Goal: Transaction & Acquisition: Purchase product/service

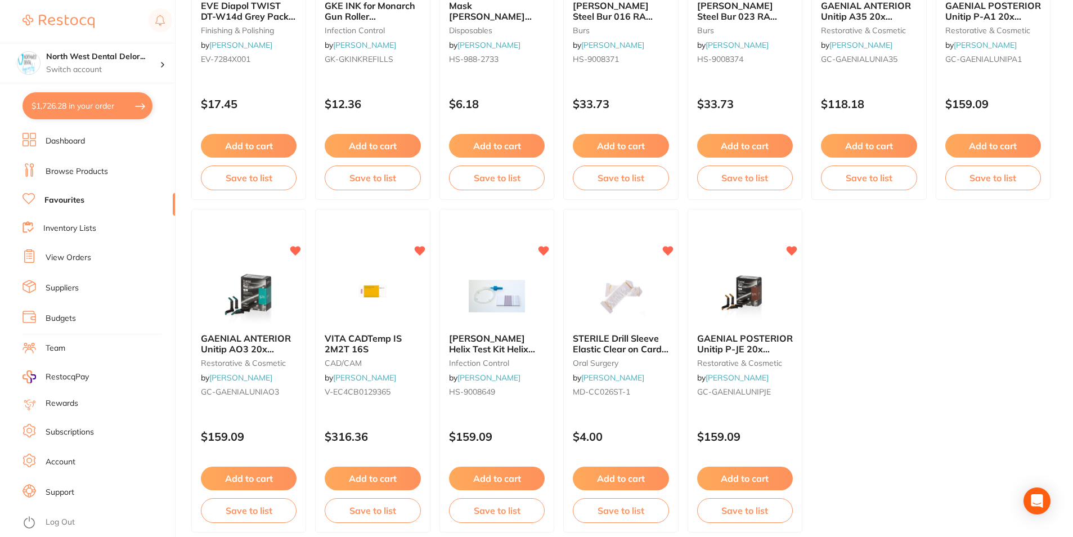
scroll to position [2306, 0]
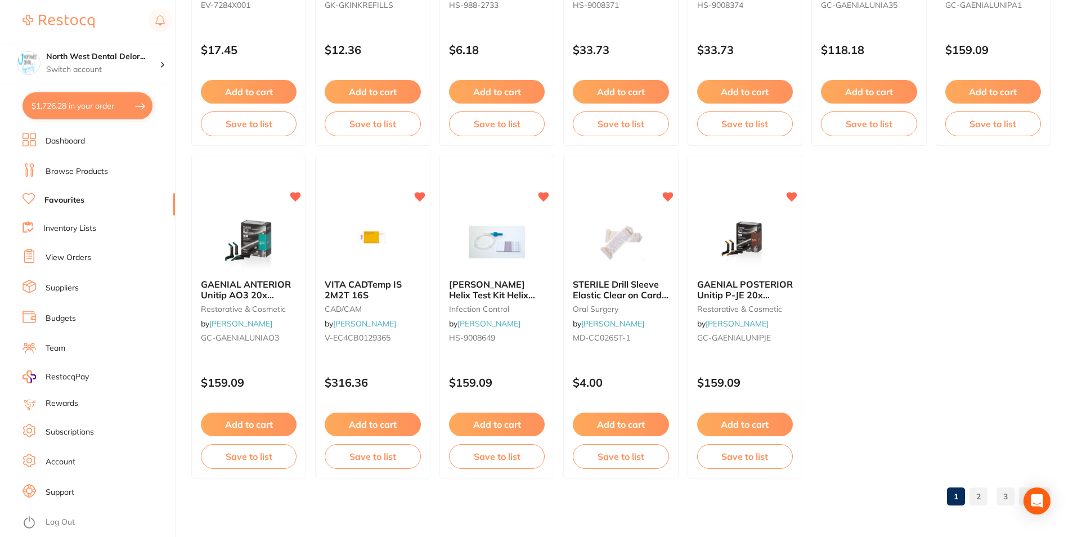
click at [983, 491] on link "2" at bounding box center [979, 496] width 18 height 23
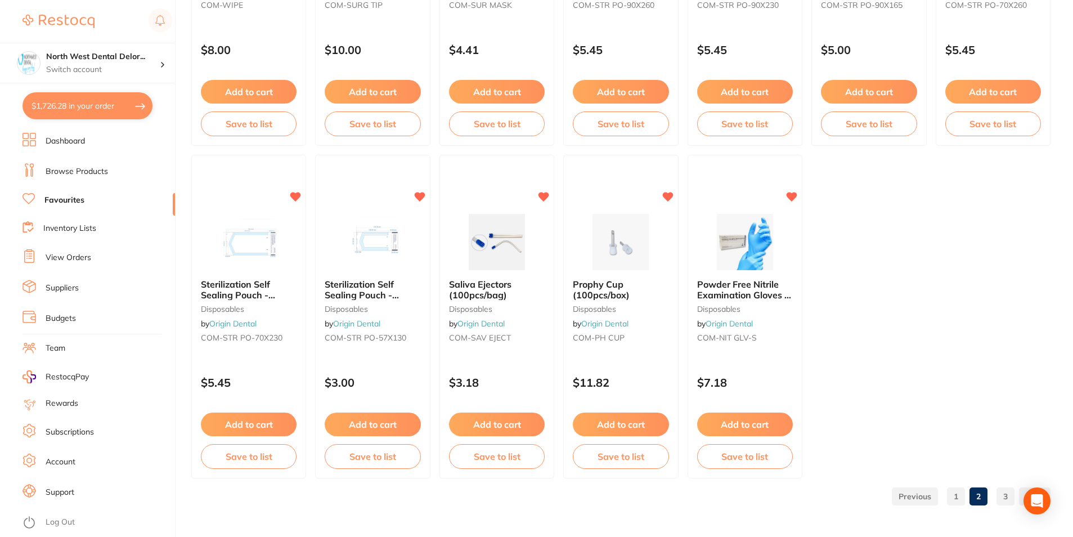
click at [1009, 489] on link "3" at bounding box center [1006, 496] width 18 height 23
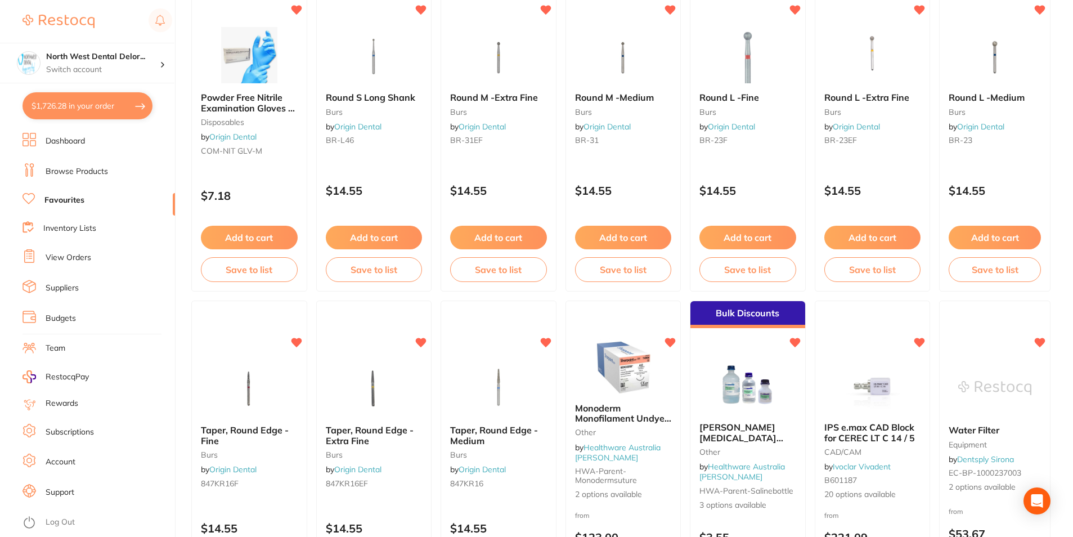
scroll to position [0, 0]
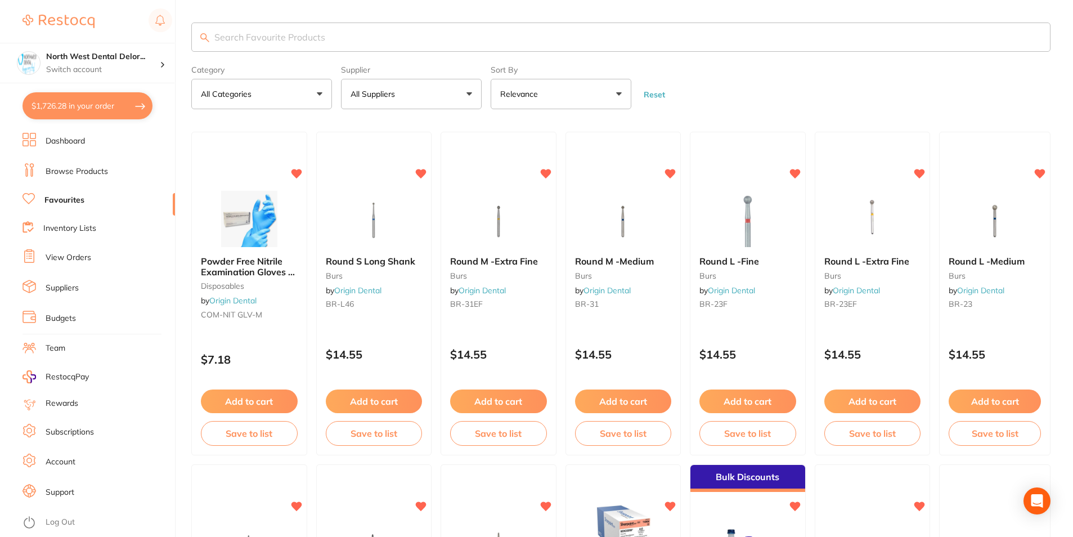
click at [68, 166] on link "Browse Products" at bounding box center [77, 171] width 62 height 11
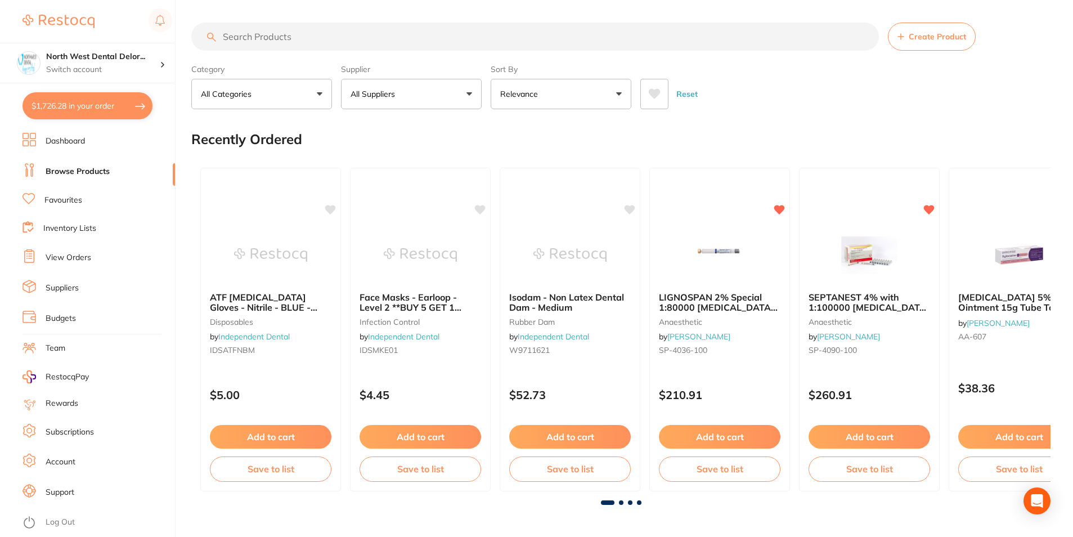
click at [294, 40] on input "search" at bounding box center [535, 37] width 688 height 28
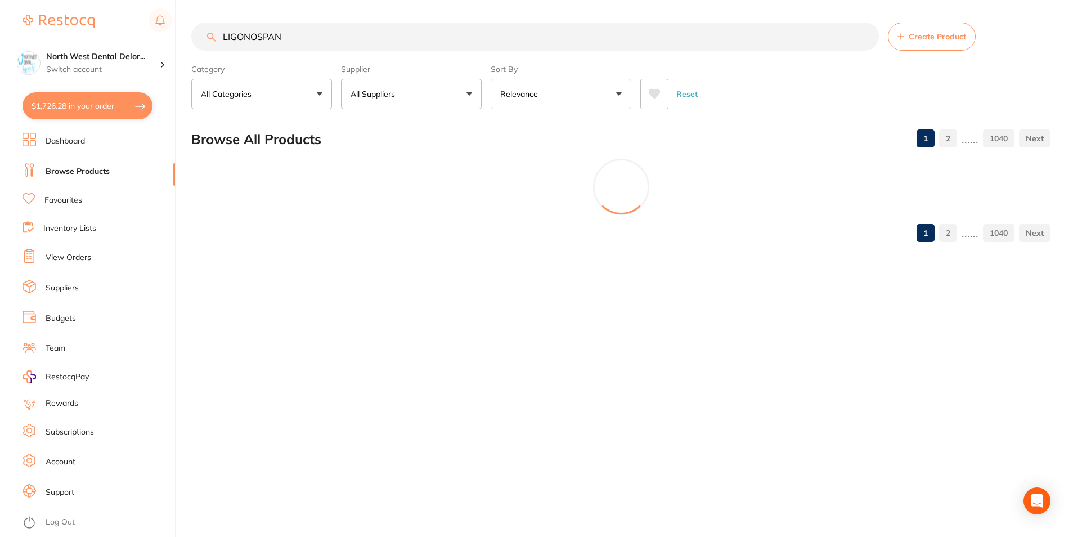
drag, startPoint x: 68, startPoint y: 165, endPoint x: 226, endPoint y: 44, distance: 199.1
click at [226, 44] on input "LIGONOSPAN" at bounding box center [535, 37] width 688 height 28
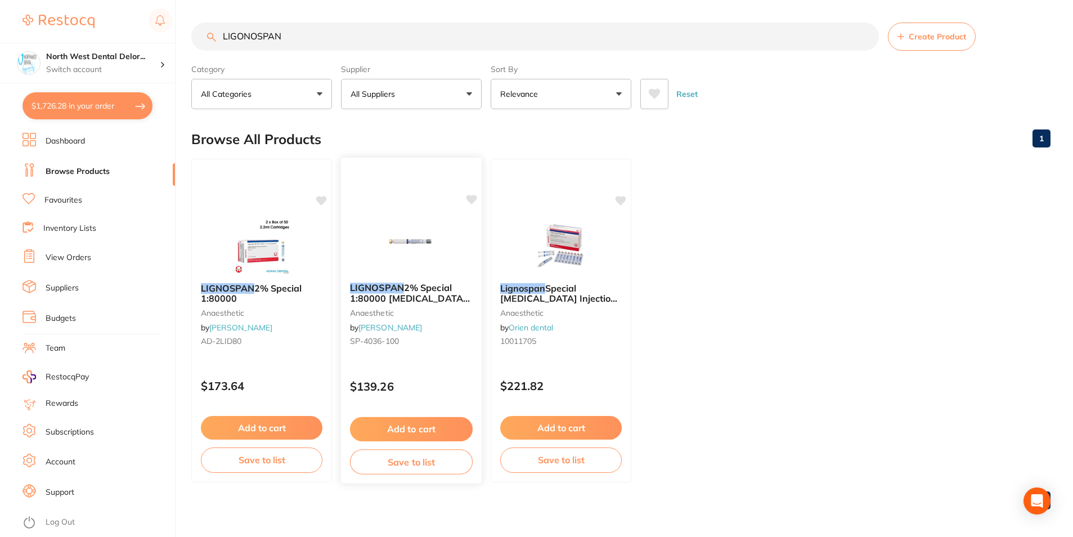
type input "LIGONOSPAN"
click at [385, 262] on img at bounding box center [411, 245] width 74 height 57
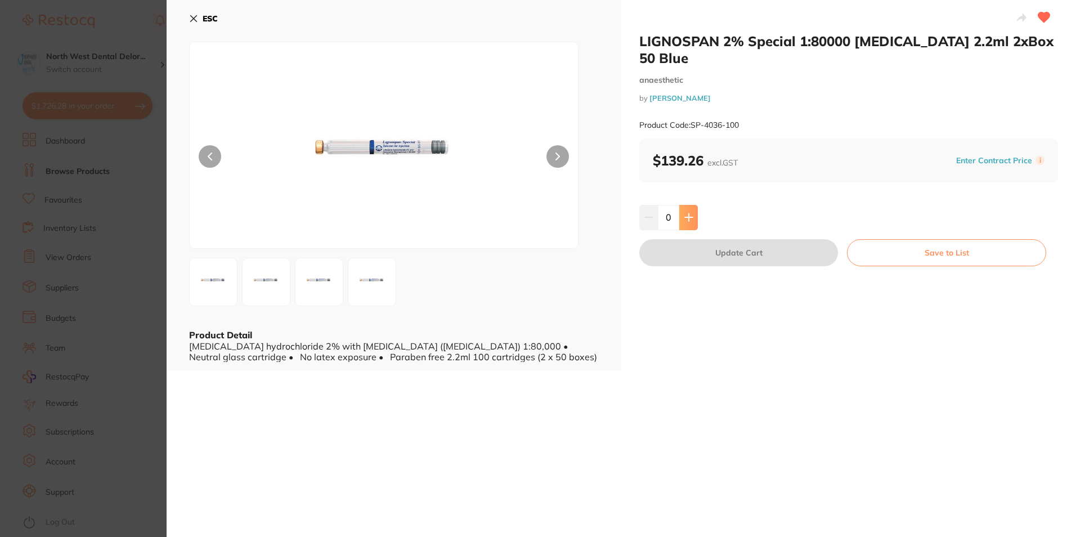
click at [691, 210] on button at bounding box center [688, 217] width 19 height 25
type input "1"
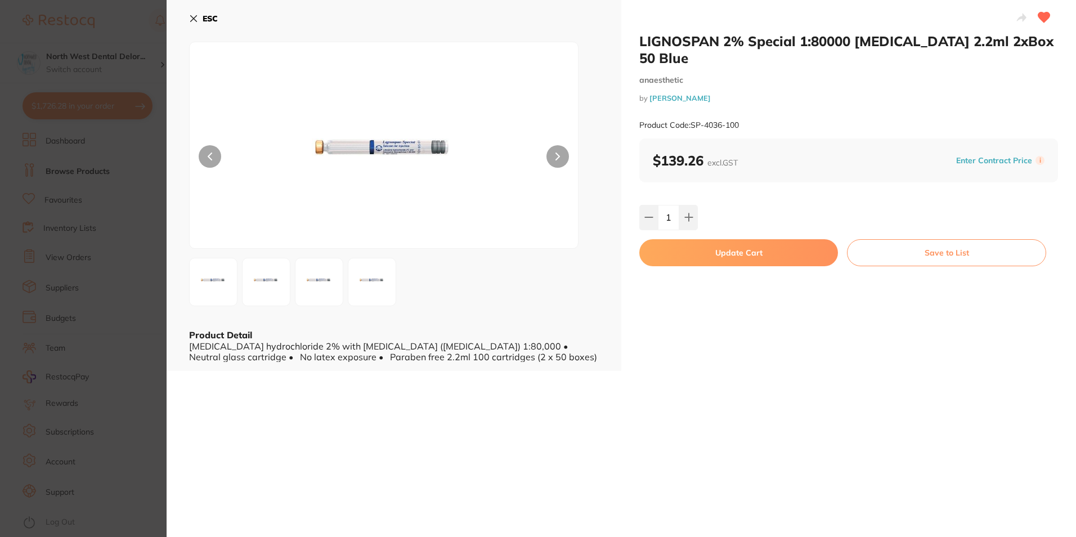
click at [677, 244] on button "Update Cart" at bounding box center [738, 252] width 199 height 27
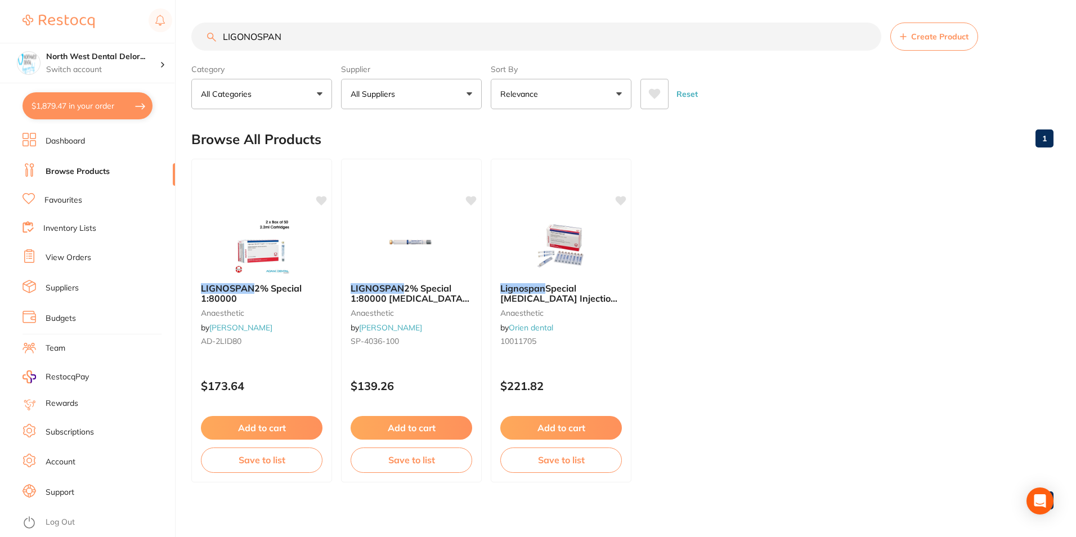
checkbox input "false"
type input "L"
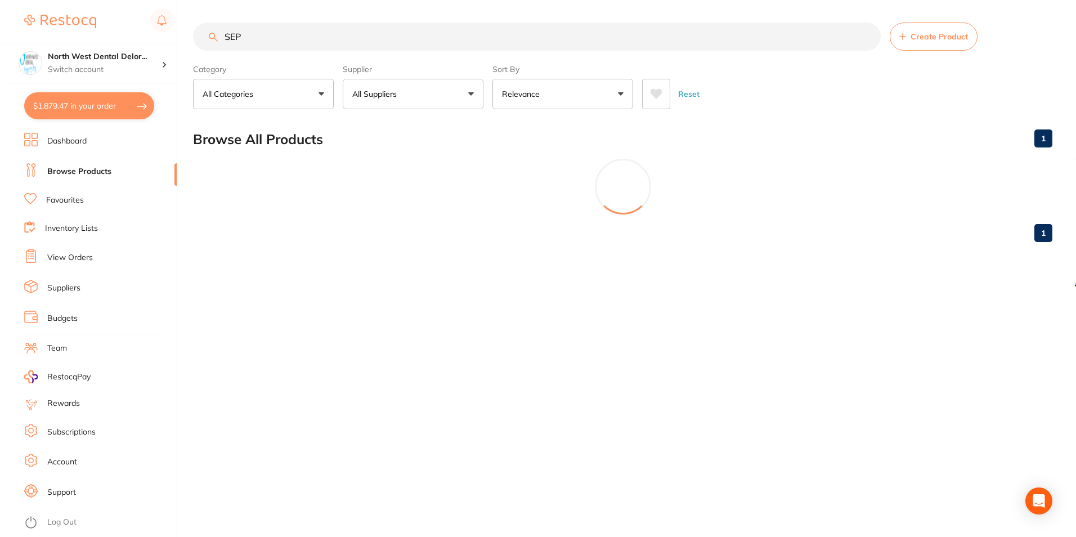
scroll to position [0, 0]
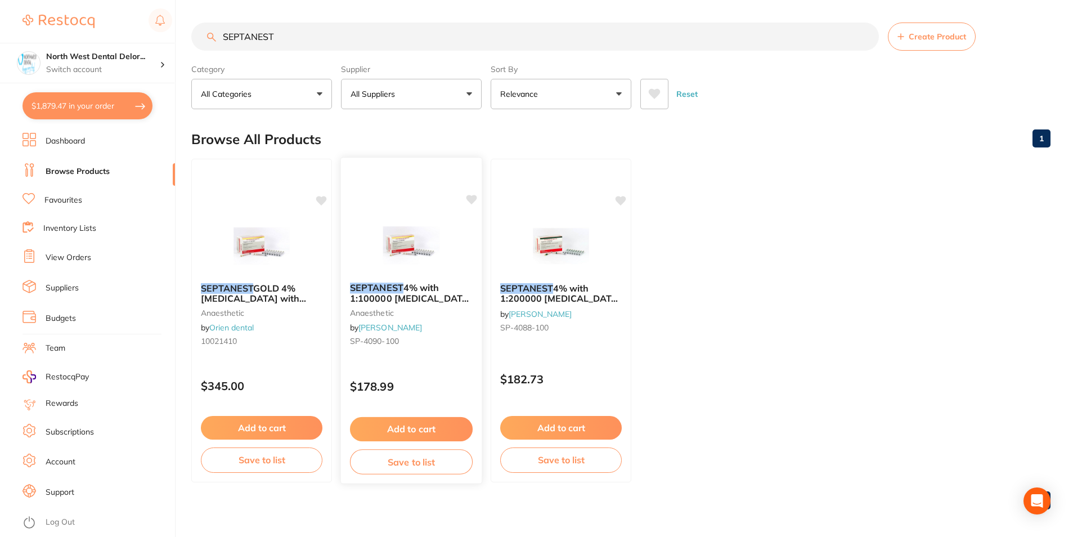
type input "SEPTANEST"
click at [400, 259] on img at bounding box center [411, 246] width 73 height 56
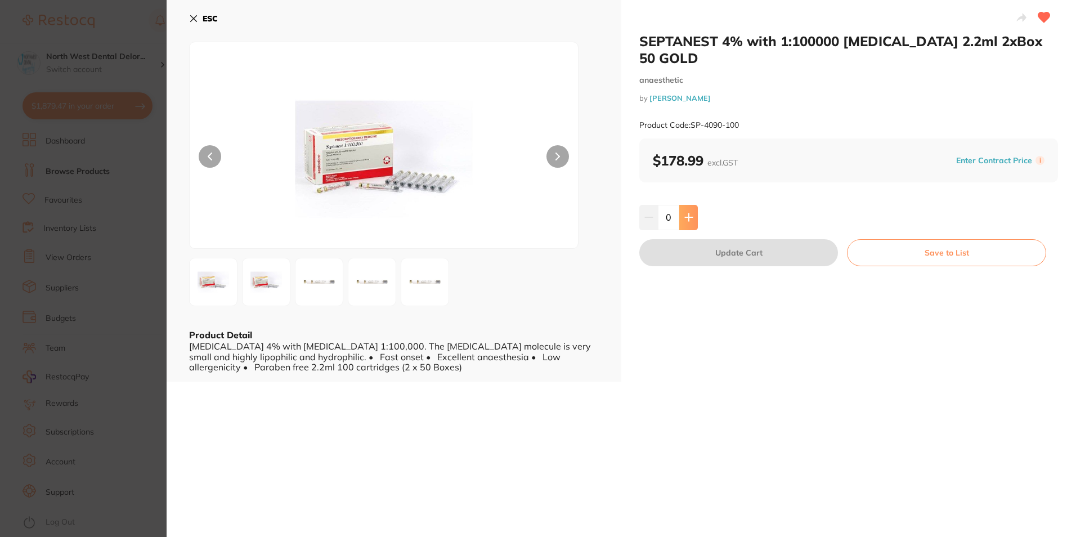
click at [691, 205] on button at bounding box center [688, 217] width 19 height 25
type input "1"
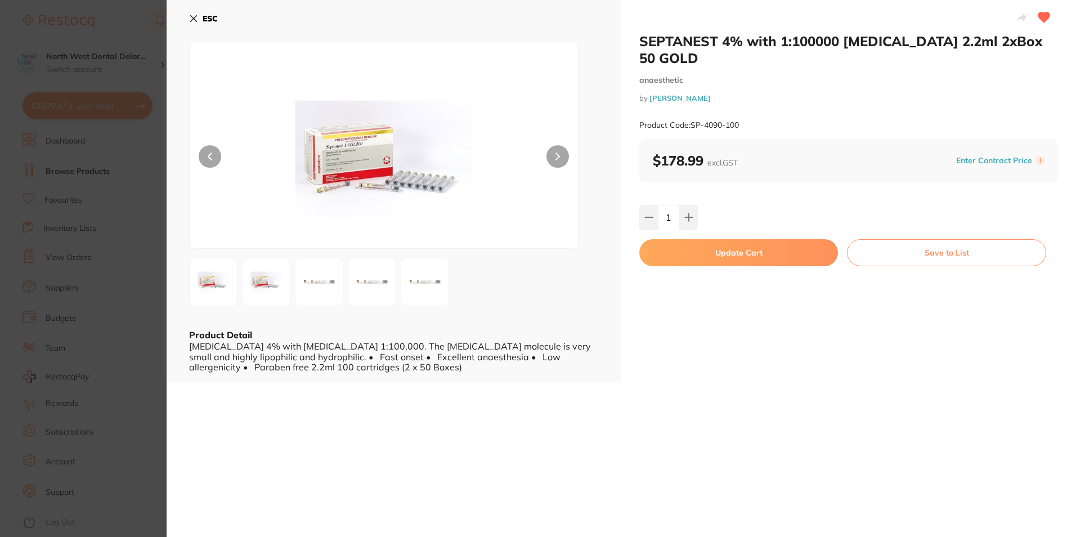
click at [709, 239] on button "Update Cart" at bounding box center [738, 252] width 199 height 27
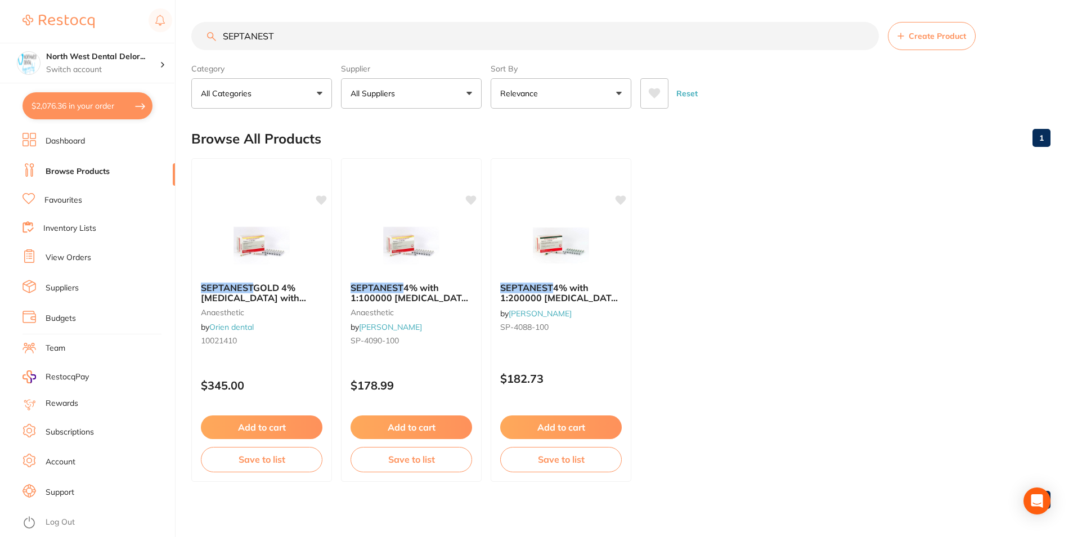
scroll to position [2258, 0]
drag, startPoint x: 288, startPoint y: 26, endPoint x: 164, endPoint y: 37, distance: 124.2
click at [164, 37] on div "$2,076.36 North West Dental Delor... Switch account Longford Smileco North West…" at bounding box center [536, 267] width 1073 height 537
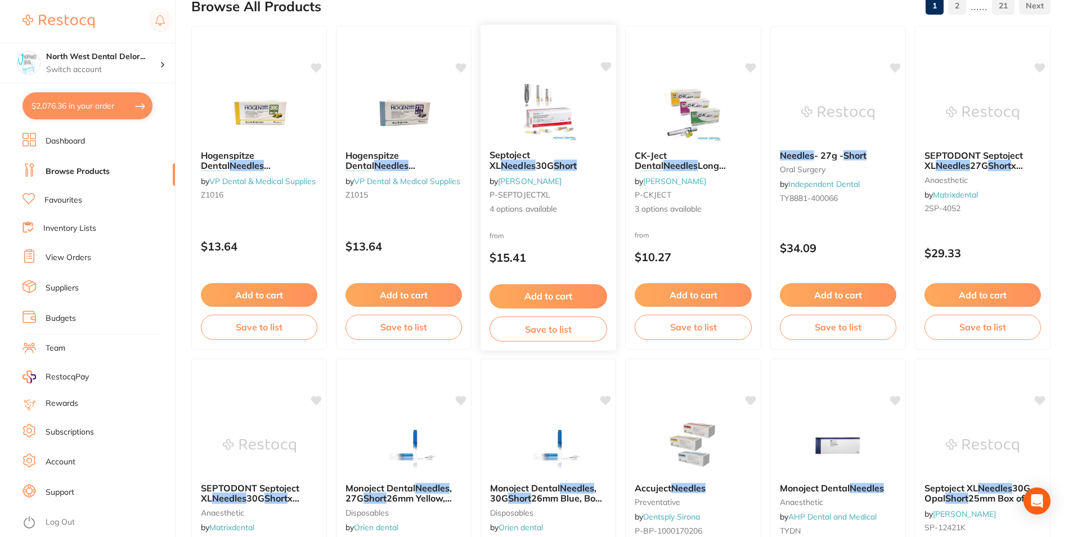
scroll to position [0, 0]
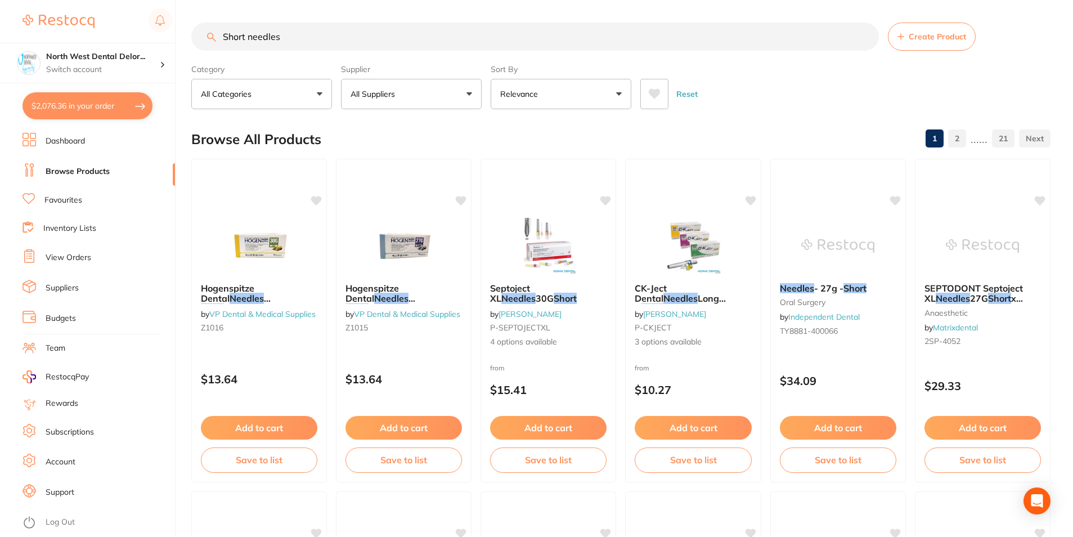
type input "Short needles"
click at [414, 101] on button "All Suppliers" at bounding box center [411, 94] width 141 height 30
type input "orig"
click at [362, 183] on div at bounding box center [364, 191] width 18 height 18
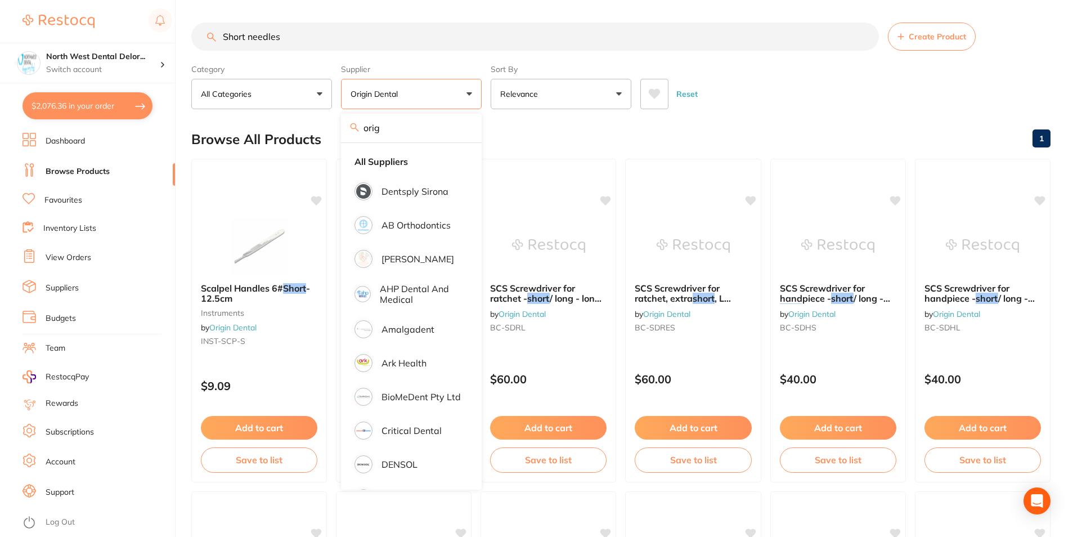
click at [531, 149] on div "Browse All Products 1" at bounding box center [621, 139] width 860 height 38
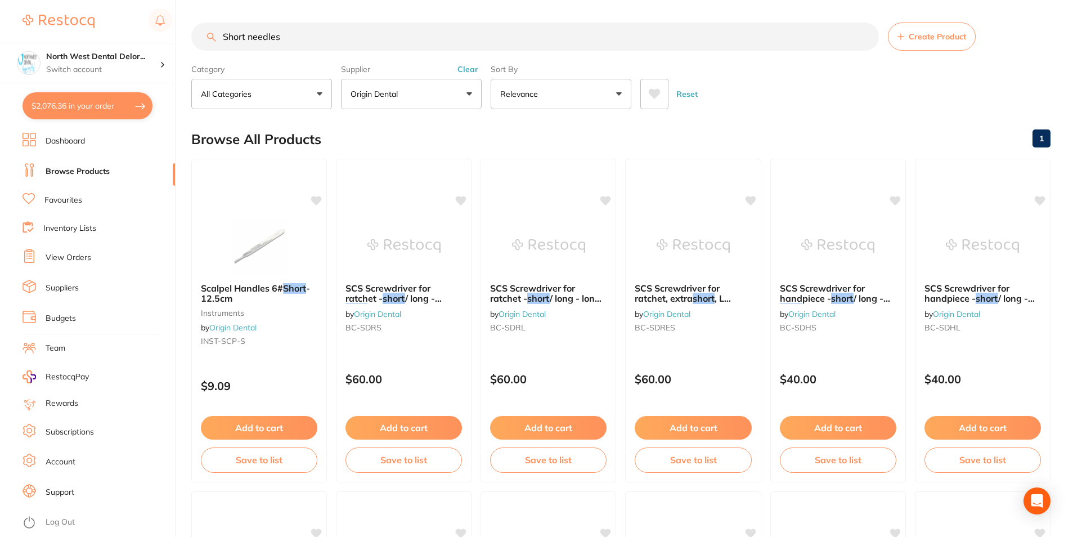
click at [468, 70] on button "Clear" at bounding box center [468, 69] width 28 height 10
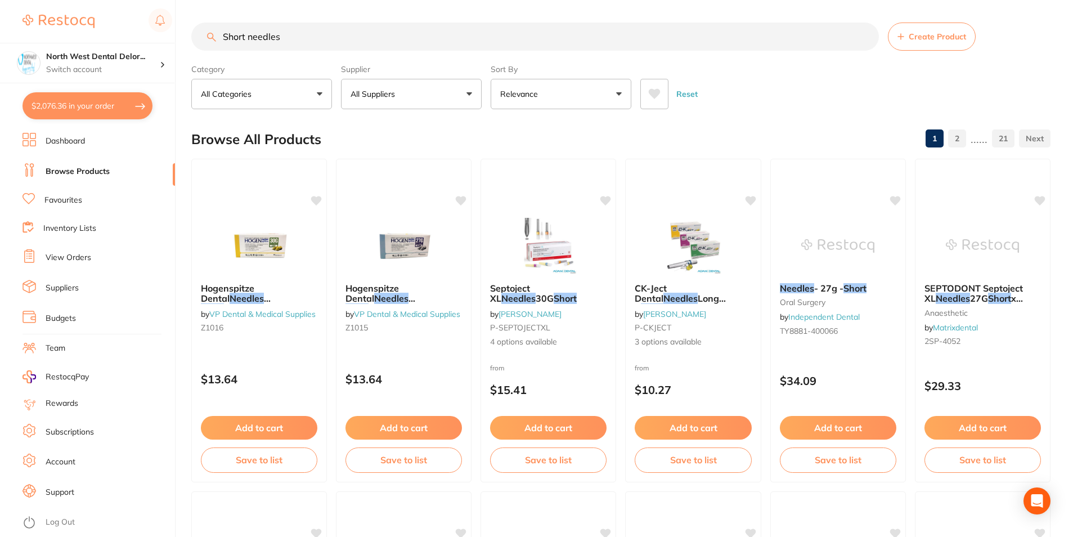
click at [580, 254] on img at bounding box center [549, 245] width 74 height 57
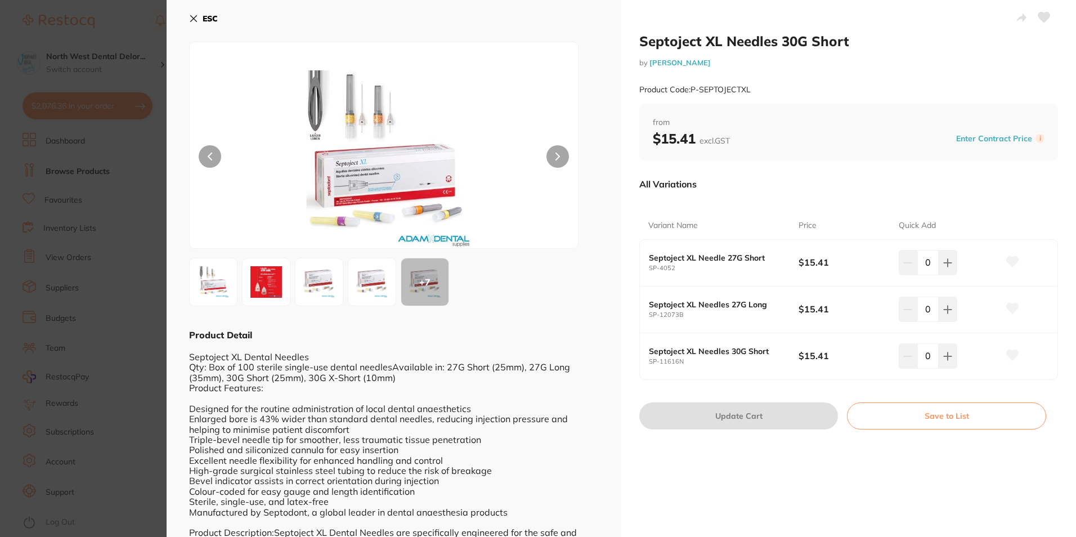
click at [1010, 351] on icon at bounding box center [1013, 355] width 12 height 10
click at [1007, 305] on icon at bounding box center [1013, 308] width 12 height 10
click at [950, 355] on icon at bounding box center [947, 356] width 9 height 9
type input "1"
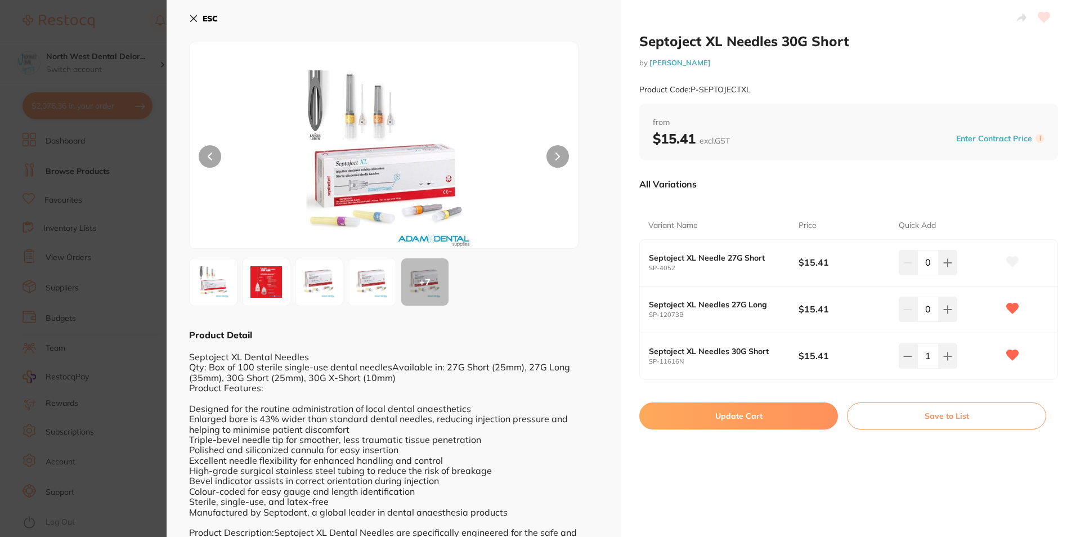
click at [786, 413] on button "Update Cart" at bounding box center [738, 415] width 199 height 27
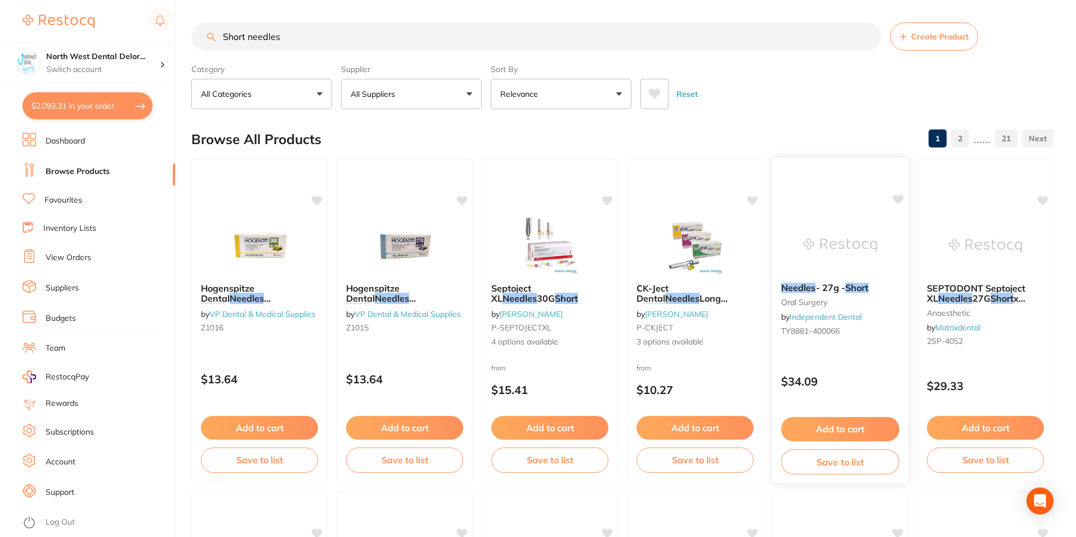
checkbox input "false"
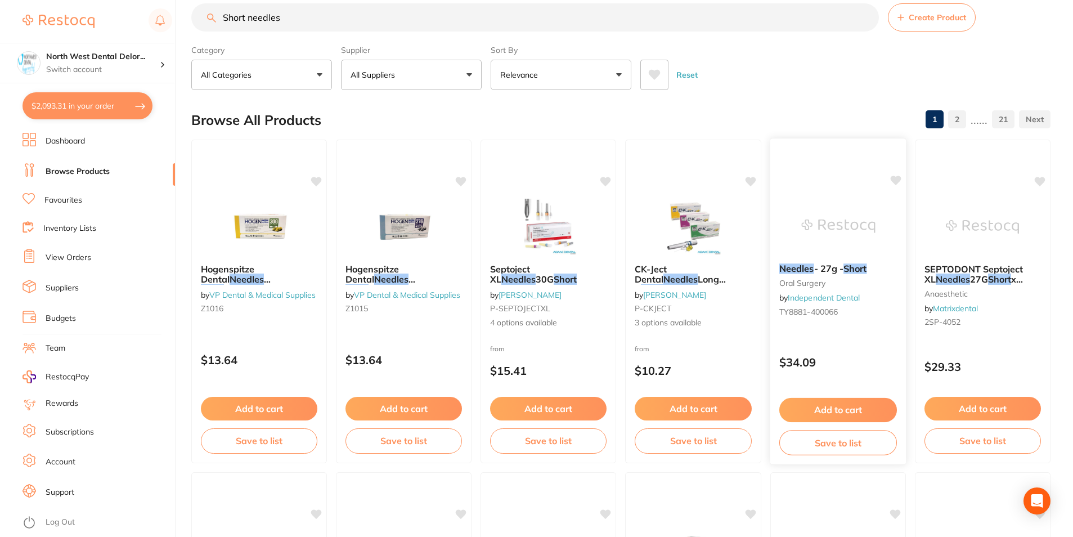
scroll to position [2312, 0]
drag, startPoint x: 320, startPoint y: 16, endPoint x: 208, endPoint y: 13, distance: 112.0
click at [208, 13] on input "Short needles" at bounding box center [535, 17] width 688 height 28
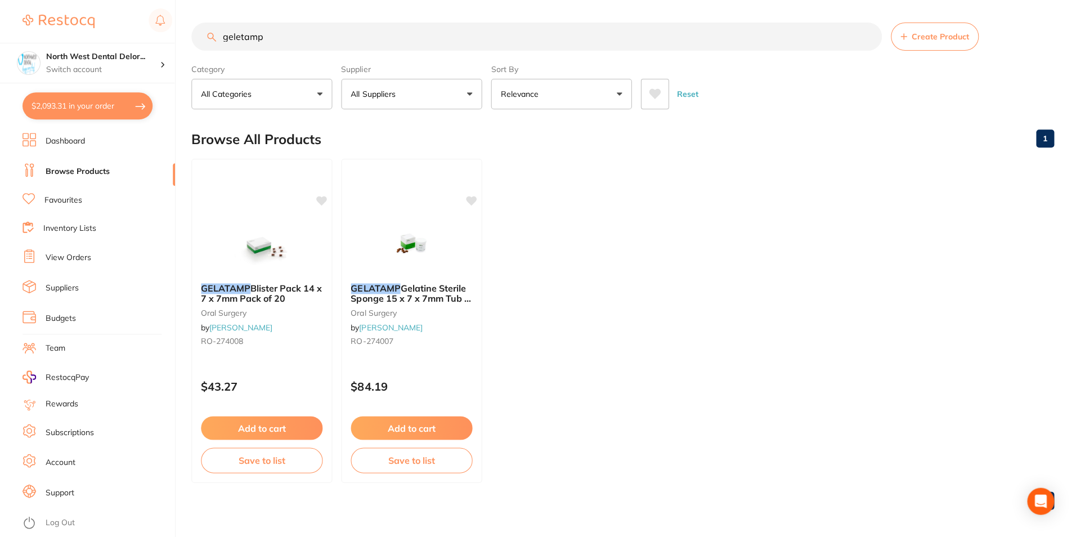
type input "geletamp"
click at [388, 248] on section "Browse All Products 1 GELATAMP Blister Pack 14 x 7 x 7mm Pack of 20 oral surger…" at bounding box center [622, 318] width 862 height 397
click at [389, 249] on img at bounding box center [411, 245] width 74 height 57
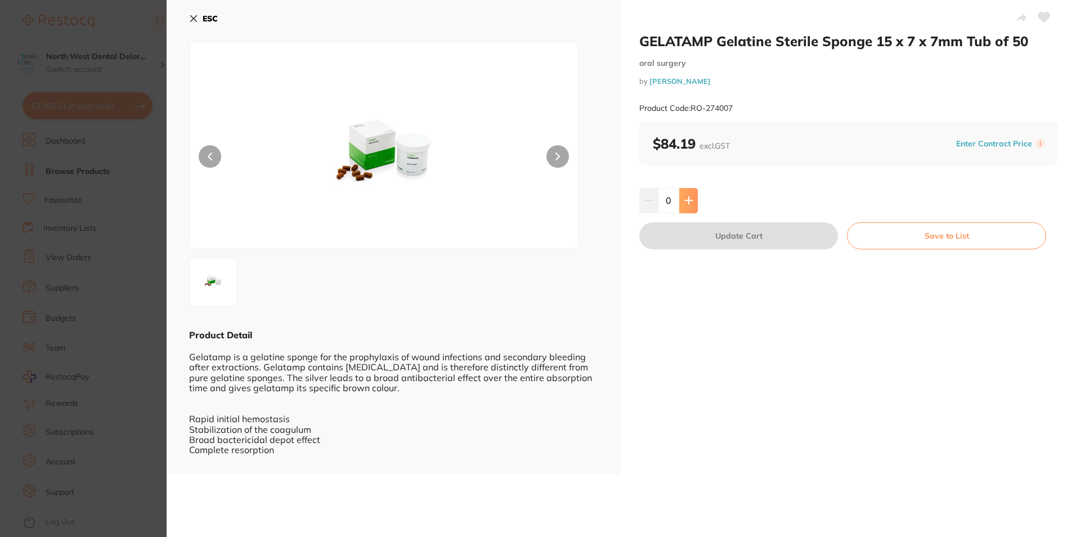
click at [682, 208] on button at bounding box center [688, 200] width 19 height 25
type input "1"
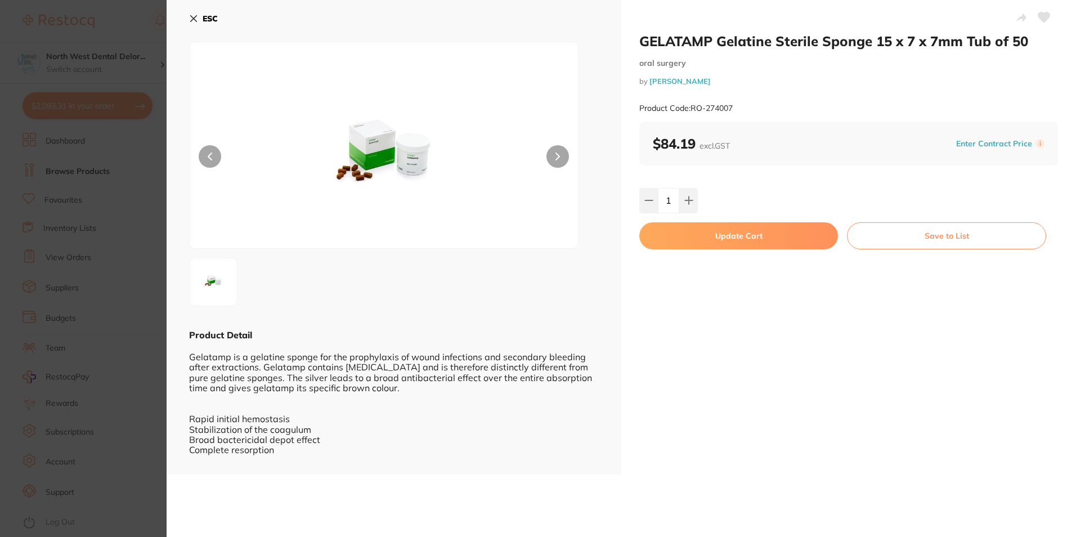
click at [190, 19] on icon at bounding box center [193, 18] width 9 height 9
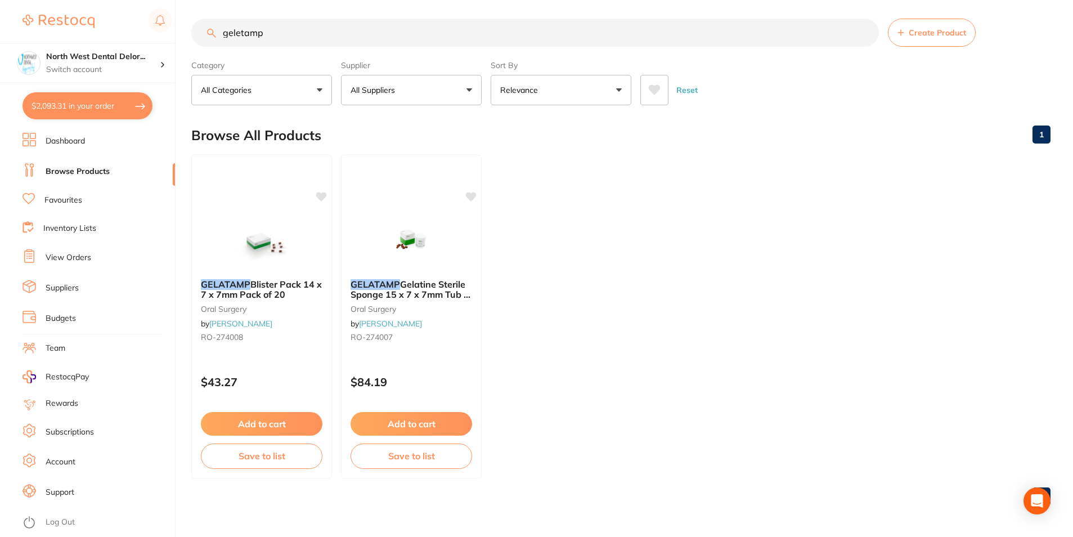
click at [424, 249] on img at bounding box center [411, 242] width 73 height 56
click at [436, 247] on section at bounding box center [536, 268] width 1073 height 537
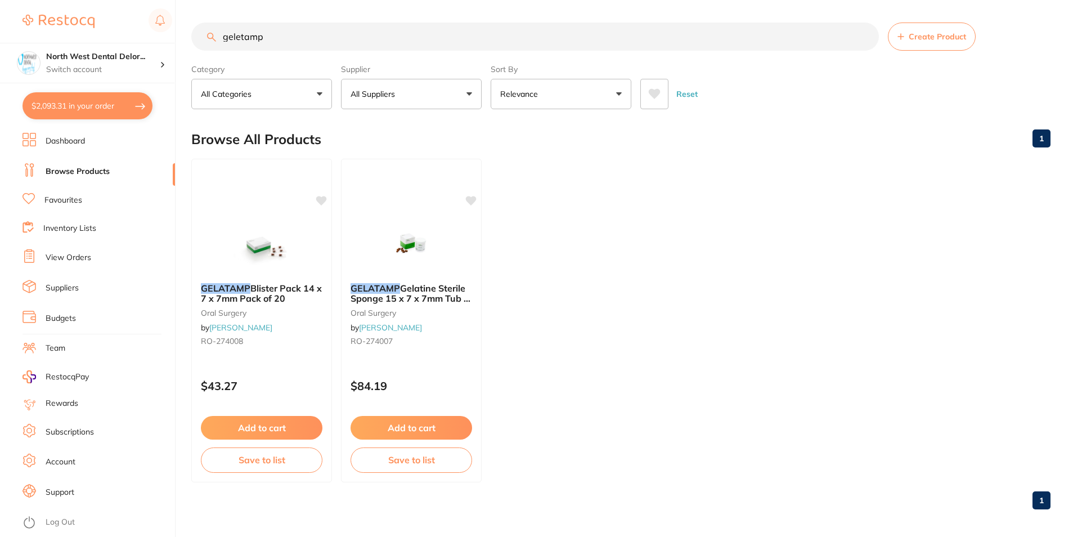
click at [436, 247] on img at bounding box center [411, 246] width 73 height 56
click at [436, 247] on section at bounding box center [536, 268] width 1073 height 537
click at [447, 252] on img at bounding box center [411, 246] width 73 height 56
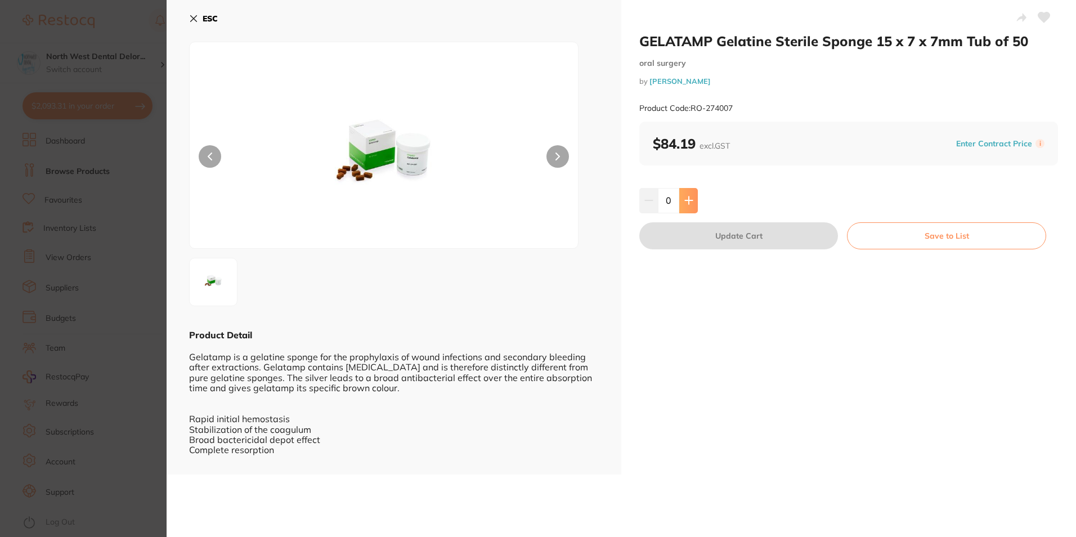
click at [693, 207] on button at bounding box center [688, 200] width 19 height 25
type input "1"
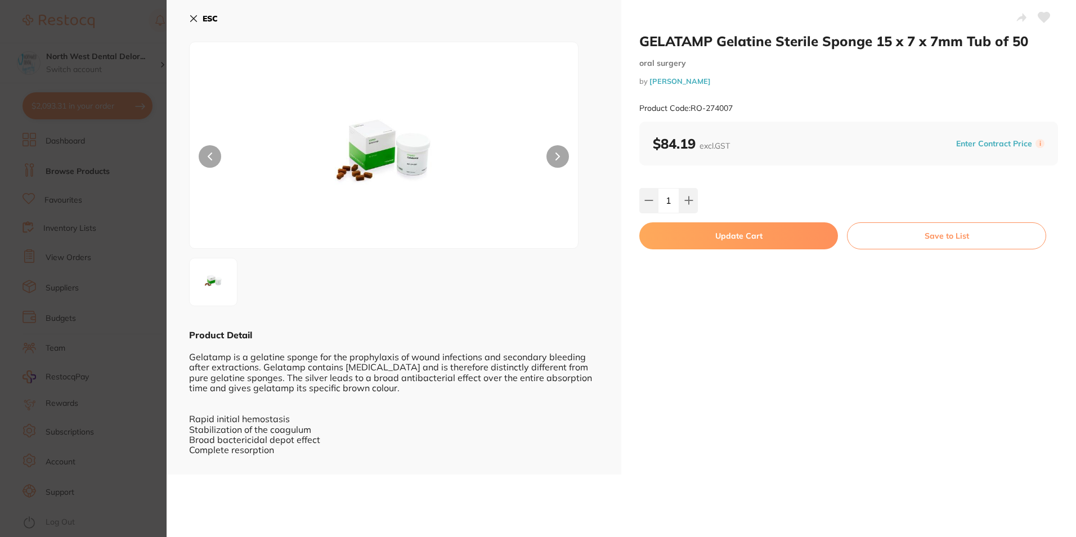
click at [1038, 23] on icon at bounding box center [1044, 17] width 12 height 11
click at [711, 232] on button "Update Cart" at bounding box center [738, 235] width 199 height 27
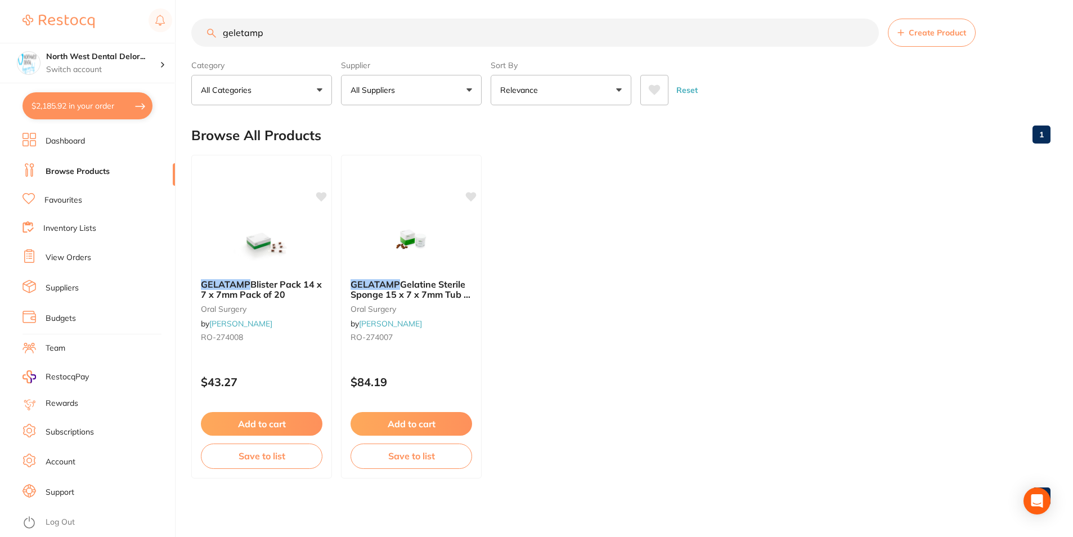
scroll to position [2367, 0]
drag, startPoint x: 306, startPoint y: 43, endPoint x: 227, endPoint y: 20, distance: 82.3
click at [227, 20] on input "geletamp" at bounding box center [535, 33] width 688 height 28
type input "g"
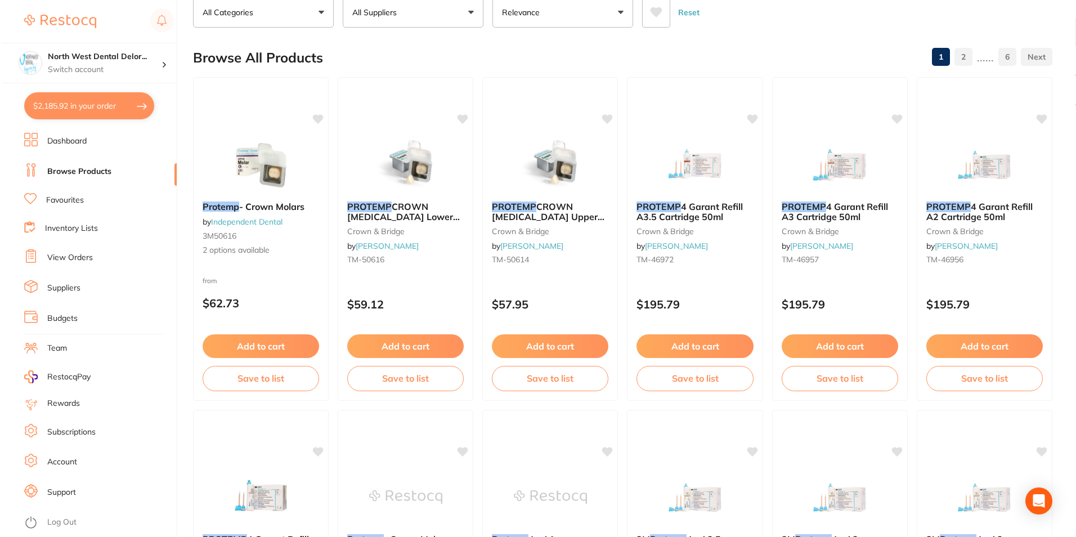
scroll to position [0, 0]
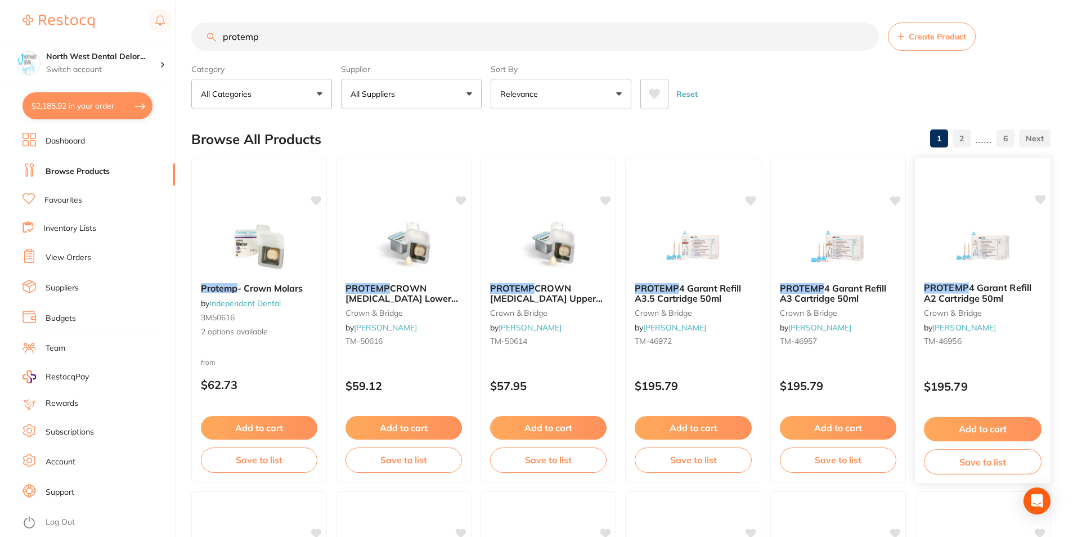
type input "protemp"
click at [1018, 237] on img at bounding box center [983, 245] width 74 height 57
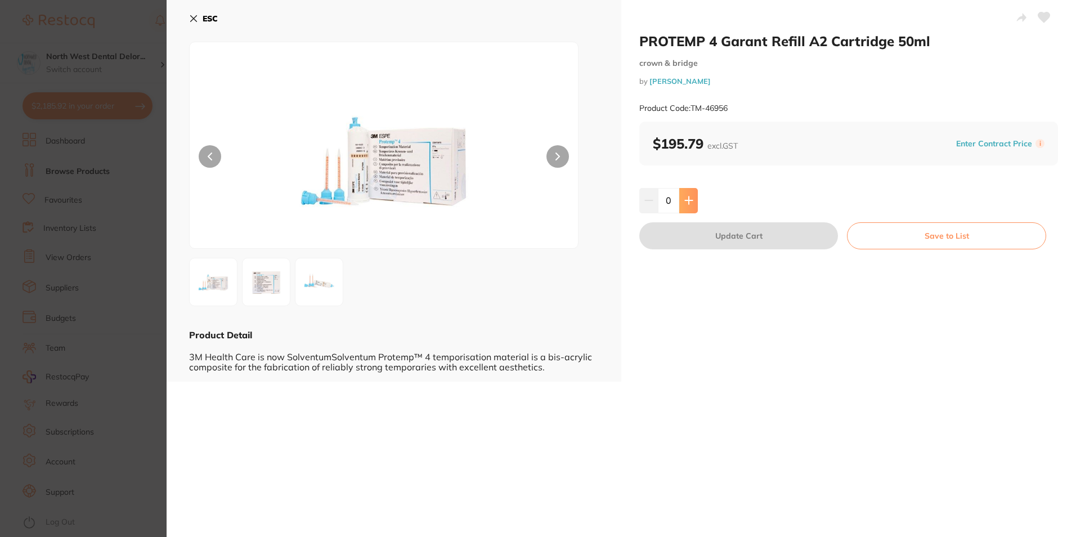
click at [692, 196] on button at bounding box center [688, 200] width 19 height 25
type input "1"
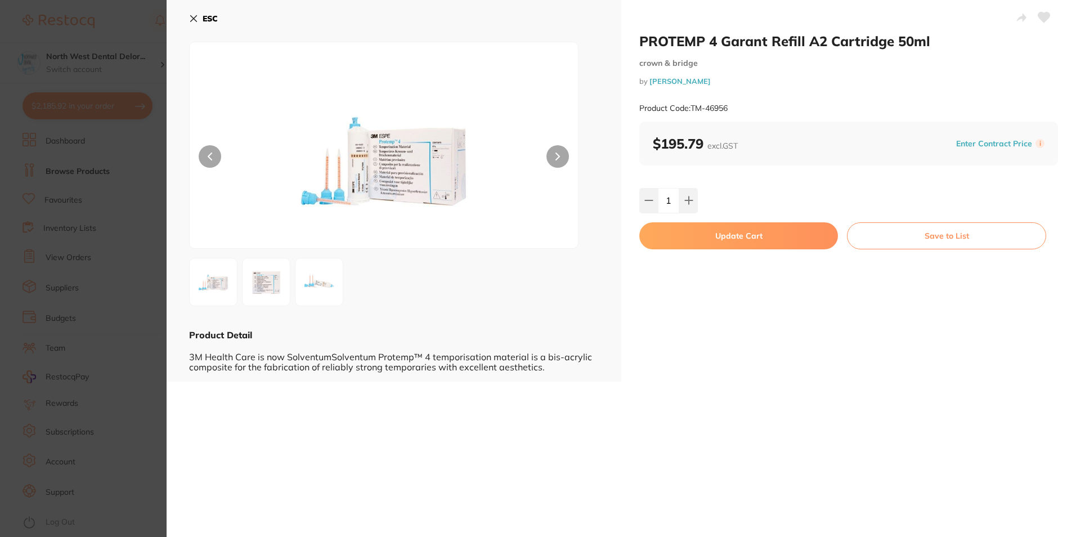
click at [692, 234] on button "Update Cart" at bounding box center [738, 235] width 199 height 27
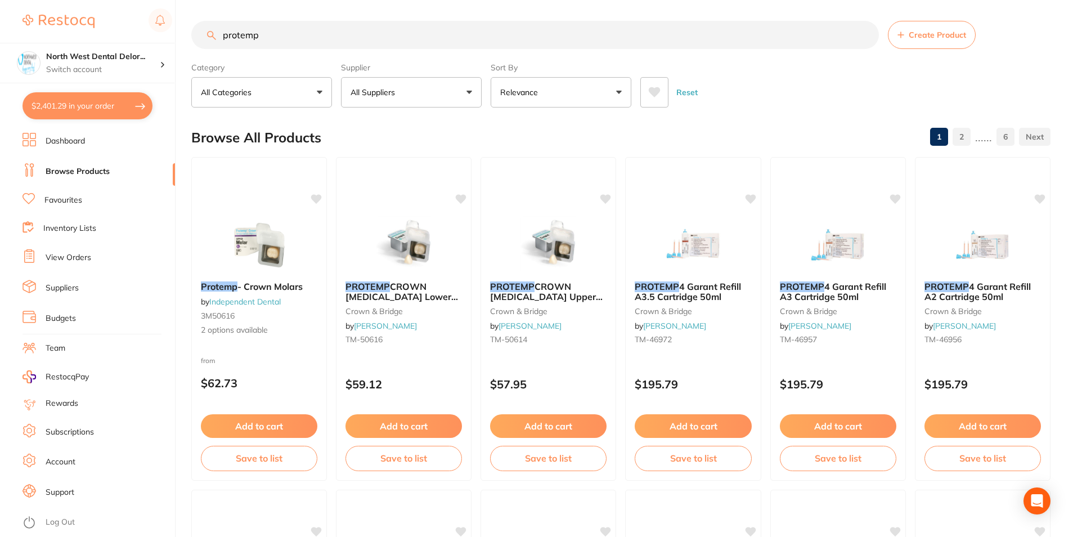
scroll to position [2421, 0]
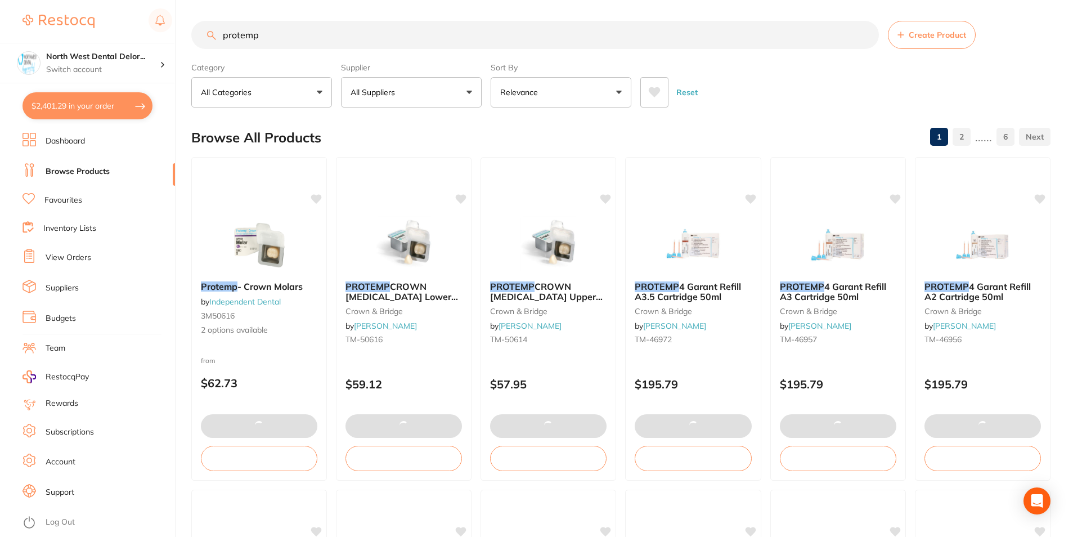
drag, startPoint x: 276, startPoint y: 28, endPoint x: 191, endPoint y: 34, distance: 85.2
click at [191, 34] on div "$2,401.29 North West Dental Delor... Switch account Longford Smileco North West…" at bounding box center [536, 266] width 1073 height 537
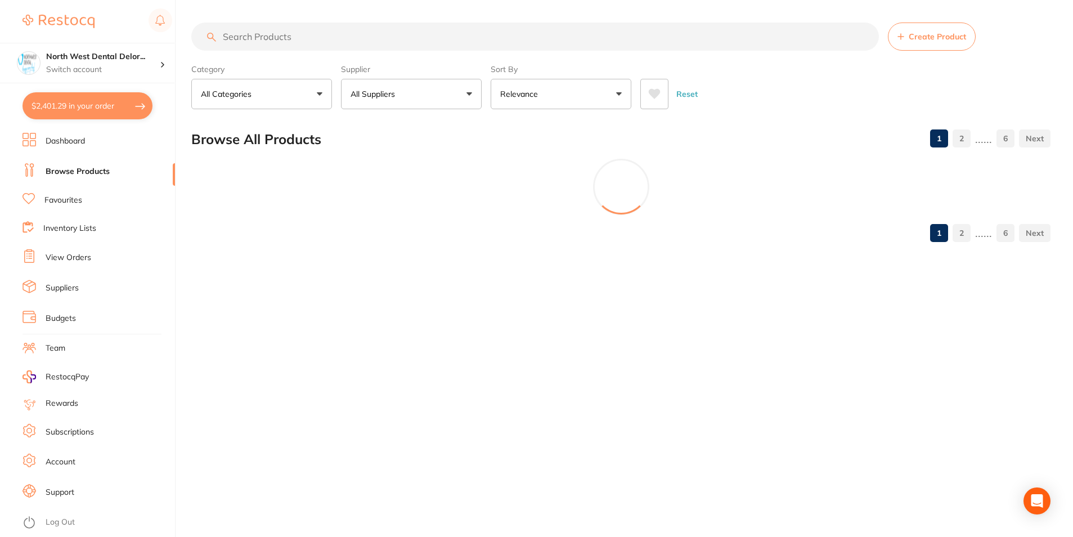
scroll to position [0, 0]
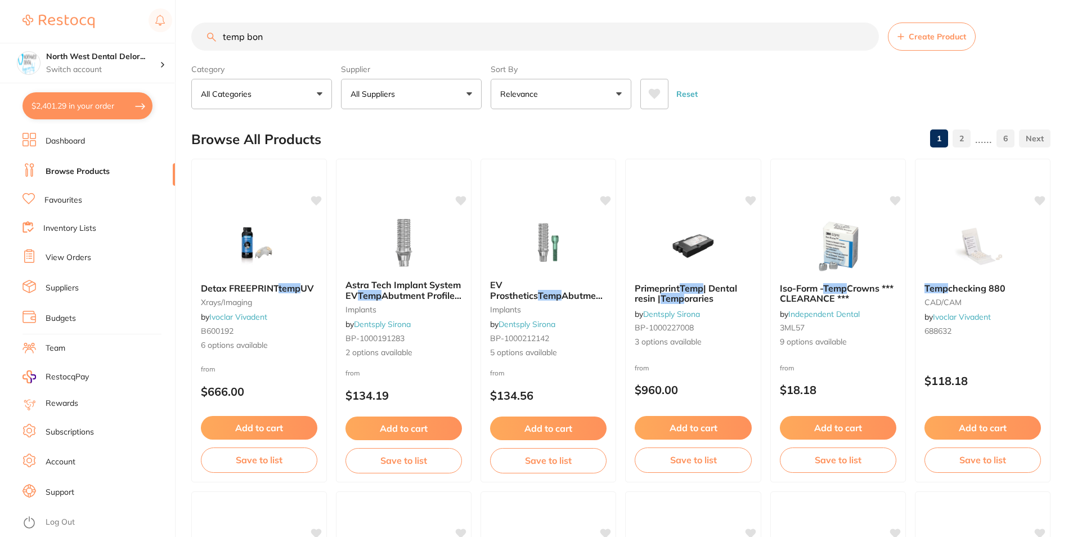
type input "temp bond"
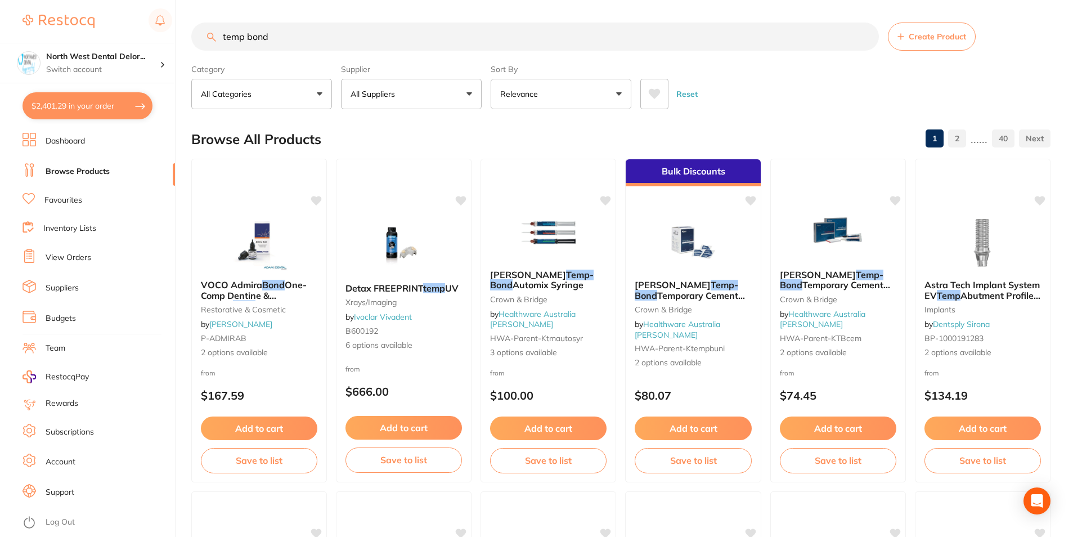
click at [174, 34] on div "$2,401.29 North West Dental Delor... Switch account Longford Smileco North West…" at bounding box center [536, 268] width 1073 height 537
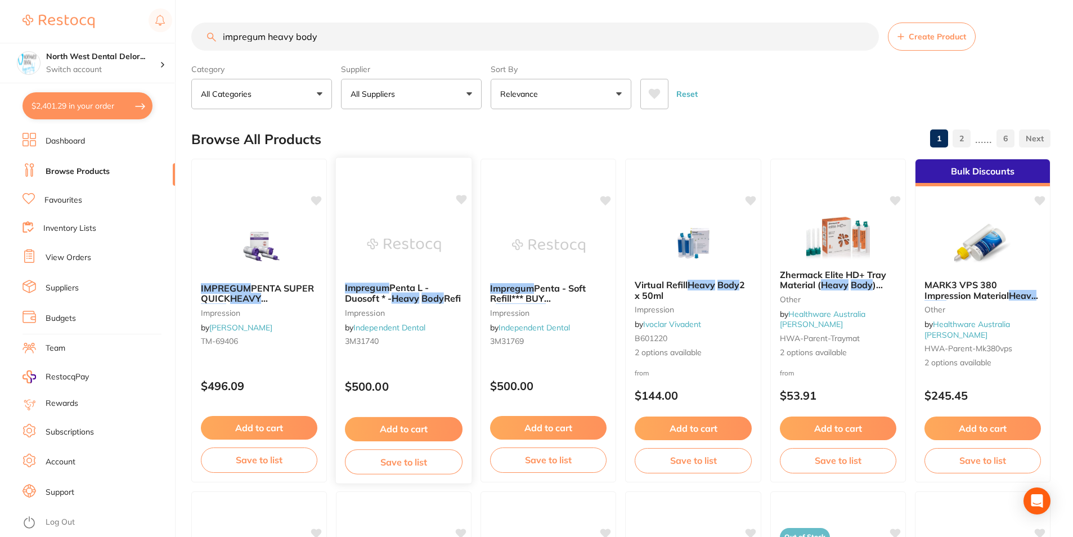
type input "impregum heavy body"
click at [415, 245] on img at bounding box center [404, 246] width 73 height 56
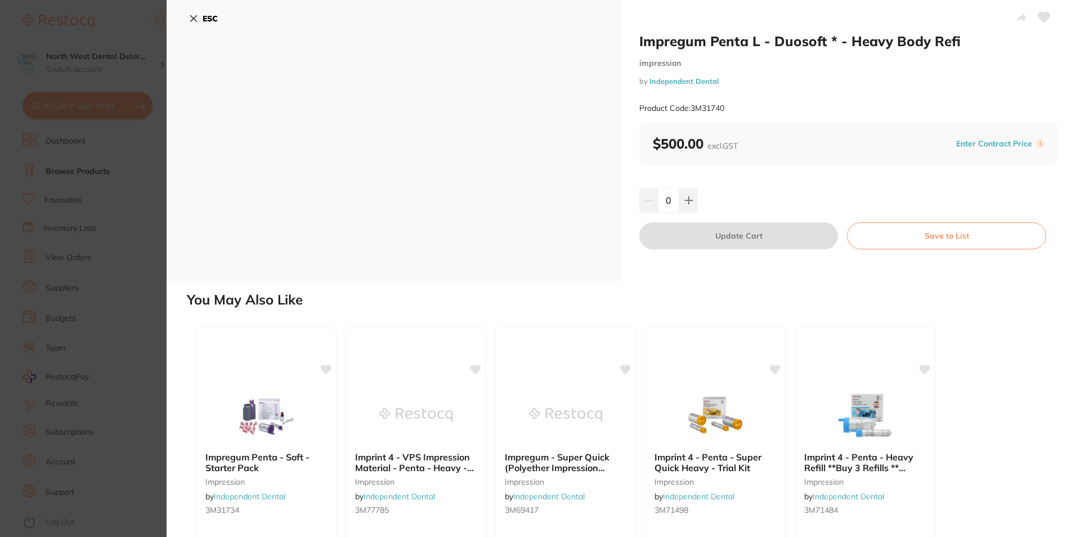
click at [195, 22] on icon at bounding box center [193, 18] width 9 height 9
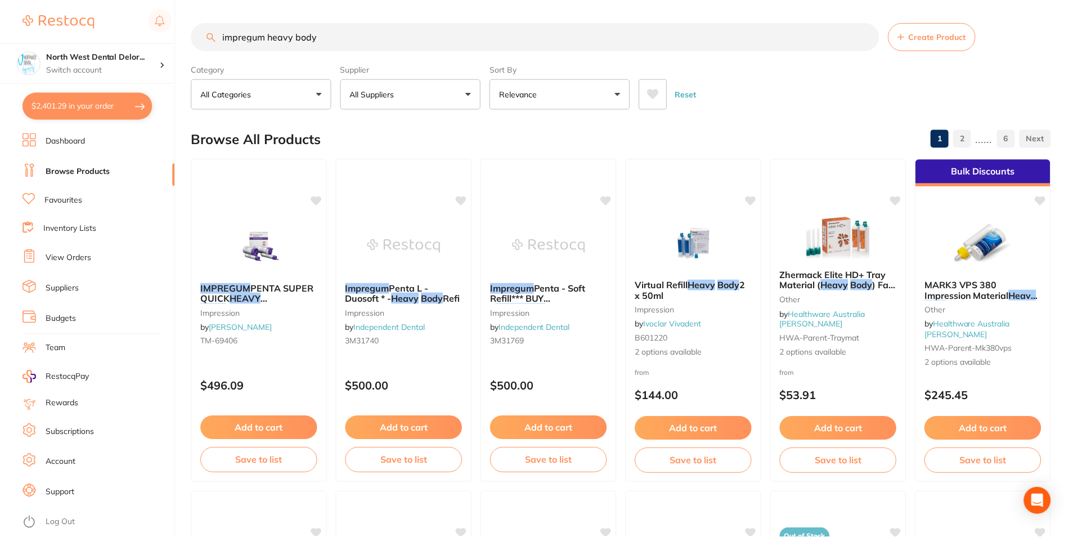
scroll to position [5, 0]
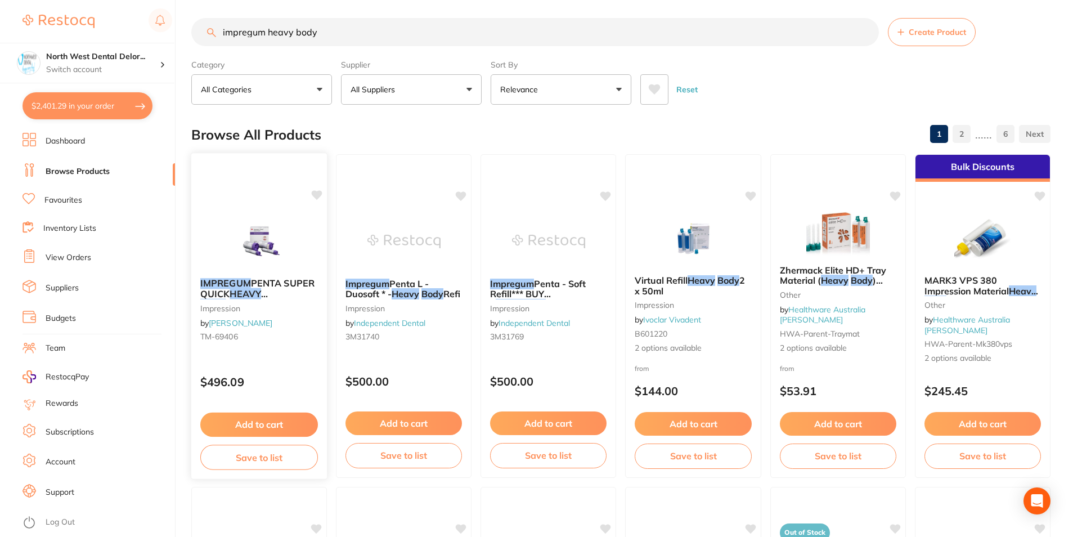
click at [263, 270] on div "IMPREGUM PENTA SUPER QUICK HEAVY BODY REFILL impression by Henry Schein Halas T…" at bounding box center [259, 312] width 136 height 86
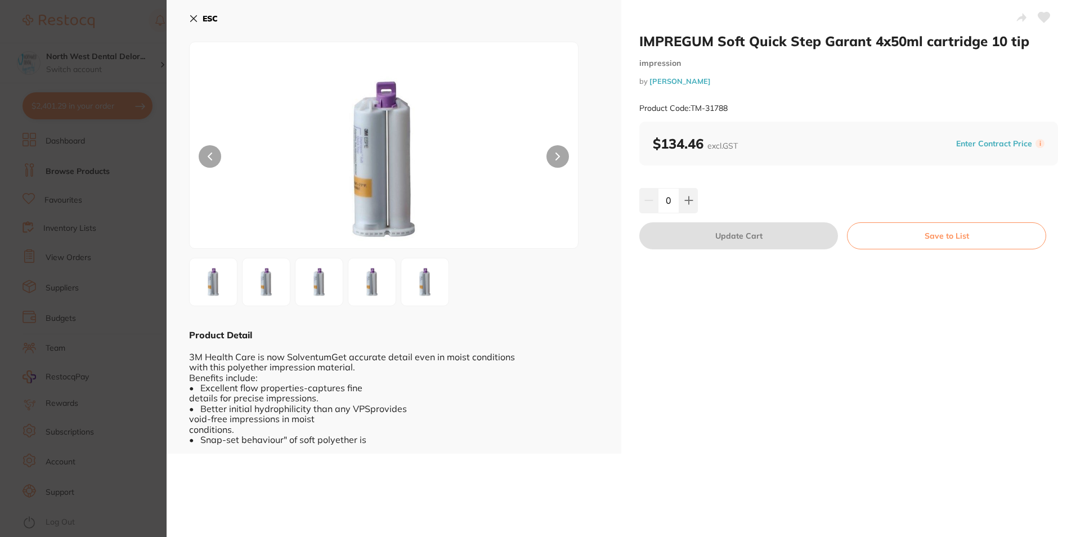
scroll to position [2421, 0]
click at [330, 287] on img at bounding box center [319, 282] width 41 height 41
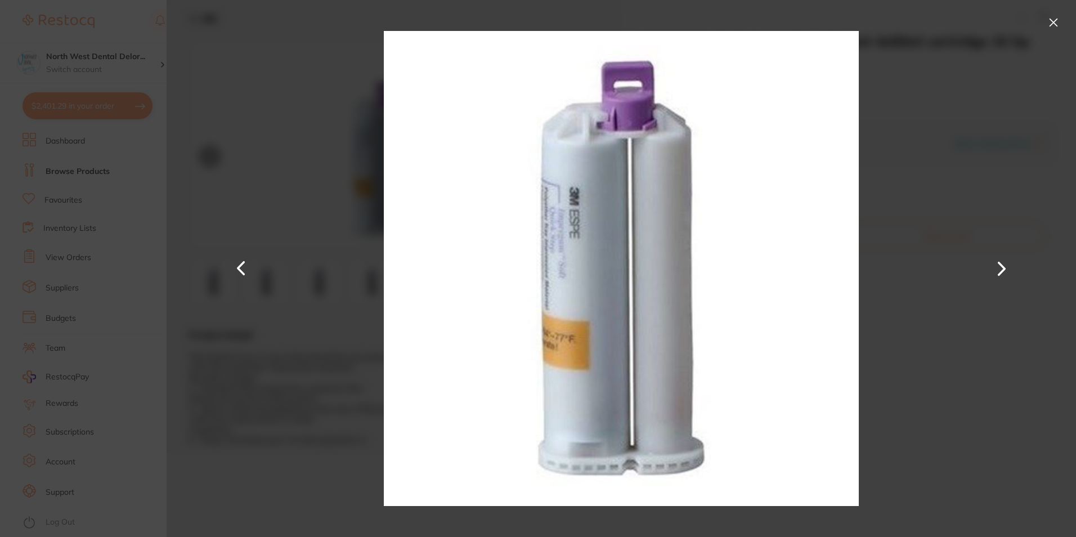
click at [1002, 277] on button at bounding box center [1001, 269] width 27 height 268
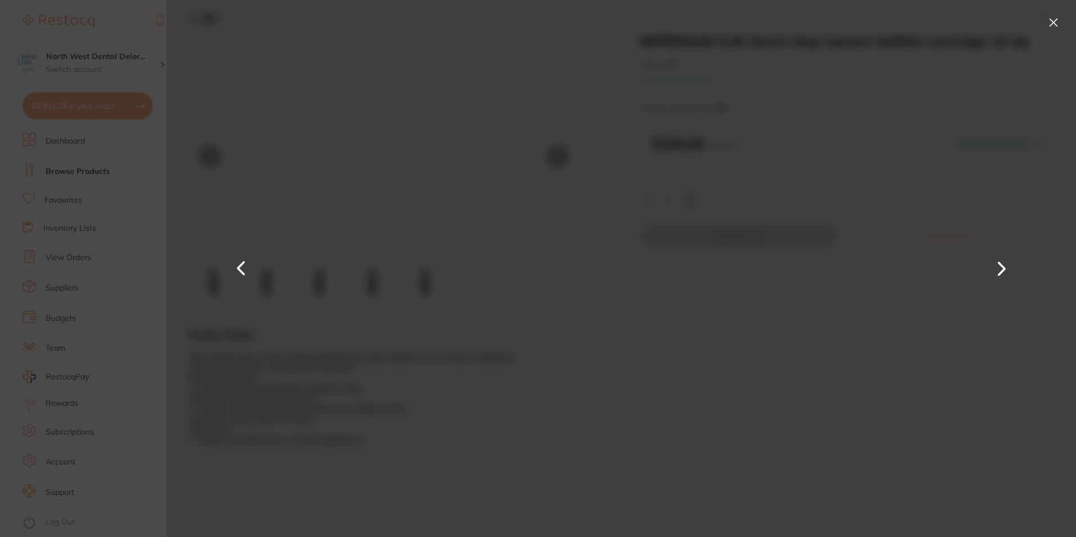
click at [1002, 277] on button at bounding box center [1001, 269] width 27 height 268
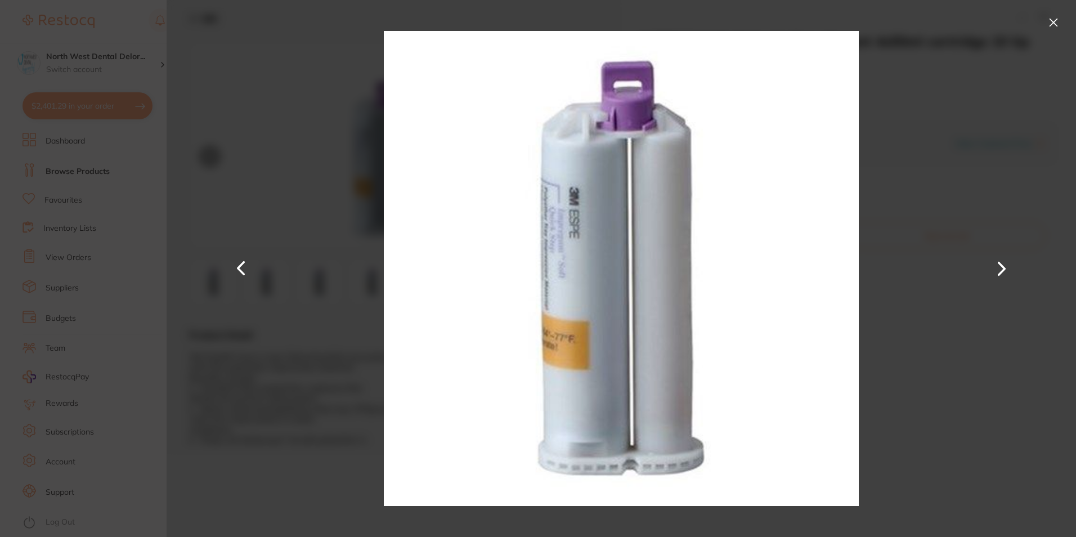
click at [1062, 16] on button at bounding box center [1054, 23] width 18 height 18
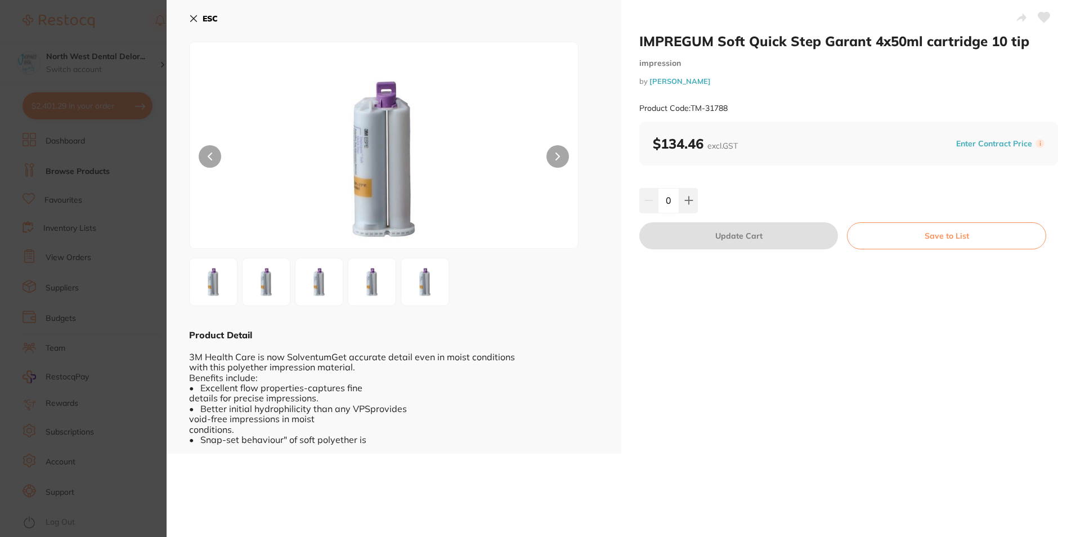
click at [199, 20] on button "ESC" at bounding box center [203, 18] width 29 height 19
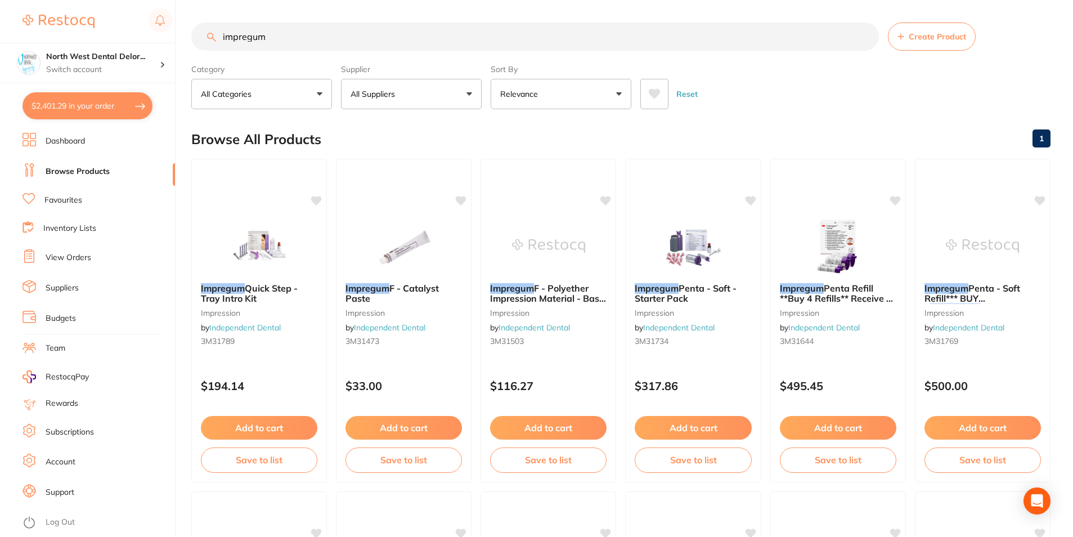
drag, startPoint x: 343, startPoint y: 24, endPoint x: 231, endPoint y: 7, distance: 113.3
type input "i"
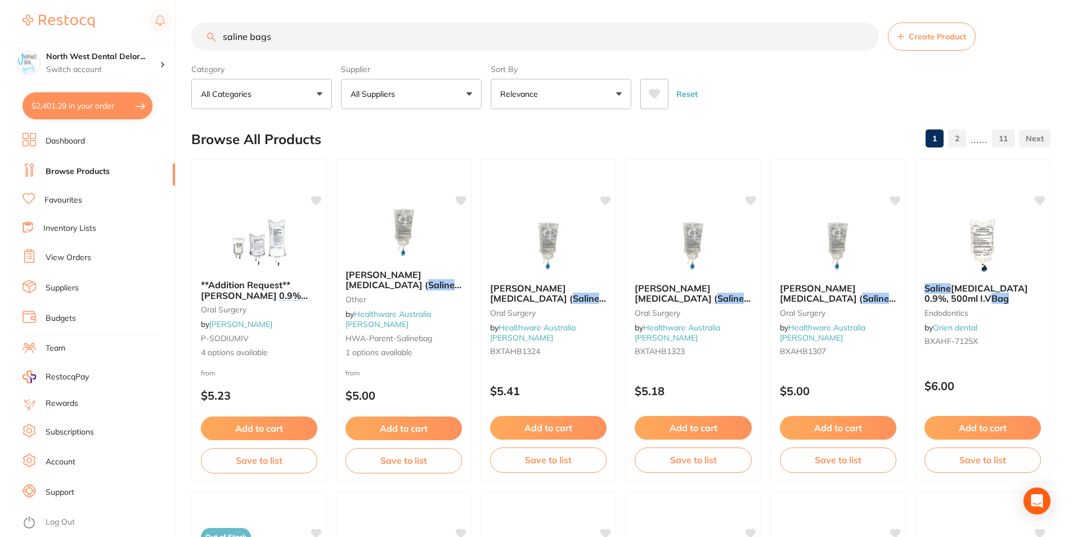
type input "saline bags"
click at [437, 92] on button "All Suppliers" at bounding box center [411, 94] width 141 height 30
type input "ori"
click at [440, 218] on li "Origin Dental" at bounding box center [412, 225] width 132 height 32
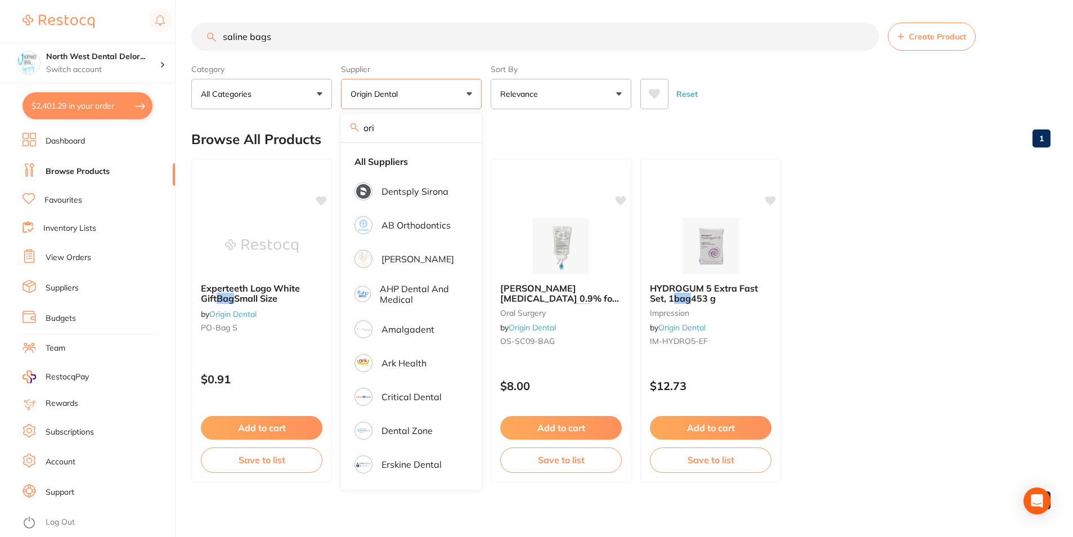
click at [838, 288] on ul "Experteeth Logo White Gift Bag Small Size by Origin Dental PO-Bag S $0.91 Add t…" at bounding box center [621, 321] width 860 height 324
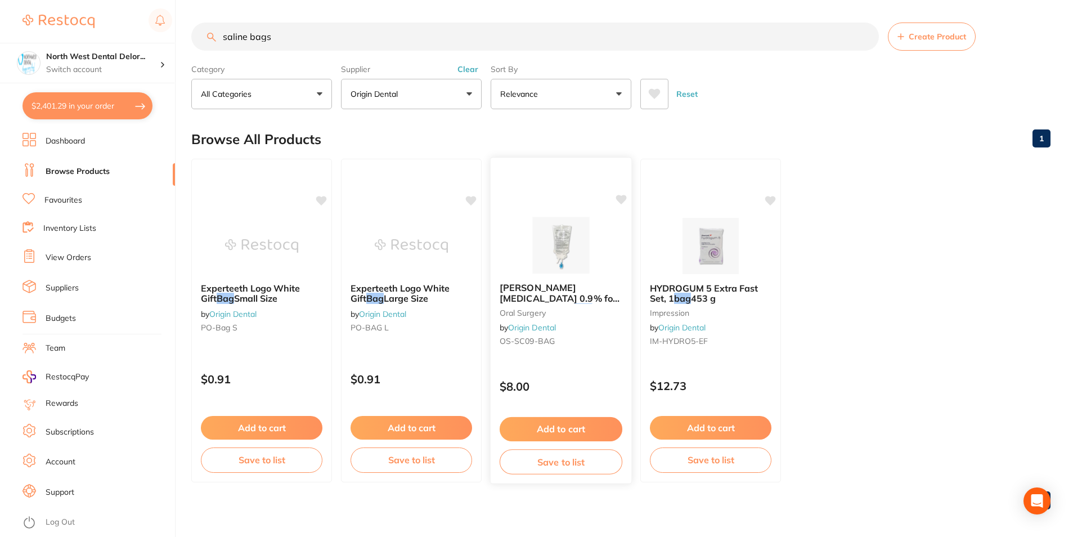
click at [545, 250] on img at bounding box center [561, 245] width 74 height 57
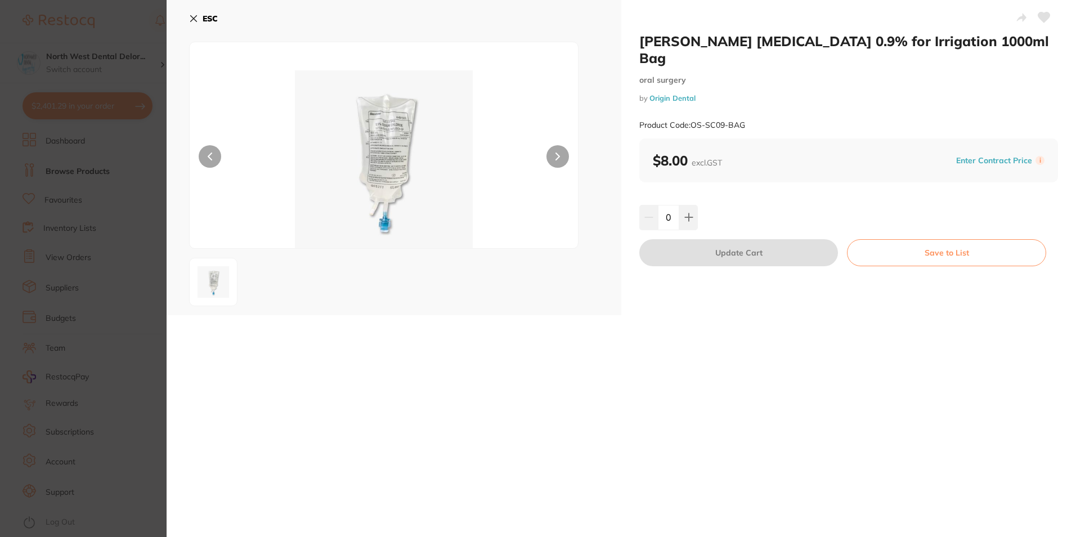
click at [1044, 22] on icon at bounding box center [1044, 17] width 12 height 11
click at [686, 213] on icon at bounding box center [688, 217] width 9 height 9
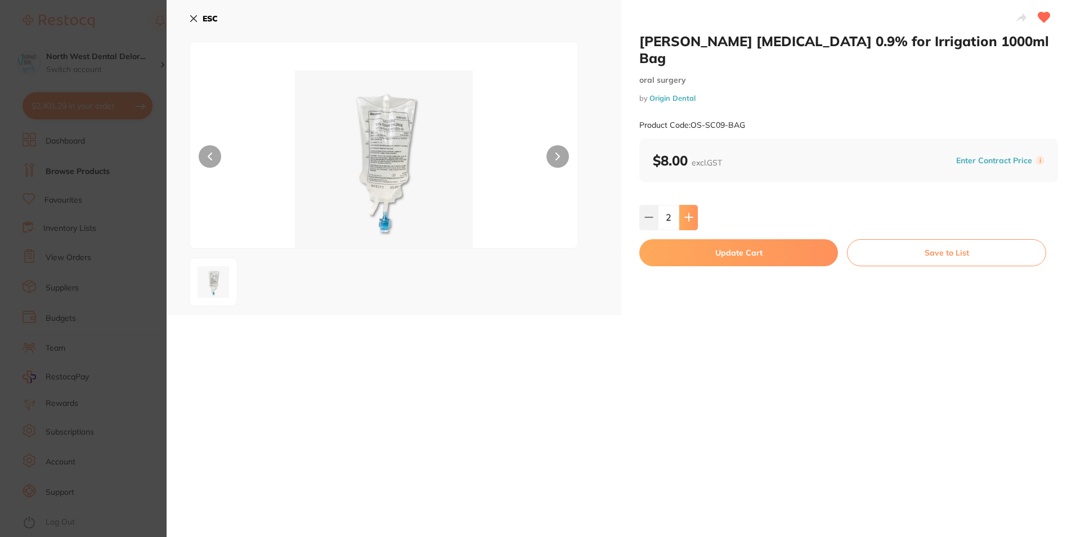
click at [686, 213] on icon at bounding box center [688, 217] width 9 height 9
click at [654, 205] on button at bounding box center [648, 217] width 19 height 25
type input "4"
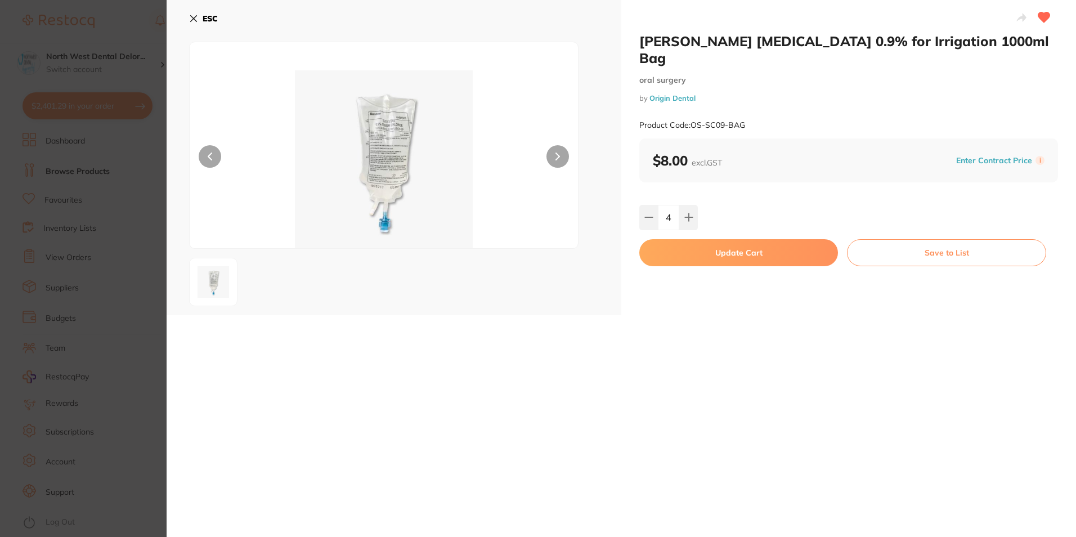
click at [670, 239] on button "Update Cart" at bounding box center [738, 252] width 199 height 27
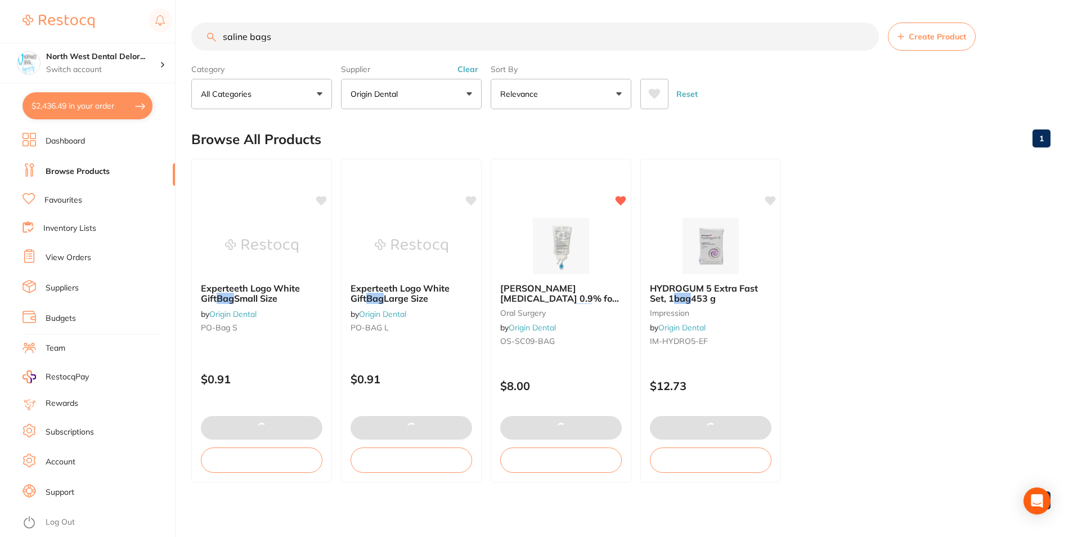
drag, startPoint x: 323, startPoint y: 25, endPoint x: 204, endPoint y: 24, distance: 119.3
click at [204, 24] on input "saline bags" at bounding box center [535, 37] width 688 height 28
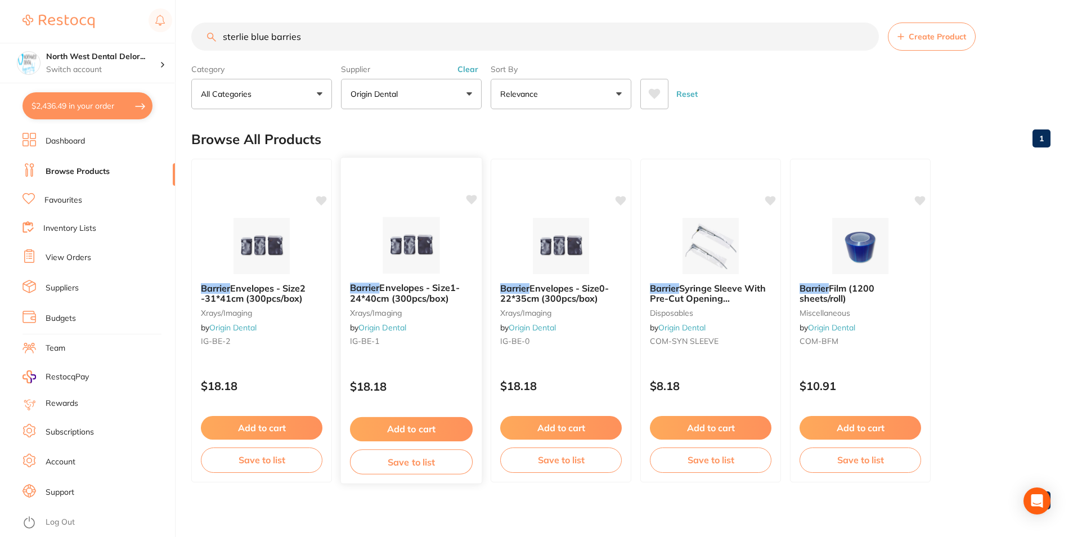
scroll to position [4, 0]
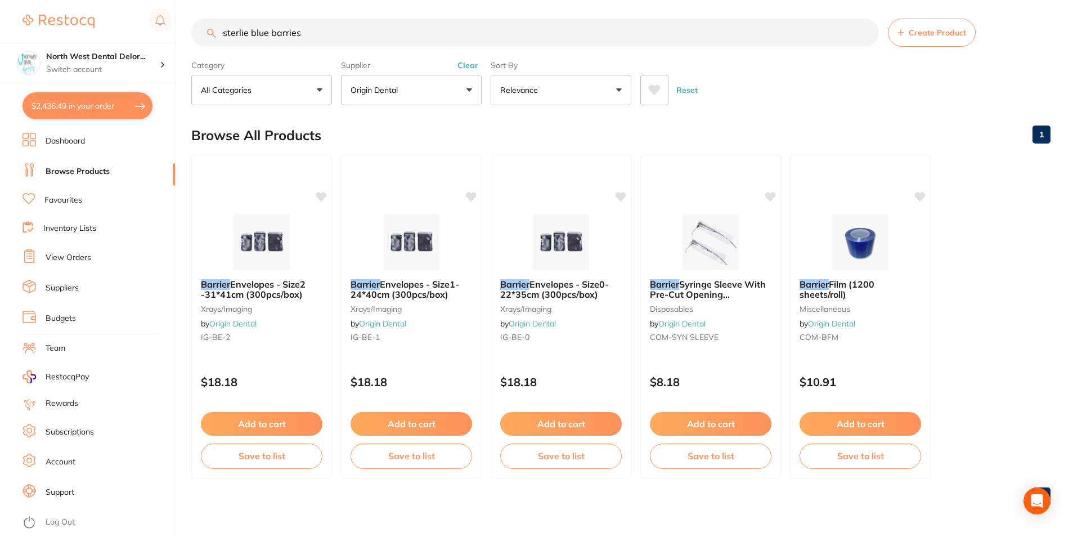
type input "sterlie blue barries"
click at [475, 66] on button "Clear" at bounding box center [468, 65] width 28 height 10
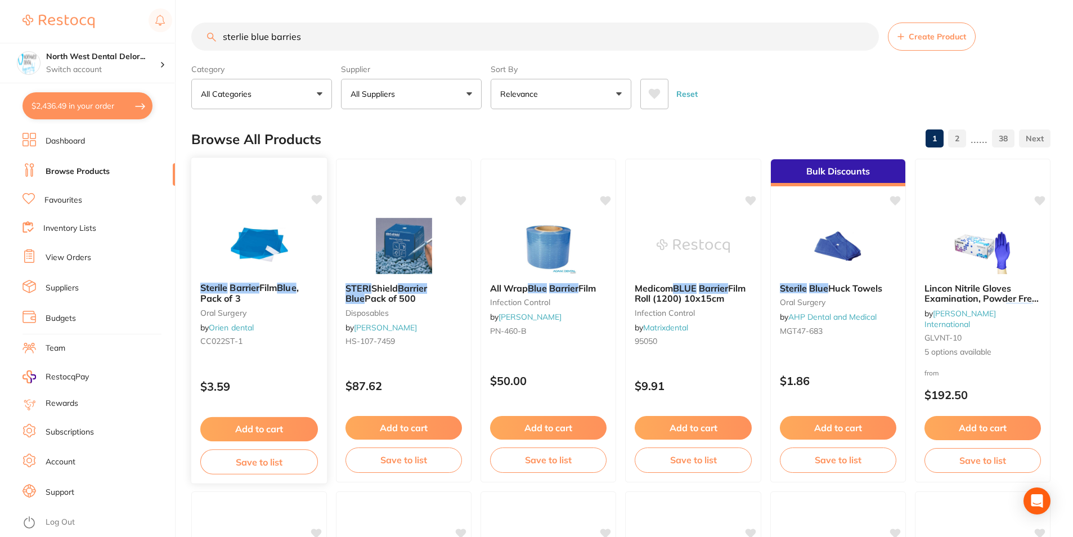
click at [281, 232] on img at bounding box center [259, 245] width 74 height 57
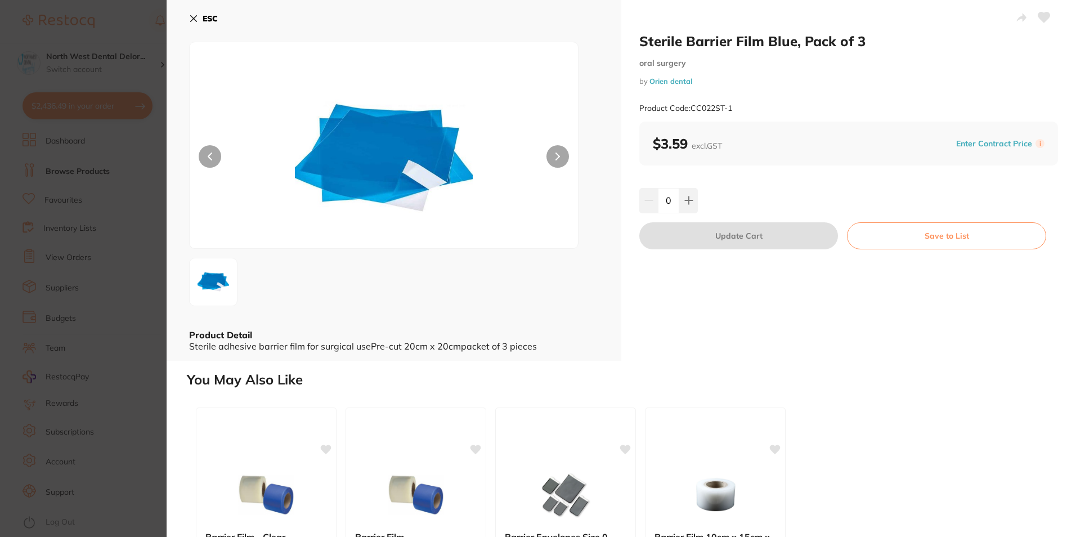
click at [199, 21] on button "ESC" at bounding box center [203, 18] width 29 height 19
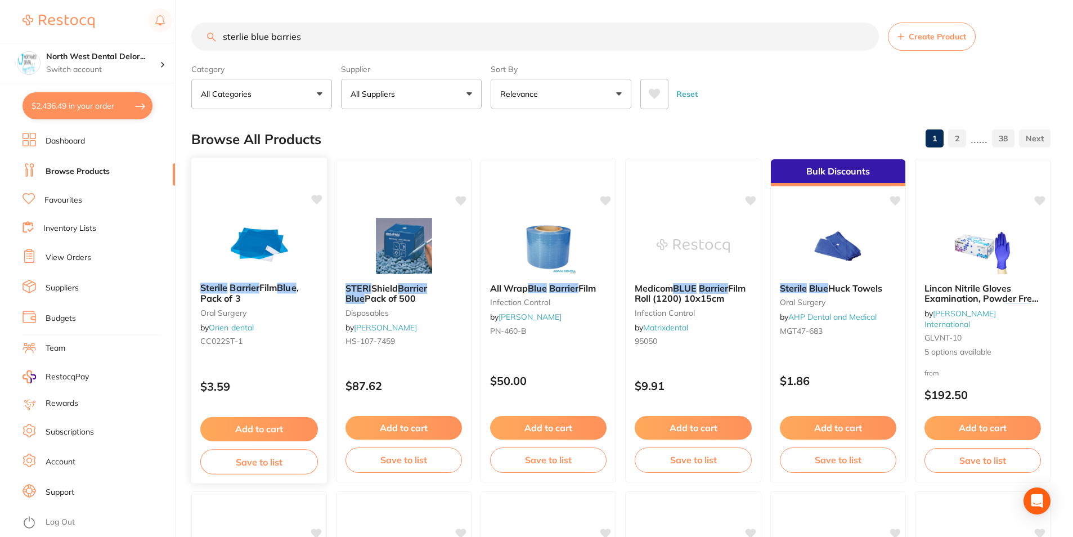
click at [242, 198] on div "Sterile Barrier Film Blue , Pack of 3 oral surgery by Orien dental CC022ST-1 $3…" at bounding box center [259, 320] width 137 height 327
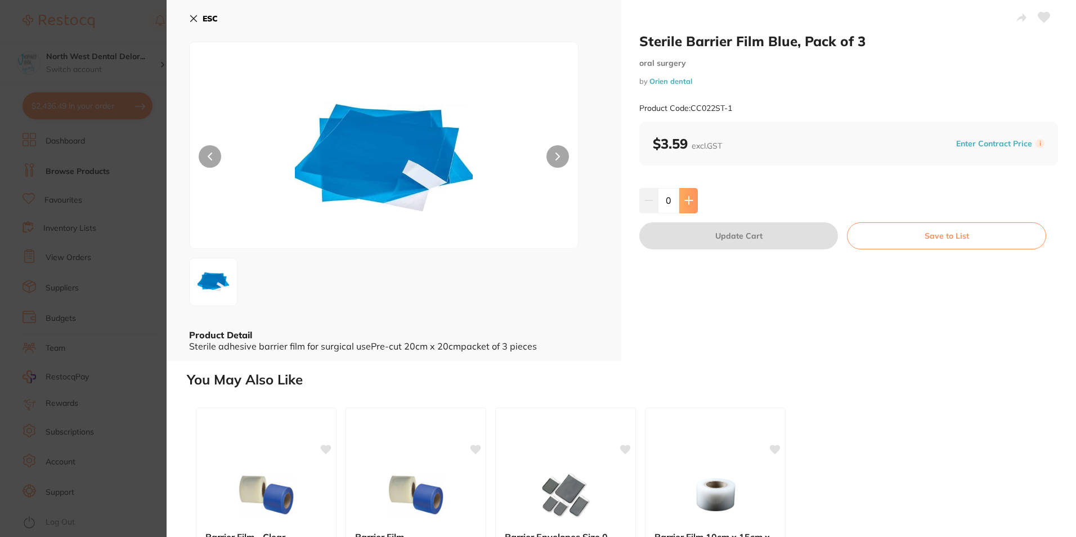
click at [686, 208] on button at bounding box center [688, 200] width 19 height 25
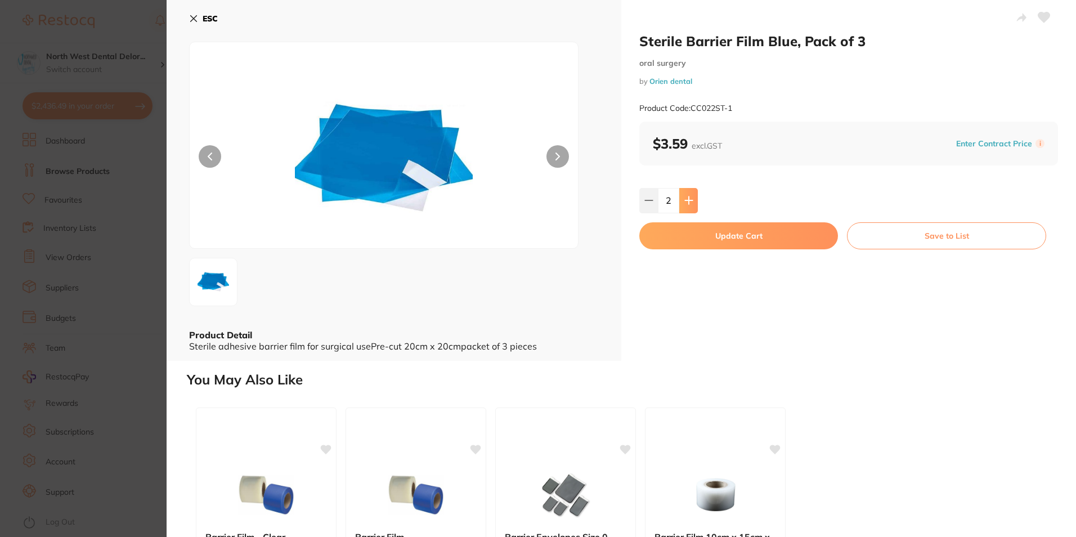
click at [686, 208] on button at bounding box center [688, 200] width 19 height 25
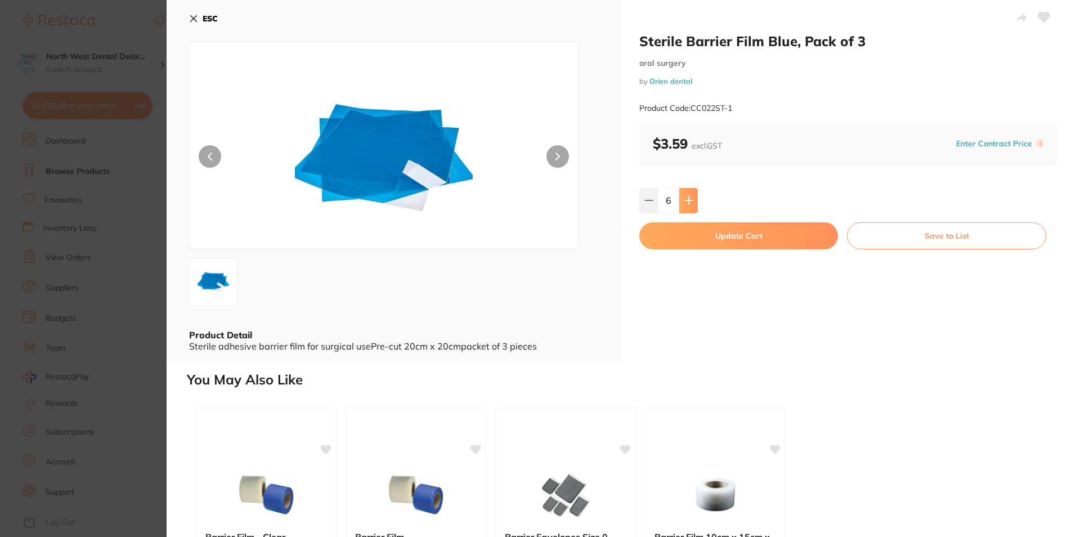
click at [686, 208] on button at bounding box center [688, 200] width 19 height 25
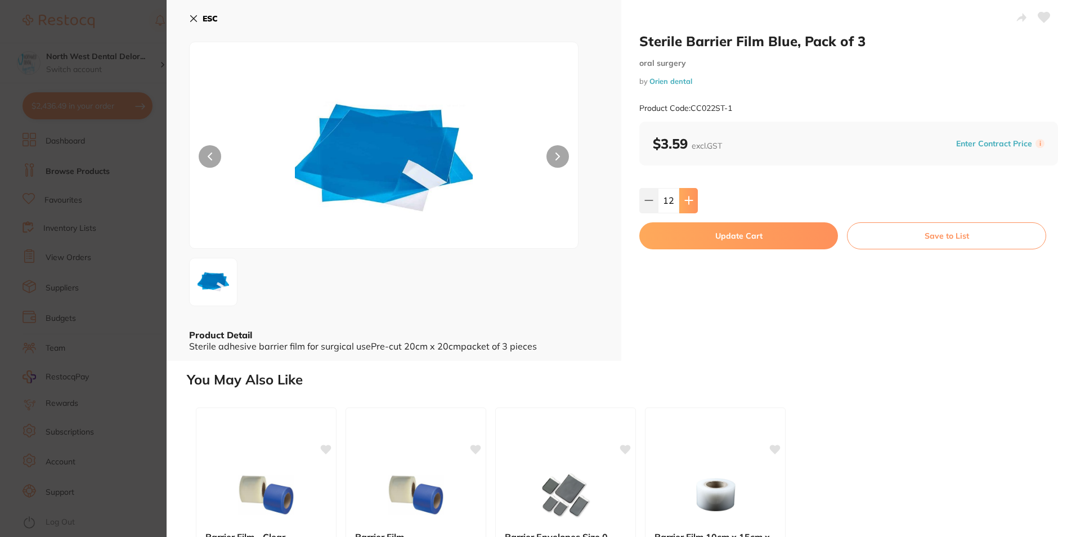
click at [686, 208] on button at bounding box center [688, 200] width 19 height 25
type input "15"
click at [680, 230] on button "Update Cart" at bounding box center [738, 235] width 199 height 27
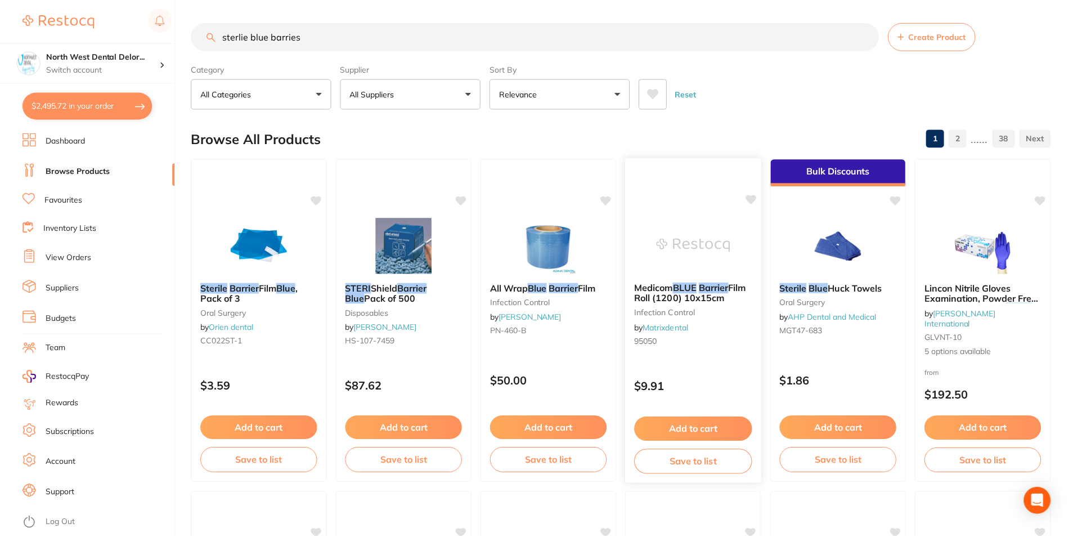
scroll to position [7, 0]
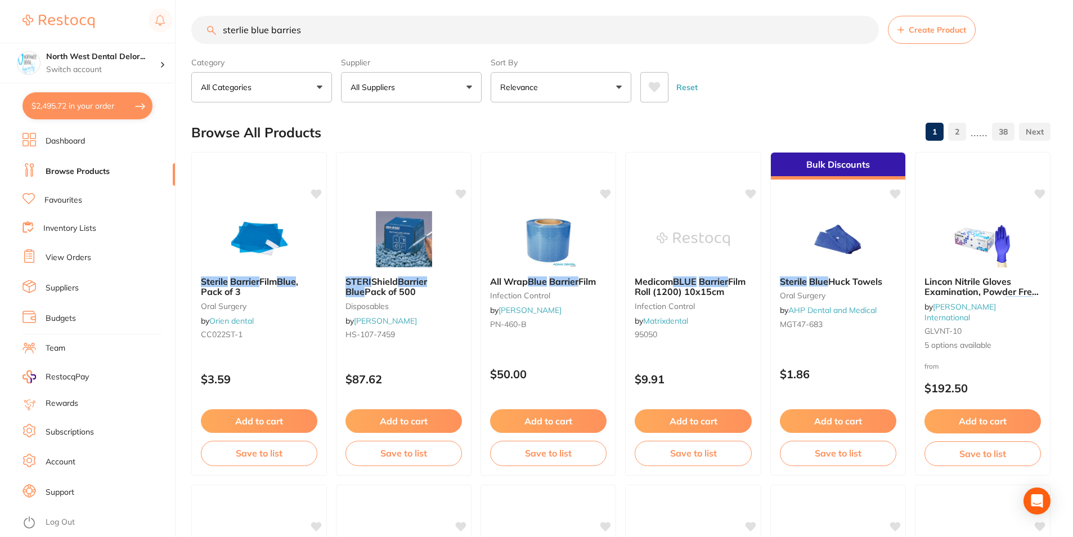
drag, startPoint x: 234, startPoint y: 25, endPoint x: 221, endPoint y: 25, distance: 12.9
click at [221, 25] on input "sterlie blue barries" at bounding box center [535, 30] width 688 height 28
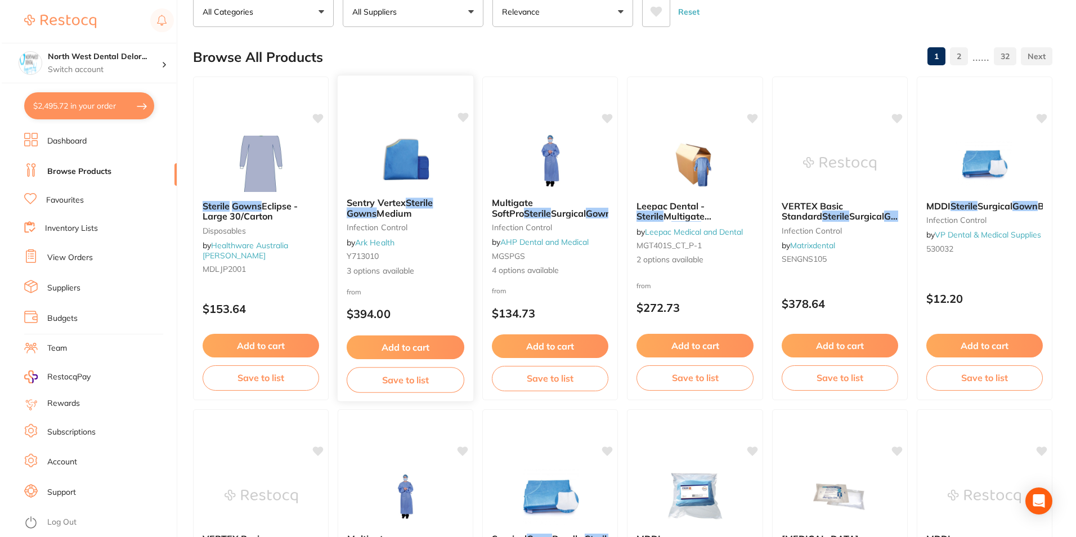
scroll to position [0, 0]
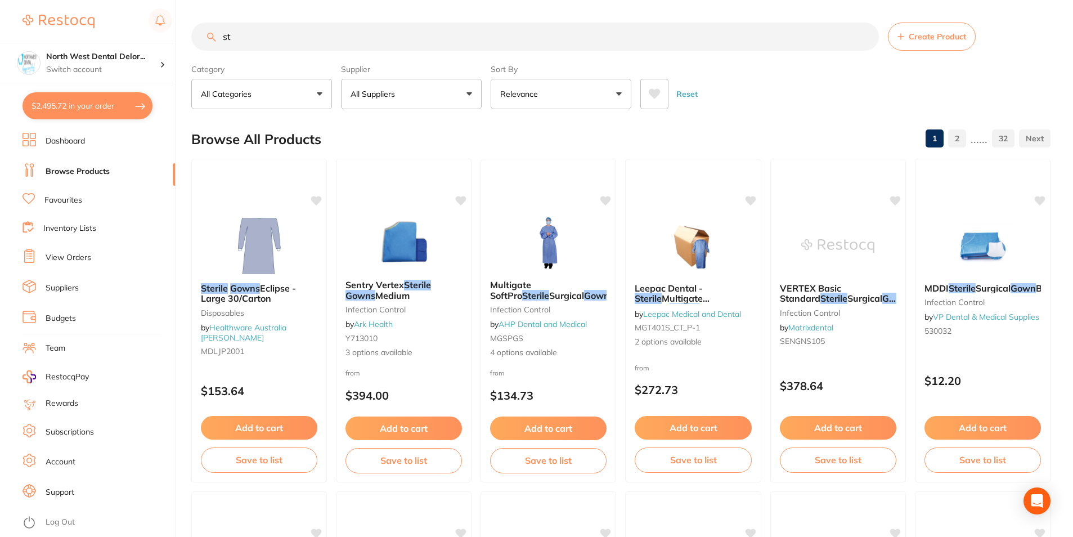
type input "s"
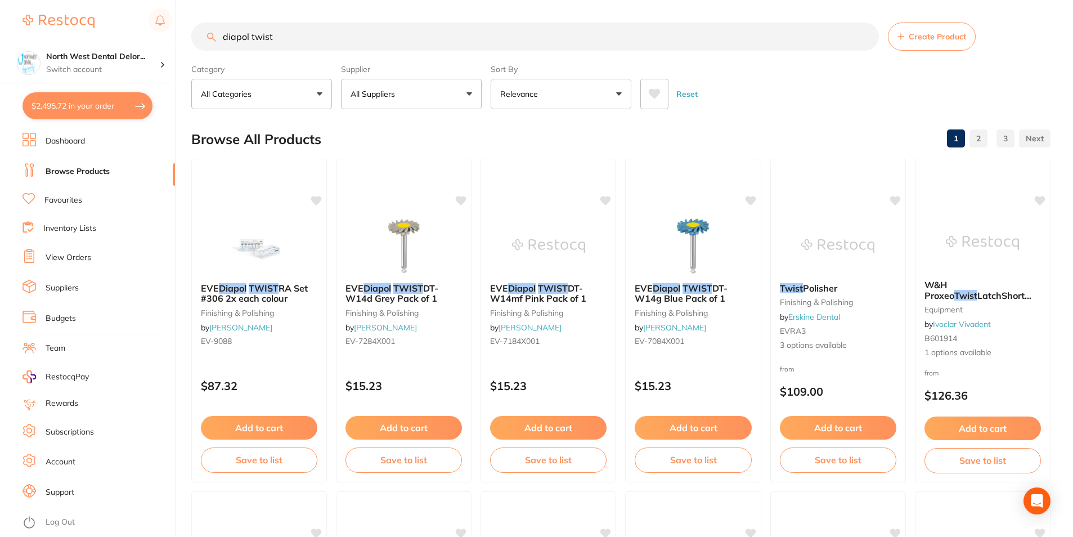
type input "diapol twist"
click at [424, 91] on button "All Suppliers" at bounding box center [411, 94] width 141 height 30
type input "orig"
click at [399, 191] on p "Origin Dental" at bounding box center [410, 191] width 56 height 10
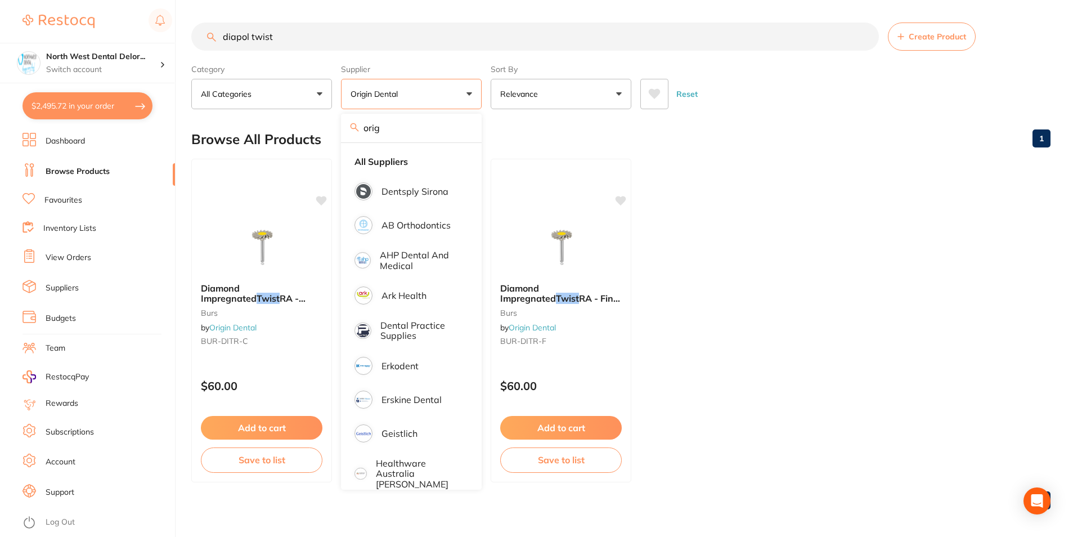
click at [589, 130] on div "Browse All Products 1" at bounding box center [621, 139] width 860 height 38
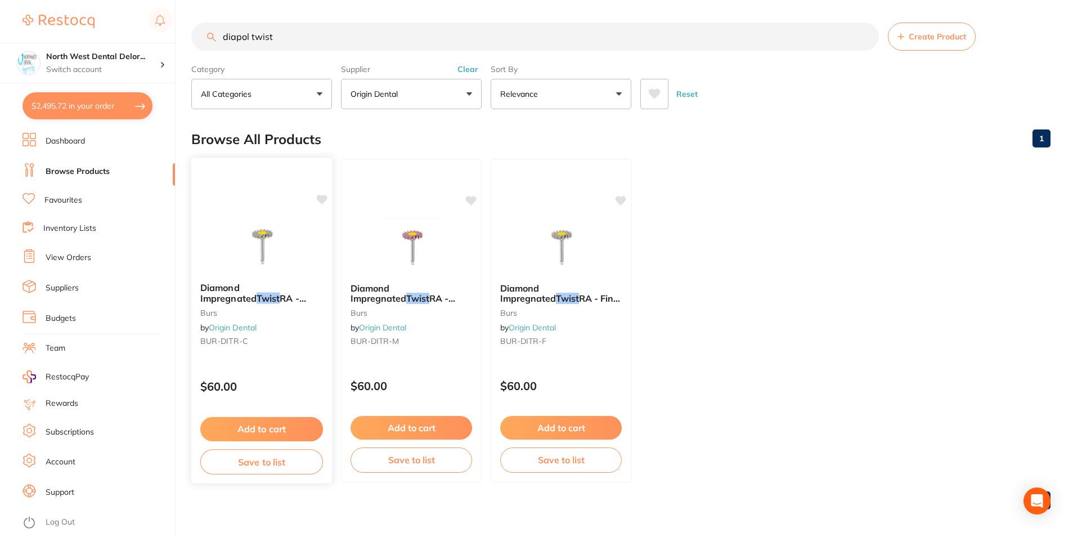
click at [290, 429] on button "Add to cart" at bounding box center [261, 429] width 123 height 24
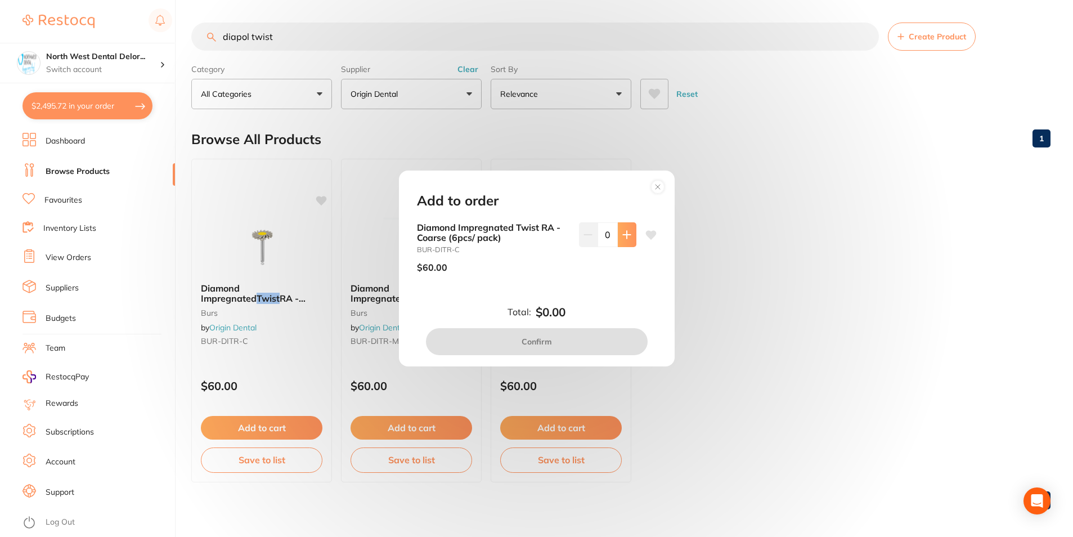
click at [629, 236] on button at bounding box center [627, 234] width 19 height 25
type input "1"
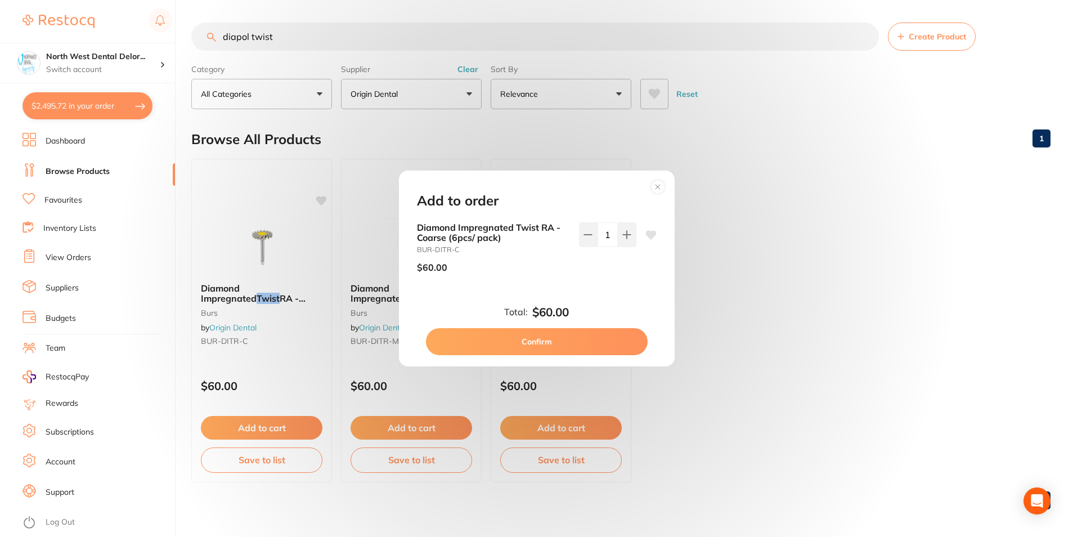
click at [545, 342] on button "Confirm" at bounding box center [537, 341] width 222 height 27
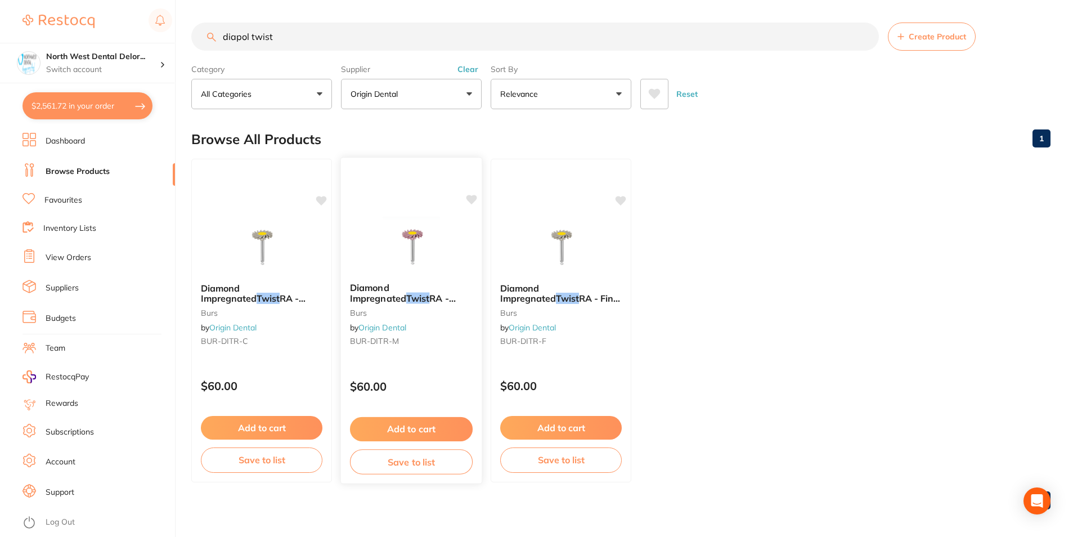
click at [419, 429] on button "Add to cart" at bounding box center [411, 429] width 123 height 24
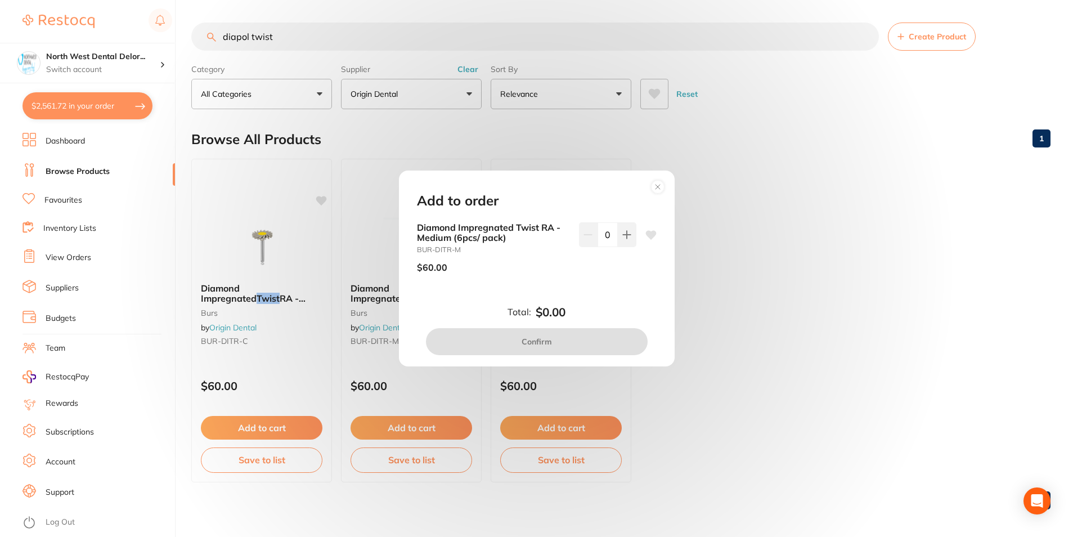
click at [653, 186] on circle at bounding box center [657, 187] width 13 height 13
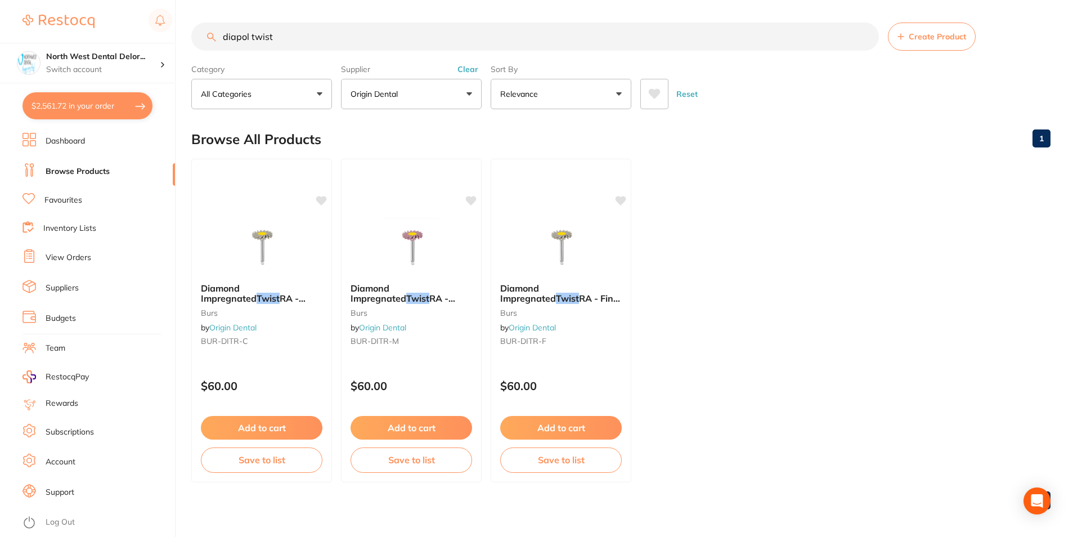
click at [74, 113] on button "$2,561.72 in your order" at bounding box center [88, 105] width 130 height 27
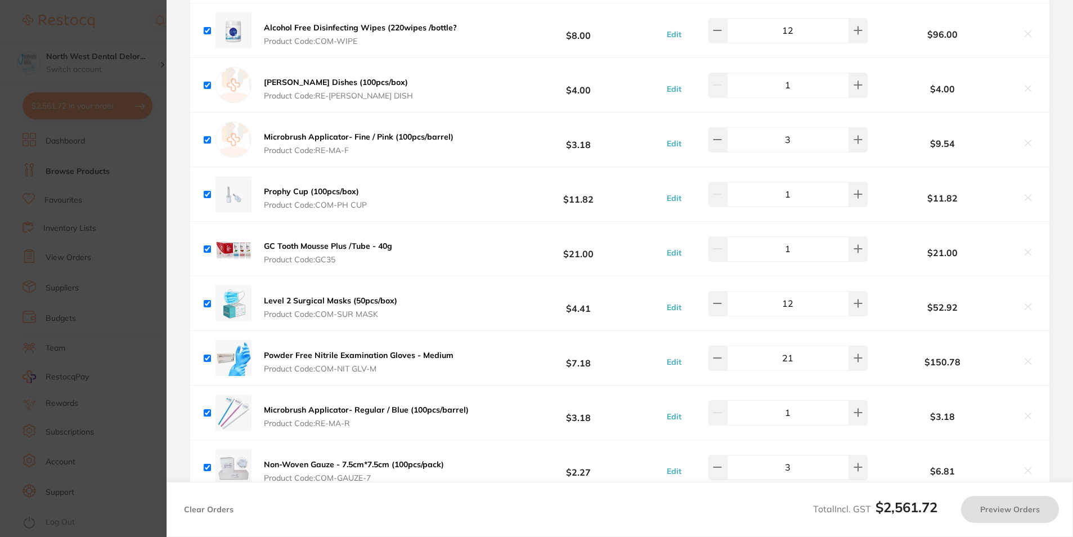
checkbox input "true"
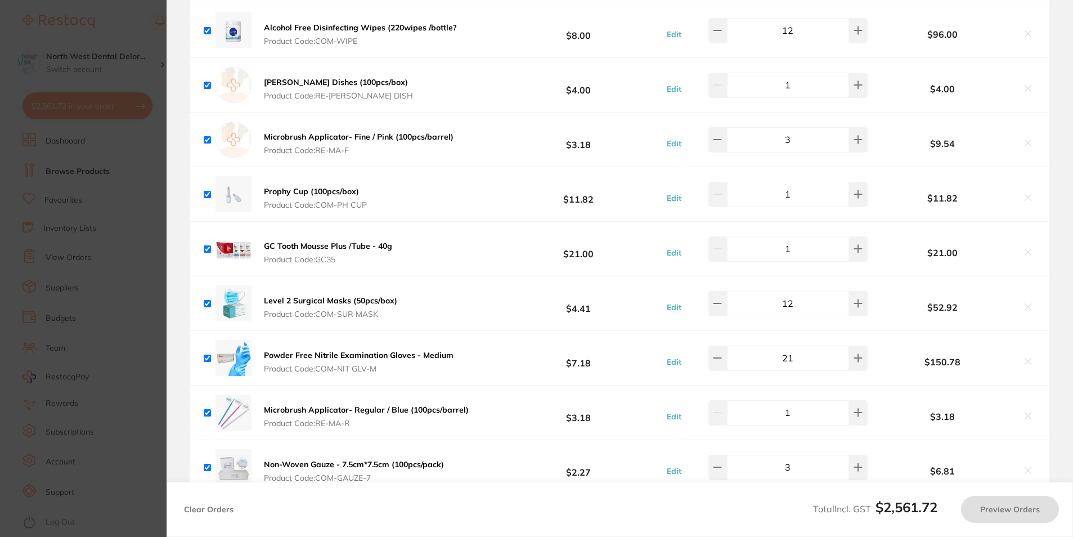
checkbox input "true"
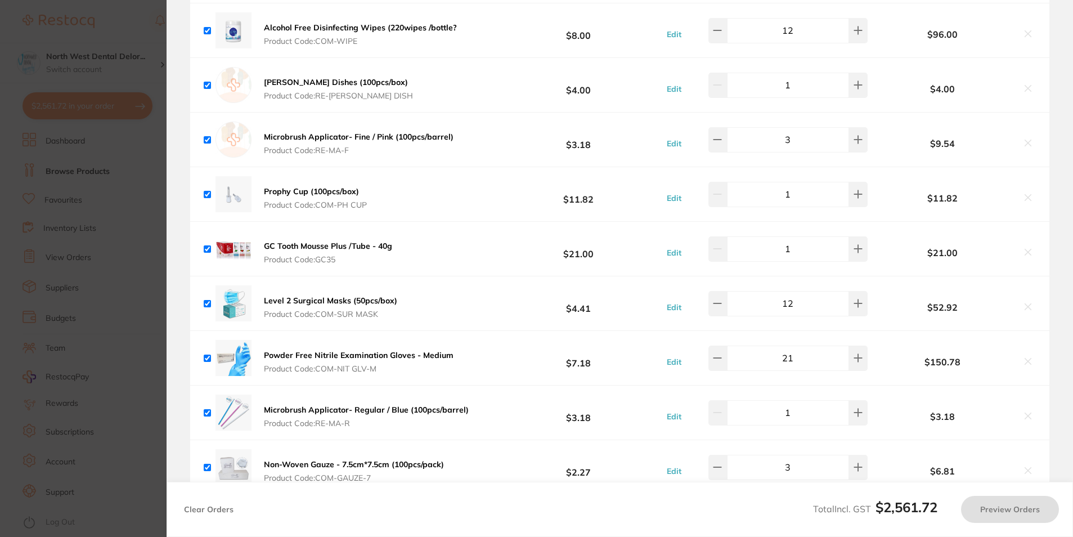
checkbox input "true"
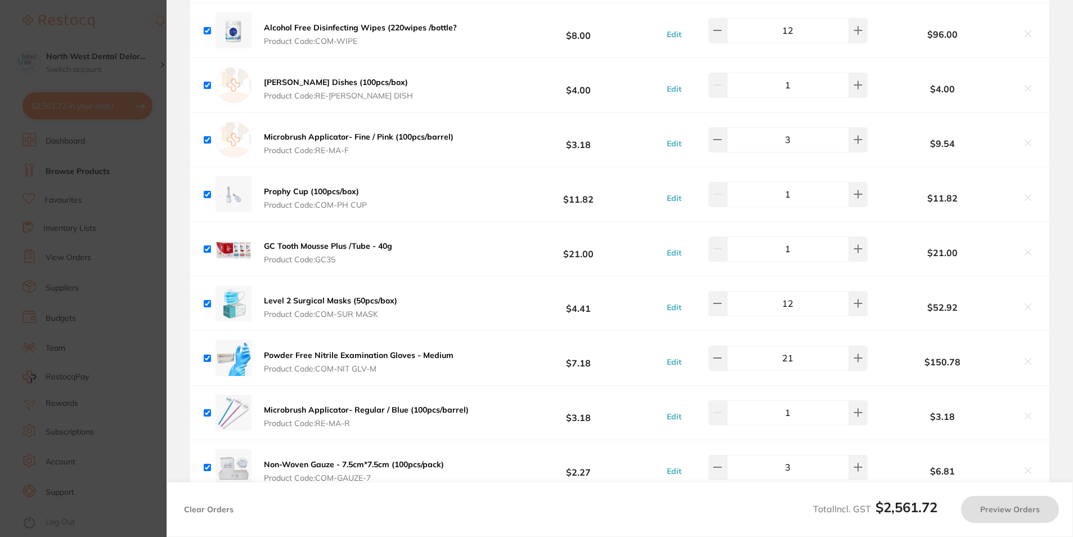
checkbox input "true"
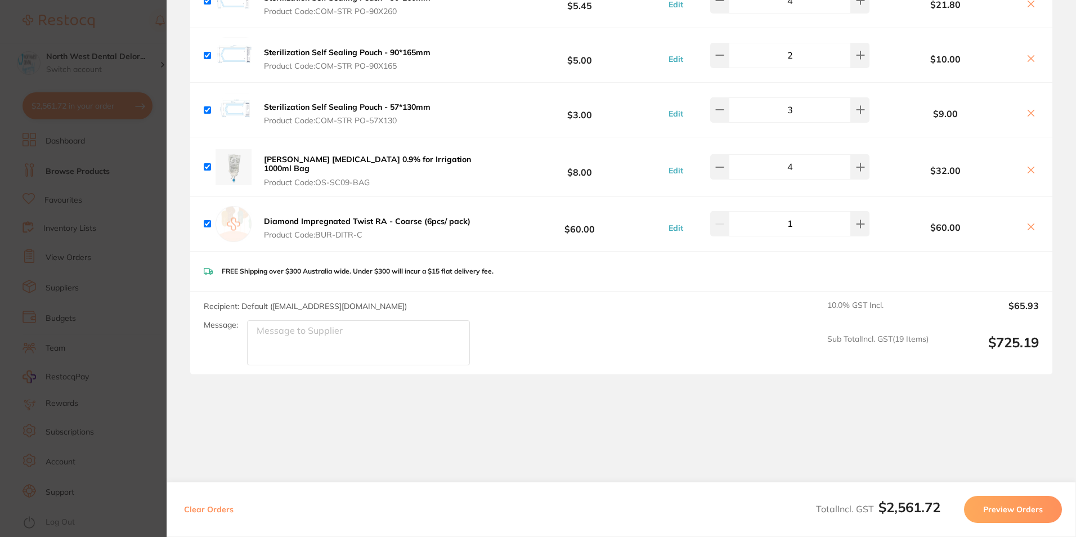
scroll to position [2998, 0]
click at [1027, 221] on icon at bounding box center [1031, 225] width 9 height 9
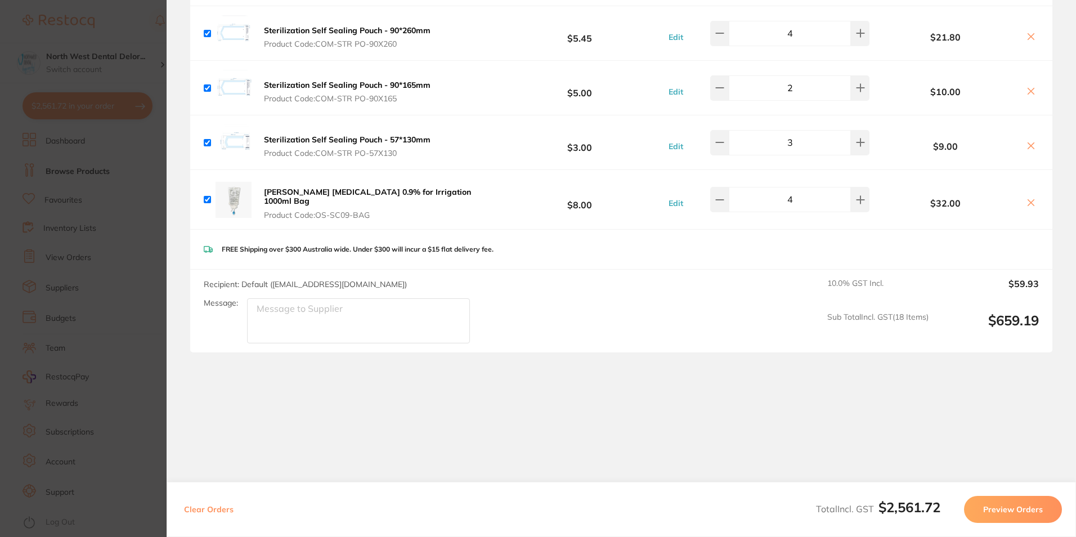
checkbox input "false"
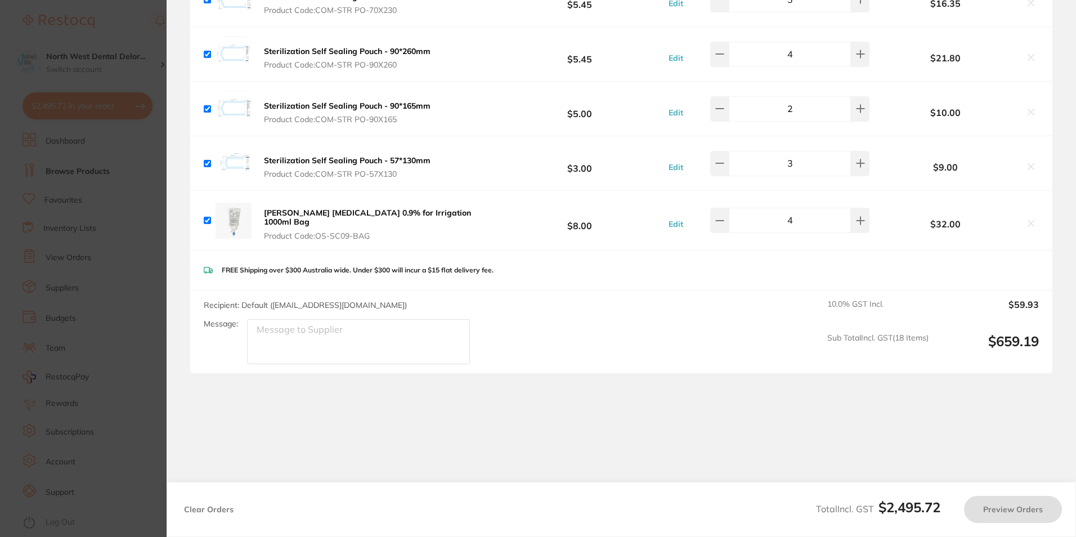
click at [126, 256] on section "Update RRP Set your pre negotiated price for this item. Item Agreed RRP (excl. …" at bounding box center [538, 268] width 1076 height 537
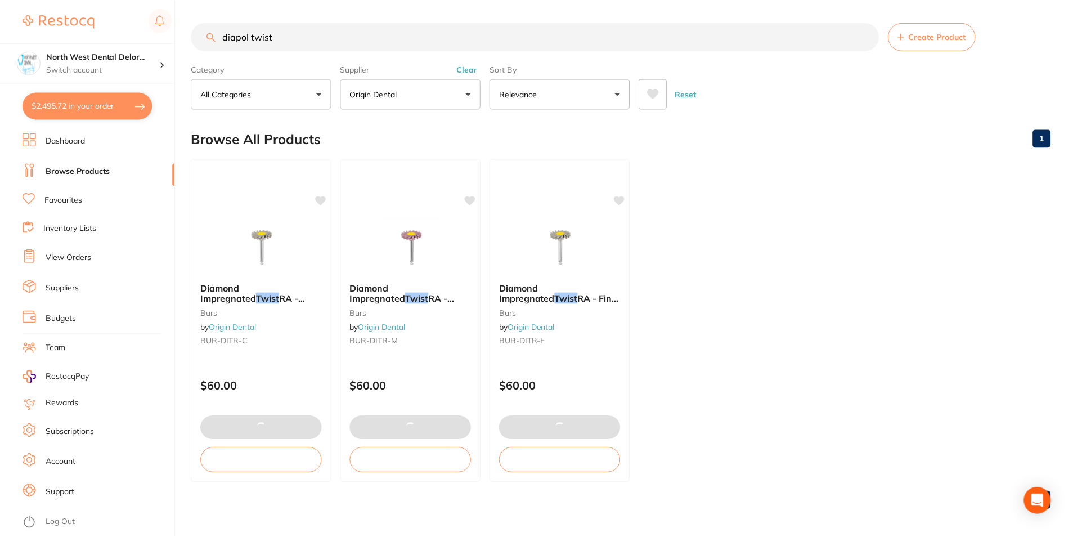
scroll to position [3, 0]
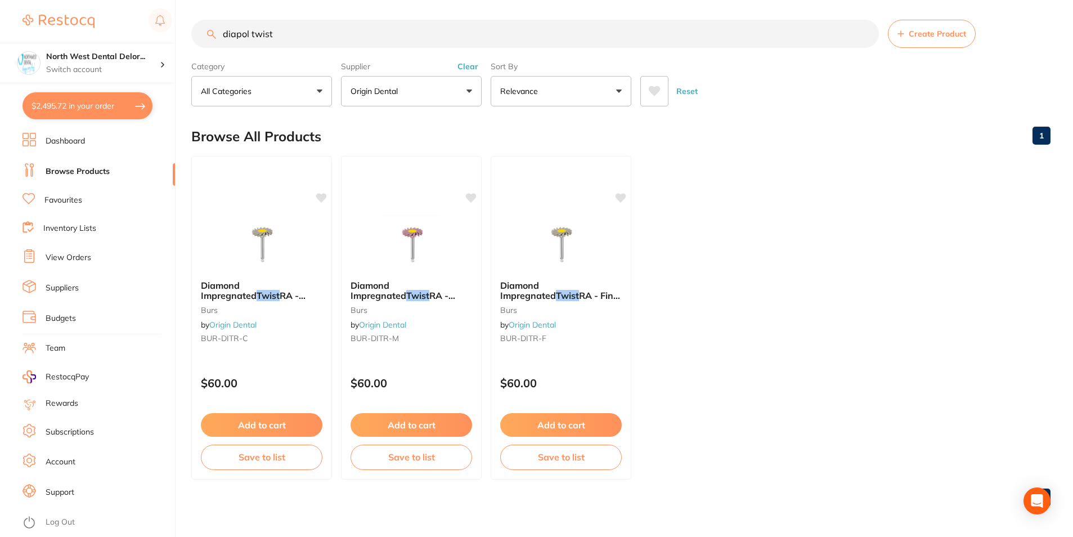
click at [468, 69] on button "Clear" at bounding box center [468, 66] width 28 height 10
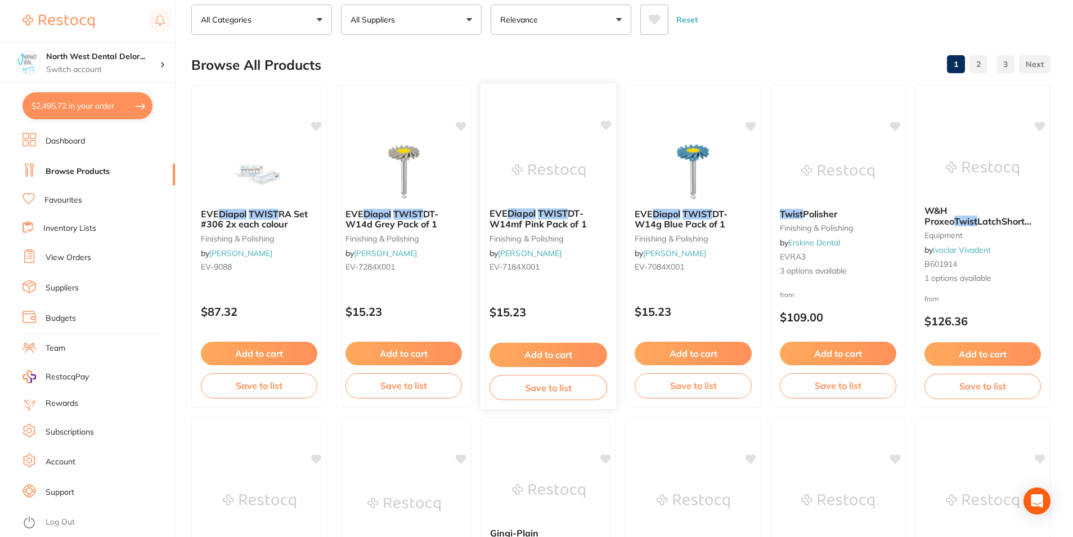
scroll to position [0, 0]
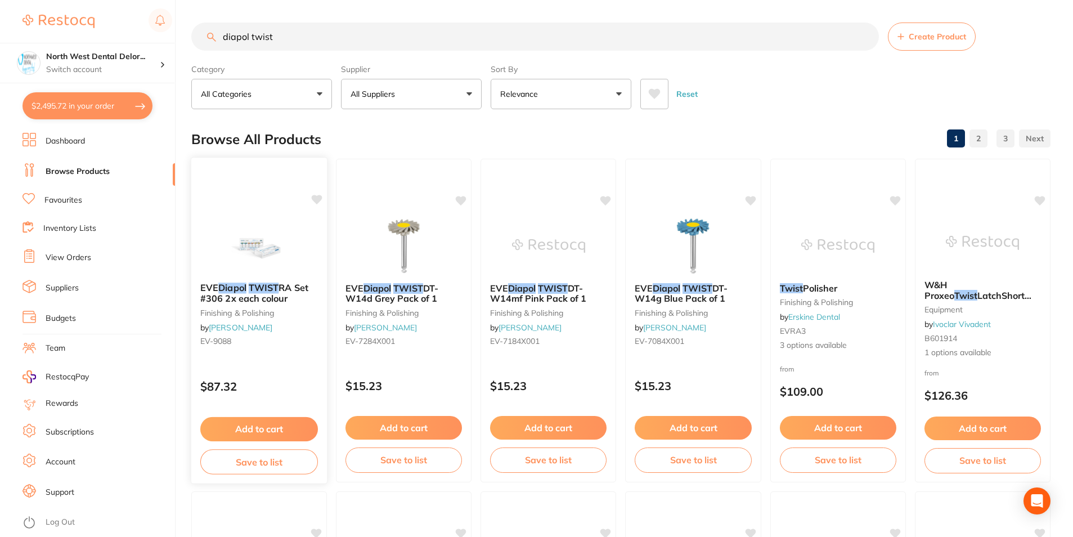
click at [252, 427] on button "Add to cart" at bounding box center [259, 429] width 118 height 24
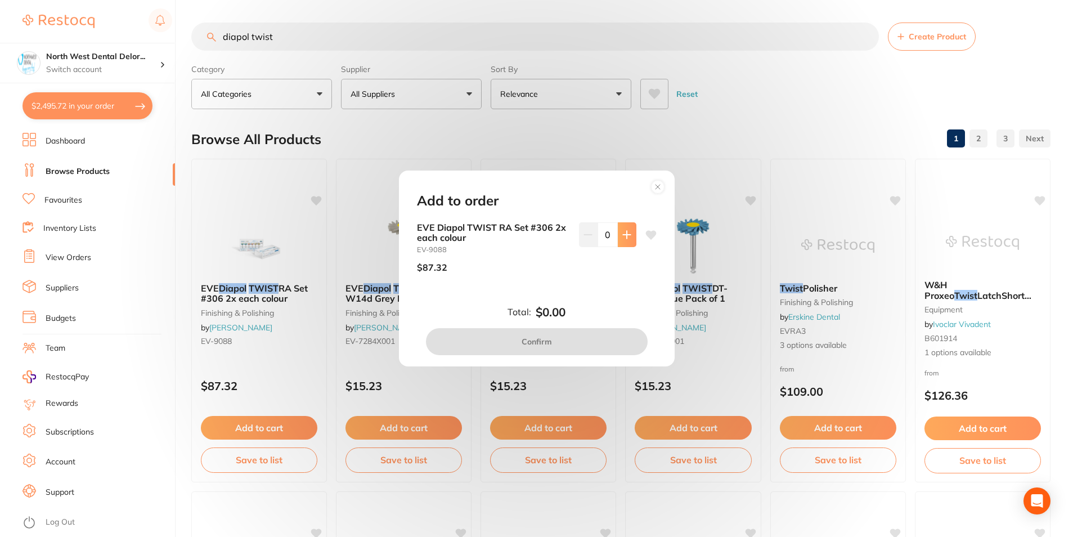
click at [618, 240] on button at bounding box center [627, 234] width 19 height 25
type input "1"
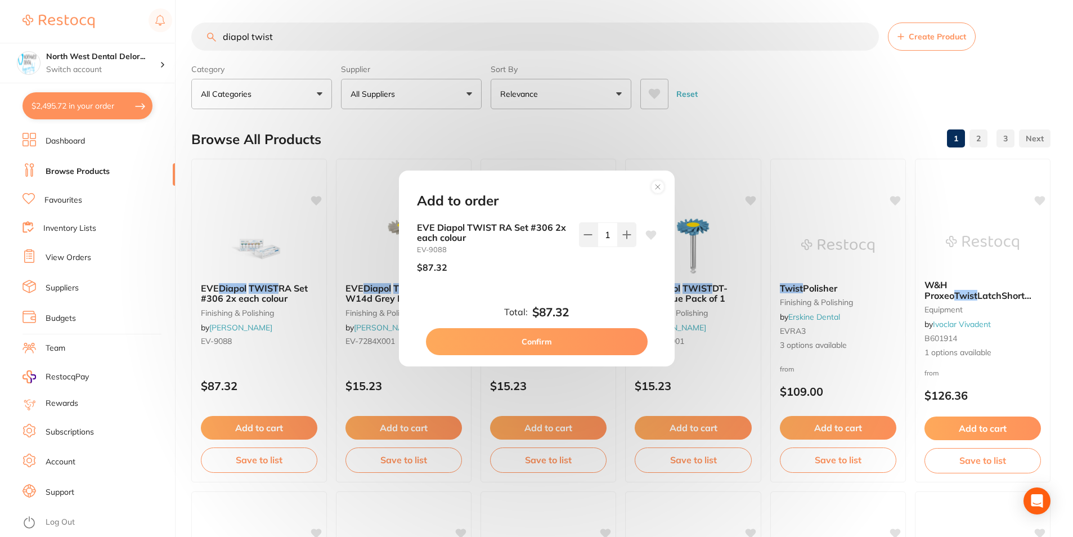
click at [646, 235] on icon at bounding box center [651, 235] width 11 height 11
click at [555, 343] on button "Confirm" at bounding box center [537, 341] width 222 height 27
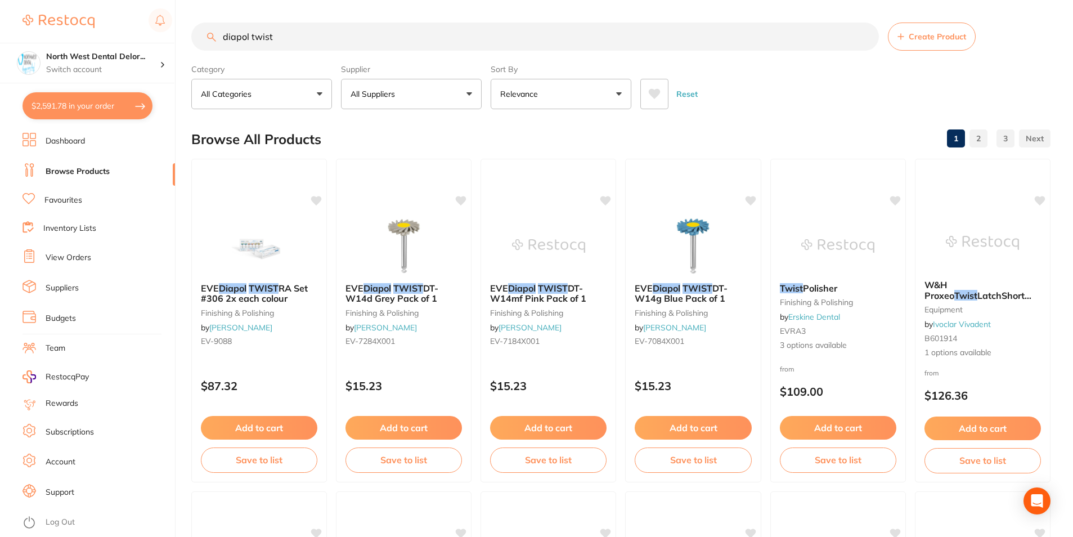
checkbox input "true"
checkbox input "false"
drag, startPoint x: 289, startPoint y: 30, endPoint x: 210, endPoint y: 31, distance: 78.8
click at [213, 31] on input "diapol twist" at bounding box center [535, 37] width 688 height 28
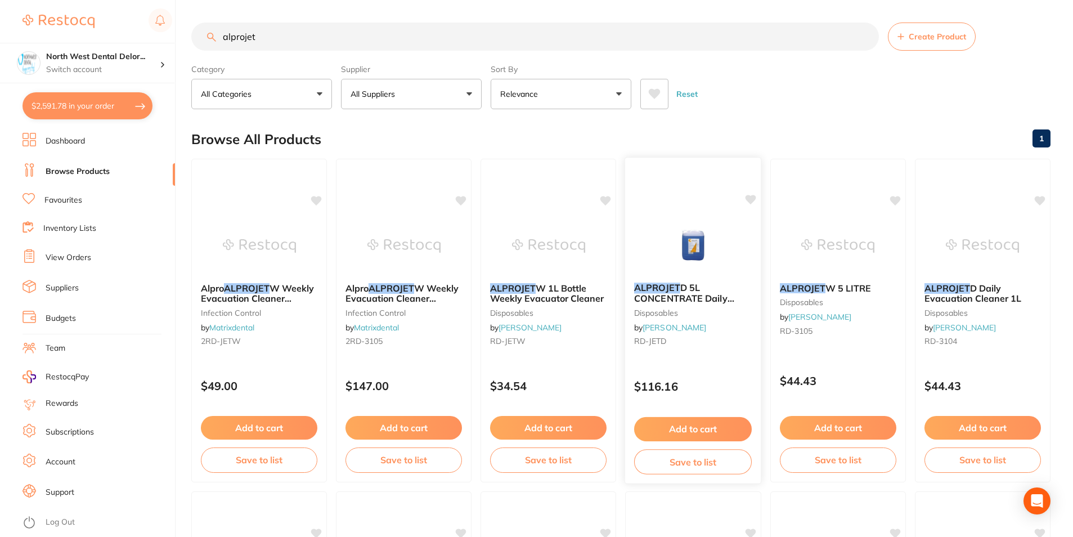
type input "alprojet"
click at [720, 248] on img at bounding box center [693, 245] width 74 height 57
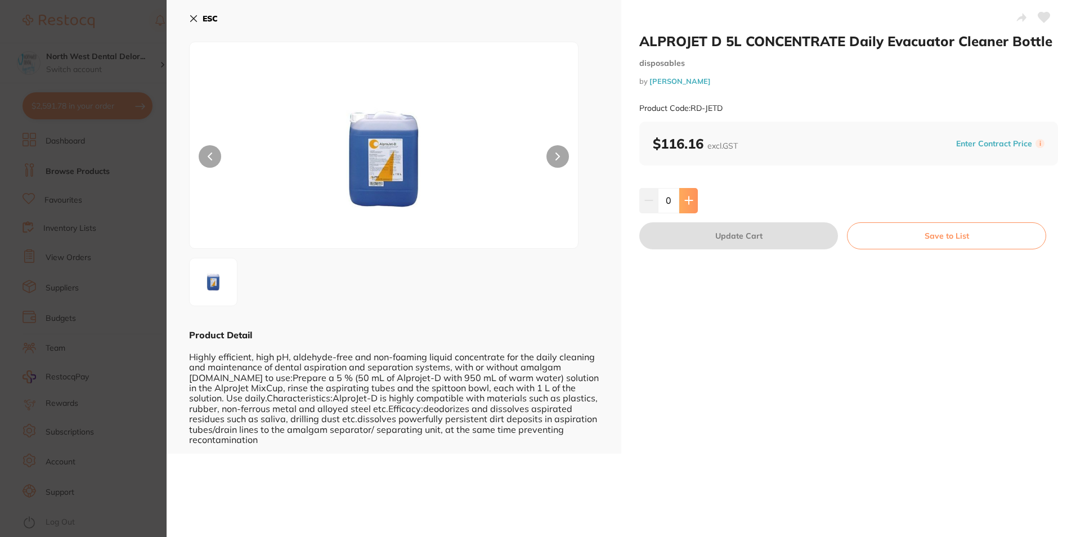
click at [688, 201] on icon at bounding box center [688, 200] width 7 height 7
type input "1"
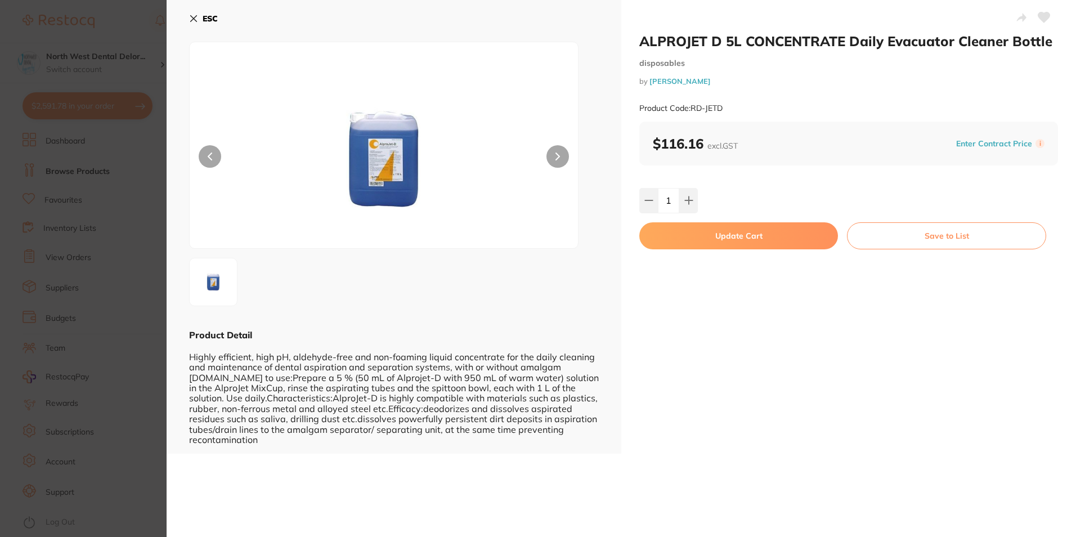
click at [680, 237] on button "Update Cart" at bounding box center [738, 235] width 199 height 27
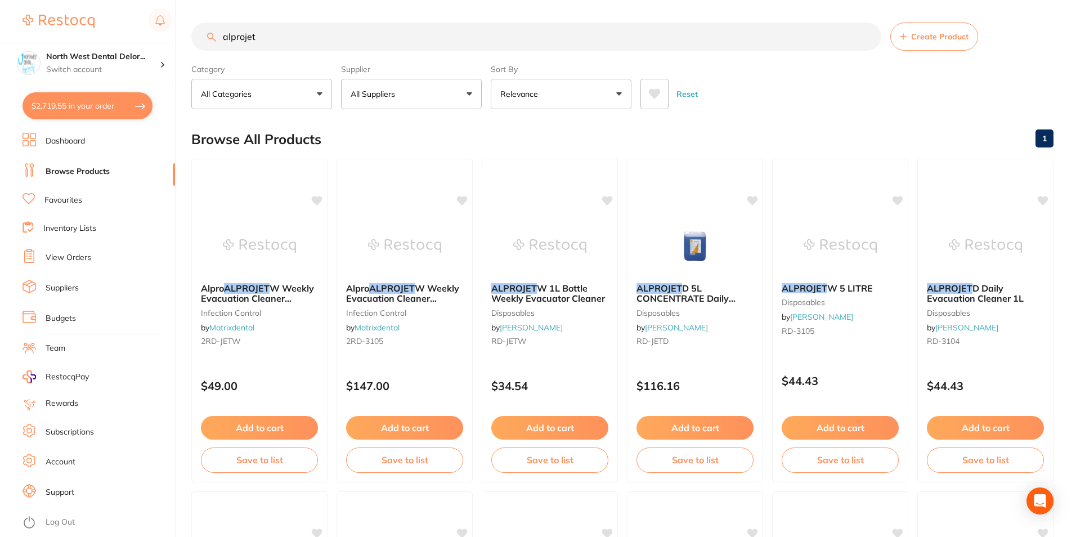
checkbox input "false"
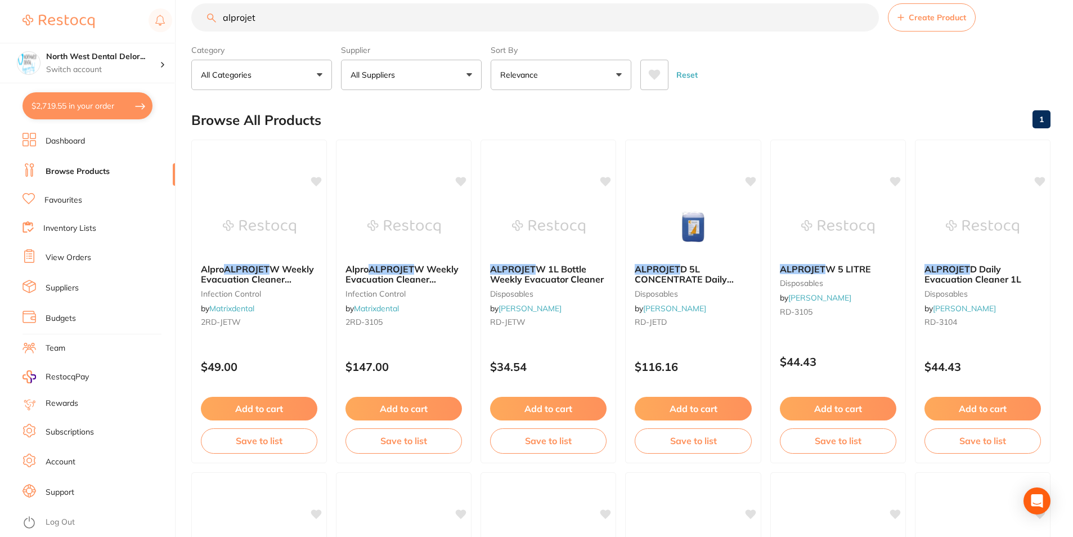
scroll to position [3053, 0]
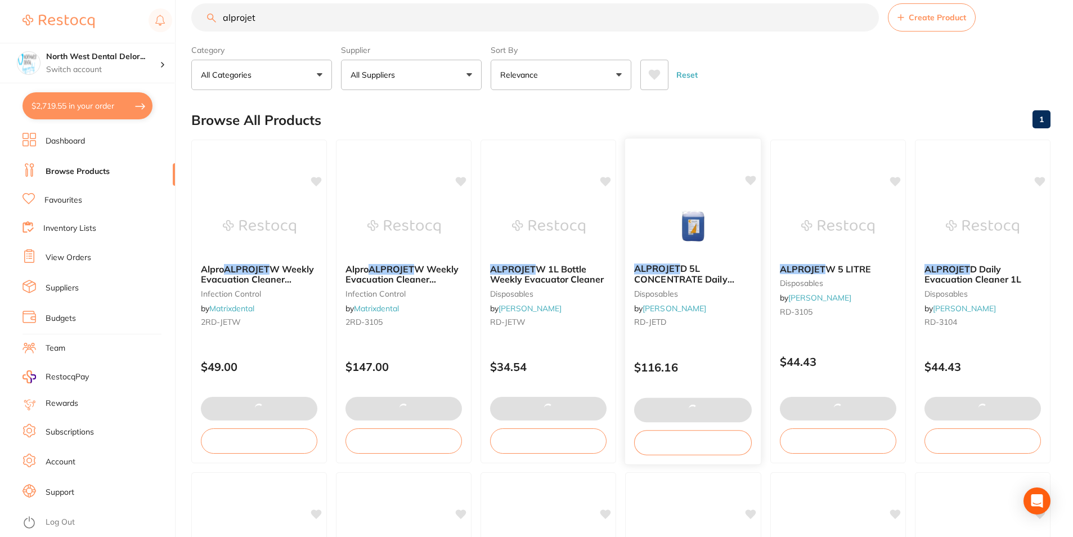
click at [751, 184] on icon at bounding box center [751, 181] width 11 height 10
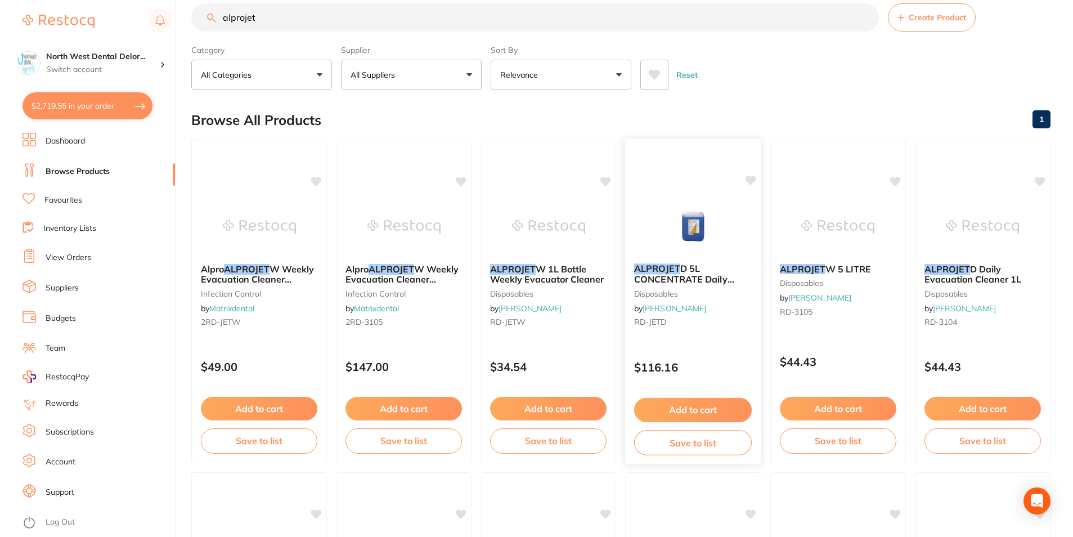
click at [605, 178] on icon at bounding box center [606, 181] width 11 height 9
click at [755, 180] on icon at bounding box center [751, 181] width 11 height 10
click at [594, 253] on div at bounding box center [549, 226] width 136 height 57
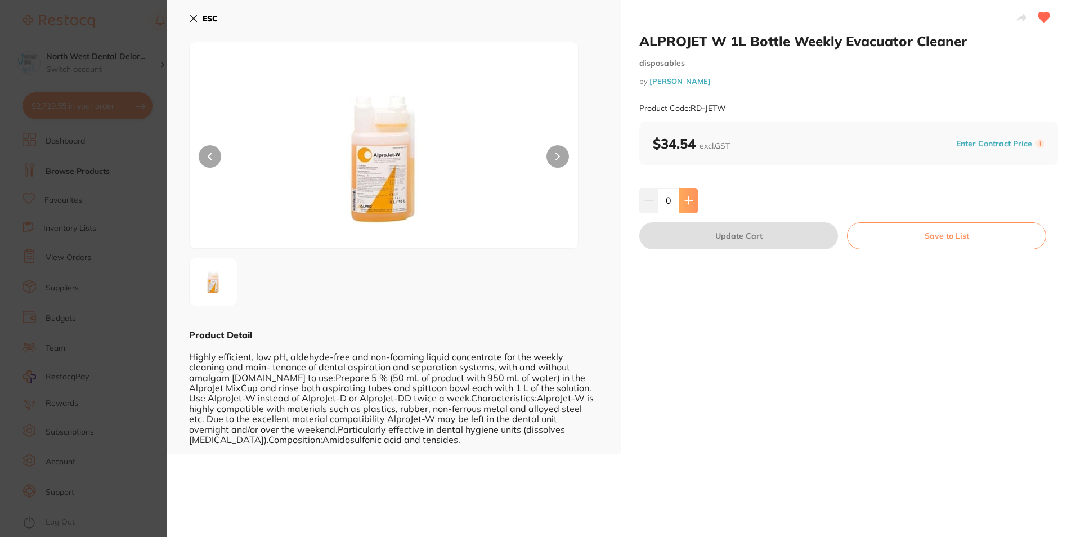
click at [684, 200] on icon at bounding box center [688, 200] width 9 height 9
type input "1"
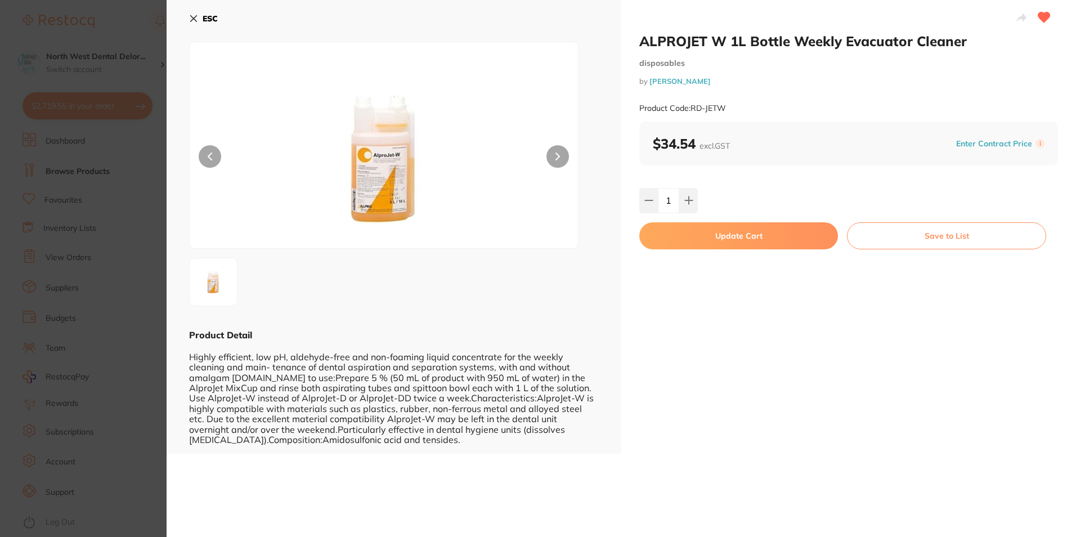
click at [677, 231] on button "Update Cart" at bounding box center [738, 235] width 199 height 27
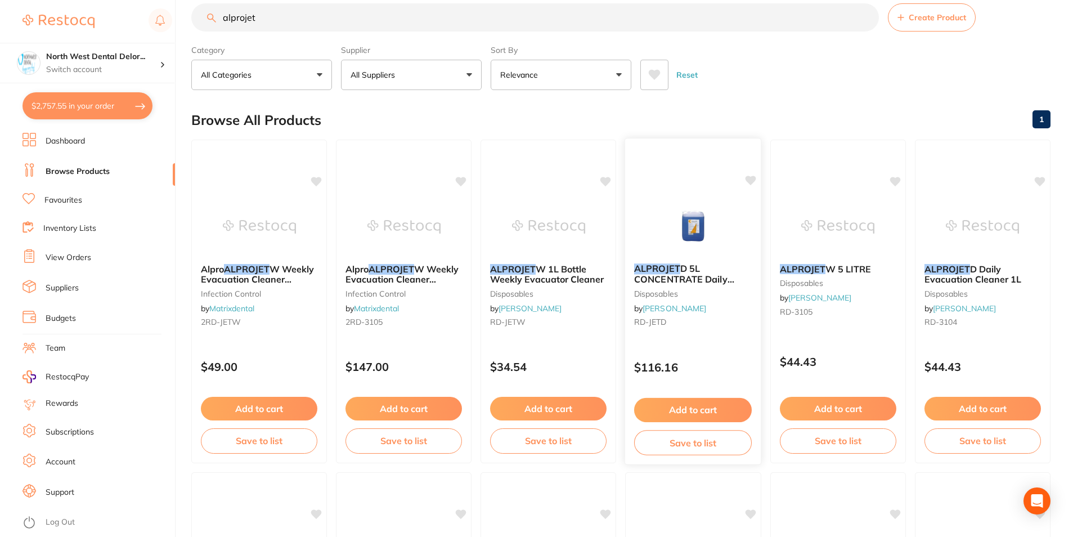
scroll to position [3108, 0]
drag, startPoint x: 290, startPoint y: 21, endPoint x: 233, endPoint y: 23, distance: 57.4
click at [207, 16] on input "alprojet" at bounding box center [535, 17] width 688 height 28
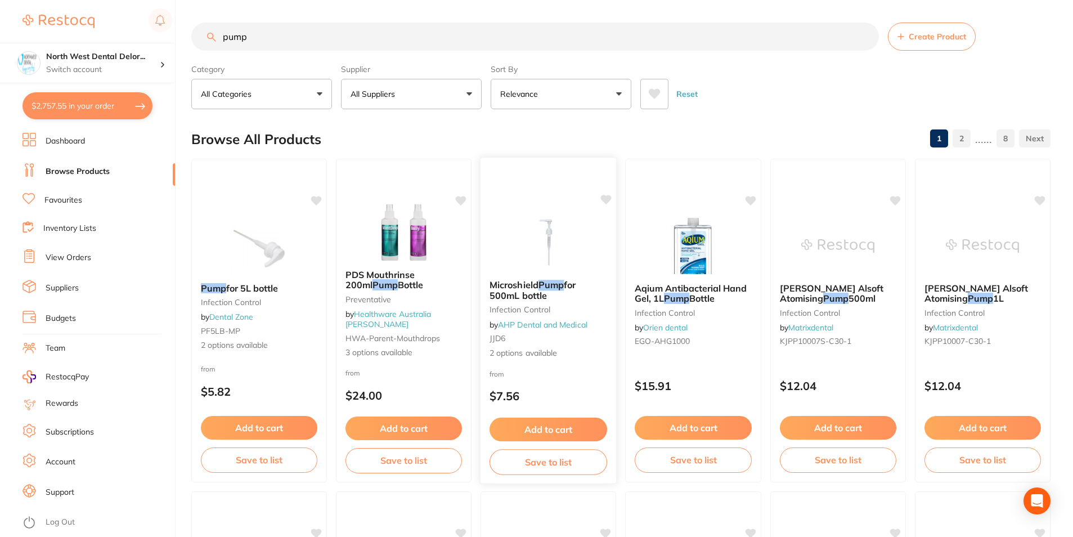
click at [550, 250] on img at bounding box center [549, 242] width 74 height 57
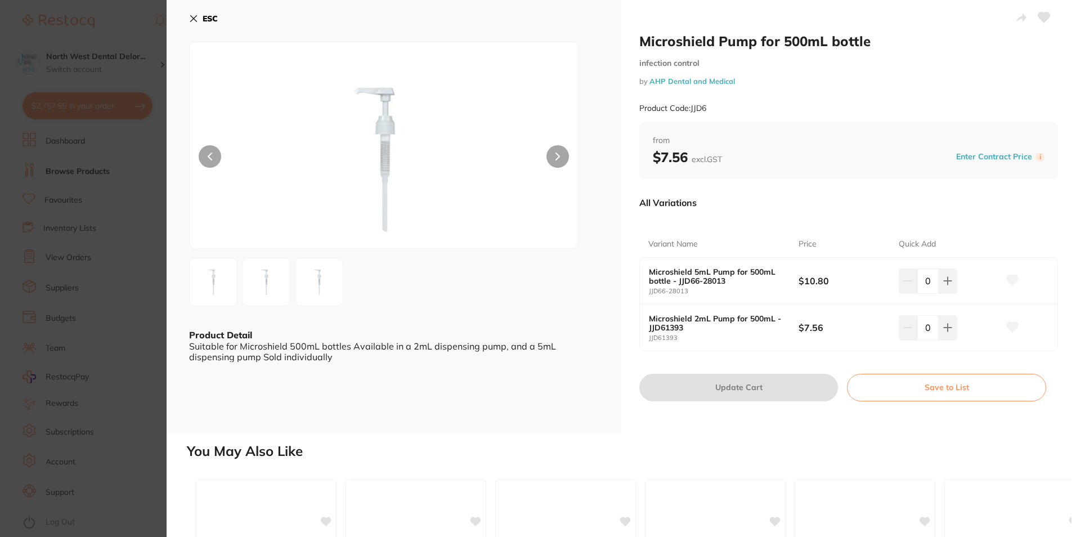
click at [195, 21] on icon at bounding box center [193, 18] width 9 height 9
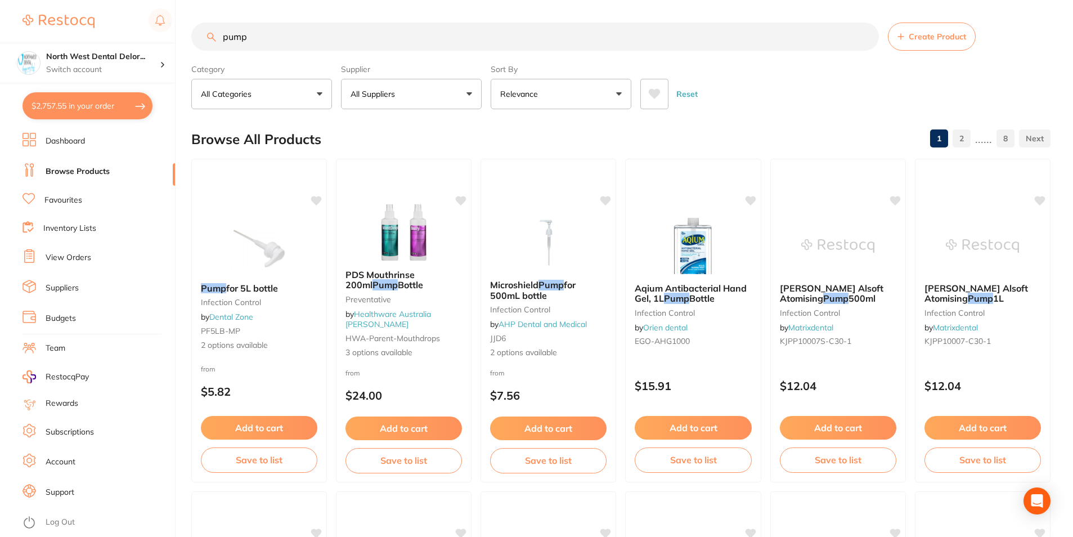
click at [221, 35] on input "pump" at bounding box center [535, 37] width 688 height 28
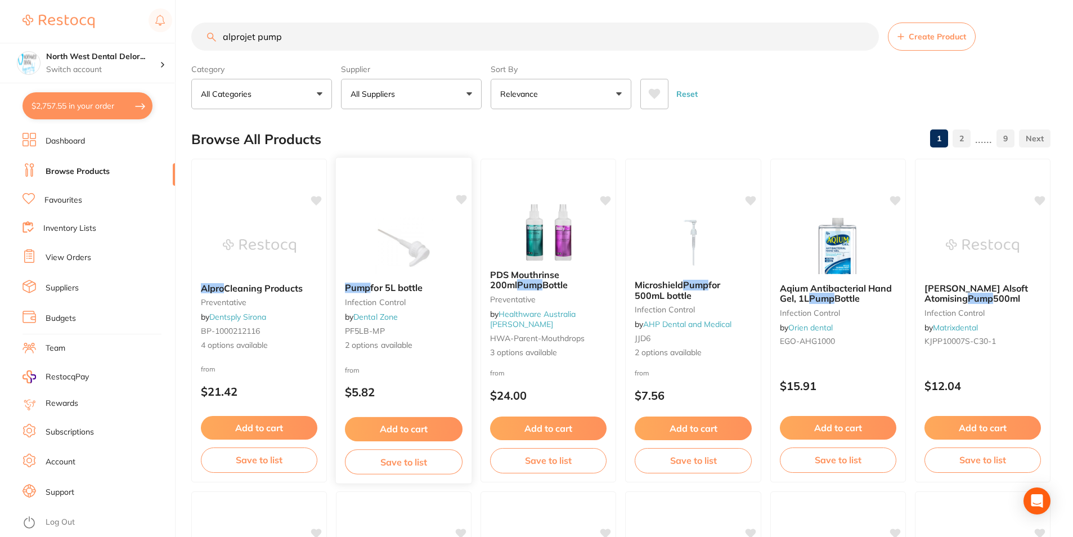
type input "alprojet pump"
click at [438, 237] on img at bounding box center [404, 245] width 74 height 57
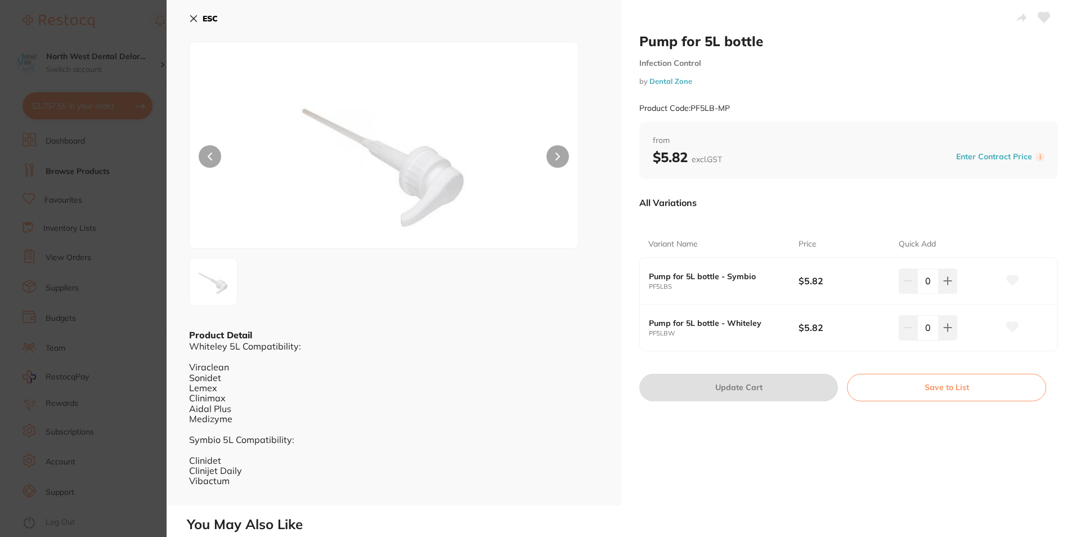
click at [1044, 18] on icon at bounding box center [1045, 17] width 12 height 10
click at [939, 335] on button at bounding box center [948, 327] width 19 height 25
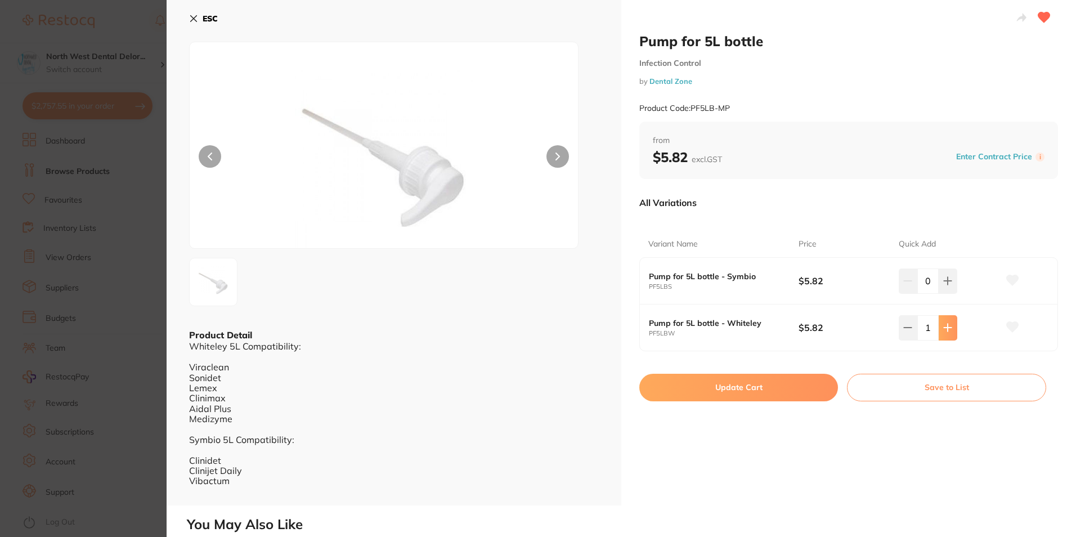
click at [939, 335] on button at bounding box center [948, 327] width 19 height 25
type input "5"
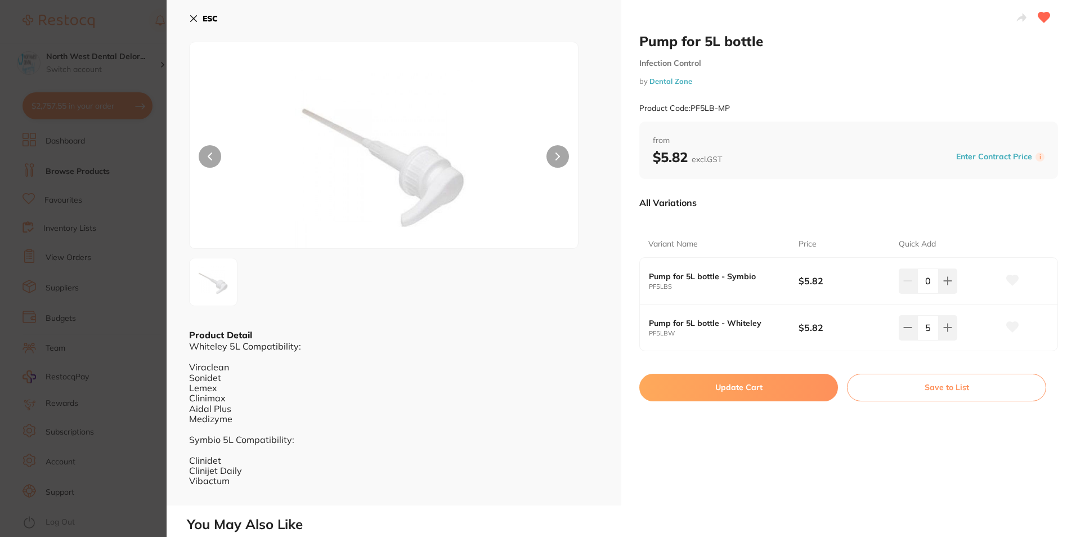
click at [1006, 330] on icon at bounding box center [1012, 326] width 12 height 11
click at [798, 386] on button "Update Cart" at bounding box center [738, 387] width 199 height 27
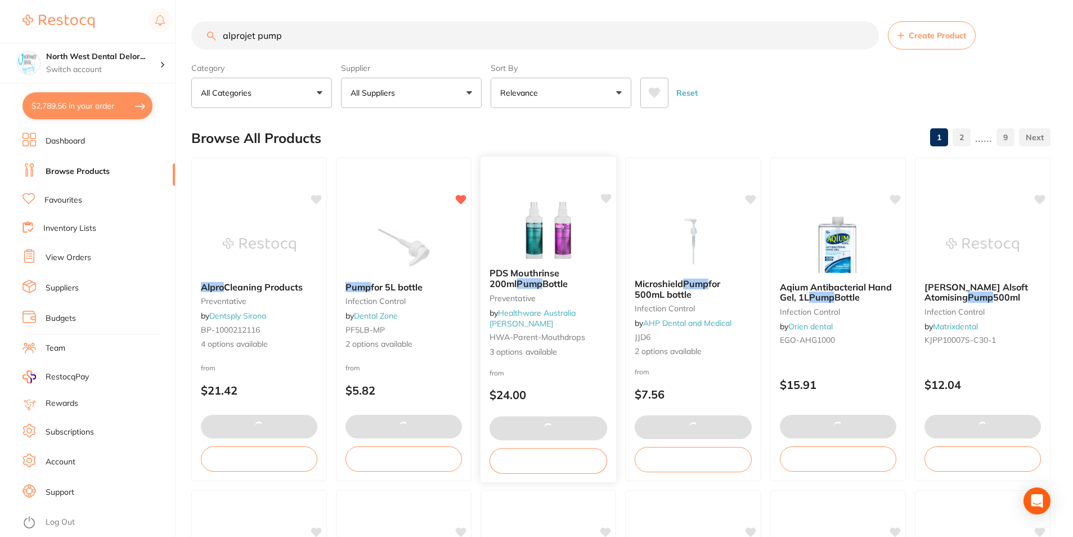
scroll to position [954, 0]
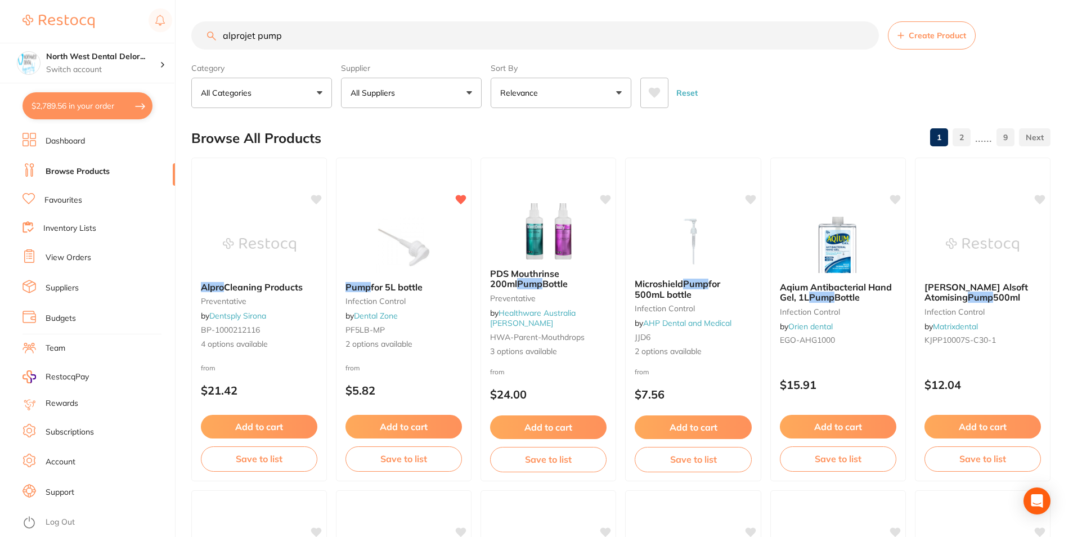
drag, startPoint x: 331, startPoint y: 56, endPoint x: 259, endPoint y: 39, distance: 73.6
click at [303, 48] on section "alprojet pump Create Product Category All Categories All Categories anaesthetic…" at bounding box center [621, 64] width 860 height 87
click at [259, 39] on input "alprojet pump" at bounding box center [535, 35] width 688 height 28
click at [284, 38] on input "alprojet pump" at bounding box center [535, 35] width 688 height 28
drag, startPoint x: 291, startPoint y: 39, endPoint x: 218, endPoint y: 38, distance: 72.6
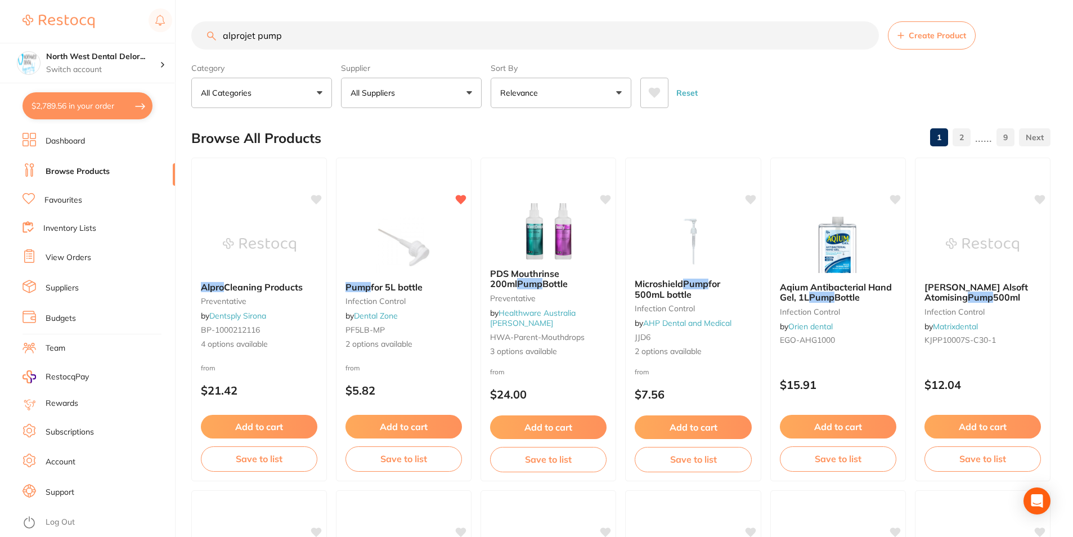
click at [218, 38] on input "alprojet pump" at bounding box center [535, 35] width 688 height 28
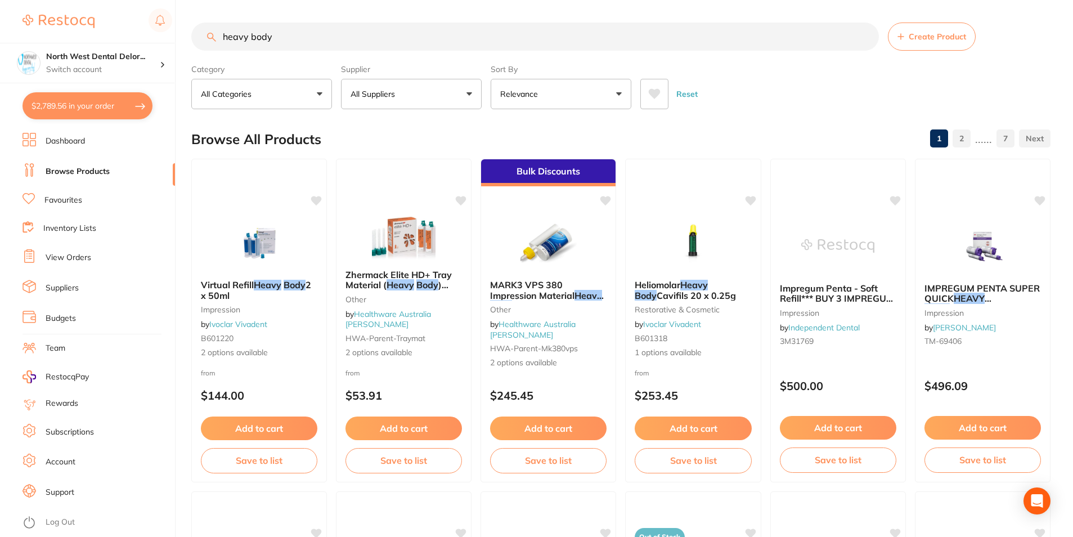
type input "heavy body"
click at [462, 89] on button "All Suppliers" at bounding box center [411, 94] width 141 height 30
type input "orig"
click at [414, 196] on p "Origin Dental" at bounding box center [410, 191] width 56 height 10
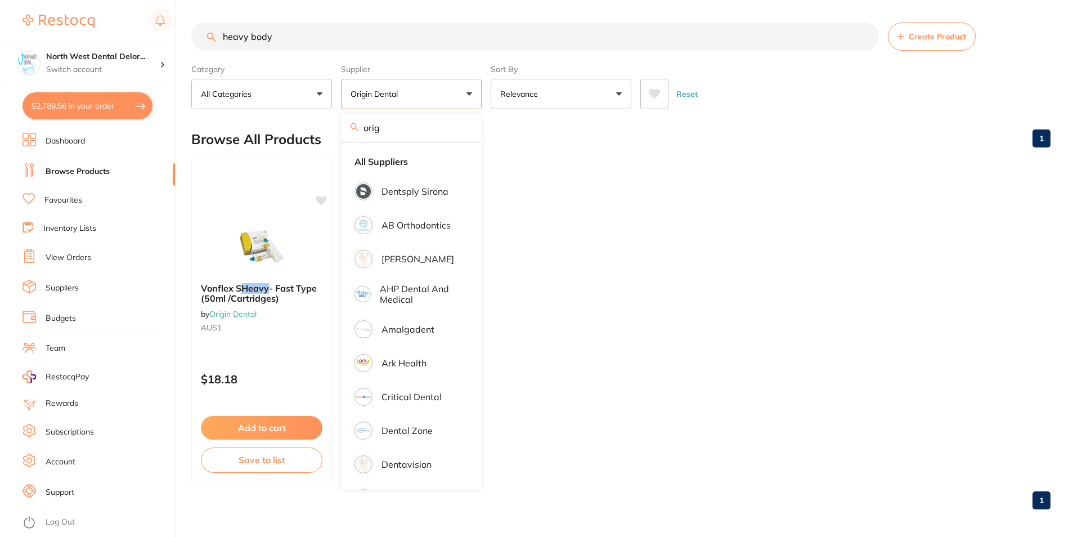
click at [597, 131] on div "Browse All Products 1" at bounding box center [621, 139] width 860 height 38
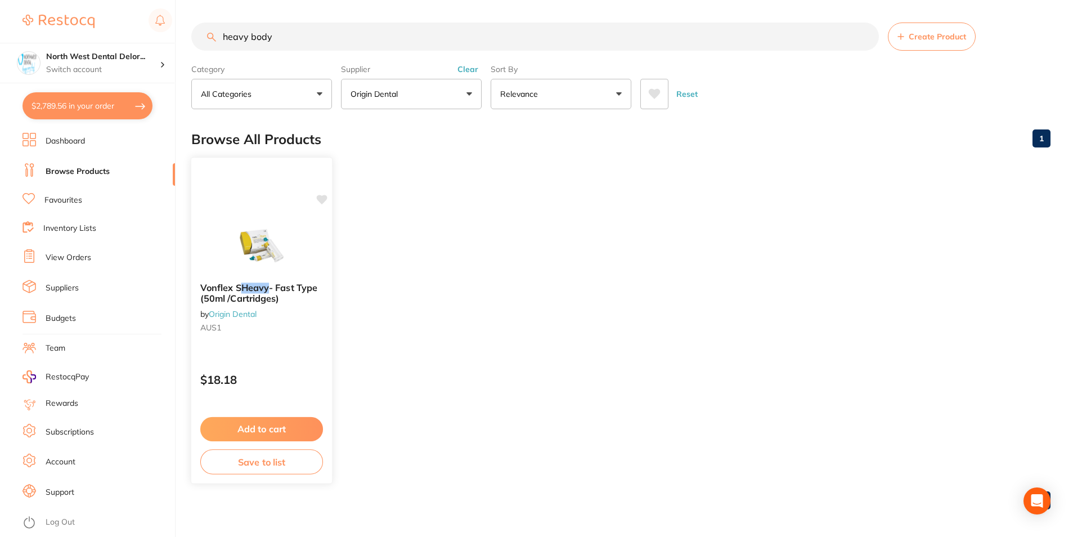
click at [244, 257] on img at bounding box center [262, 245] width 74 height 57
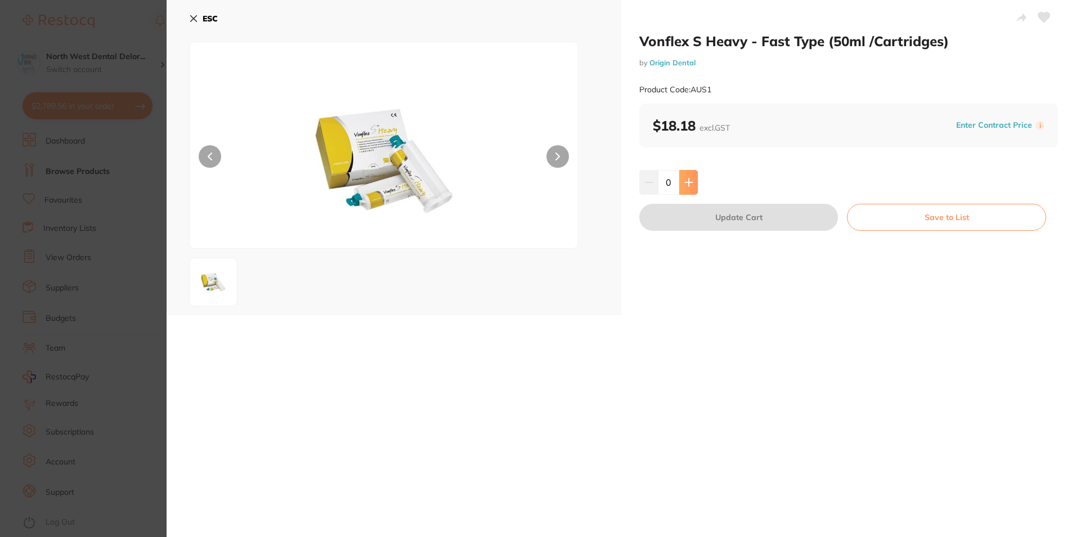
click at [690, 187] on button at bounding box center [688, 182] width 19 height 25
type input "4"
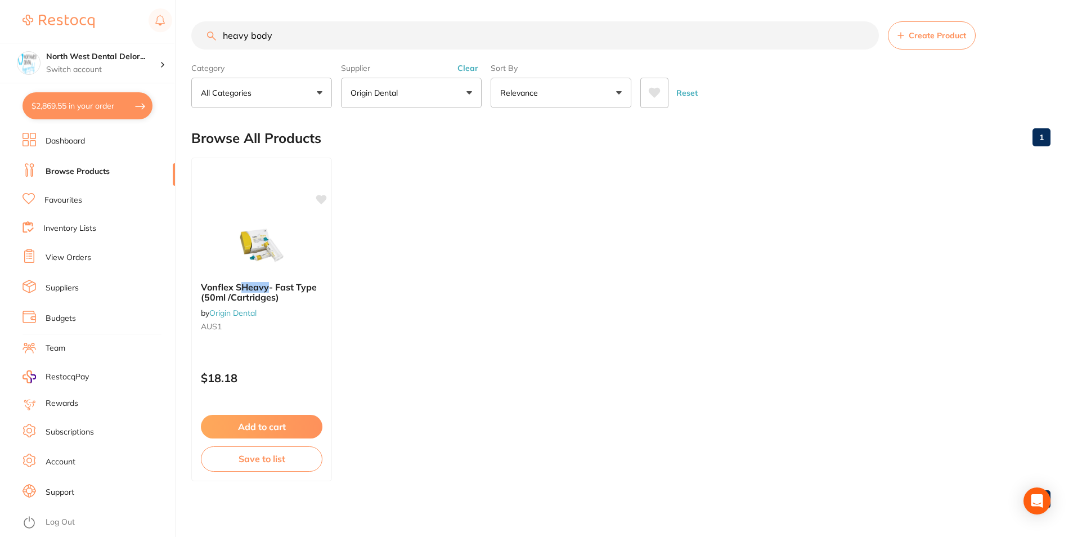
scroll to position [954, 0]
click at [53, 104] on button "$2,869.55 in your order" at bounding box center [88, 105] width 130 height 27
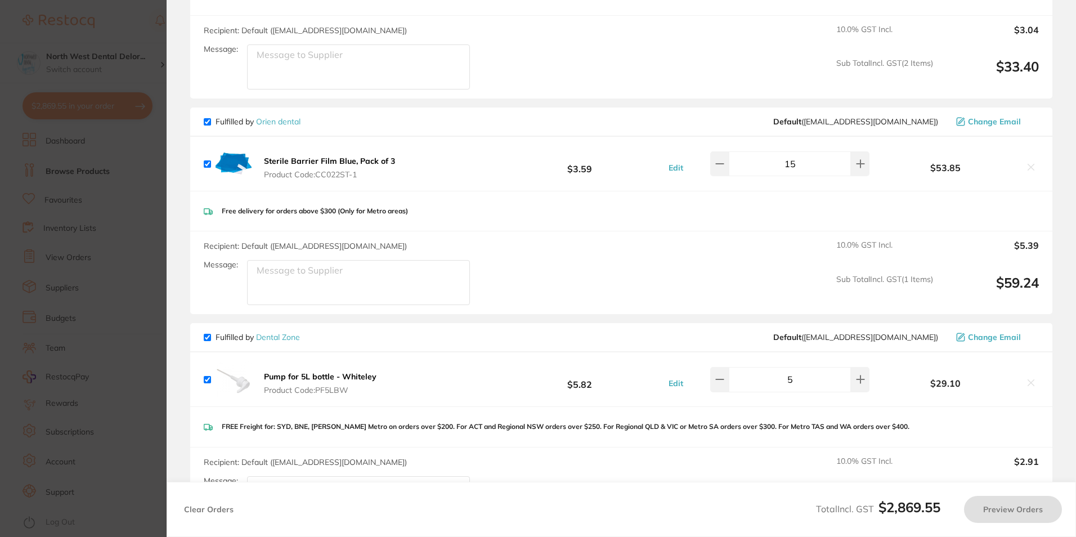
checkbox input "true"
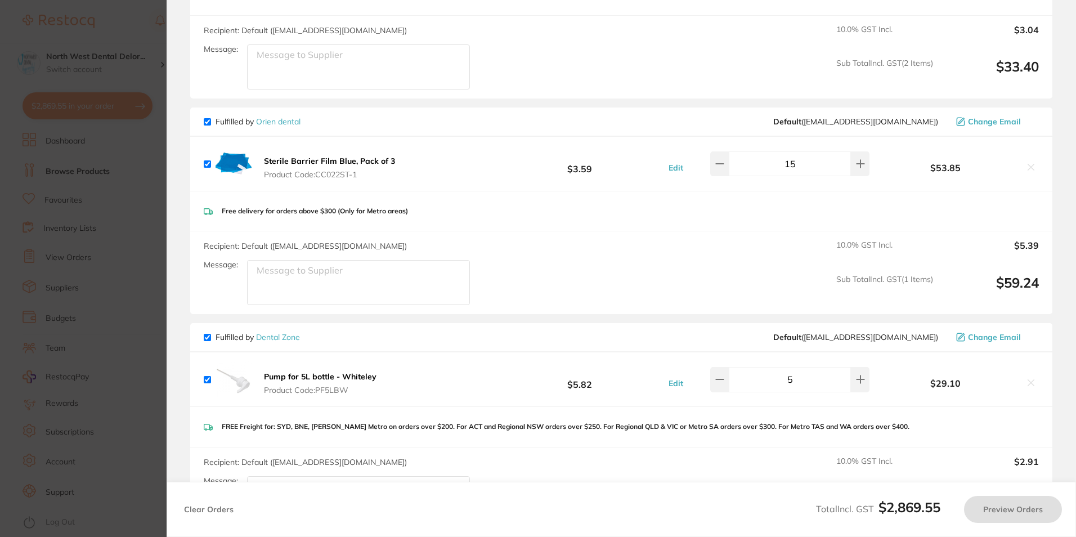
checkbox input "true"
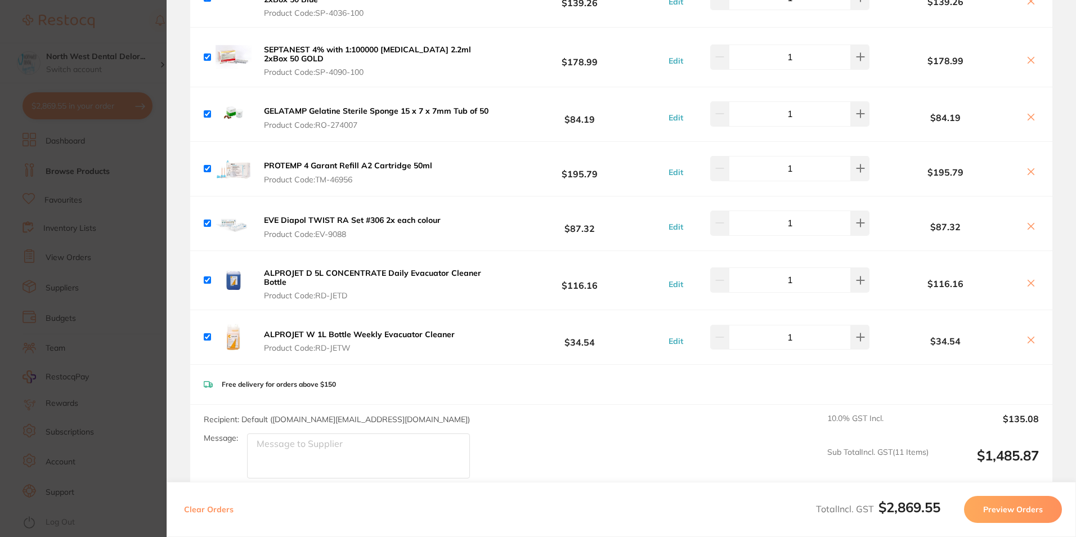
scroll to position [1911, 0]
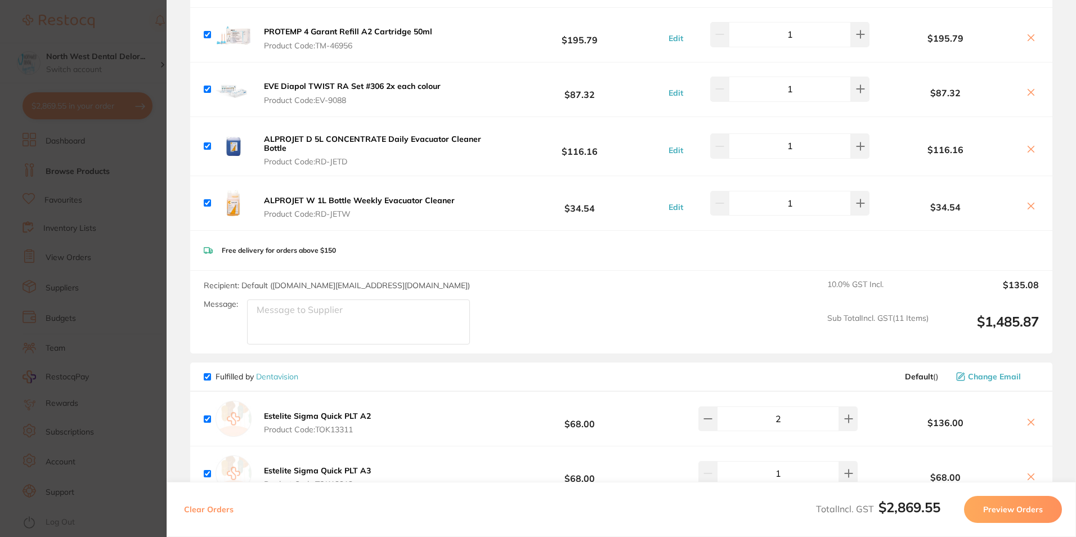
click at [1028, 202] on icon at bounding box center [1031, 206] width 9 height 9
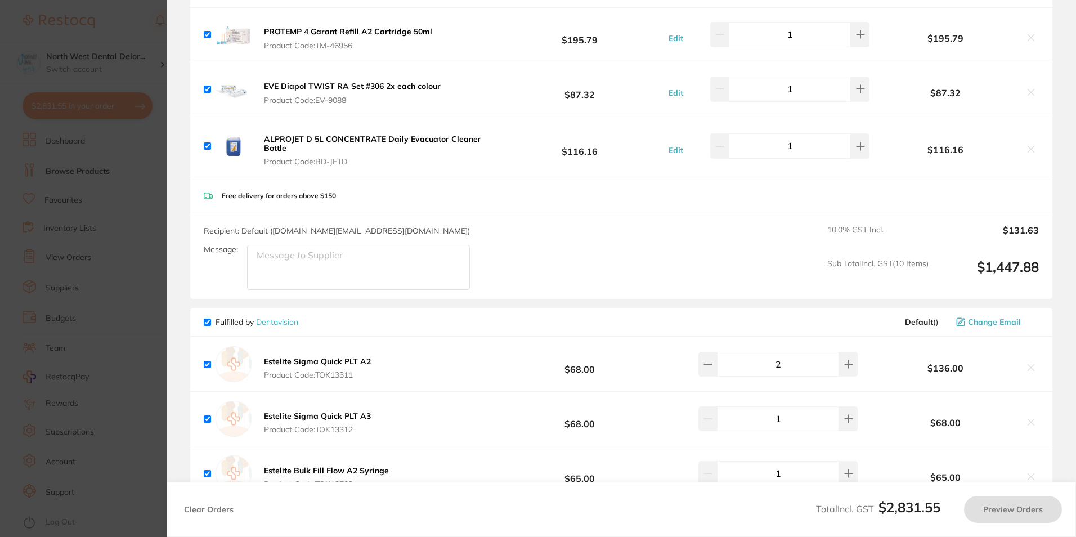
click at [58, 166] on section "Update RRP Set your pre negotiated price for this item. Item Agreed RRP (excl. …" at bounding box center [538, 268] width 1076 height 537
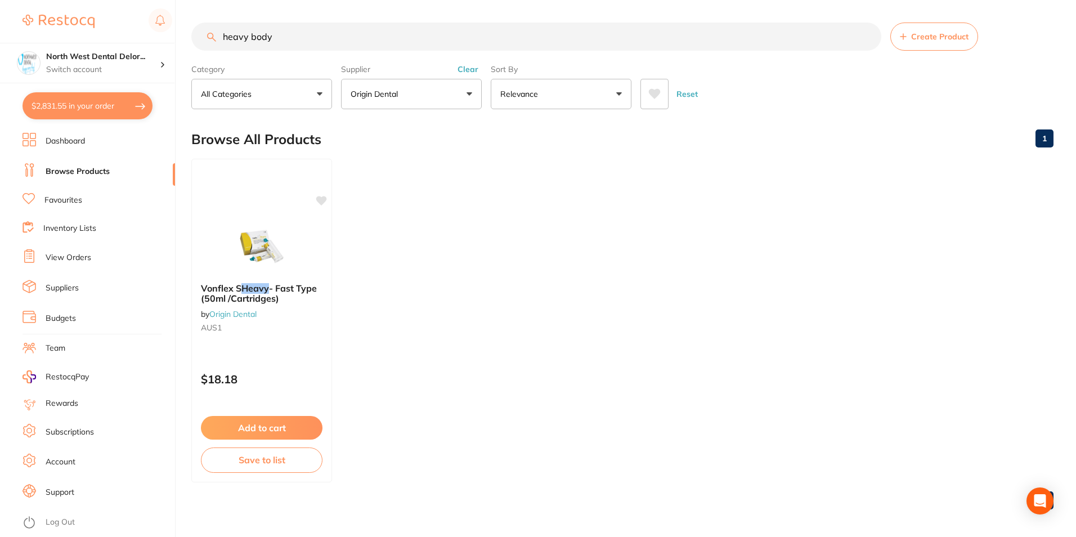
checkbox input "true"
click at [92, 244] on ul "Dashboard Browse Products Favourites Inventory Lists View Orders Suppliers Budg…" at bounding box center [99, 335] width 153 height 404
drag, startPoint x: 281, startPoint y: 38, endPoint x: 227, endPoint y: 38, distance: 54.0
click at [227, 38] on input "heavy body" at bounding box center [535, 35] width 688 height 28
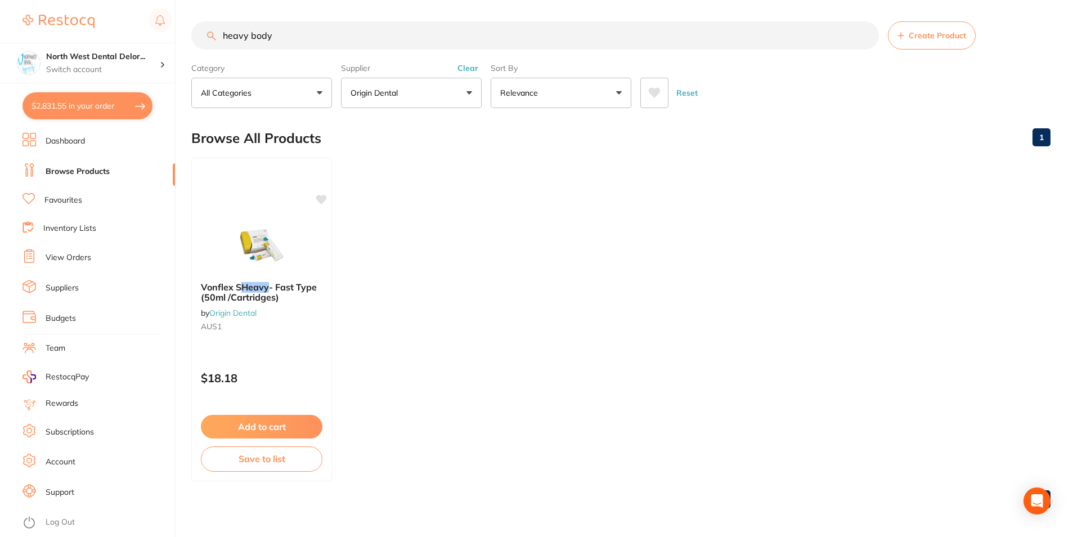
type input "h"
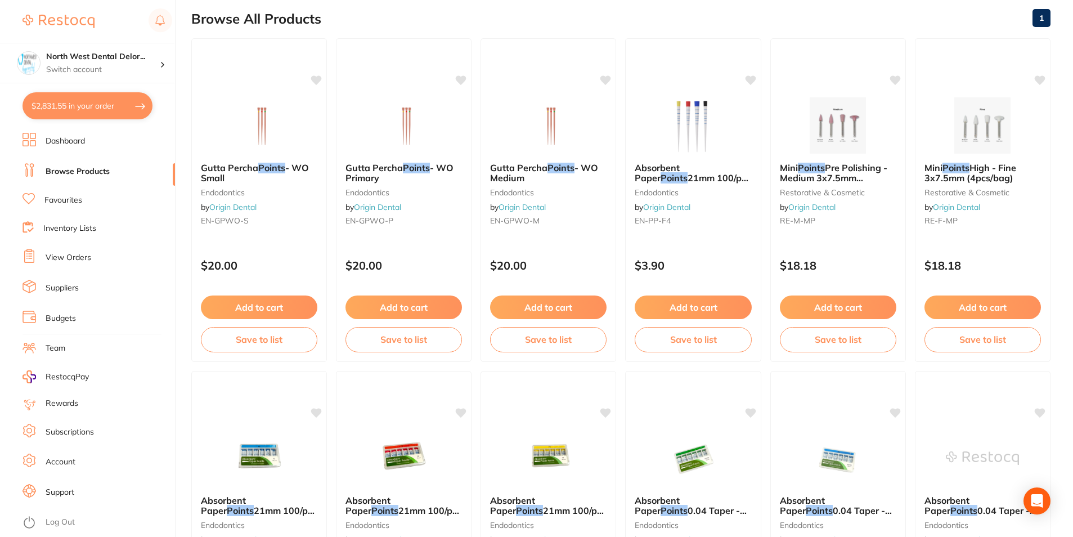
scroll to position [0, 0]
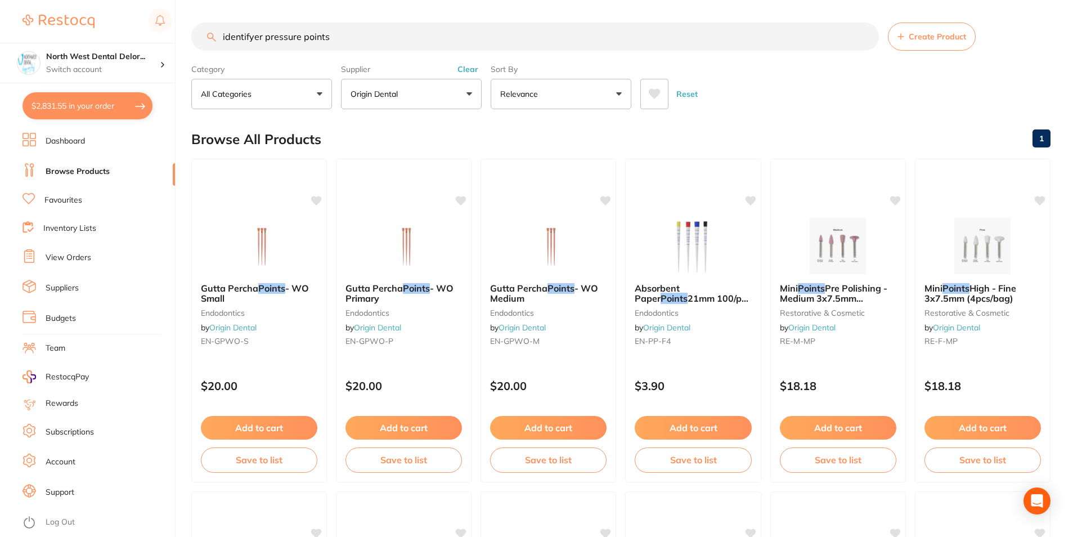
drag, startPoint x: 344, startPoint y: 42, endPoint x: 226, endPoint y: 35, distance: 117.8
click at [226, 35] on input "identifyer pressure points" at bounding box center [535, 37] width 688 height 28
type input "i"
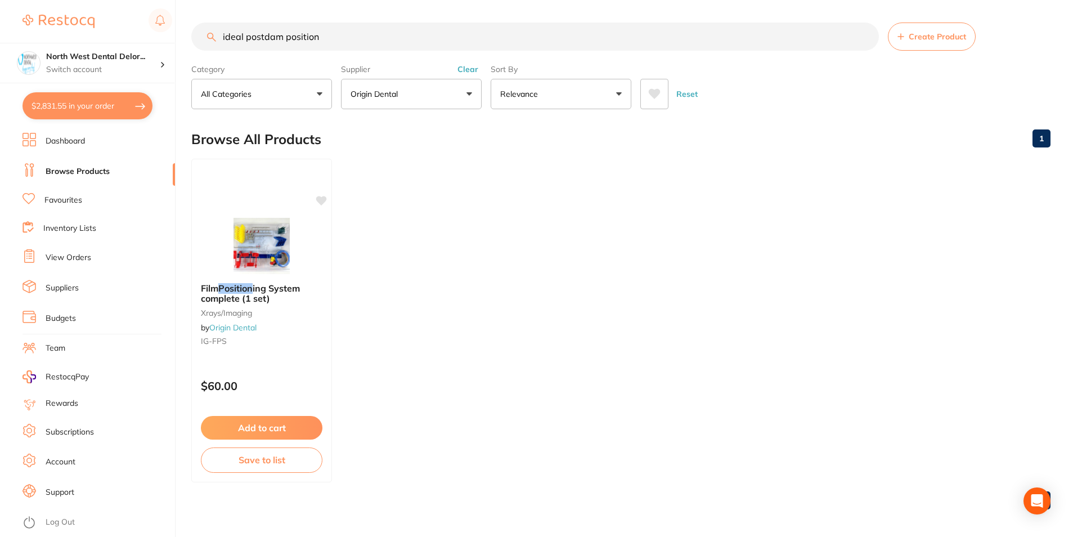
type input "ideal postdam position"
drag, startPoint x: 351, startPoint y: 44, endPoint x: 218, endPoint y: 43, distance: 132.8
click at [218, 43] on input "ideal postdam position" at bounding box center [535, 37] width 688 height 28
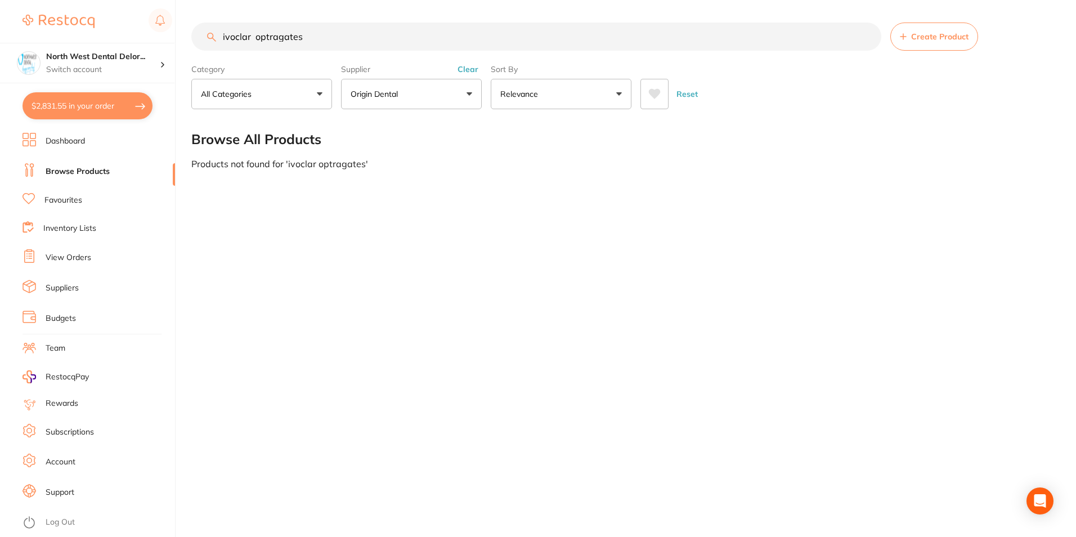
drag, startPoint x: 302, startPoint y: 32, endPoint x: 261, endPoint y: 35, distance: 41.2
click at [261, 35] on input "ivoclar optragates" at bounding box center [536, 37] width 690 height 28
type input "ivoclar optragates"
click at [471, 74] on button "Clear" at bounding box center [468, 69] width 28 height 10
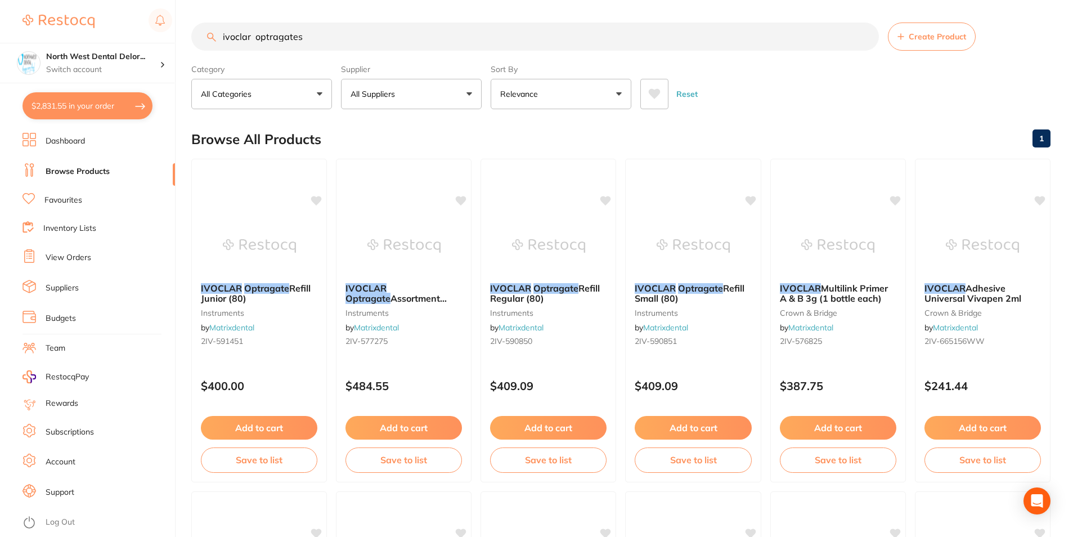
type input "ivoclarptragates o"
click at [307, 41] on input "ivoclarptragates o" at bounding box center [535, 37] width 688 height 28
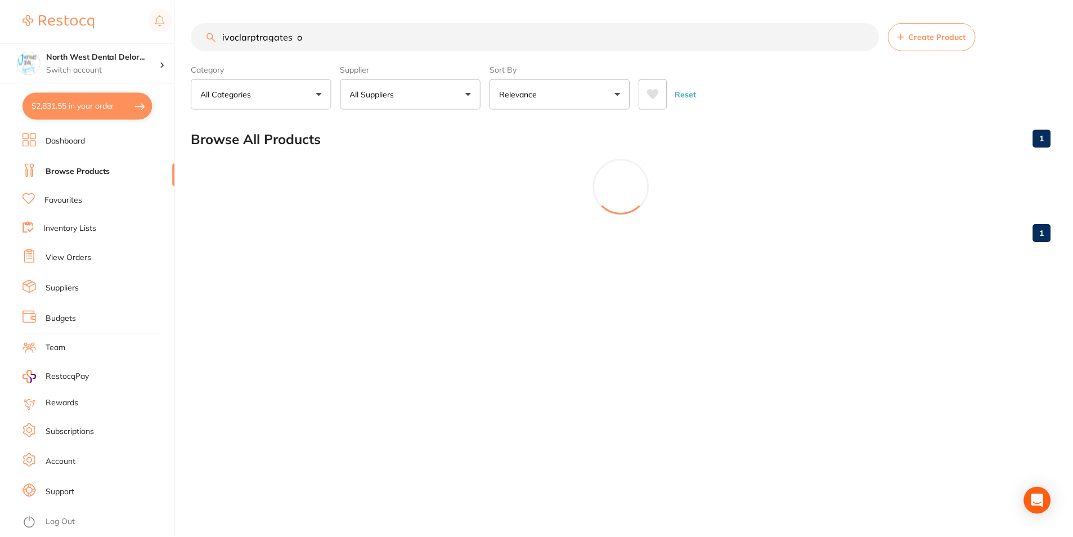
scroll to position [1, 0]
drag, startPoint x: 273, startPoint y: 39, endPoint x: 240, endPoint y: 43, distance: 32.8
click at [240, 43] on input "ivoclarptragates o" at bounding box center [536, 37] width 690 height 28
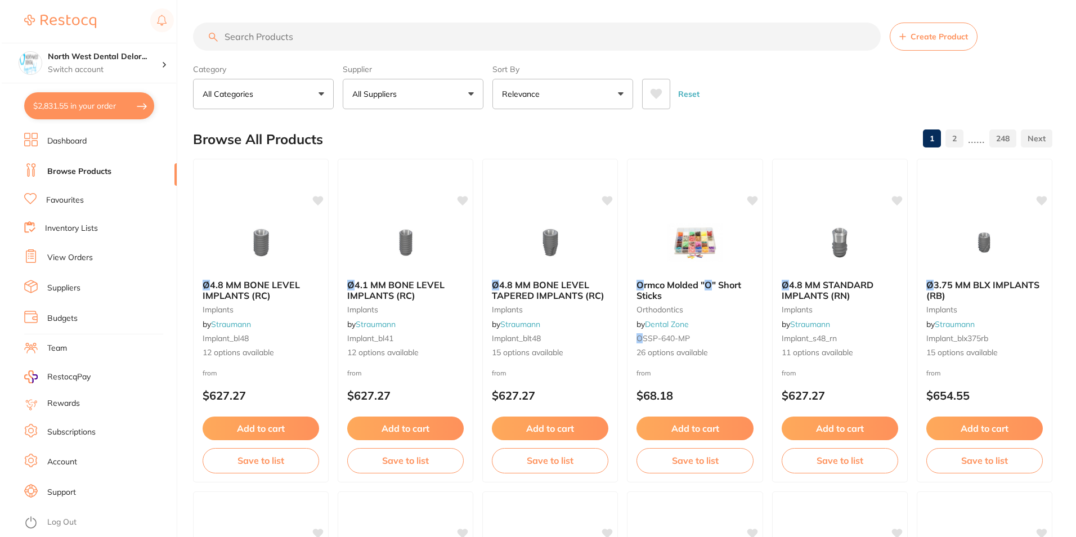
scroll to position [0, 0]
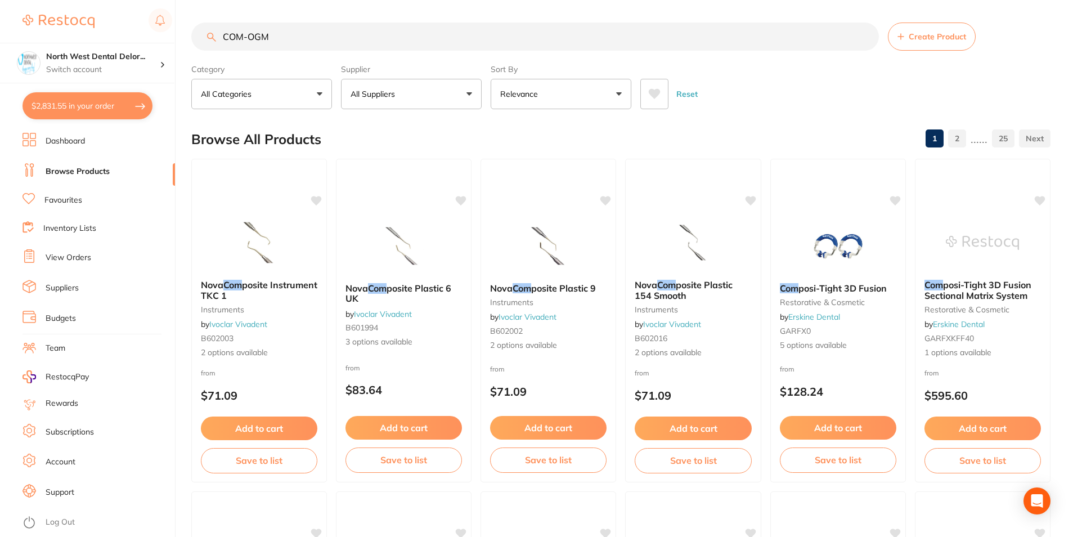
type input "COM-OGM"
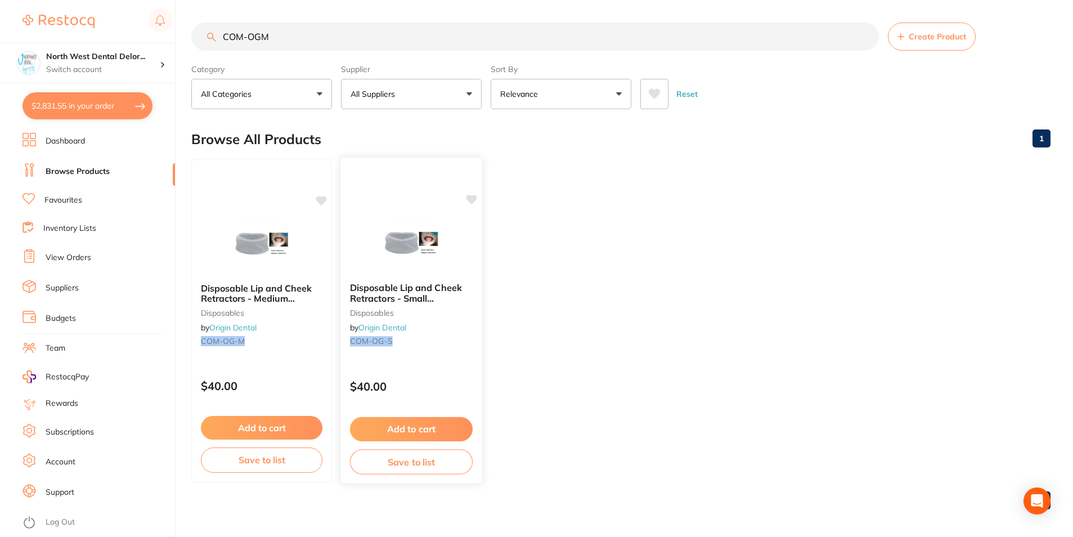
click at [472, 195] on icon at bounding box center [471, 199] width 11 height 11
click at [319, 200] on icon at bounding box center [322, 200] width 11 height 10
click at [369, 241] on div at bounding box center [411, 245] width 141 height 57
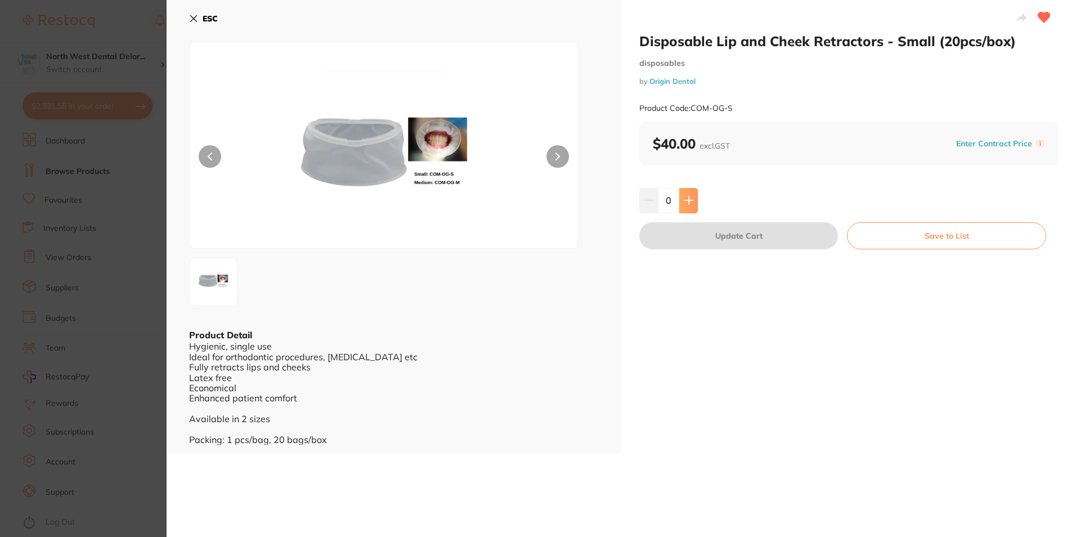
click at [692, 209] on button at bounding box center [688, 200] width 19 height 25
type input "1"
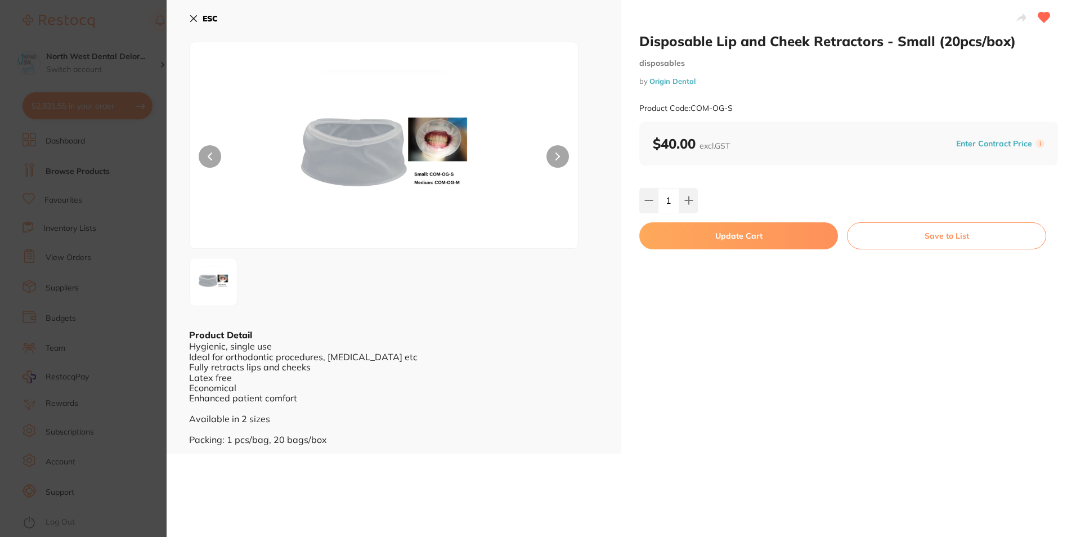
click at [686, 235] on button "Update Cart" at bounding box center [738, 235] width 199 height 27
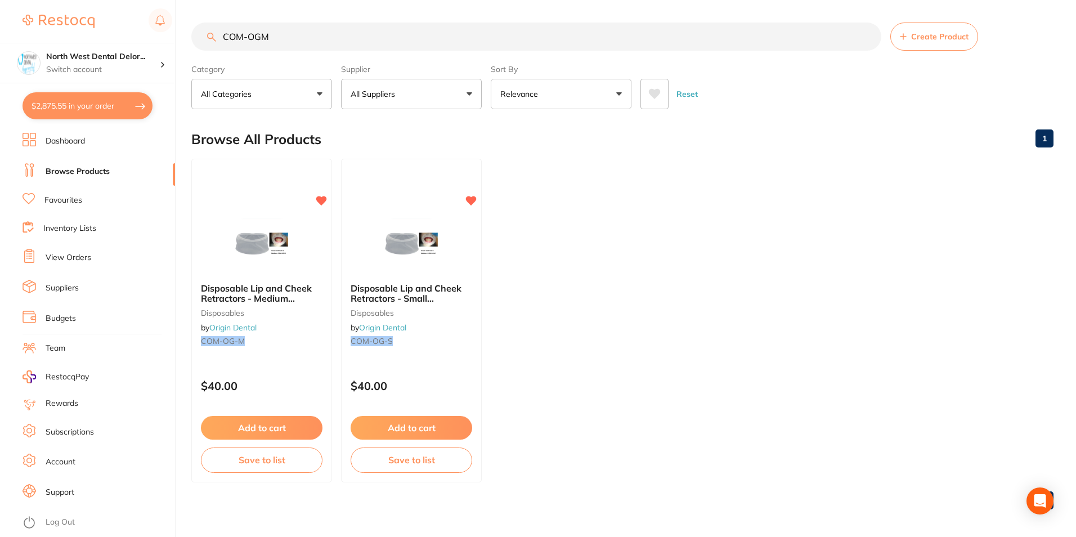
checkbox input "false"
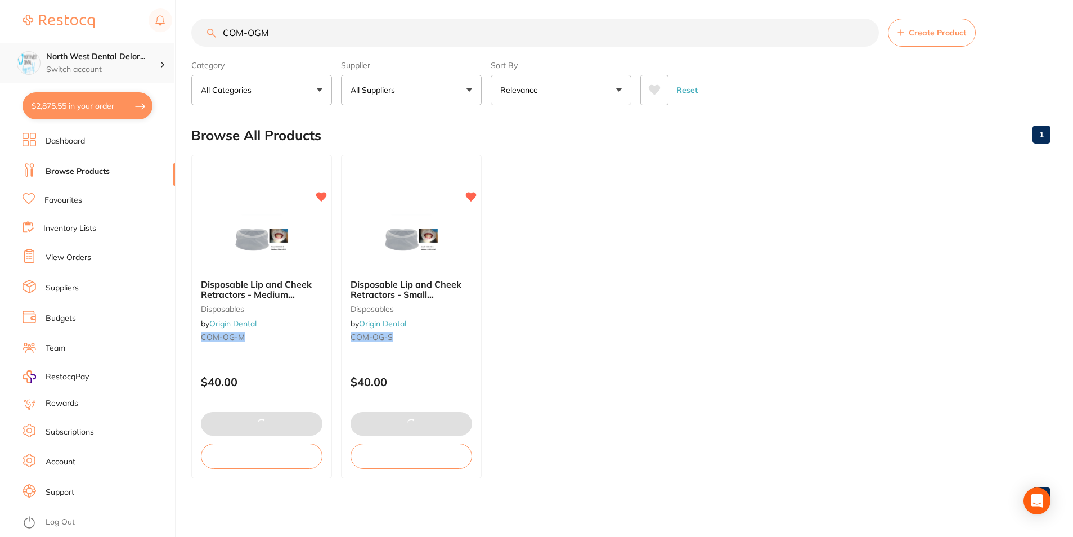
click at [110, 69] on p "Switch account" at bounding box center [103, 69] width 114 height 11
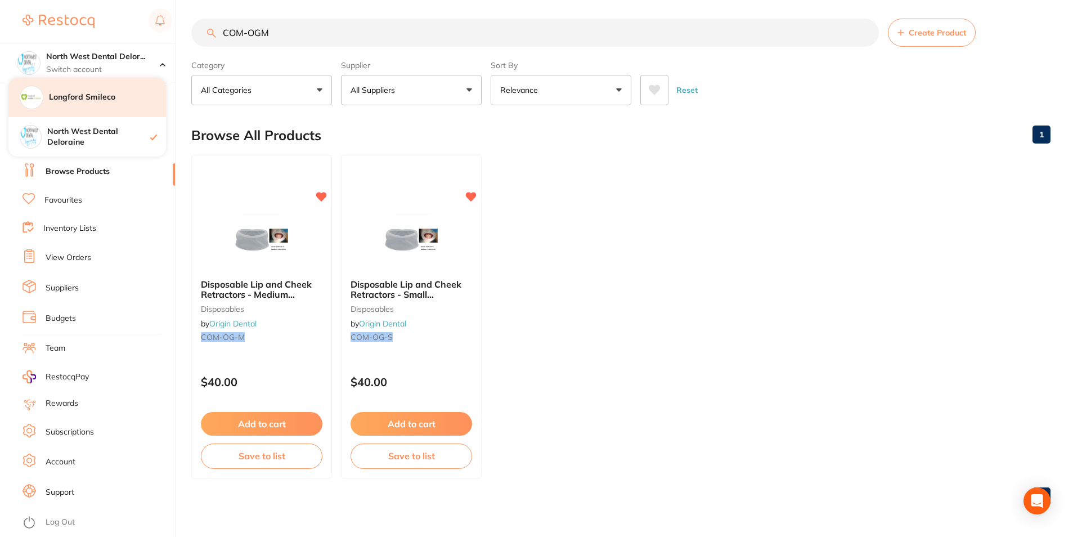
click at [109, 96] on h4 "Longford Smileco" at bounding box center [107, 97] width 117 height 11
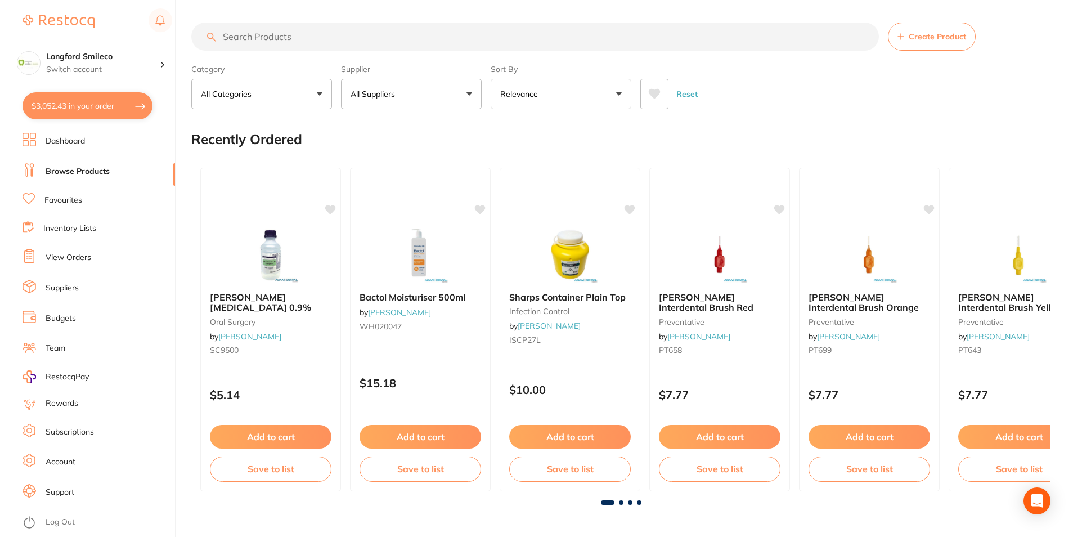
click at [279, 43] on input "search" at bounding box center [535, 37] width 688 height 28
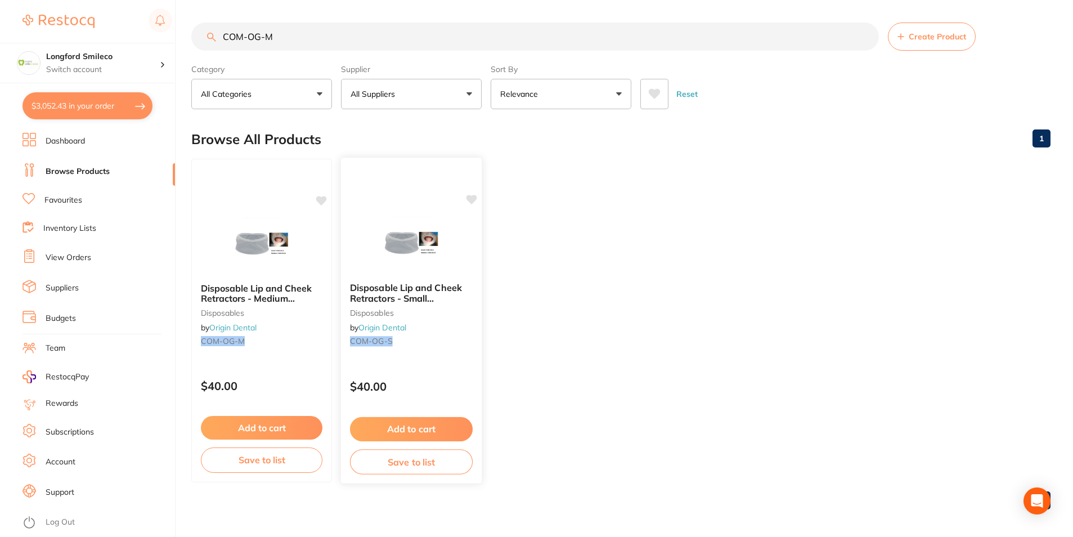
type input "COM-OG-M"
click at [424, 229] on img at bounding box center [411, 245] width 74 height 57
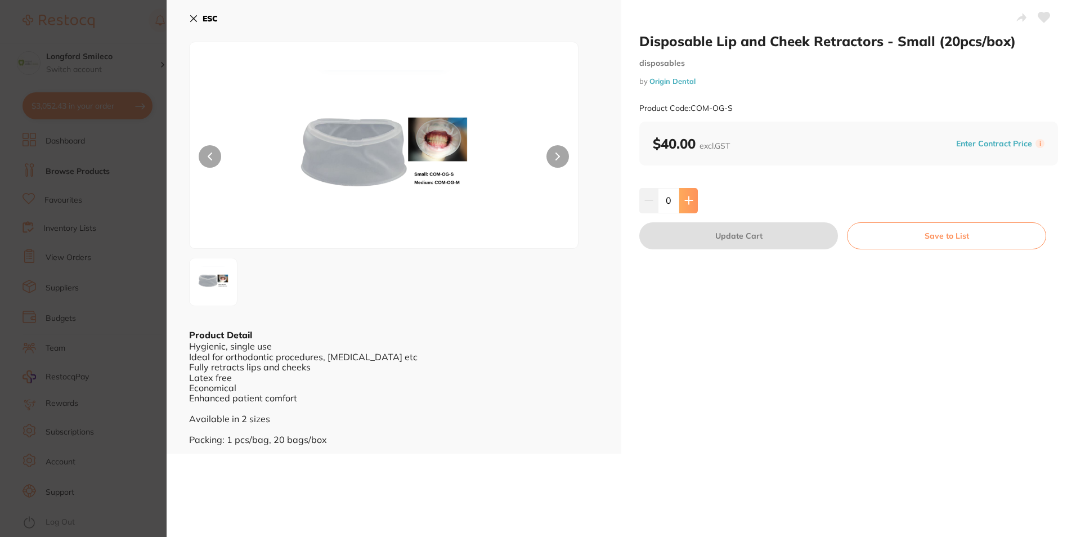
click at [684, 198] on icon at bounding box center [688, 200] width 9 height 9
type input "1"
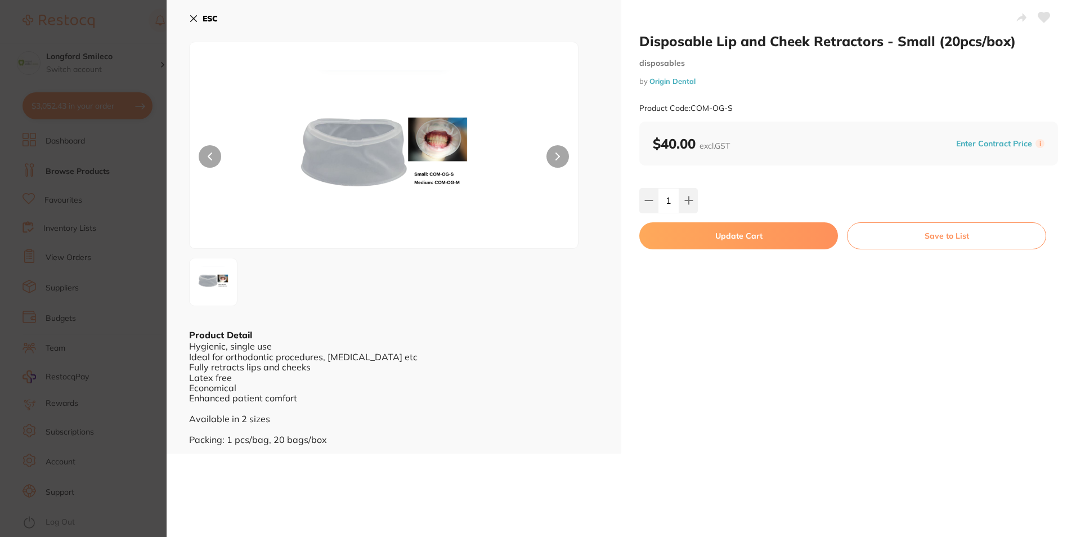
click at [700, 238] on button "Update Cart" at bounding box center [738, 235] width 199 height 27
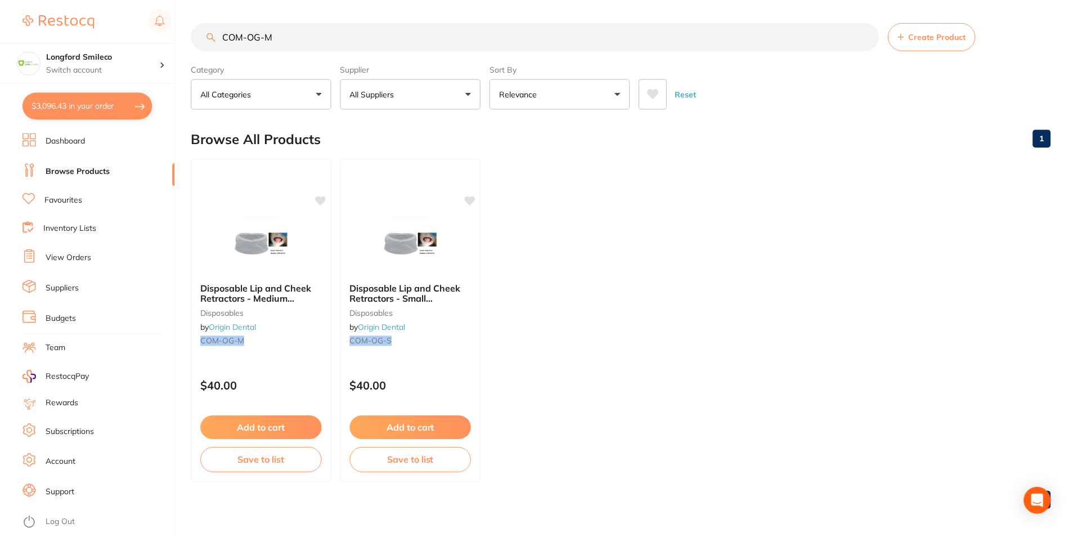
scroll to position [4, 0]
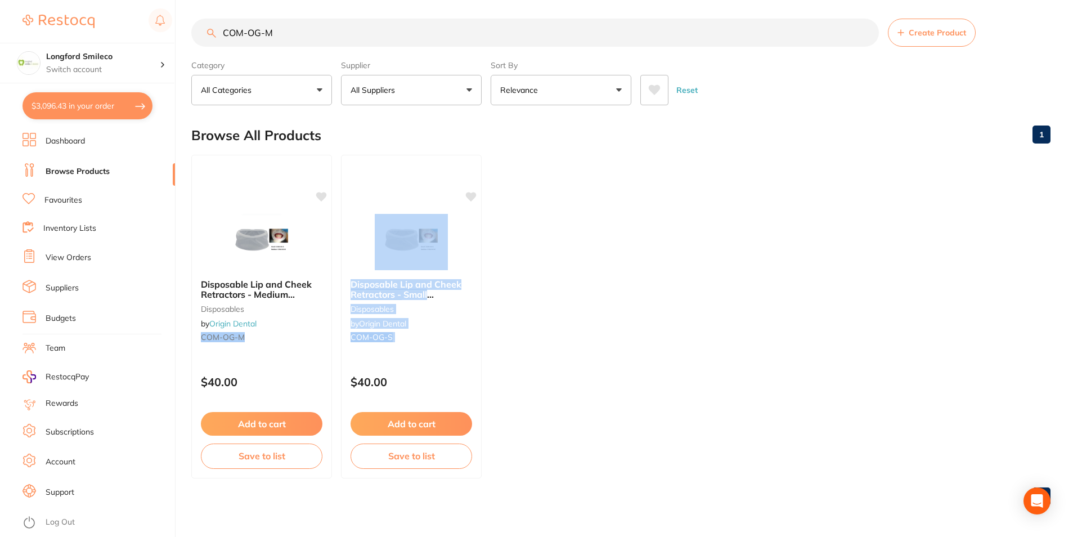
click at [465, 194] on div "Disposable Lip and Cheek Retractors - Small (20pcs/box) disposables by Origin D…" at bounding box center [411, 317] width 141 height 324
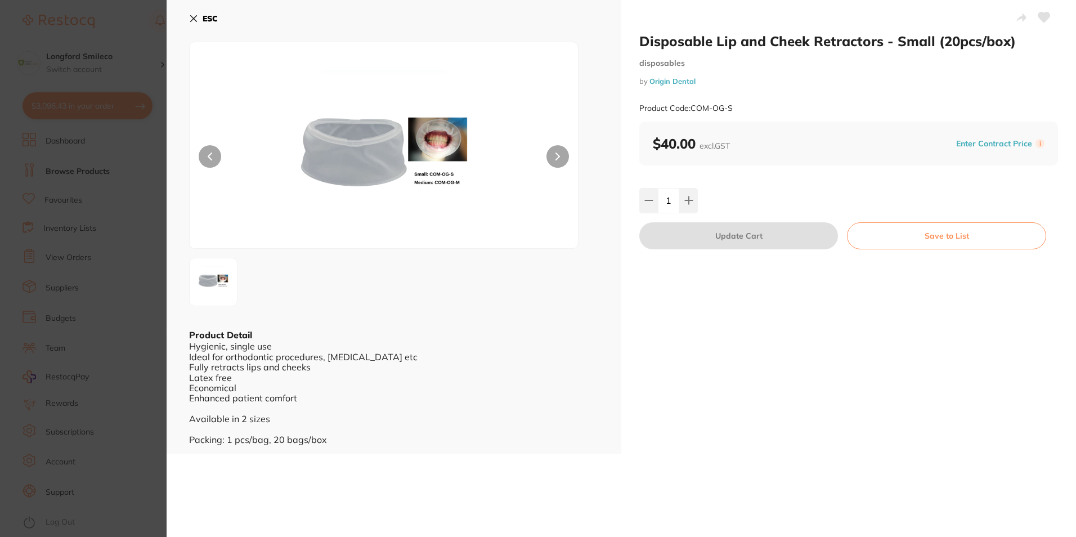
click at [1045, 16] on icon at bounding box center [1045, 17] width 12 height 10
click at [194, 16] on icon at bounding box center [194, 19] width 6 height 6
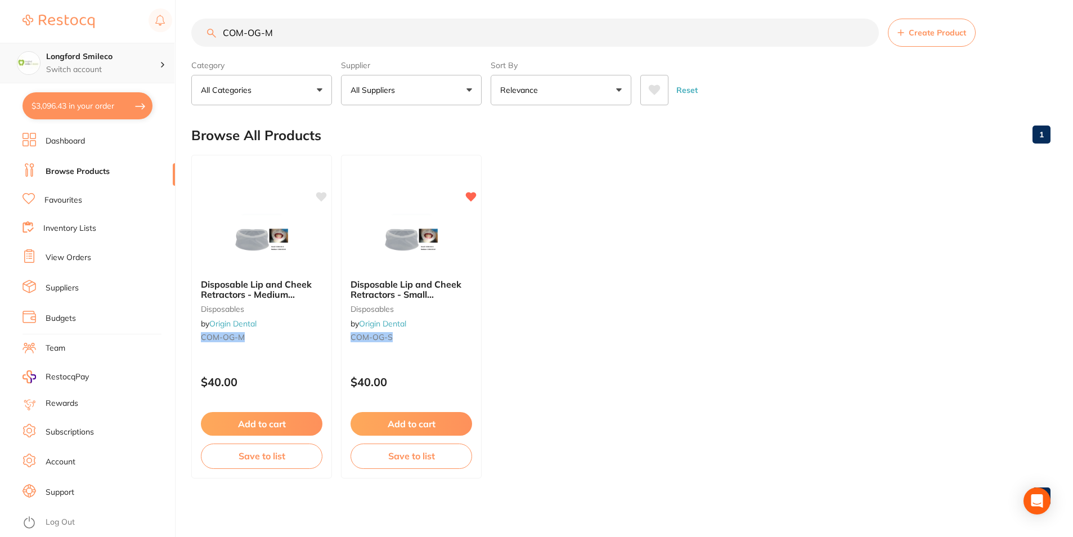
click at [91, 67] on p "Switch account" at bounding box center [103, 69] width 114 height 11
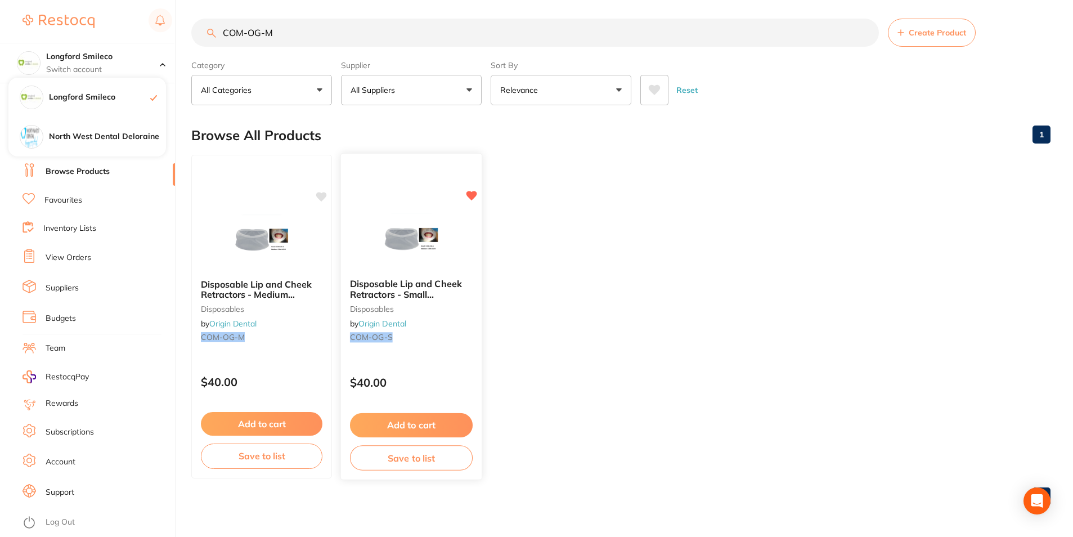
click at [433, 248] on img at bounding box center [411, 241] width 74 height 57
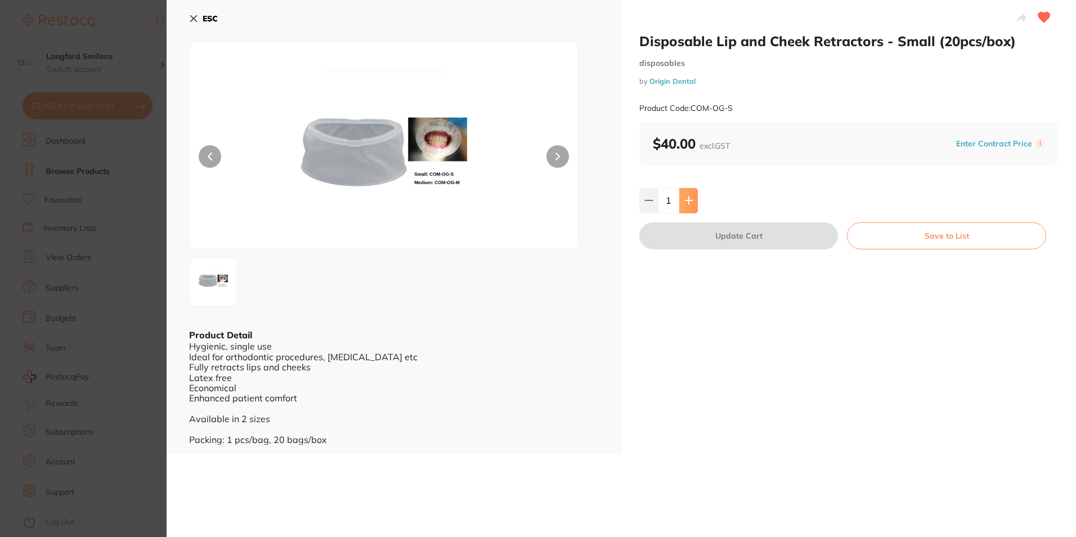
click at [688, 203] on icon at bounding box center [688, 200] width 9 height 9
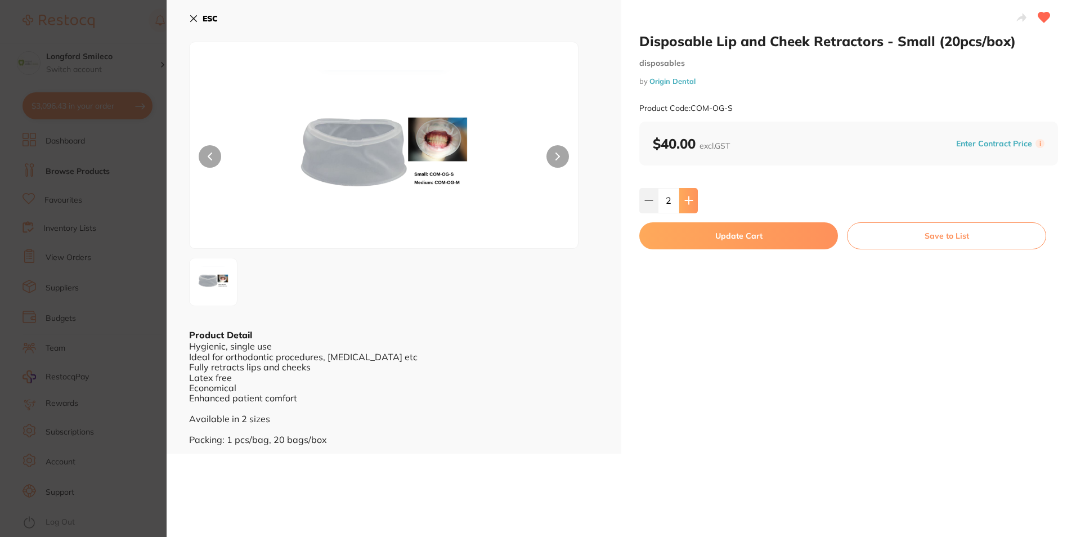
type input "2"
click at [679, 238] on button "Update Cart" at bounding box center [738, 235] width 199 height 27
type input "2"
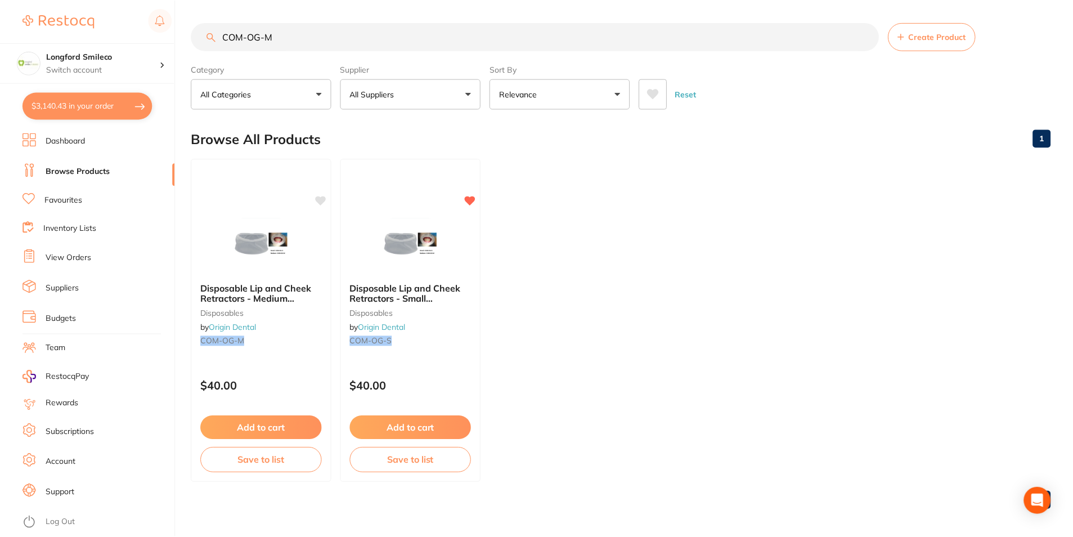
scroll to position [4, 0]
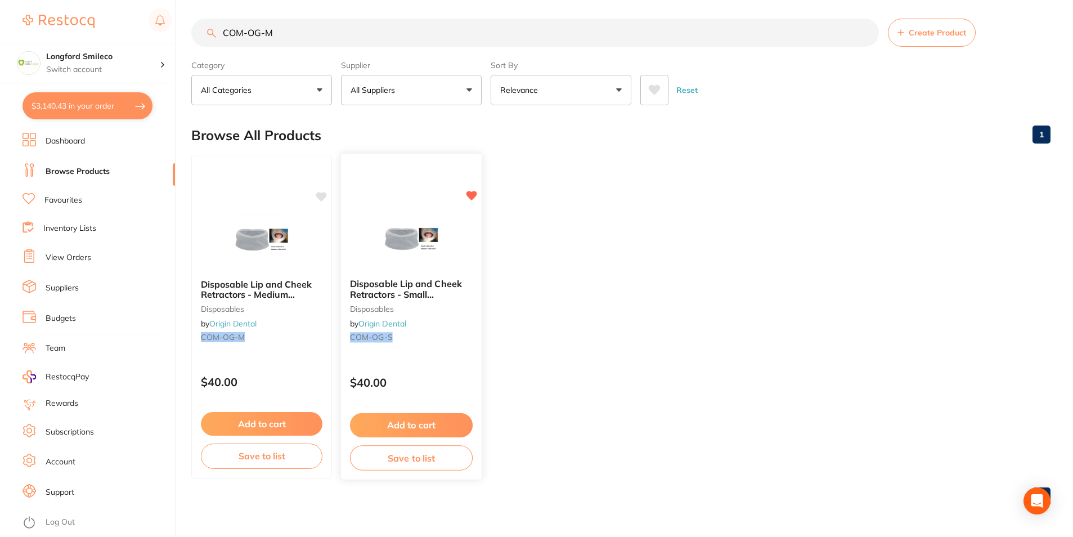
click at [446, 247] on img at bounding box center [411, 241] width 74 height 57
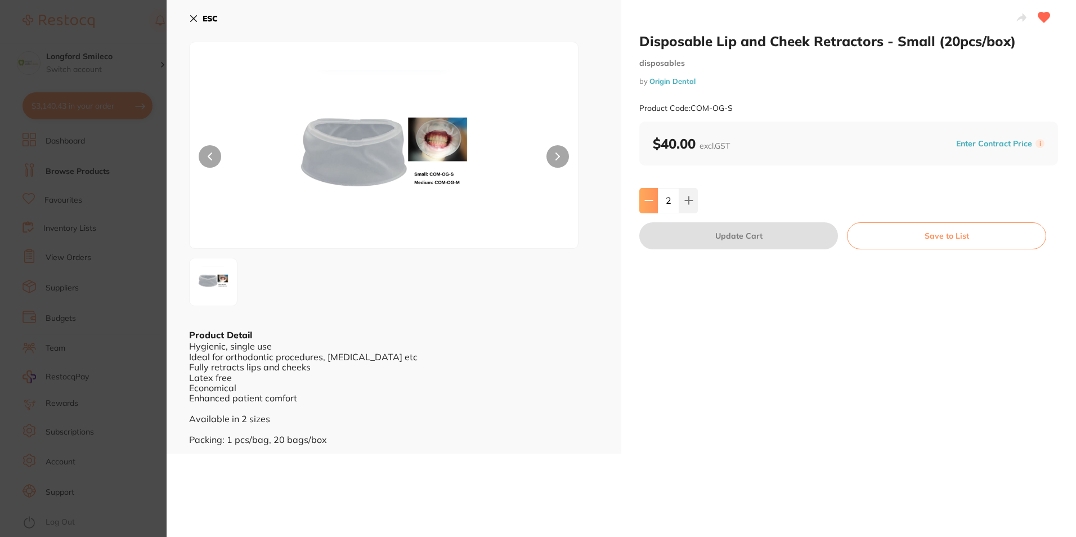
click at [648, 195] on button at bounding box center [648, 200] width 19 height 25
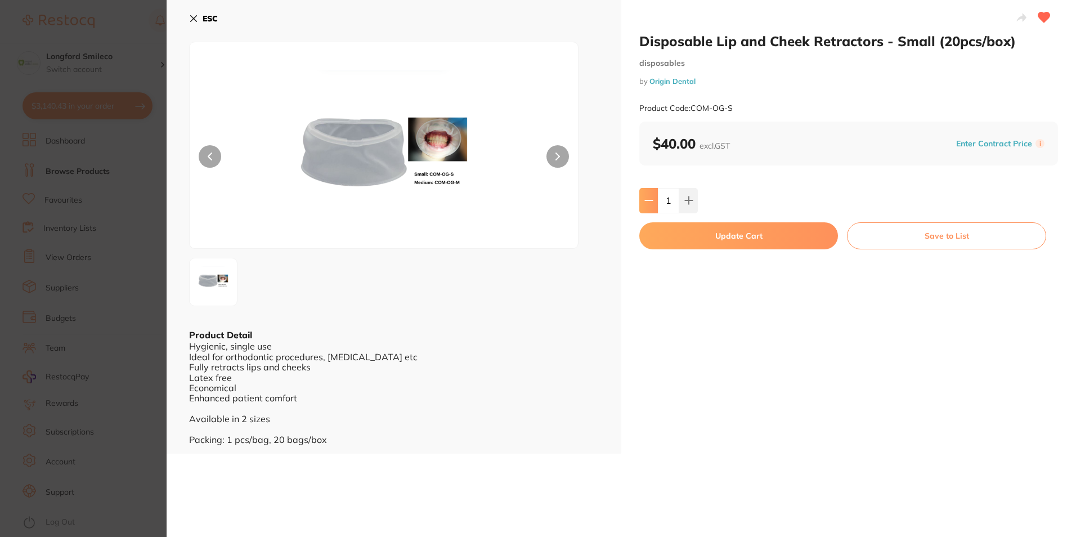
type input "1"
click at [703, 231] on button "Update Cart" at bounding box center [738, 235] width 199 height 27
type input "1"
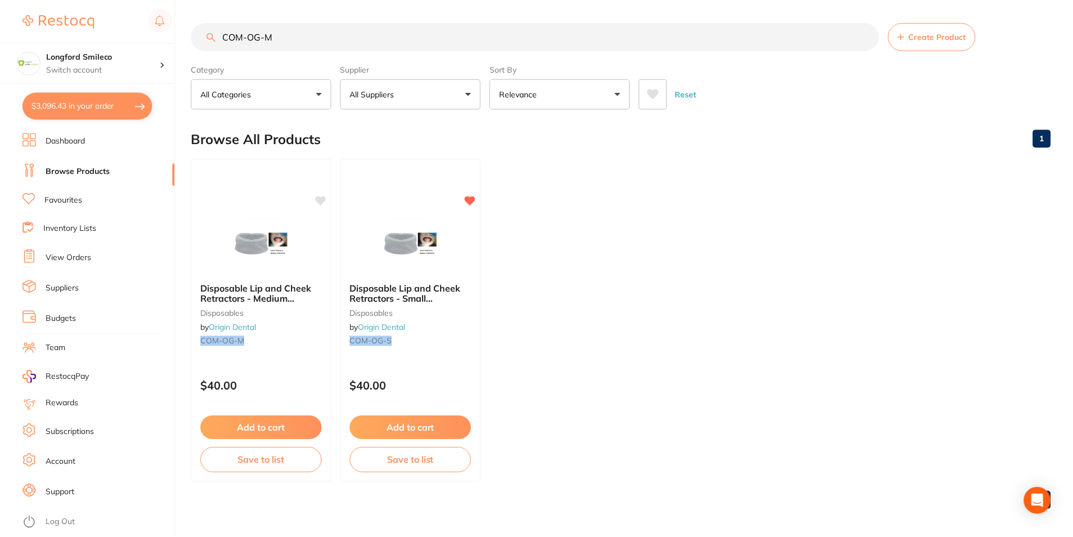
scroll to position [4, 0]
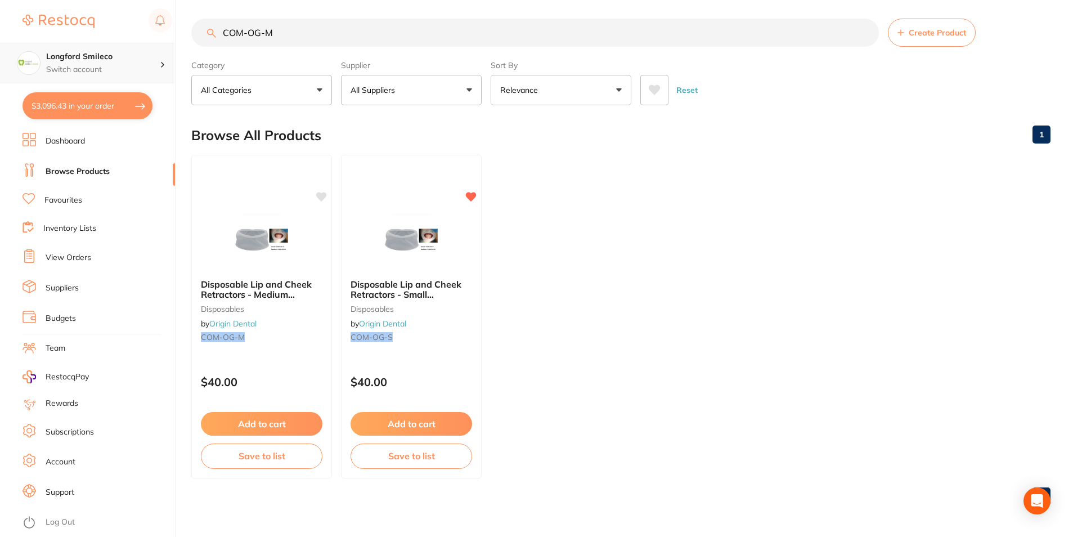
click at [112, 61] on h4 "Longford Smileco" at bounding box center [103, 56] width 114 height 11
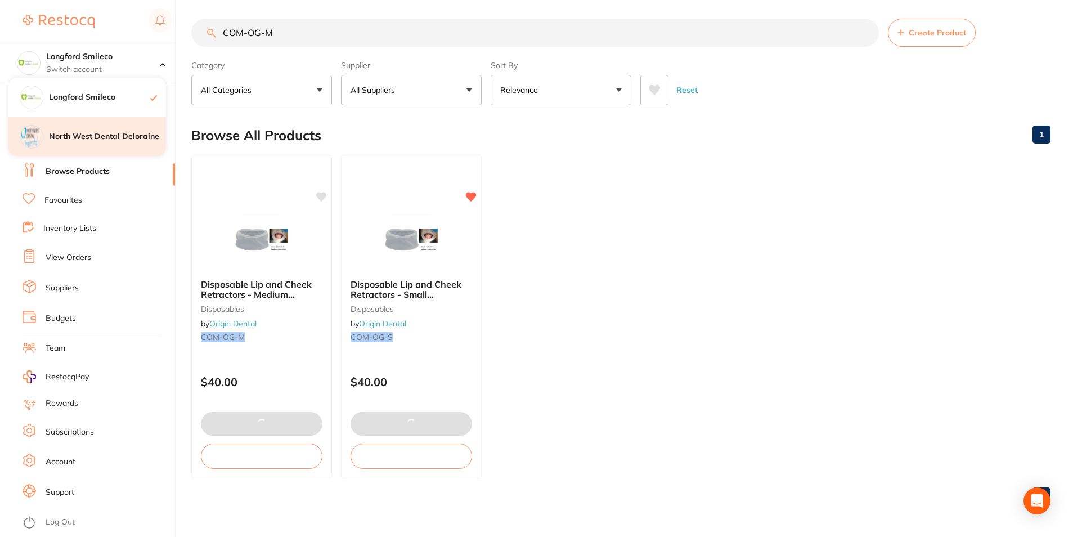
click at [93, 130] on div "North West Dental Deloraine" at bounding box center [87, 136] width 158 height 39
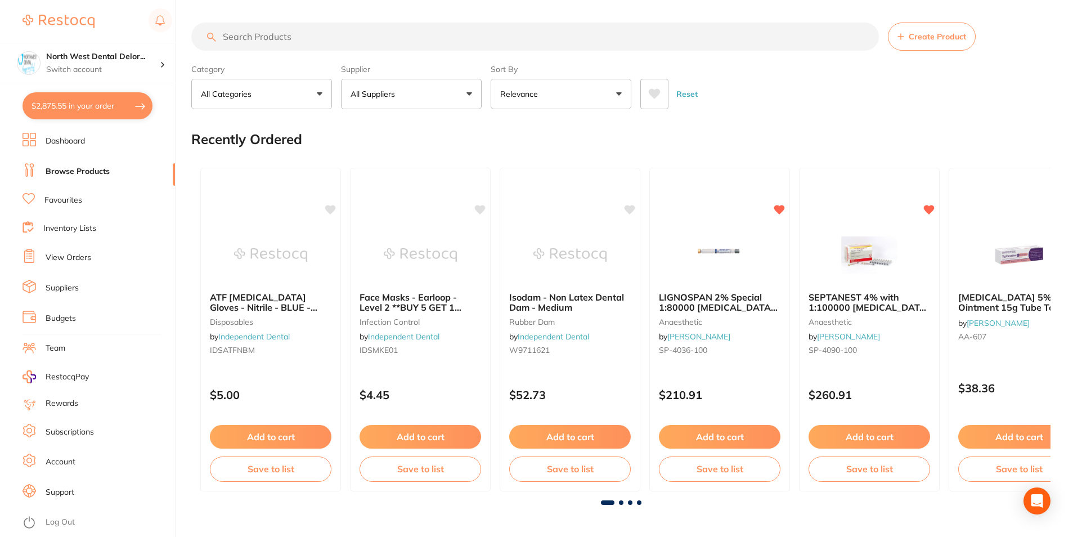
click at [55, 113] on button "$2,875.55 in your order" at bounding box center [88, 105] width 130 height 27
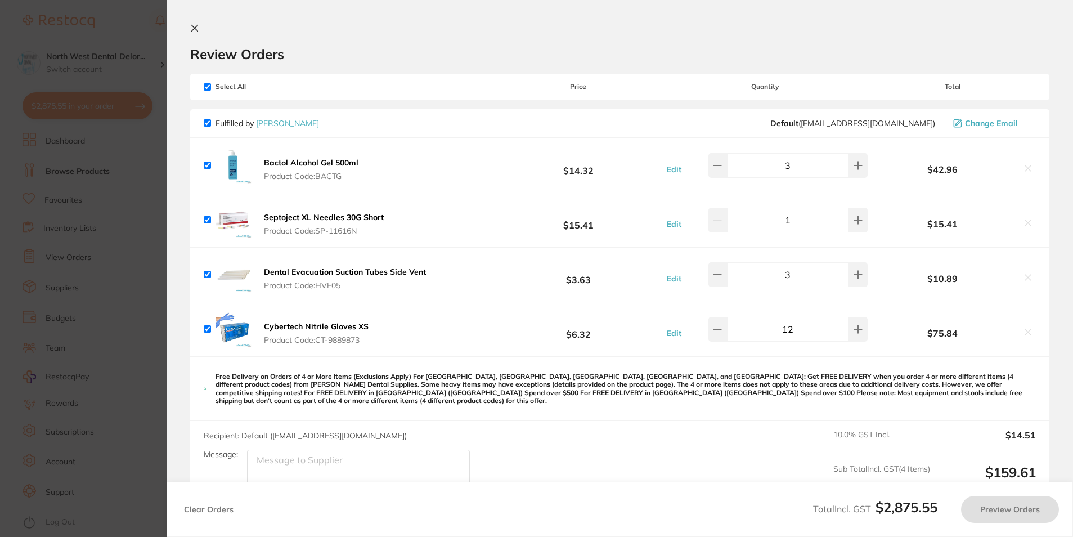
checkbox input "true"
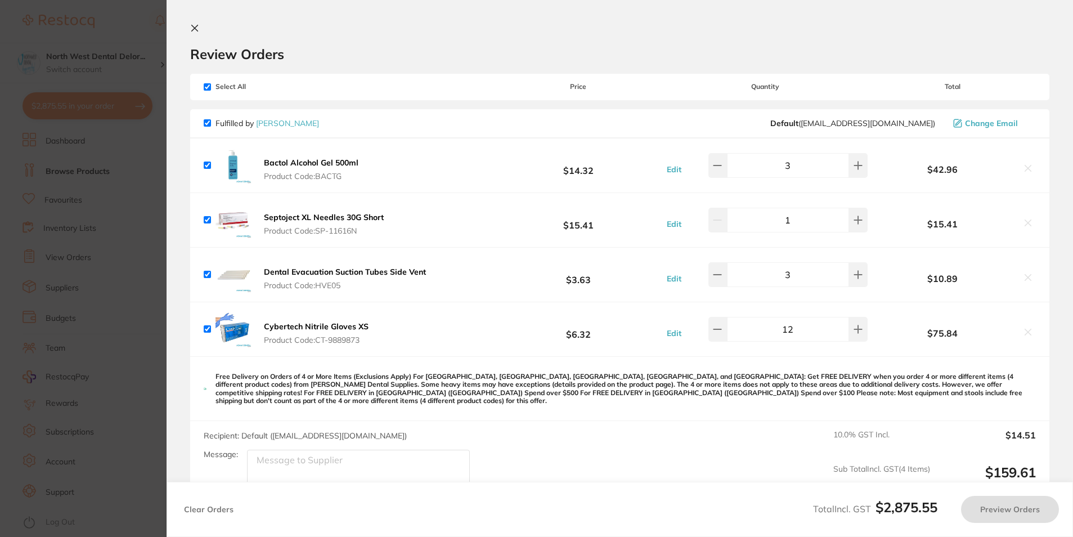
checkbox input "true"
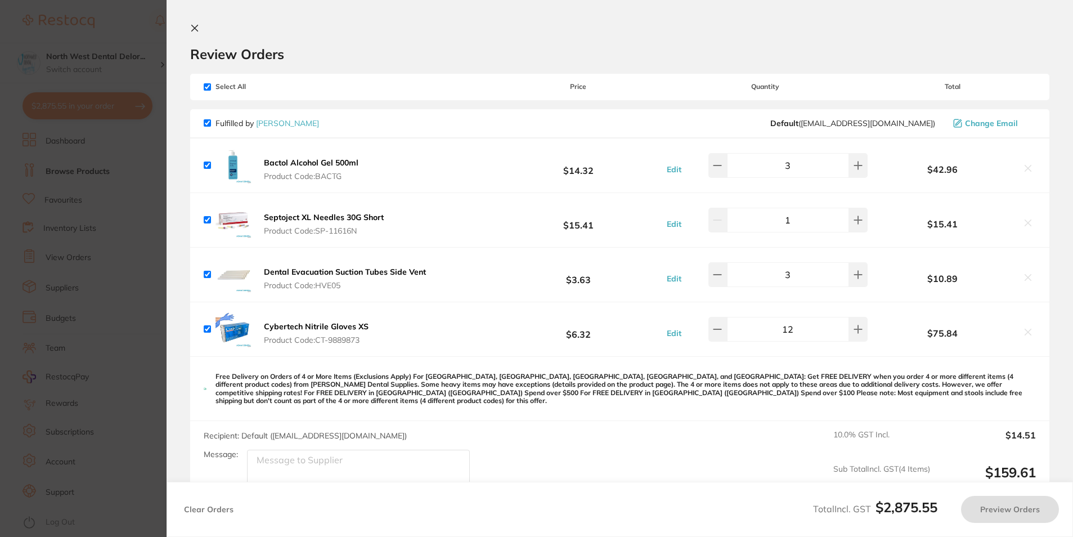
checkbox input "true"
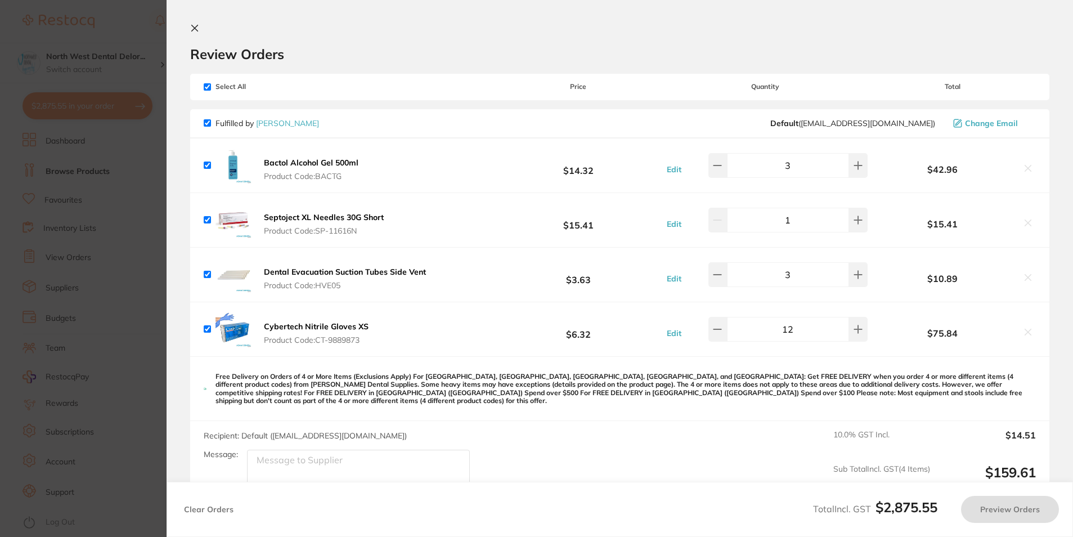
checkbox input "true"
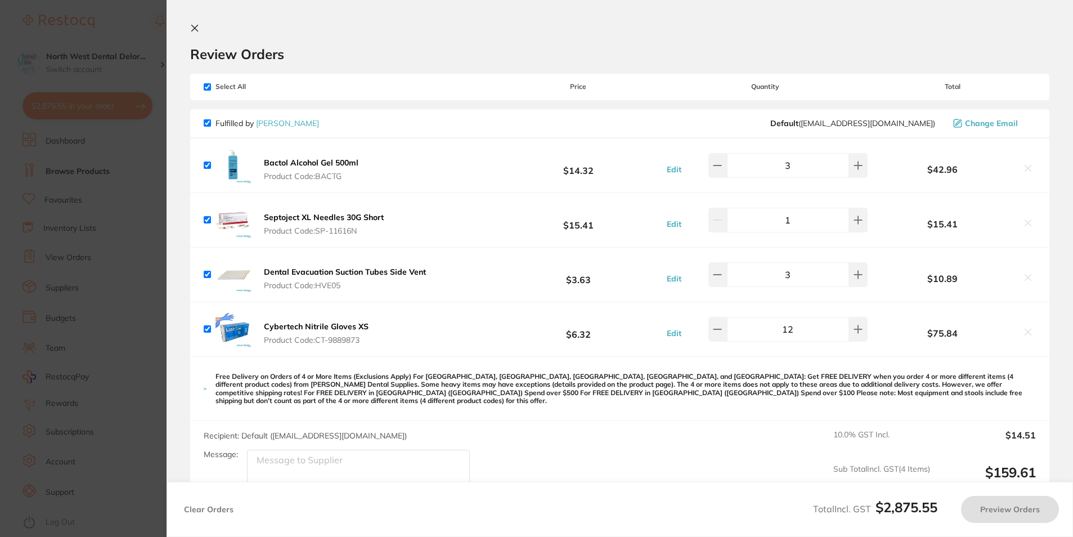
checkbox input "true"
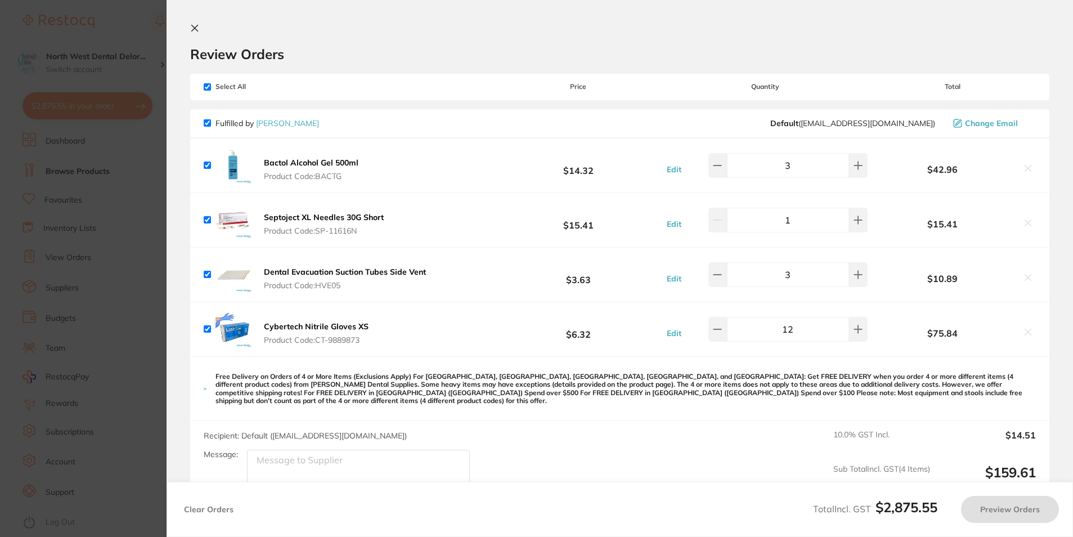
checkbox input "true"
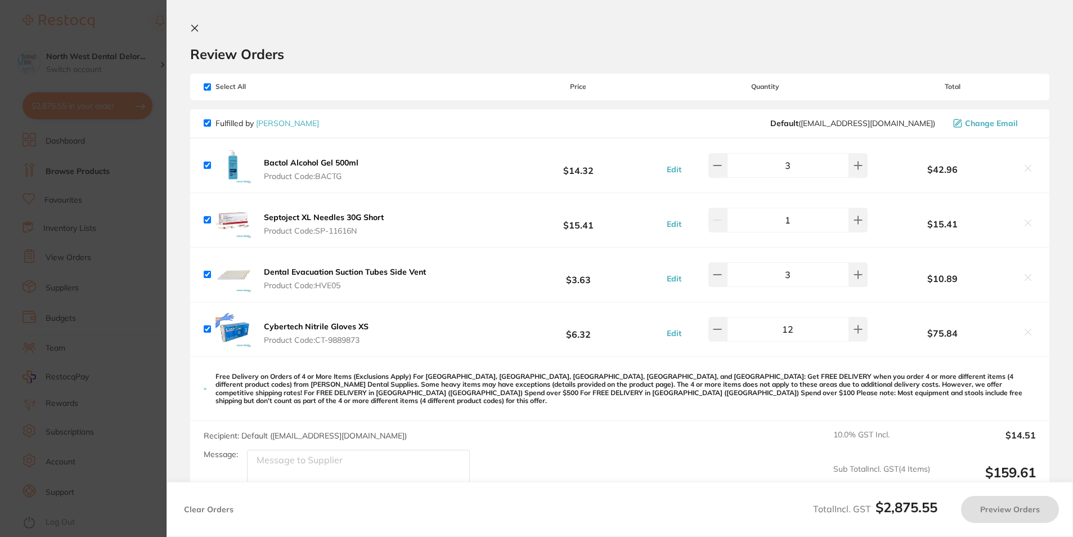
checkbox input "true"
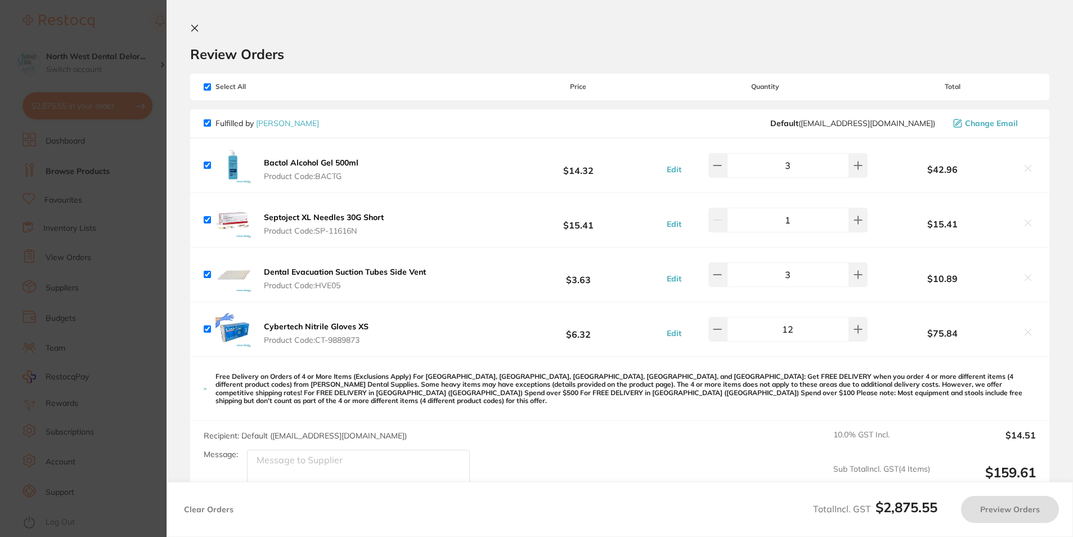
checkbox input "true"
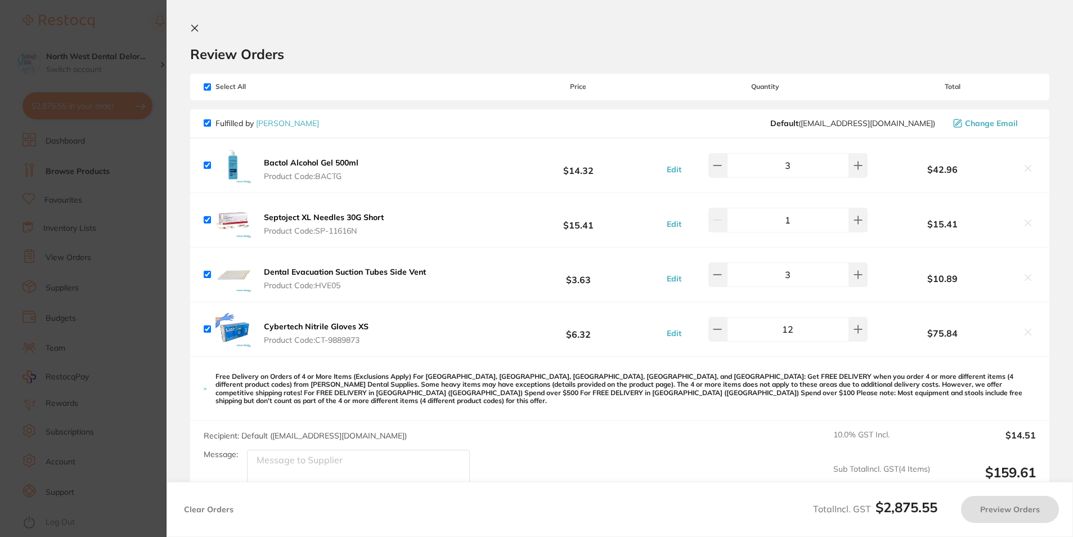
checkbox input "true"
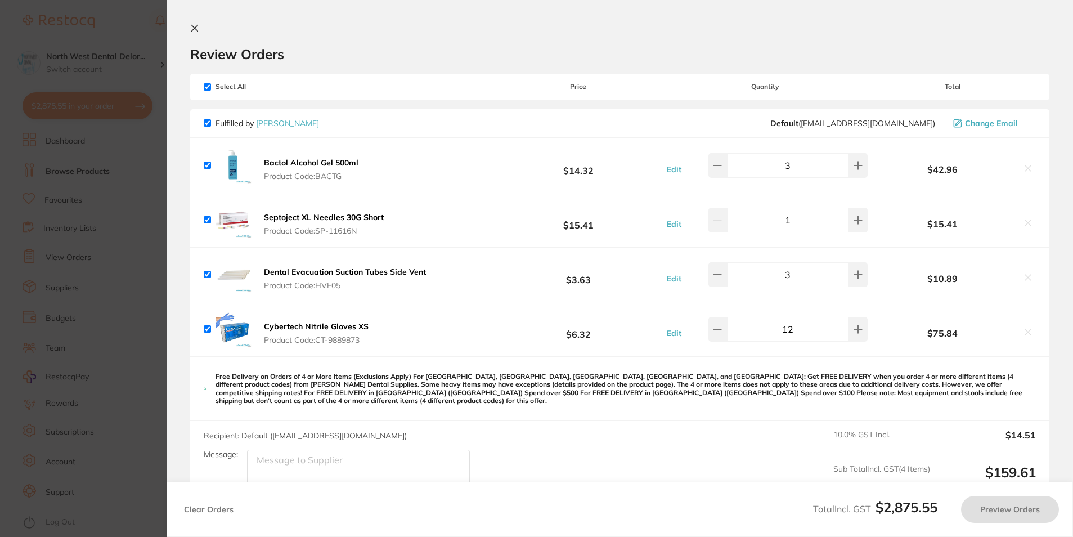
checkbox input "true"
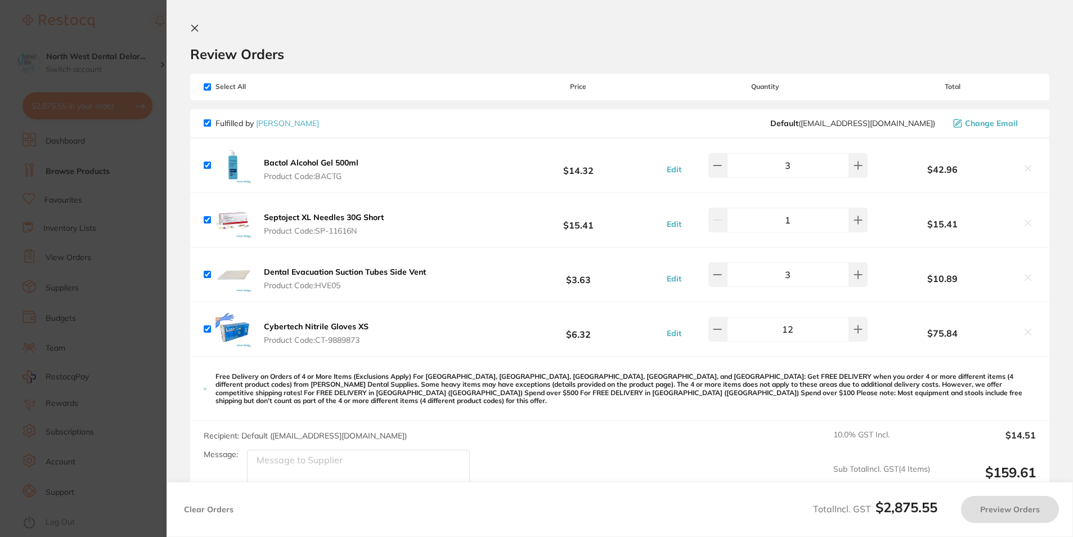
checkbox input "true"
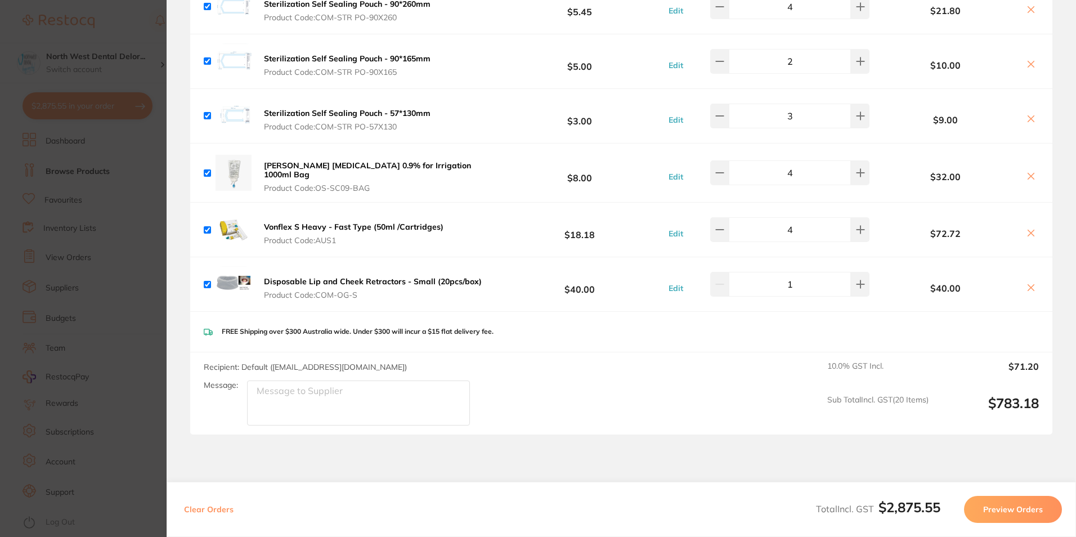
scroll to position [3383, 0]
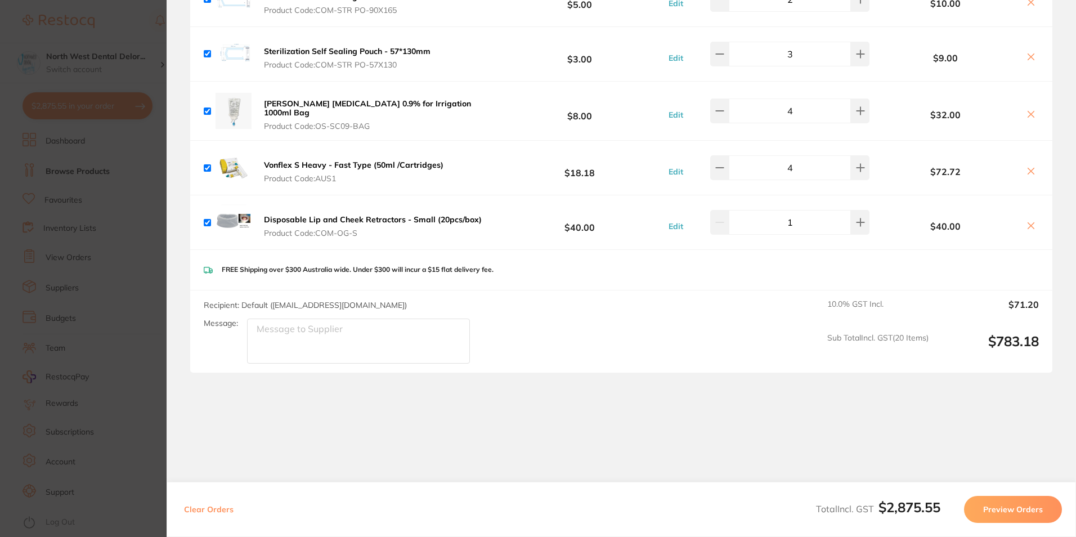
click at [145, 288] on section "Update RRP Set your pre negotiated price for this item. Item Agreed RRP (excl. …" at bounding box center [538, 268] width 1076 height 537
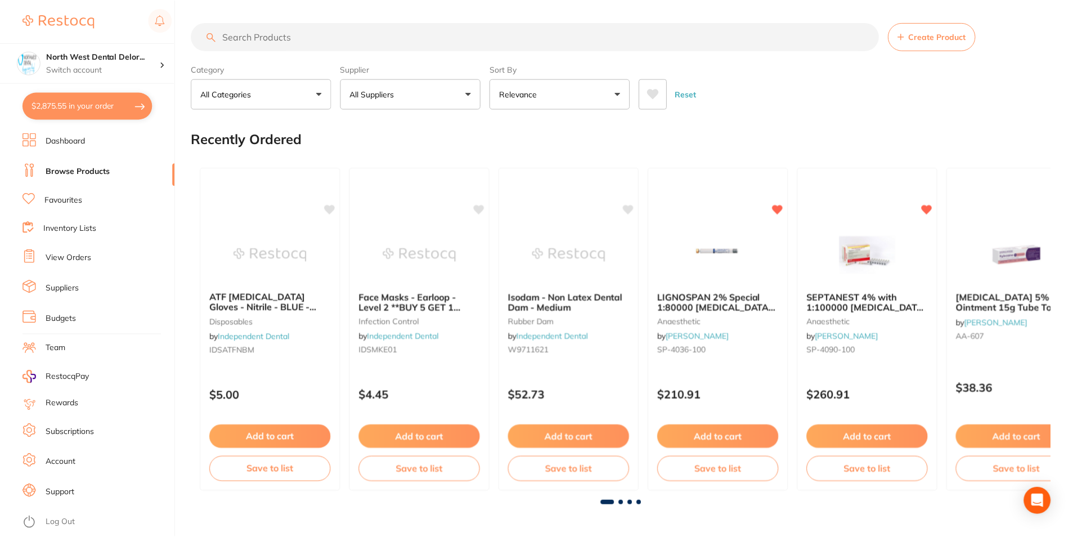
scroll to position [4, 0]
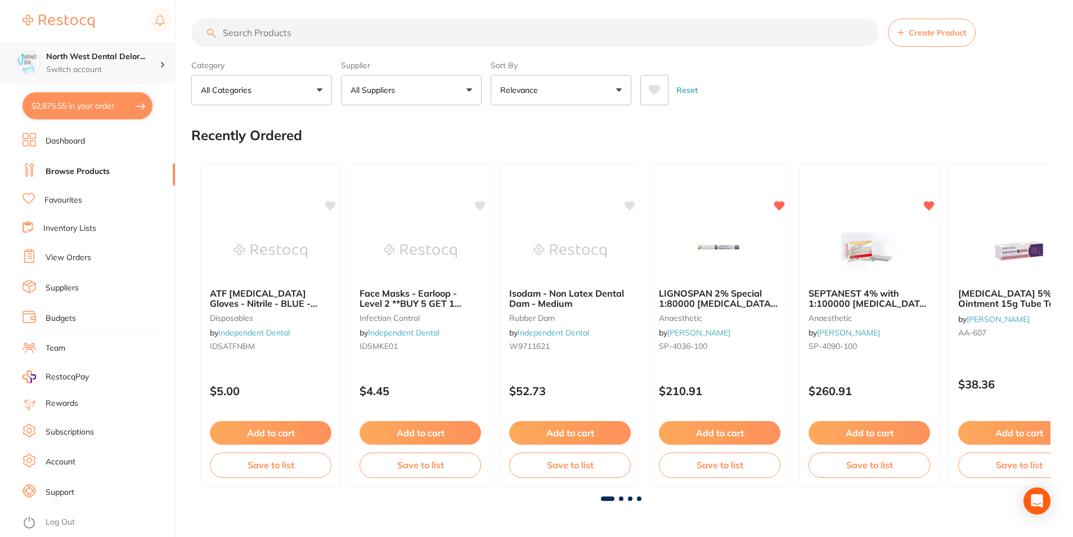
click at [132, 60] on h4 "North West Dental Delor..." at bounding box center [103, 56] width 114 height 11
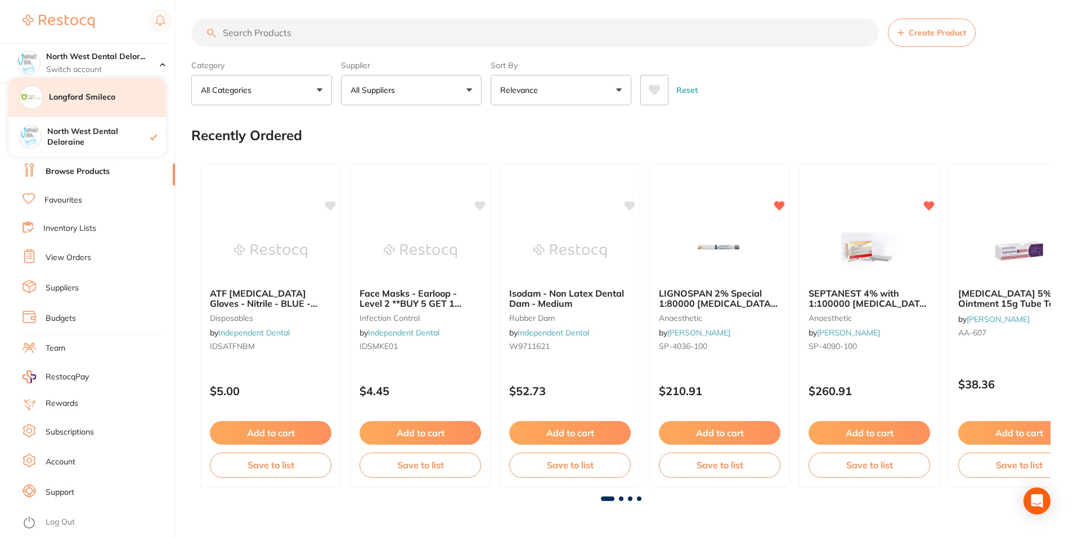
click at [118, 106] on div "Longford Smileco" at bounding box center [87, 97] width 158 height 39
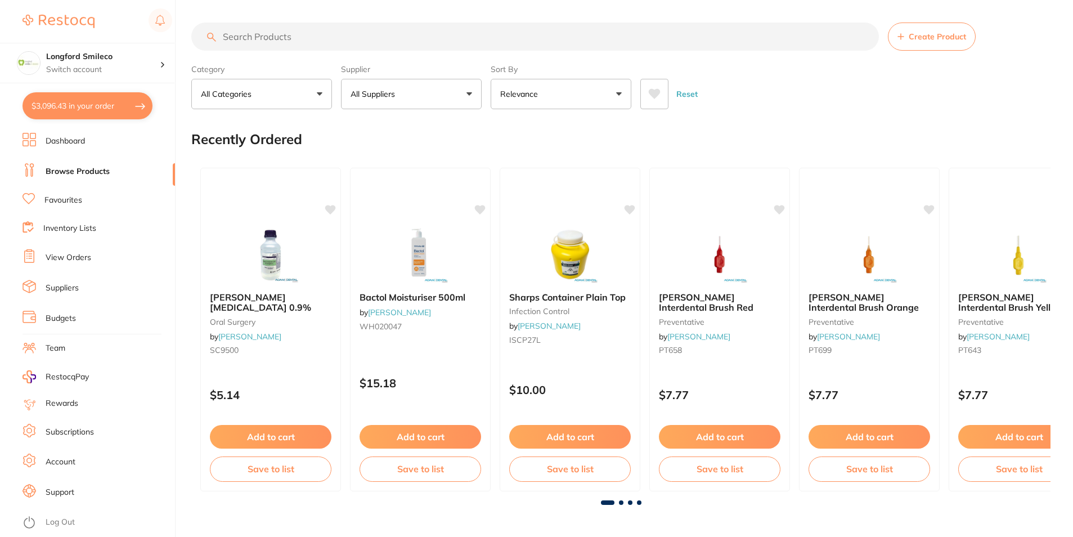
click at [137, 114] on button "$3,096.43 in your order" at bounding box center [88, 105] width 130 height 27
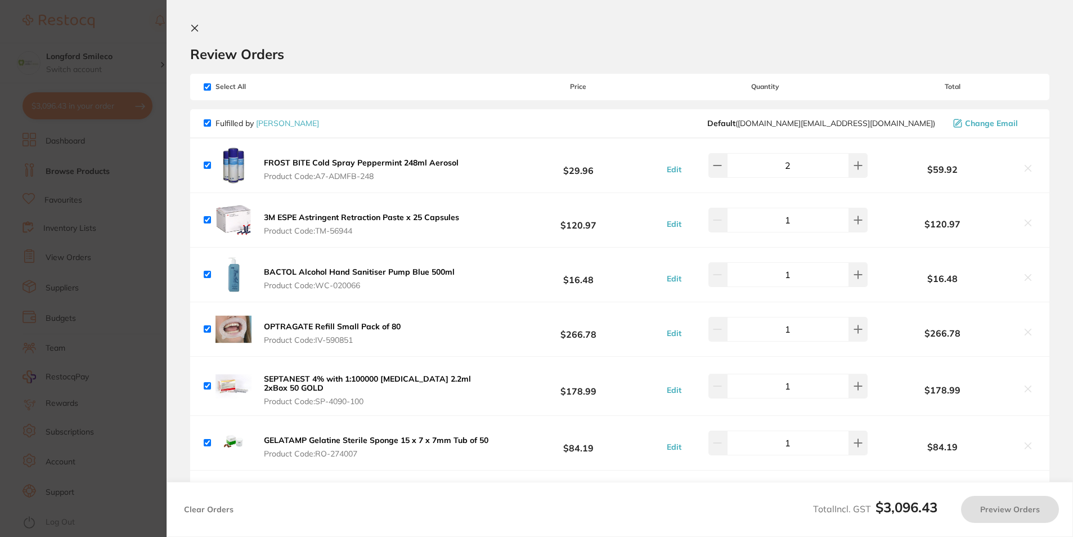
checkbox input "true"
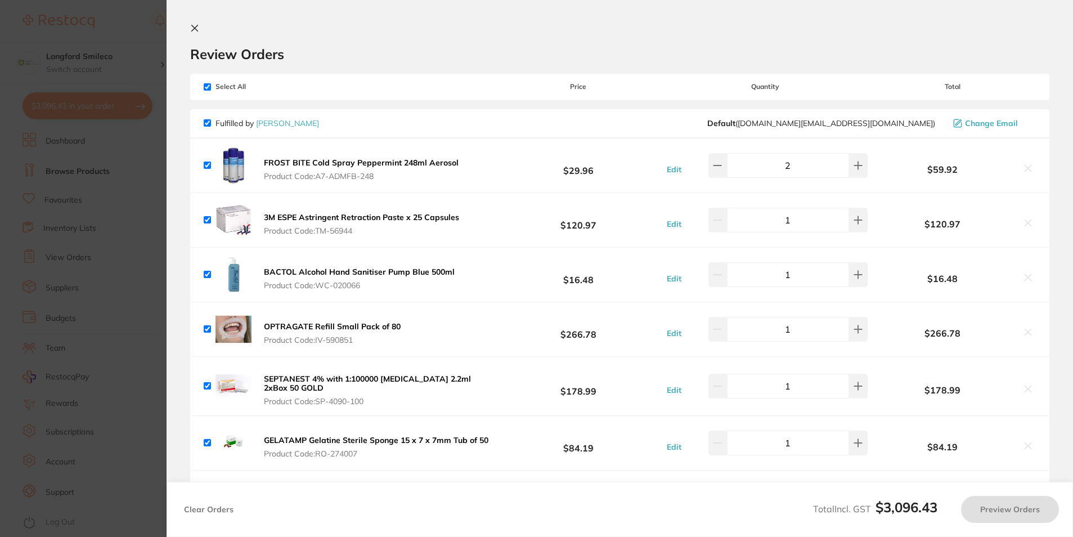
checkbox input "true"
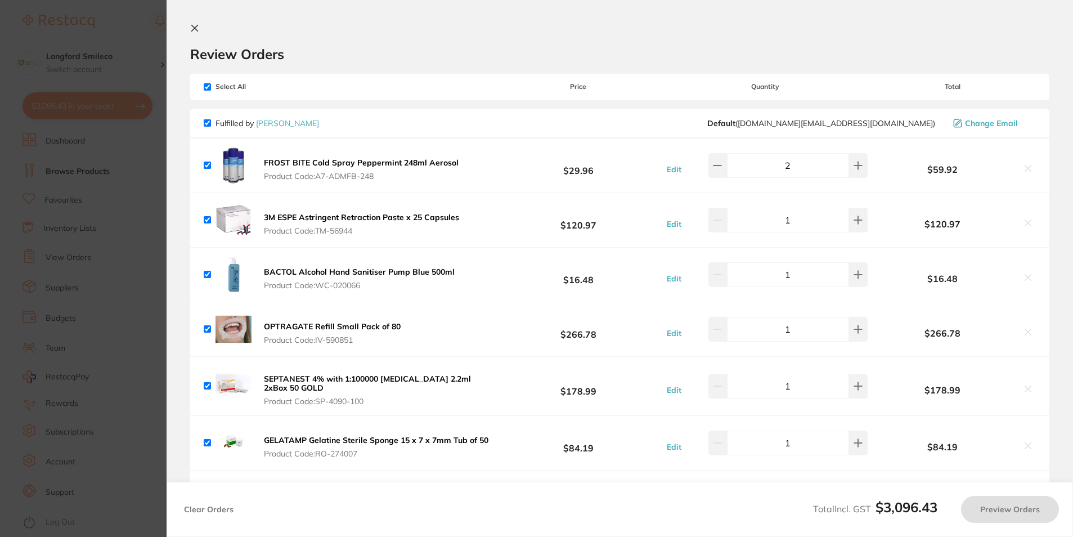
checkbox input "true"
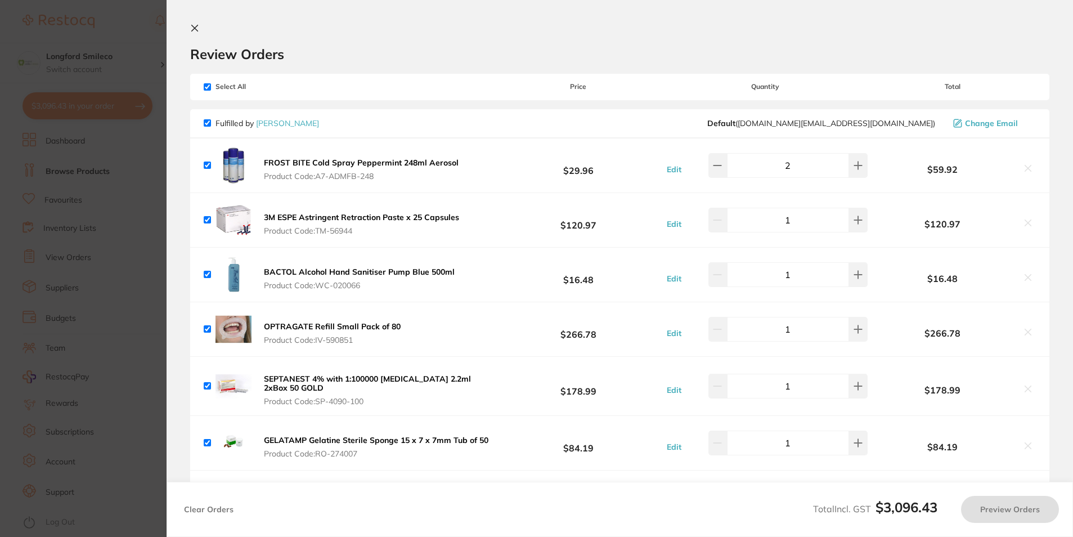
checkbox input "true"
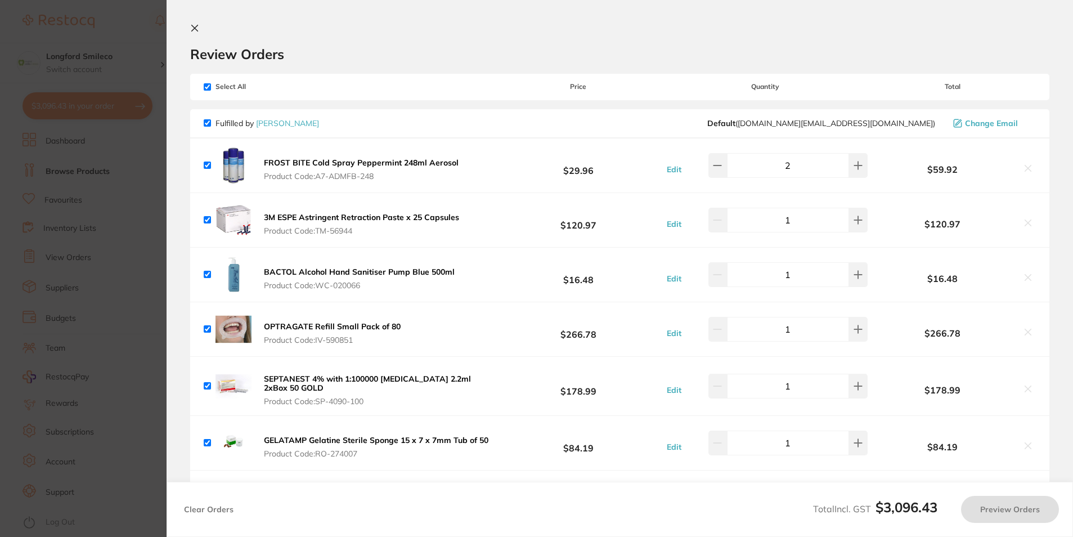
checkbox input "true"
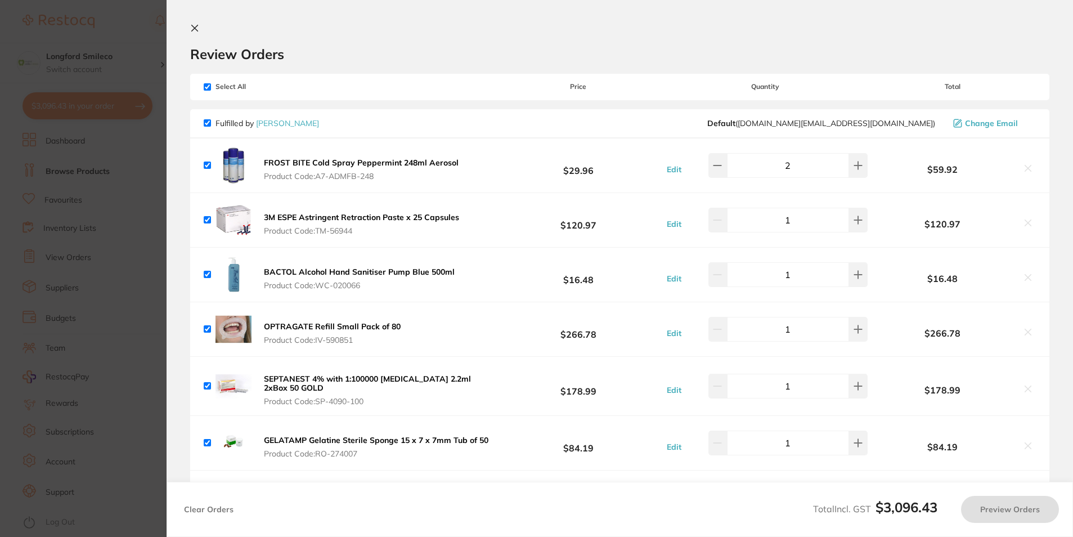
checkbox input "true"
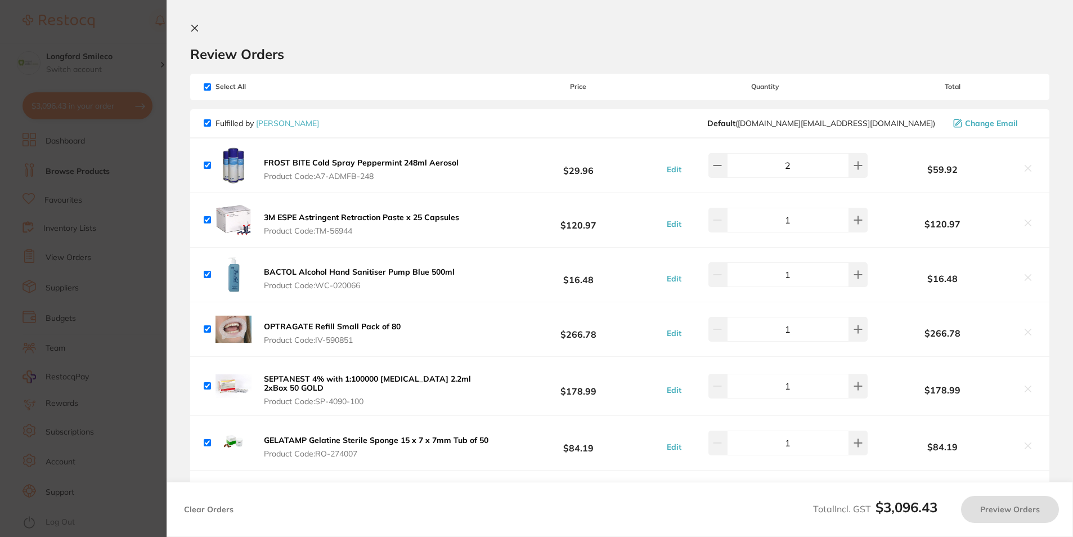
checkbox input "true"
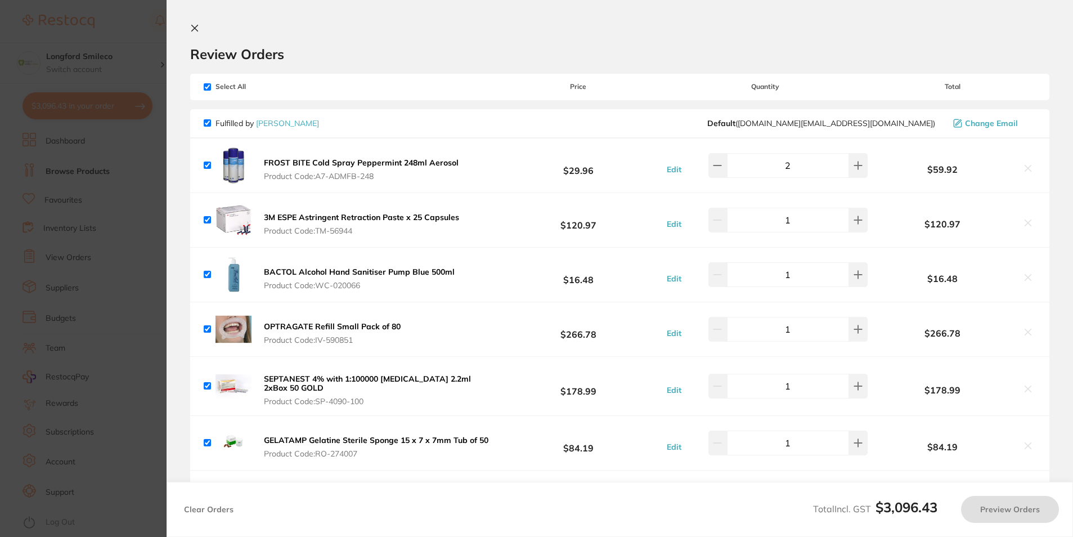
checkbox input "true"
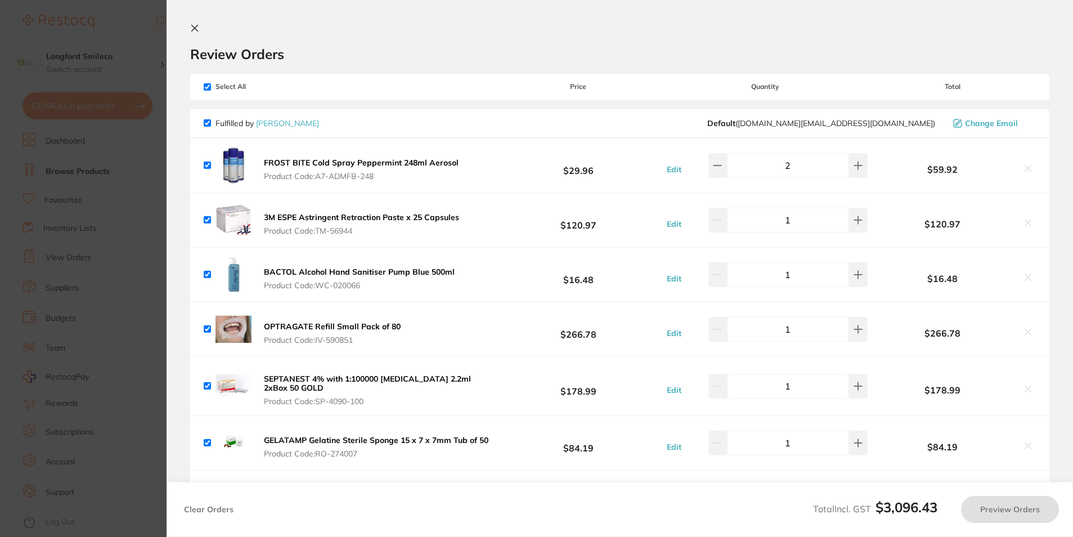
checkbox input "true"
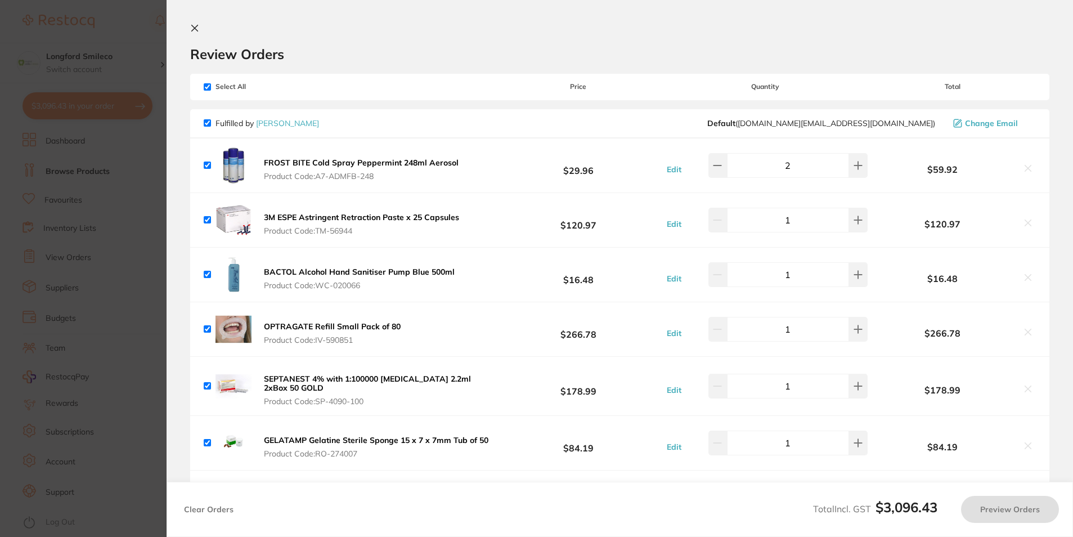
checkbox input "true"
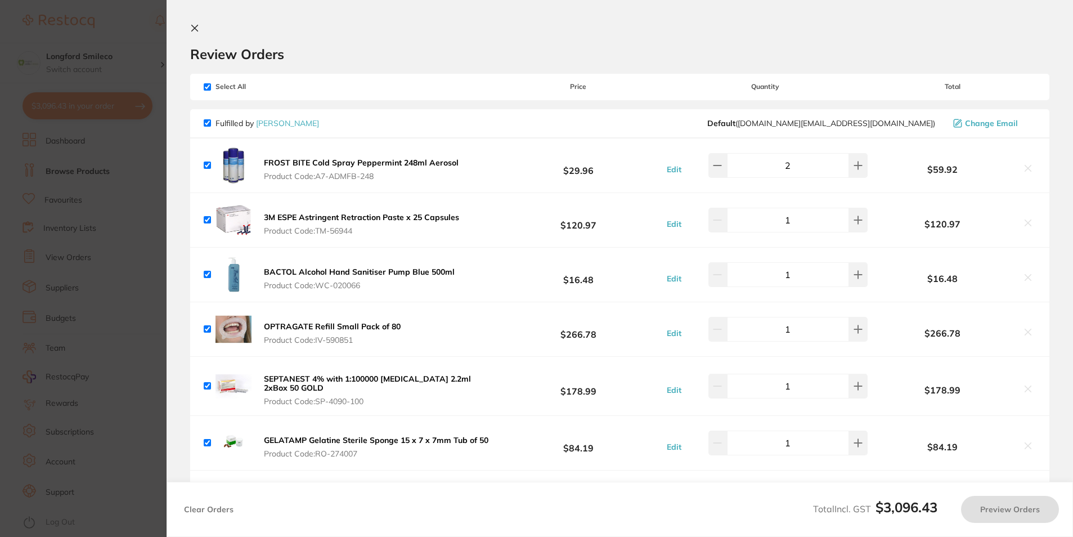
checkbox input "true"
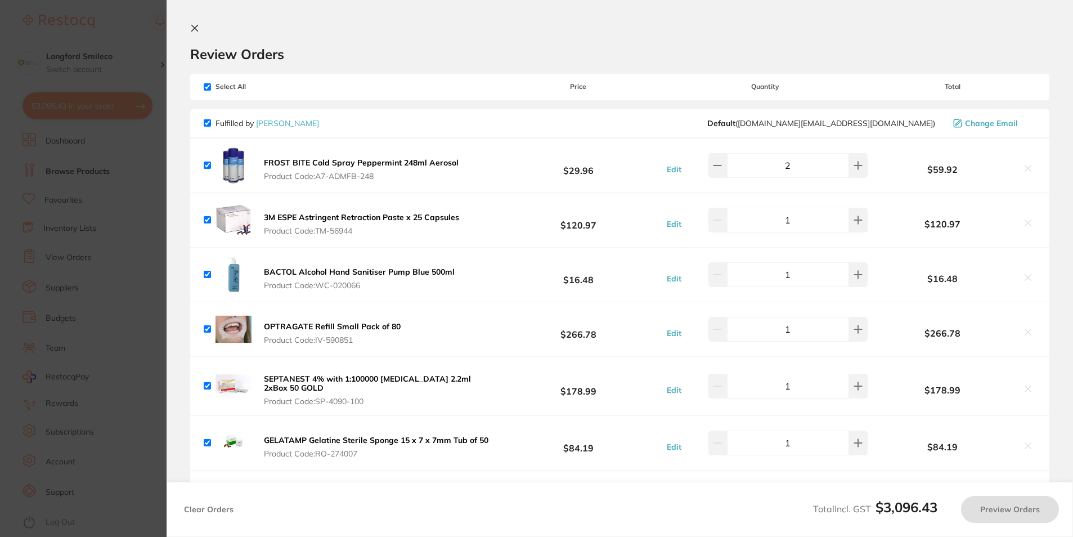
checkbox input "true"
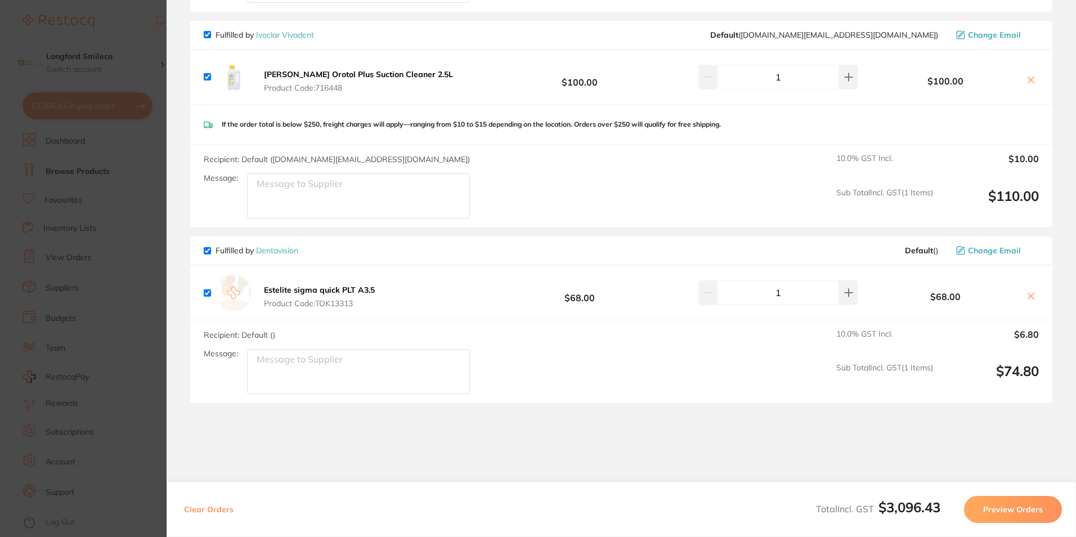
scroll to position [3920, 0]
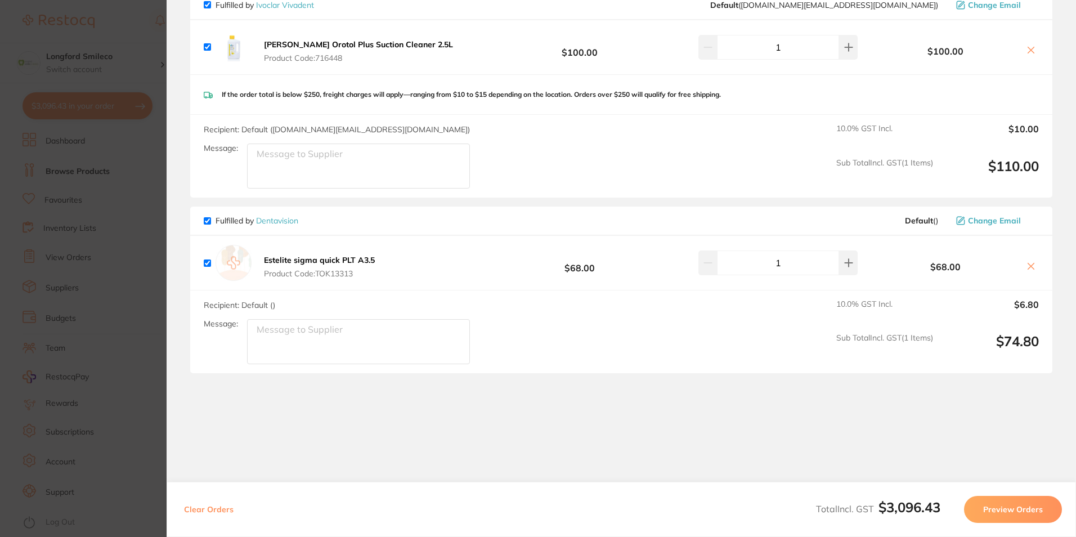
click at [83, 234] on section "Update RRP Set your pre negotiated price for this item. Item Agreed RRP (excl. …" at bounding box center [538, 268] width 1076 height 537
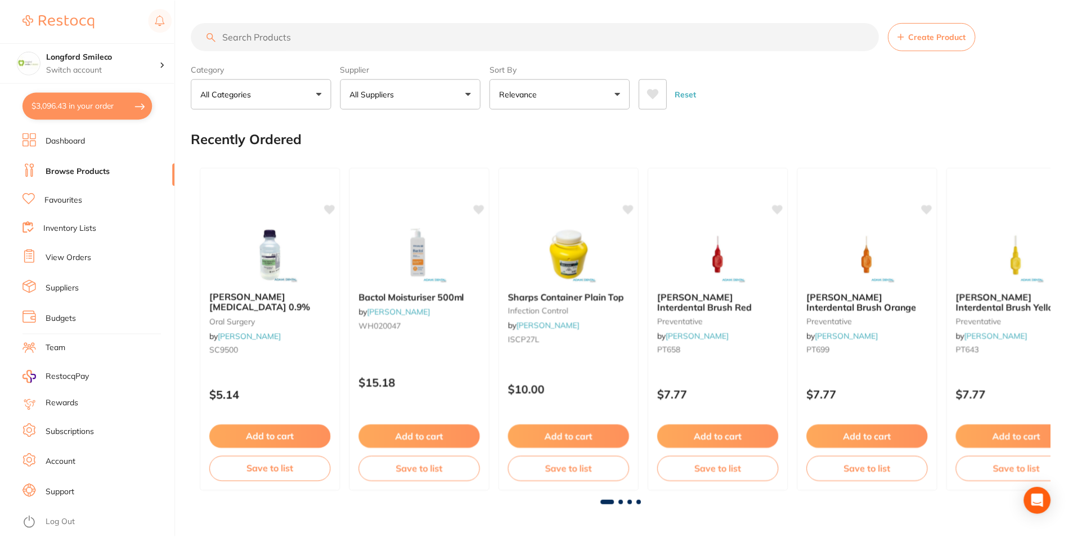
scroll to position [4, 0]
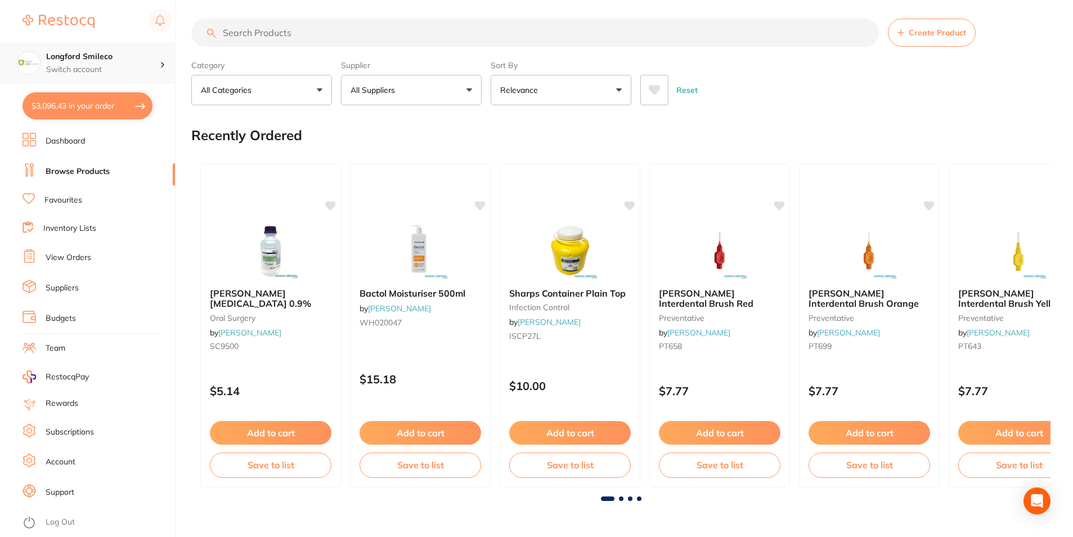
click at [89, 71] on p "Switch account" at bounding box center [103, 69] width 114 height 11
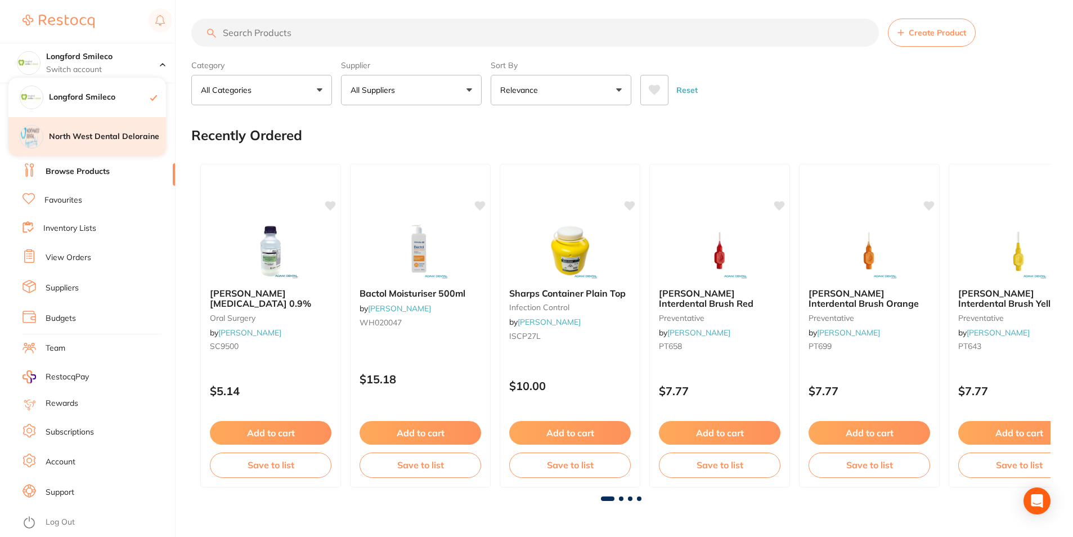
click at [88, 142] on div "North West Dental Deloraine" at bounding box center [87, 136] width 158 height 39
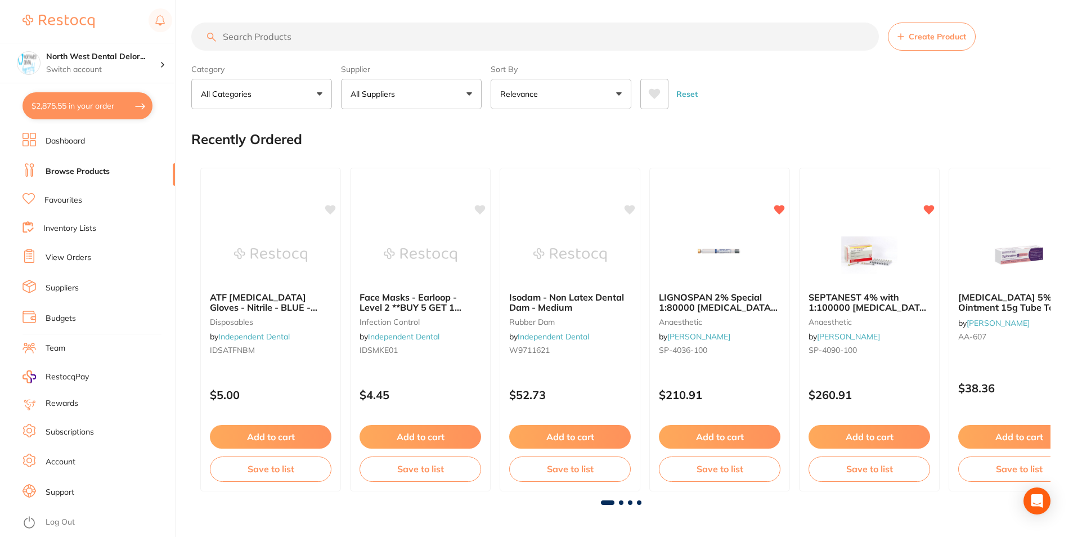
click at [111, 109] on button "$2,875.55 in your order" at bounding box center [88, 105] width 130 height 27
checkbox input "true"
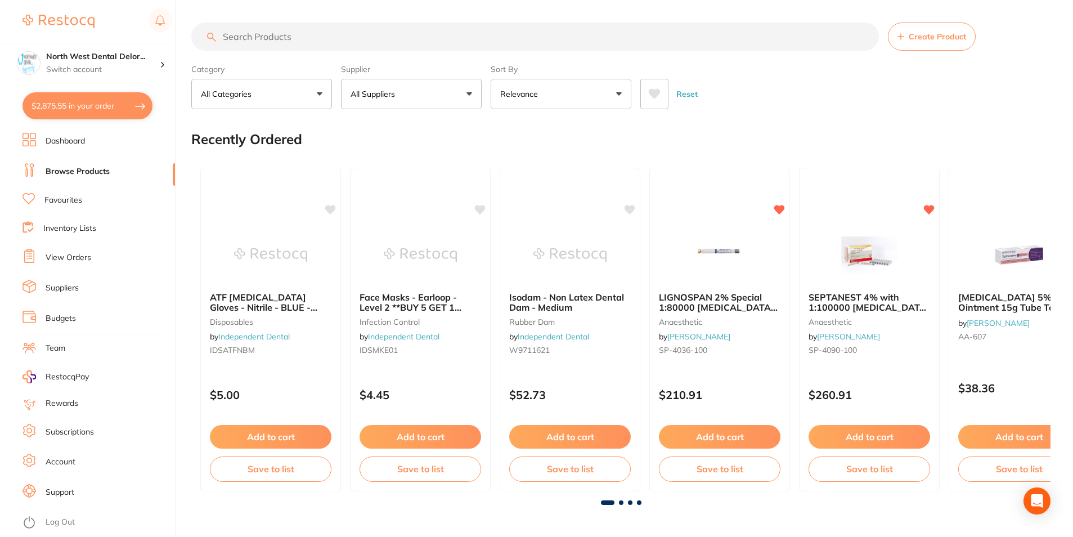
checkbox input "true"
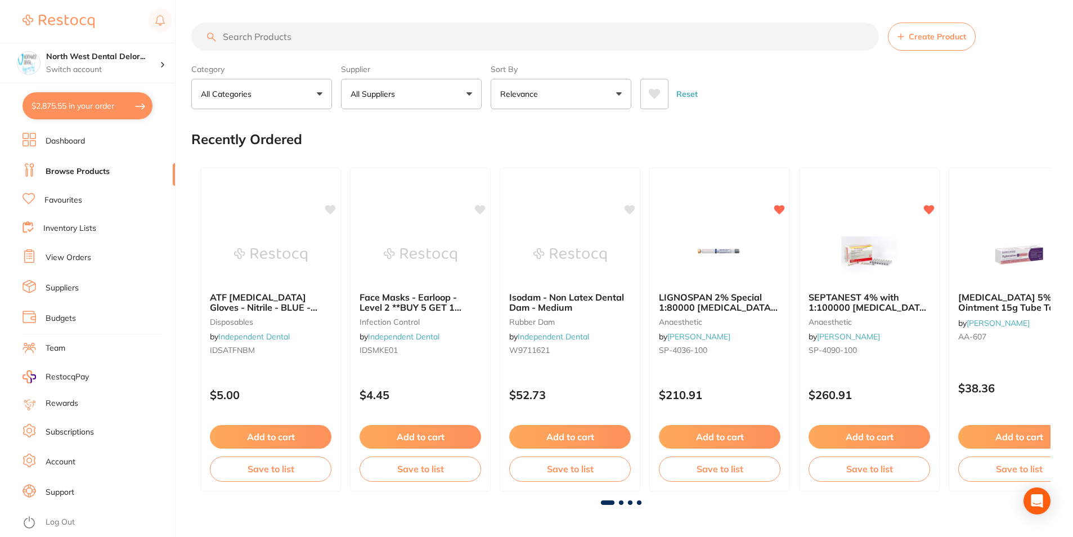
checkbox input "true"
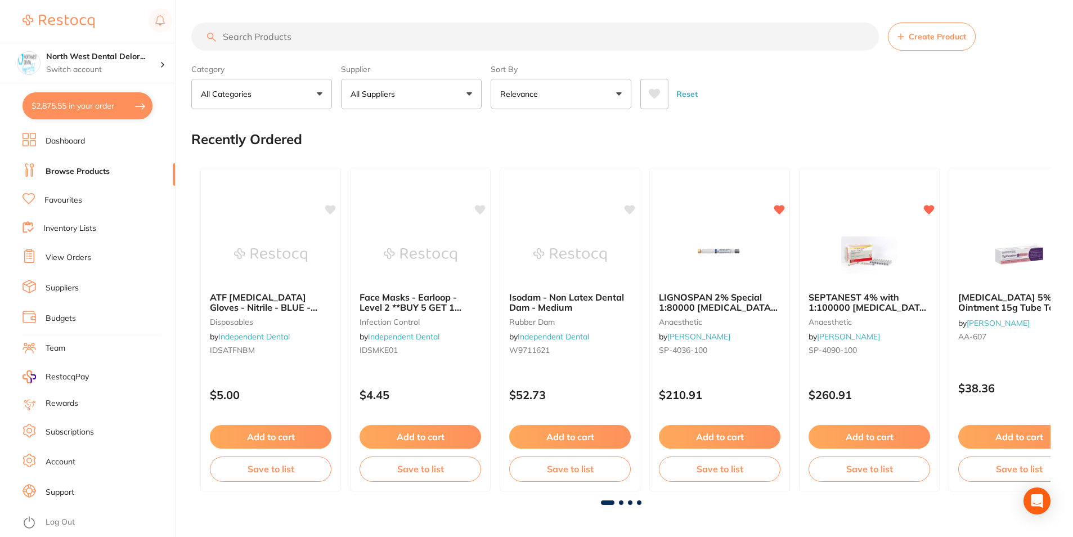
checkbox input "true"
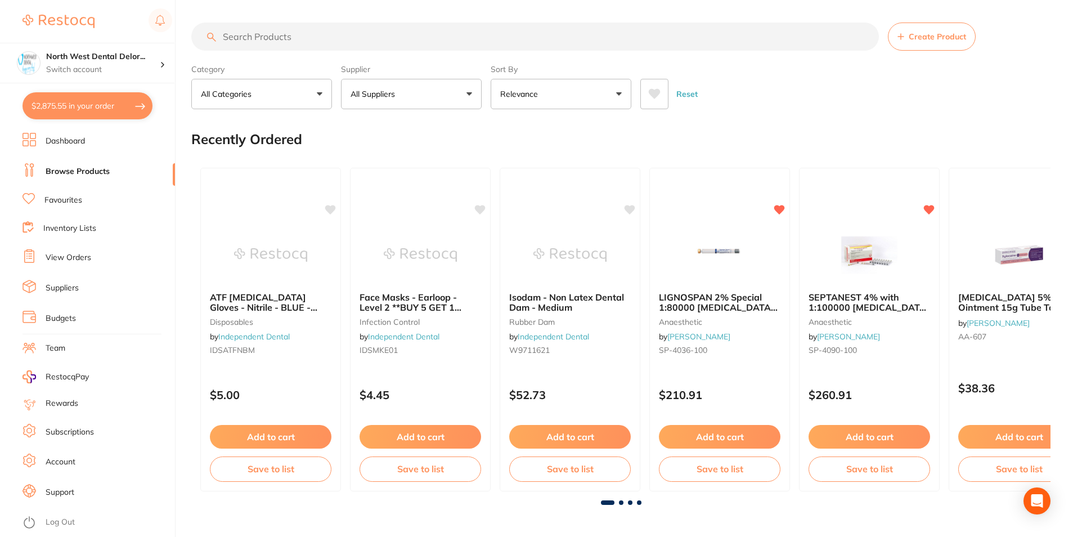
checkbox input "true"
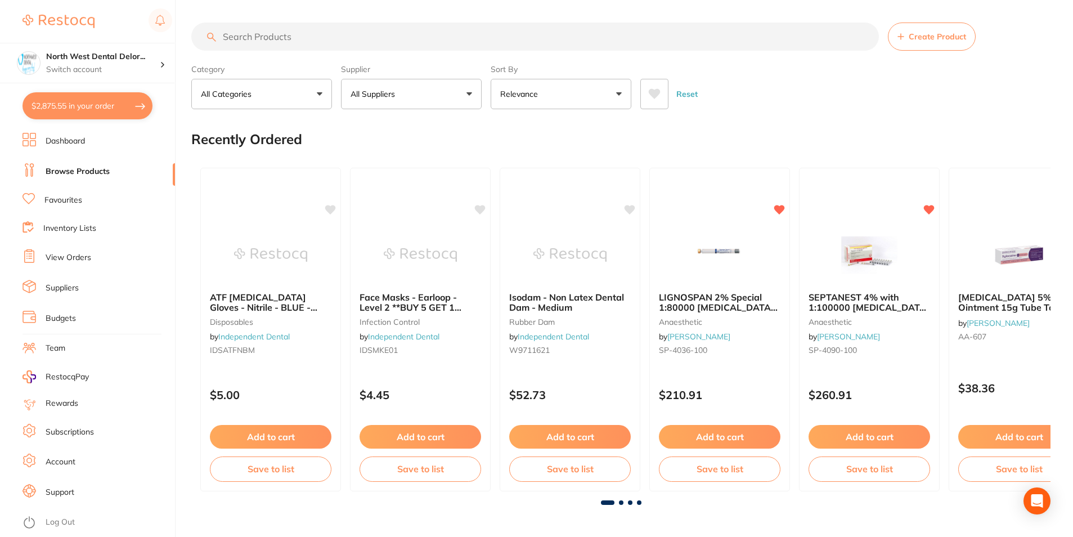
checkbox input "true"
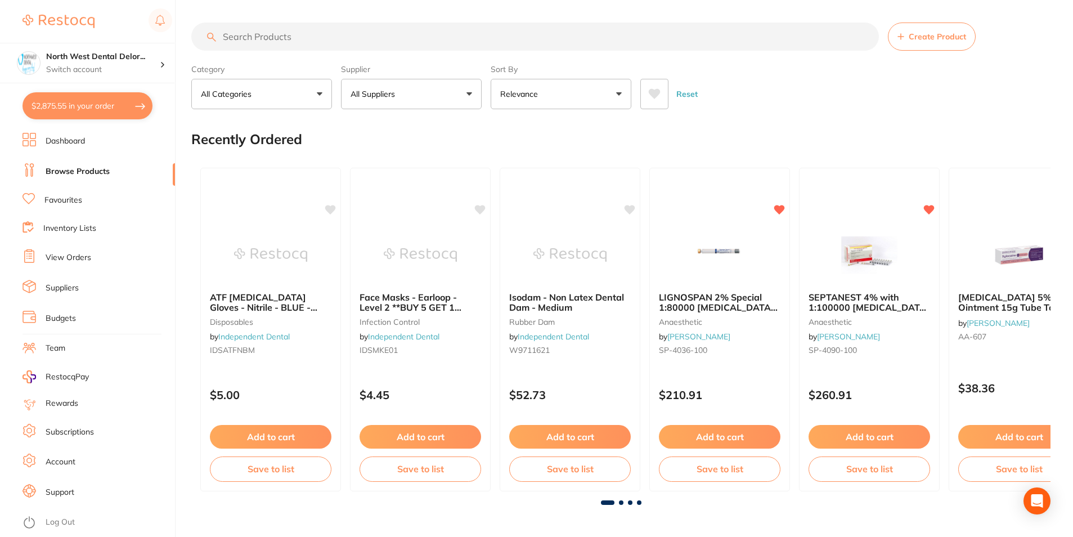
checkbox input "true"
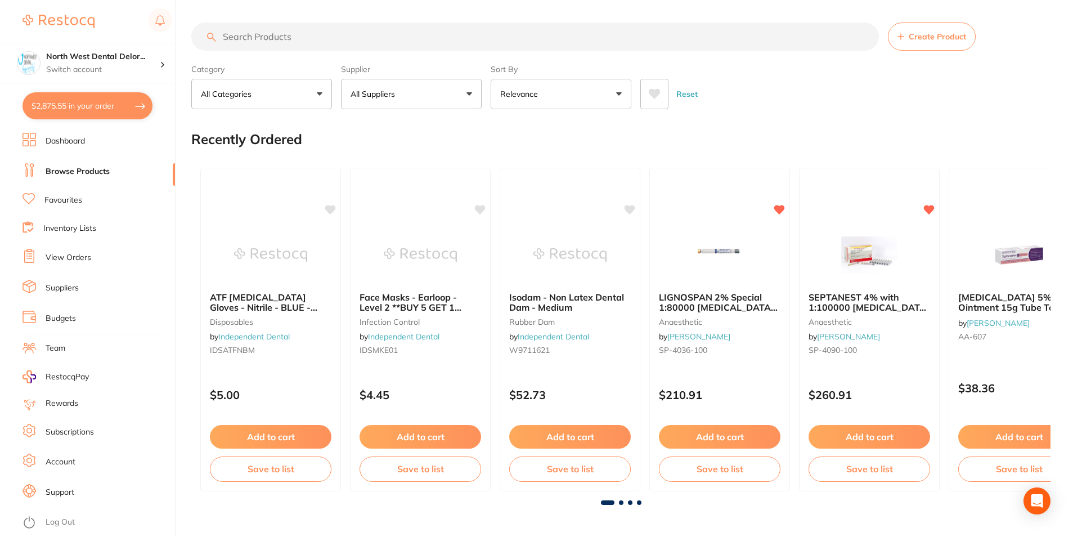
checkbox input "true"
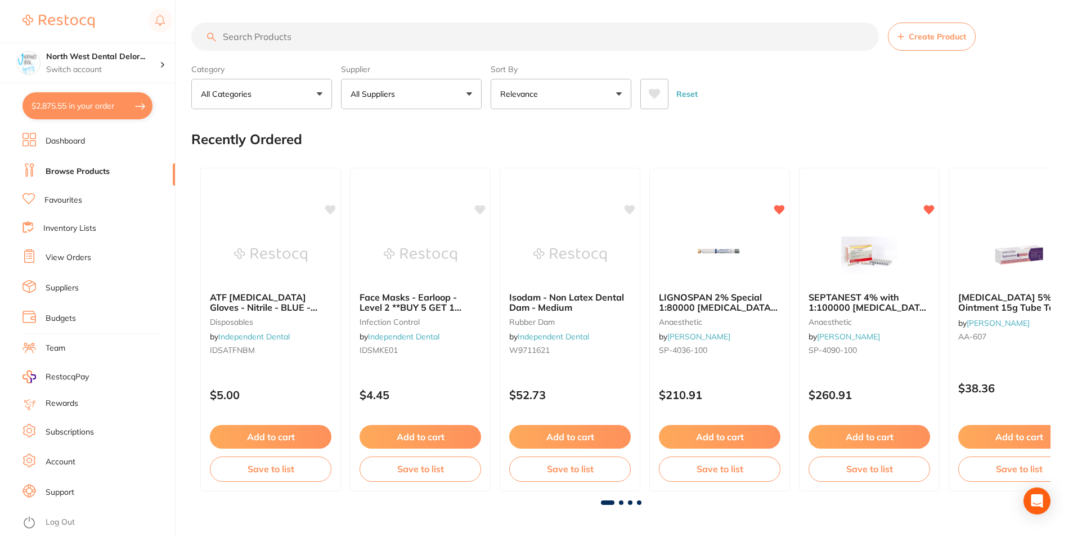
checkbox input "true"
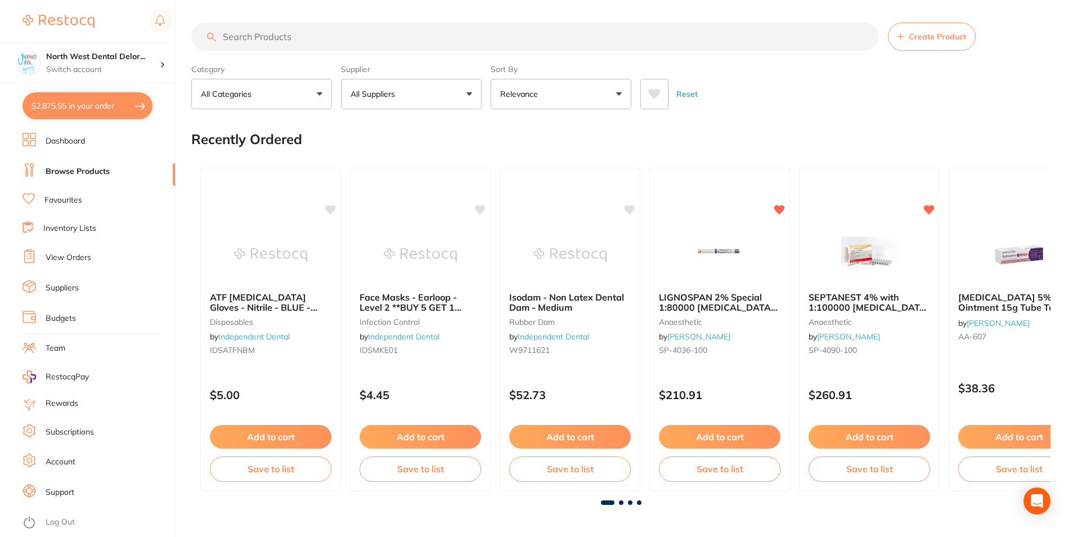
checkbox input "true"
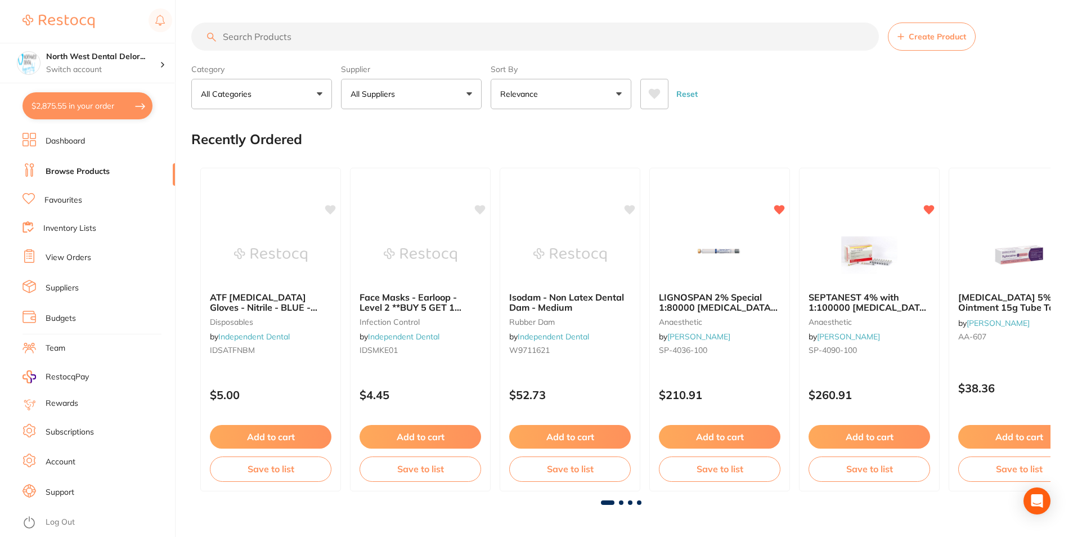
checkbox input "true"
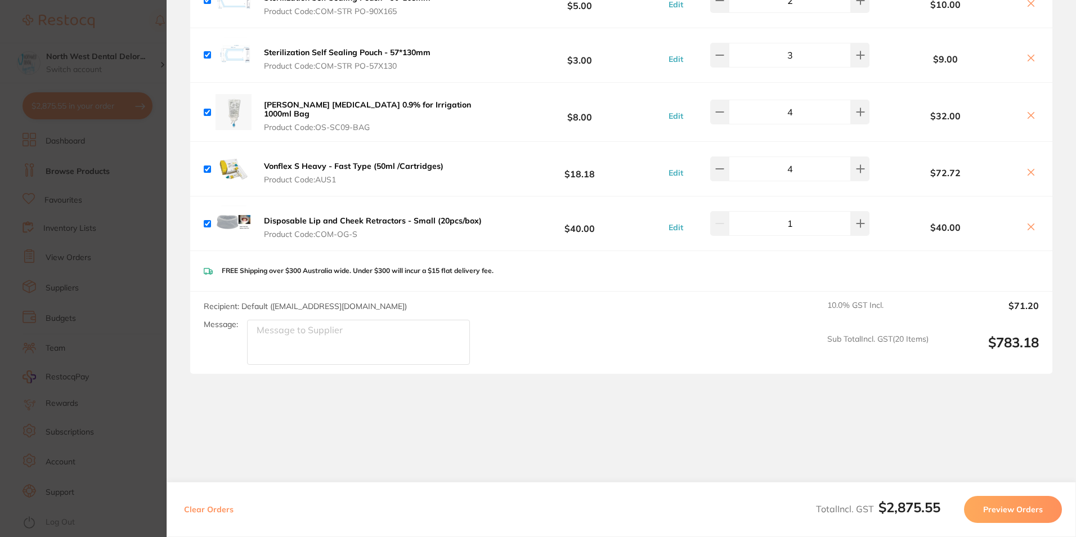
scroll to position [3383, 0]
click at [110, 302] on section "Update RRP Set your pre negotiated price for this item. Item Agreed RRP (excl. …" at bounding box center [538, 268] width 1076 height 537
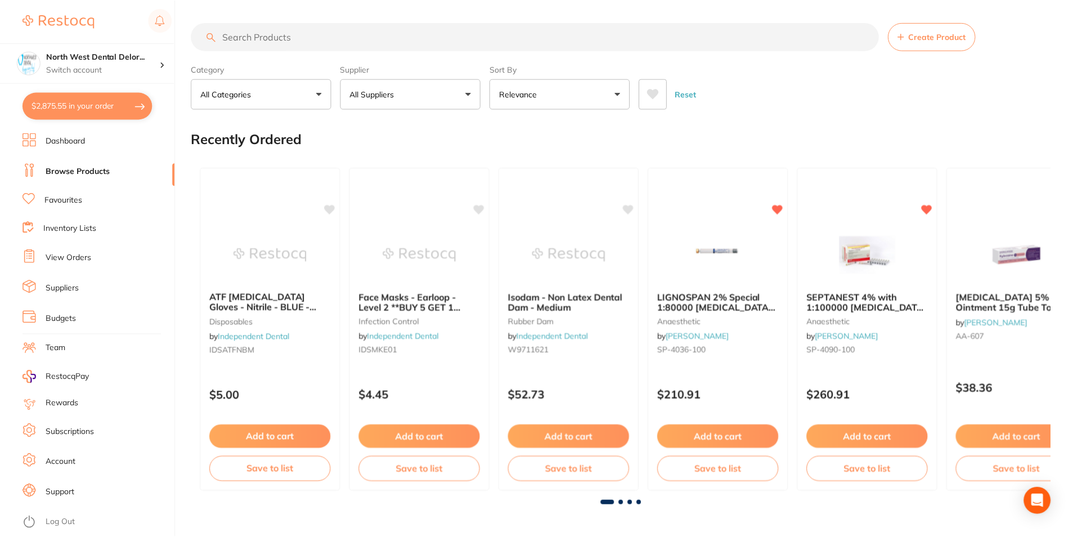
scroll to position [4, 0]
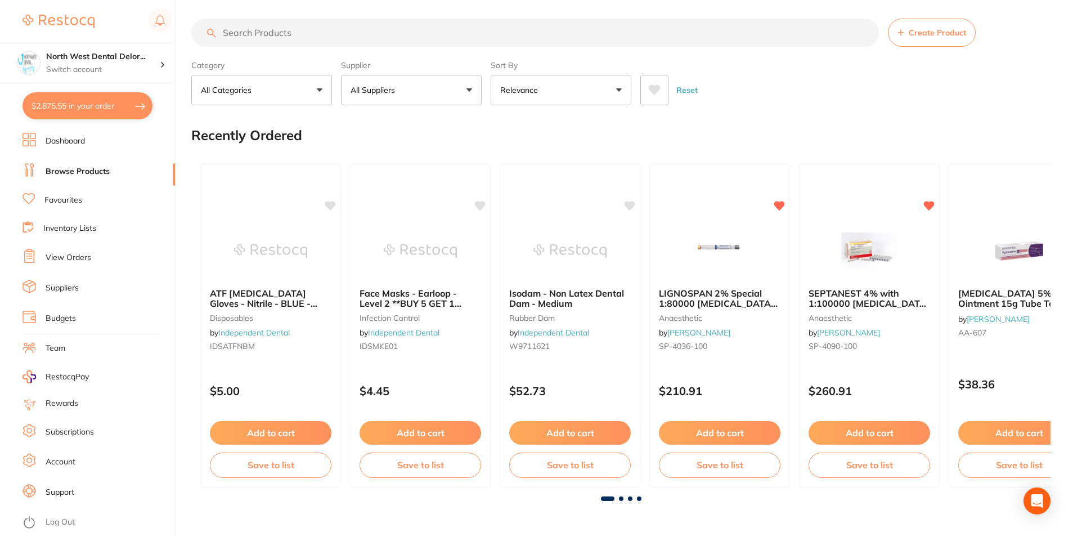
click at [275, 37] on input "search" at bounding box center [535, 33] width 688 height 28
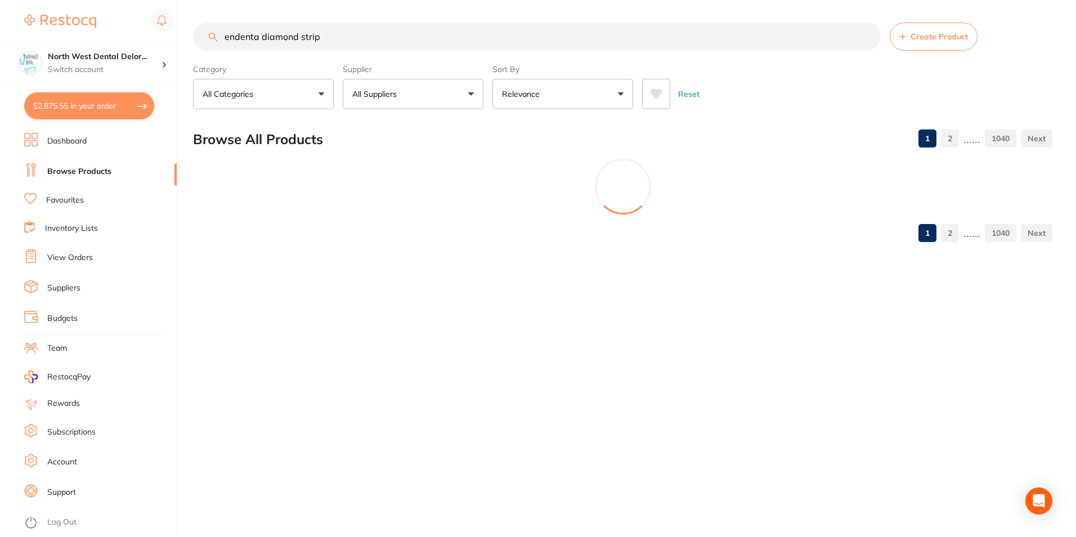
scroll to position [0, 0]
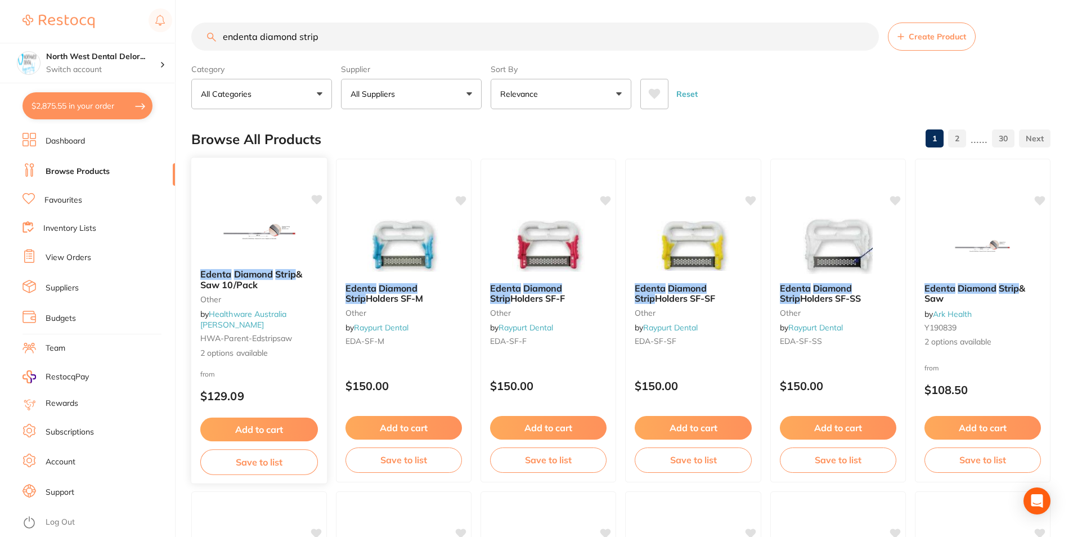
type input "endenta diamond strip"
click at [277, 218] on img at bounding box center [259, 231] width 74 height 57
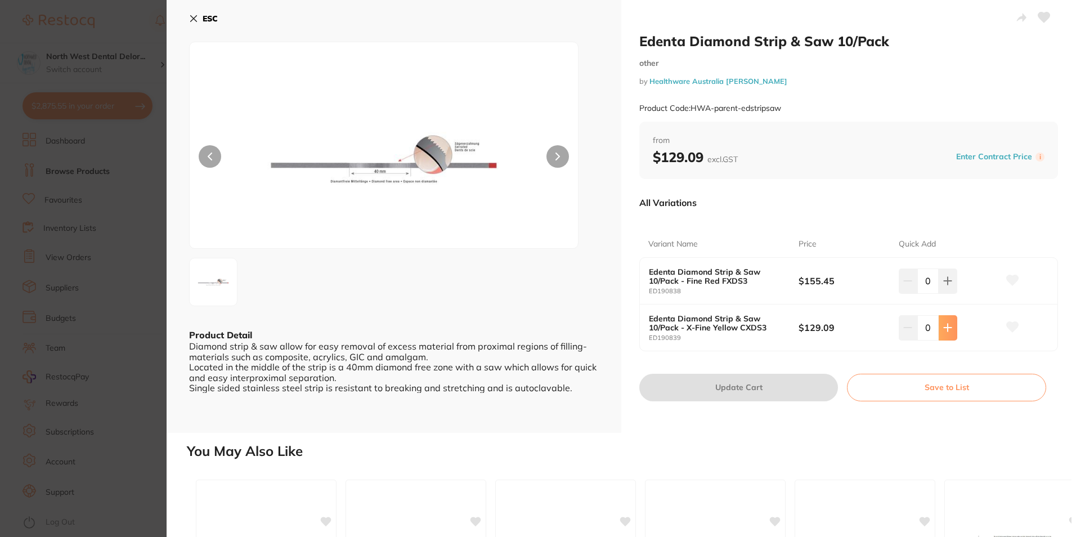
click at [946, 327] on icon at bounding box center [948, 327] width 7 height 7
type input "1"
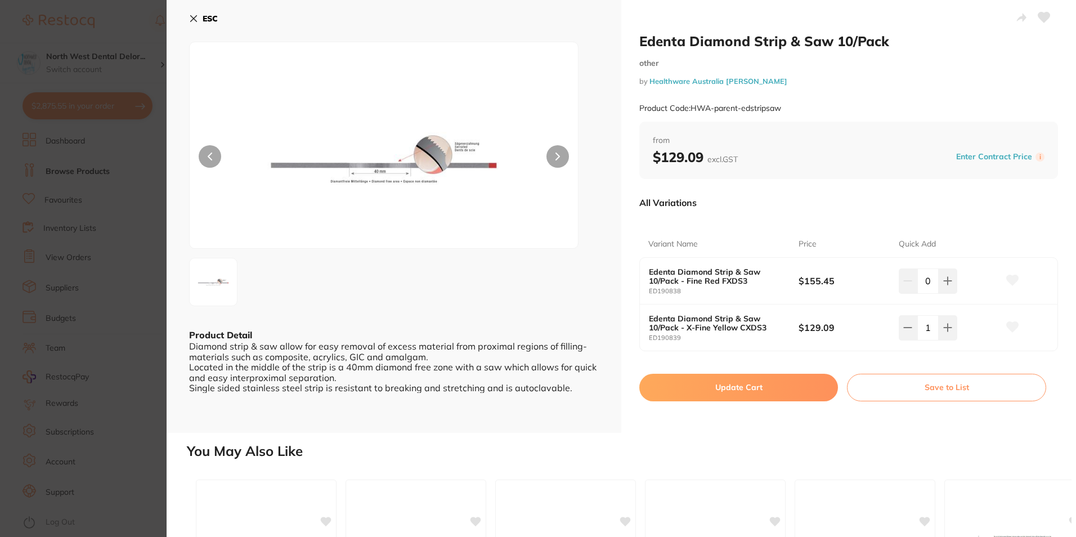
click at [736, 387] on button "Update Cart" at bounding box center [738, 387] width 199 height 27
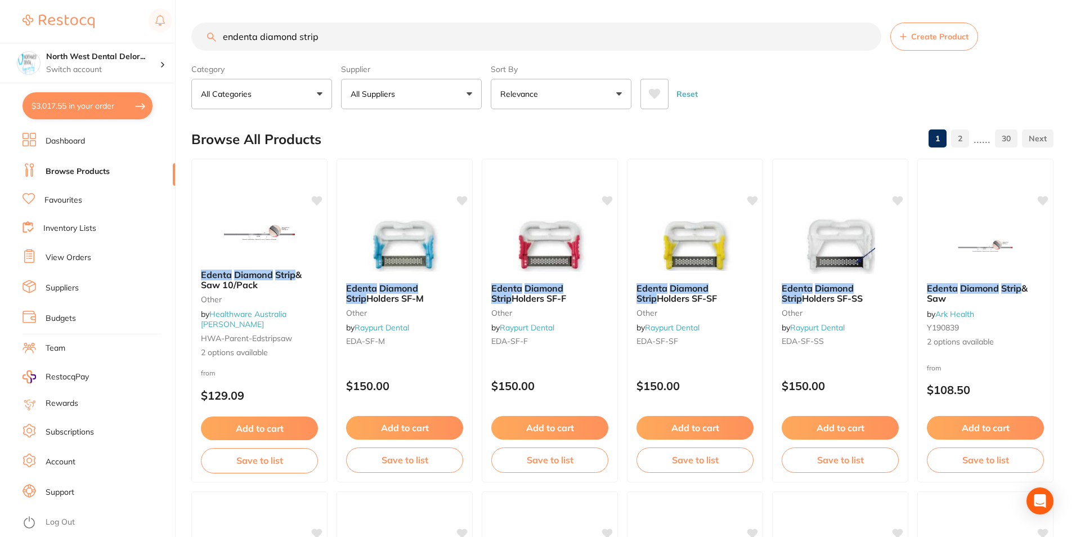
checkbox input "false"
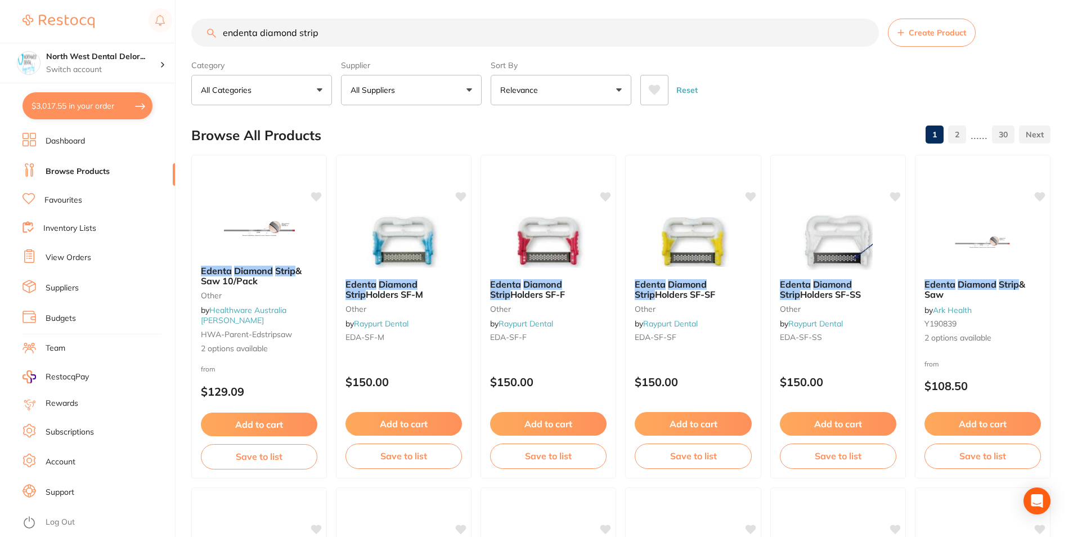
drag, startPoint x: 366, startPoint y: 41, endPoint x: 225, endPoint y: 33, distance: 141.5
click at [225, 33] on input "endenta diamond strip" at bounding box center [535, 33] width 688 height 28
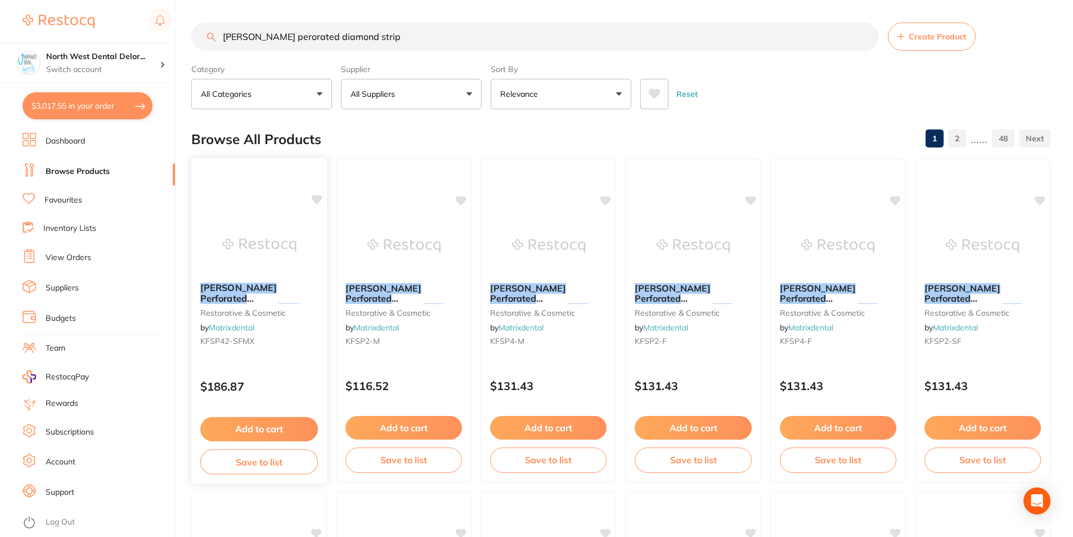
type input "kerr perorated diamond strip"
click at [281, 254] on img at bounding box center [259, 245] width 74 height 57
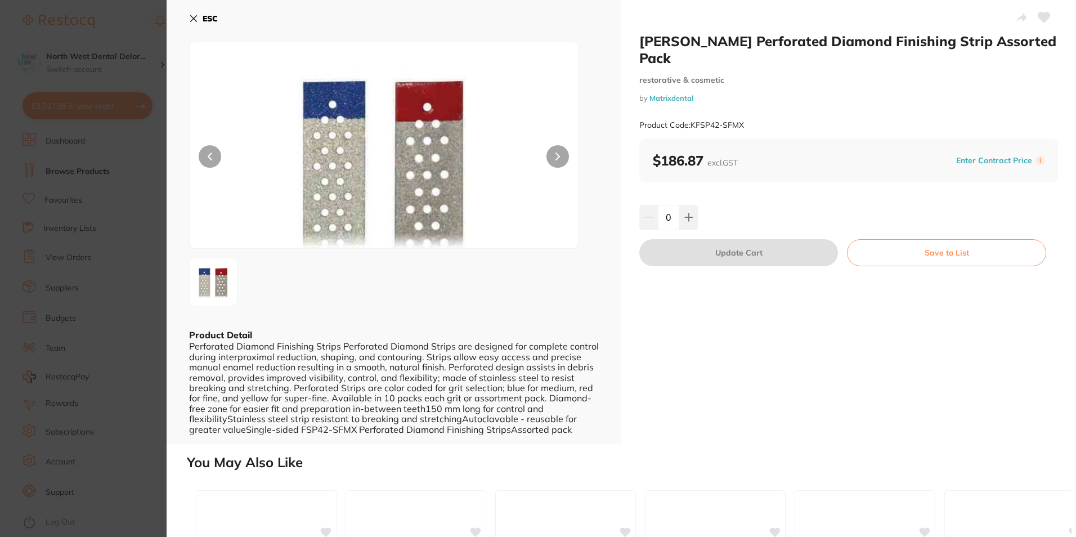
click at [698, 206] on div "0" at bounding box center [848, 217] width 419 height 25
click at [682, 211] on button at bounding box center [688, 217] width 19 height 25
type input "1"
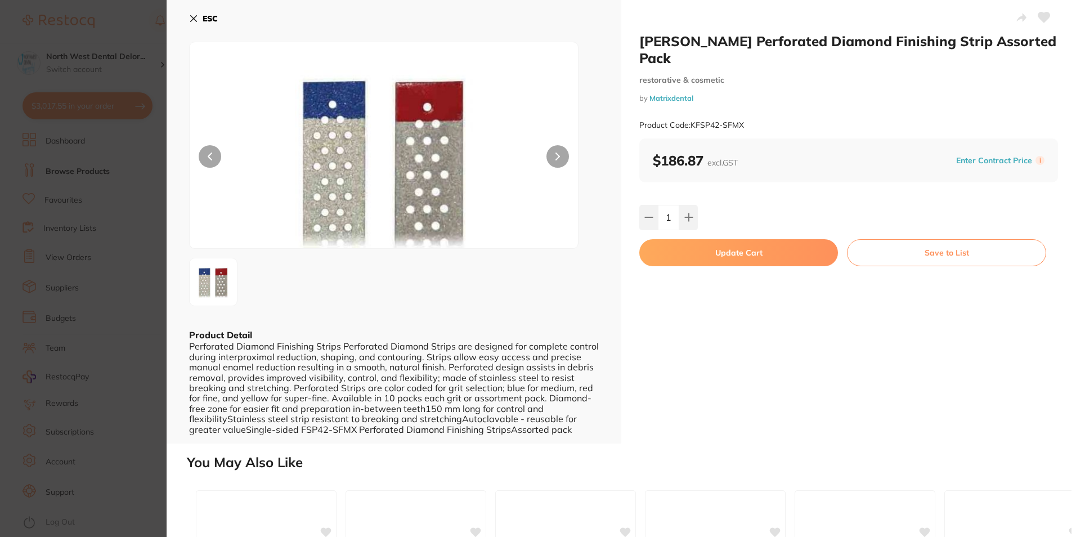
click at [687, 239] on button "Update Cart" at bounding box center [738, 252] width 199 height 27
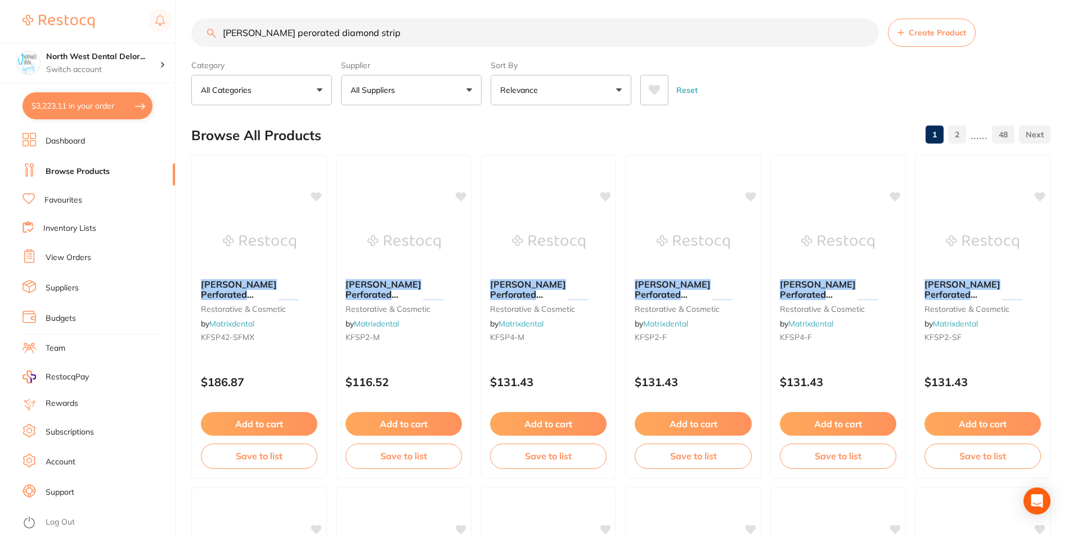
scroll to position [1, 0]
drag, startPoint x: 357, startPoint y: 44, endPoint x: 230, endPoint y: 44, distance: 127.8
click at [230, 44] on input "kerr perorated diamond strip" at bounding box center [535, 33] width 688 height 28
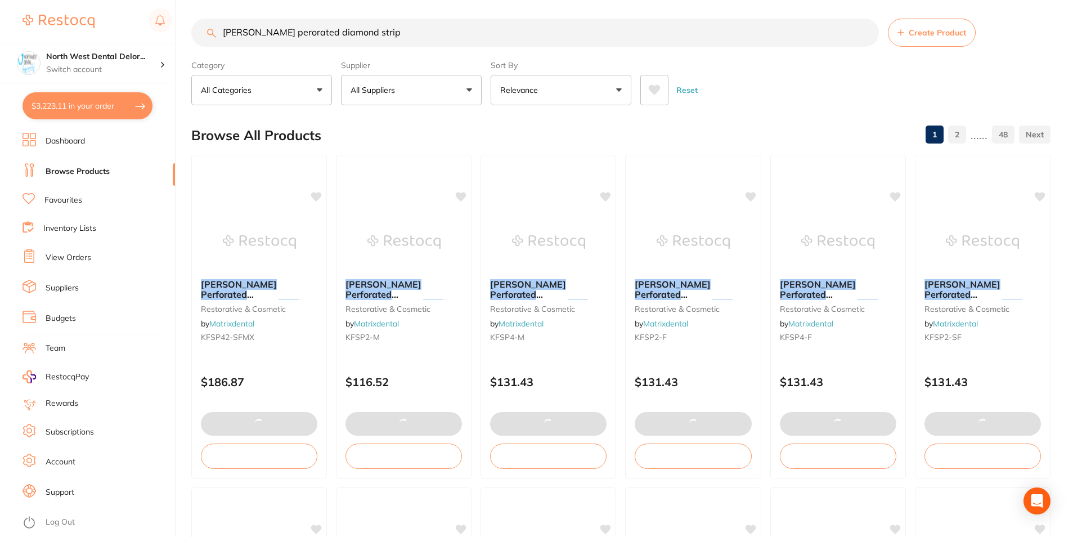
type input "k"
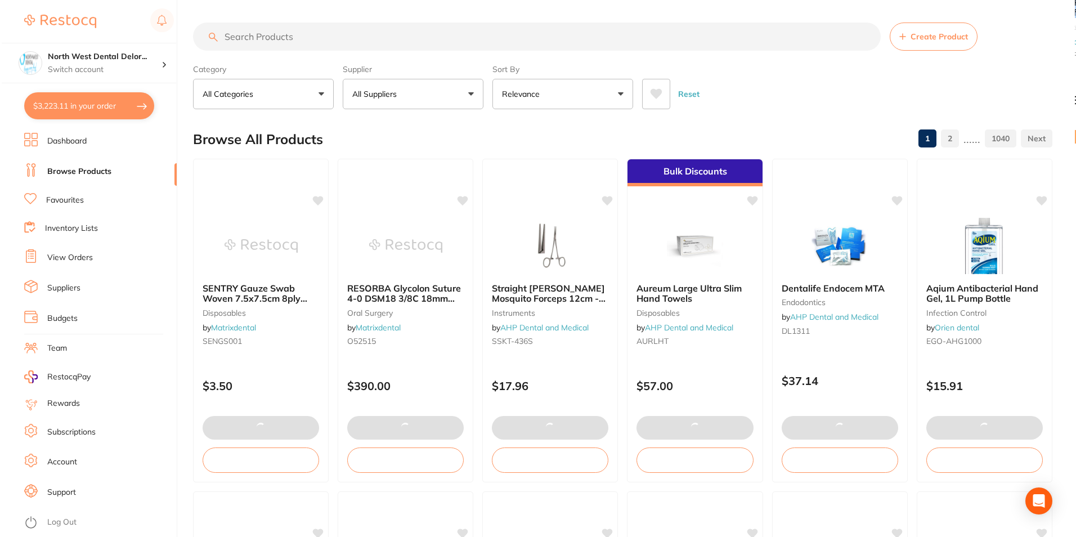
scroll to position [1175, 0]
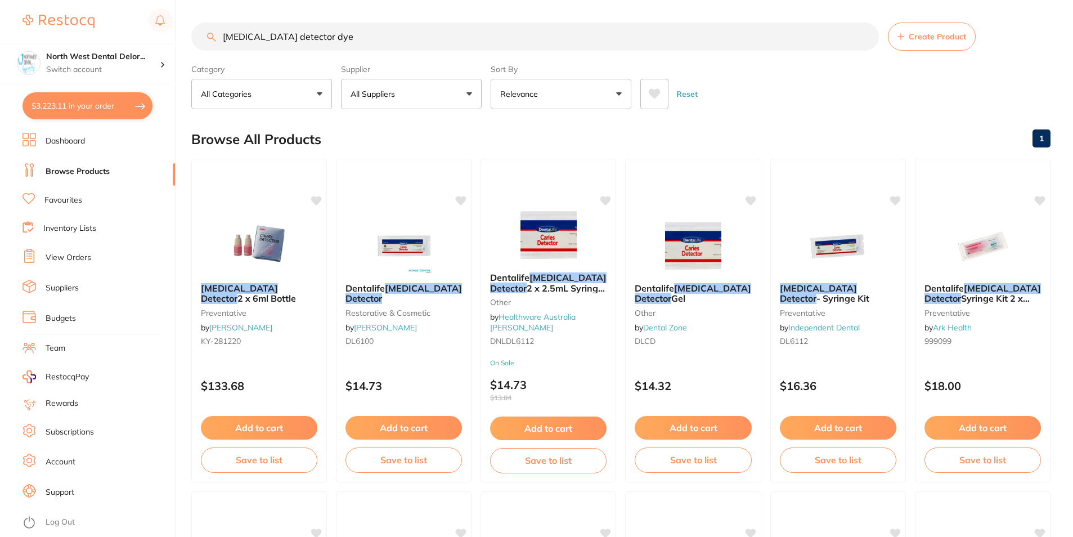
type input "caries detector dye"
click at [75, 116] on button "$3,223.11 in your order" at bounding box center [88, 105] width 130 height 27
checkbox input "true"
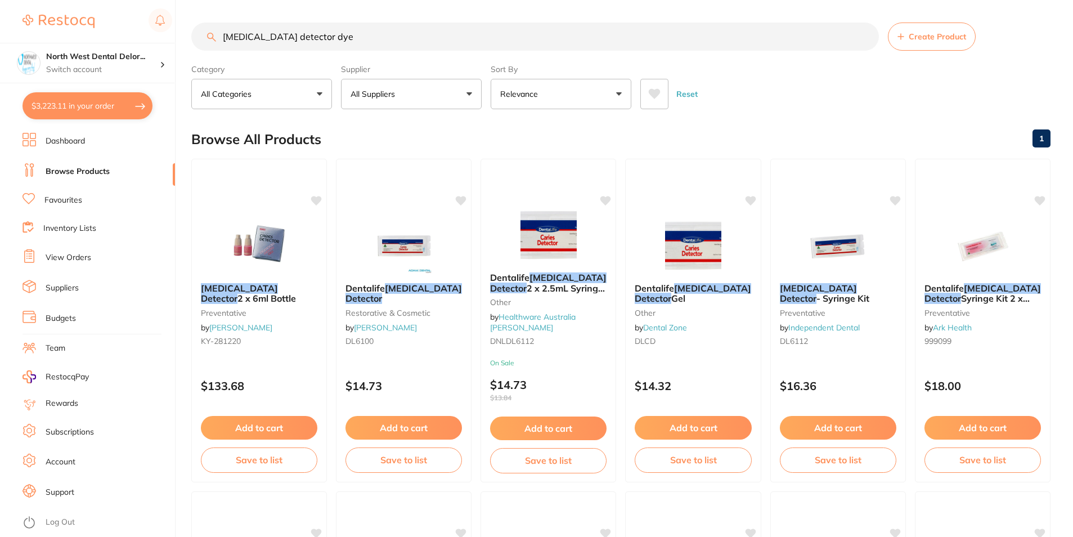
checkbox input "true"
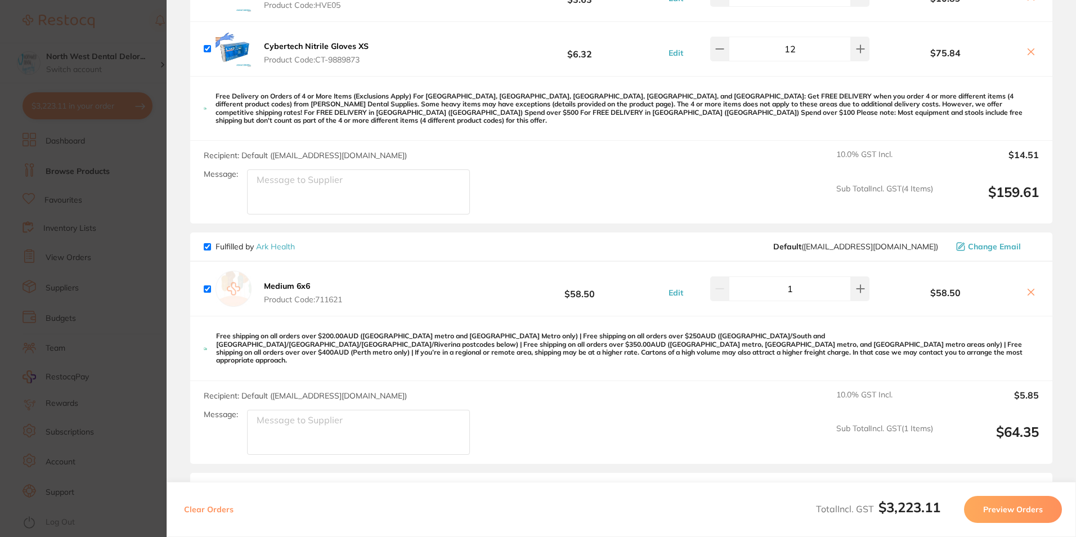
scroll to position [0, 0]
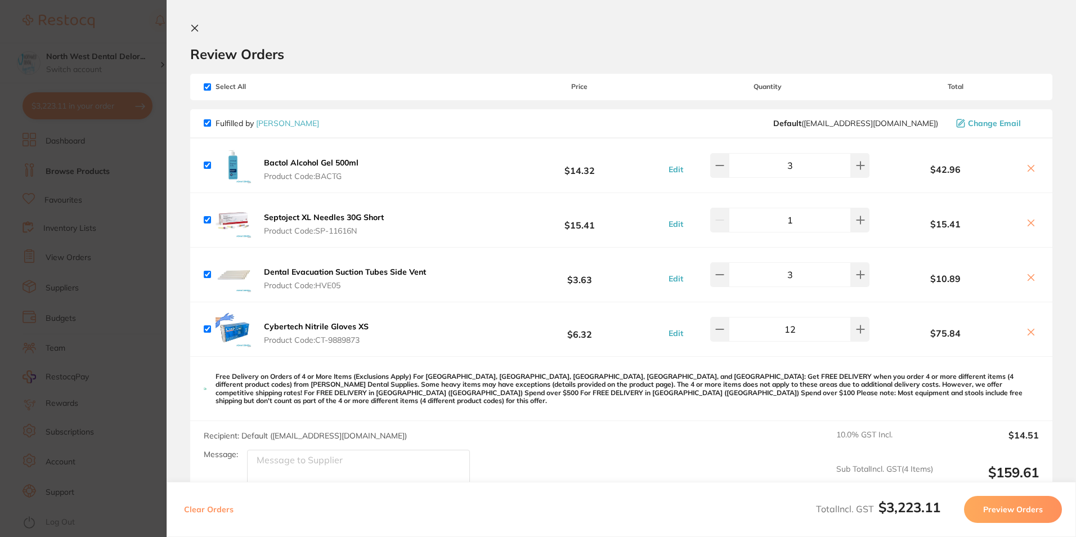
click at [106, 263] on section "Update RRP Set your pre negotiated price for this item. Item Agreed RRP (excl. …" at bounding box center [538, 268] width 1076 height 537
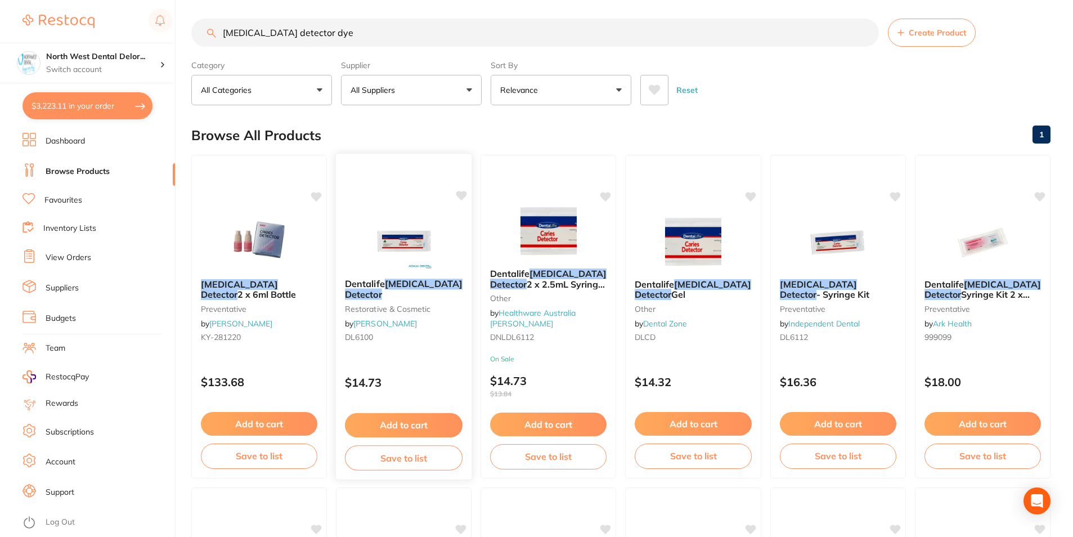
click at [362, 242] on div at bounding box center [404, 241] width 136 height 57
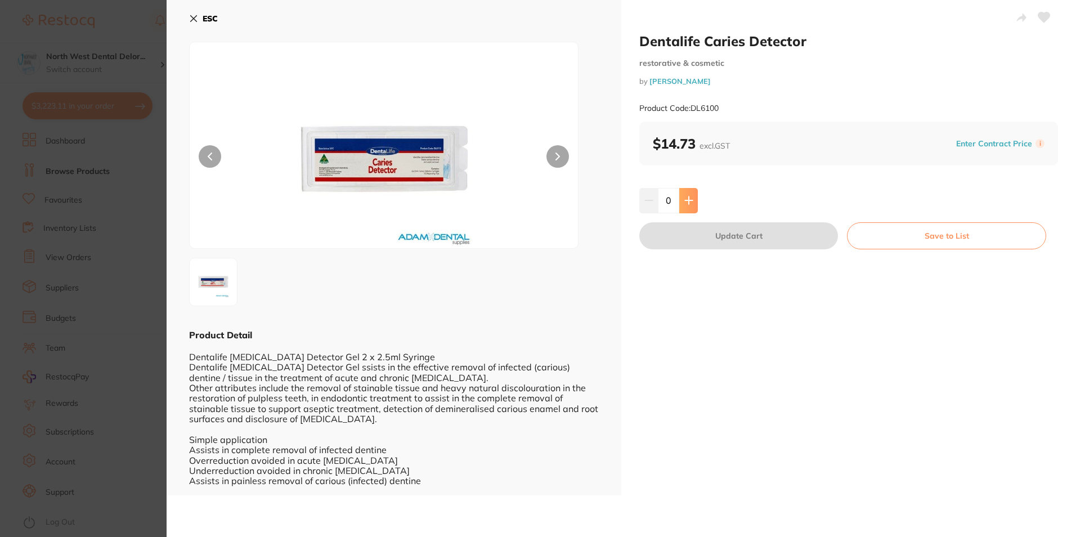
click at [685, 200] on icon at bounding box center [688, 200] width 7 height 7
type input "1"
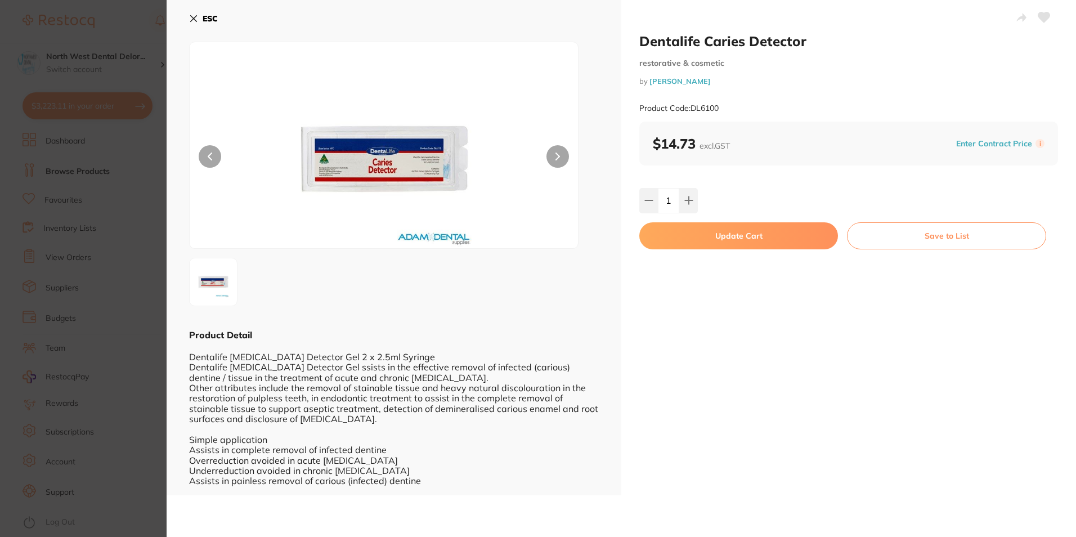
click at [677, 229] on button "Update Cart" at bounding box center [738, 235] width 199 height 27
checkbox input "false"
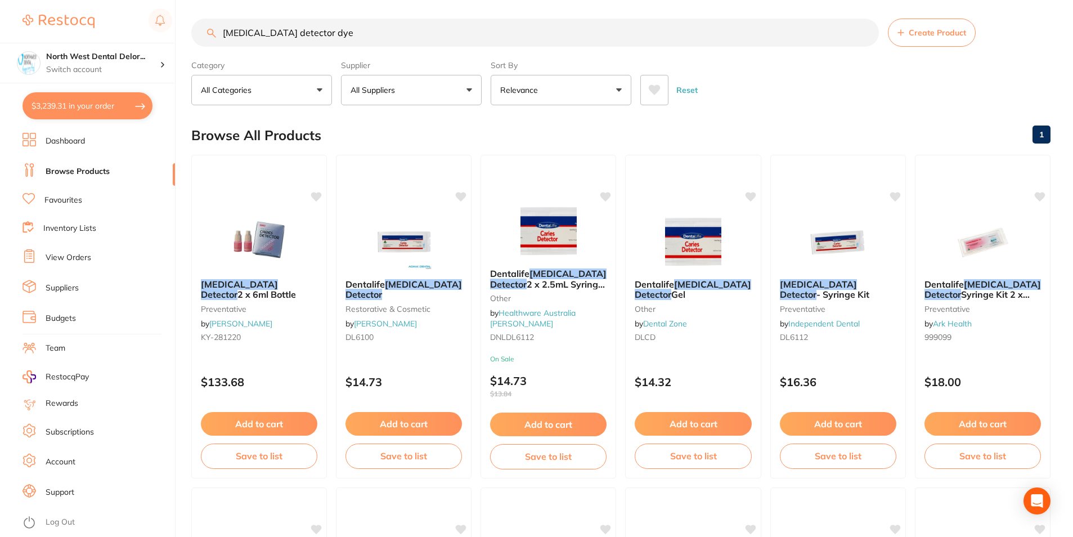
scroll to position [1, 0]
drag, startPoint x: 310, startPoint y: 37, endPoint x: 223, endPoint y: 54, distance: 88.4
click at [223, 54] on section "caries detector dye Create Product Category All Categories All Categories instr…" at bounding box center [621, 62] width 860 height 87
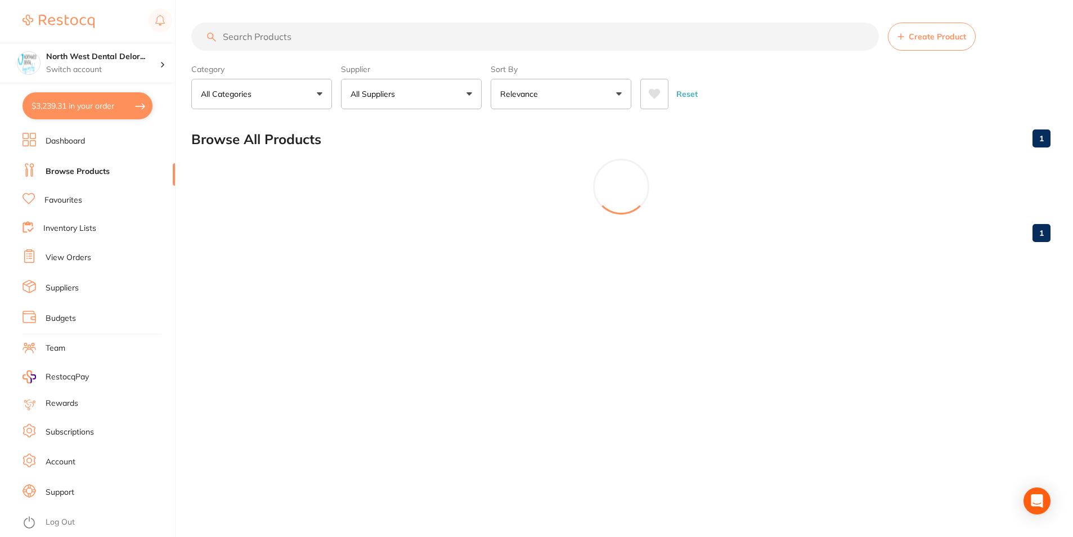
scroll to position [0, 0]
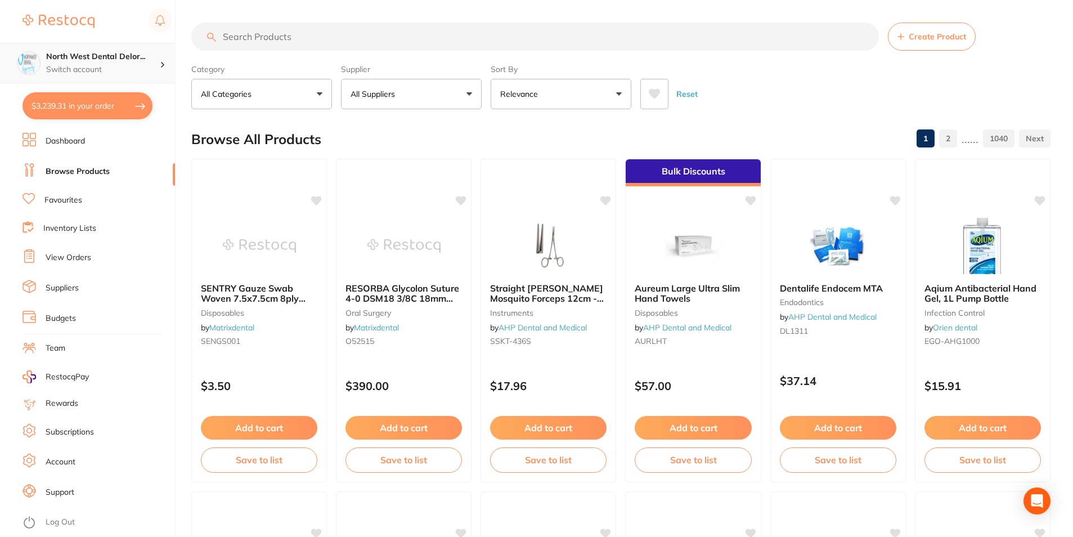
click at [99, 73] on p "Switch account" at bounding box center [103, 69] width 114 height 11
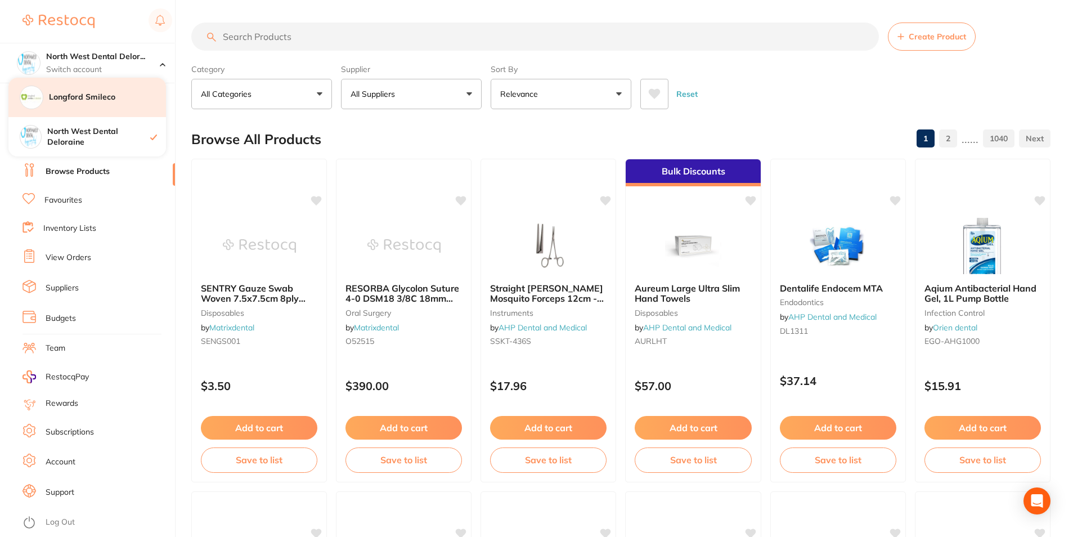
click at [115, 101] on h4 "Longford Smileco" at bounding box center [107, 97] width 117 height 11
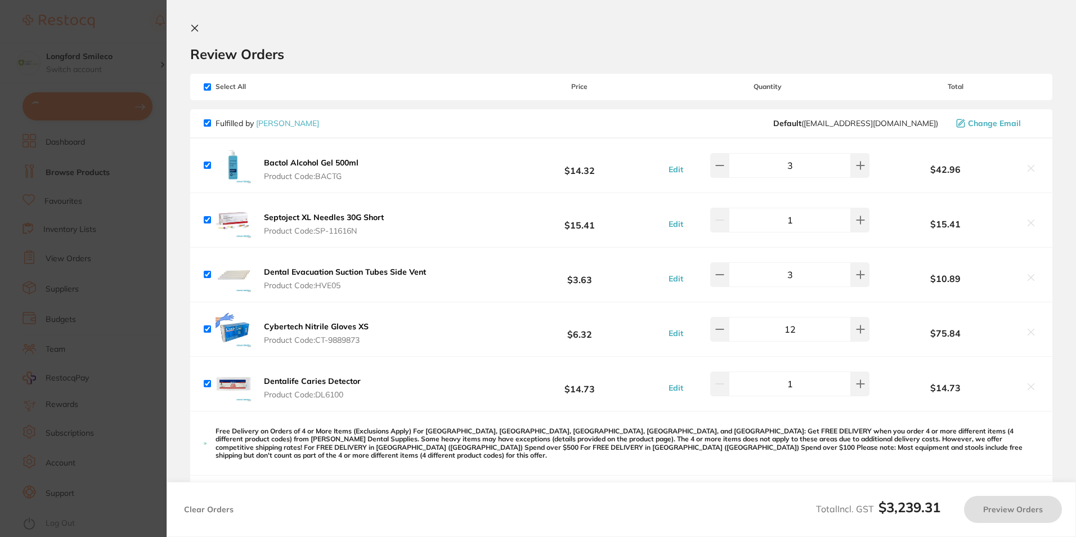
click at [187, 98] on section "Update RRP Set your pre negotiated price for this item. Item Agreed RRP (excl. …" at bounding box center [538, 268] width 1076 height 537
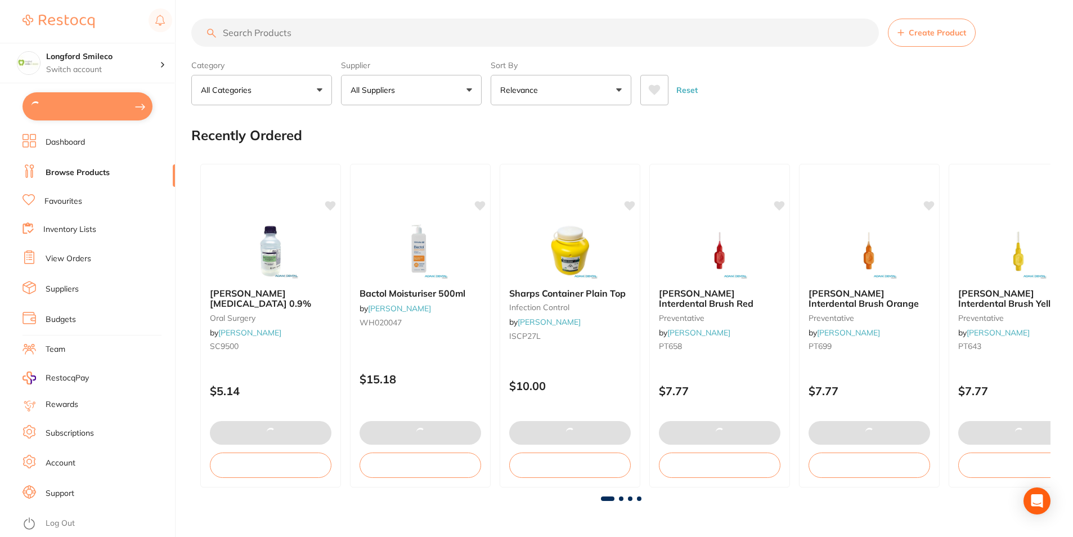
click at [91, 110] on button at bounding box center [88, 106] width 130 height 28
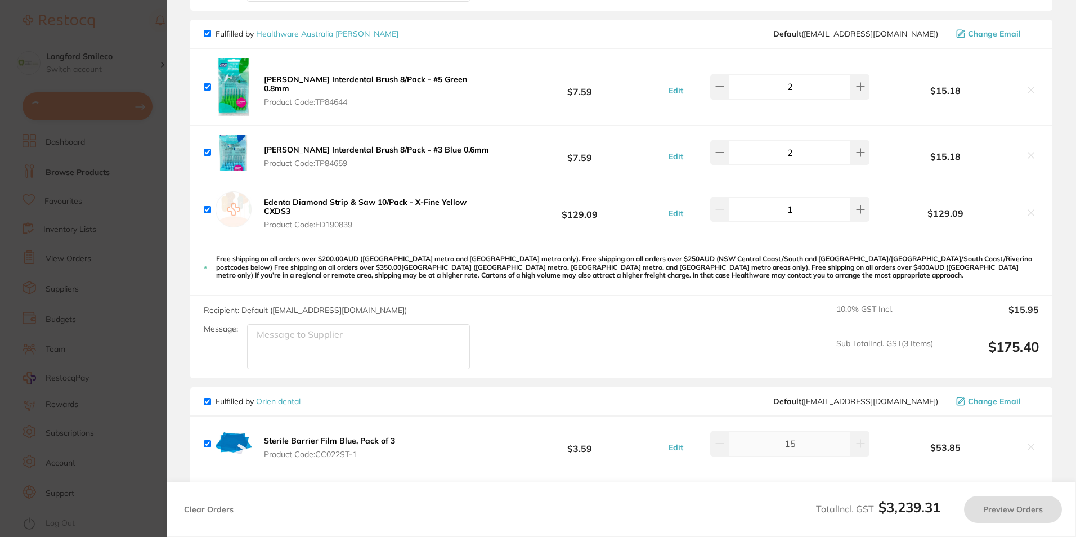
checkbox input "true"
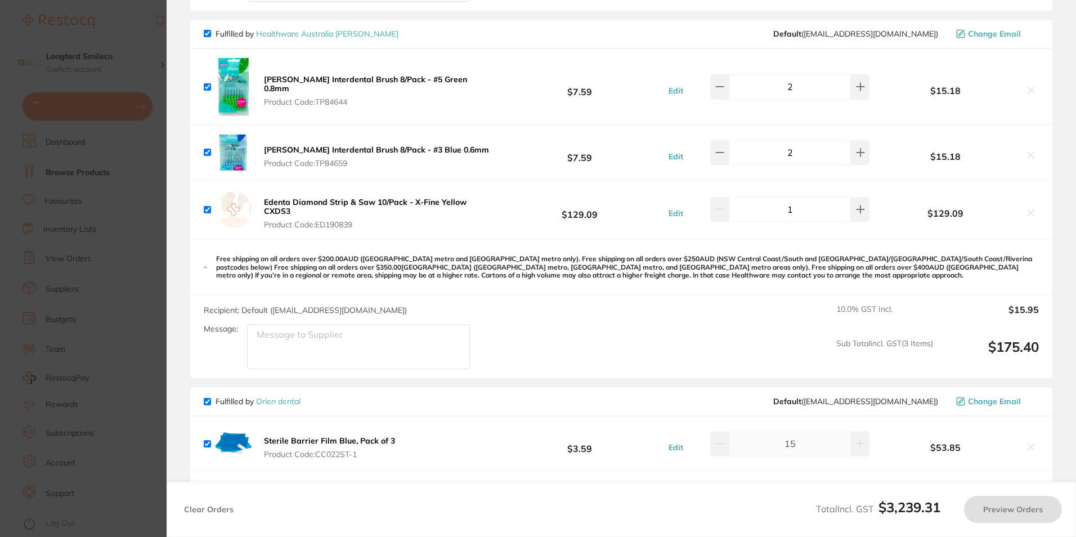
checkbox input "true"
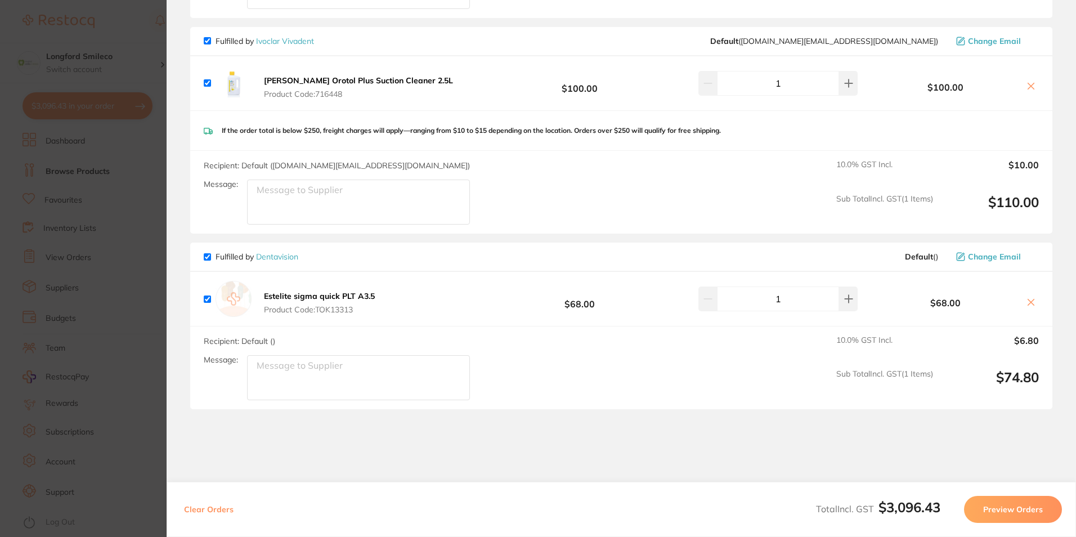
scroll to position [3920, 0]
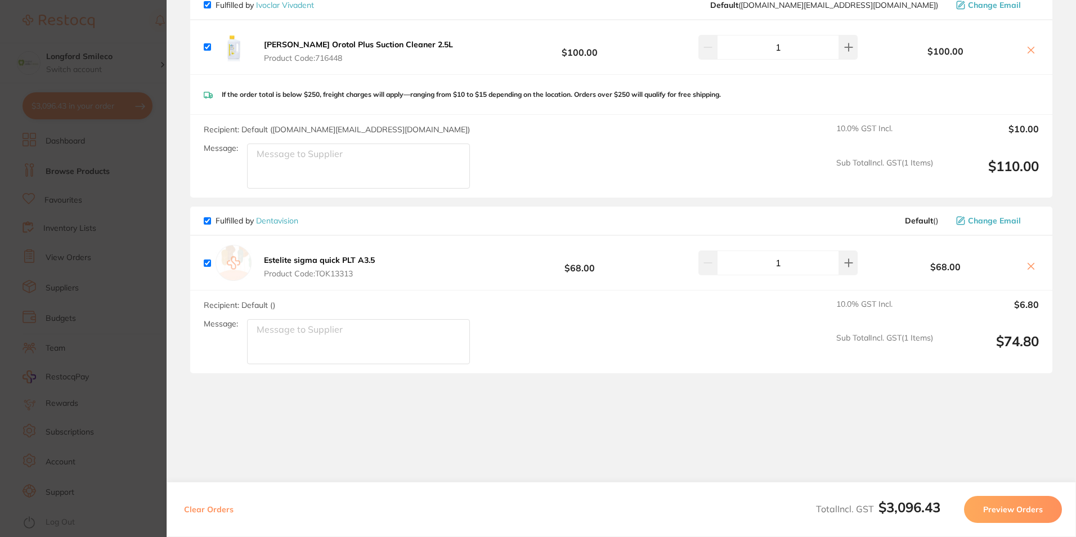
click at [66, 321] on section "Update RRP Set your pre negotiated price for this item. Item Agreed RRP (excl. …" at bounding box center [538, 268] width 1076 height 537
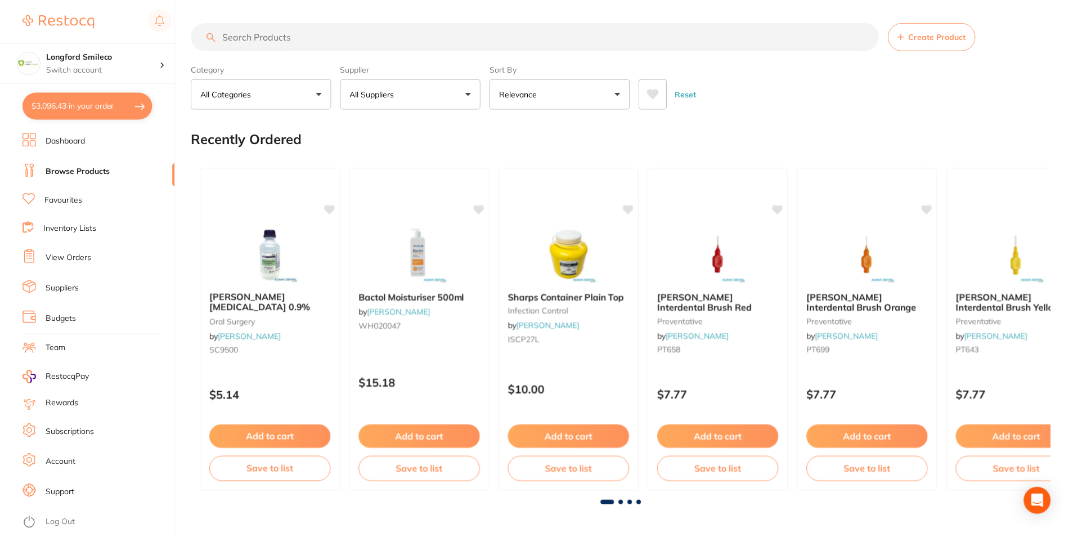
scroll to position [4, 0]
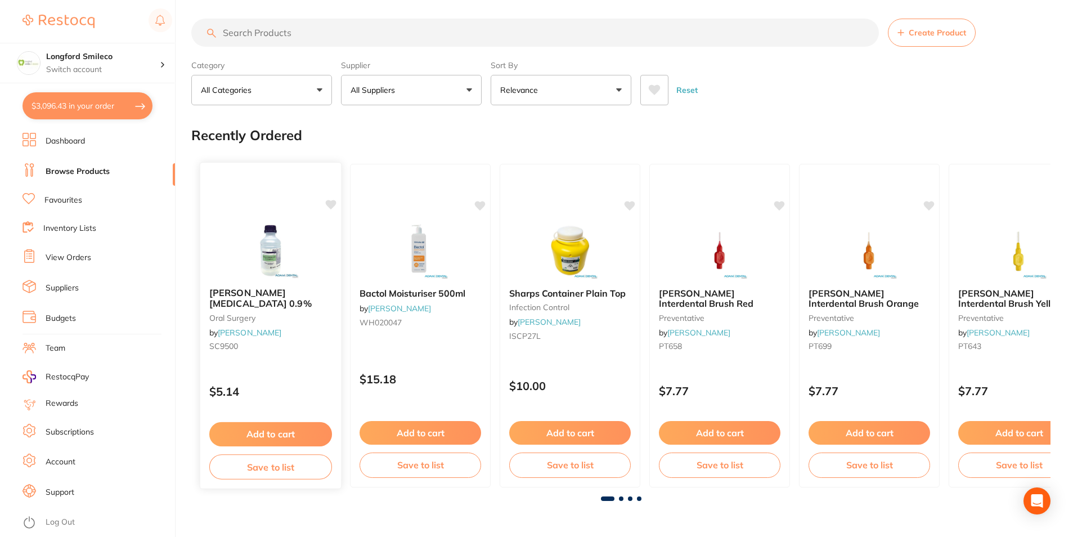
click at [306, 235] on img at bounding box center [271, 250] width 74 height 57
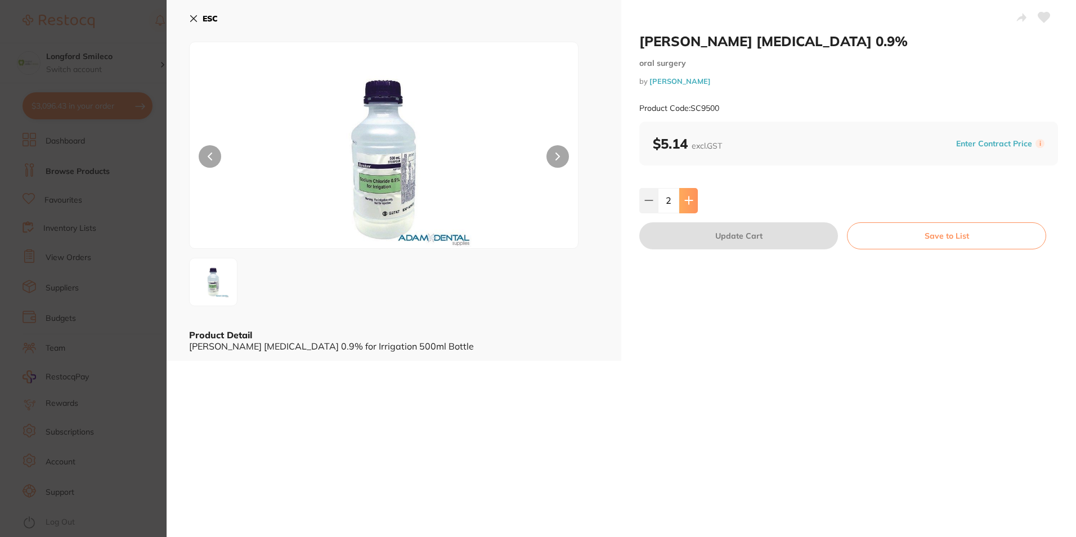
click at [684, 198] on icon at bounding box center [688, 200] width 9 height 9
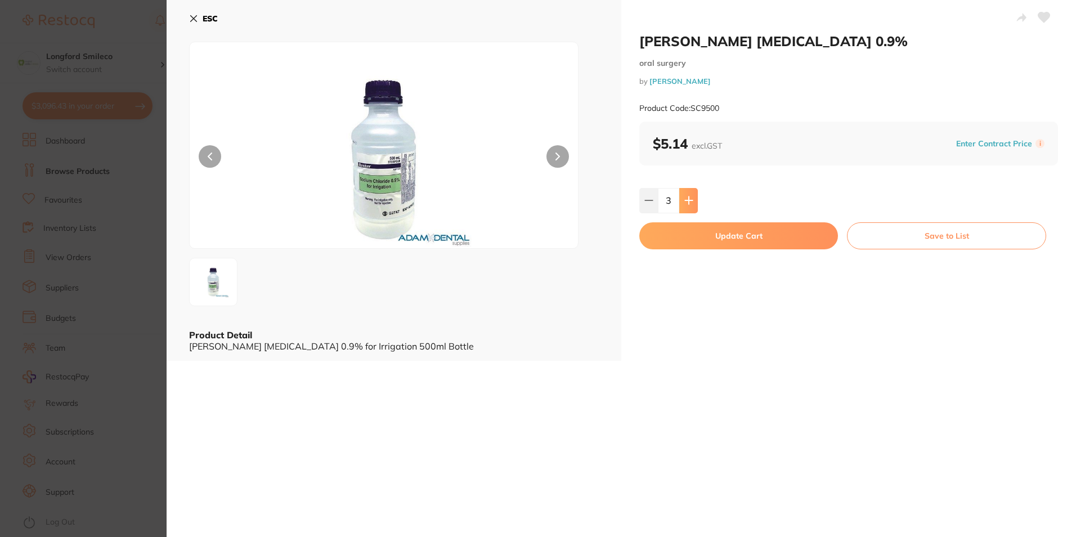
type input "3"
click at [701, 235] on button "Update Cart" at bounding box center [738, 235] width 199 height 27
type input "3"
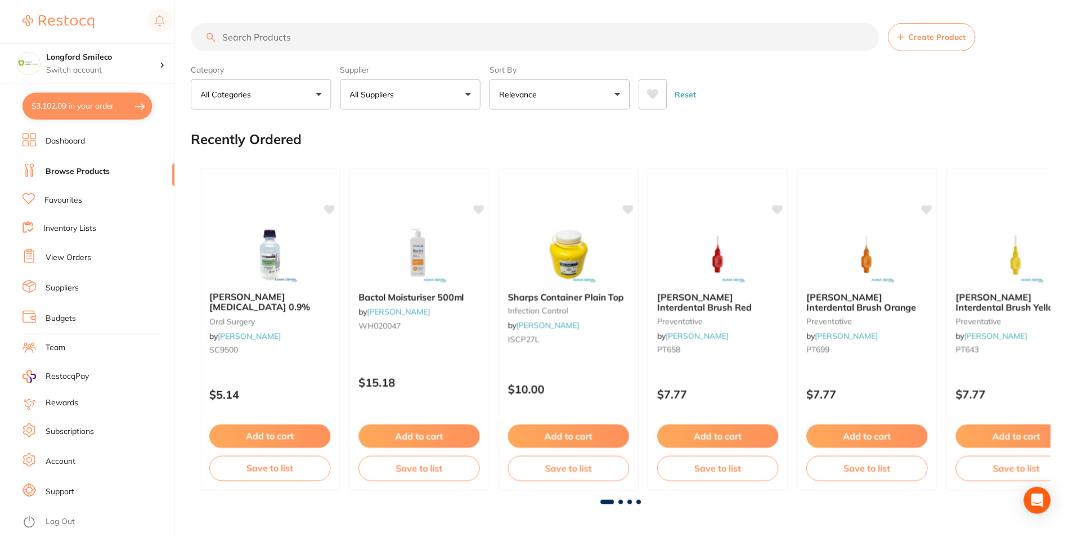
scroll to position [4, 0]
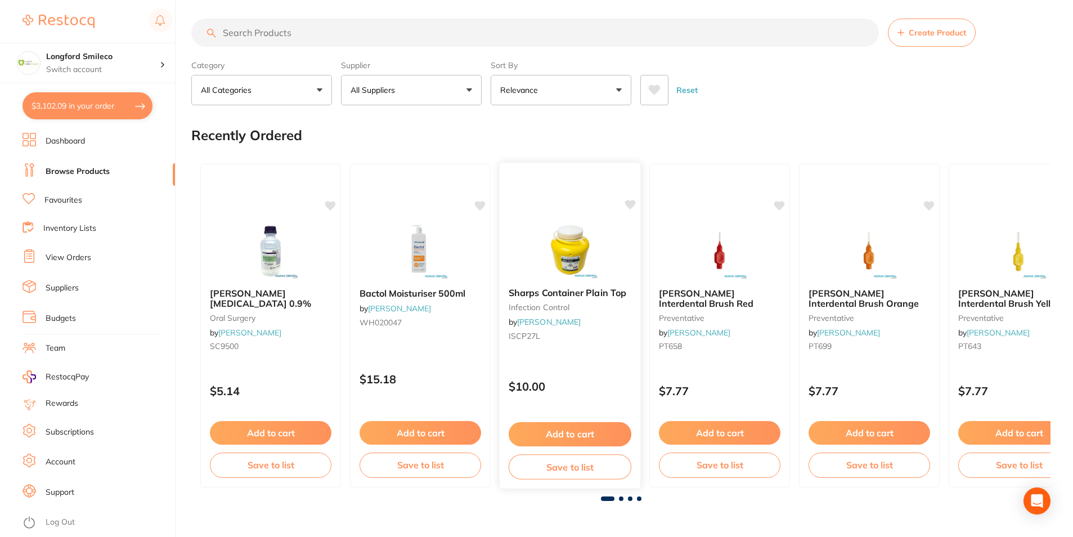
click at [597, 256] on img at bounding box center [570, 250] width 74 height 57
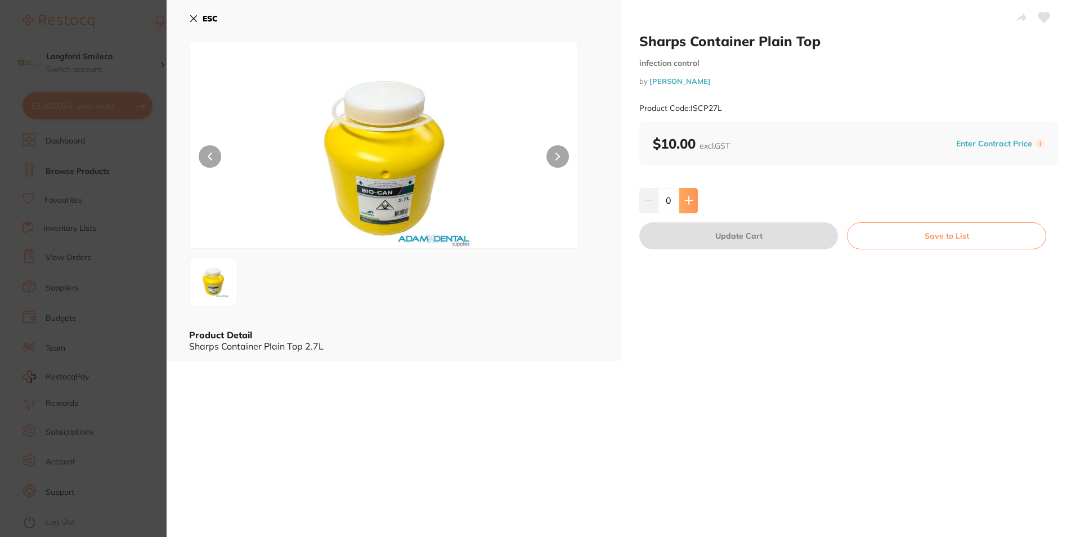
click at [688, 205] on button at bounding box center [688, 200] width 19 height 25
type input "1"
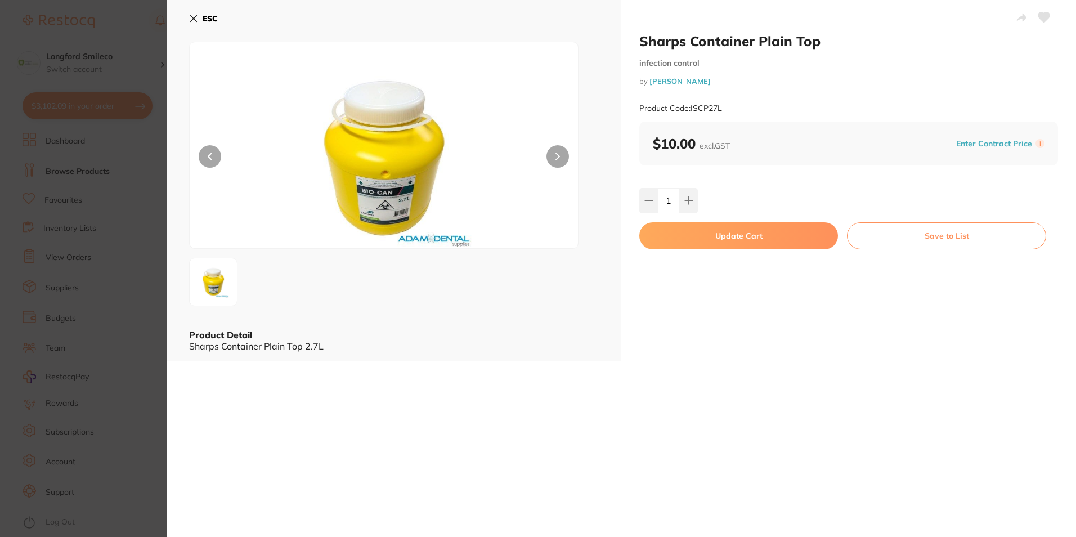
click at [1039, 13] on icon at bounding box center [1045, 17] width 12 height 10
click at [763, 231] on button "Update Cart" at bounding box center [738, 235] width 199 height 27
checkbox input "false"
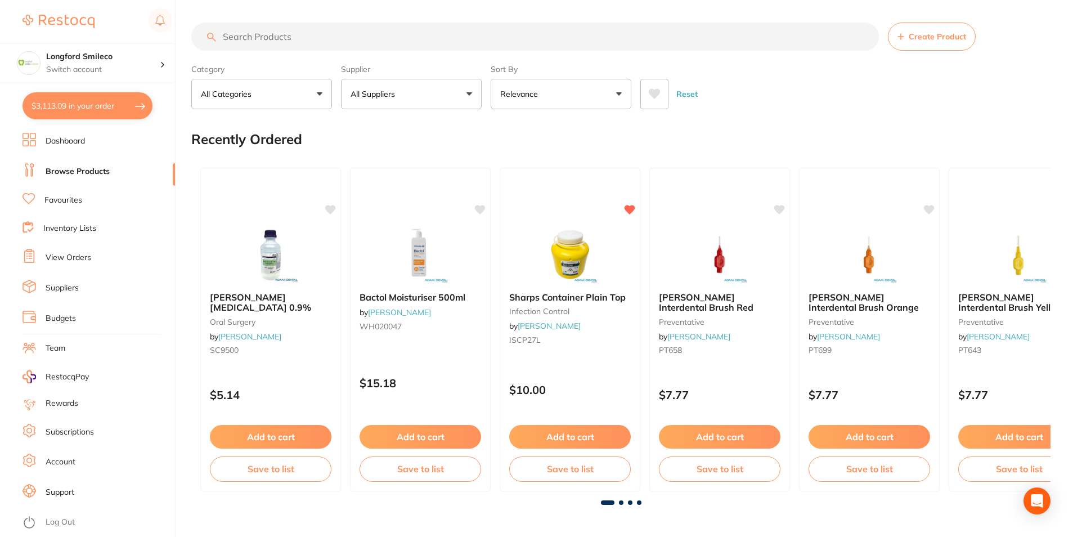
click at [622, 504] on span at bounding box center [621, 502] width 5 height 5
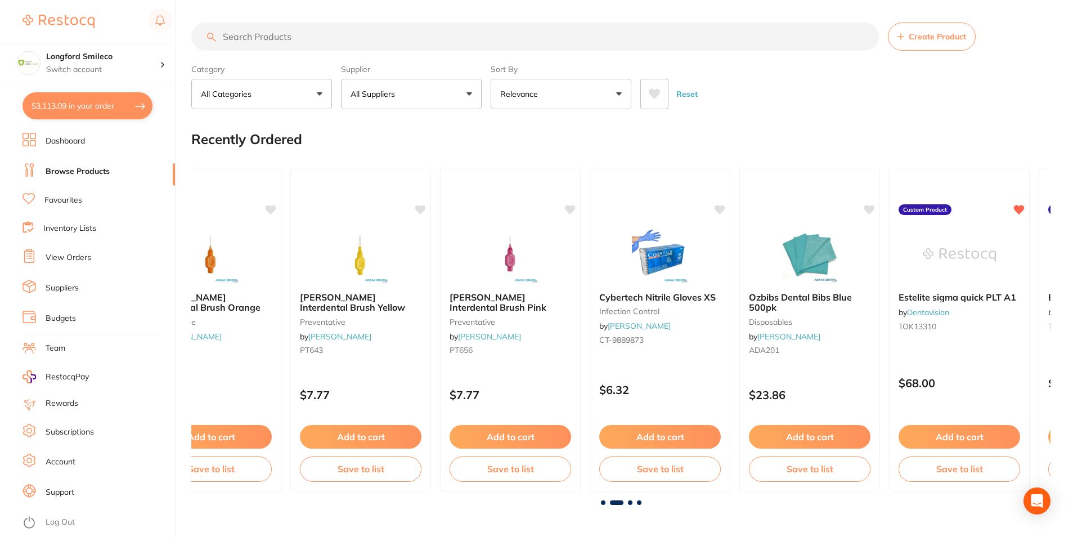
scroll to position [0, 860]
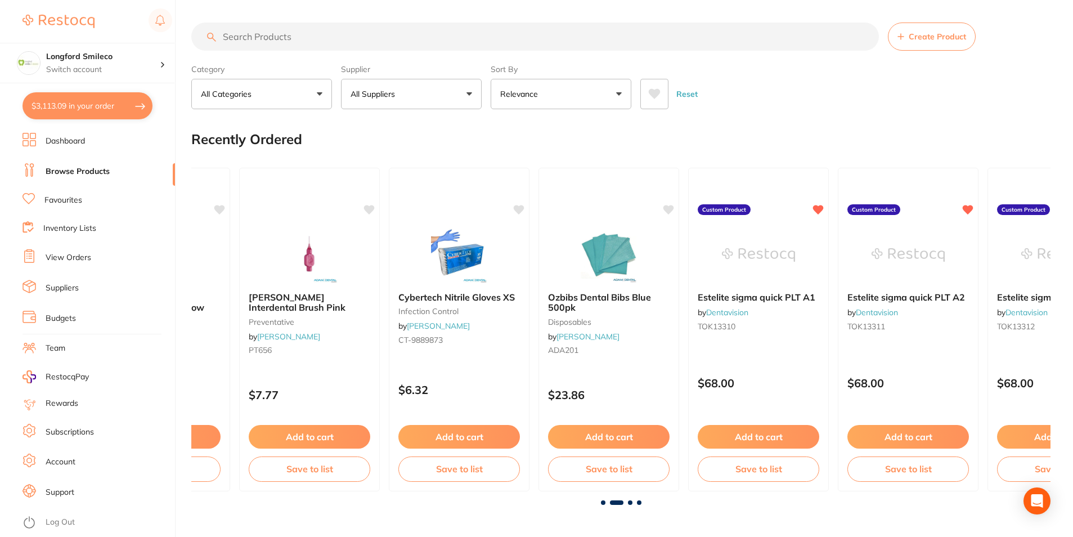
click at [632, 502] on span at bounding box center [630, 502] width 5 height 5
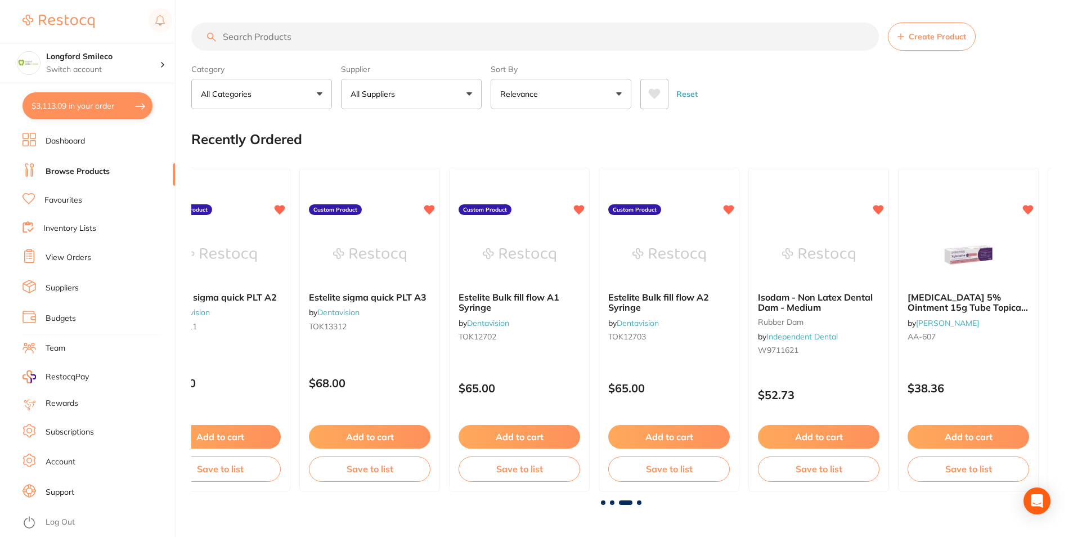
scroll to position [0, 1719]
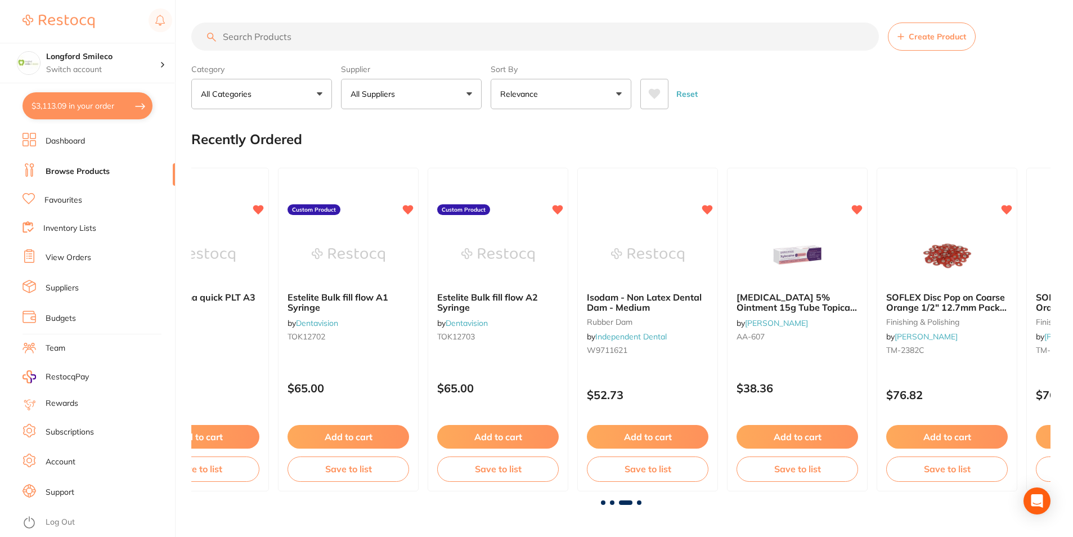
click at [638, 502] on span at bounding box center [639, 502] width 5 height 5
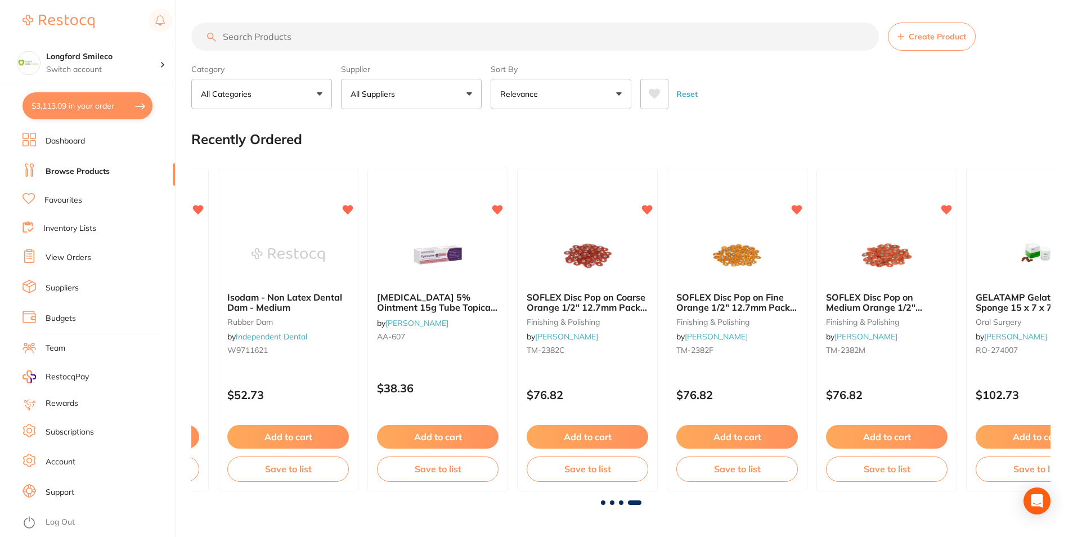
scroll to position [0, 2144]
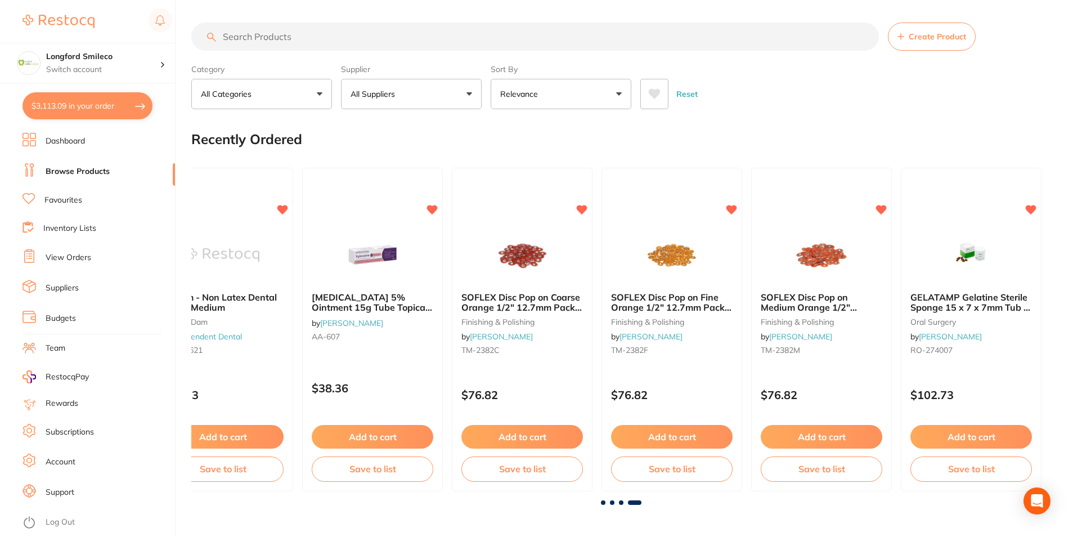
click at [615, 500] on div at bounding box center [621, 502] width 860 height 5
click at [612, 501] on span at bounding box center [612, 502] width 5 height 5
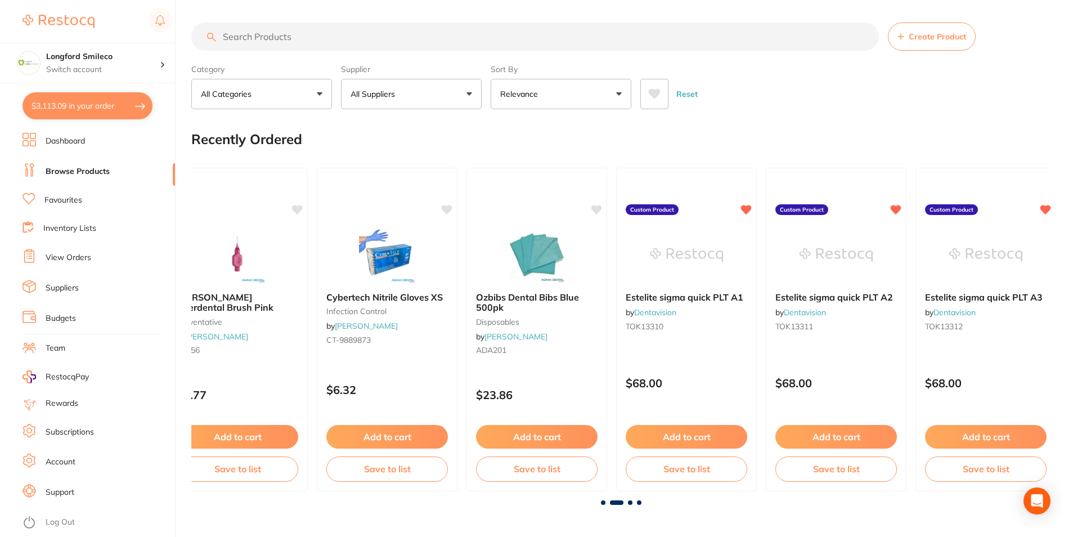
scroll to position [0, 860]
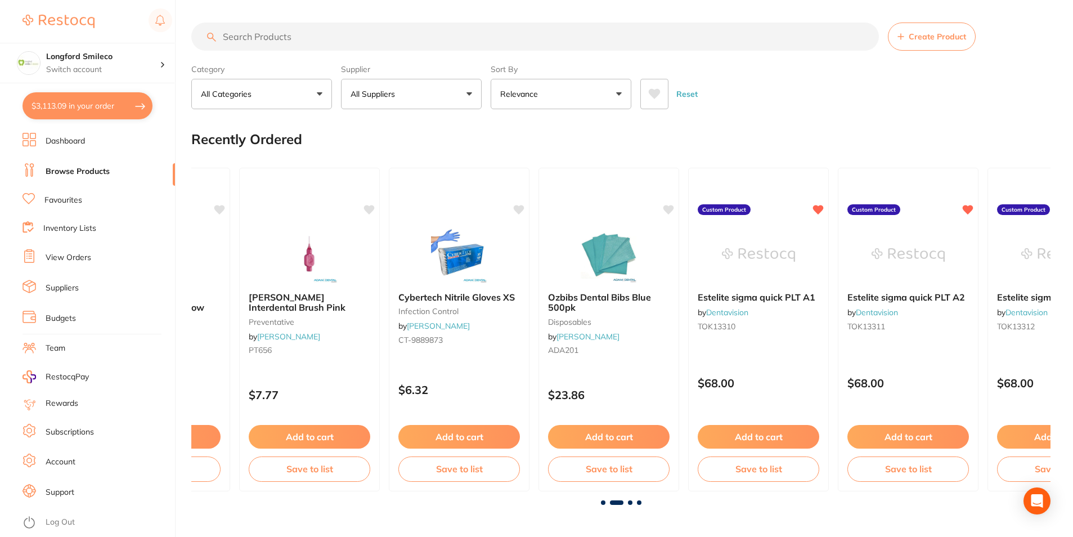
click at [630, 502] on span at bounding box center [630, 502] width 5 height 5
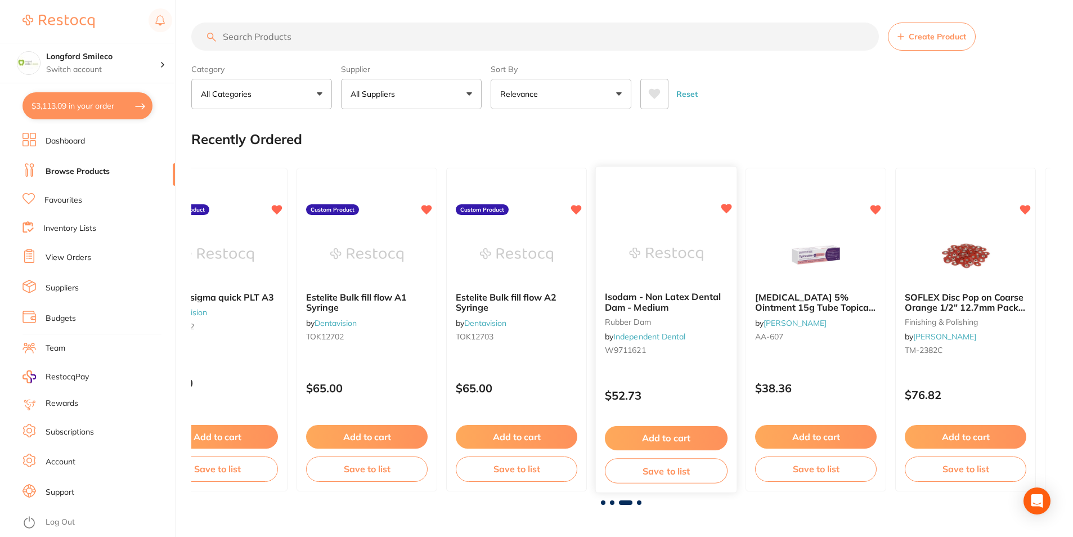
scroll to position [0, 1719]
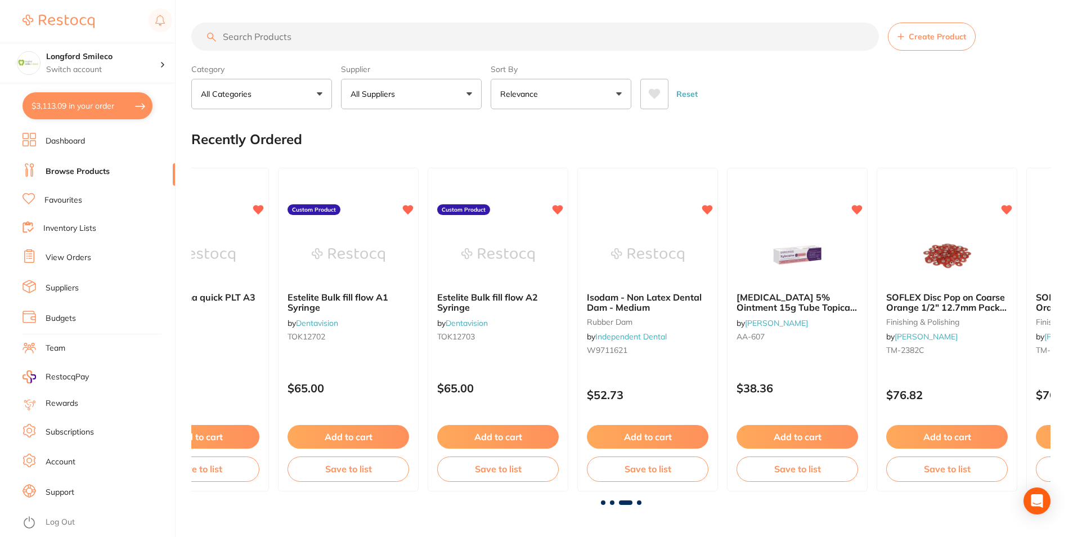
click at [605, 503] on span at bounding box center [603, 502] width 5 height 5
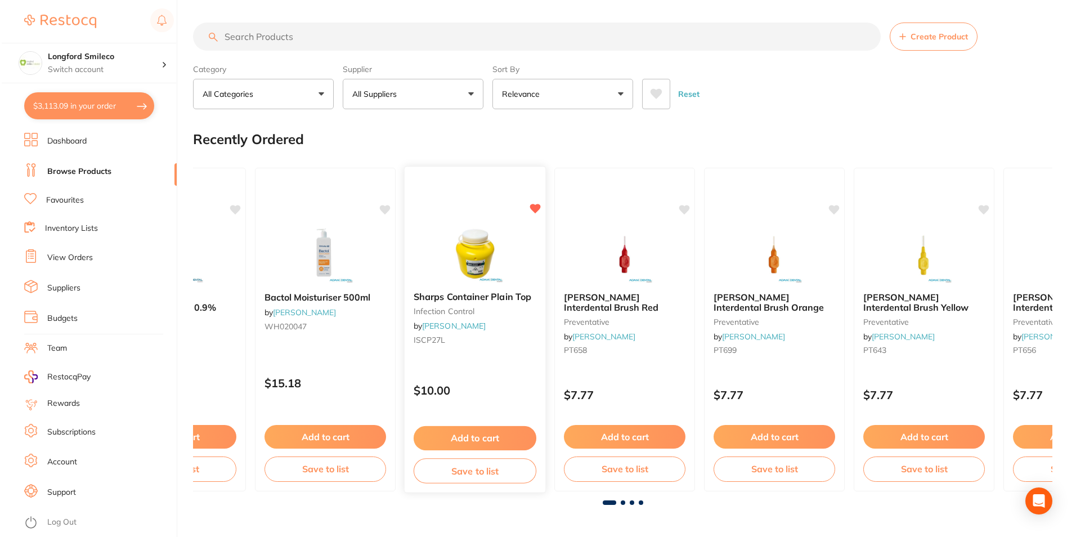
scroll to position [0, 0]
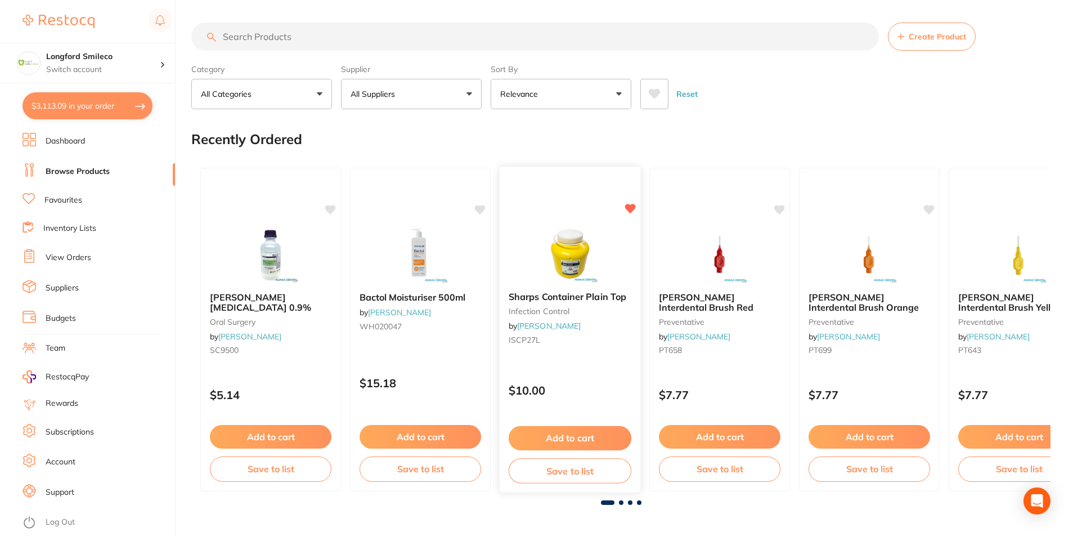
click at [519, 294] on b "Sharps Container Plain Top" at bounding box center [570, 297] width 123 height 11
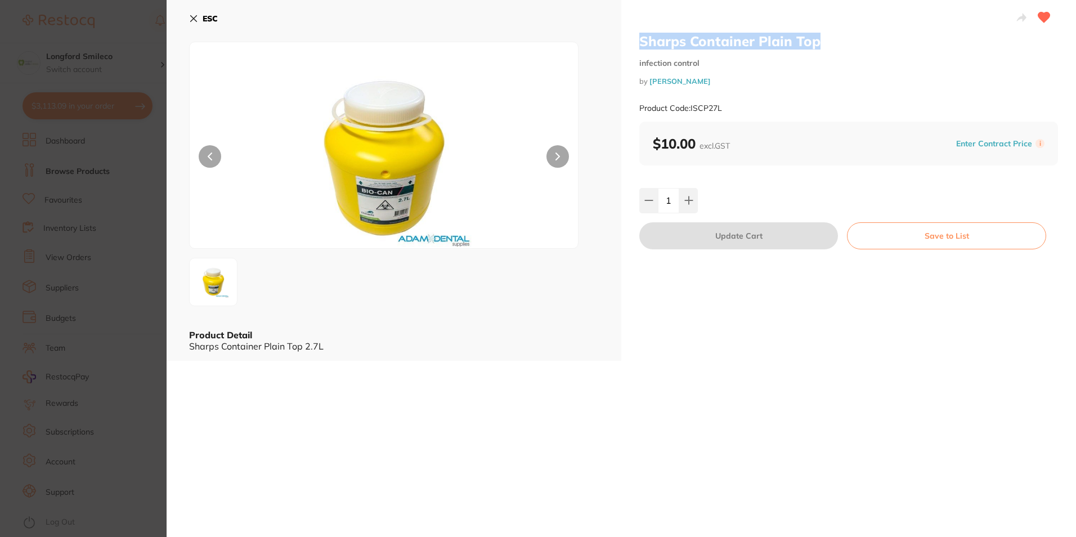
drag, startPoint x: 639, startPoint y: 46, endPoint x: 814, endPoint y: 46, distance: 175.1
click at [814, 46] on h2 "Sharps Container Plain Top" at bounding box center [848, 41] width 419 height 17
copy h2 "Sharps Container Plain Top"
click at [200, 19] on button "ESC" at bounding box center [203, 18] width 29 height 19
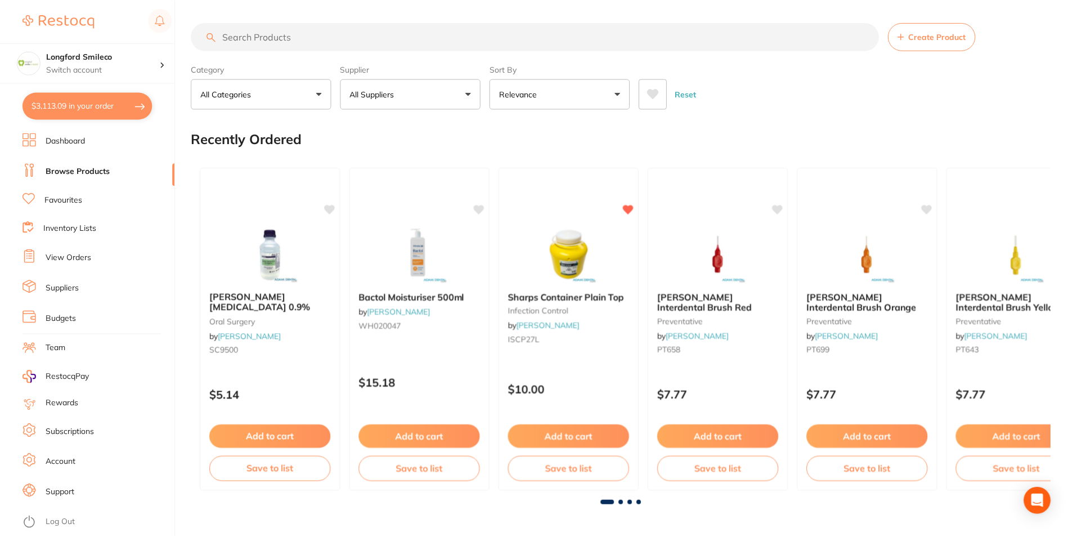
scroll to position [2, 0]
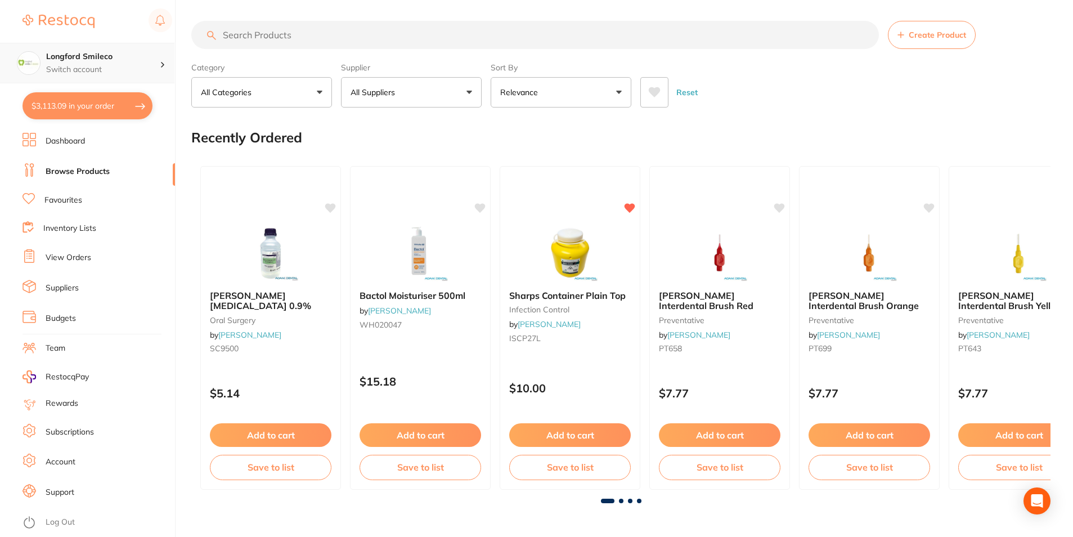
click at [119, 56] on h4 "Longford Smileco" at bounding box center [103, 56] width 114 height 11
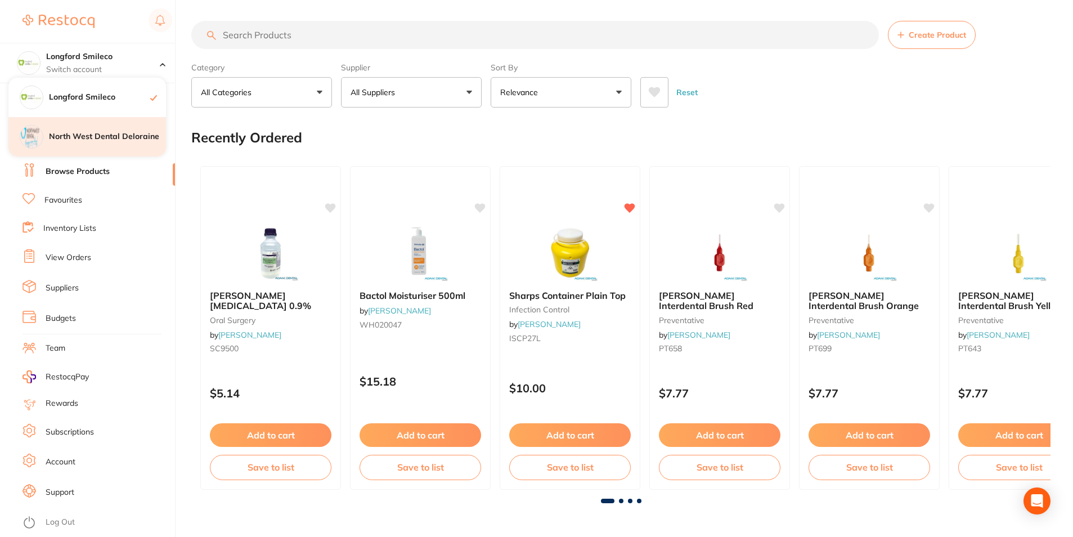
click at [101, 129] on div "North West Dental Deloraine" at bounding box center [87, 136] width 158 height 39
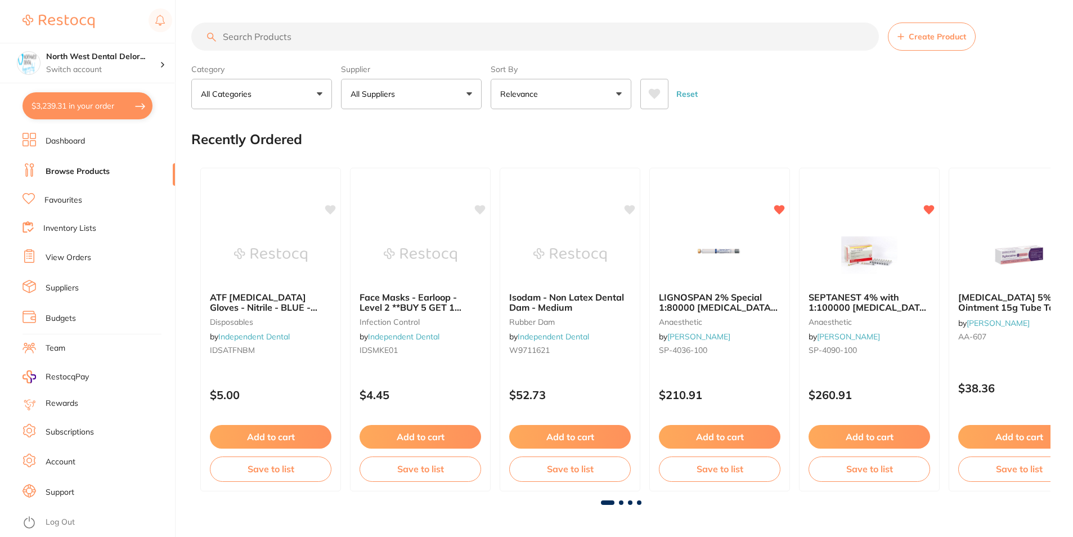
click at [255, 41] on input "search" at bounding box center [535, 37] width 688 height 28
paste input "Sharps Container Plain Top"
type input "Sharps Container Plain Top"
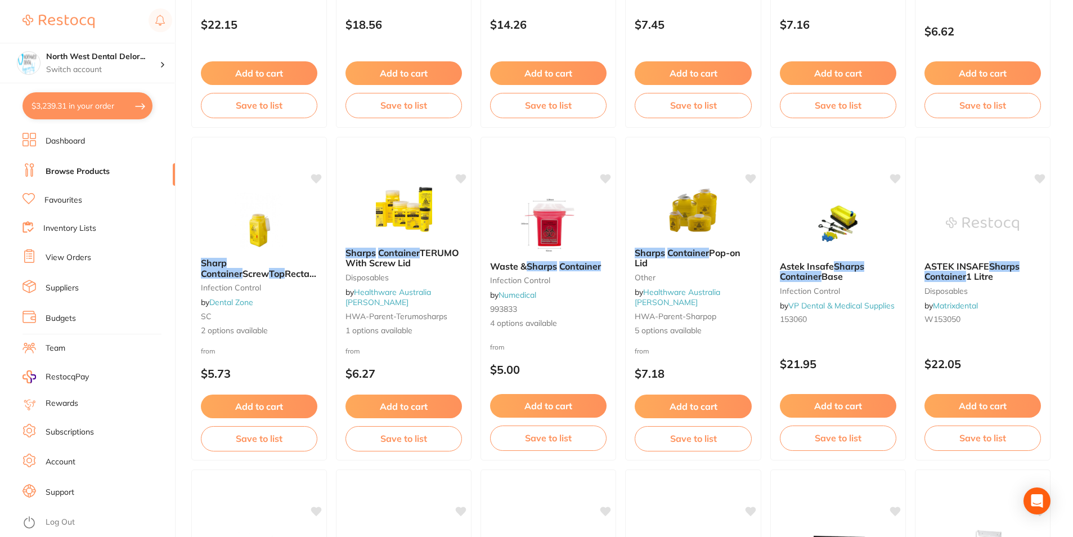
scroll to position [957, 0]
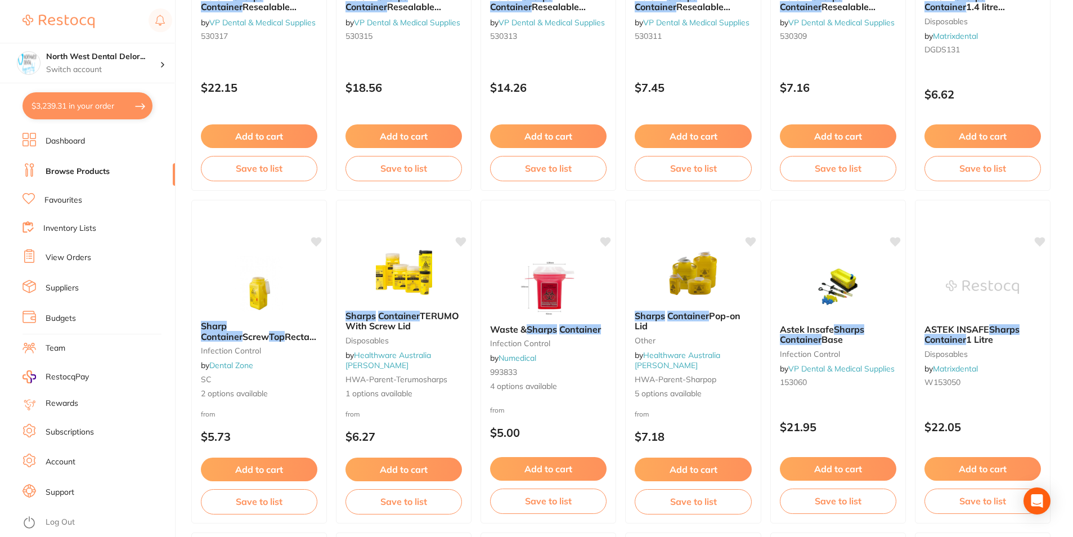
click at [103, 78] on div "North West Dental Delor... Switch account" at bounding box center [87, 63] width 174 height 41
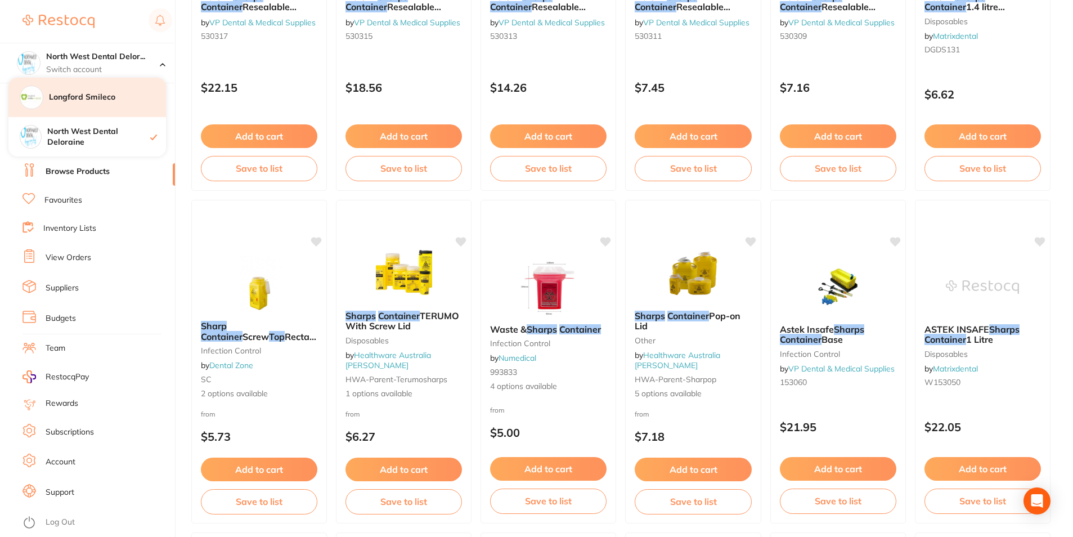
click at [119, 101] on h4 "Longford Smileco" at bounding box center [107, 97] width 117 height 11
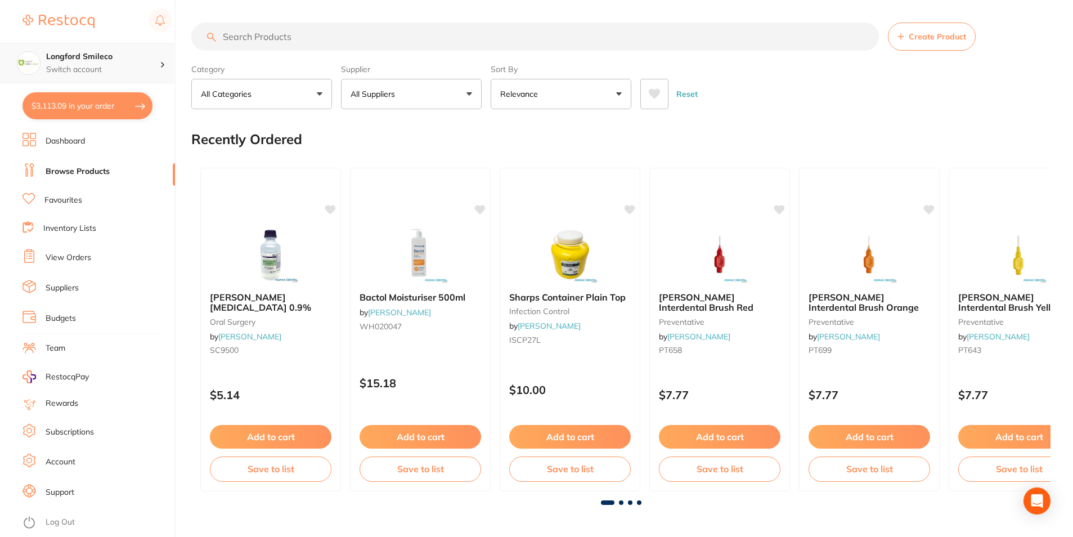
click at [98, 77] on div "Longford Smileco Switch account" at bounding box center [87, 63] width 174 height 41
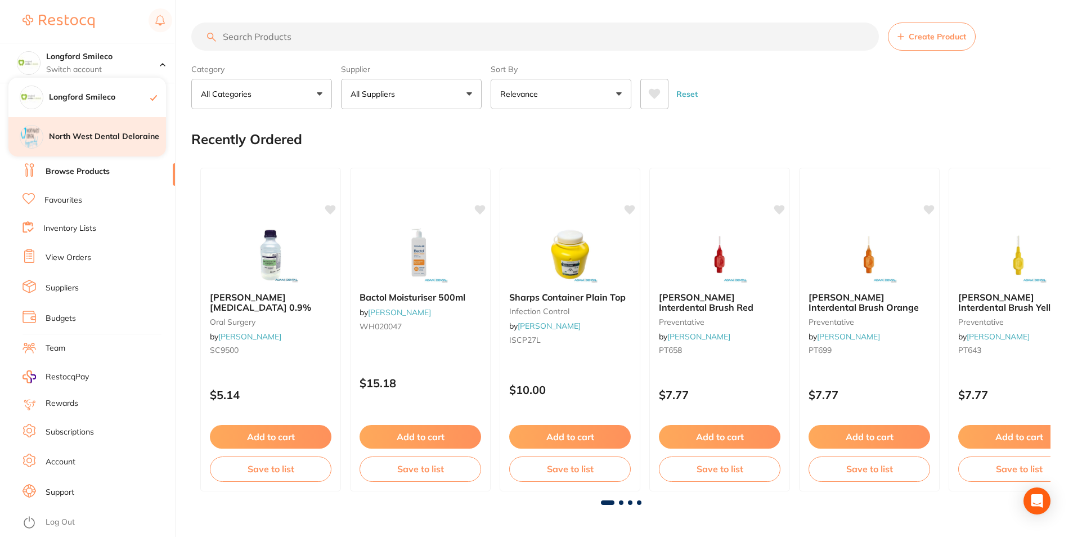
click at [105, 142] on h4 "North West Dental Deloraine" at bounding box center [107, 136] width 117 height 11
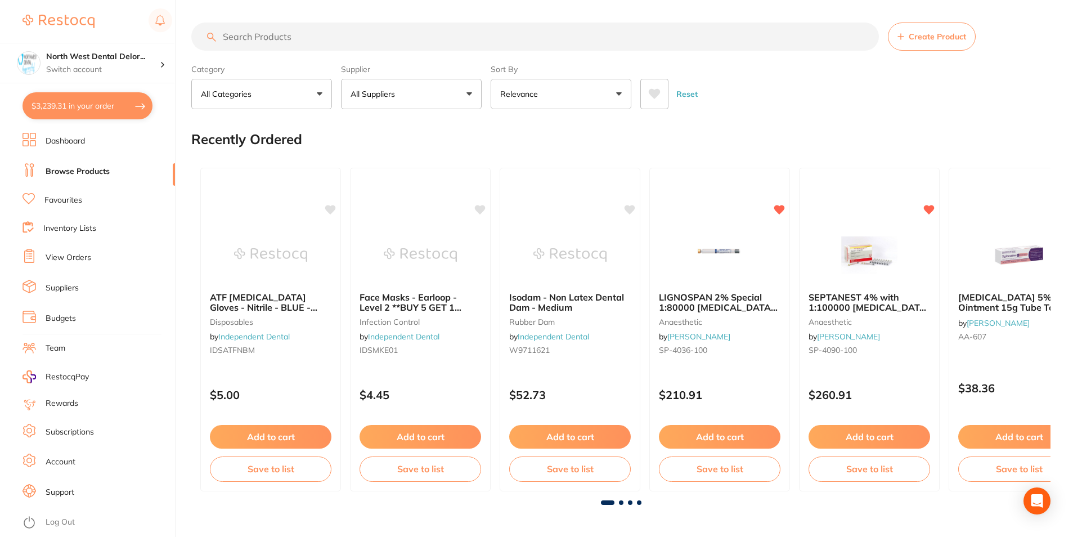
click at [401, 92] on button "All Suppliers" at bounding box center [411, 94] width 141 height 30
type input "adam"
click at [392, 185] on li "[PERSON_NAME]" at bounding box center [412, 192] width 132 height 32
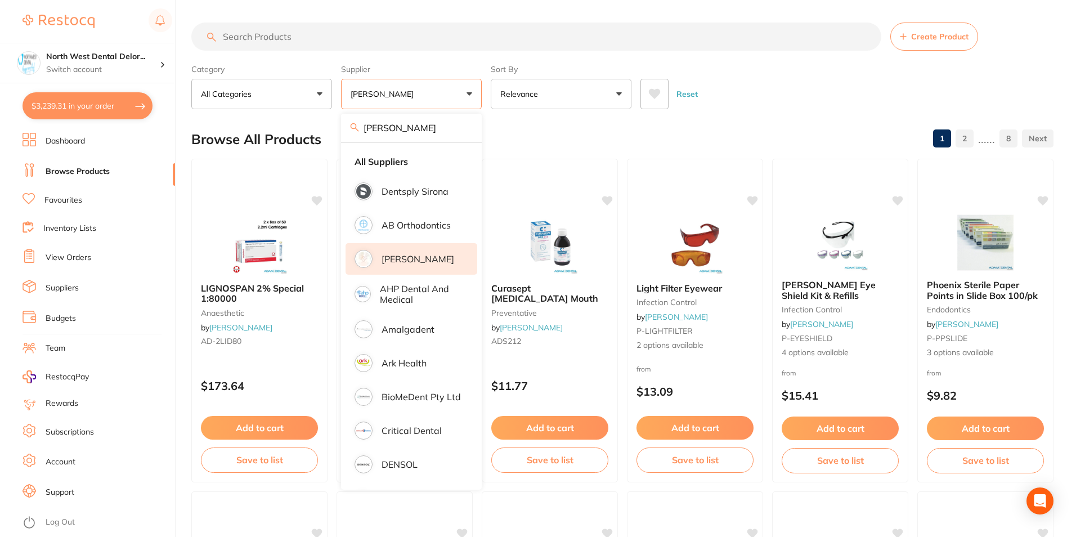
click at [277, 39] on input "search" at bounding box center [536, 37] width 690 height 28
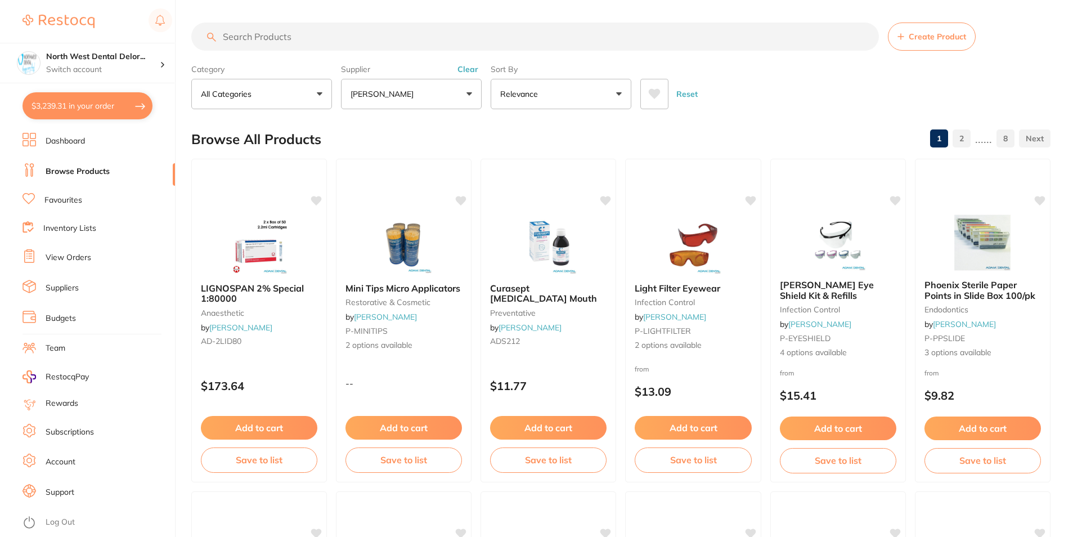
paste input "Sharps Container Plain Top"
type input "Sharps Container Plain Top"
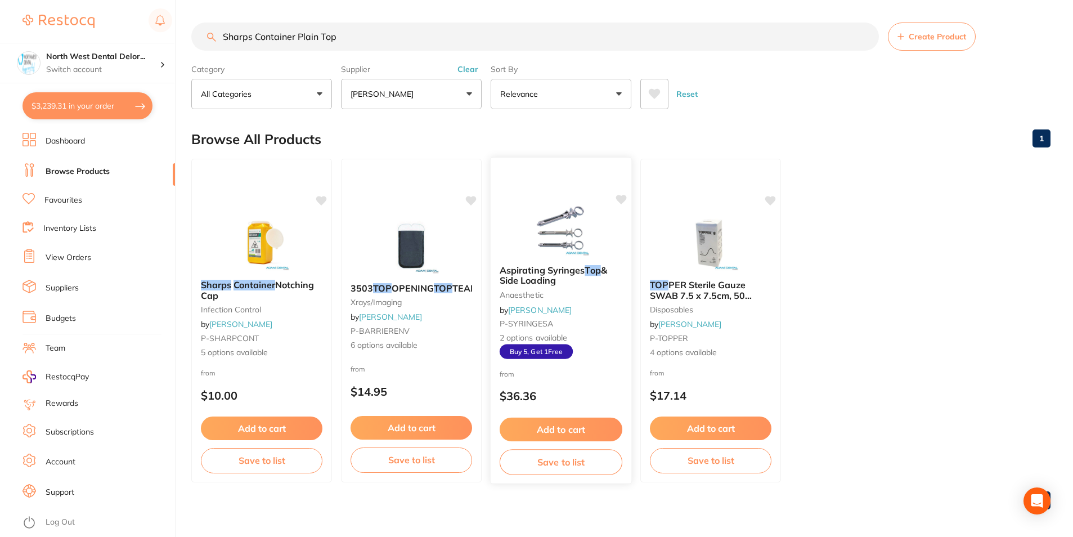
scroll to position [4, 0]
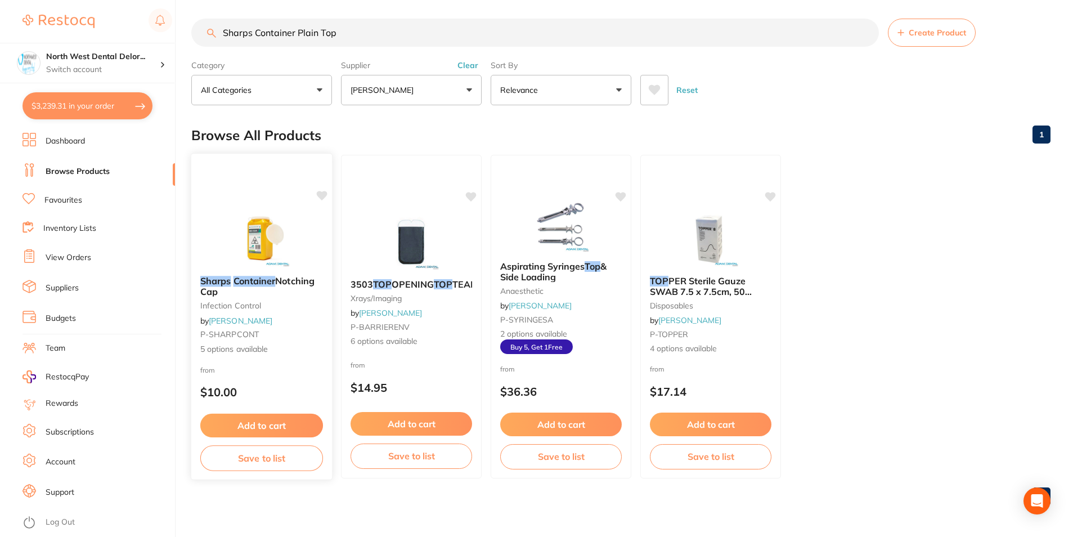
click at [272, 219] on img at bounding box center [262, 238] width 74 height 57
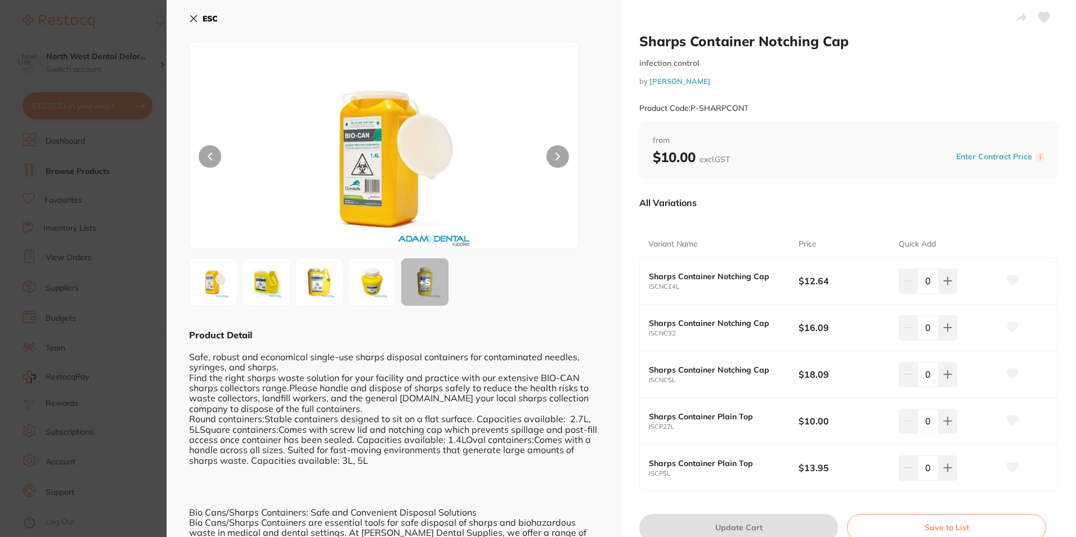
click at [386, 275] on img at bounding box center [372, 282] width 41 height 41
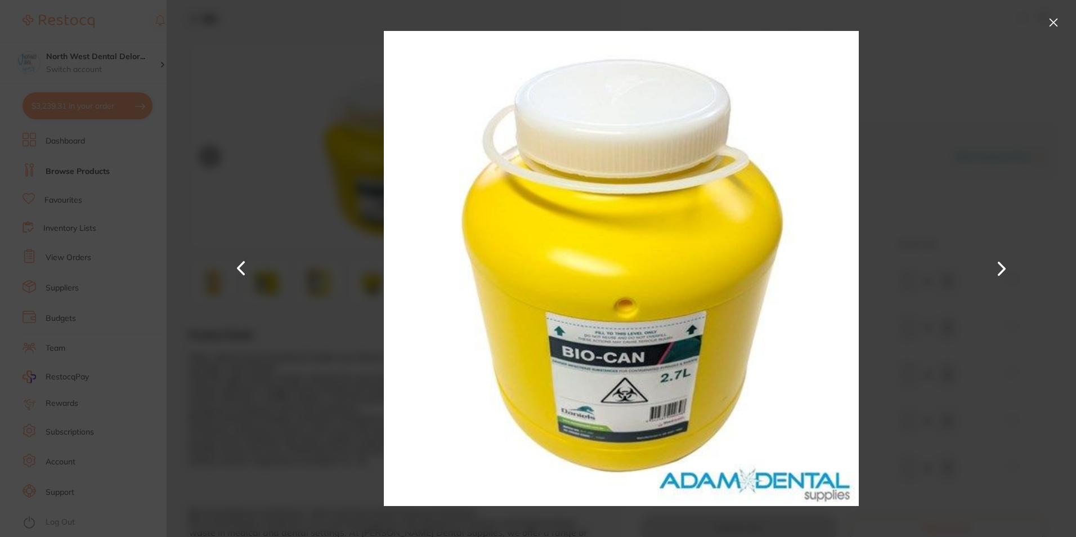
click at [1057, 17] on button at bounding box center [1054, 23] width 18 height 18
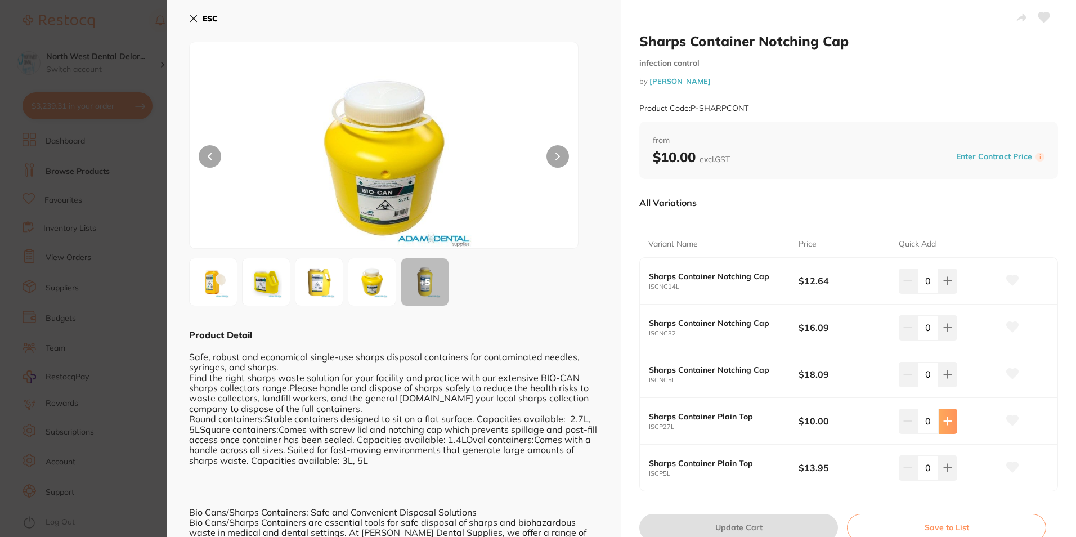
click at [939, 422] on button at bounding box center [948, 421] width 19 height 25
click at [1013, 418] on icon at bounding box center [1013, 420] width 12 height 10
click at [944, 425] on icon at bounding box center [947, 421] width 9 height 9
type input "2"
click at [775, 519] on button "Update Cart" at bounding box center [738, 527] width 199 height 27
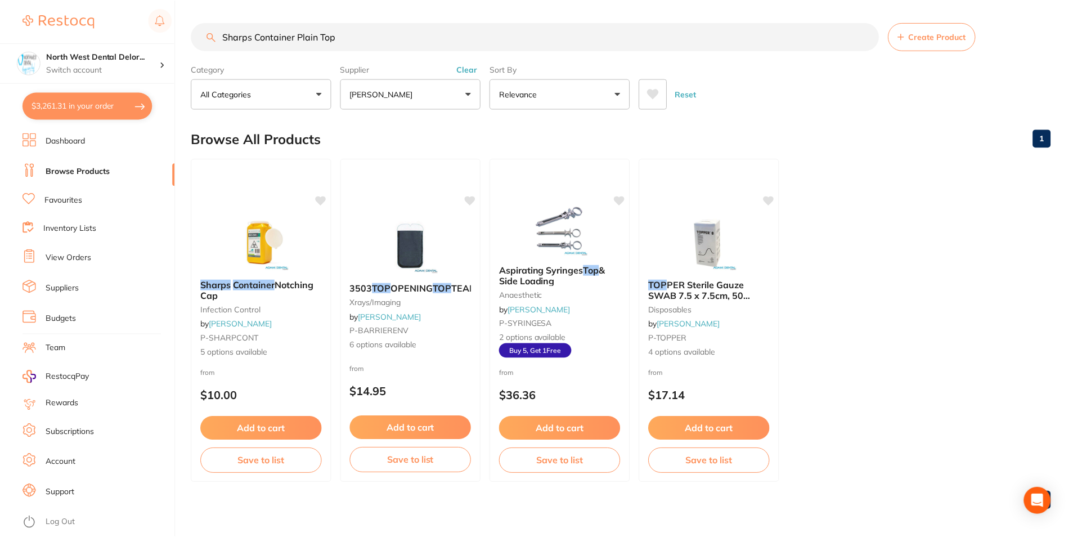
scroll to position [4, 0]
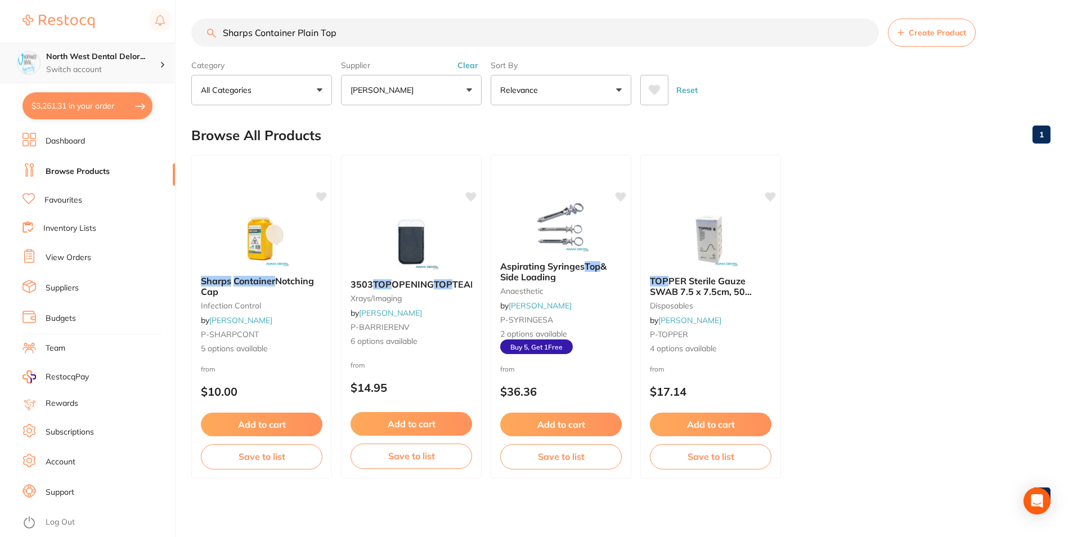
click at [120, 63] on div "North West Dental Delor... Switch account" at bounding box center [103, 63] width 114 height 24
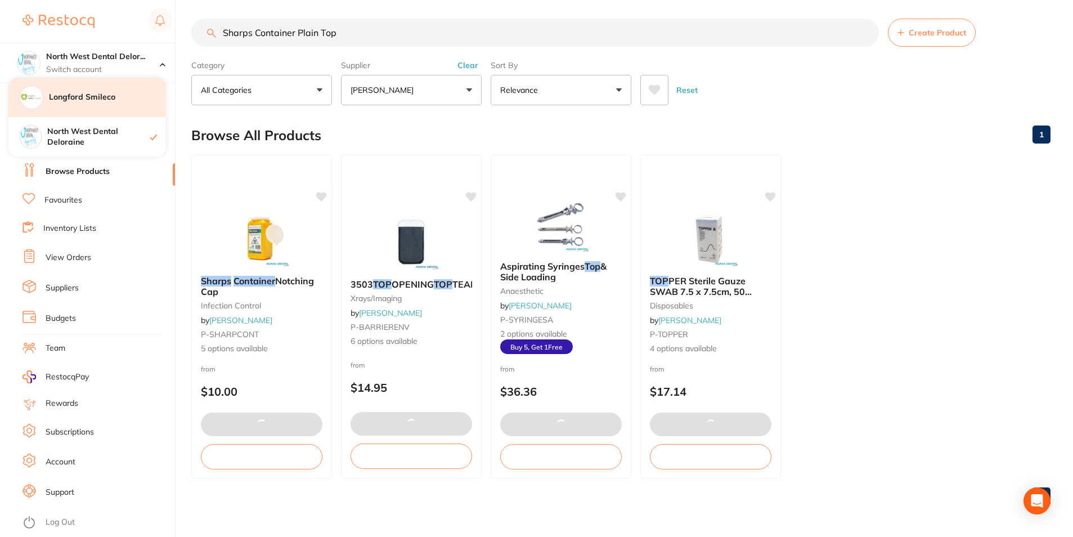
click at [102, 93] on h4 "Longford Smileco" at bounding box center [107, 97] width 117 height 11
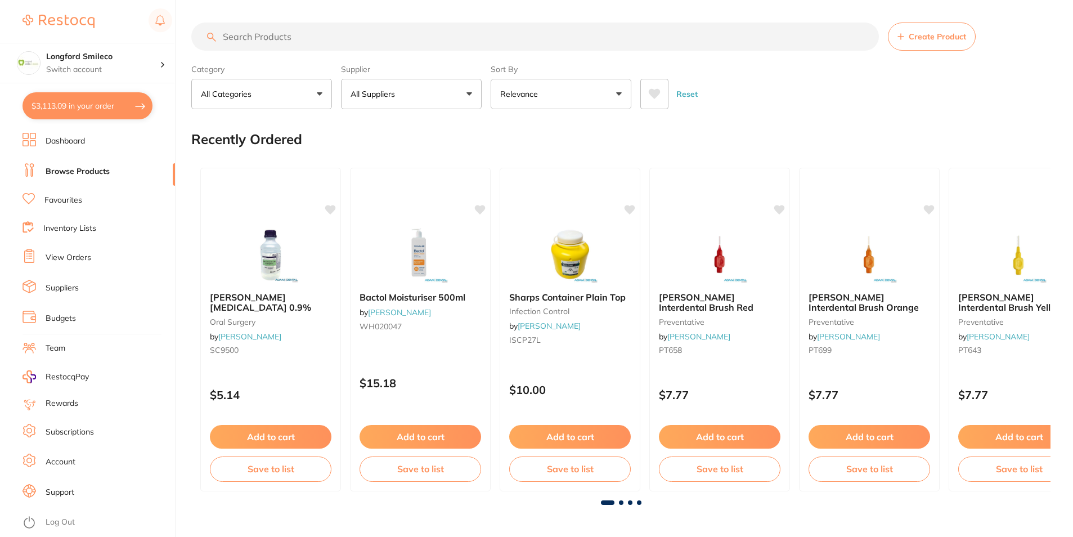
click at [95, 93] on button "$3,113.09 in your order" at bounding box center [88, 105] width 130 height 27
checkbox input "true"
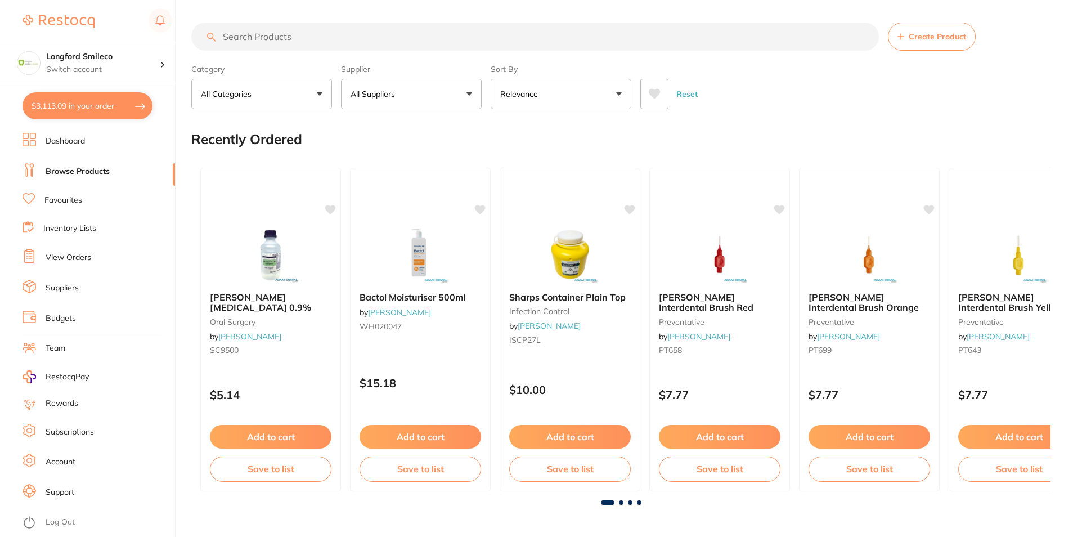
checkbox input "true"
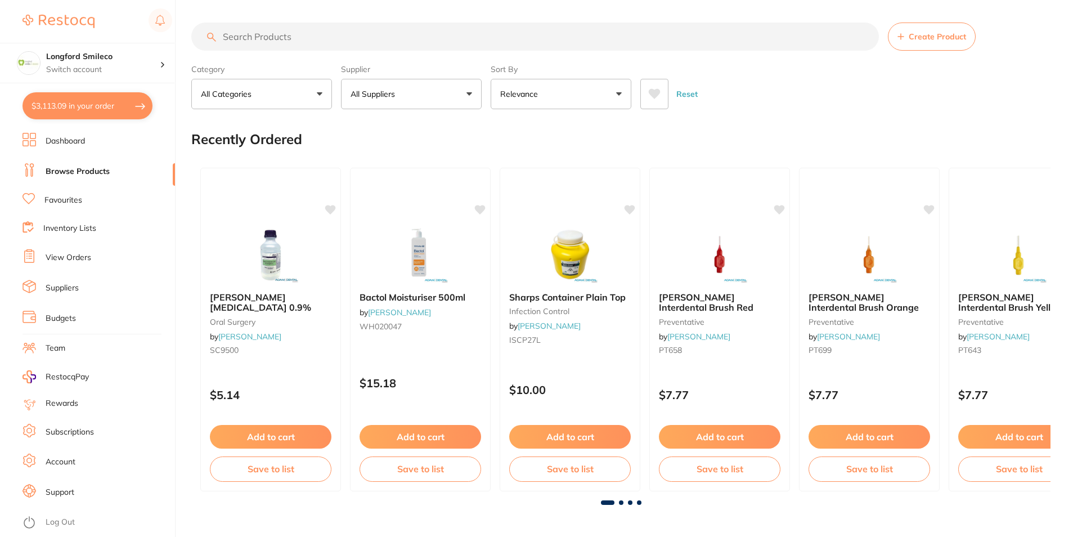
checkbox input "true"
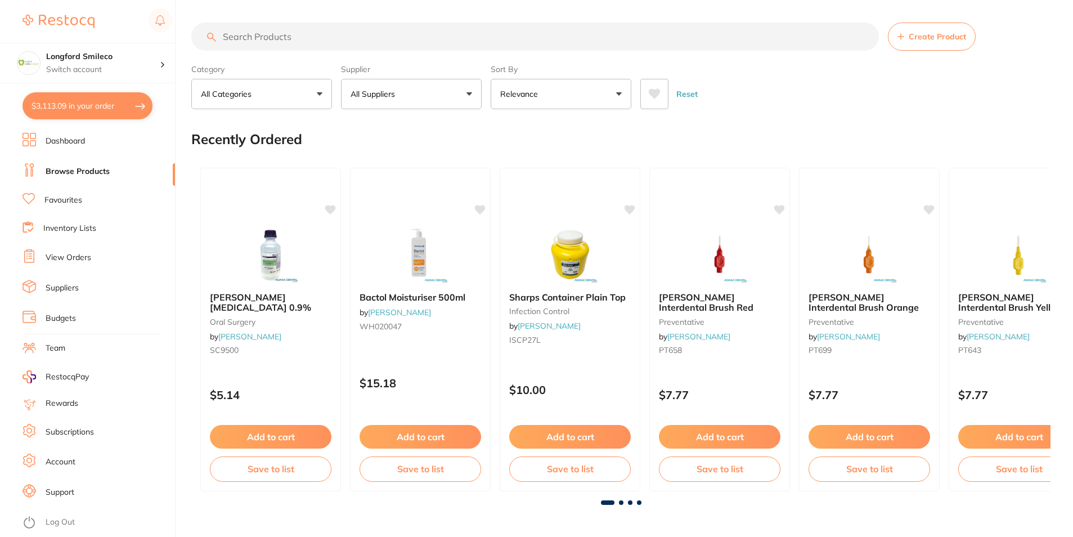
checkbox input "true"
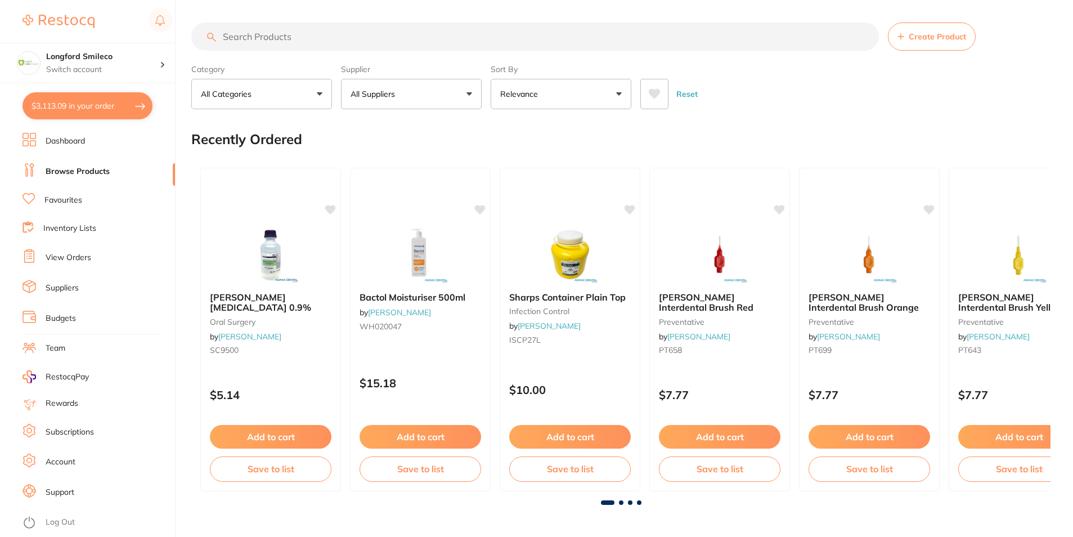
checkbox input "true"
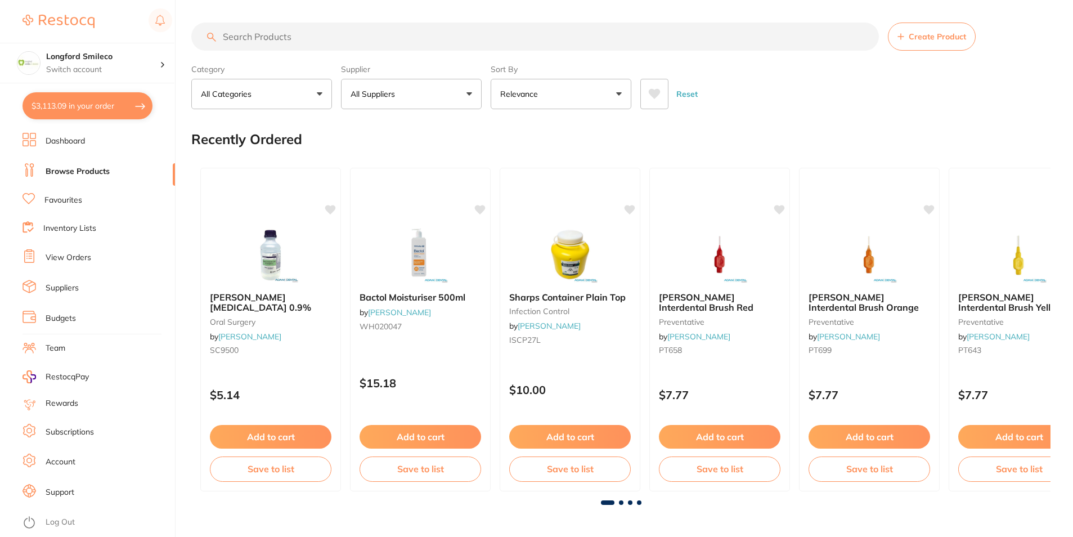
checkbox input "true"
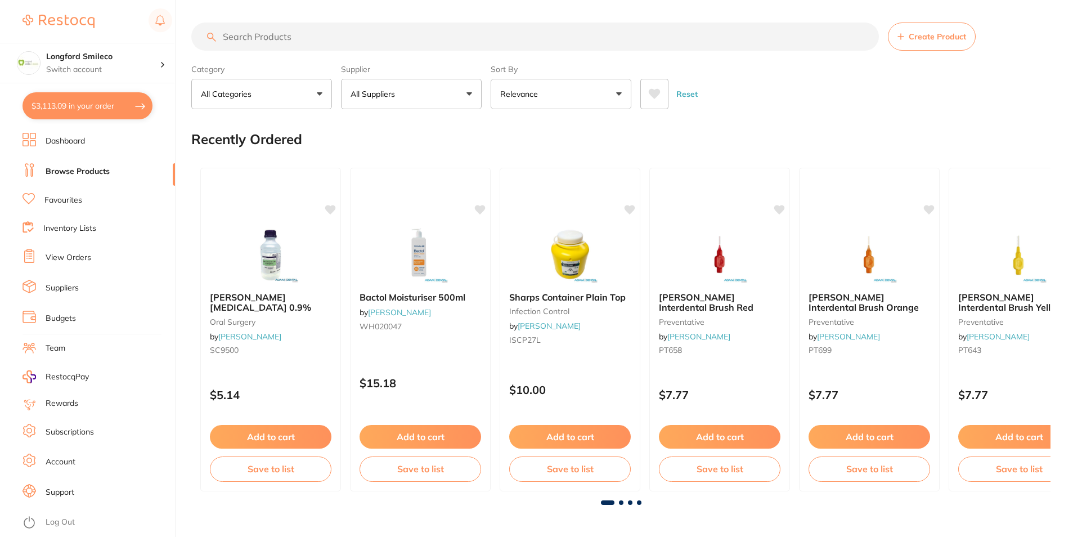
checkbox input "true"
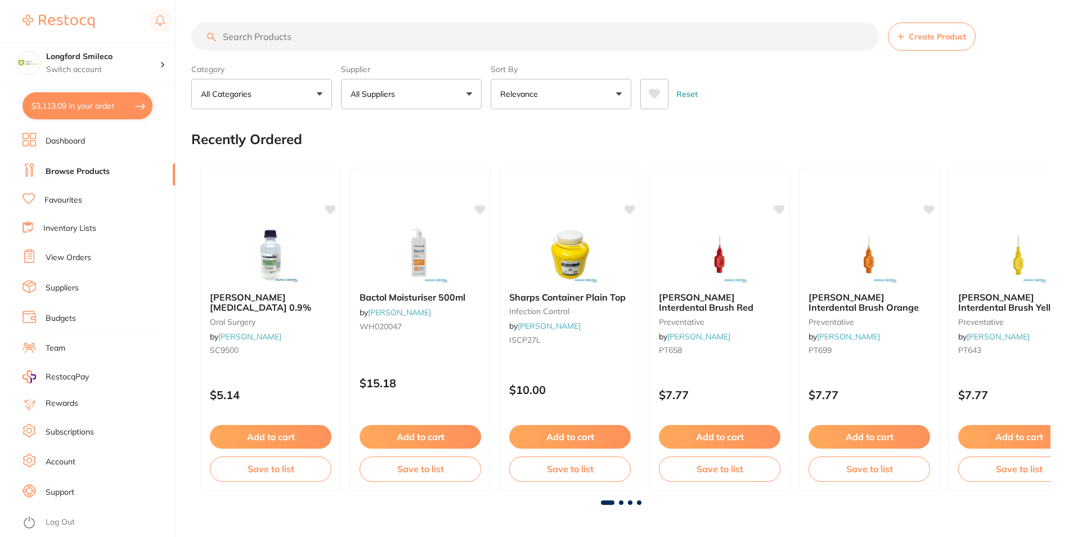
checkbox input "true"
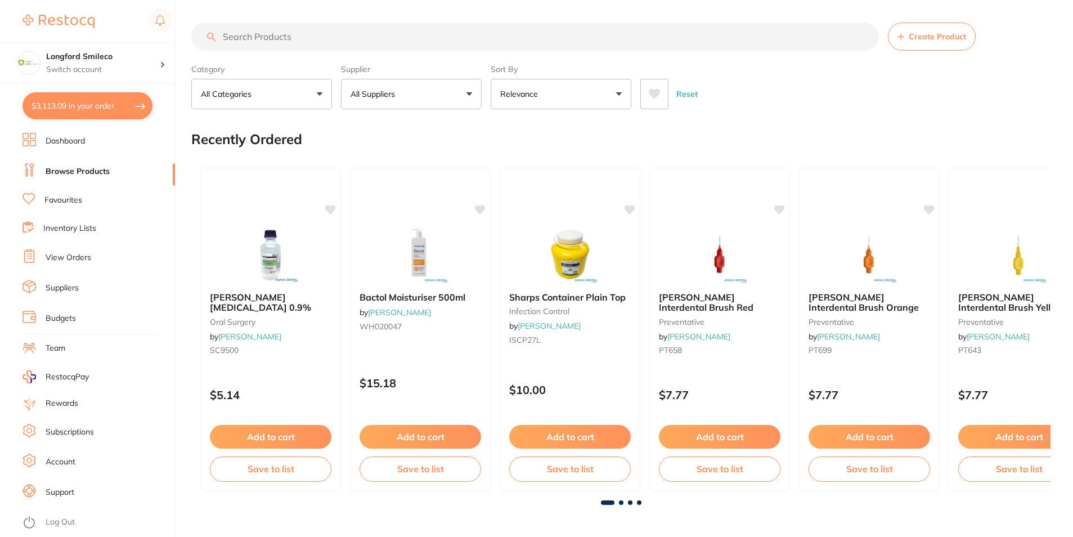
checkbox input "true"
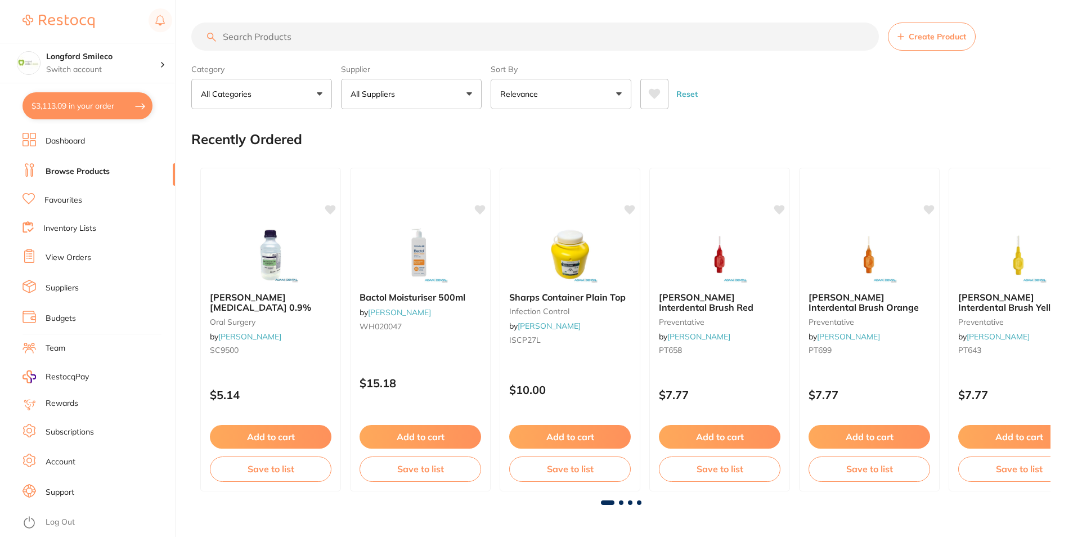
checkbox input "true"
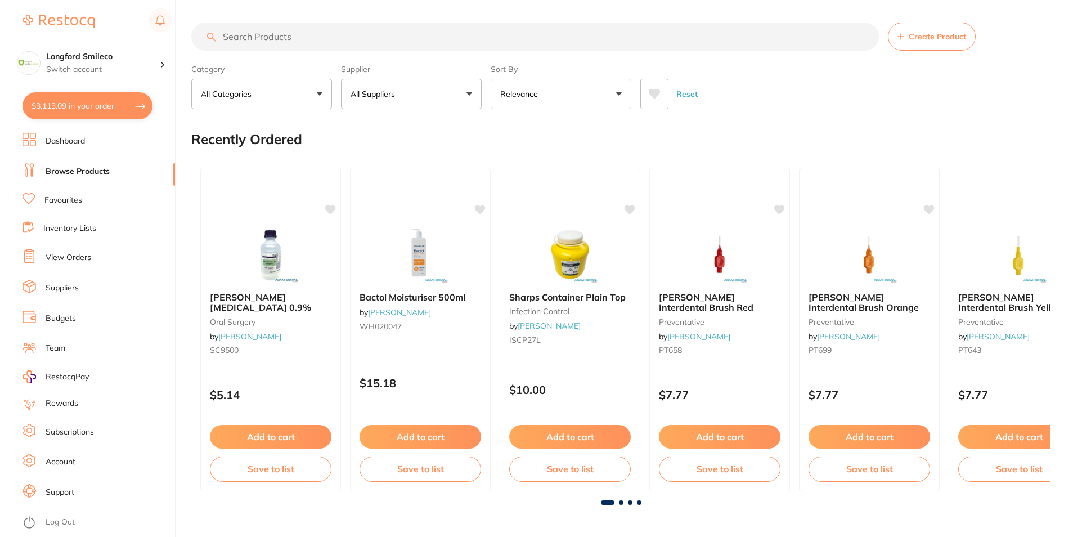
checkbox input "true"
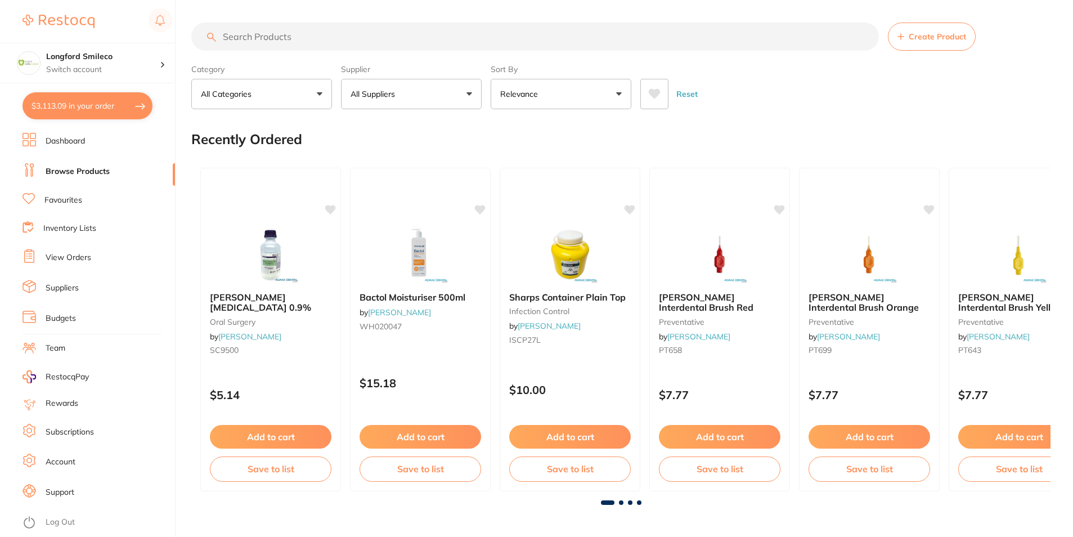
checkbox input "true"
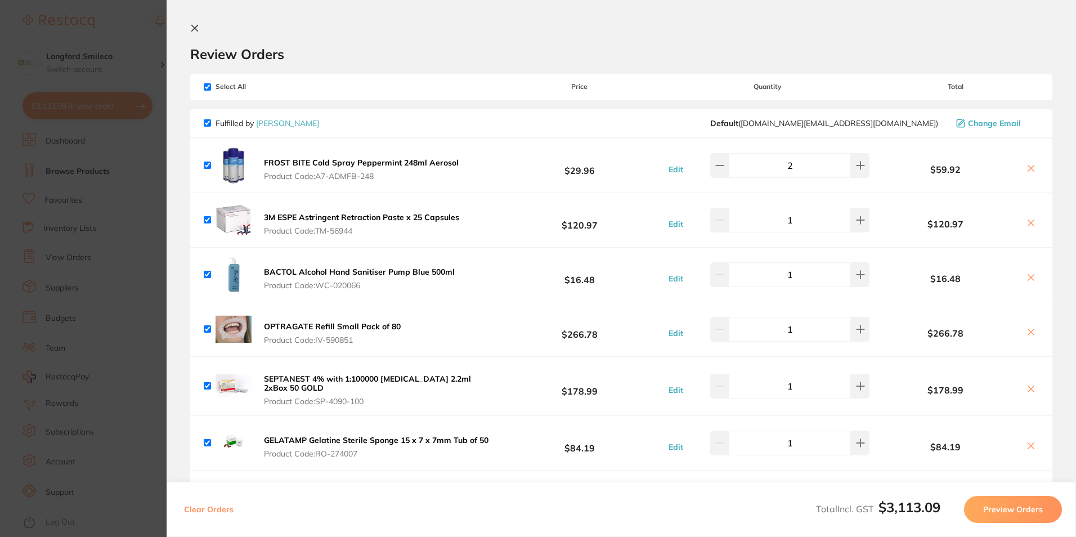
click at [147, 180] on section "Update RRP Set your pre negotiated price for this item. Item Agreed RRP (excl. …" at bounding box center [538, 268] width 1076 height 537
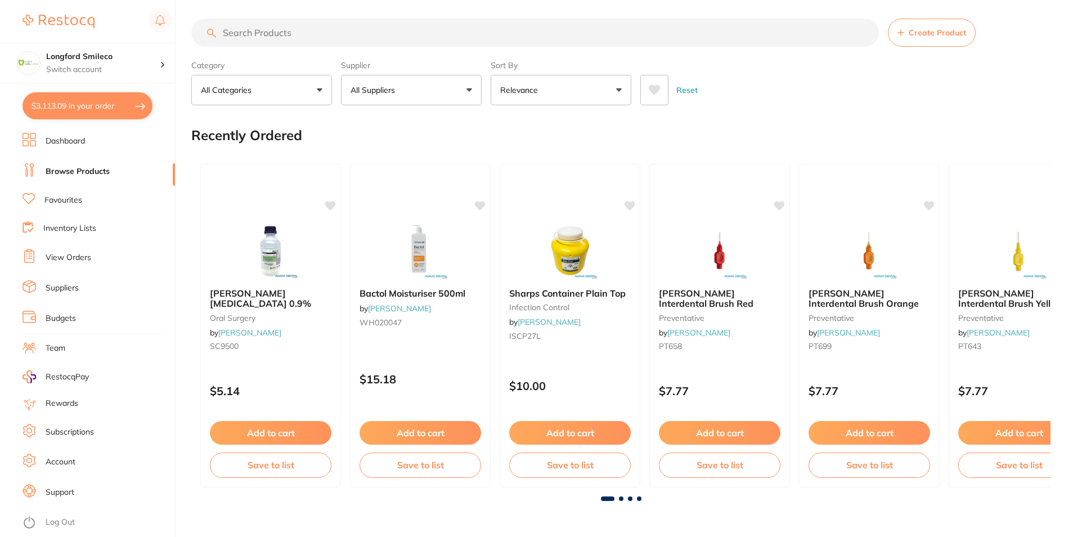
click at [303, 46] on input "search" at bounding box center [535, 33] width 688 height 28
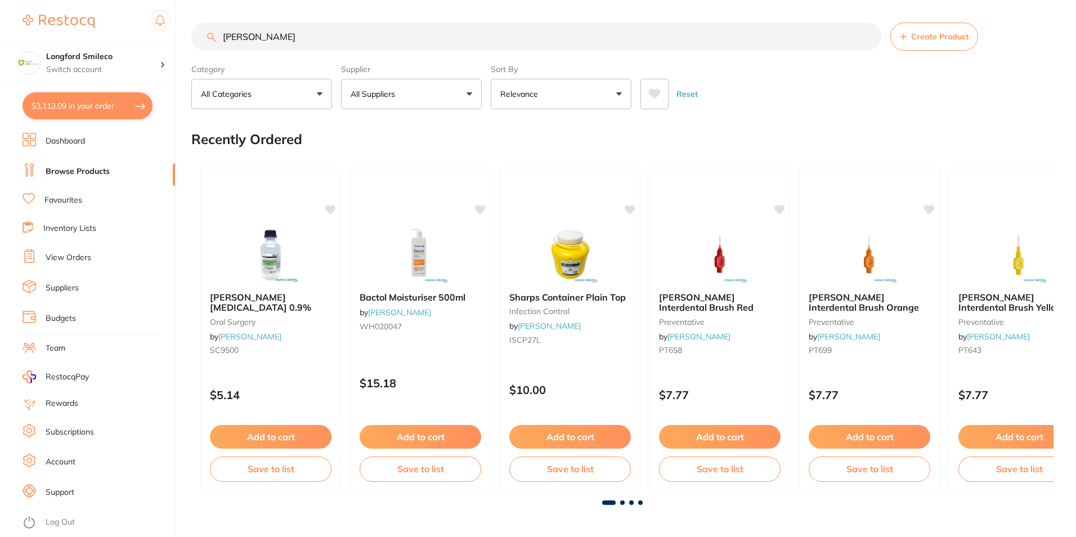
type input "gaus"
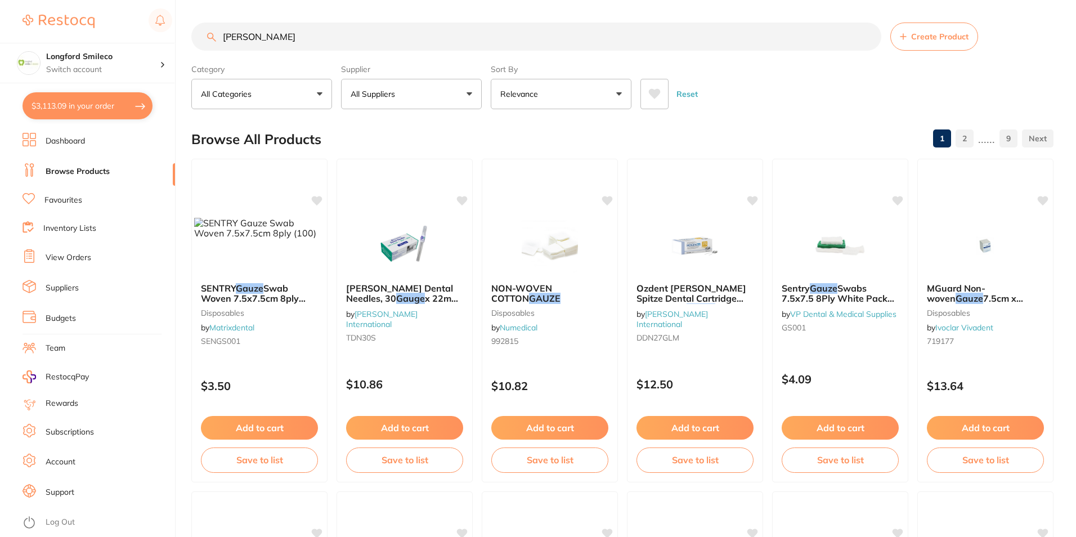
click at [79, 94] on button "$3,113.09 in your order" at bounding box center [88, 105] width 130 height 27
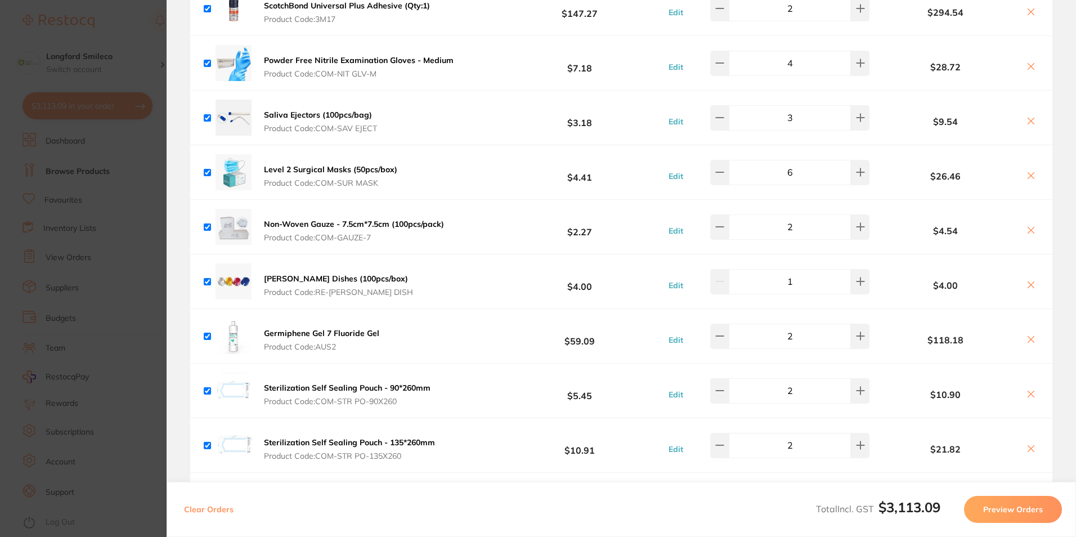
scroll to position [1351, 0]
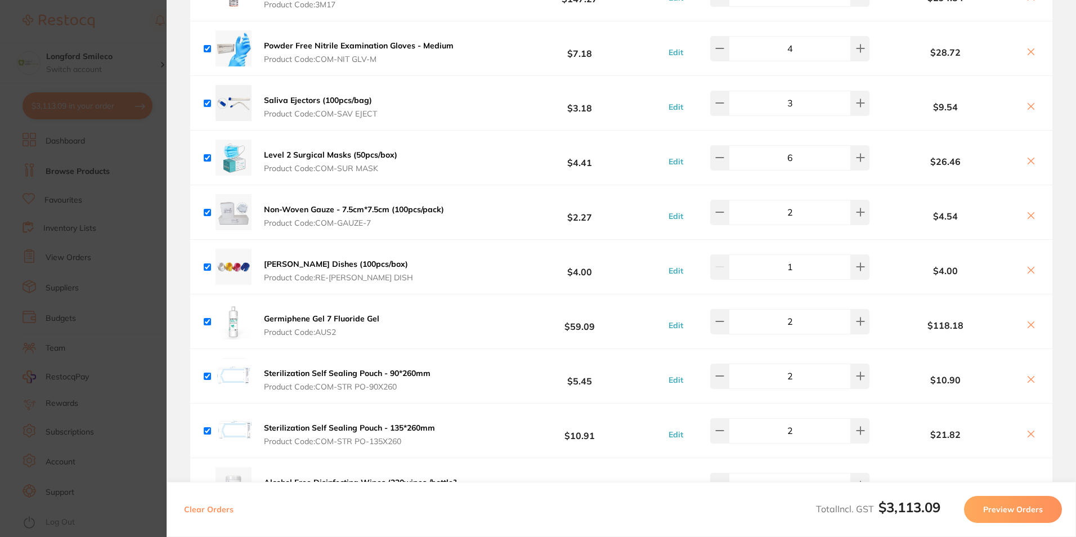
click at [163, 181] on section "Update RRP Set your pre negotiated price for this item. Item Agreed RRP (excl. …" at bounding box center [538, 268] width 1076 height 537
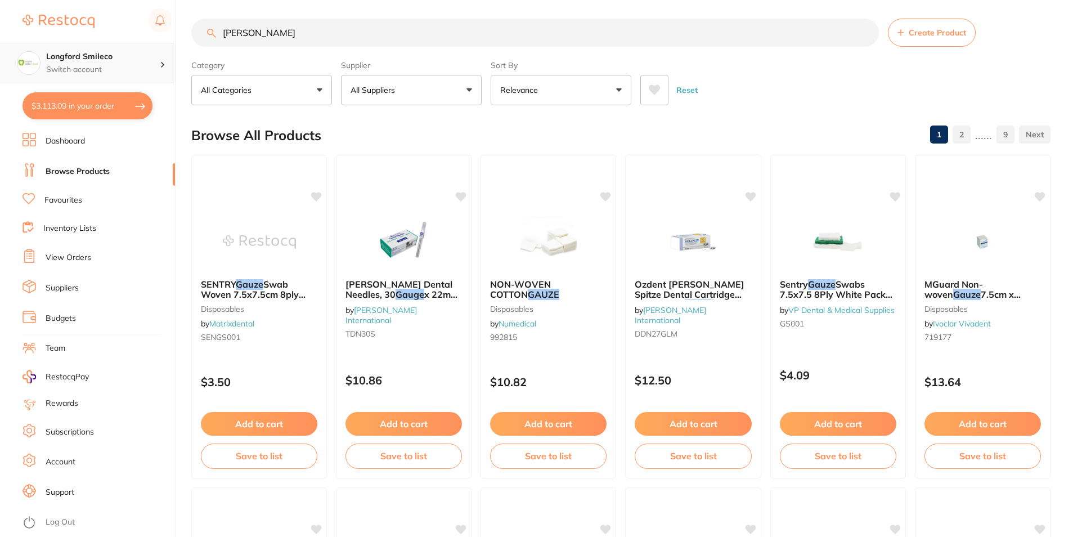
click at [132, 79] on div "Longford Smileco Switch account" at bounding box center [87, 63] width 174 height 41
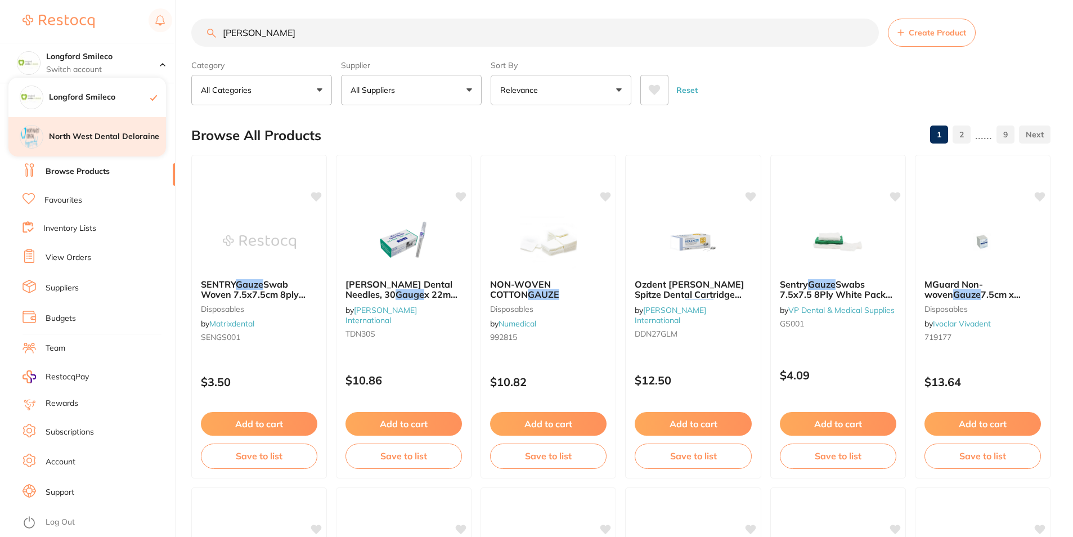
click at [99, 120] on div "North West Dental Deloraine" at bounding box center [87, 136] width 158 height 39
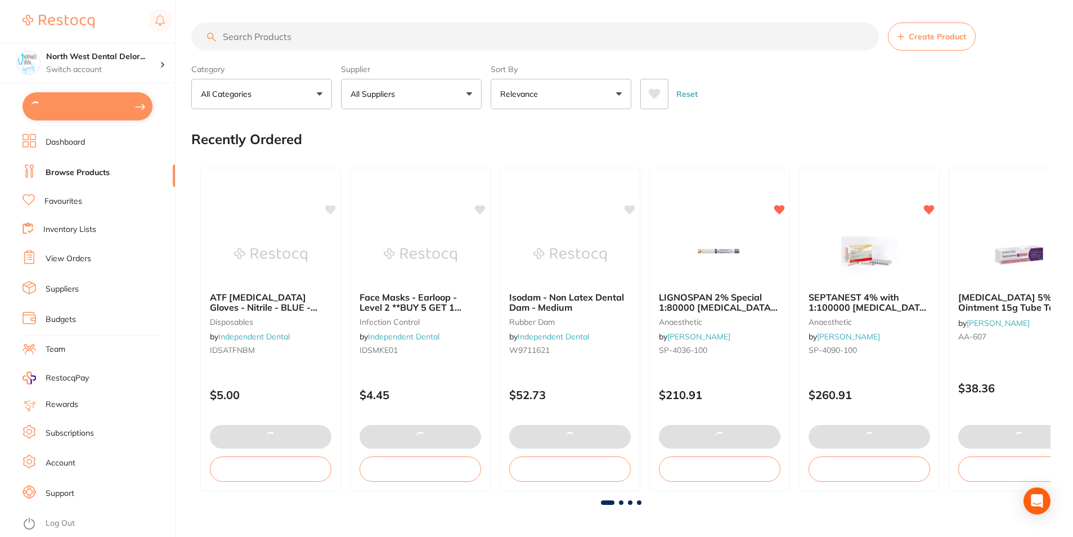
click at [119, 98] on button at bounding box center [88, 106] width 130 height 28
checkbox input "true"
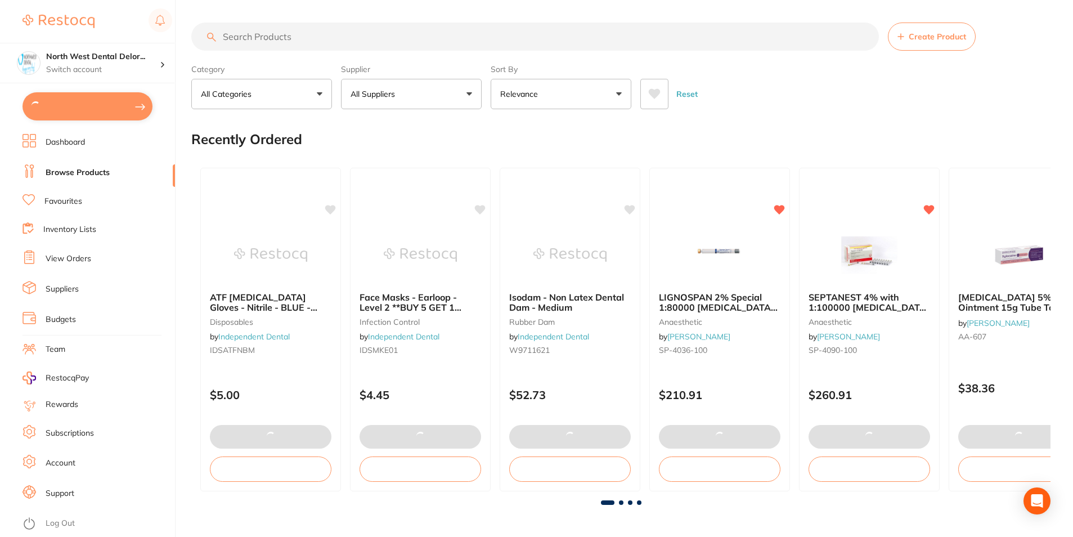
checkbox input "true"
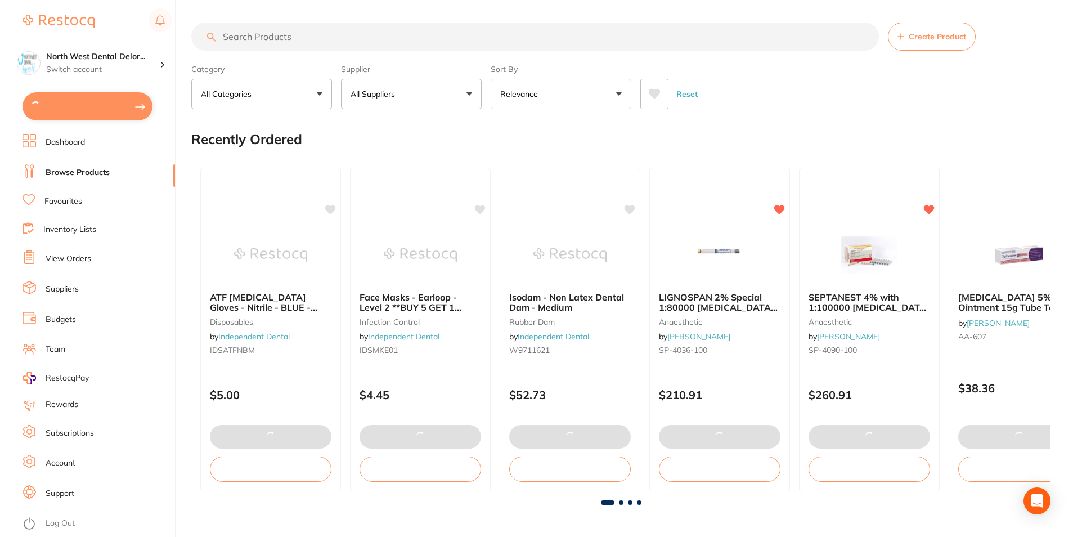
checkbox input "true"
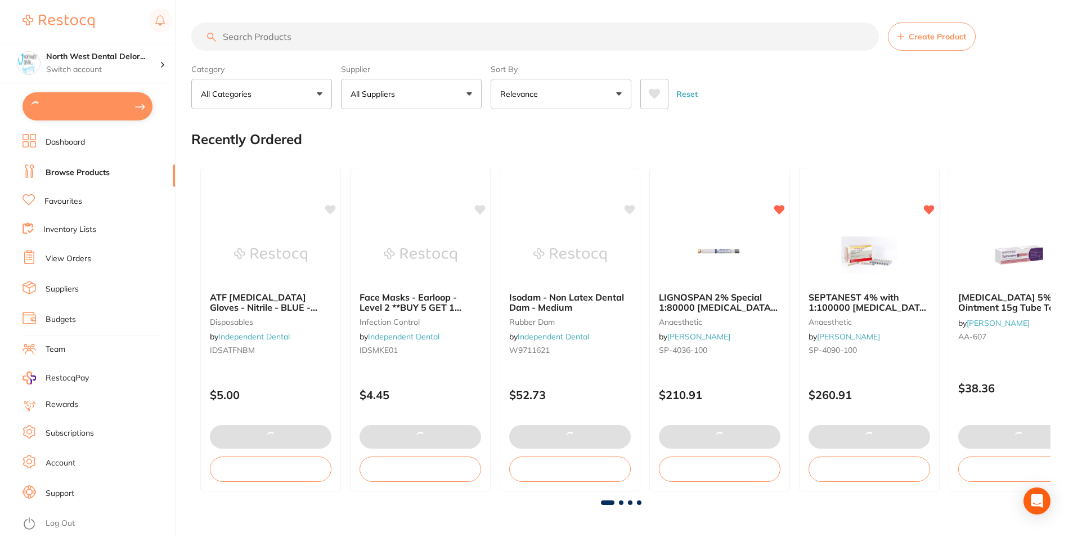
checkbox input "true"
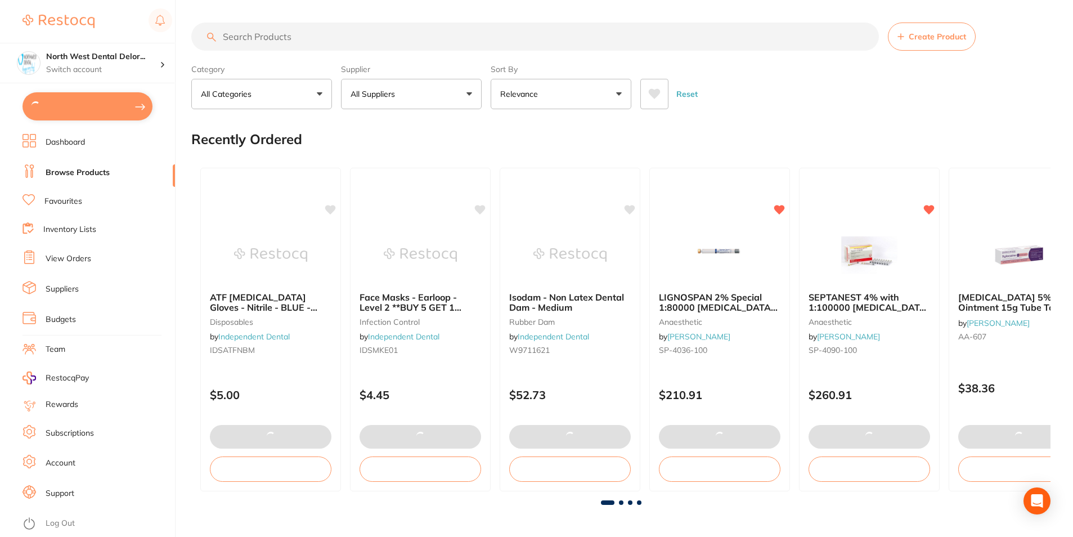
checkbox input "true"
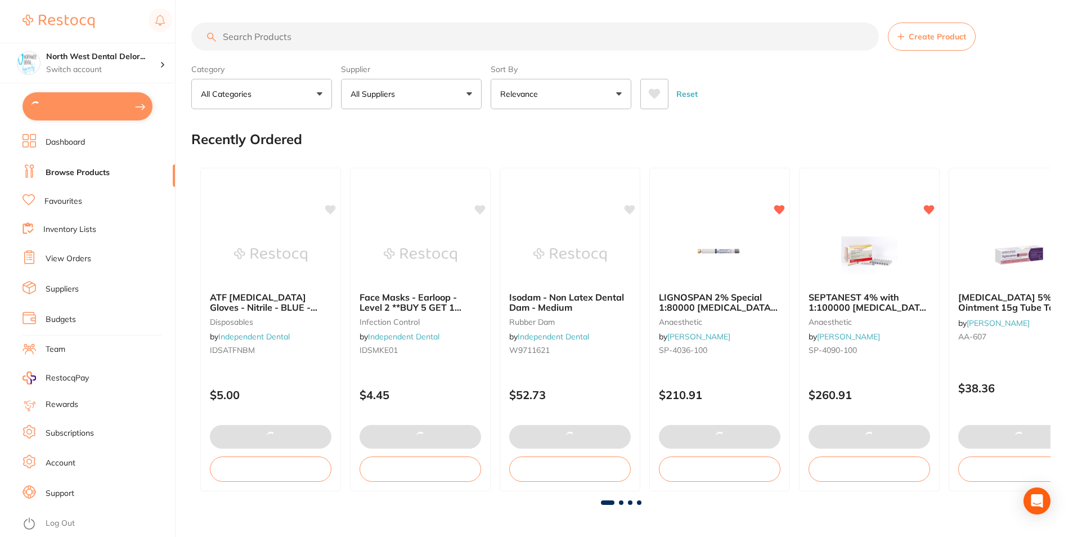
checkbox input "true"
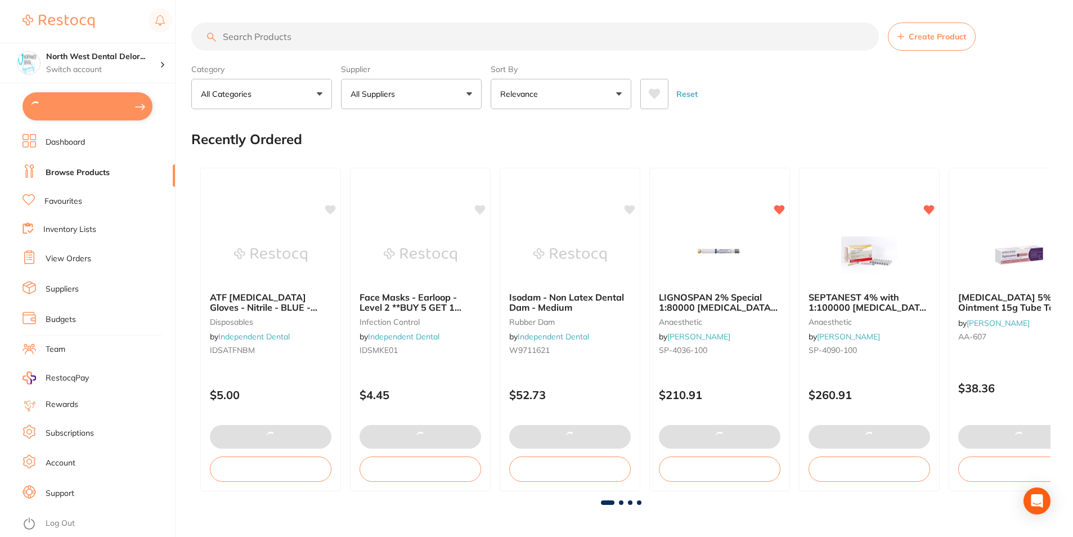
checkbox input "true"
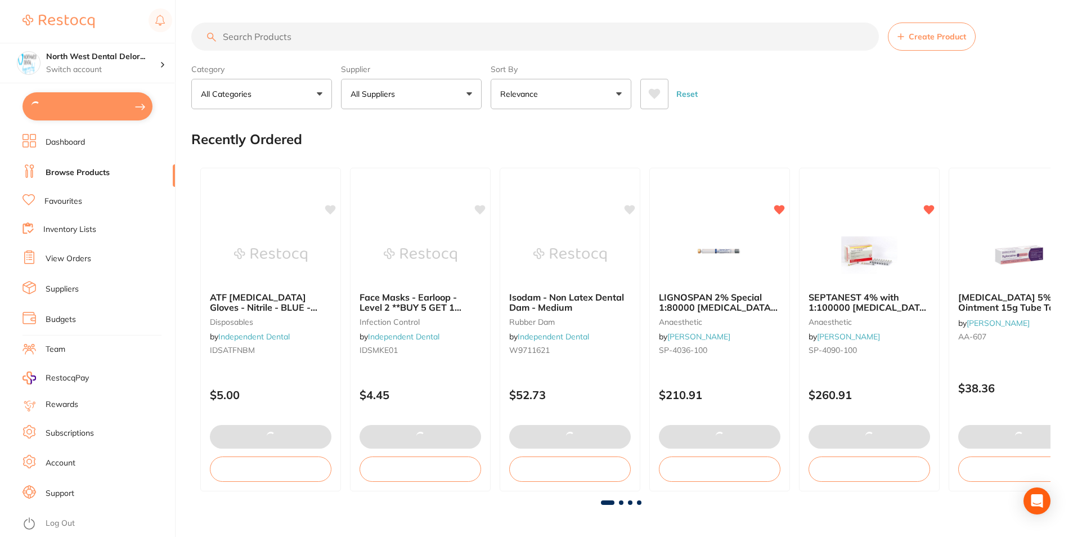
checkbox input "true"
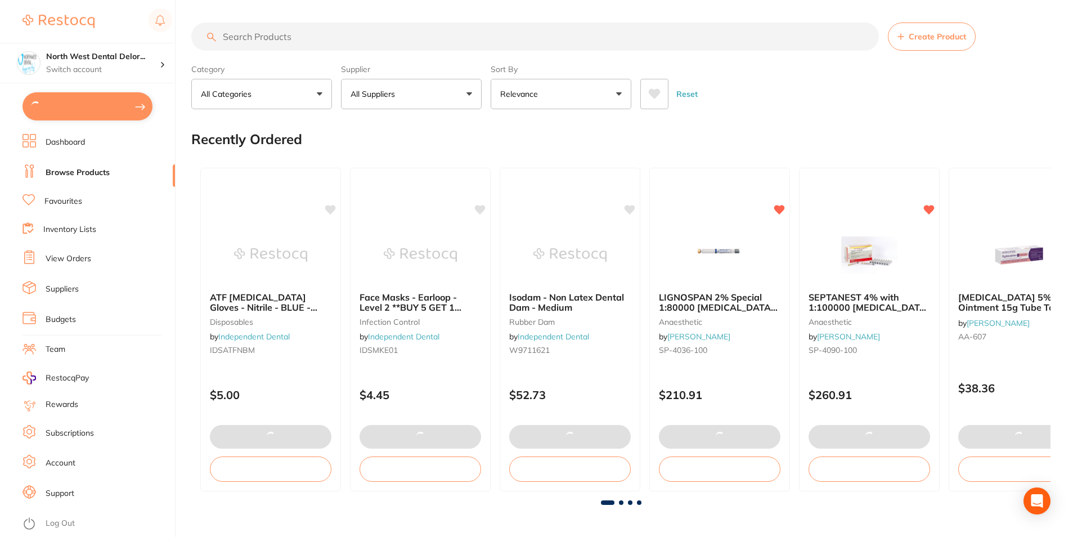
checkbox input "true"
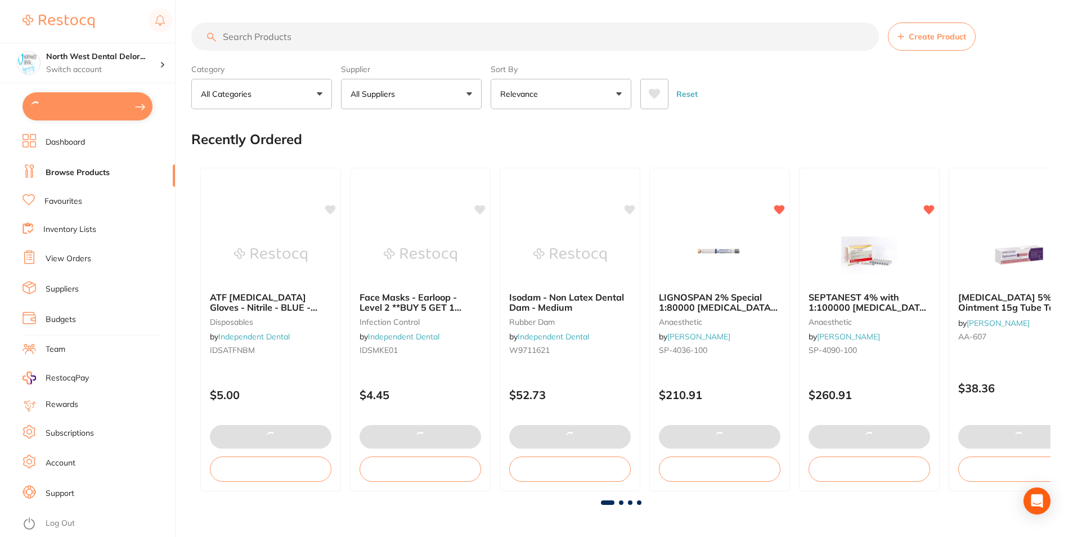
checkbox input "true"
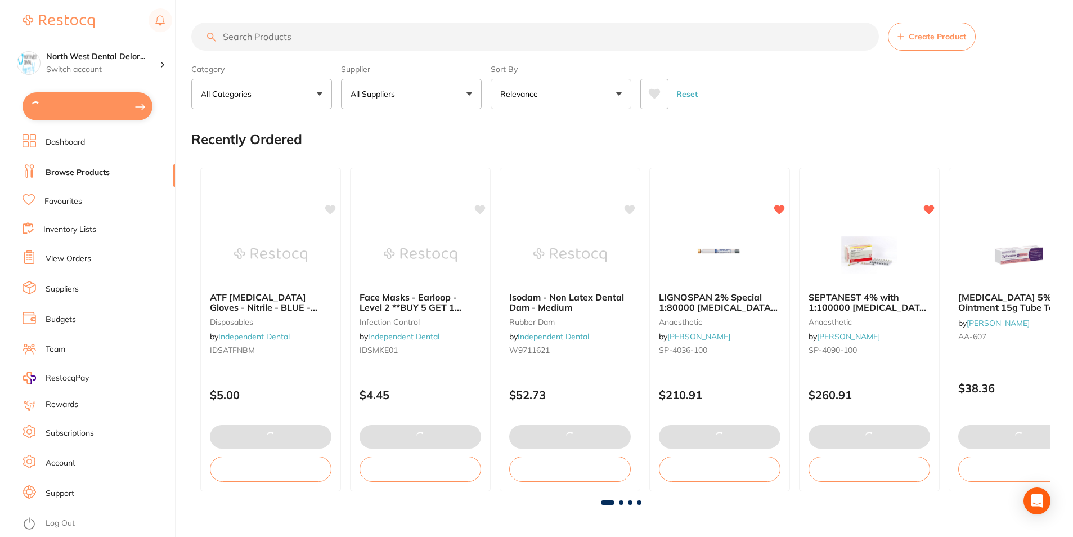
checkbox input "true"
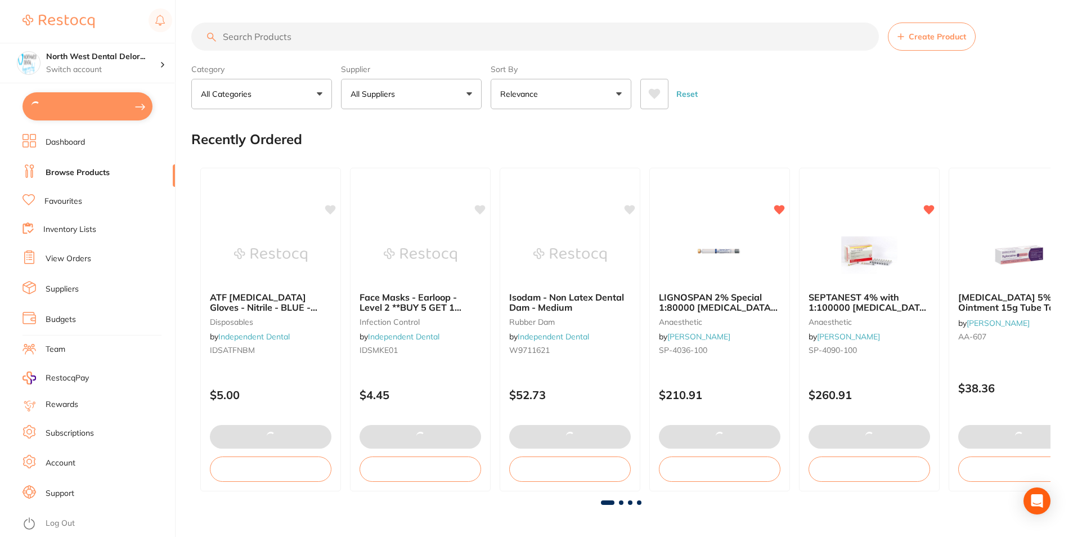
checkbox input "true"
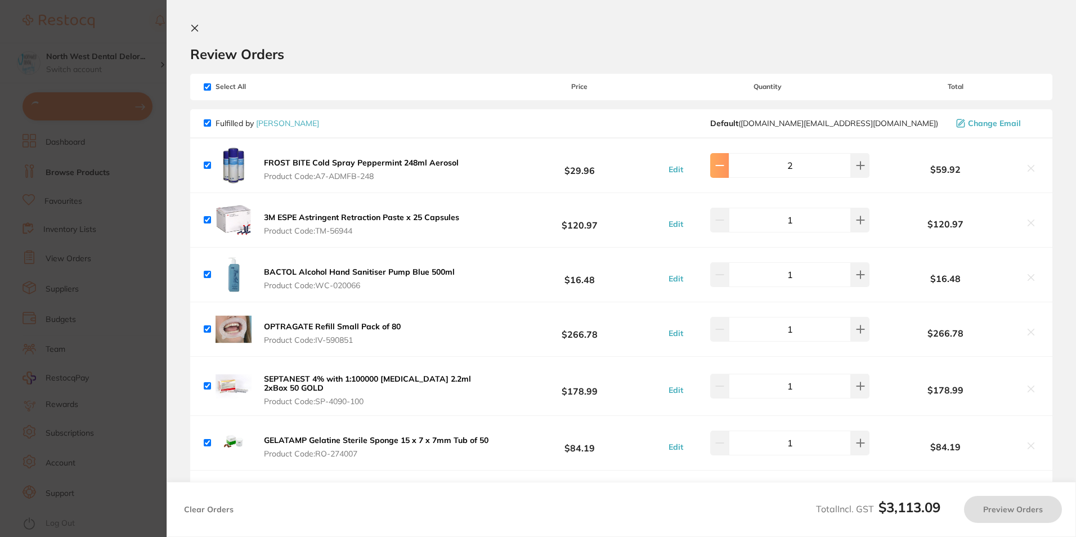
click at [724, 174] on button at bounding box center [719, 165] width 19 height 25
checkbox input "true"
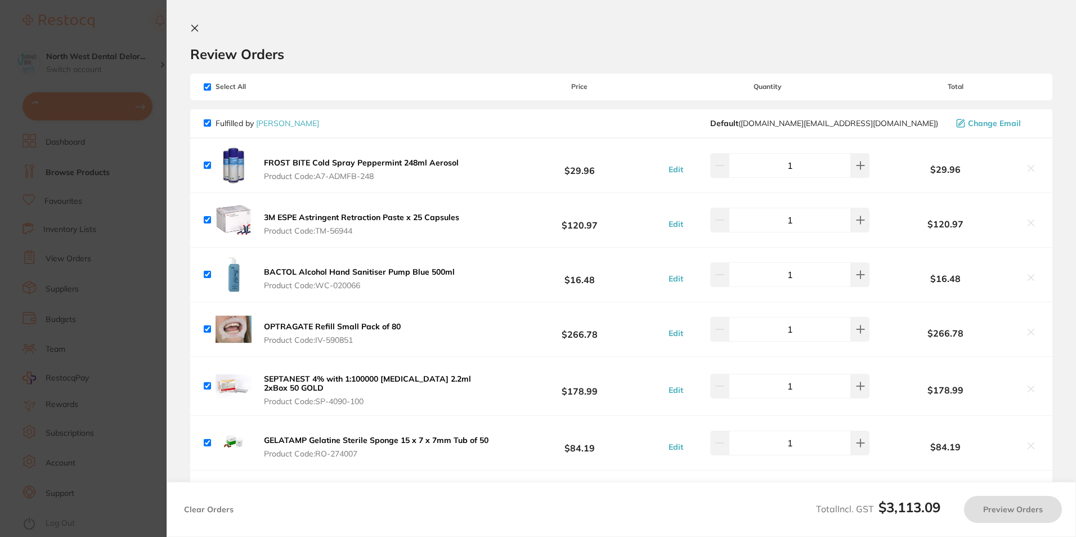
checkbox input "true"
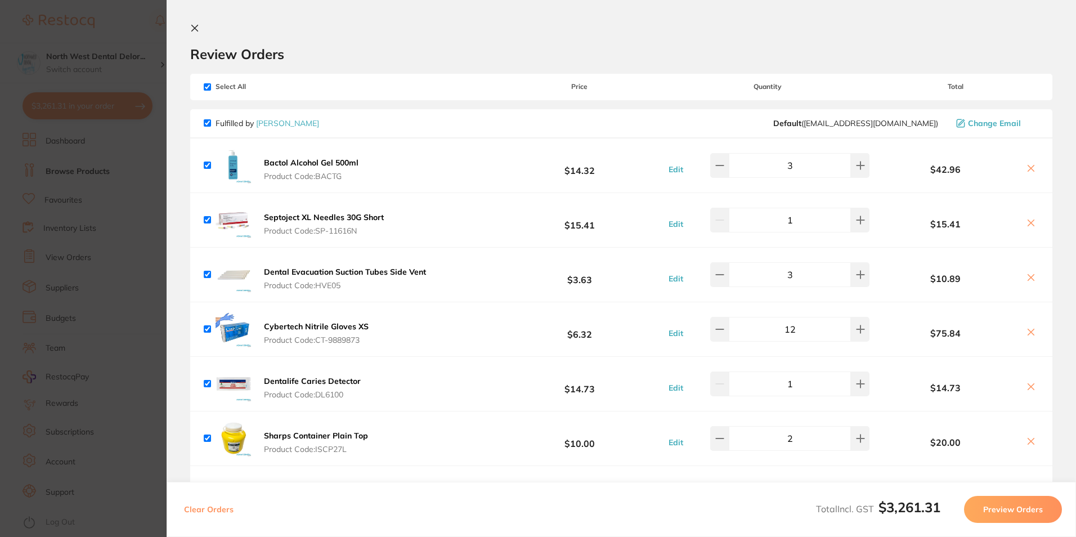
click at [65, 290] on section "Update RRP Set your pre negotiated price for this item. Item Agreed RRP (excl. …" at bounding box center [538, 268] width 1076 height 537
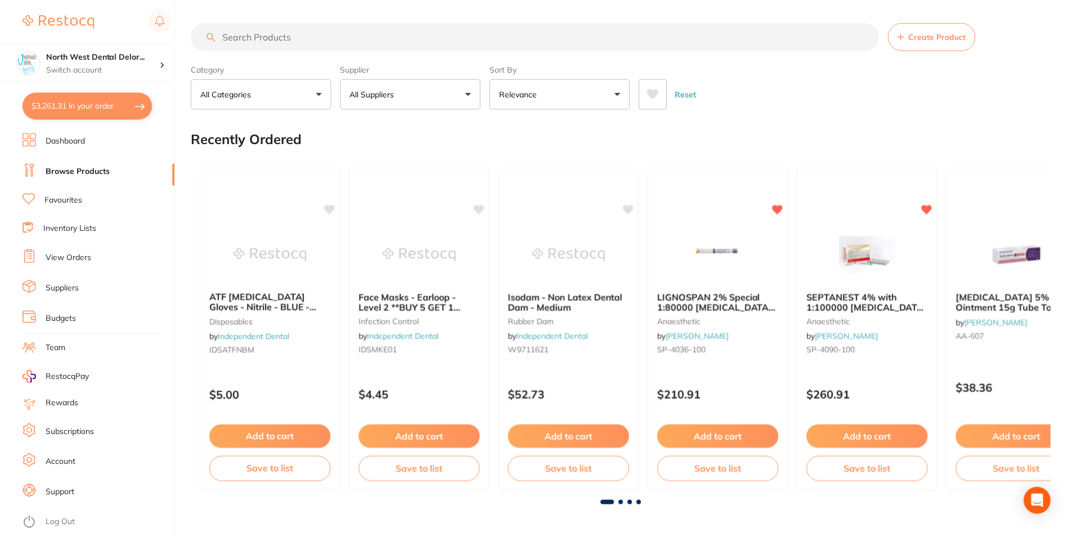
scroll to position [4, 0]
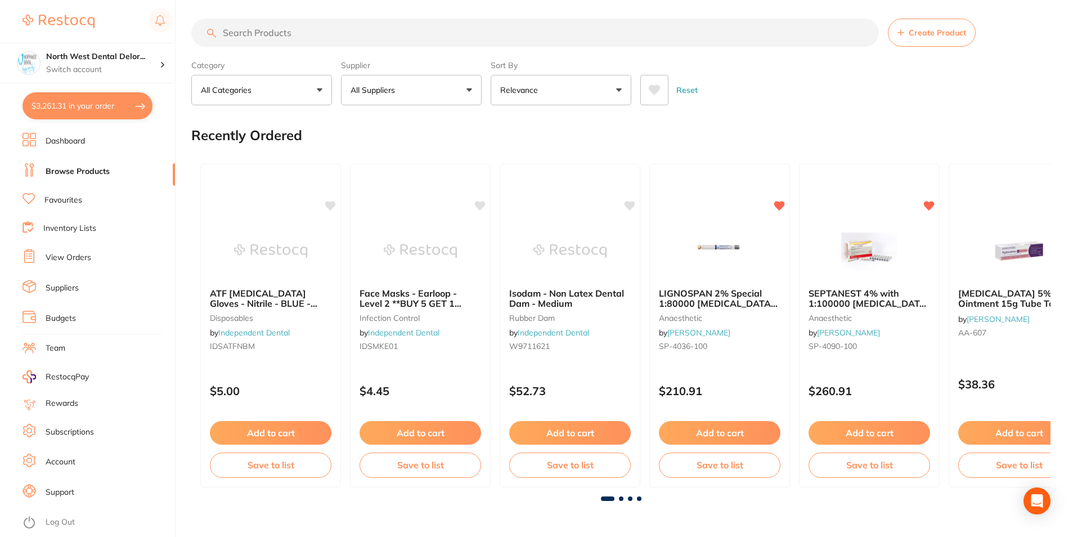
click at [79, 202] on link "Favourites" at bounding box center [63, 200] width 38 height 11
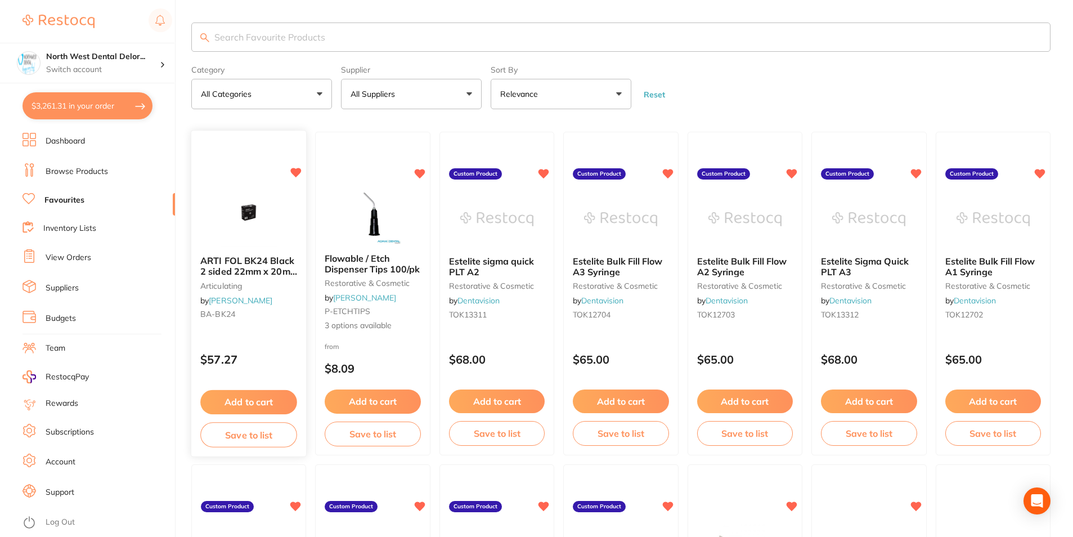
click at [247, 239] on img at bounding box center [249, 218] width 74 height 57
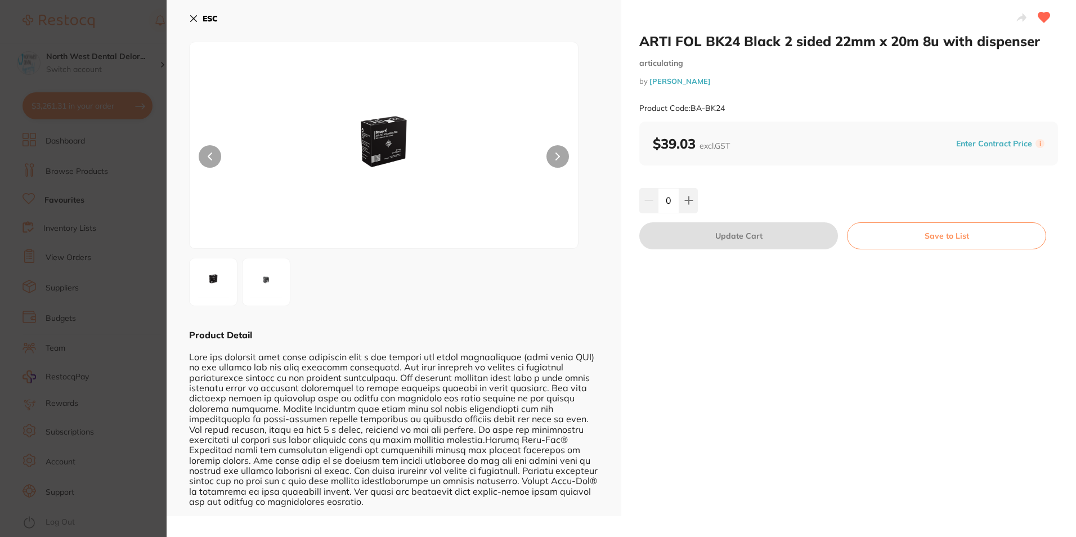
click at [193, 14] on icon at bounding box center [193, 18] width 9 height 9
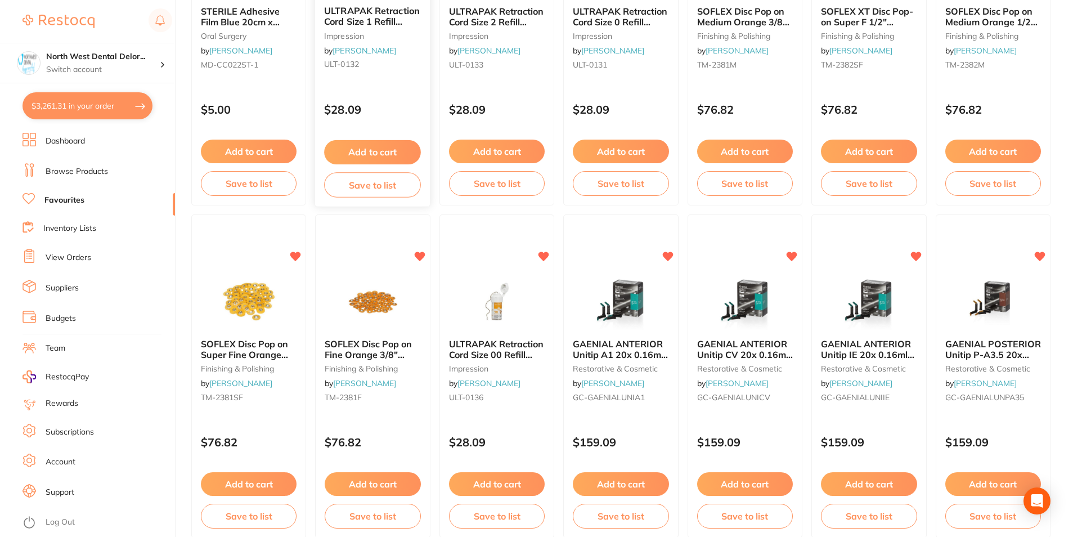
scroll to position [1130, 0]
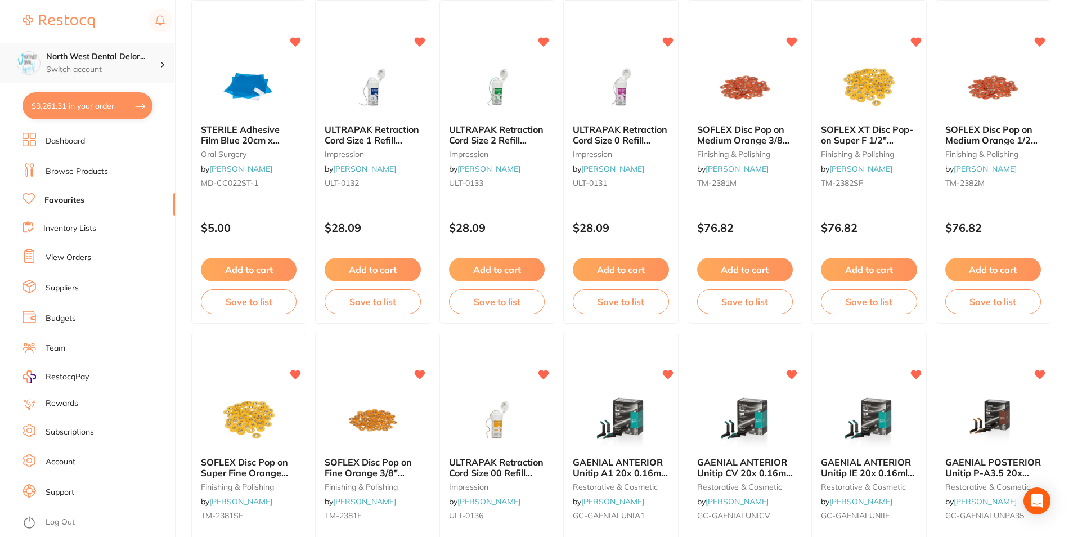
click at [151, 51] on div "North West Dental Delor... Switch account" at bounding box center [87, 63] width 174 height 41
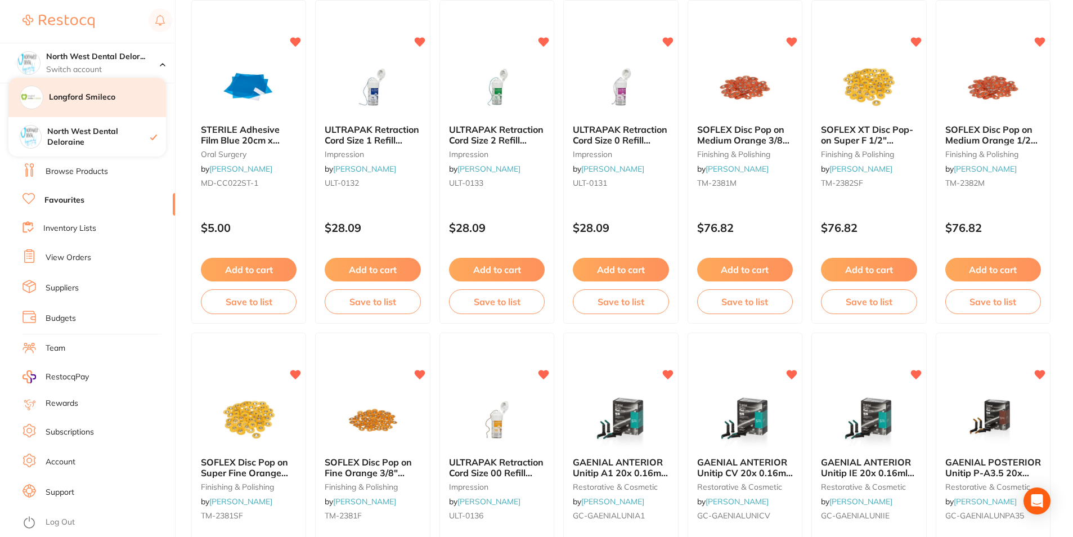
click at [120, 108] on div "Longford Smileco" at bounding box center [87, 97] width 158 height 39
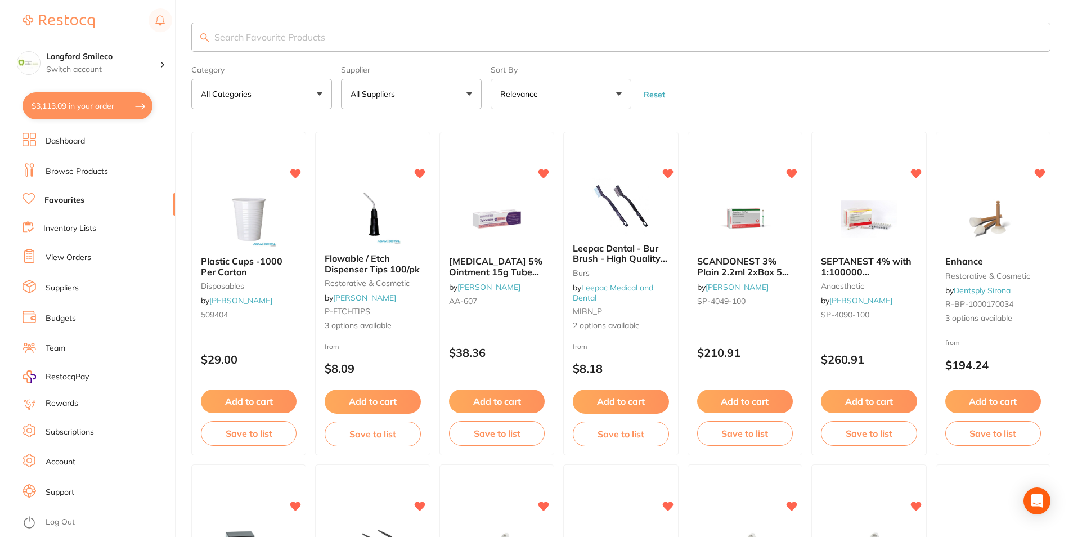
click at [283, 39] on input "search" at bounding box center [621, 37] width 860 height 29
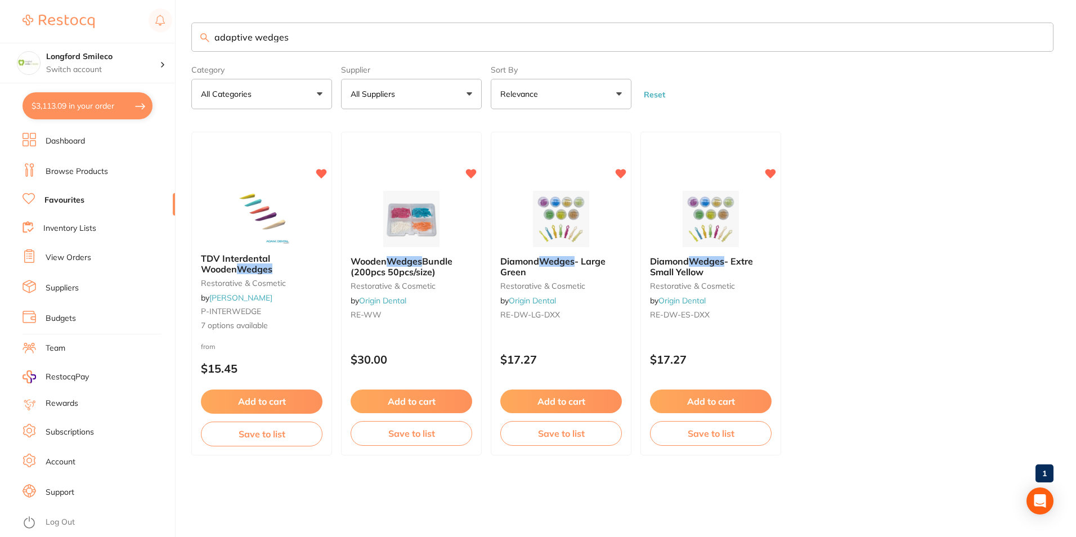
type input "adaptive wedges"
click at [71, 169] on link "Browse Products" at bounding box center [77, 171] width 62 height 11
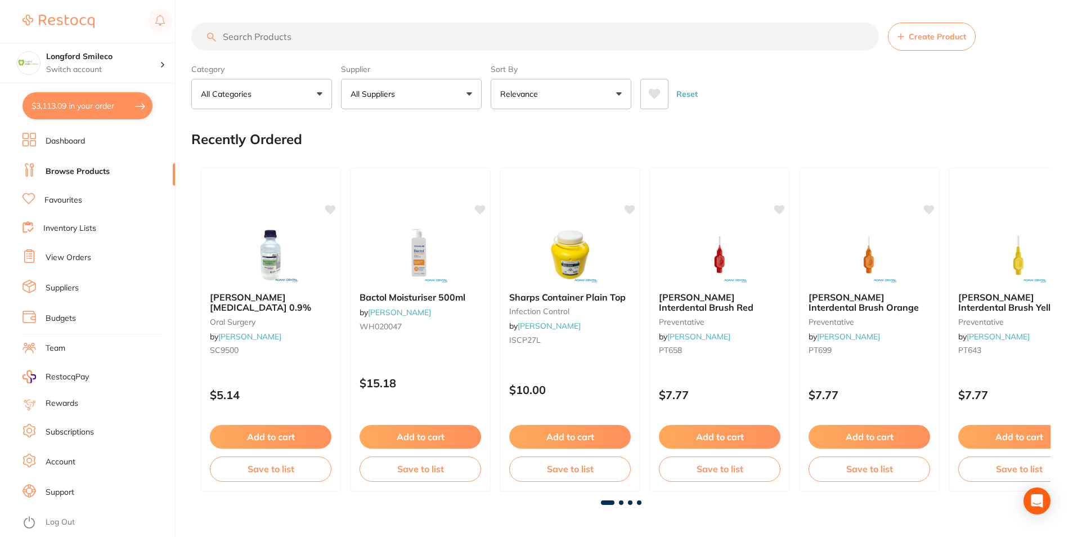
click at [266, 40] on input "search" at bounding box center [535, 37] width 688 height 28
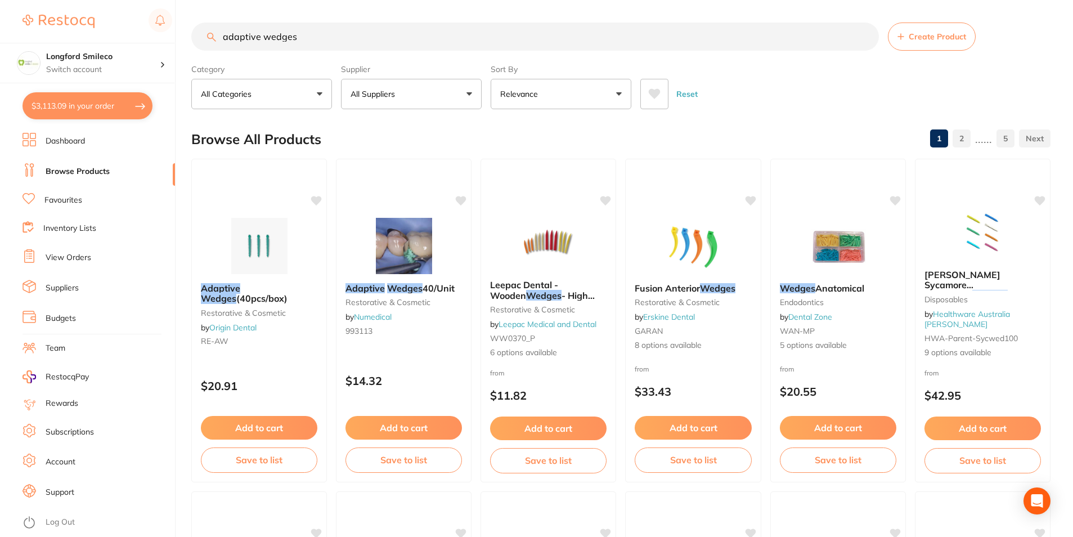
type input "adaptive wedges"
click at [416, 97] on button "All Suppliers" at bounding box center [411, 94] width 141 height 30
type input "ada"
click at [403, 194] on p "[PERSON_NAME]" at bounding box center [418, 191] width 73 height 10
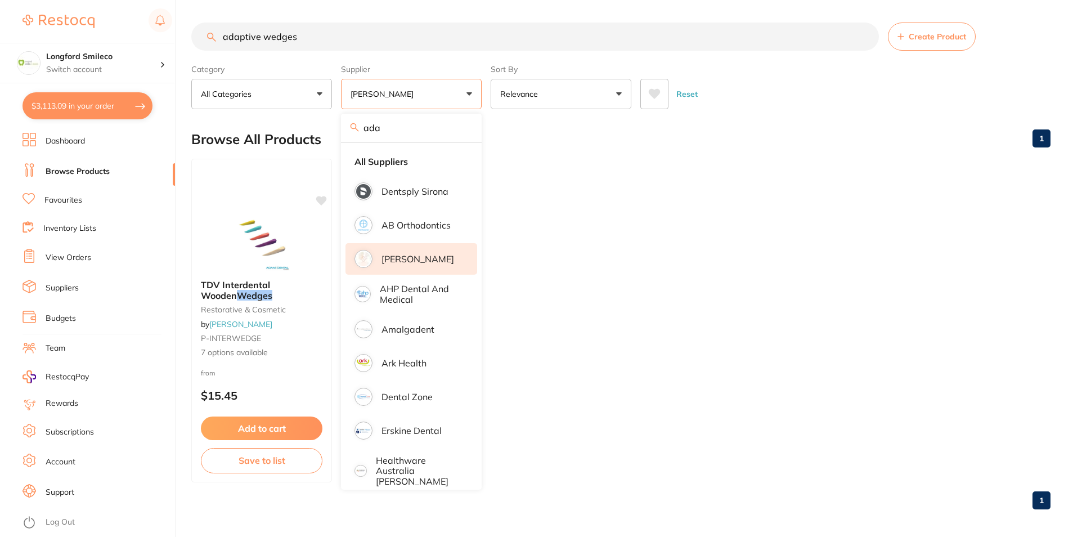
click at [531, 125] on div "Browse All Products 1" at bounding box center [621, 139] width 860 height 38
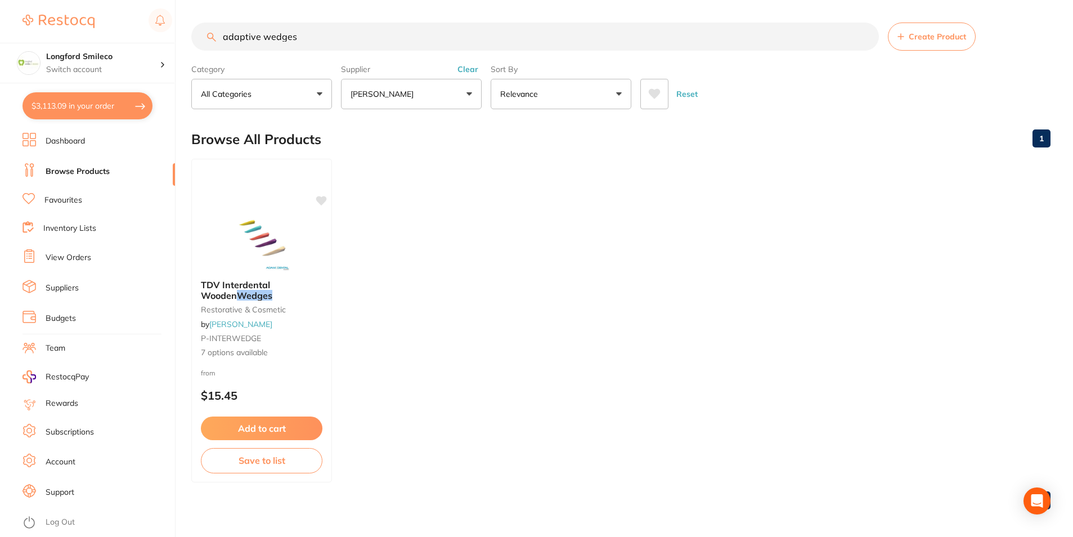
click at [382, 100] on p "[PERSON_NAME]" at bounding box center [385, 93] width 68 height 11
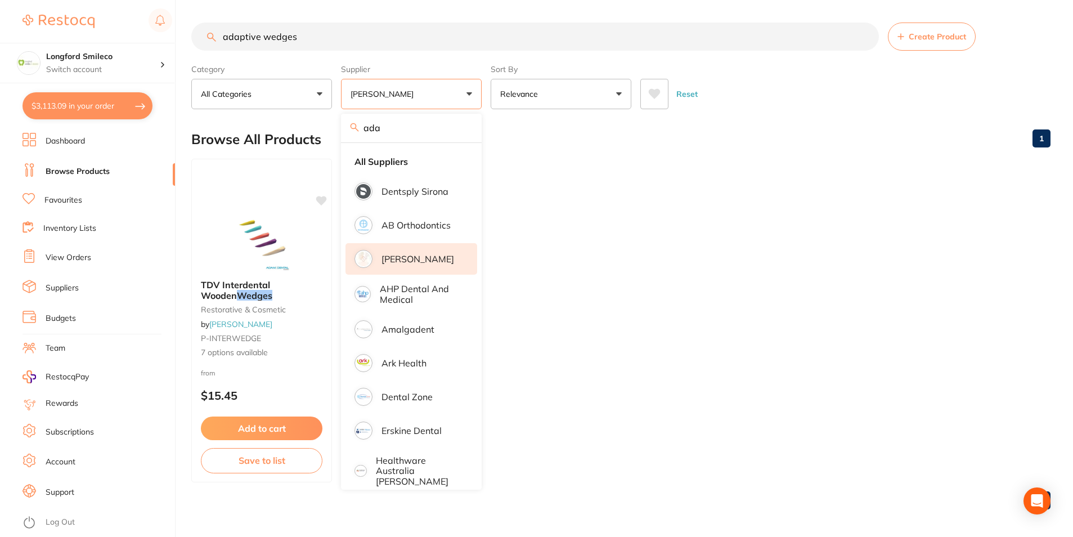
click at [505, 142] on div "Browse All Products 1" at bounding box center [621, 139] width 860 height 38
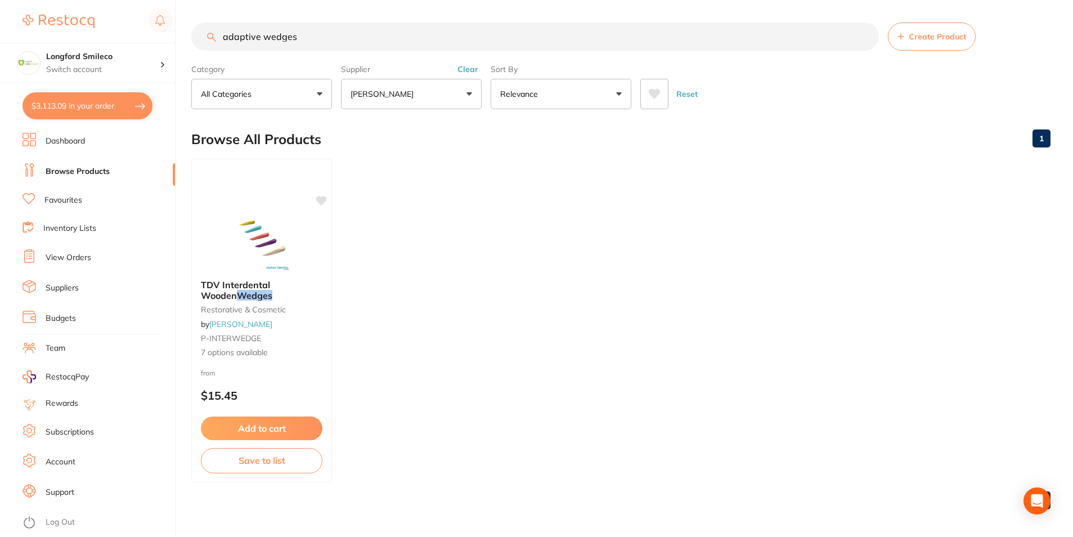
drag, startPoint x: 265, startPoint y: 38, endPoint x: 215, endPoint y: 39, distance: 49.6
click at [215, 39] on div "adaptive wedges Create Product" at bounding box center [621, 37] width 860 height 28
type input "wedges"
click at [462, 70] on button "Clear" at bounding box center [468, 69] width 28 height 10
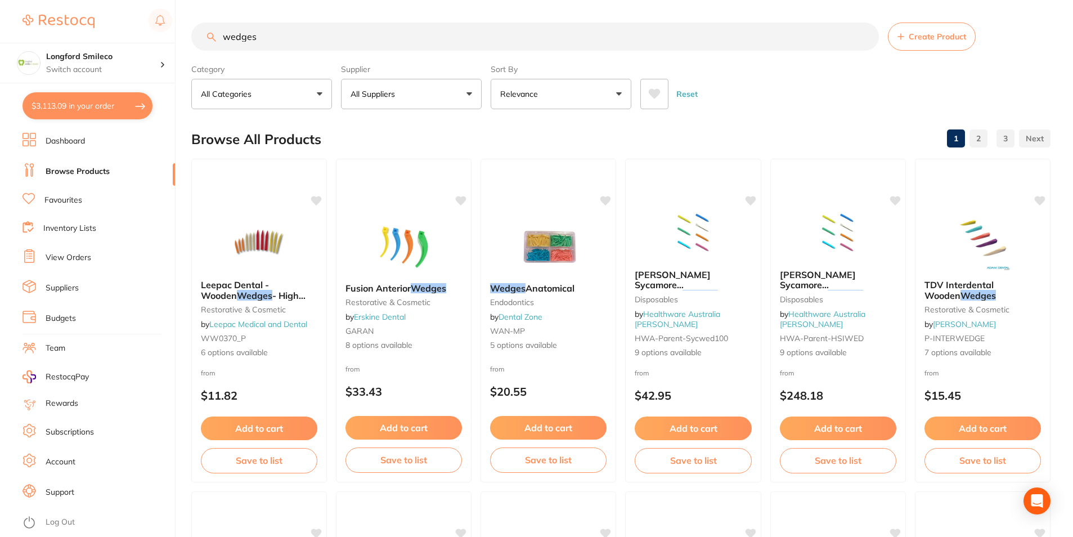
click at [223, 43] on input "wedges" at bounding box center [535, 37] width 688 height 28
type input "V3 wedges"
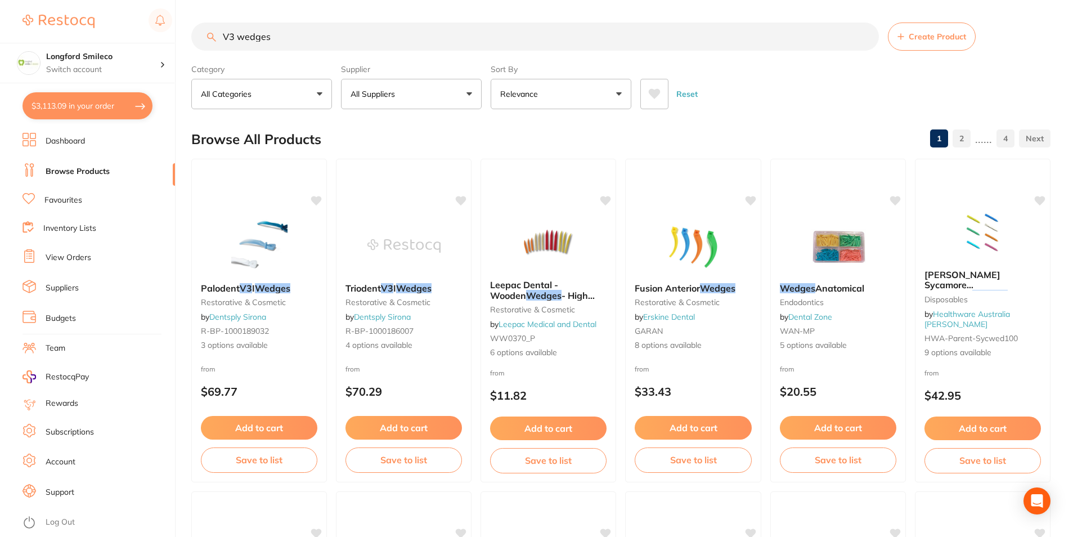
click at [442, 82] on button "All Suppliers" at bounding box center [411, 94] width 141 height 30
type input "adam"
click at [388, 195] on p "[PERSON_NAME]" at bounding box center [418, 191] width 73 height 10
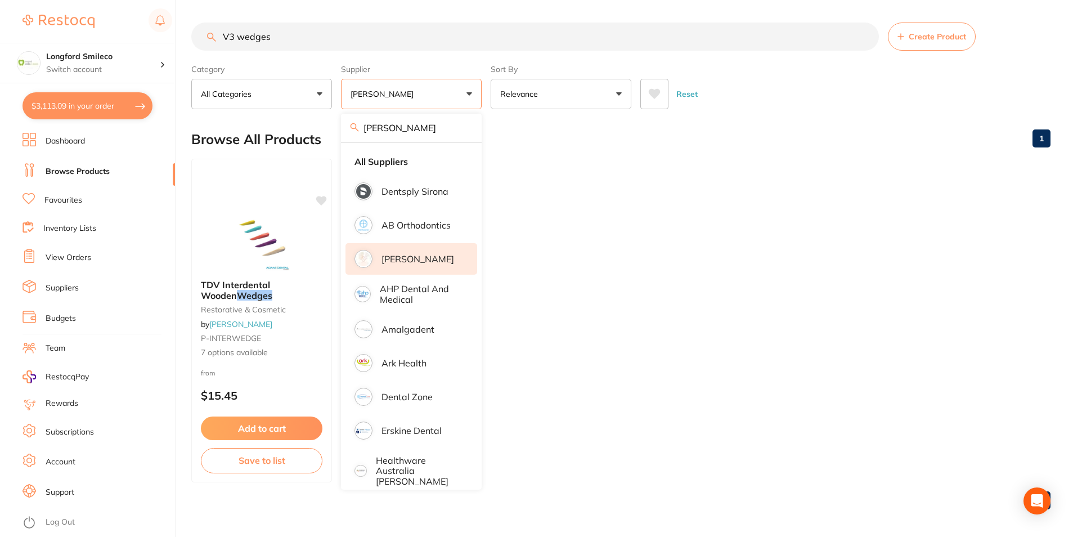
click at [525, 142] on div "Browse All Products 1" at bounding box center [621, 139] width 860 height 38
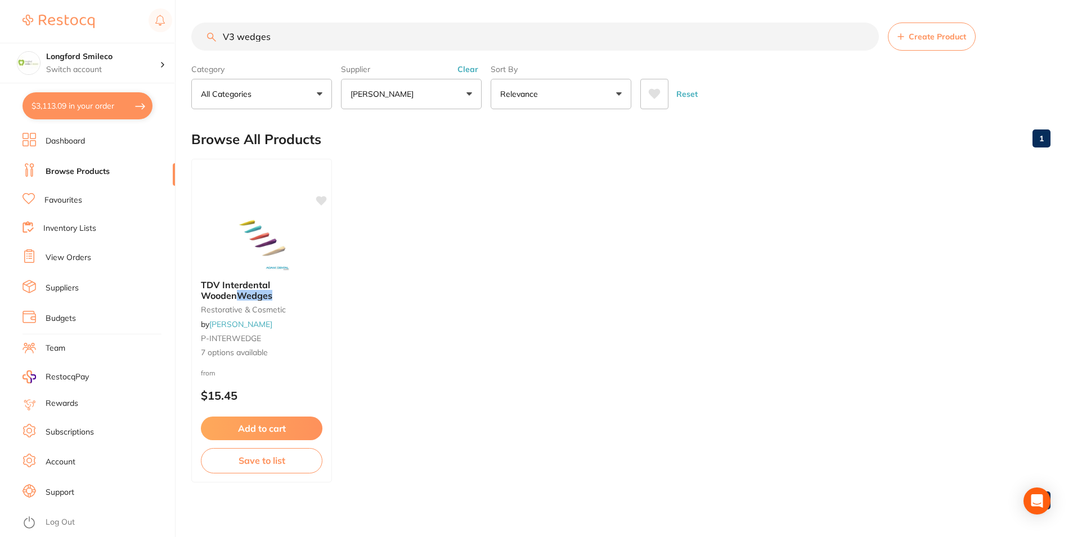
click at [233, 33] on input "V3 wedges" at bounding box center [535, 37] width 688 height 28
drag, startPoint x: 301, startPoint y: 39, endPoint x: 274, endPoint y: 40, distance: 27.0
click at [274, 40] on input "adaptive wedges" at bounding box center [535, 37] width 688 height 28
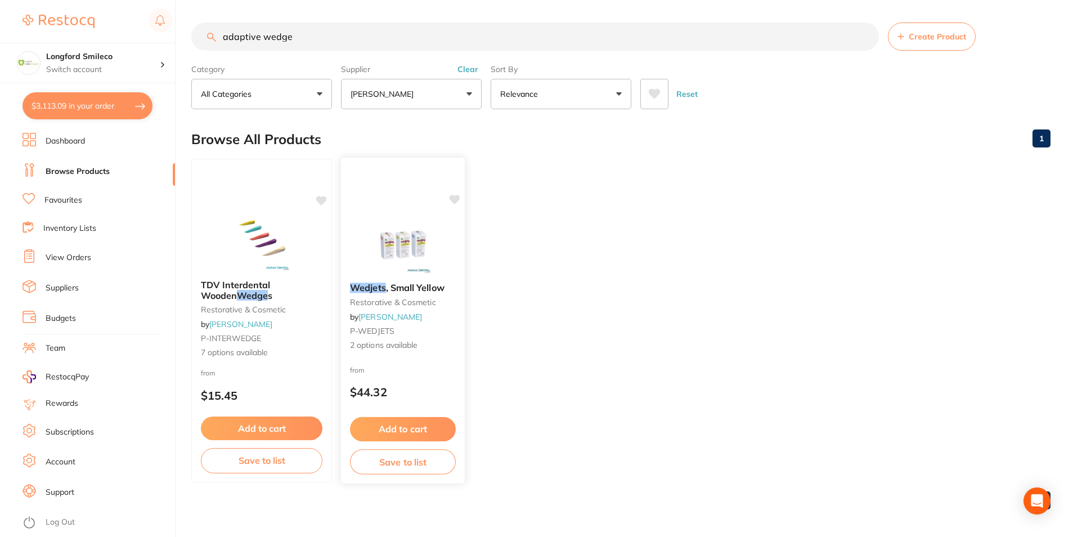
type input "adaptive wedge"
click at [397, 200] on div "Wedjets , Small Yellow restorative & cosmetic by Adam Dental P-WEDJETS 2 option…" at bounding box center [403, 320] width 125 height 327
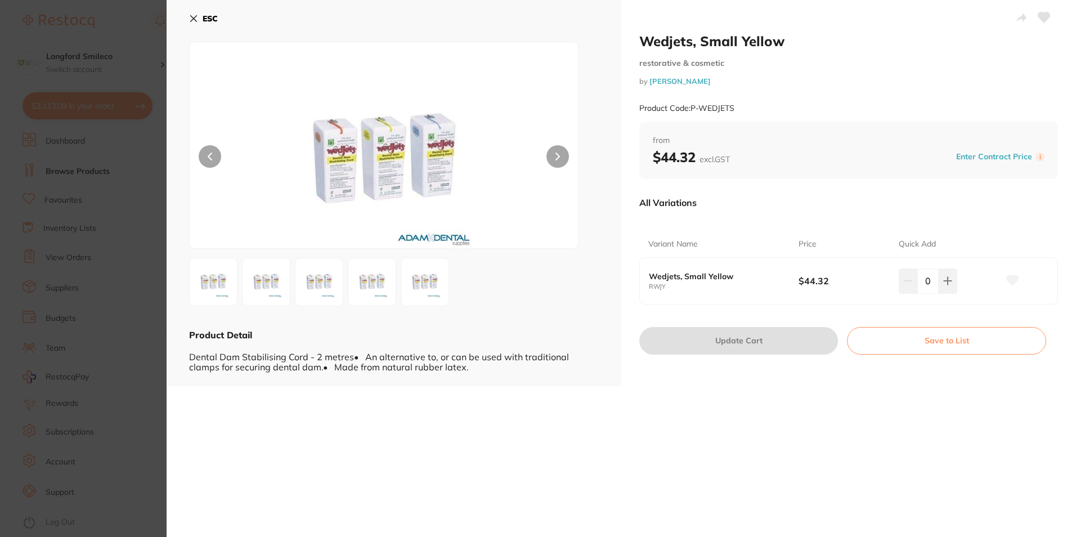
click at [194, 18] on icon at bounding box center [194, 19] width 6 height 6
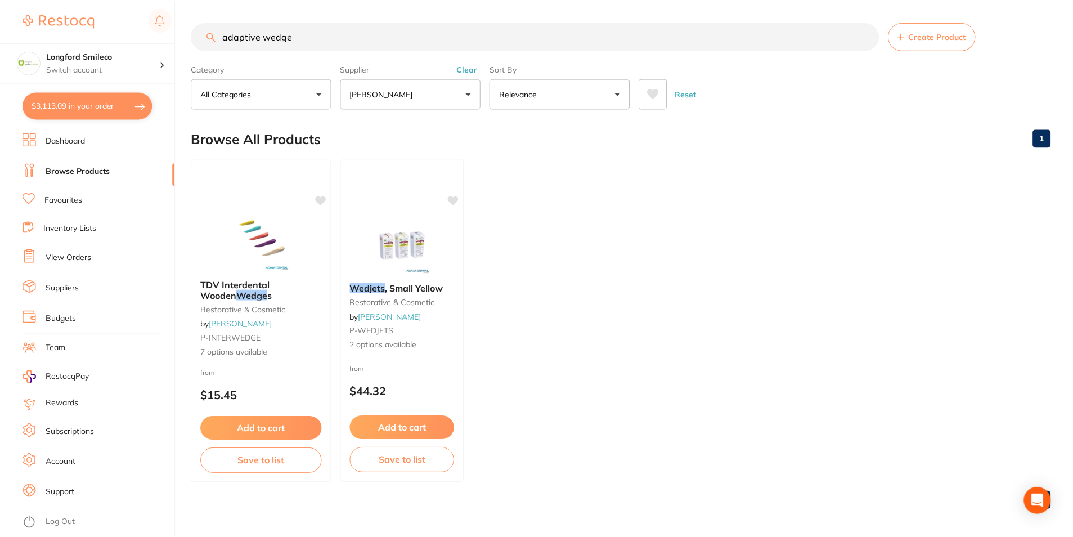
scroll to position [4, 0]
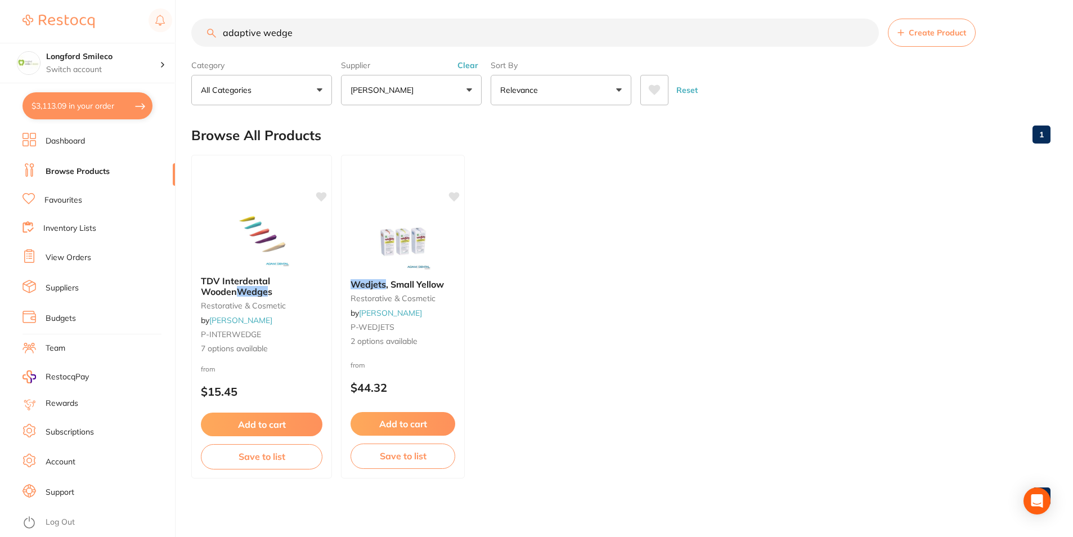
drag, startPoint x: 301, startPoint y: 34, endPoint x: 220, endPoint y: 32, distance: 81.1
click at [220, 32] on input "adaptive wedge" at bounding box center [535, 33] width 688 height 28
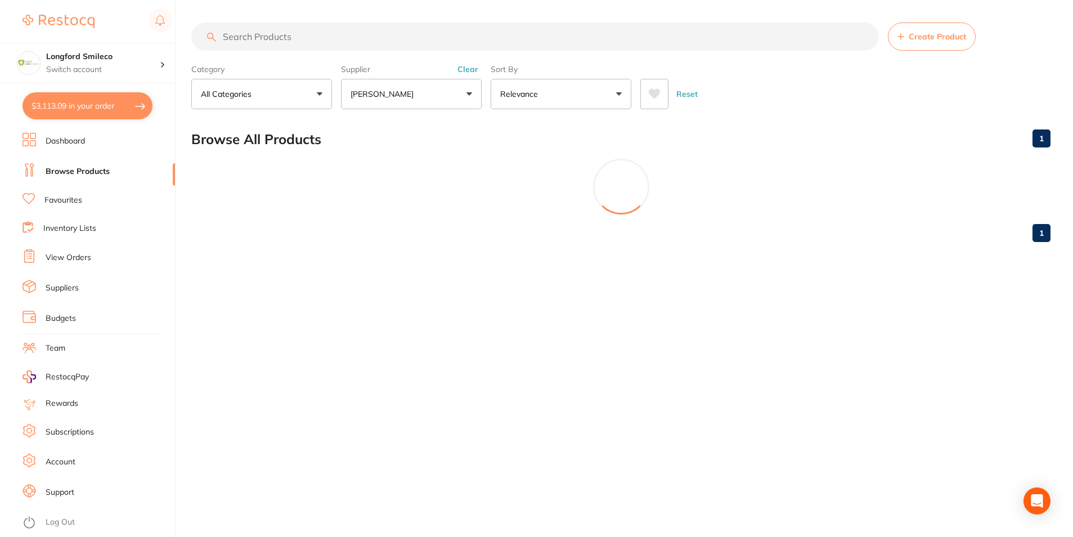
scroll to position [0, 0]
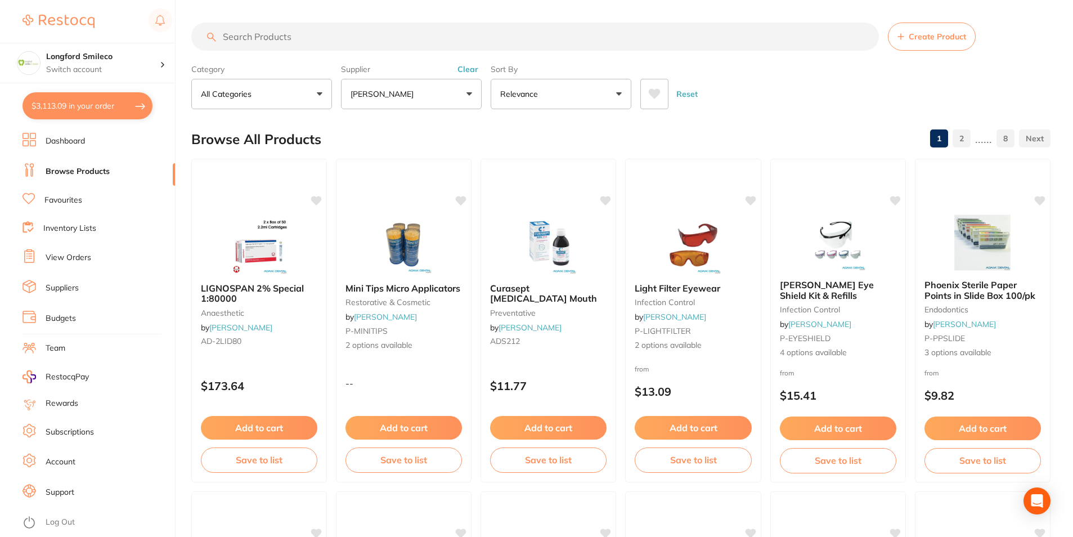
click at [463, 69] on button "Clear" at bounding box center [468, 69] width 28 height 10
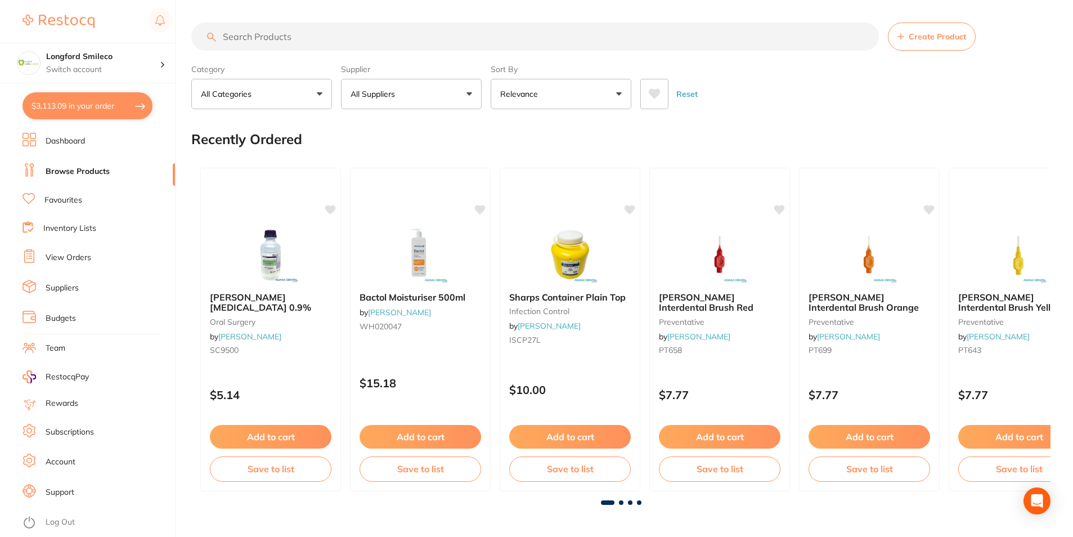
click at [387, 44] on input "search" at bounding box center [535, 37] width 688 height 28
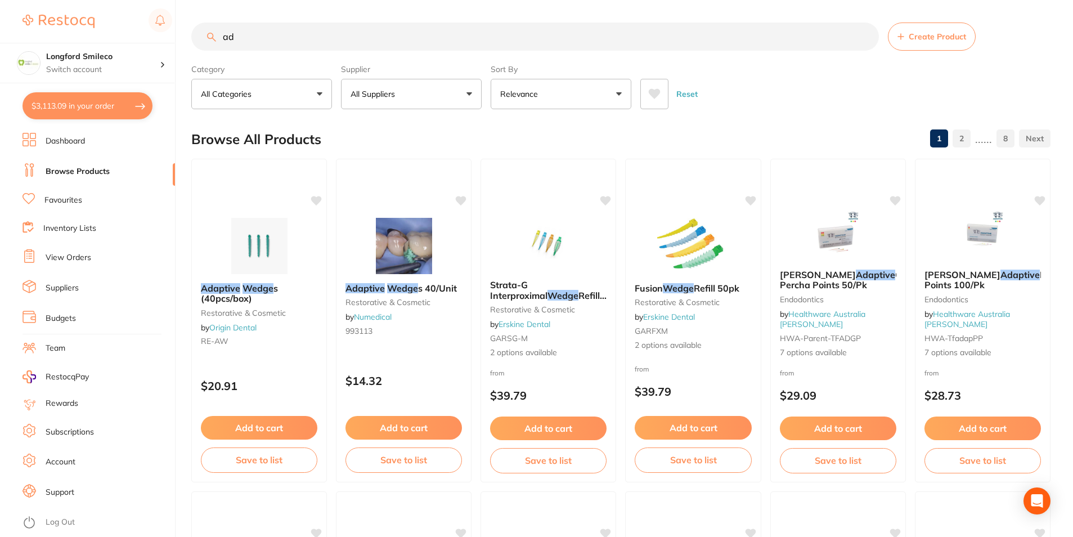
type input "a"
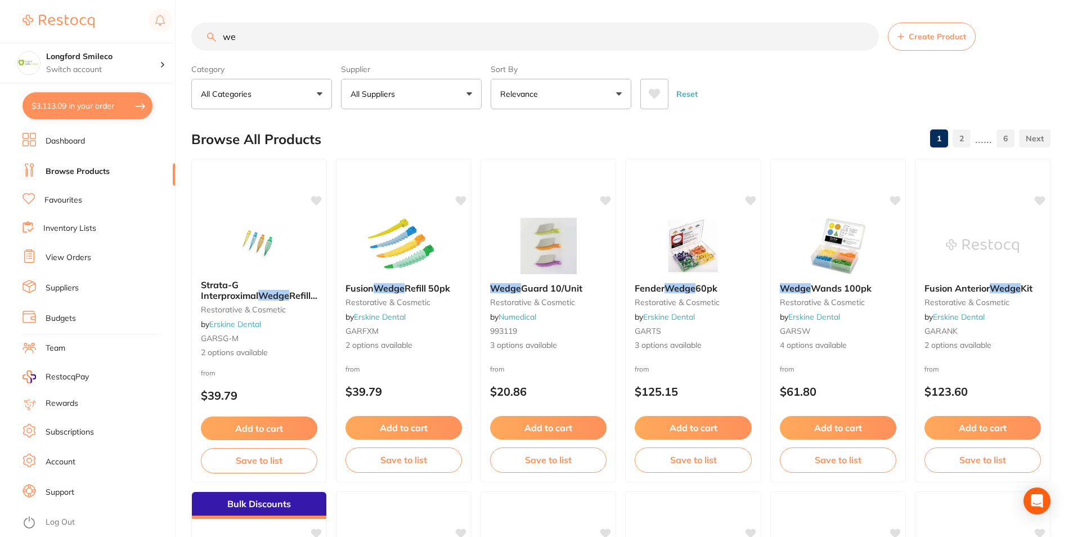
type input "w"
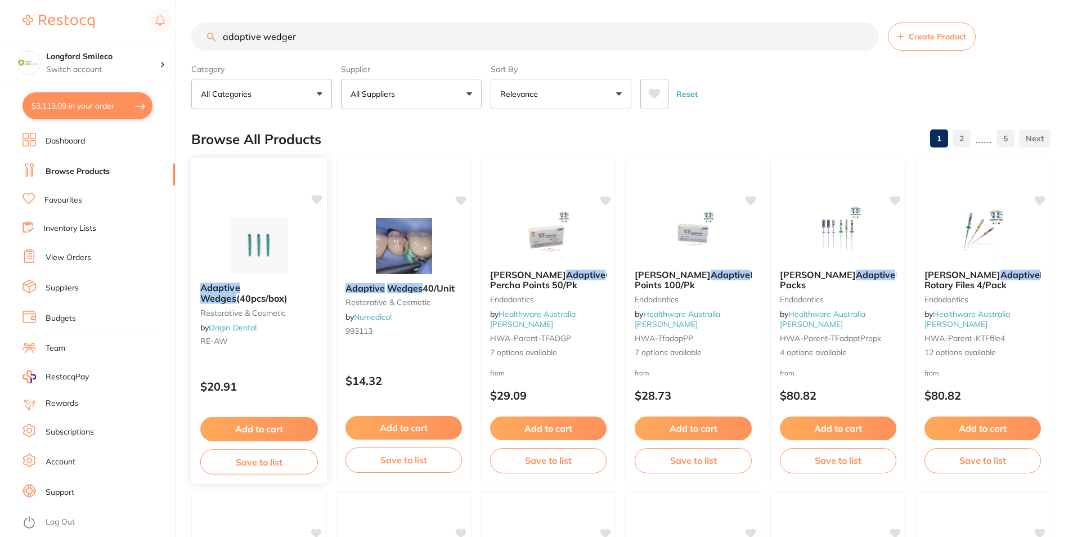
type input "adaptive wedger"
click at [238, 271] on img at bounding box center [259, 245] width 74 height 57
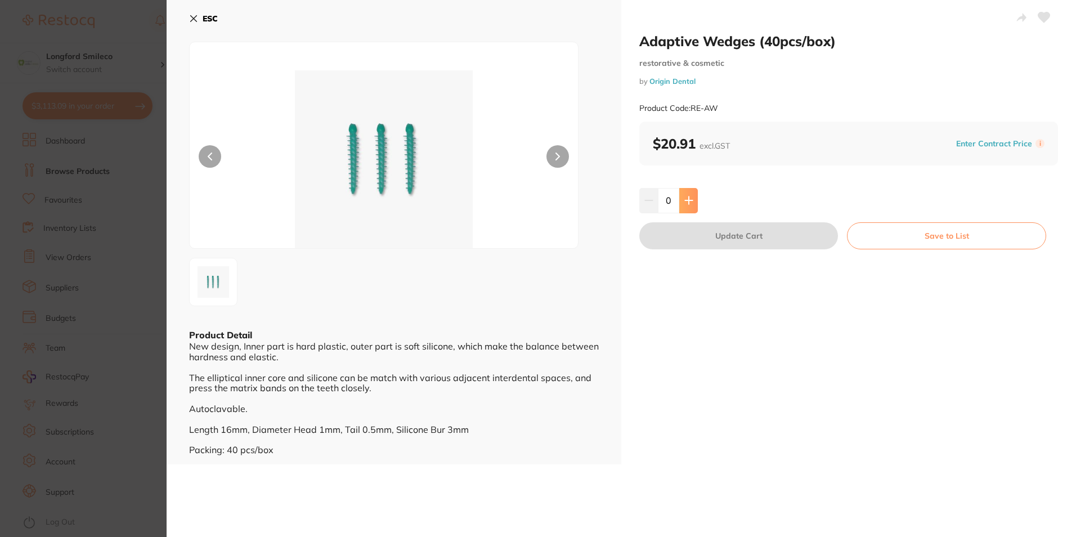
click at [688, 203] on icon at bounding box center [688, 200] width 9 height 9
type input "1"
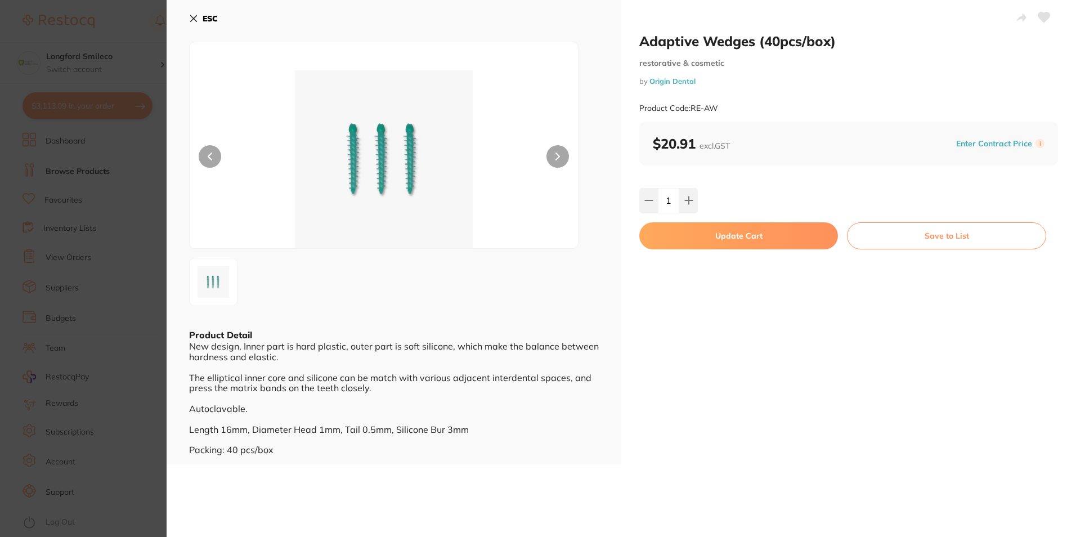
click at [697, 227] on button "Update Cart" at bounding box center [738, 235] width 199 height 27
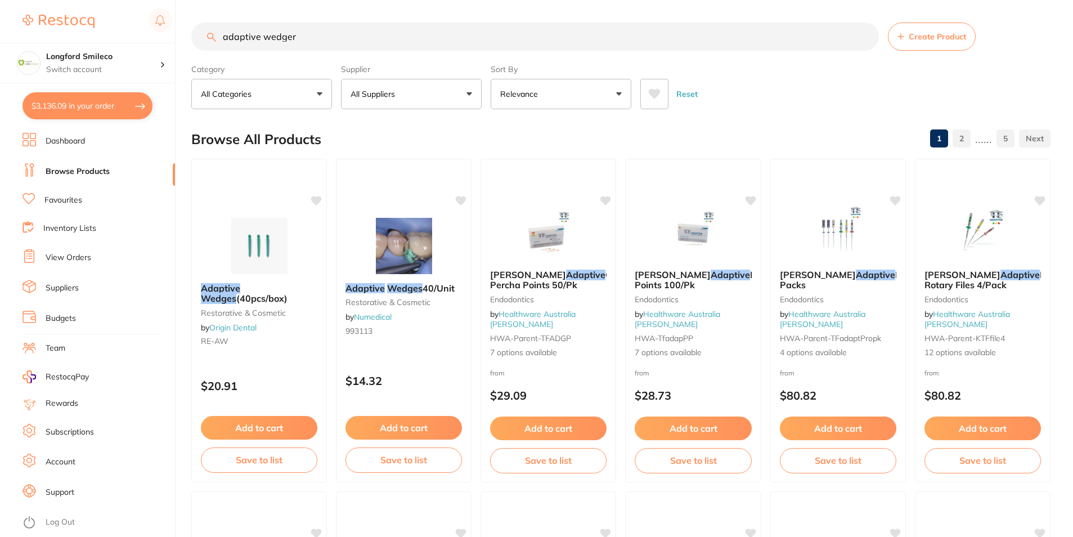
click at [420, 74] on label "Supplier" at bounding box center [411, 69] width 141 height 10
click at [421, 96] on button "All Suppliers" at bounding box center [411, 94] width 141 height 30
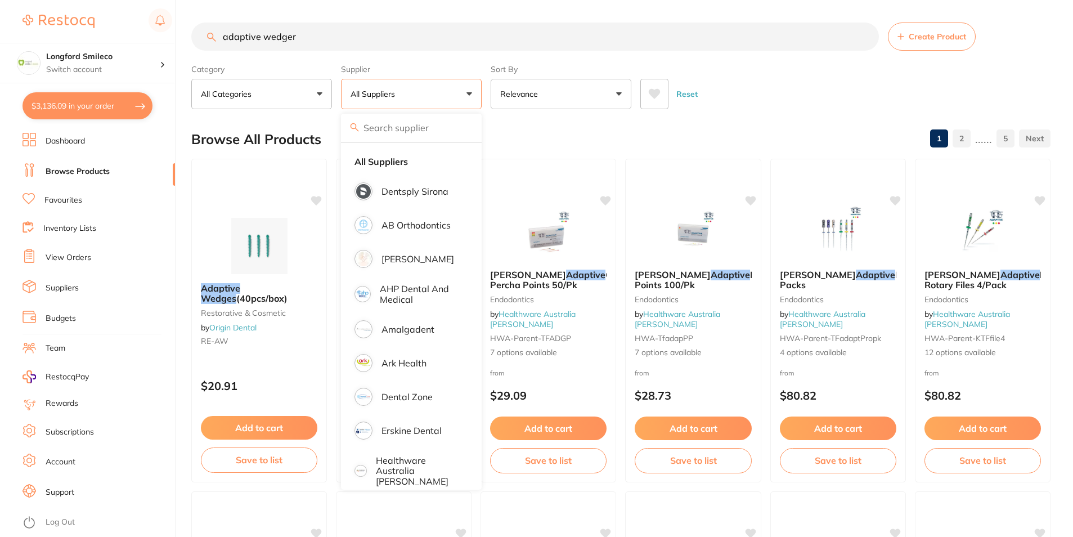
type input "p"
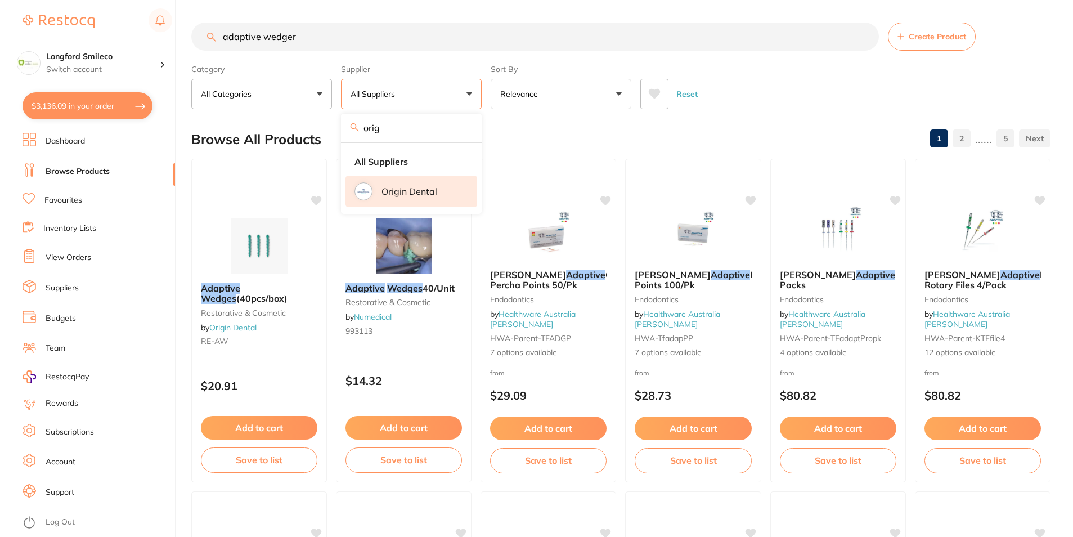
type input "orig"
click at [359, 182] on li "Origin Dental" at bounding box center [412, 192] width 132 height 32
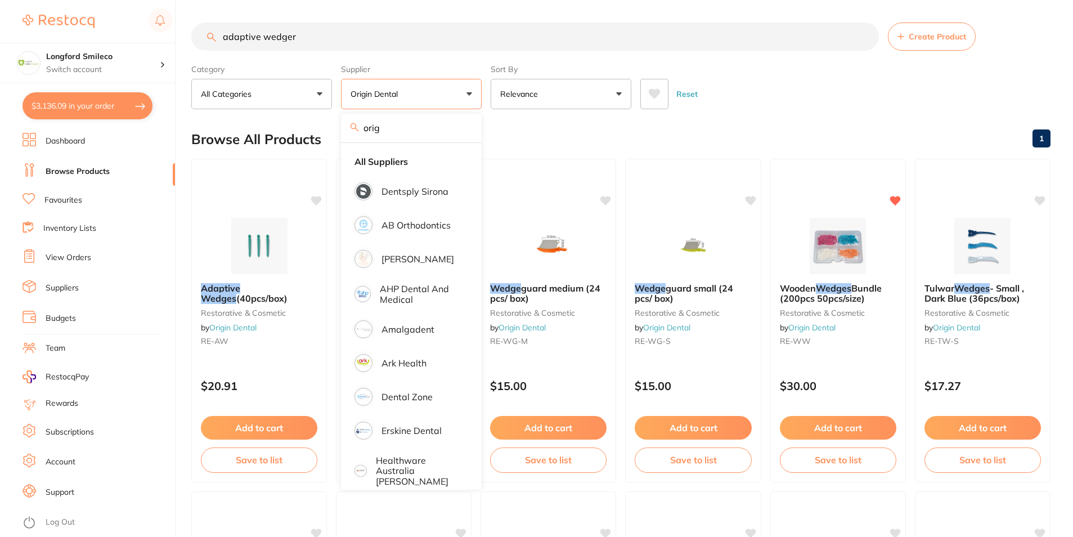
click at [512, 125] on div "Browse All Products 1" at bounding box center [621, 139] width 860 height 38
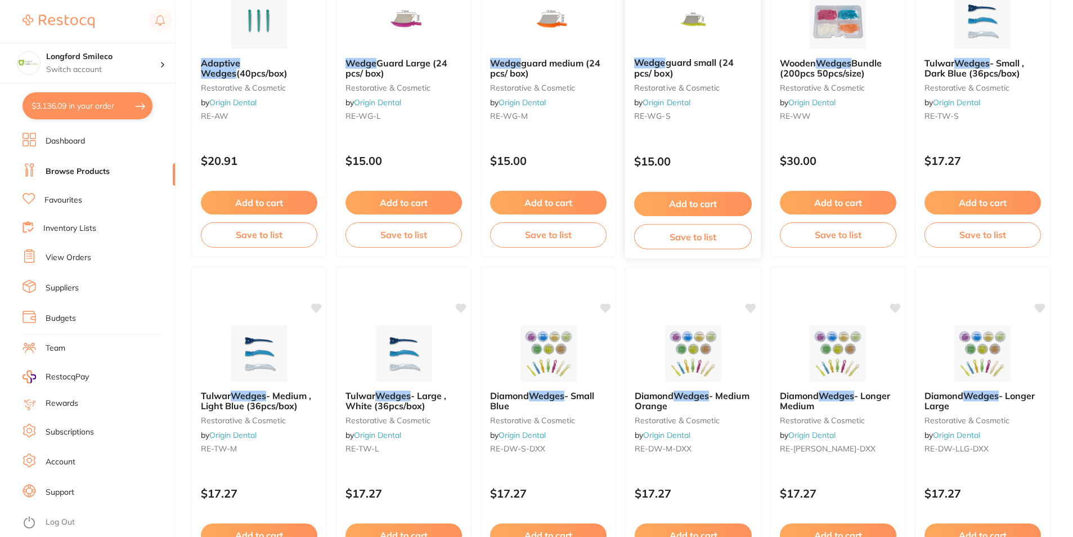
scroll to position [281, 0]
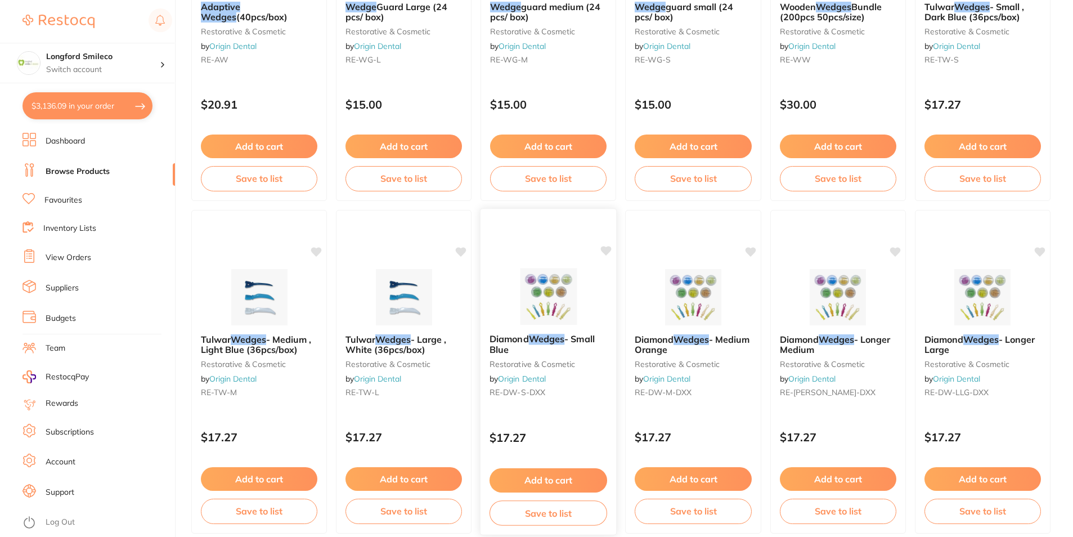
click at [577, 286] on img at bounding box center [549, 296] width 74 height 57
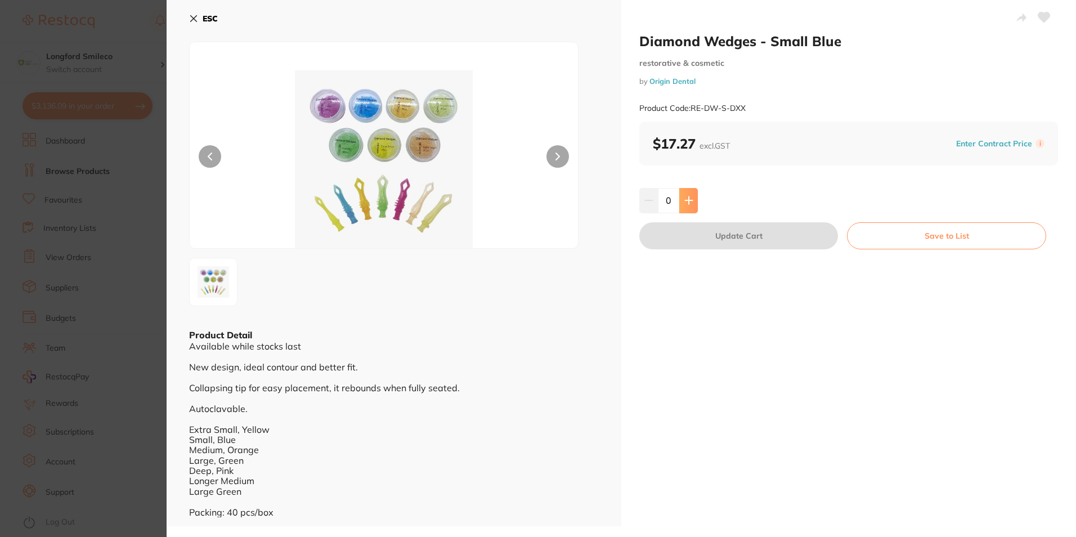
click at [684, 199] on icon at bounding box center [688, 200] width 9 height 9
type input "1"
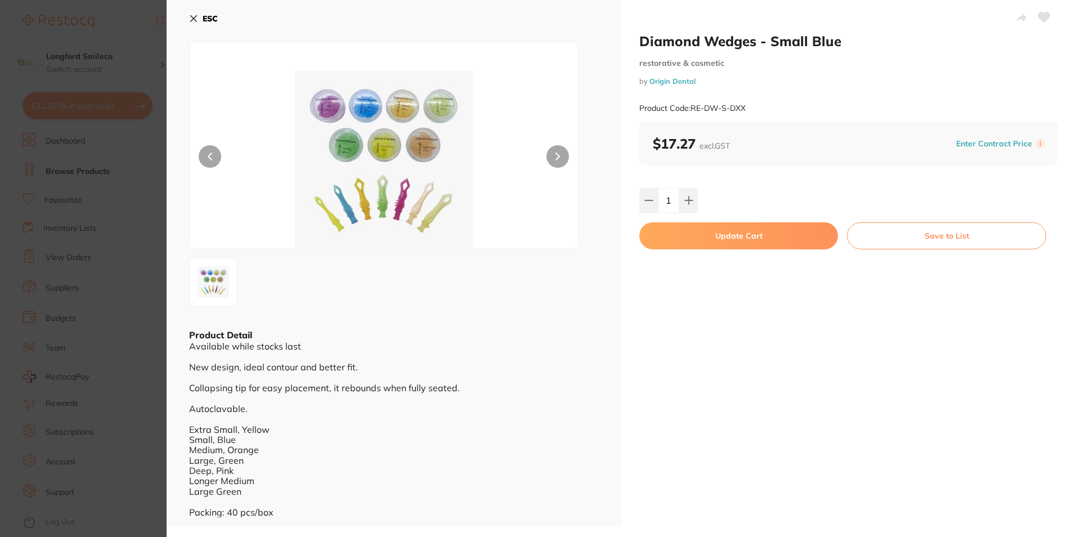
click at [682, 222] on button "Update Cart" at bounding box center [738, 235] width 199 height 27
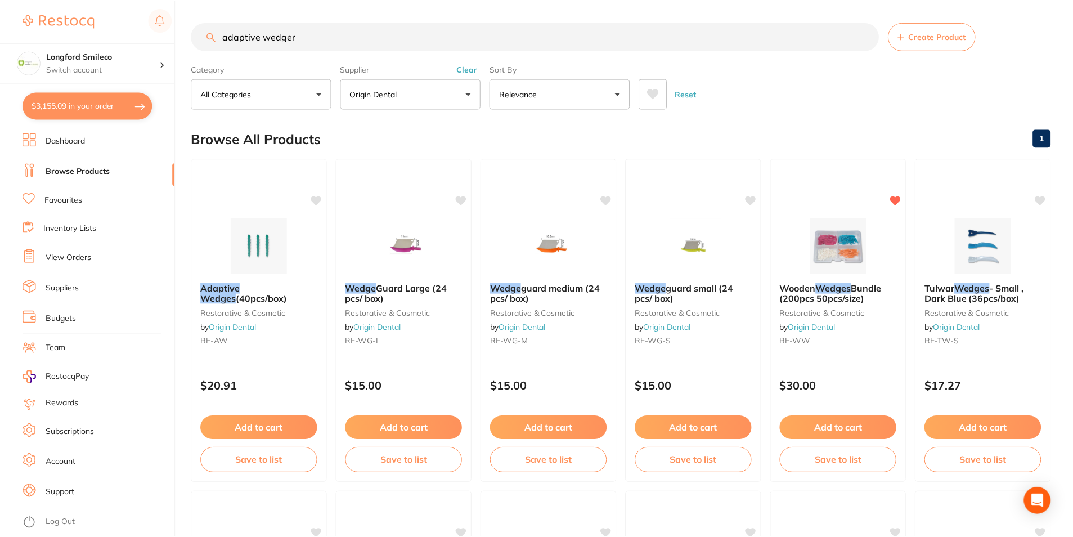
scroll to position [281, 0]
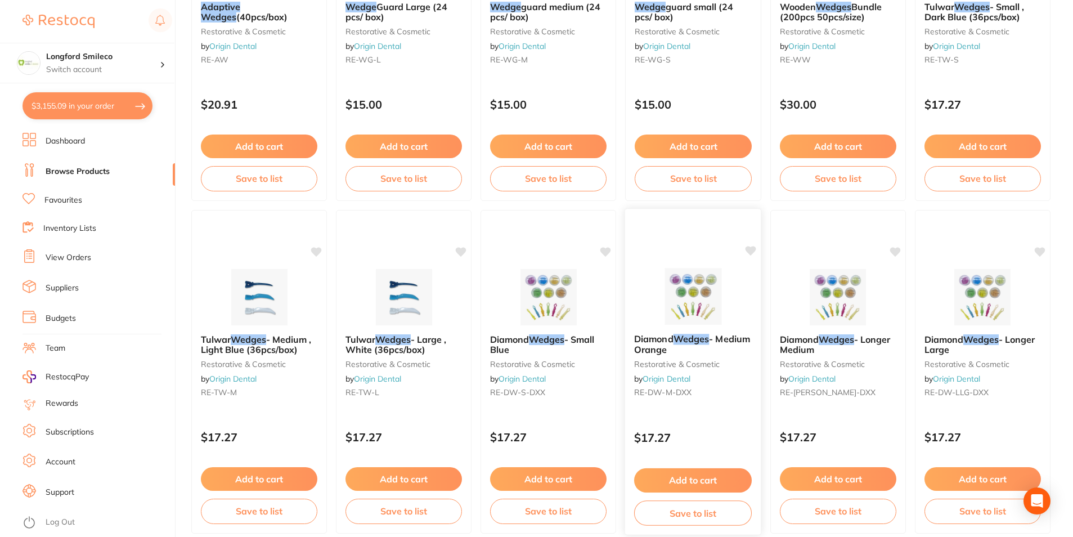
click at [685, 266] on div "Diamond Wedges - Medium Orange restorative & cosmetic by Origin Dental RE-DW-M-…" at bounding box center [693, 371] width 137 height 327
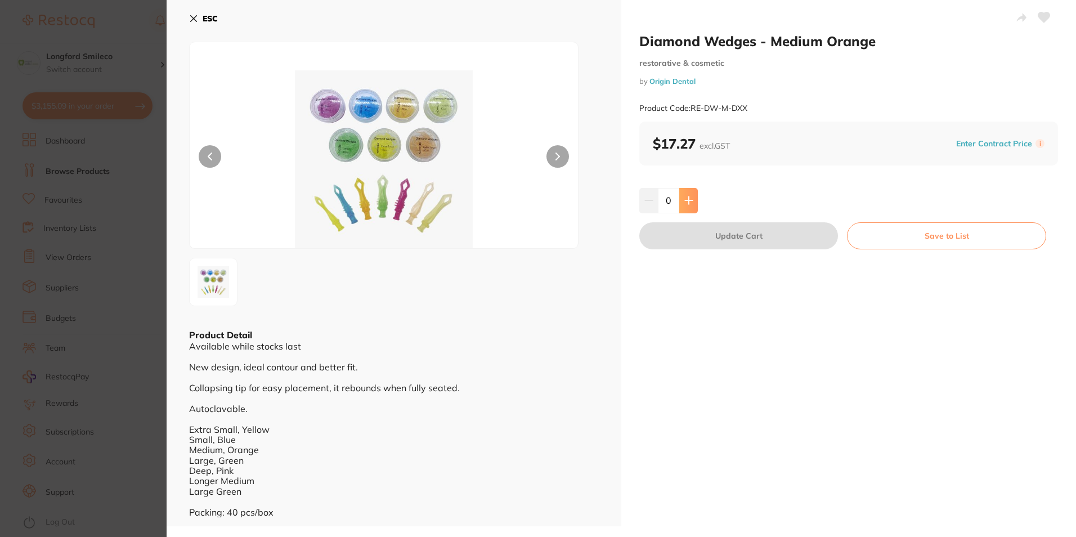
click at [686, 208] on button at bounding box center [688, 200] width 19 height 25
type input "1"
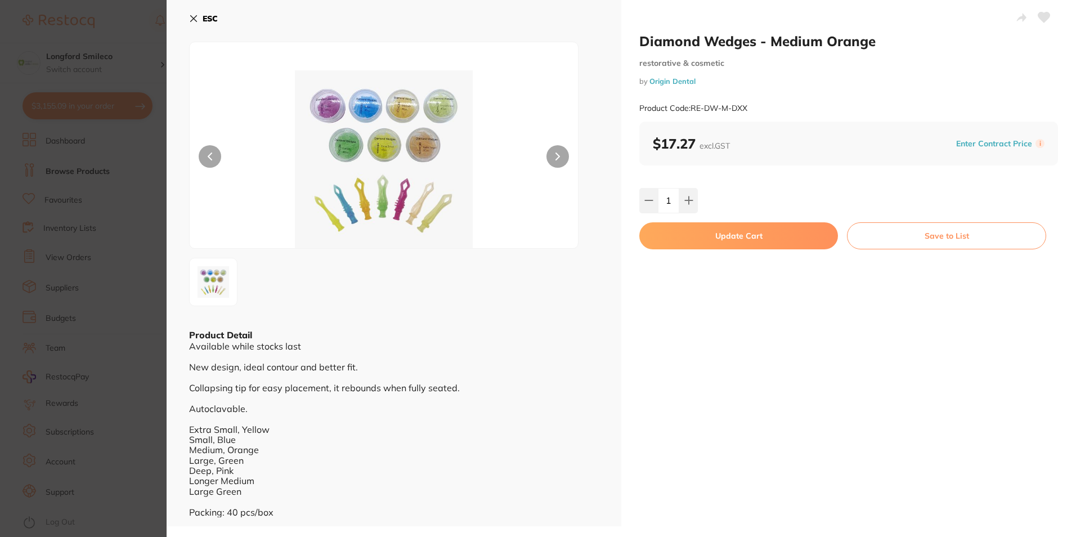
click at [683, 230] on button "Update Cart" at bounding box center [738, 235] width 199 height 27
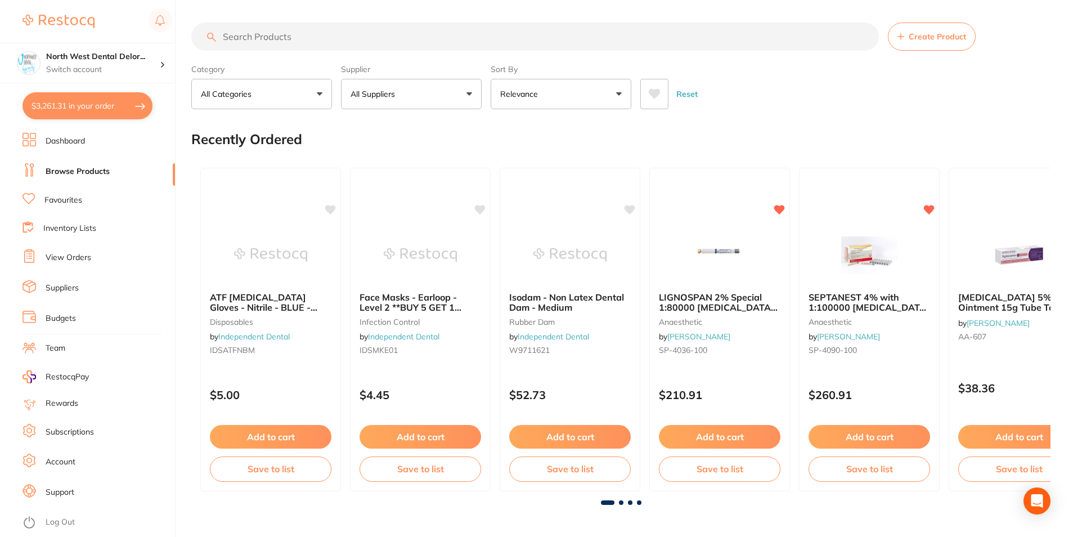
click at [640, 504] on span at bounding box center [639, 502] width 5 height 5
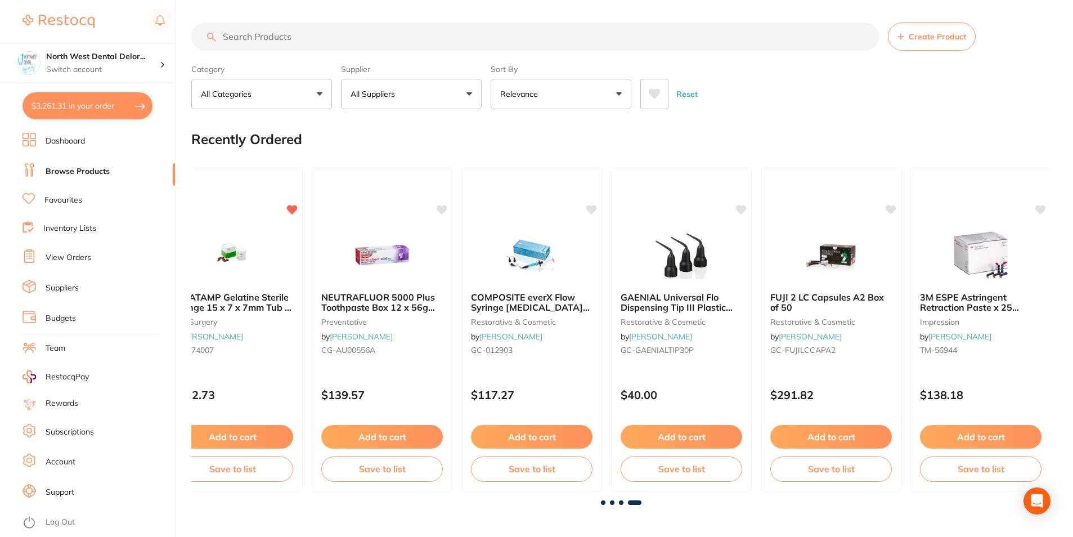
scroll to position [0, 2144]
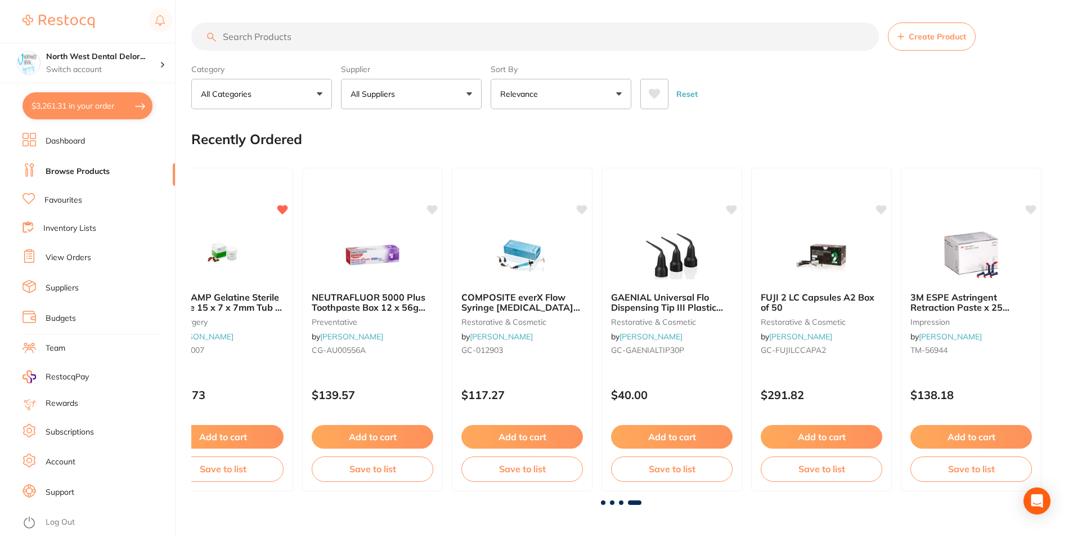
click at [620, 503] on span at bounding box center [621, 502] width 5 height 5
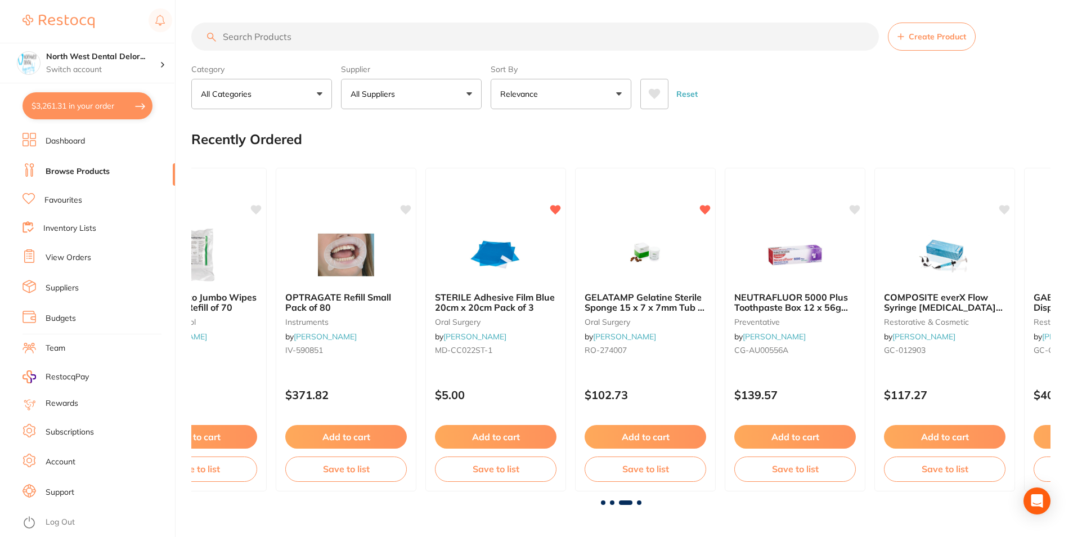
scroll to position [0, 1719]
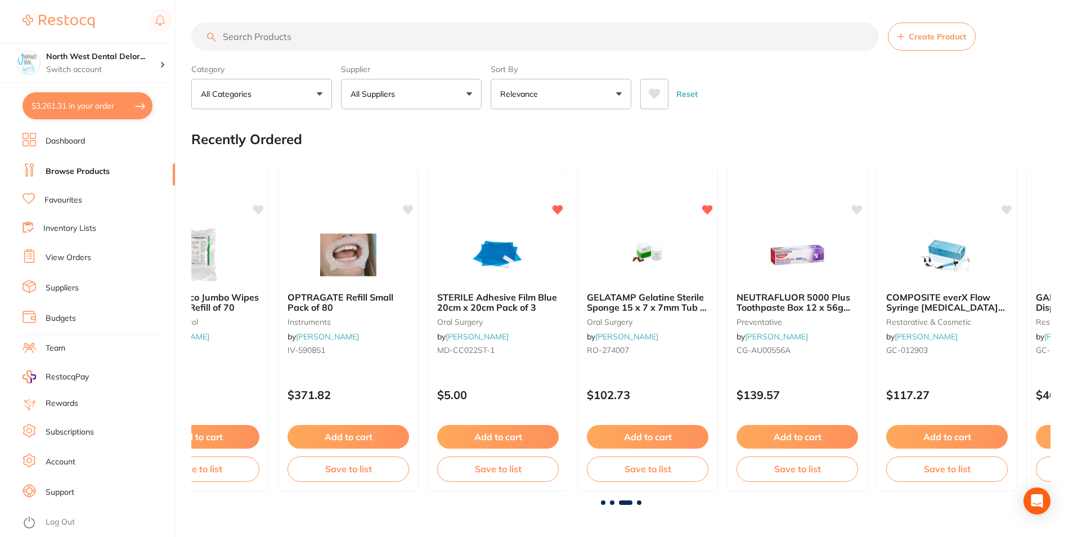
click at [610, 504] on div at bounding box center [621, 502] width 860 height 5
click at [615, 502] on div at bounding box center [621, 502] width 860 height 5
click at [614, 502] on span at bounding box center [612, 502] width 5 height 5
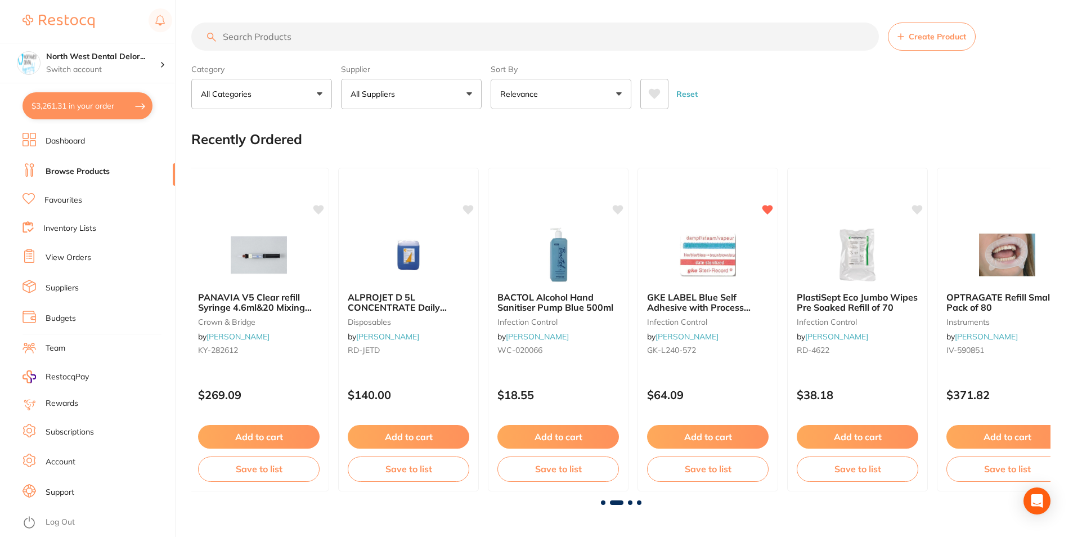
scroll to position [0, 860]
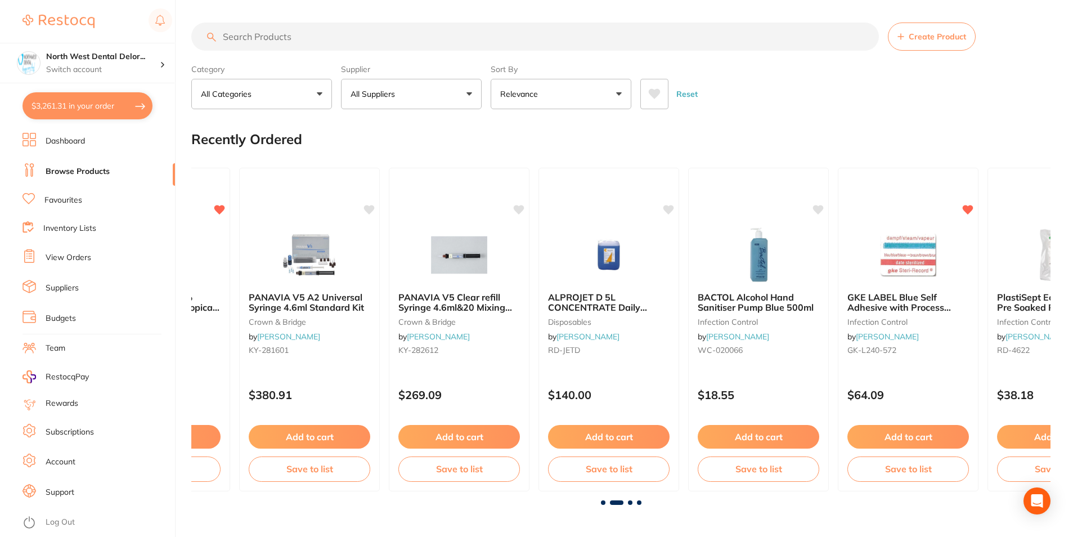
click at [306, 129] on div "Recently Ordered" at bounding box center [621, 139] width 860 height 38
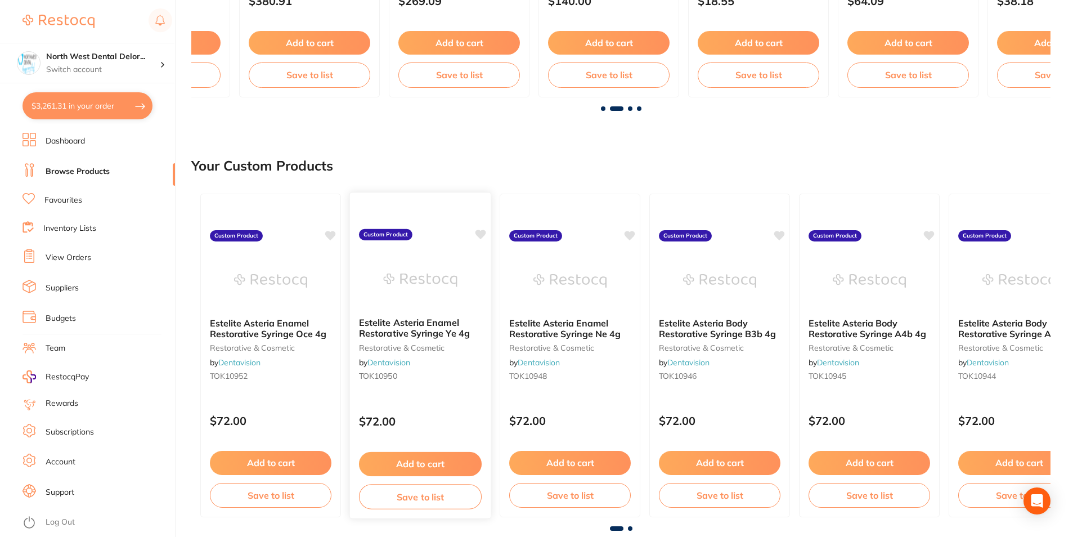
scroll to position [56, 0]
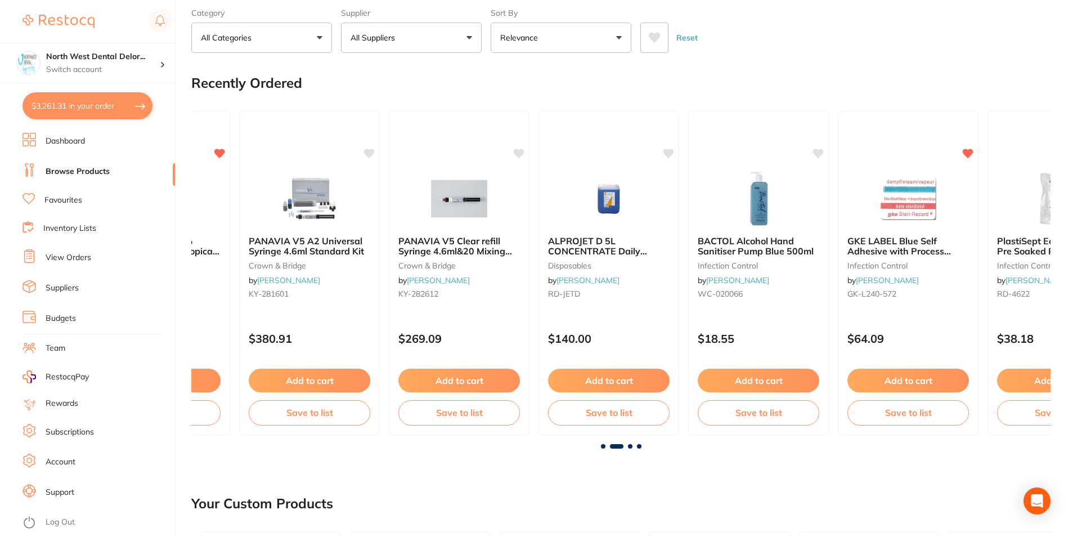
click at [641, 447] on span at bounding box center [639, 446] width 5 height 5
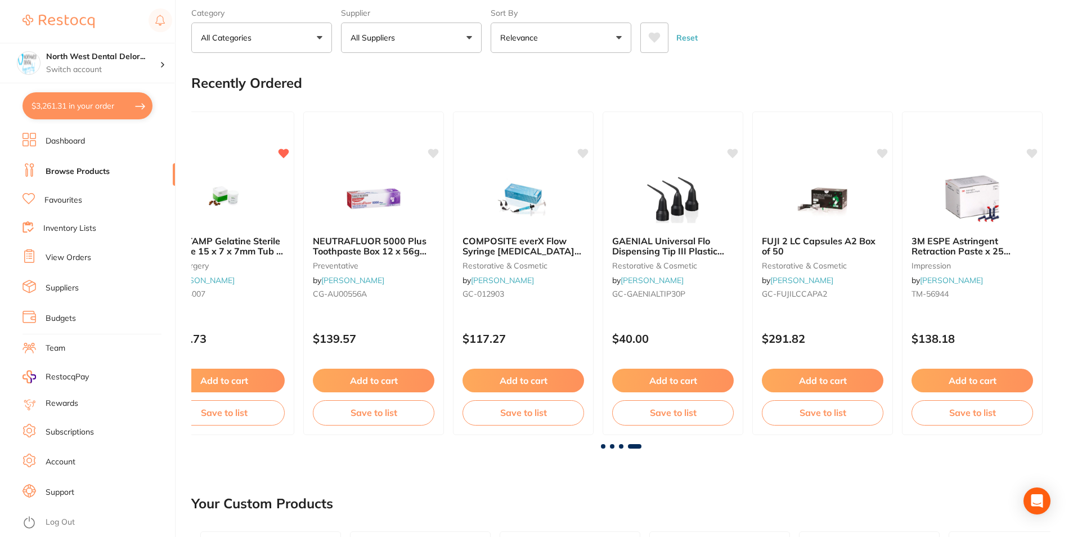
scroll to position [0, 2144]
click at [66, 103] on button "$3,261.31 in your order" at bounding box center [88, 105] width 130 height 27
checkbox input "true"
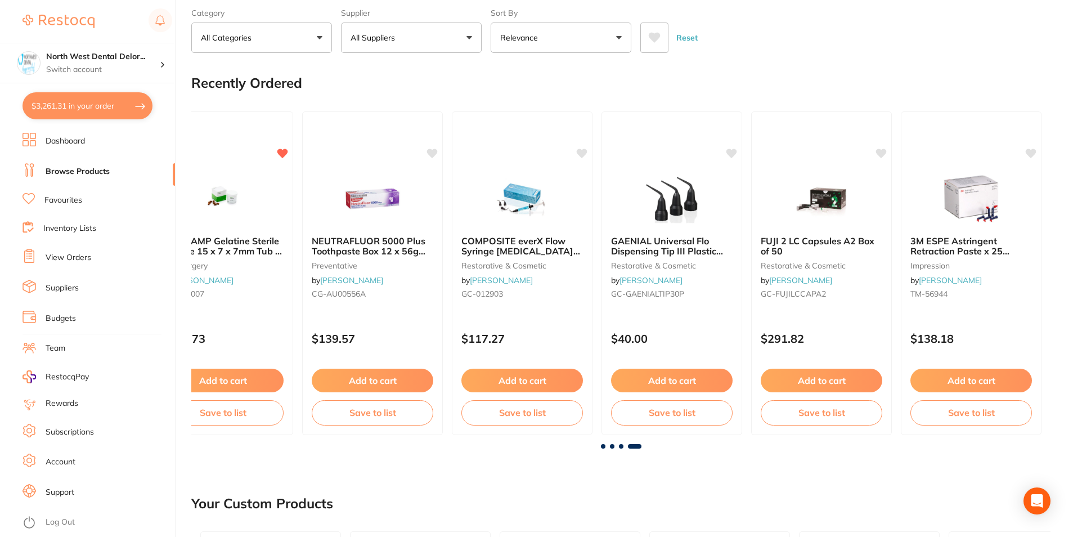
checkbox input "true"
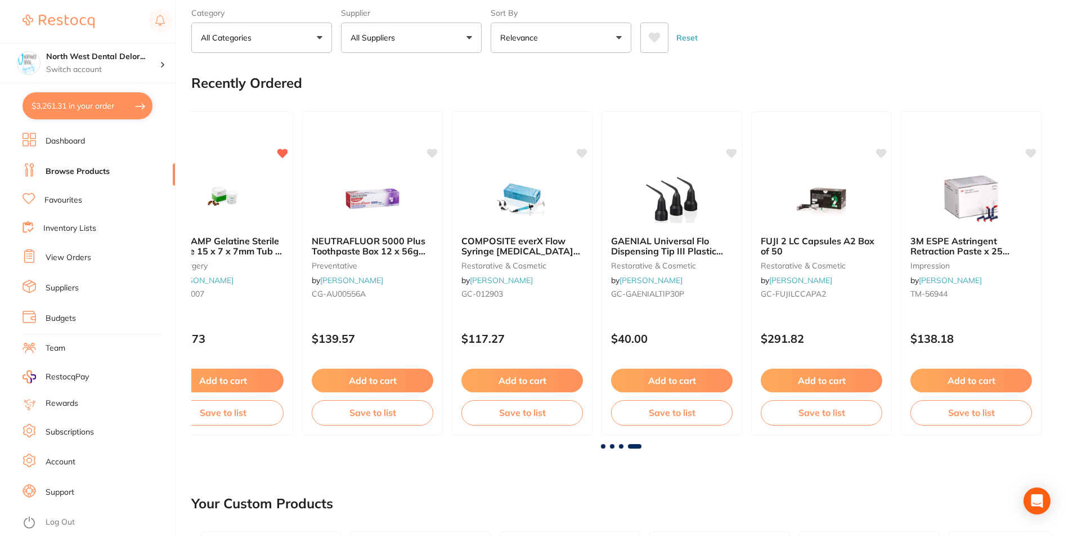
checkbox input "true"
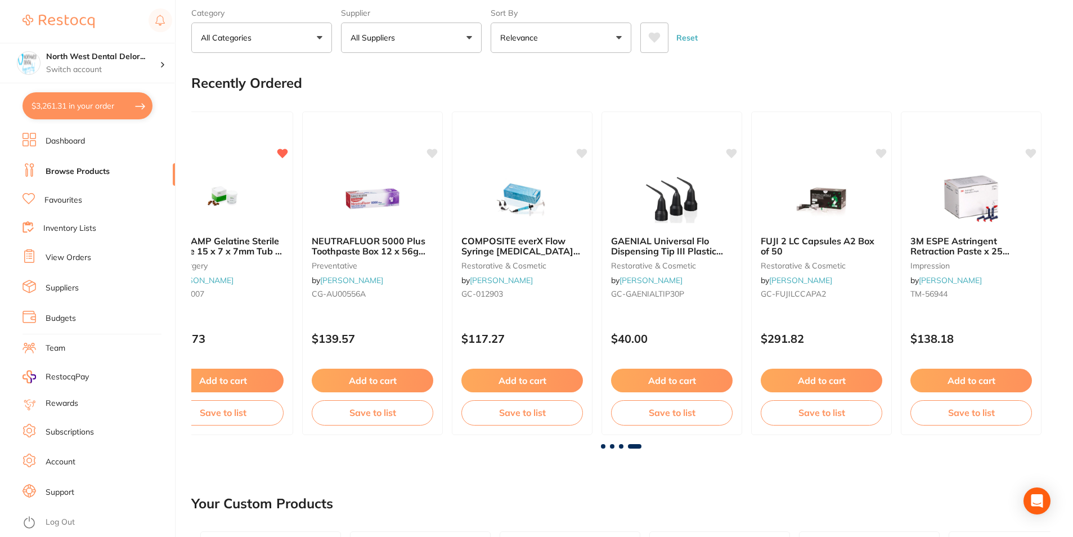
checkbox input "true"
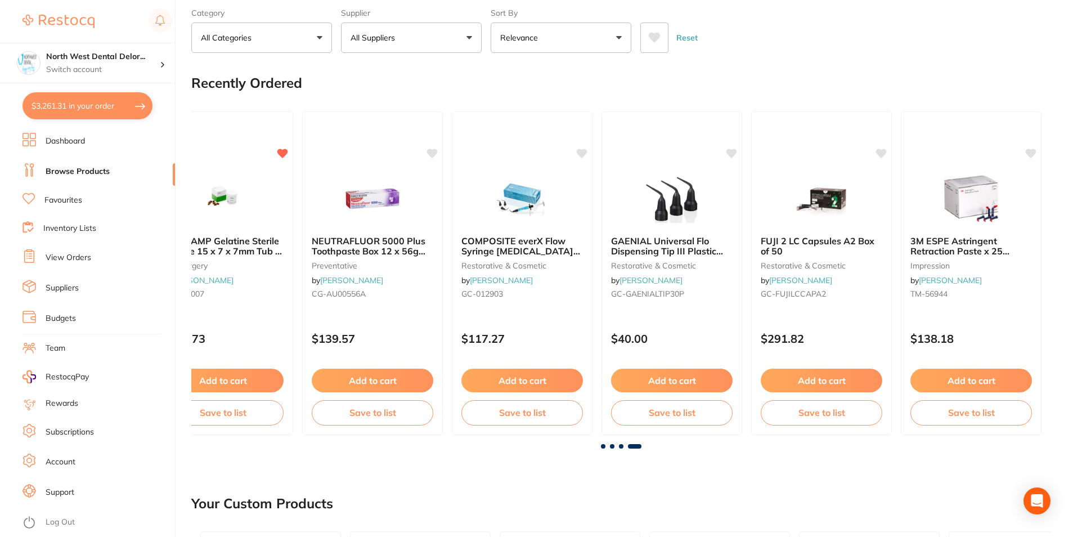
checkbox input "true"
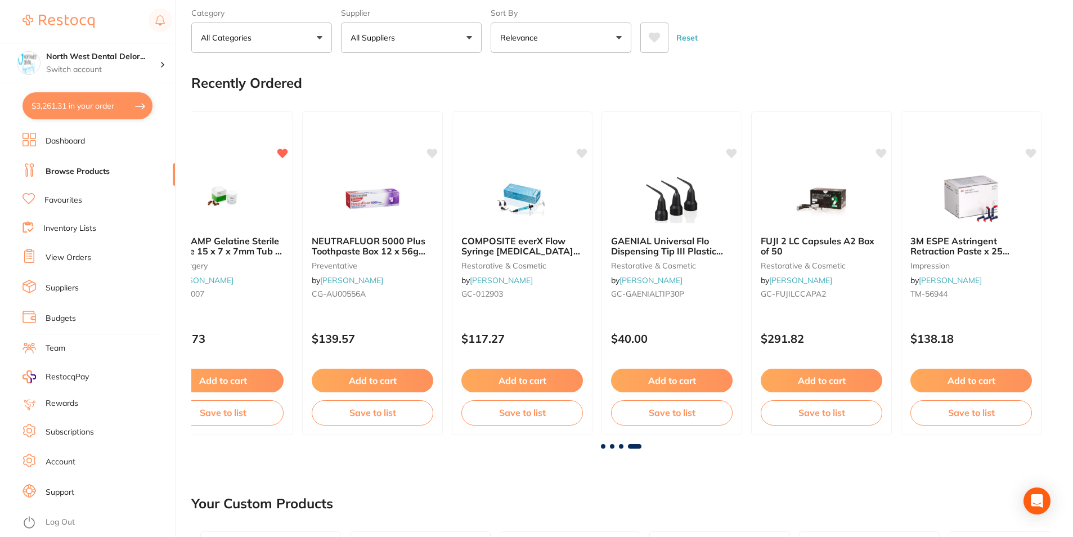
checkbox input "true"
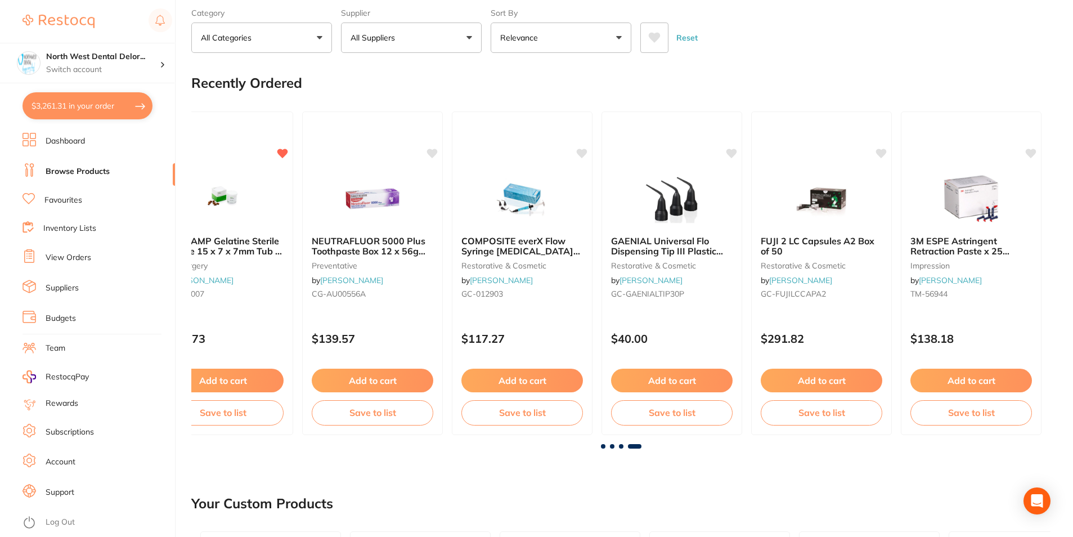
checkbox input "true"
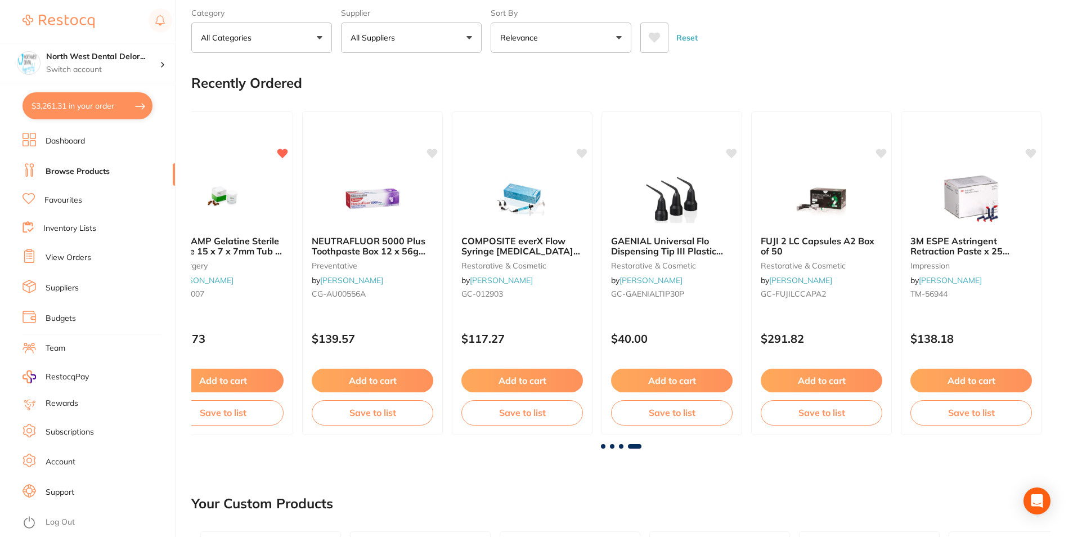
checkbox input "true"
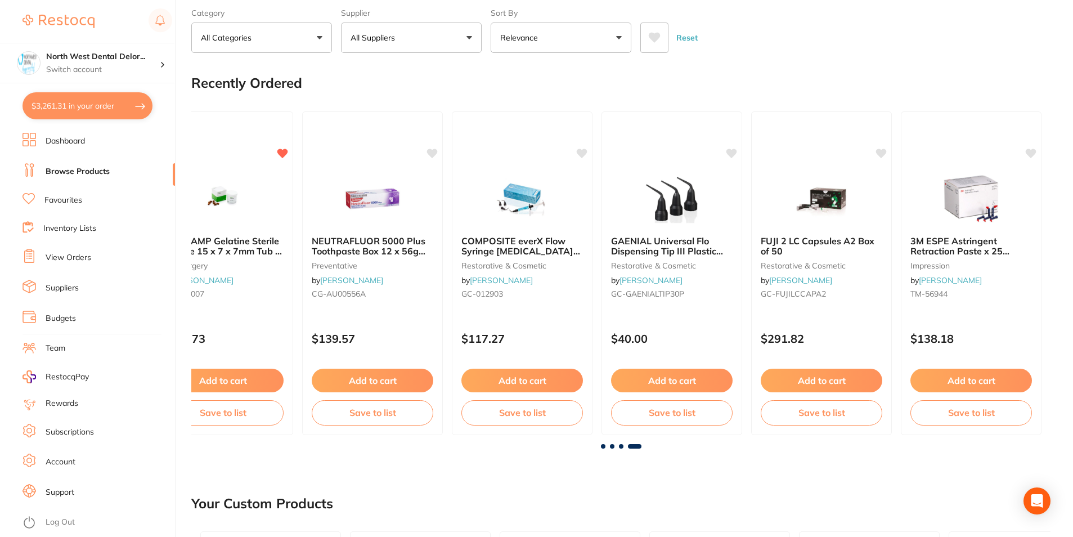
checkbox input "true"
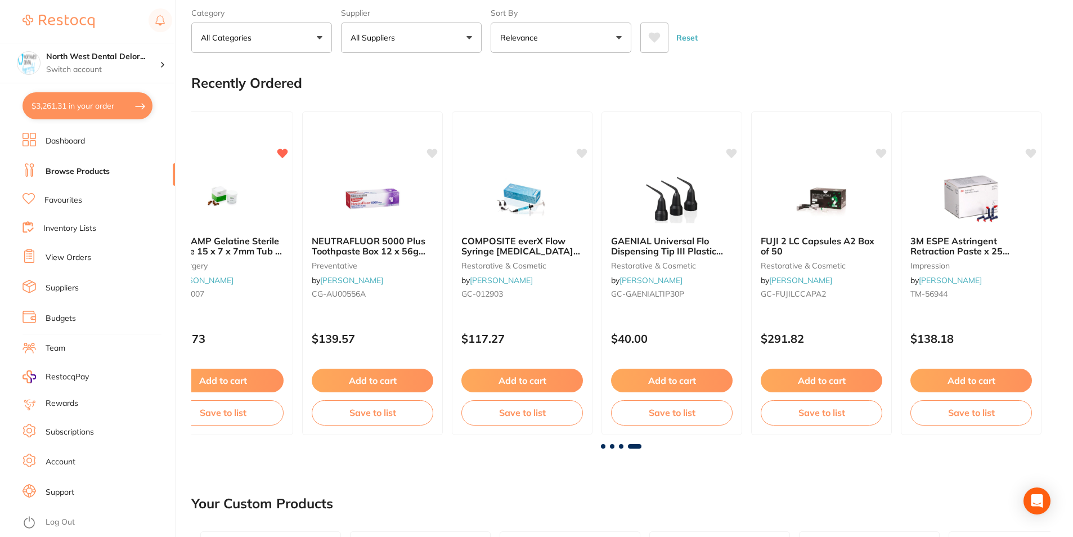
checkbox input "true"
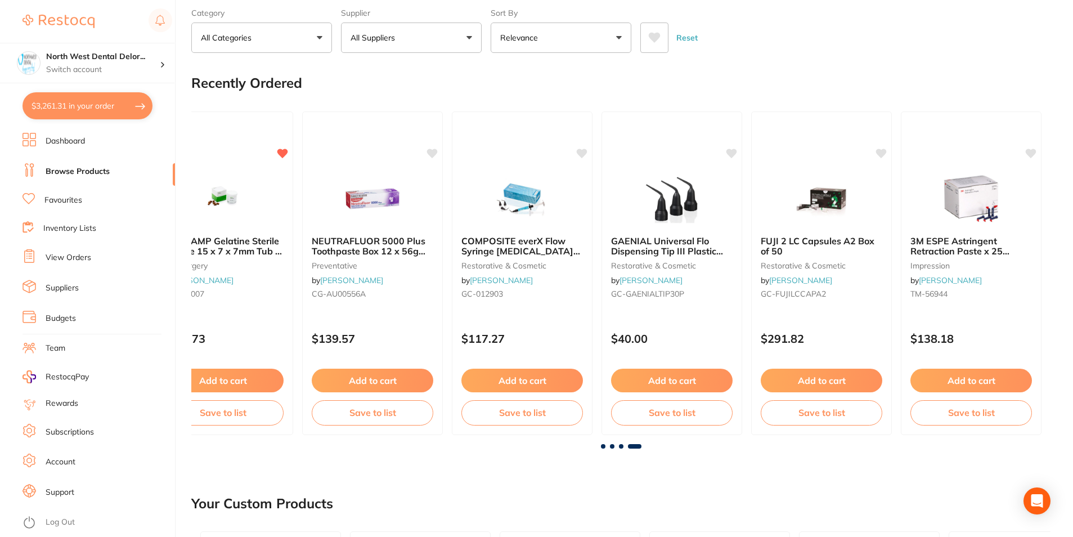
checkbox input "true"
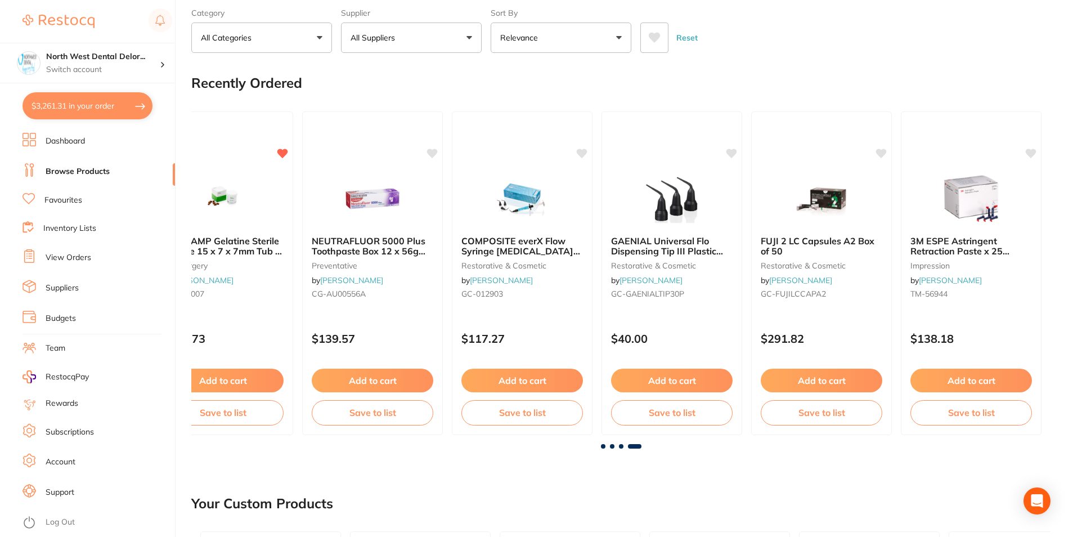
checkbox input "true"
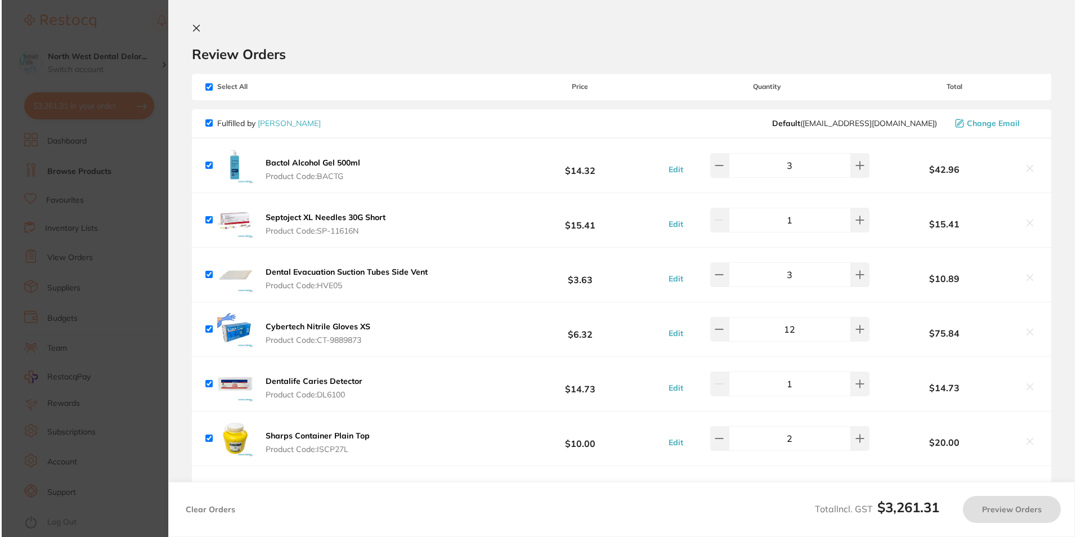
scroll to position [0, 2141]
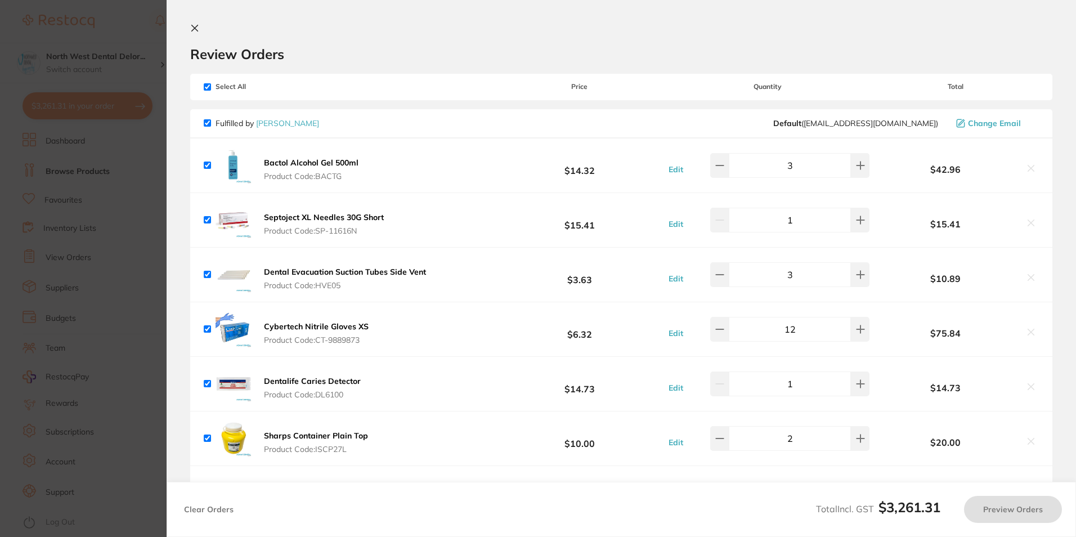
click at [62, 284] on section "Update RRP Set your pre negotiated price for this item. Item Agreed RRP (excl. …" at bounding box center [538, 268] width 1076 height 537
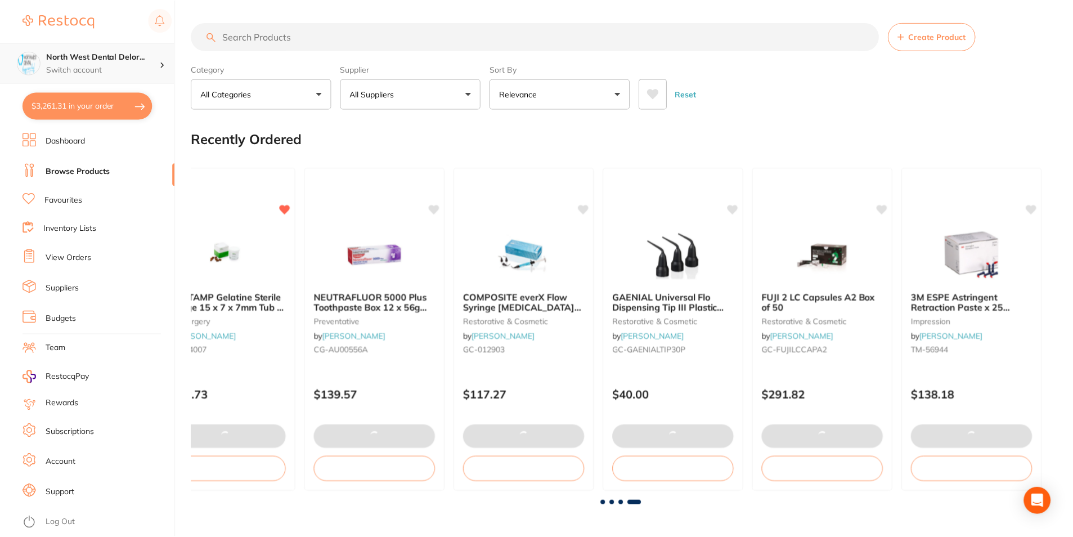
scroll to position [56, 0]
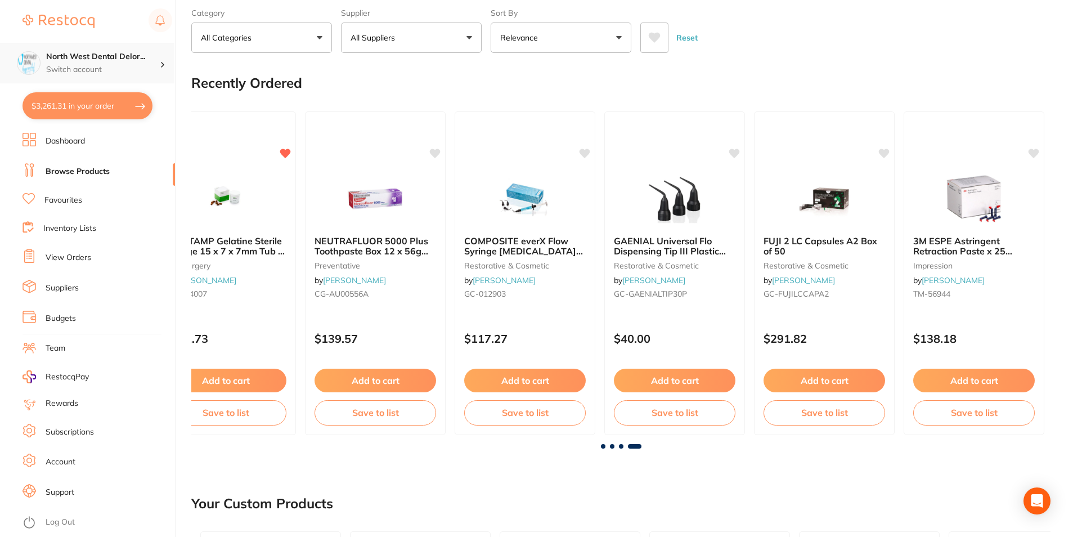
click at [103, 53] on h4 "North West Dental Delor..." at bounding box center [103, 56] width 114 height 11
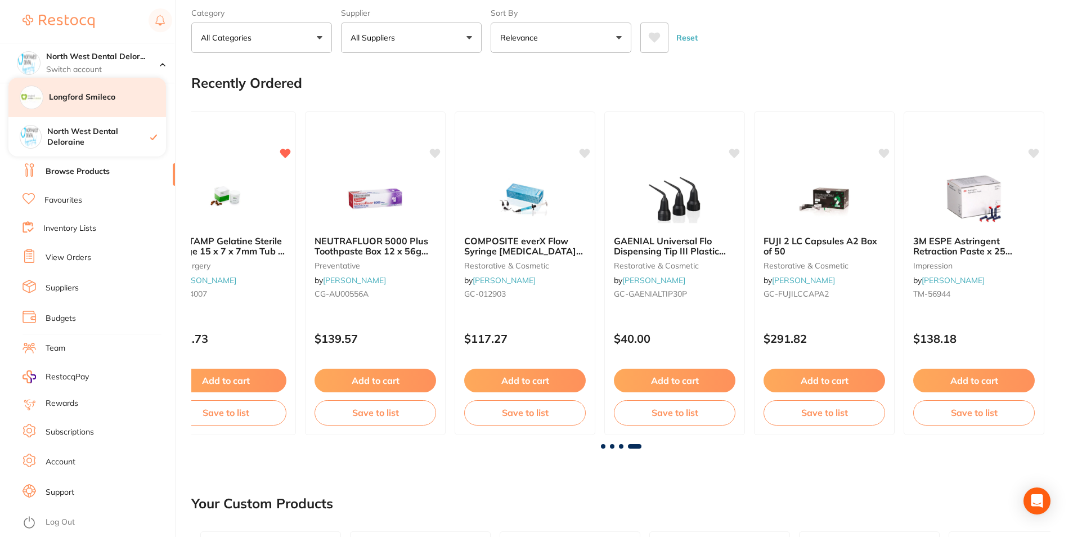
click at [101, 104] on div "Longford Smileco" at bounding box center [87, 97] width 158 height 39
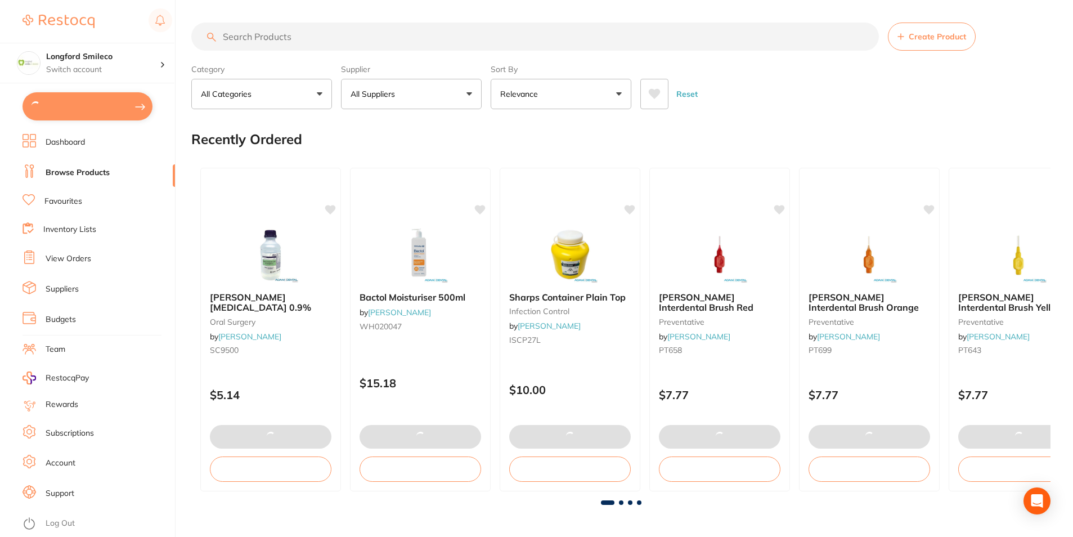
click at [102, 101] on button at bounding box center [88, 106] width 130 height 28
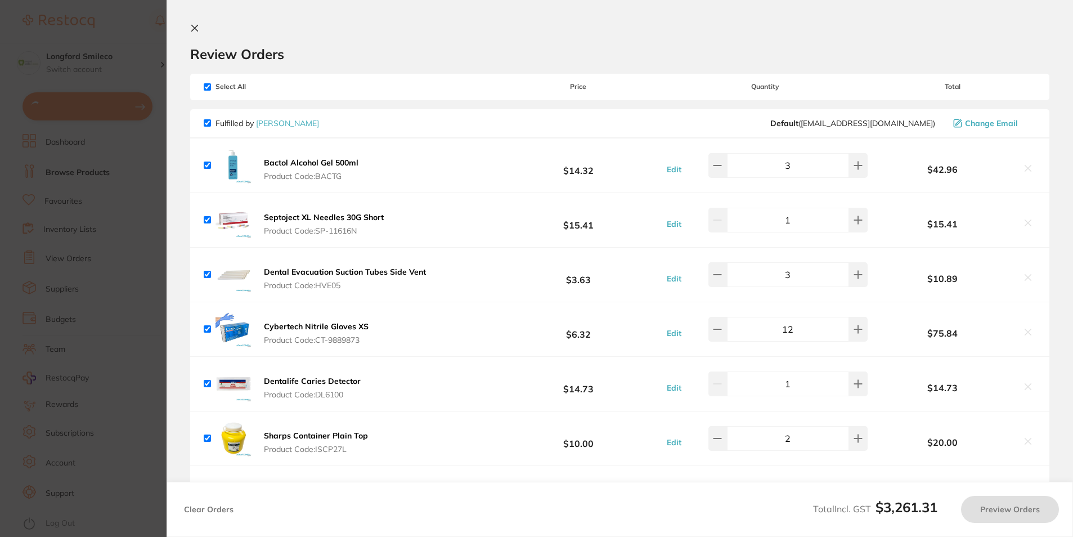
checkbox input "true"
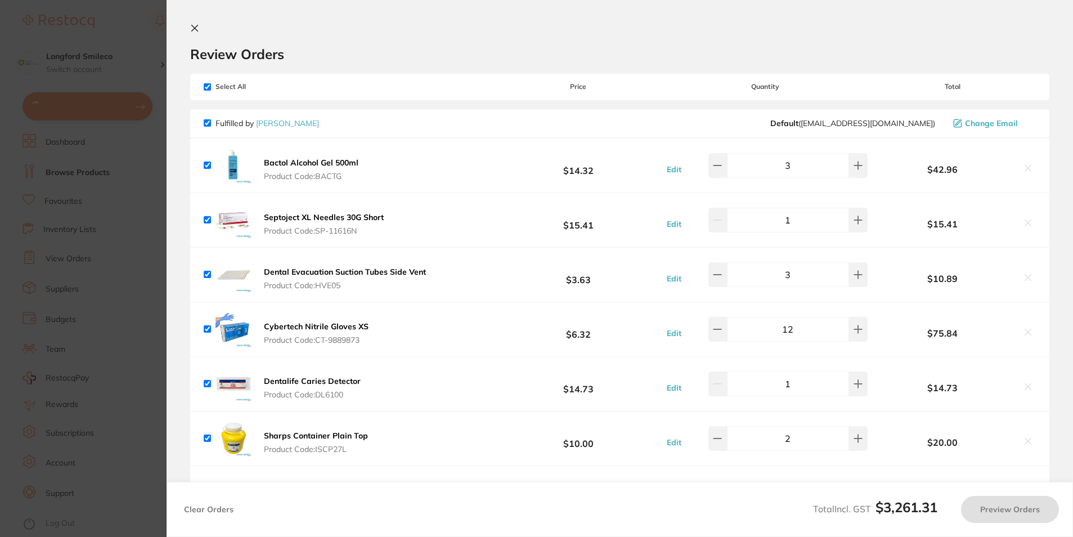
checkbox input "true"
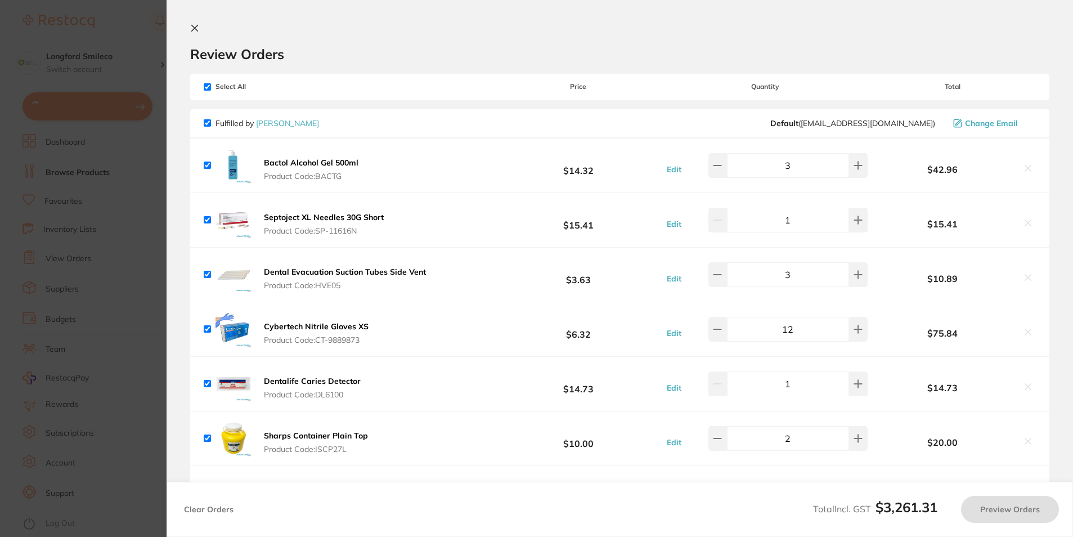
checkbox input "true"
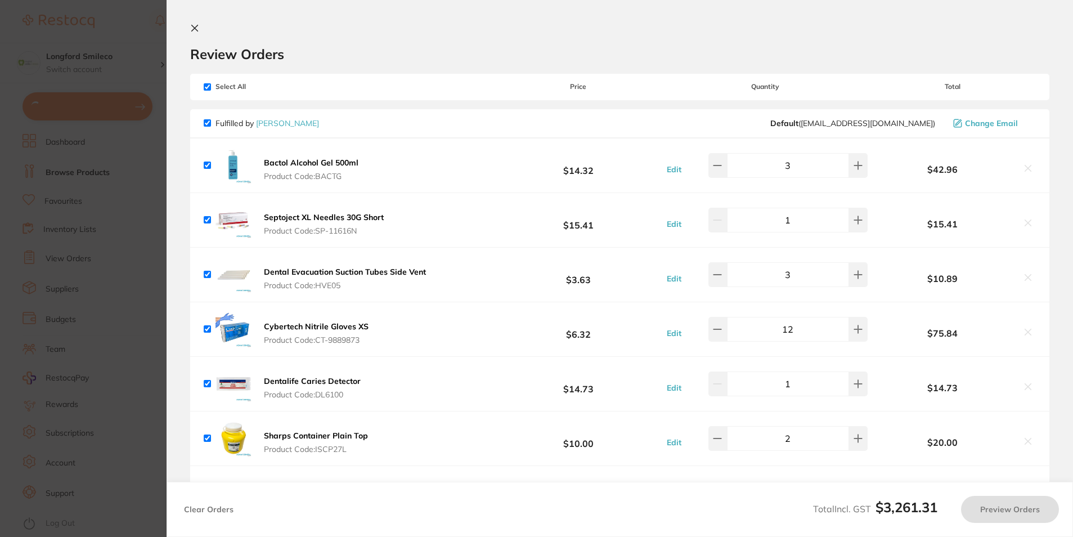
checkbox input "true"
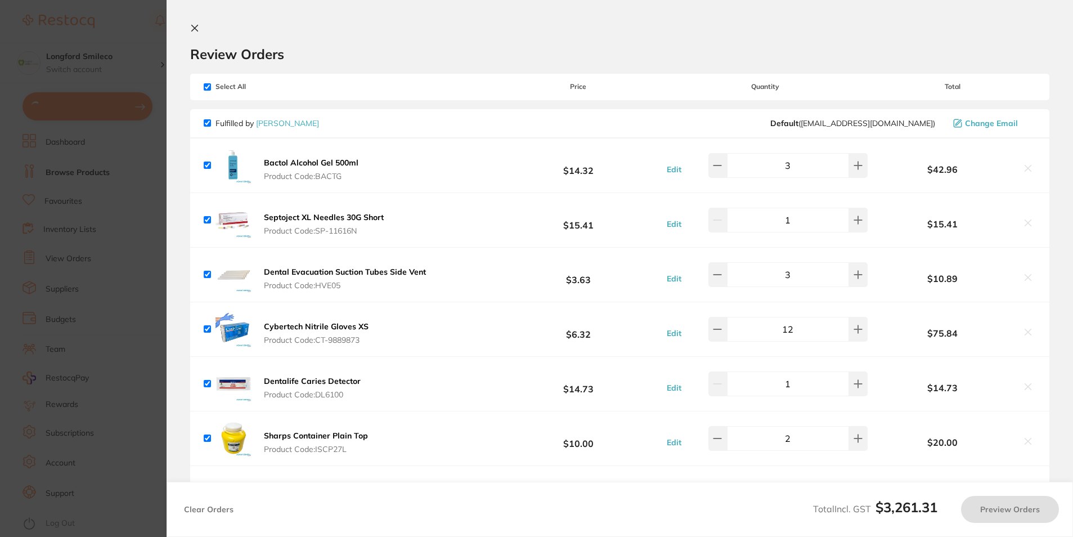
checkbox input "true"
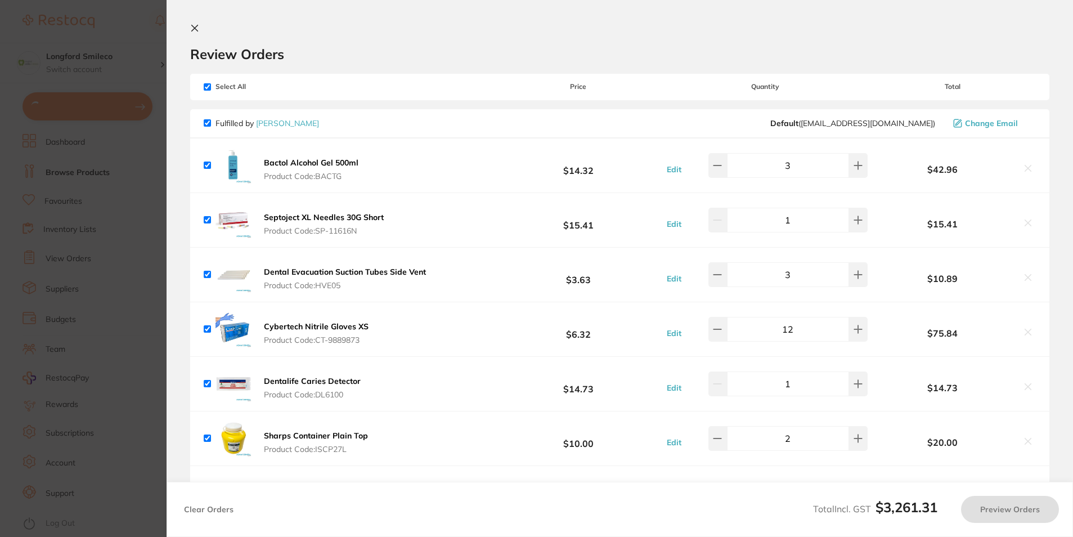
checkbox input "true"
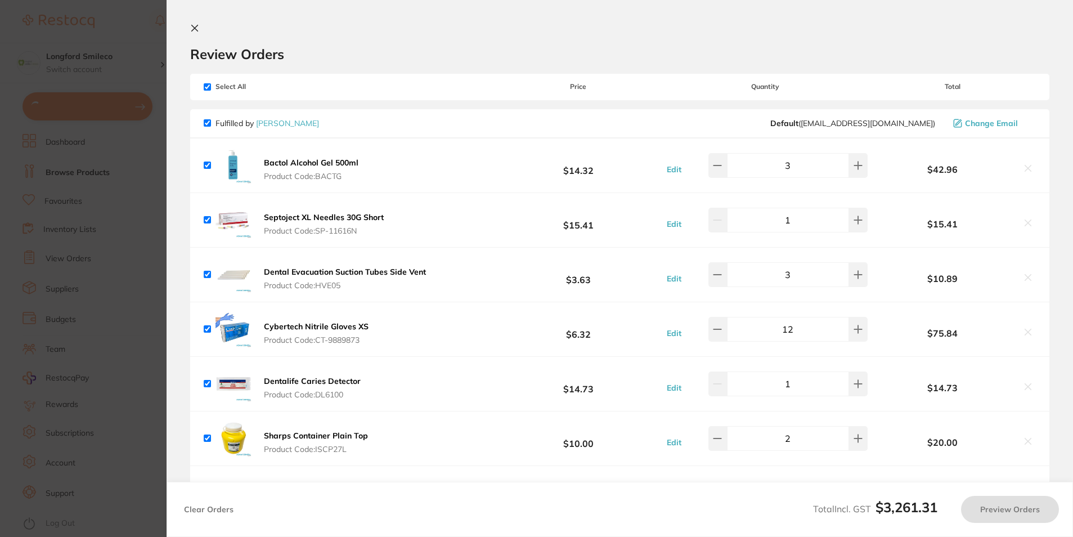
checkbox input "true"
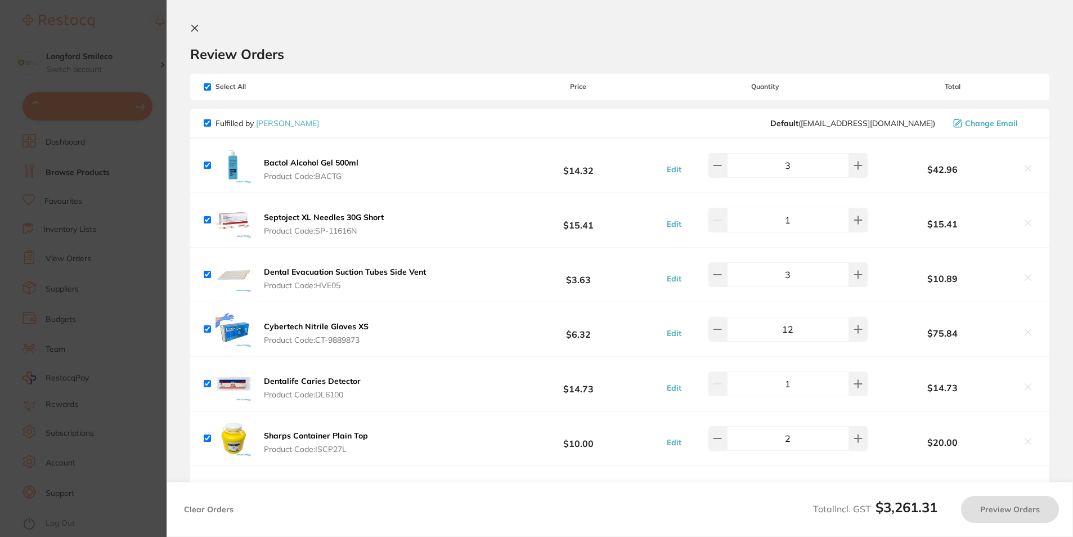
checkbox input "true"
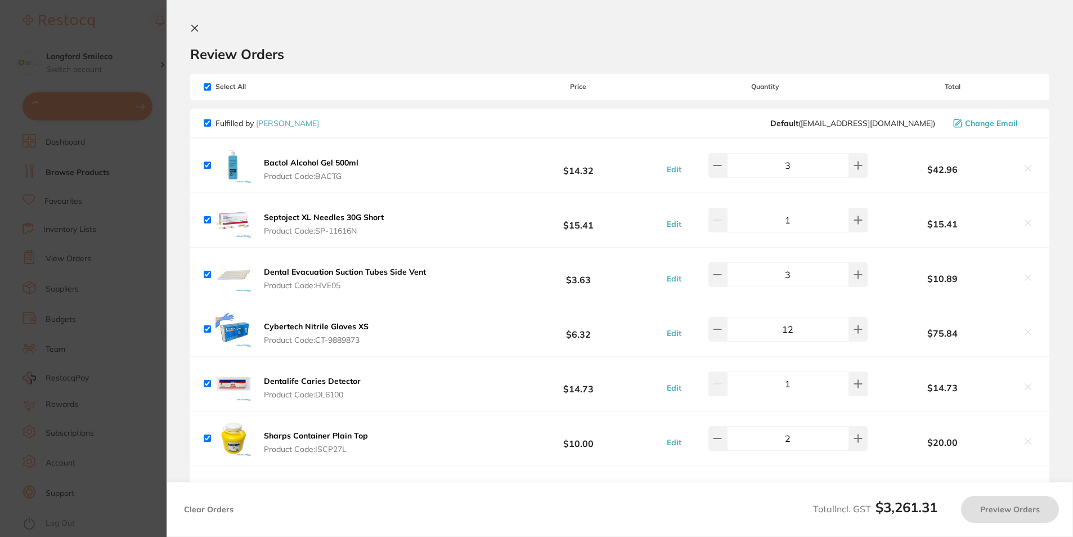
checkbox input "true"
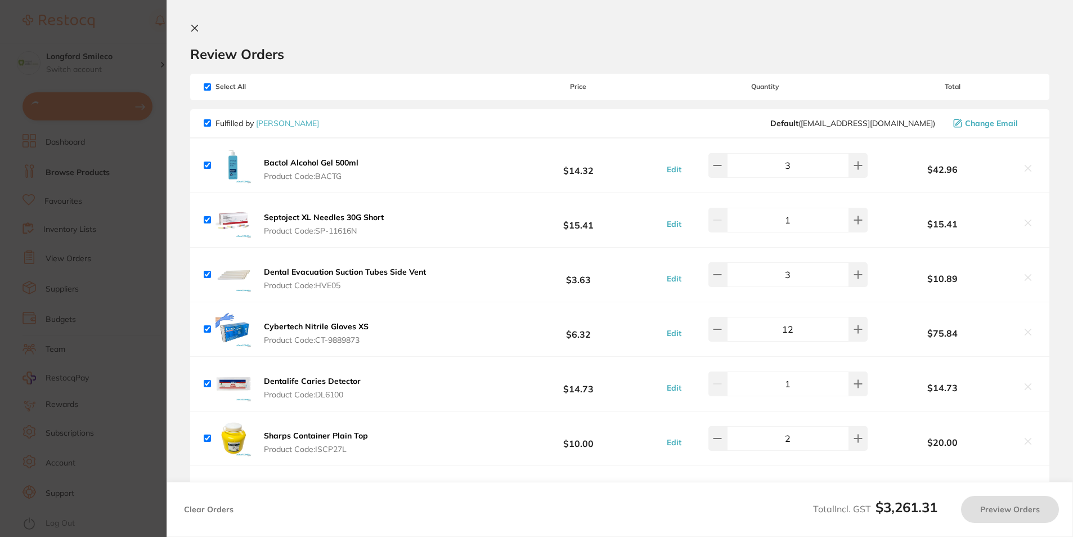
checkbox input "true"
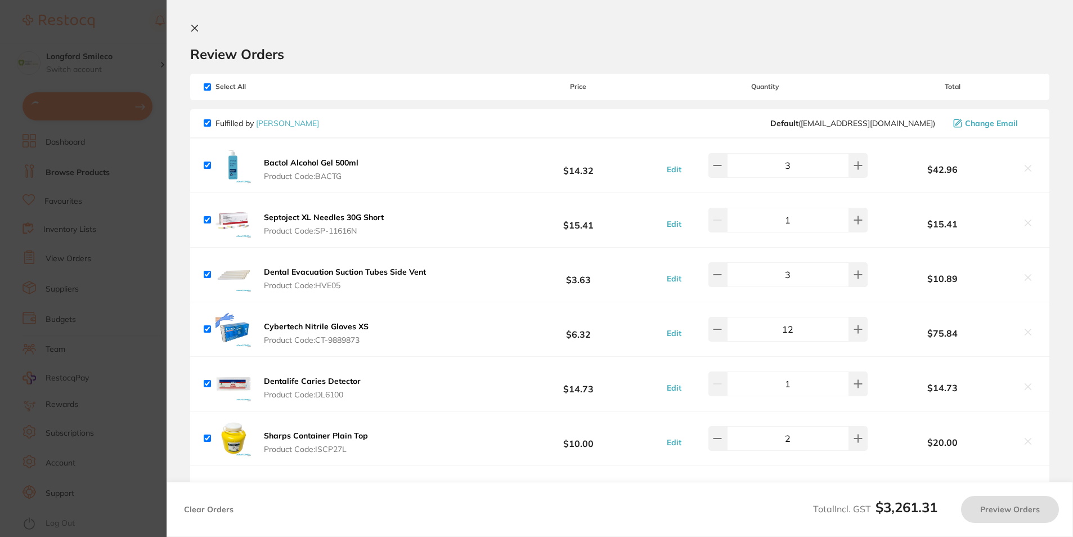
checkbox input "true"
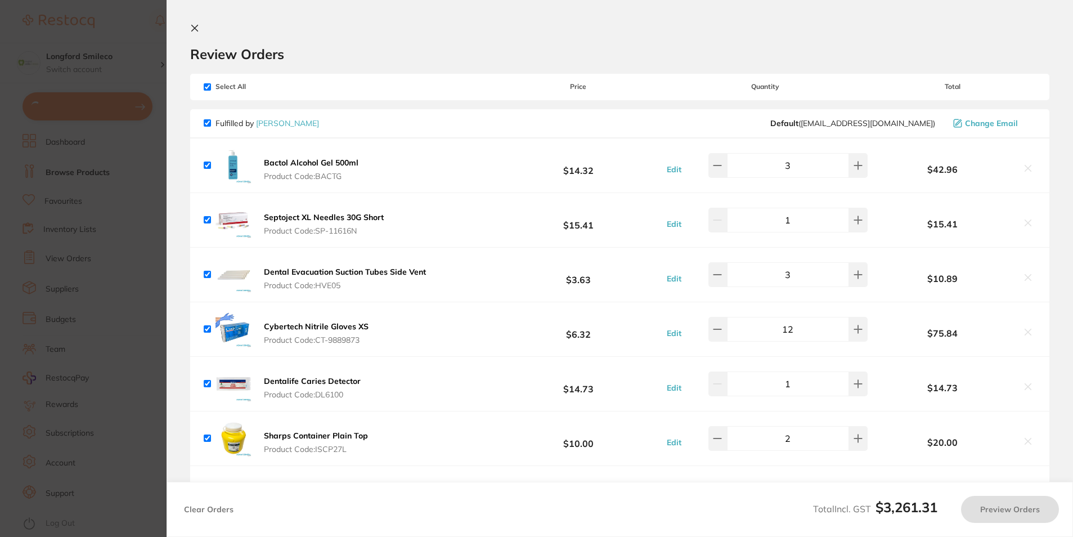
checkbox input "true"
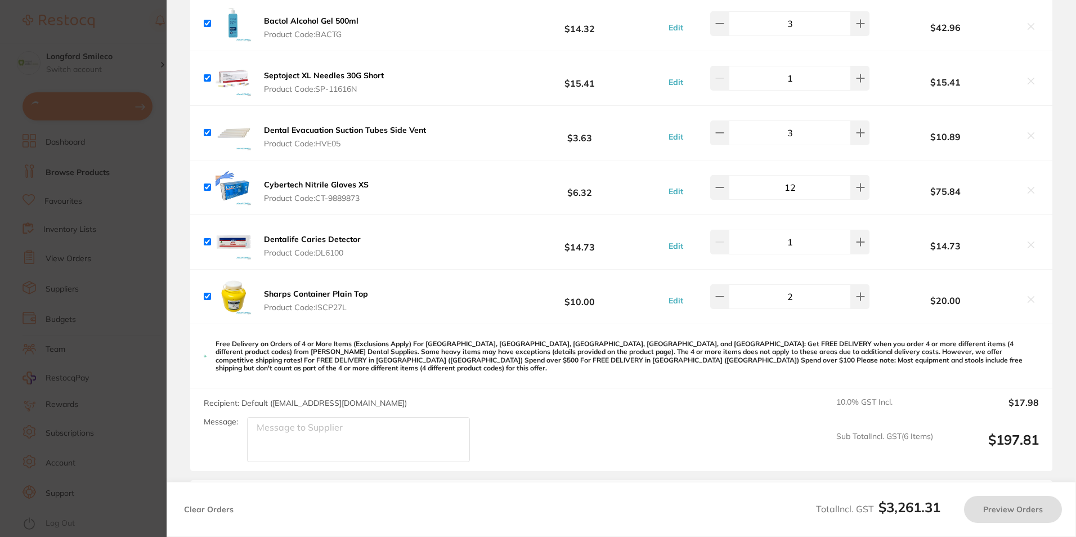
checkbox input "true"
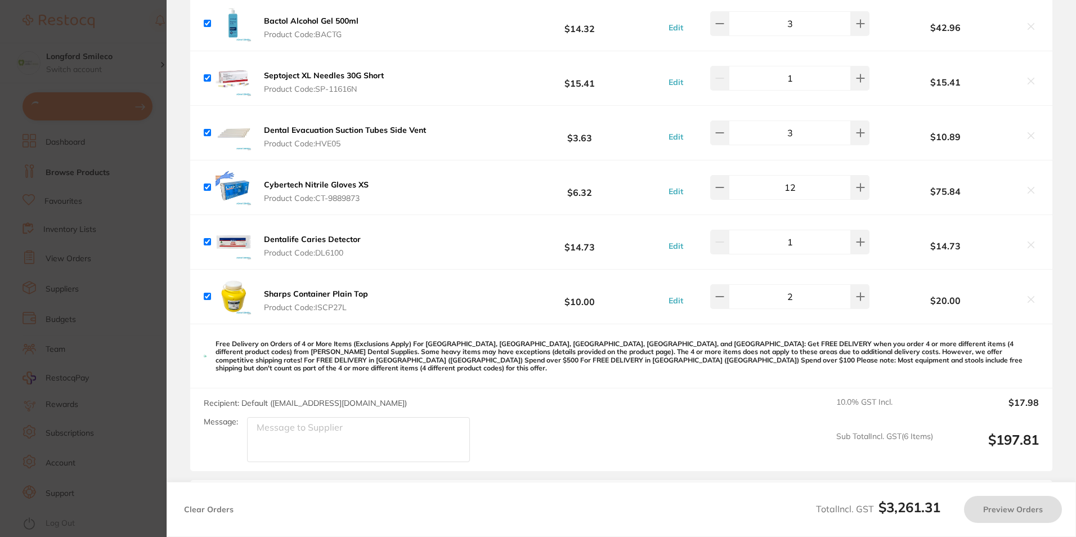
checkbox input "true"
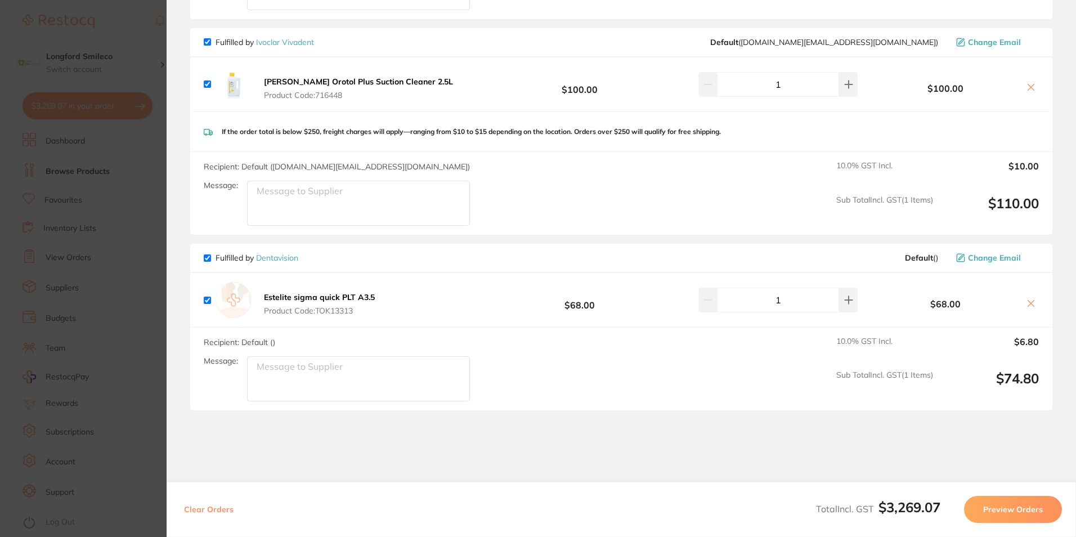
scroll to position [4411, 0]
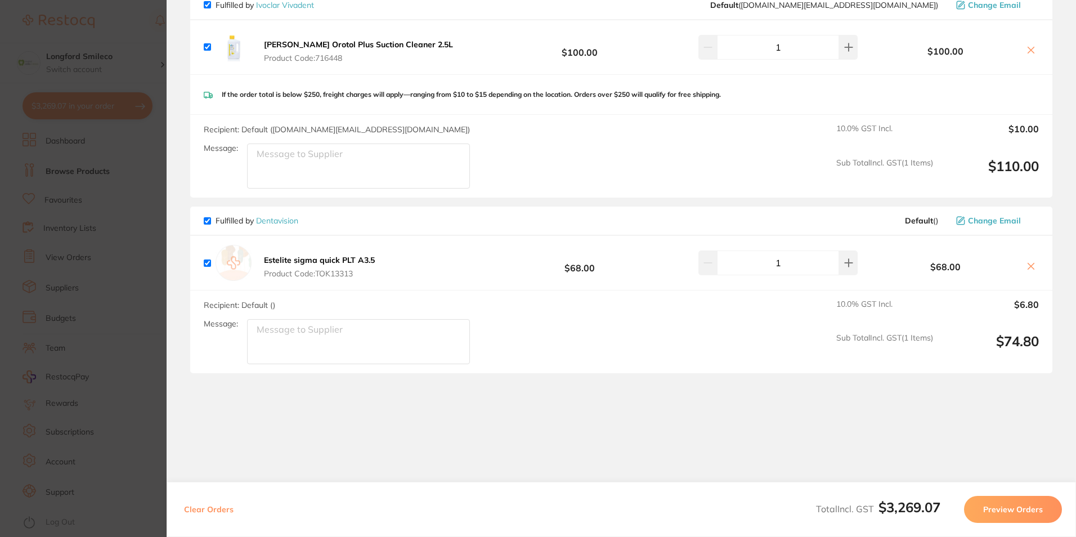
click at [77, 301] on section "Update RRP Set your pre negotiated price for this item. Item Agreed RRP (excl. …" at bounding box center [538, 268] width 1076 height 537
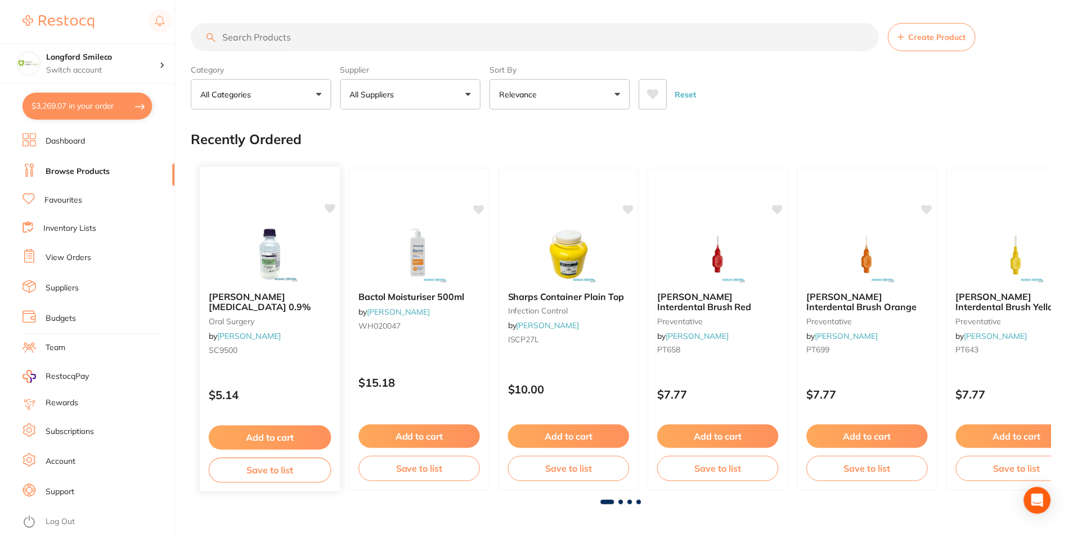
scroll to position [56, 0]
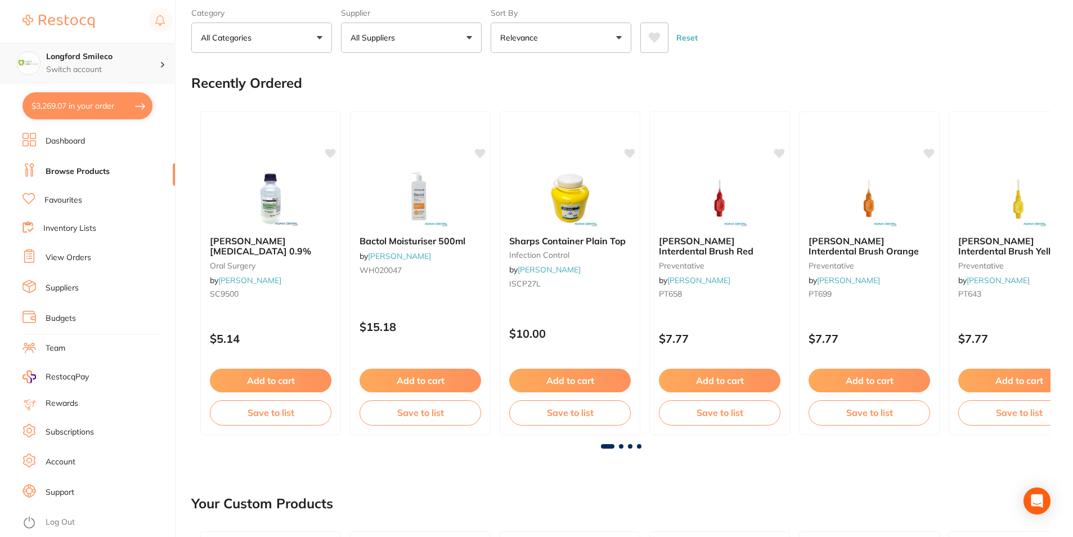
drag, startPoint x: 146, startPoint y: 57, endPoint x: 142, endPoint y: 91, distance: 34.0
click at [146, 57] on h4 "Longford Smileco" at bounding box center [103, 56] width 114 height 11
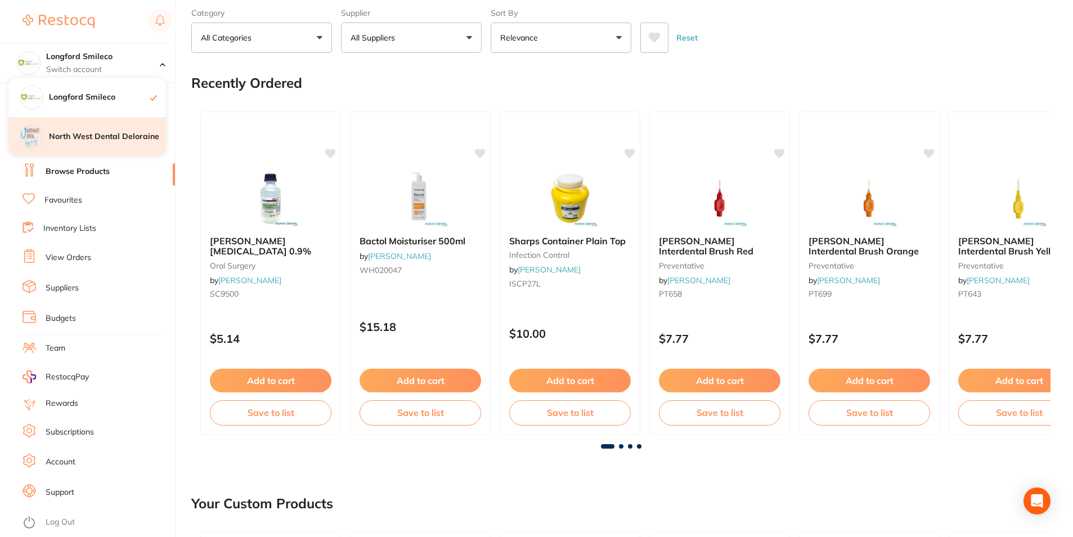
click at [92, 128] on div "North West Dental Deloraine" at bounding box center [87, 136] width 158 height 39
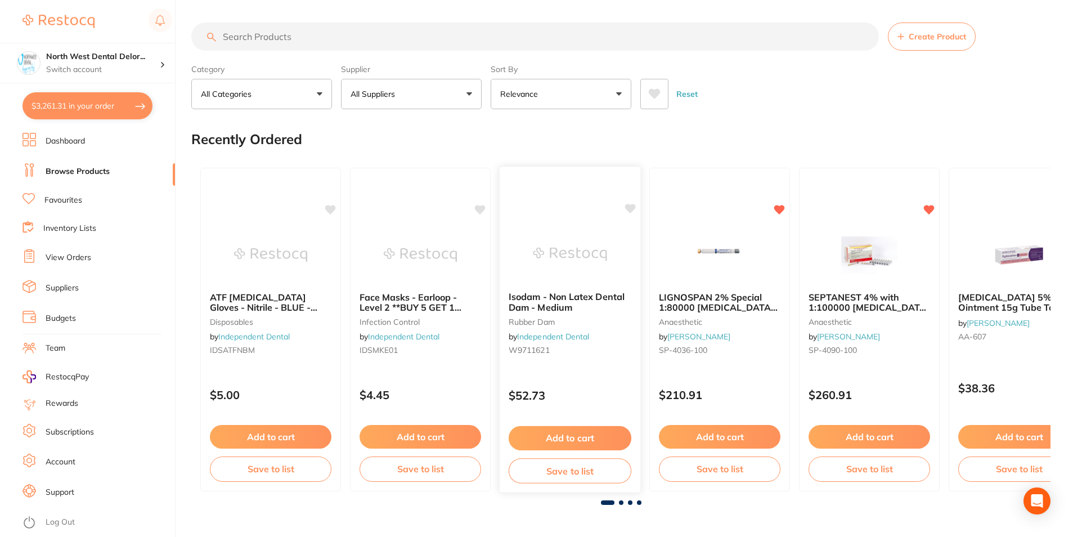
scroll to position [113, 0]
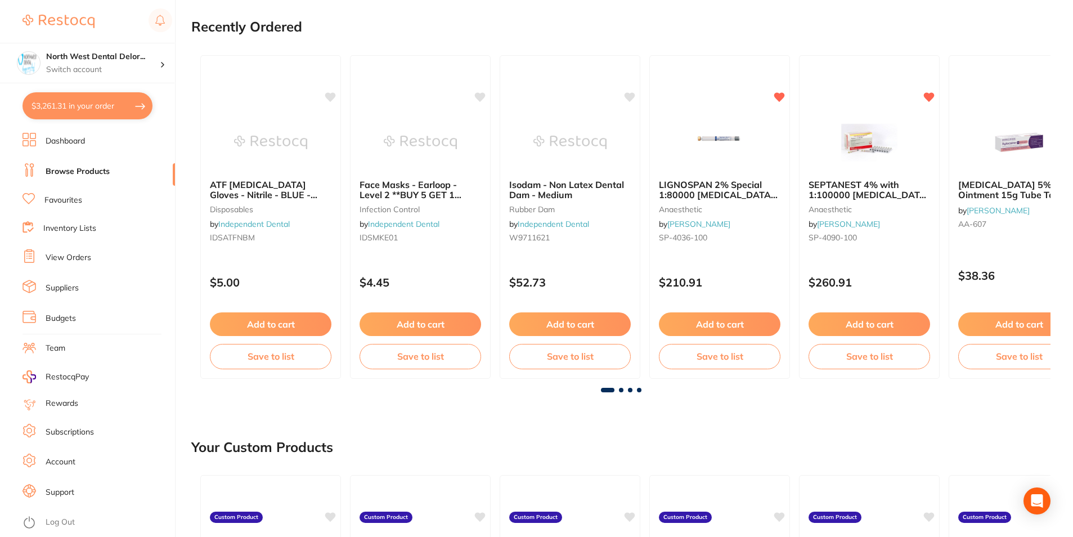
click at [622, 388] on span at bounding box center [621, 390] width 5 height 5
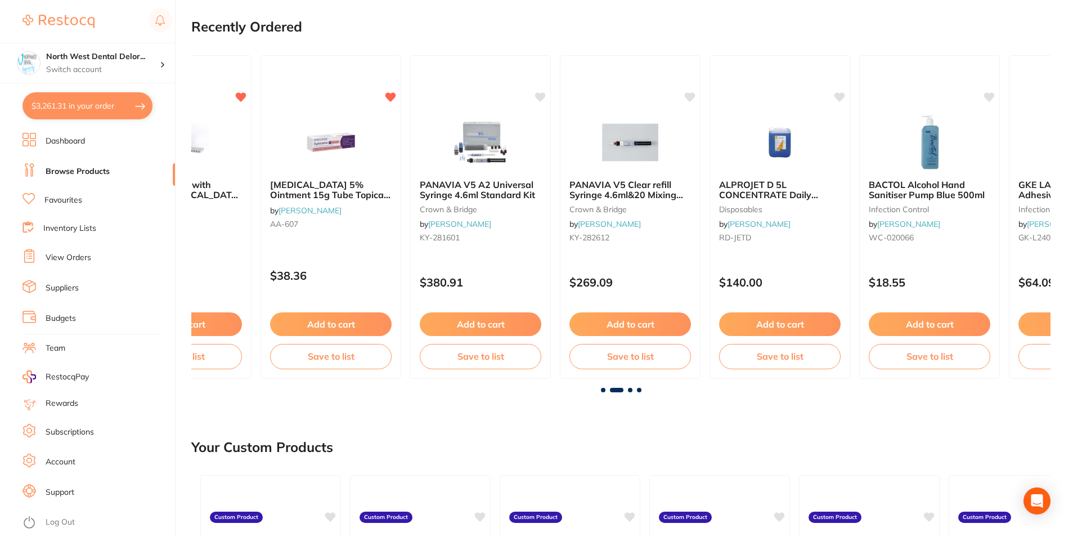
scroll to position [0, 860]
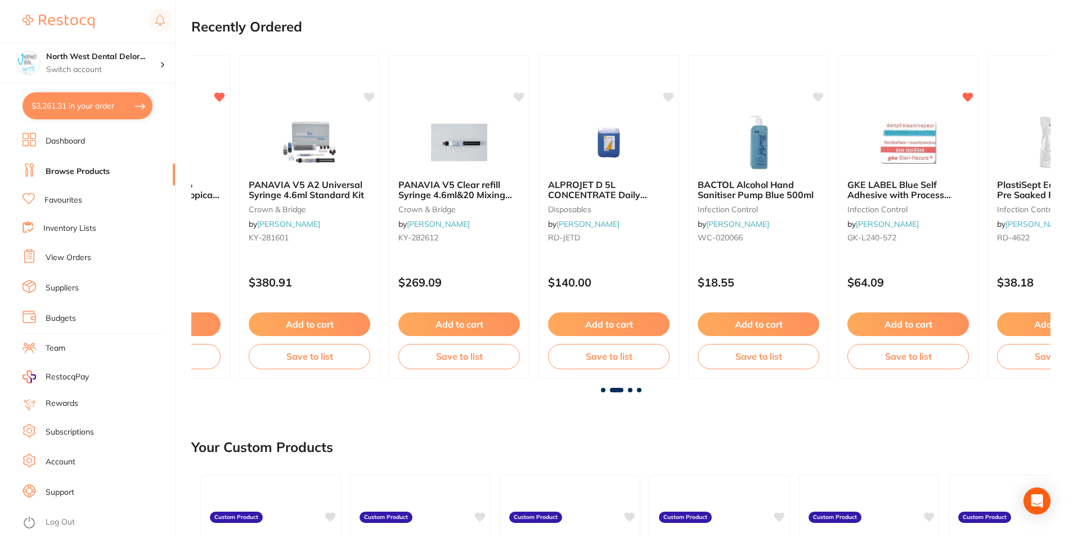
click at [631, 390] on span at bounding box center [630, 390] width 5 height 5
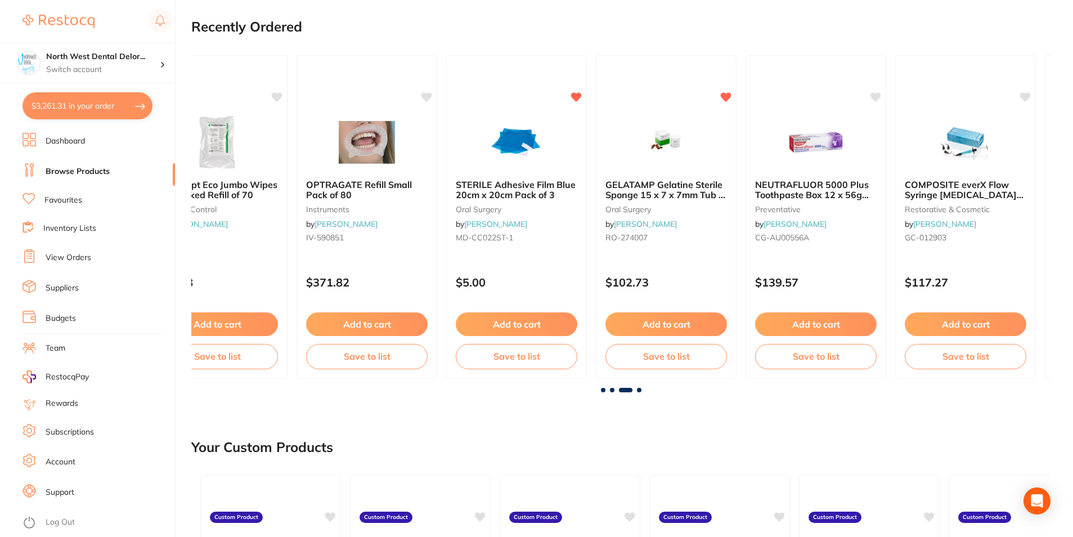
scroll to position [0, 1719]
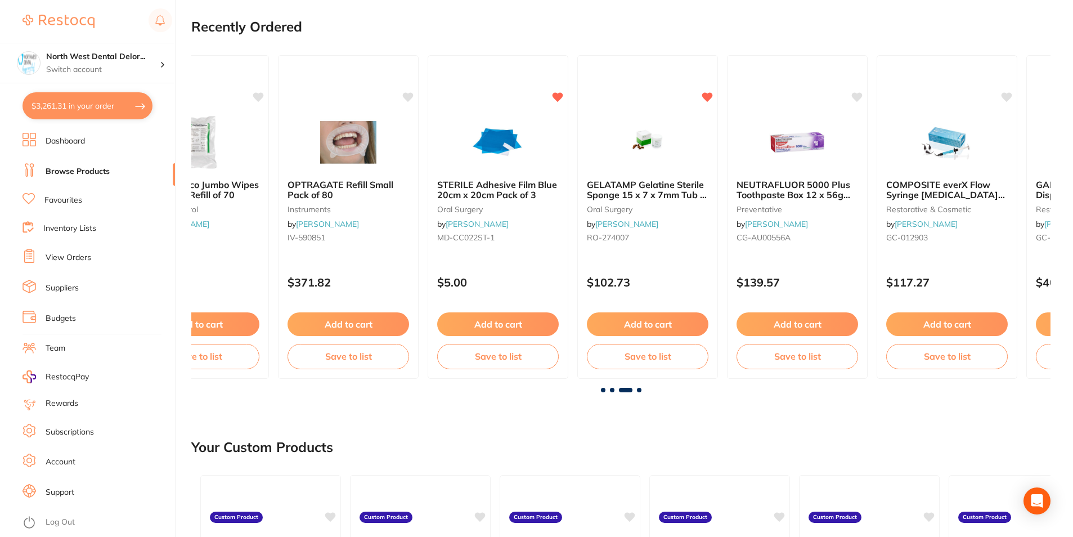
click at [642, 390] on div at bounding box center [621, 390] width 860 height 5
click at [637, 391] on span at bounding box center [639, 390] width 5 height 5
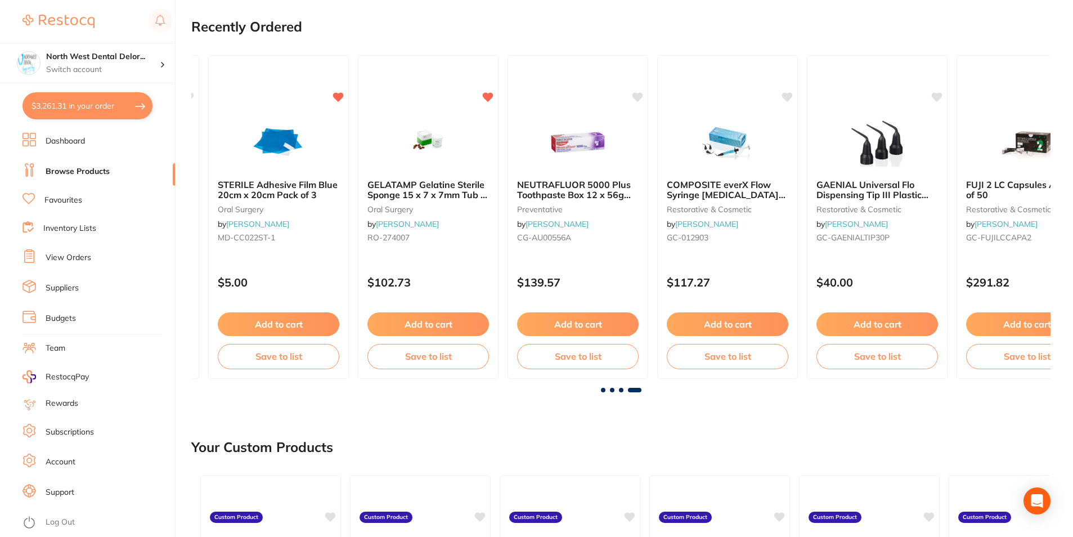
scroll to position [0, 2144]
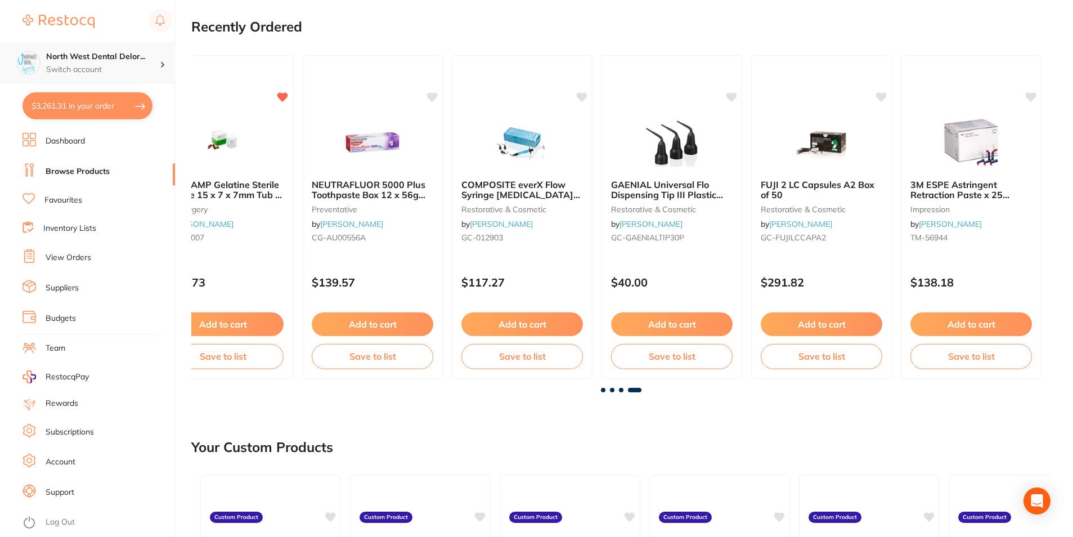
click at [145, 46] on div "North West Dental Delor... Switch account" at bounding box center [87, 63] width 174 height 41
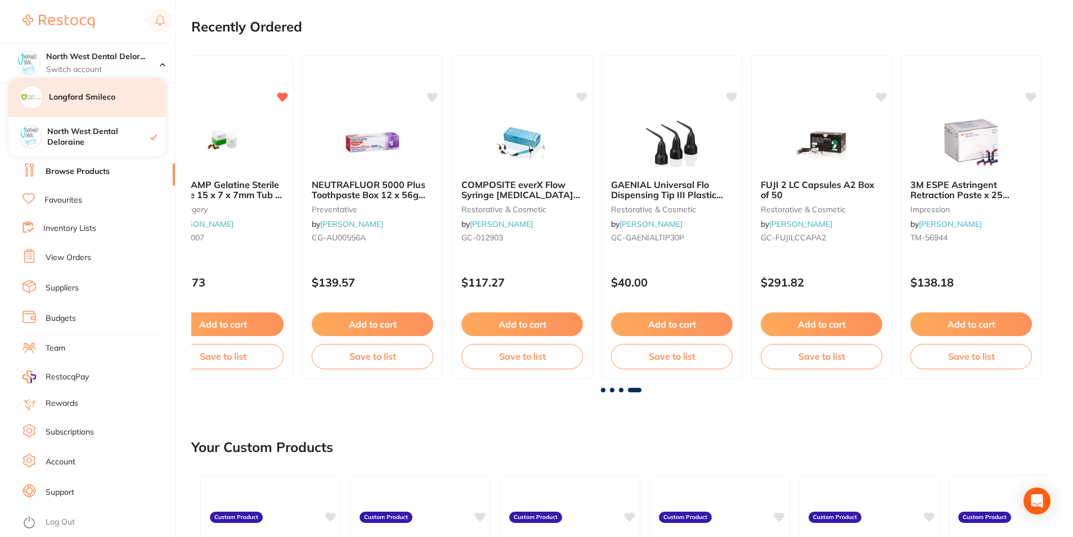
click at [71, 108] on div "Longford Smileco" at bounding box center [87, 97] width 158 height 39
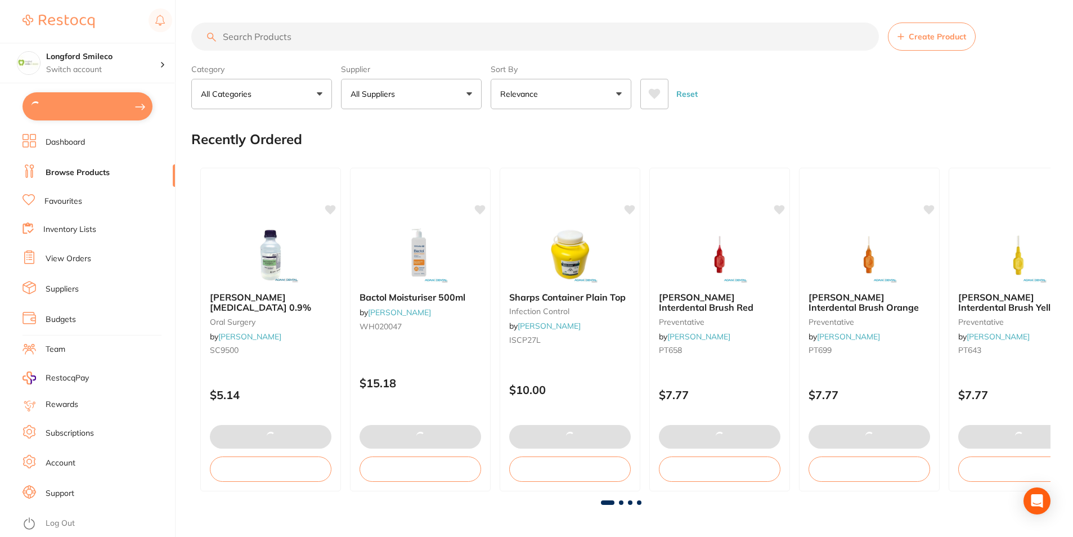
click at [79, 115] on button at bounding box center [88, 106] width 130 height 28
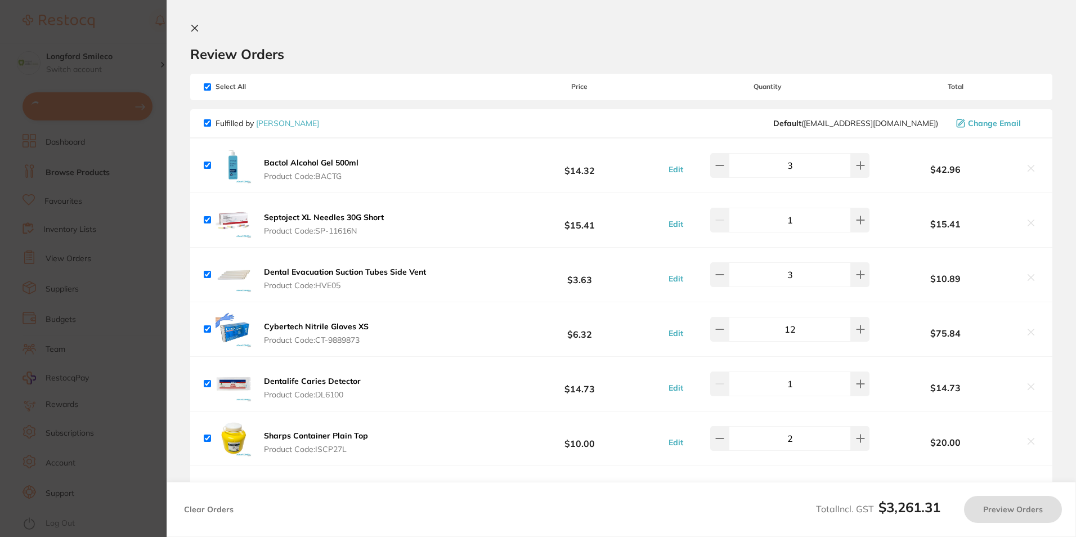
checkbox input "true"
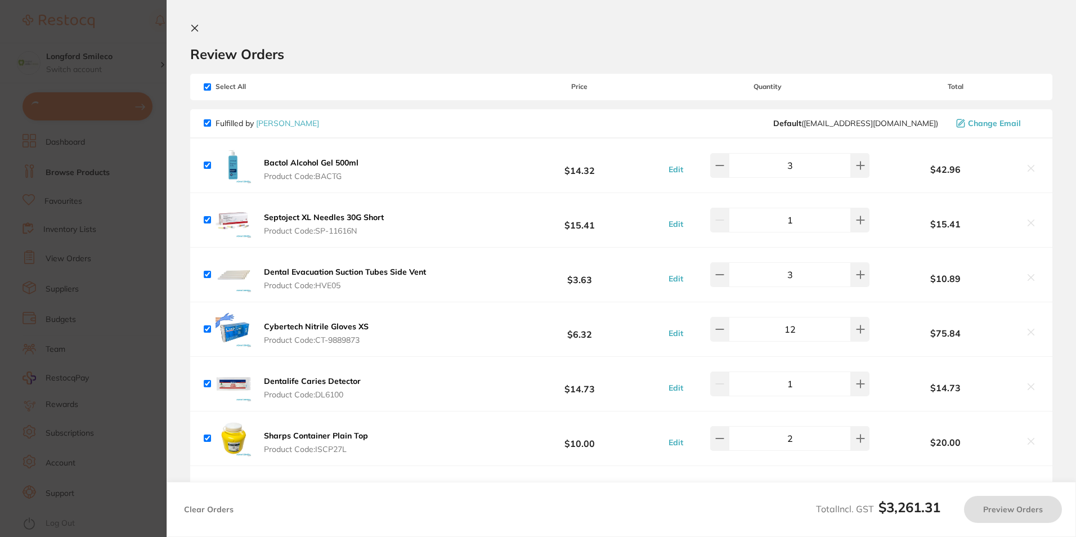
checkbox input "true"
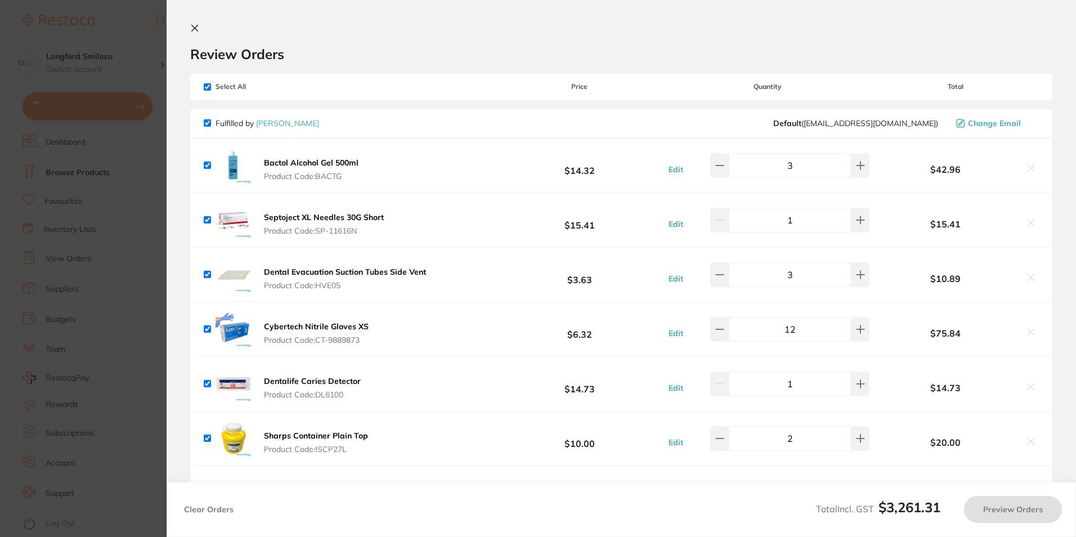
checkbox input "true"
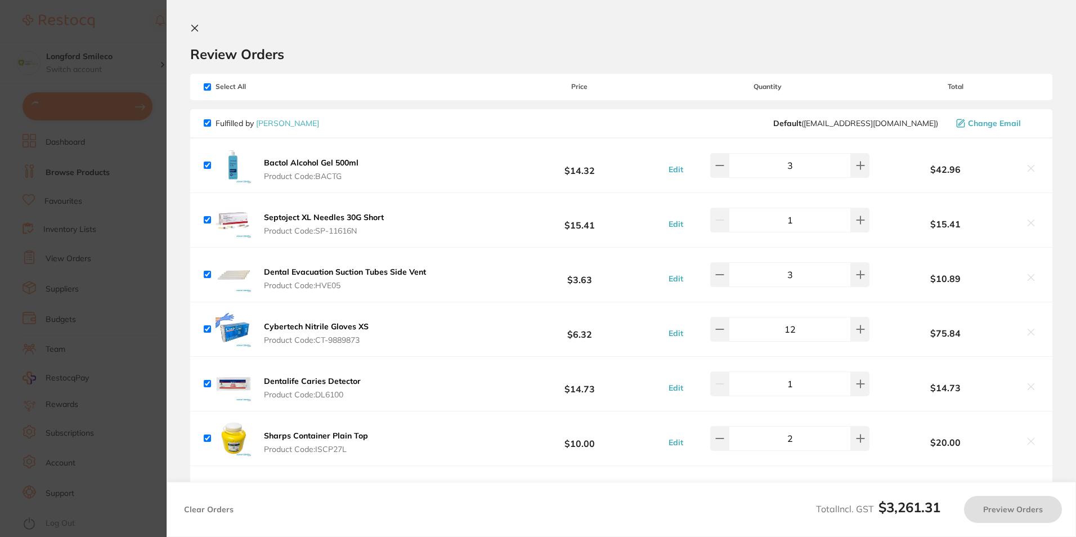
checkbox input "true"
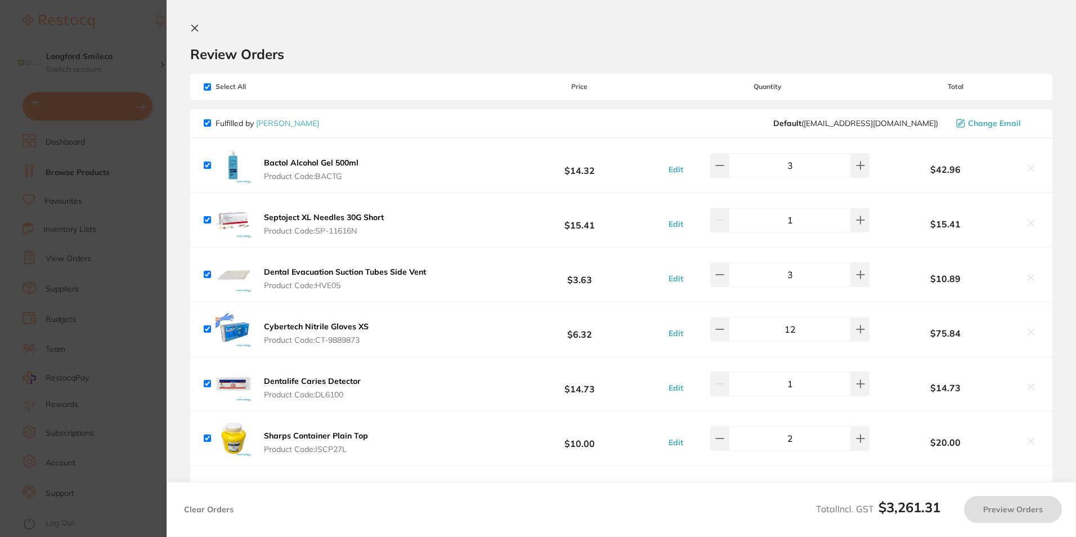
checkbox input "true"
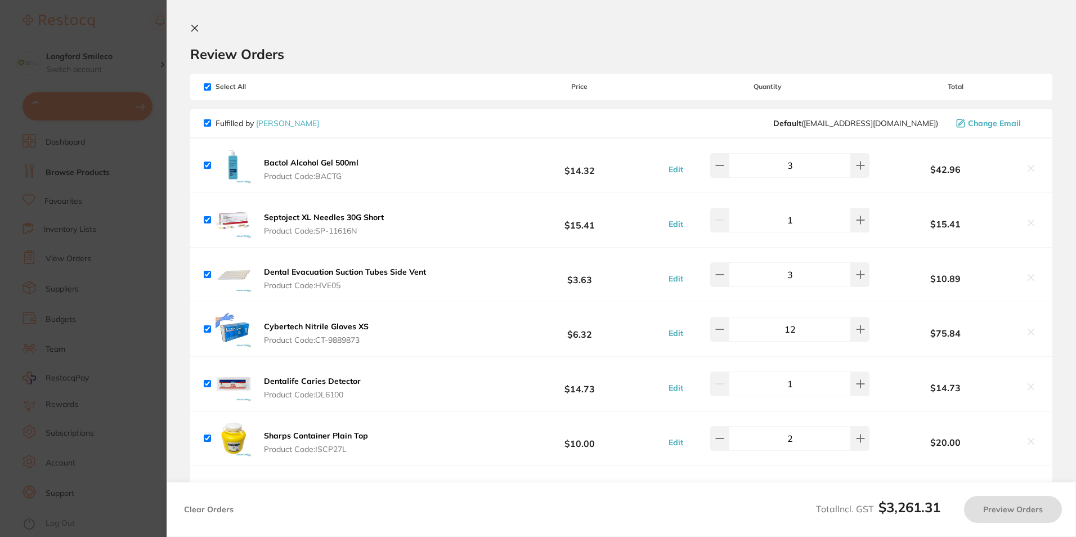
checkbox input "true"
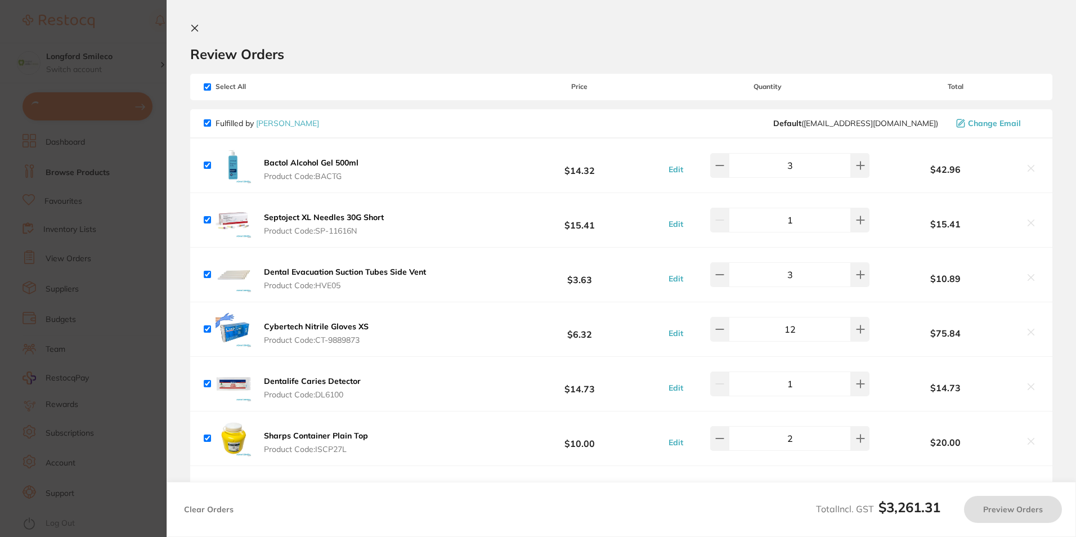
checkbox input "true"
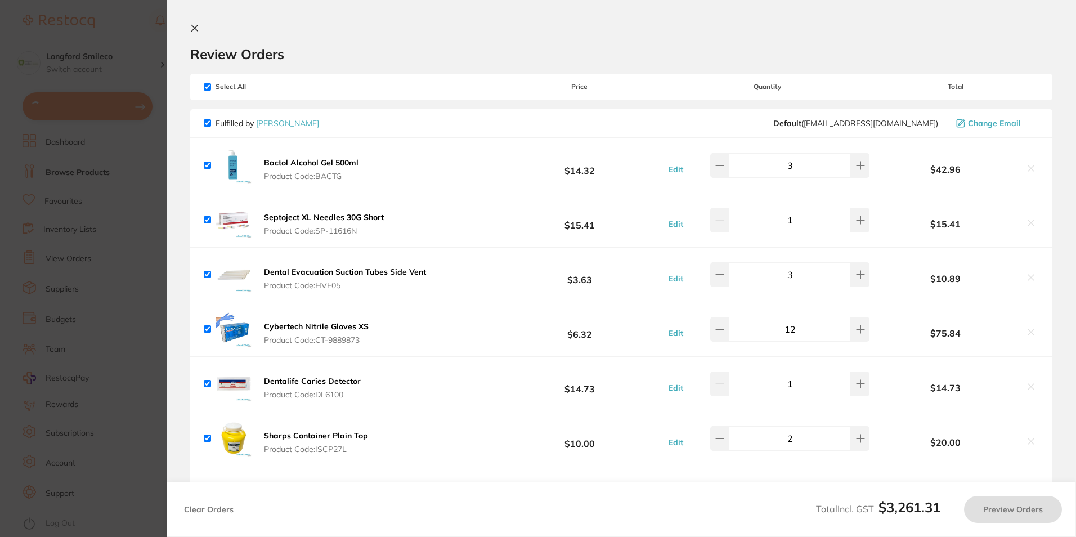
checkbox input "true"
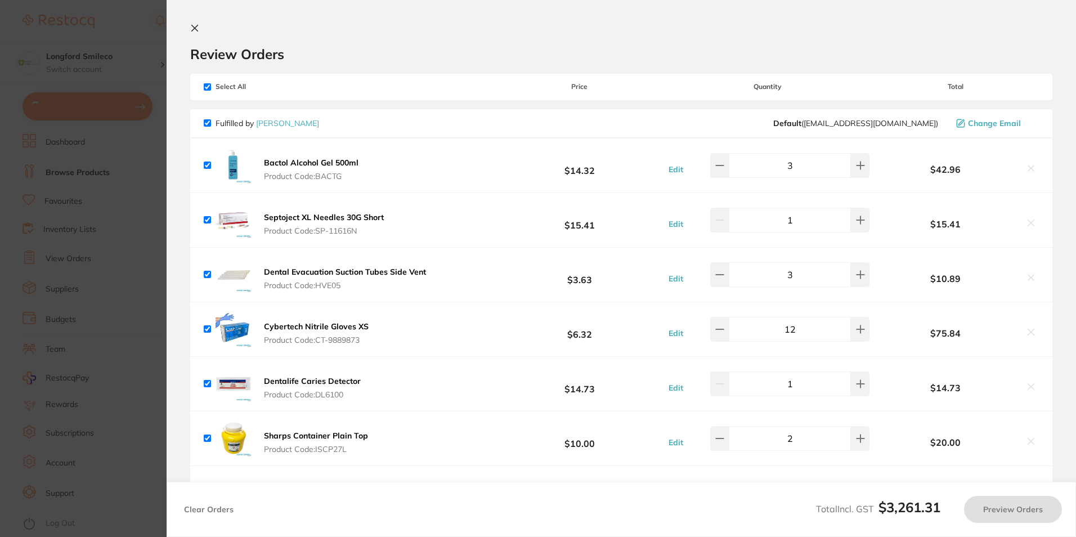
checkbox input "true"
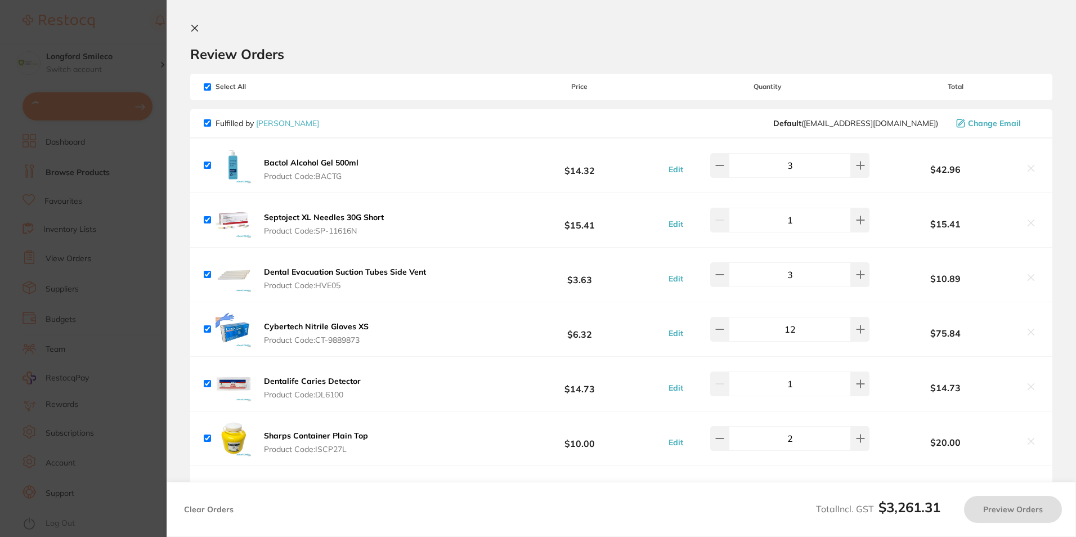
checkbox input "true"
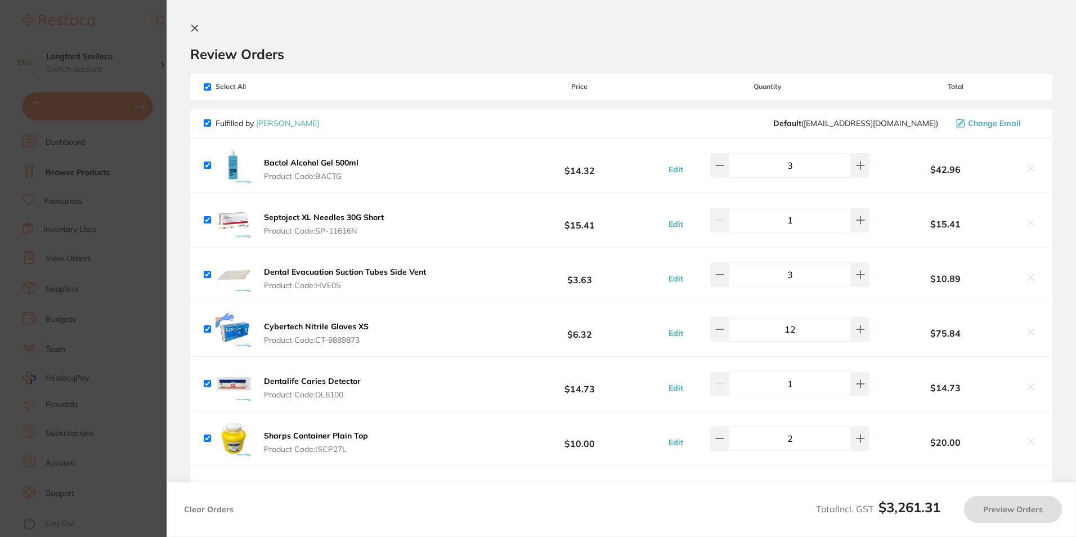
checkbox input "true"
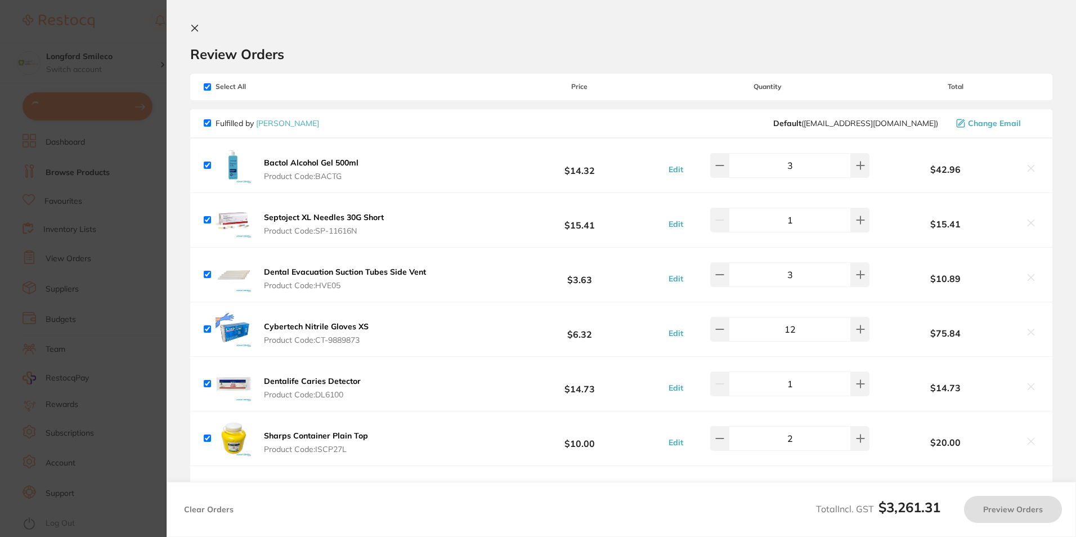
checkbox input "true"
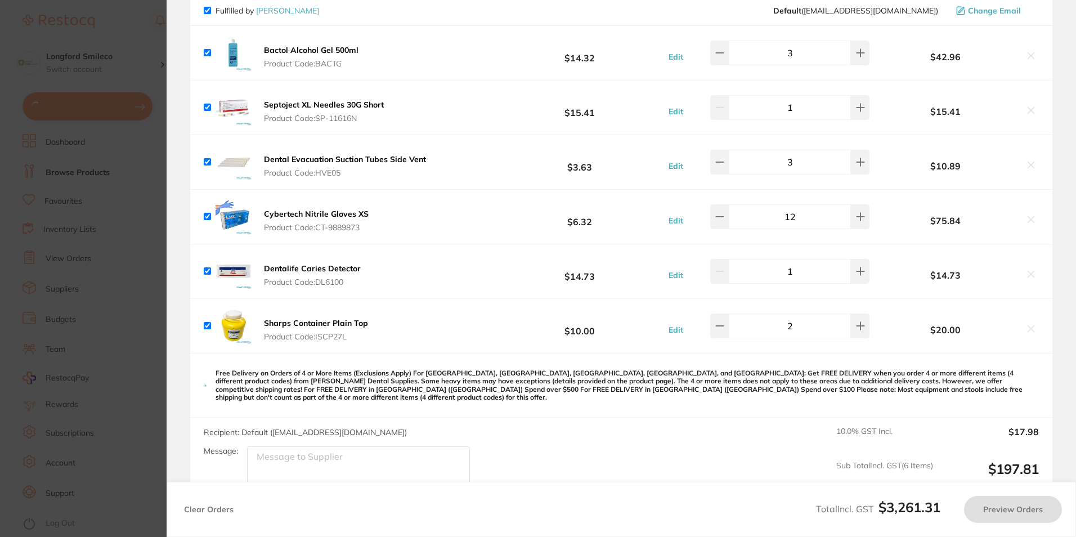
checkbox input "true"
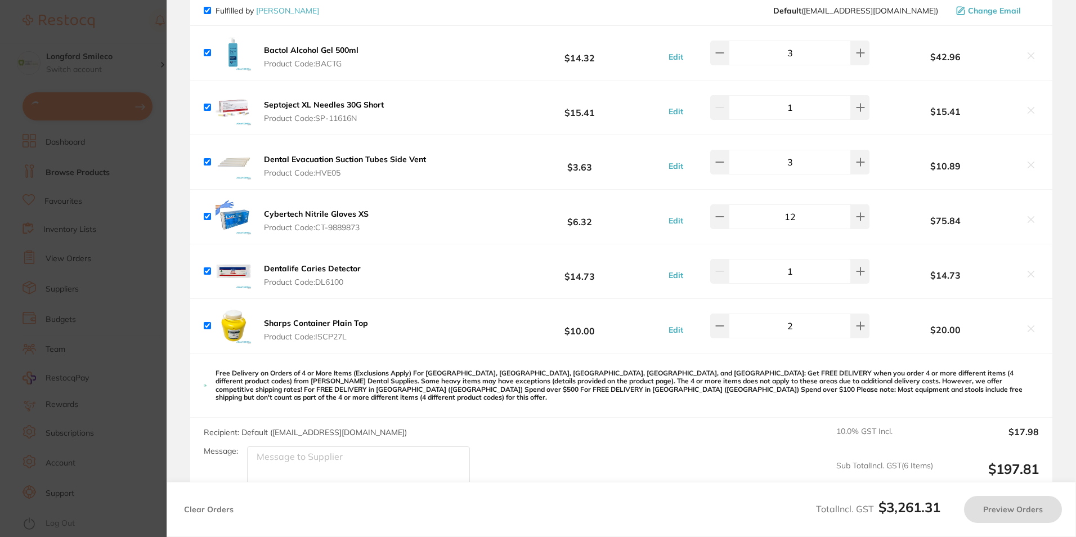
checkbox input "true"
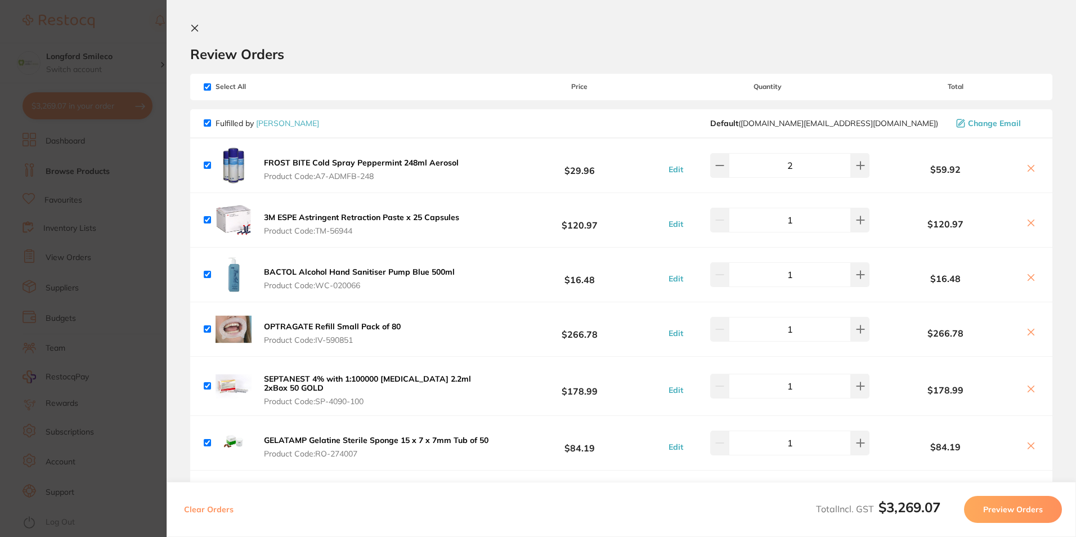
click at [53, 263] on section "Update RRP Set your pre negotiated price for this item. Item Agreed RRP (excl. …" at bounding box center [538, 268] width 1076 height 537
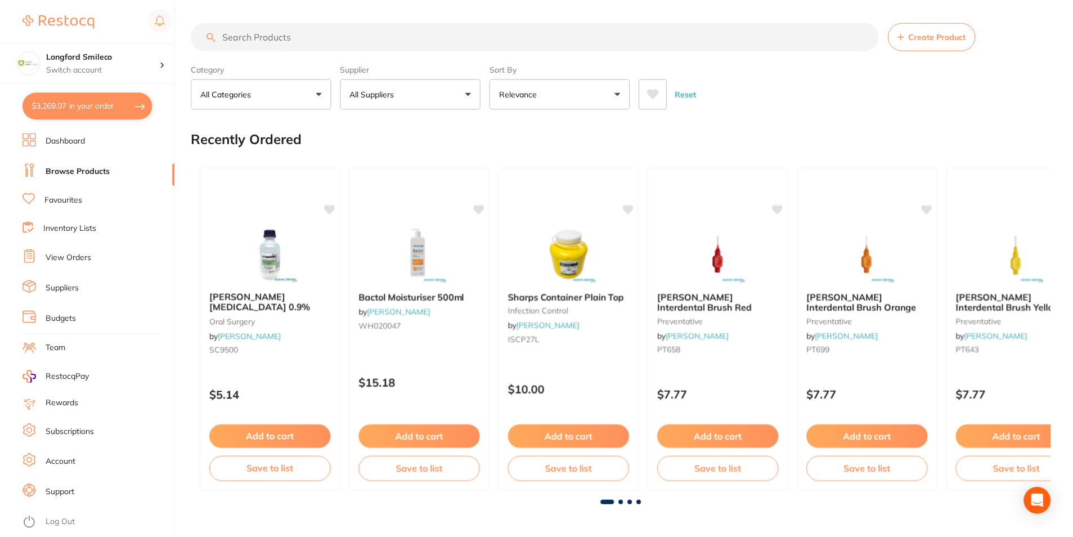
scroll to position [113, 0]
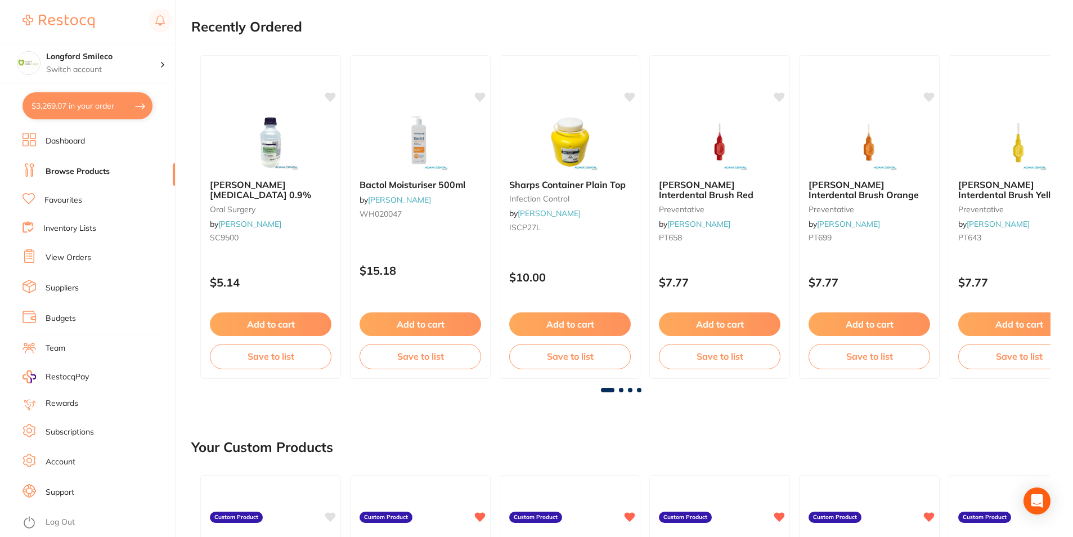
click at [101, 111] on button "$3,269.07 in your order" at bounding box center [88, 105] width 130 height 27
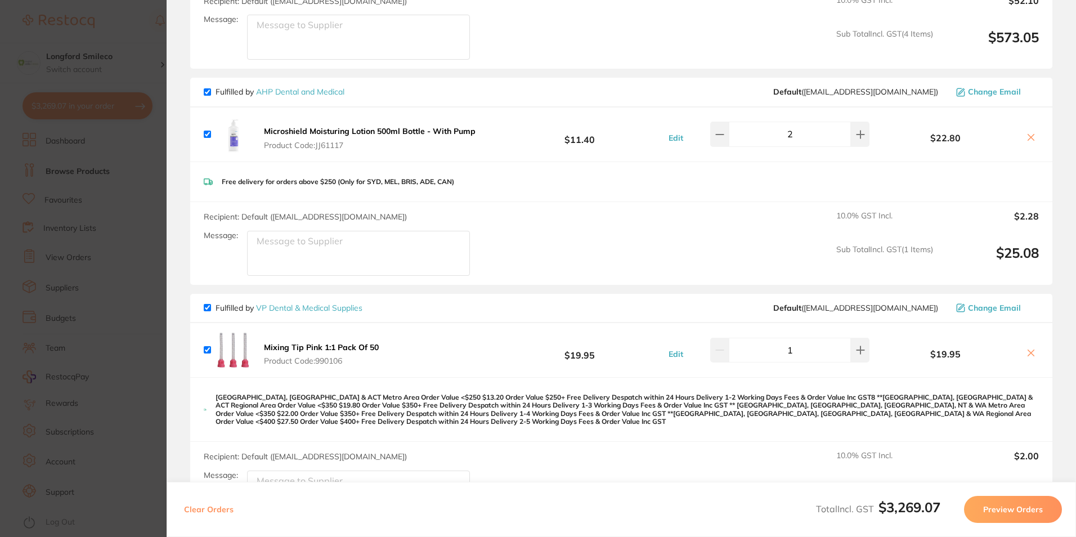
scroll to position [3490, 0]
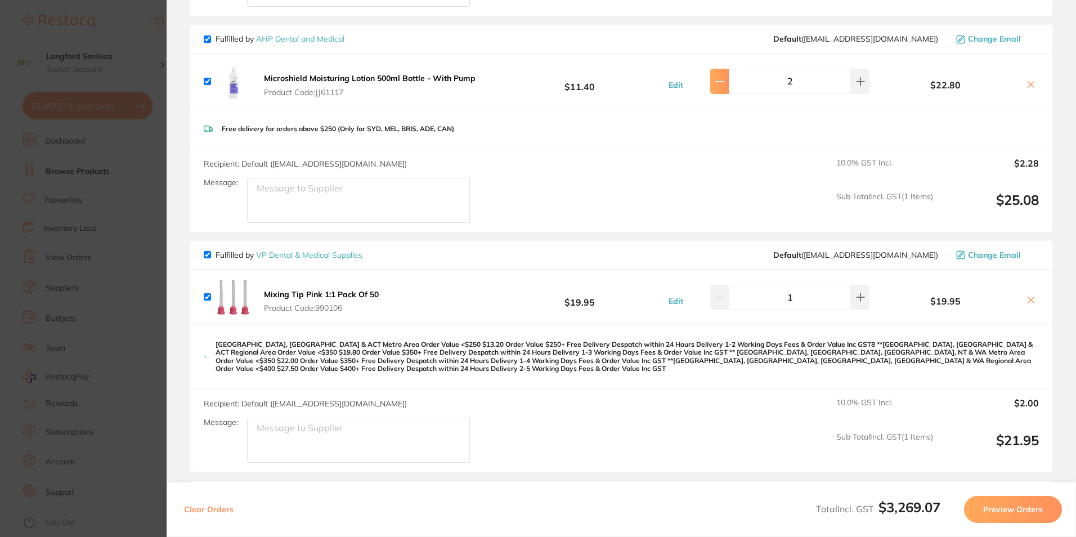
click at [722, 69] on button at bounding box center [719, 81] width 19 height 25
type input "1"
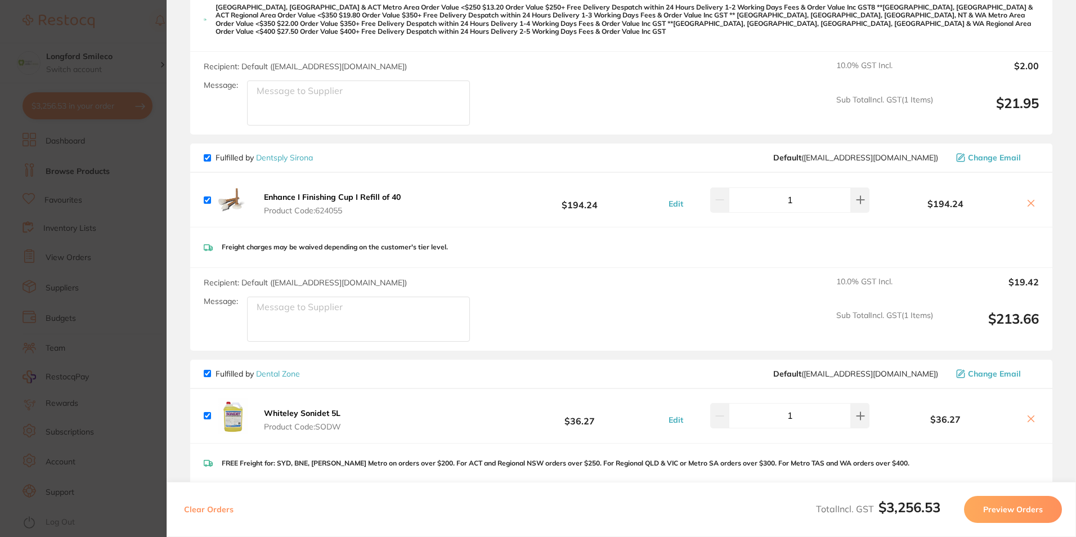
scroll to position [3828, 0]
click at [679, 198] on button "Edit" at bounding box center [675, 203] width 21 height 10
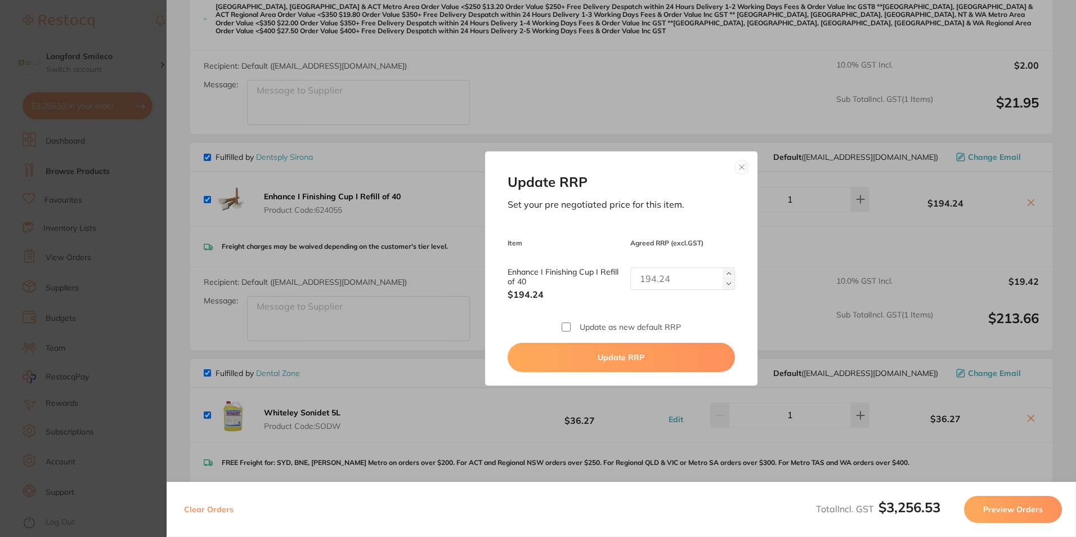
click at [727, 280] on button at bounding box center [729, 284] width 12 height 11
type input "1"
click at [727, 280] on button at bounding box center [729, 284] width 12 height 11
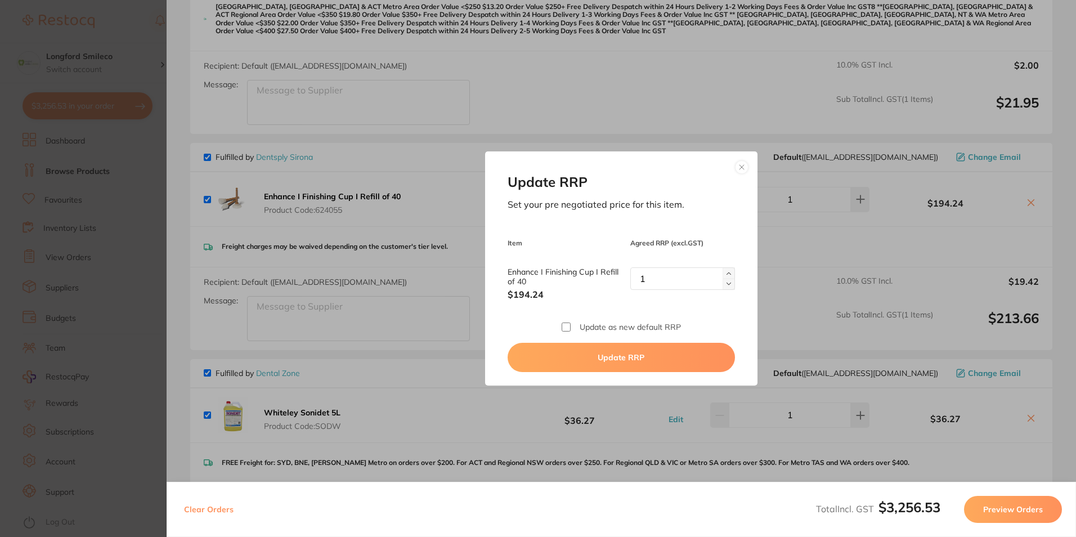
click at [738, 165] on button at bounding box center [742, 167] width 14 height 14
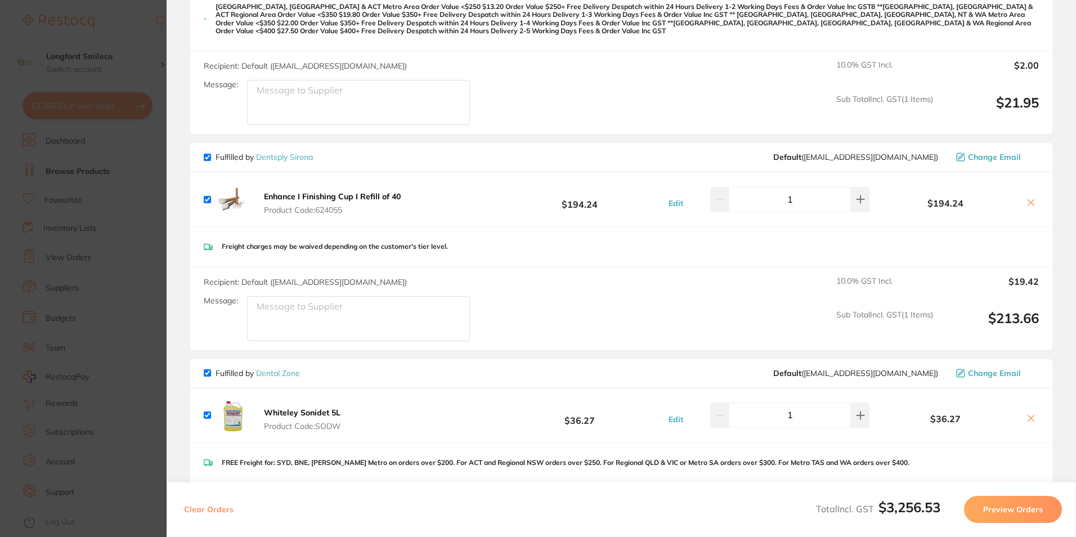
click at [1027, 198] on icon at bounding box center [1031, 202] width 9 height 9
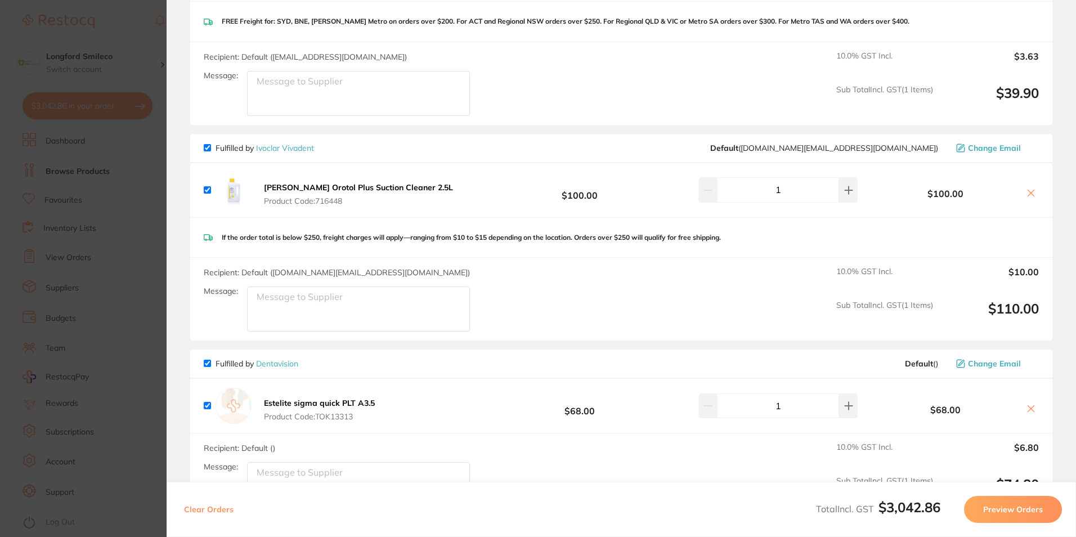
scroll to position [4196, 0]
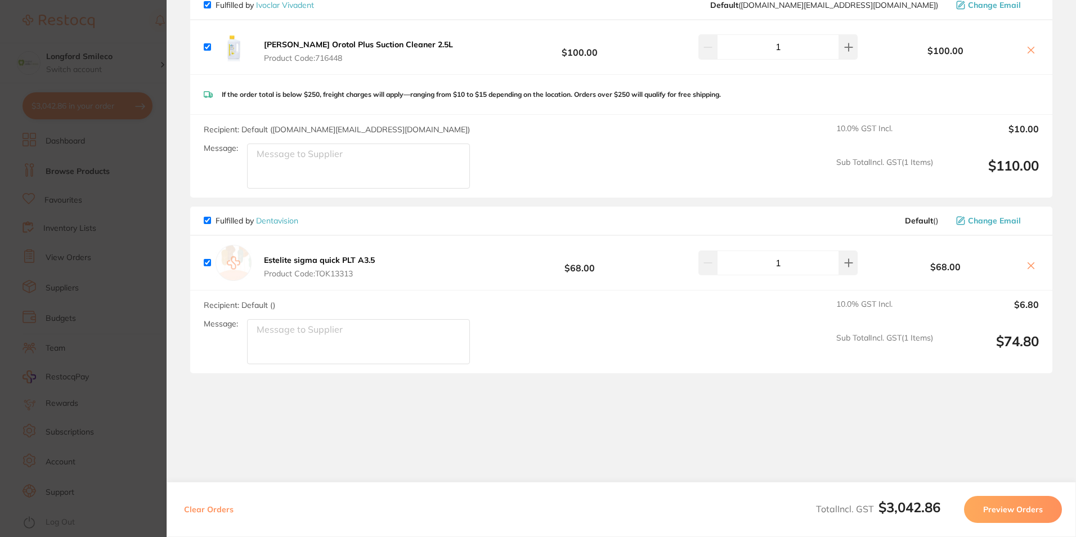
click at [82, 330] on section "Update RRP Set your pre negotiated price for this item. Item Agreed RRP (excl. …" at bounding box center [538, 268] width 1076 height 537
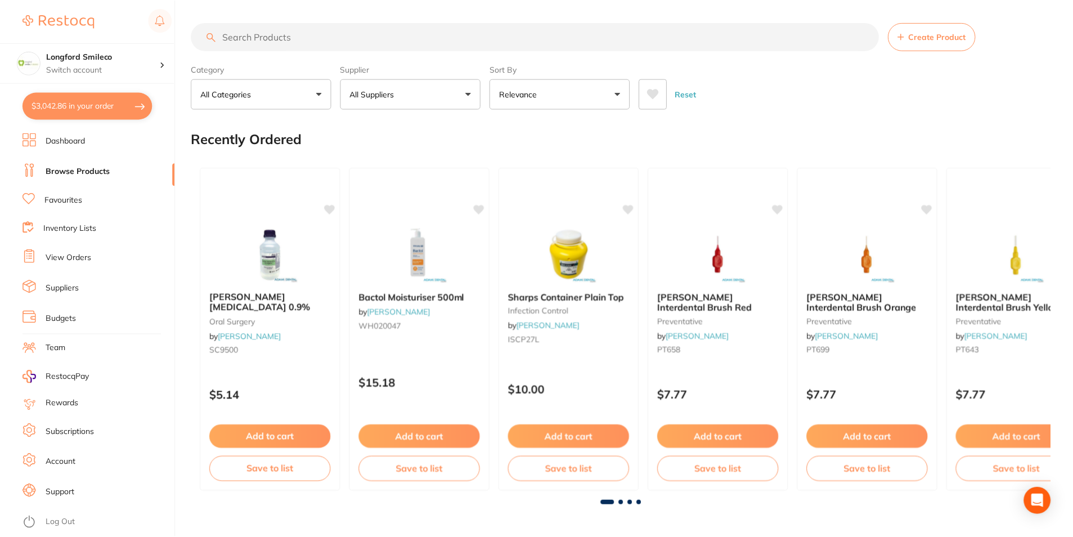
scroll to position [113, 0]
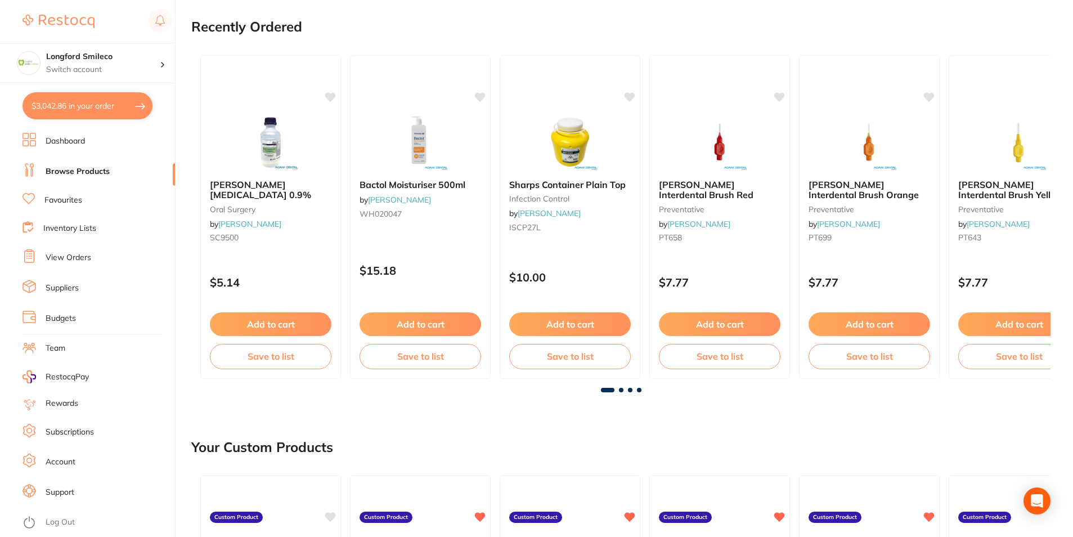
click at [101, 111] on button "$3,042.86 in your order" at bounding box center [88, 105] width 130 height 27
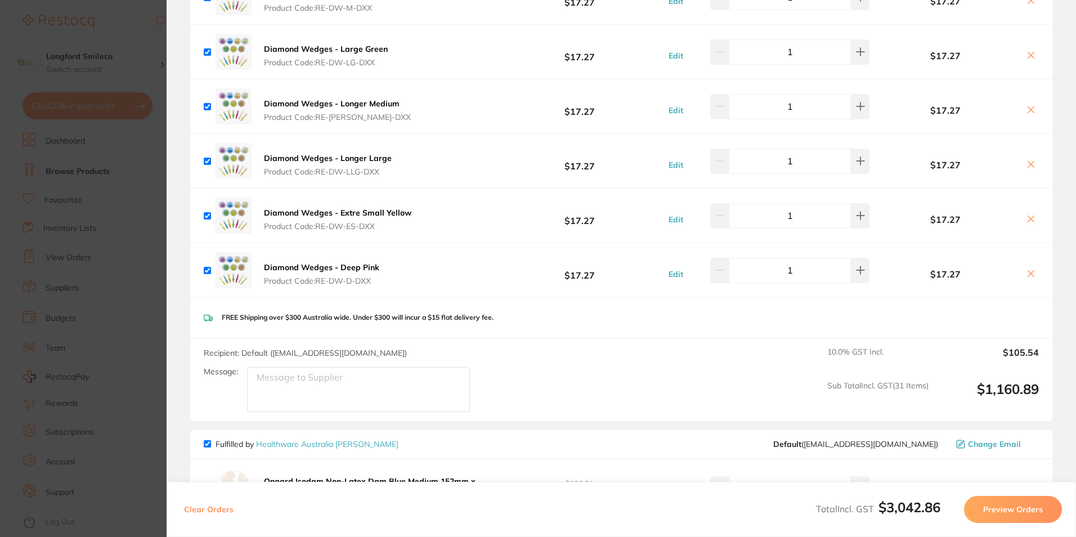
scroll to position [2620, 0]
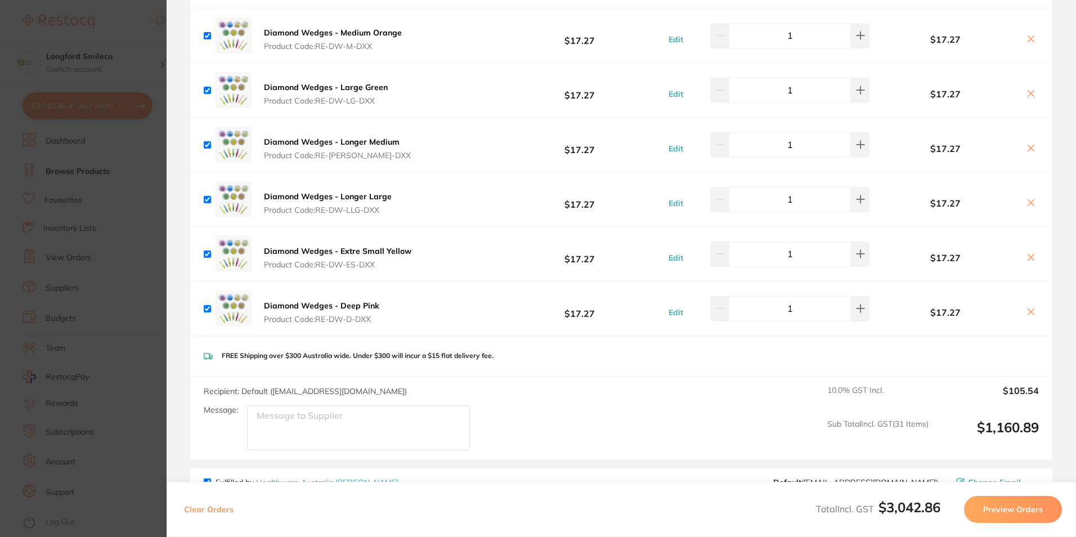
click at [1032, 307] on icon at bounding box center [1031, 311] width 9 height 9
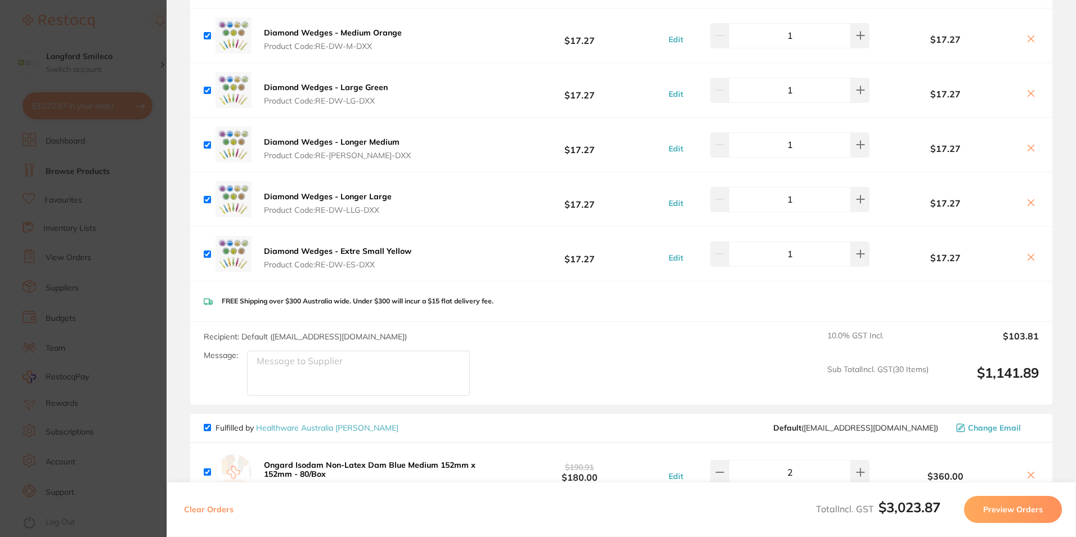
click at [1032, 253] on icon at bounding box center [1031, 257] width 9 height 9
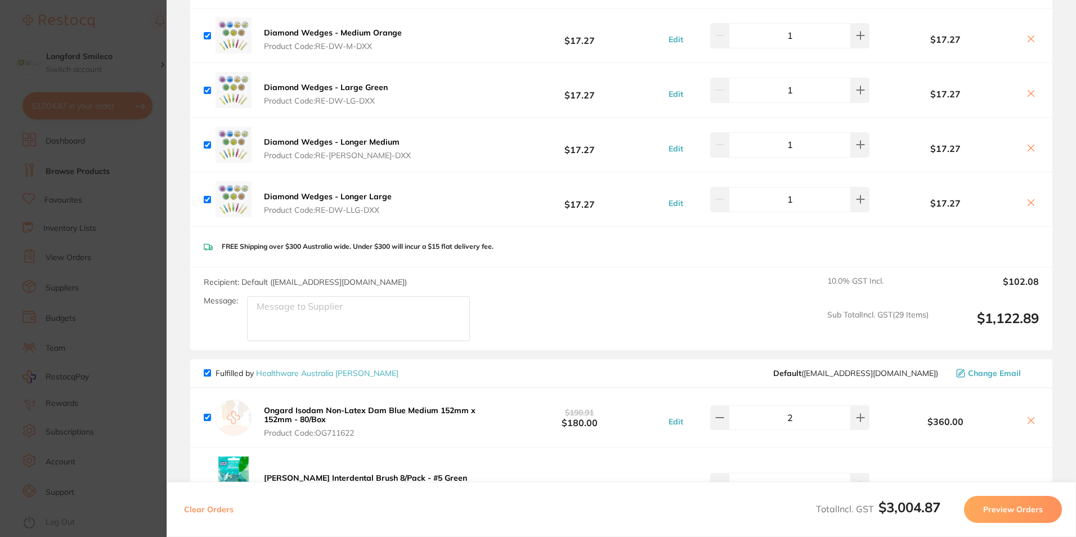
click at [1027, 198] on icon at bounding box center [1031, 202] width 9 height 9
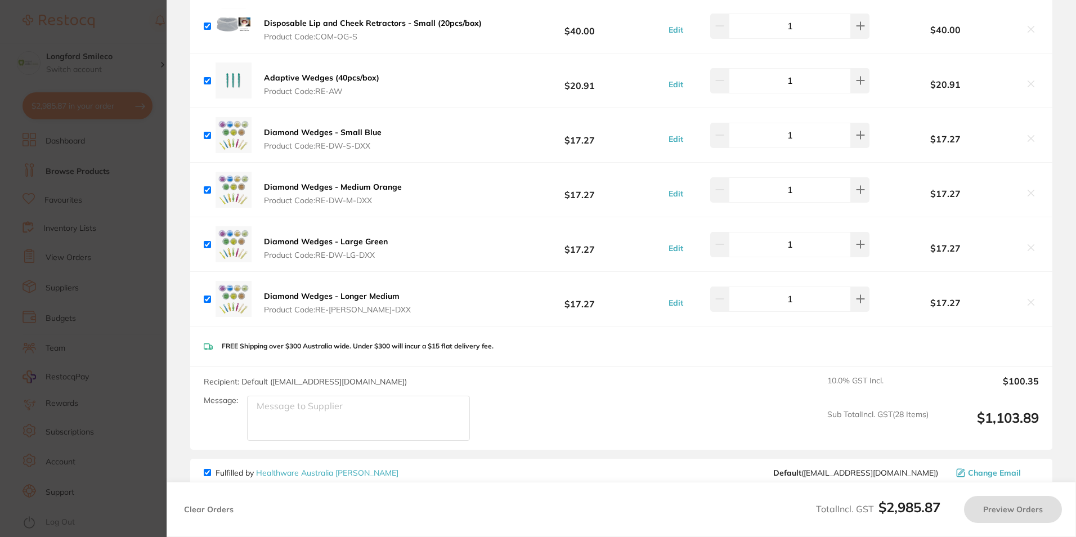
scroll to position [2451, 0]
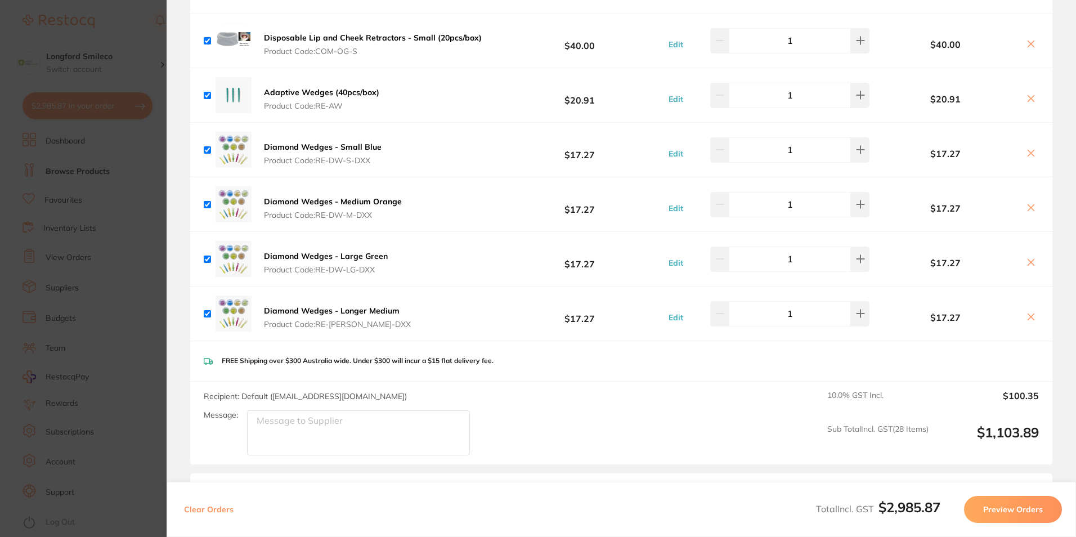
click at [1024, 312] on button at bounding box center [1031, 318] width 16 height 12
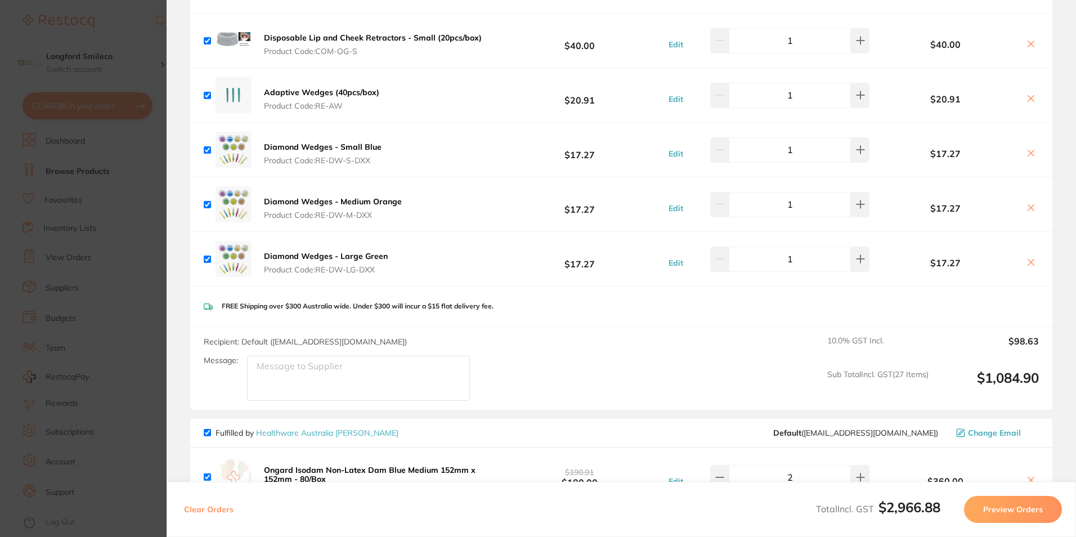
click at [1028, 258] on icon at bounding box center [1031, 262] width 9 height 9
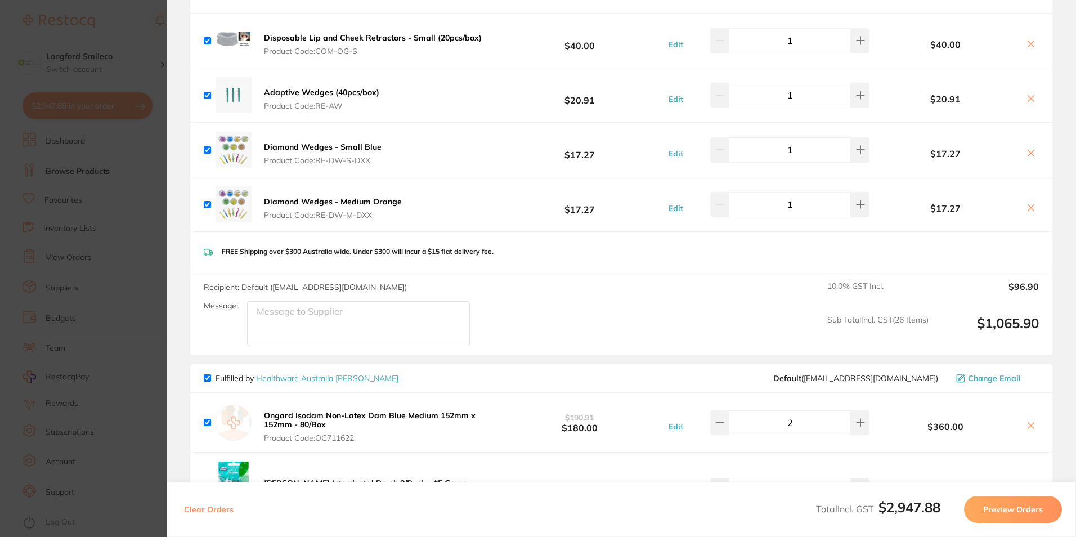
click at [1027, 203] on icon at bounding box center [1031, 207] width 9 height 9
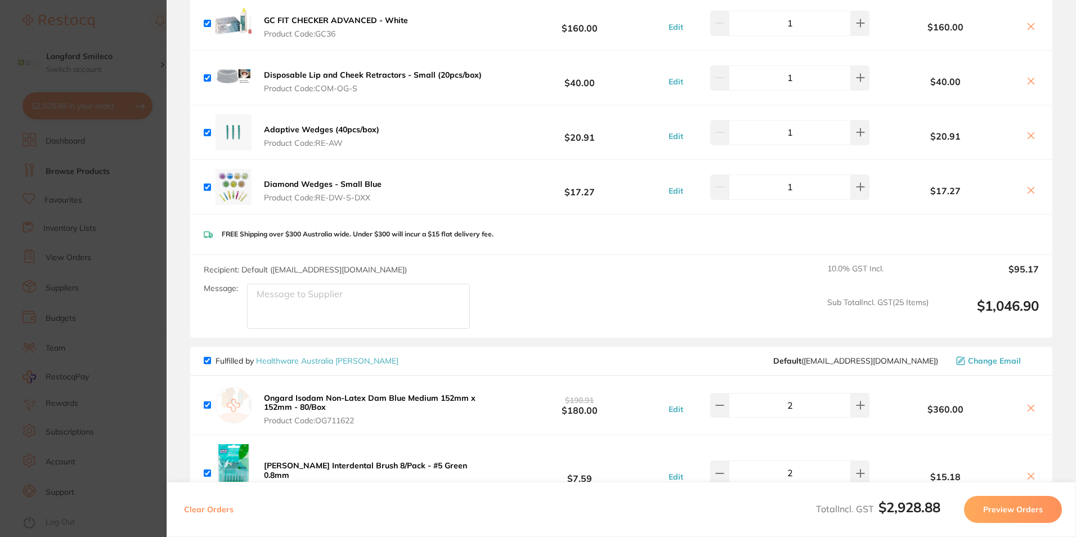
scroll to position [2394, 0]
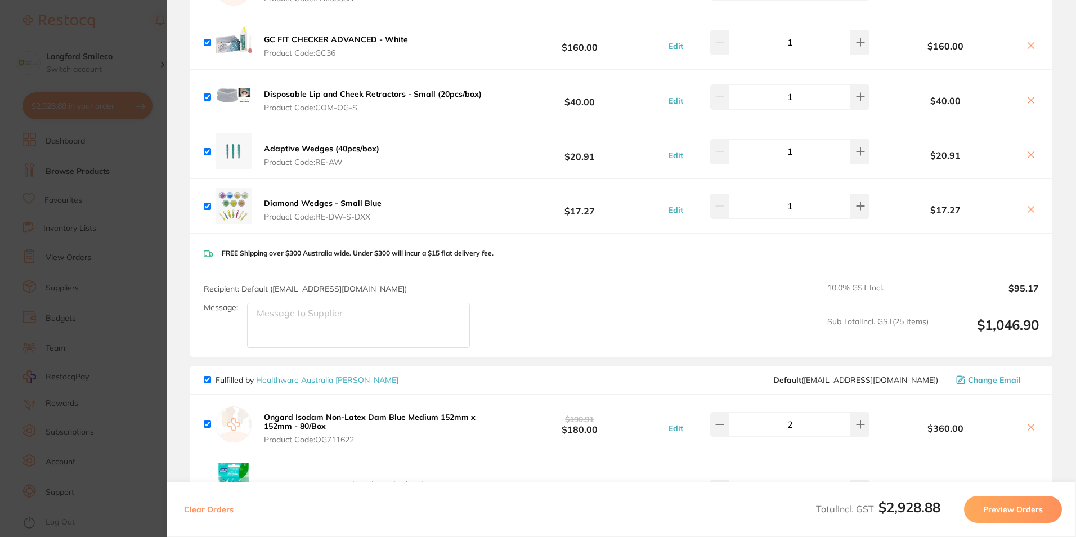
click at [1027, 205] on icon at bounding box center [1031, 209] width 9 height 9
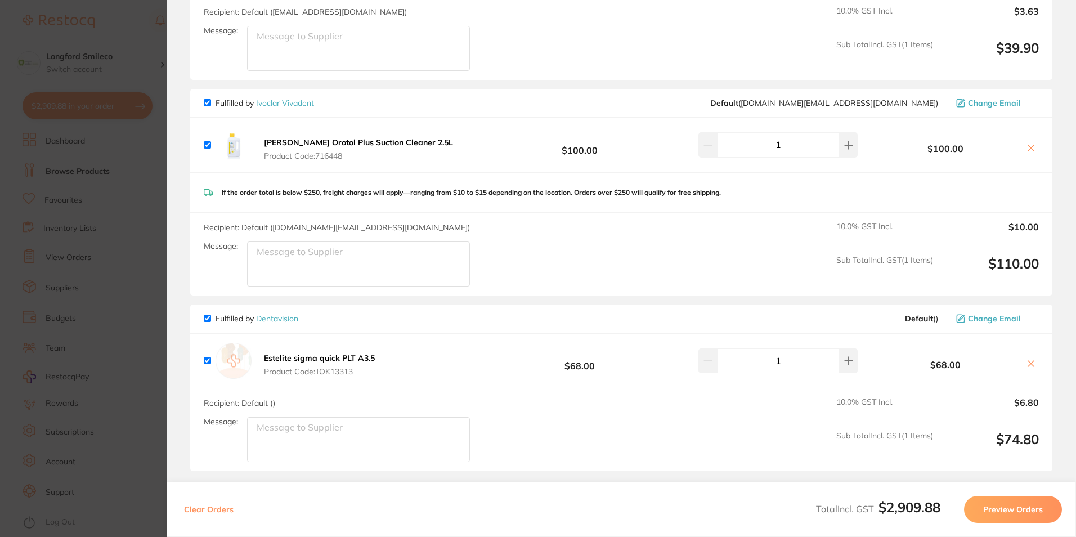
scroll to position [3813, 0]
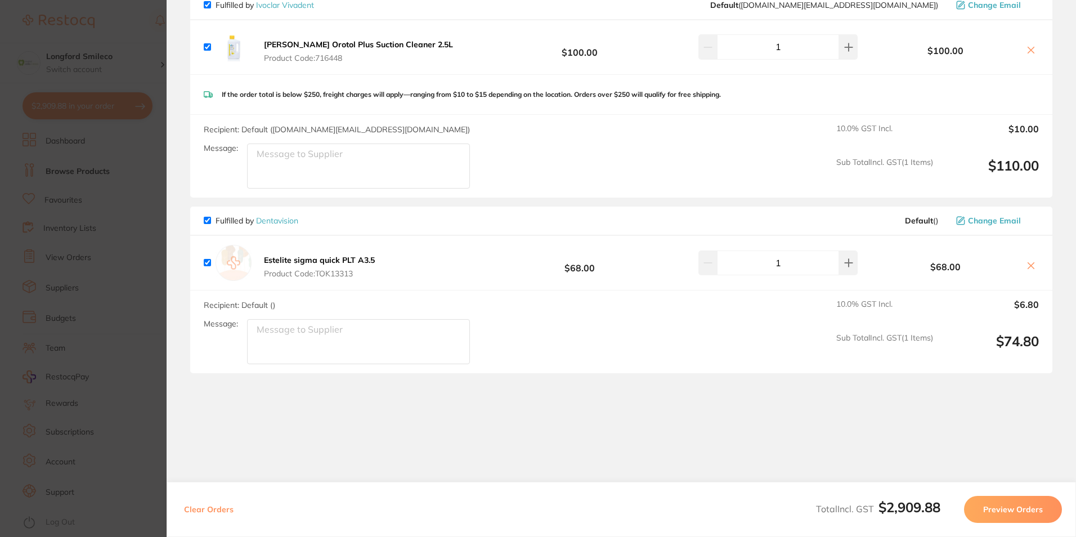
click at [1028, 261] on icon at bounding box center [1031, 265] width 9 height 9
checkbox input "false"
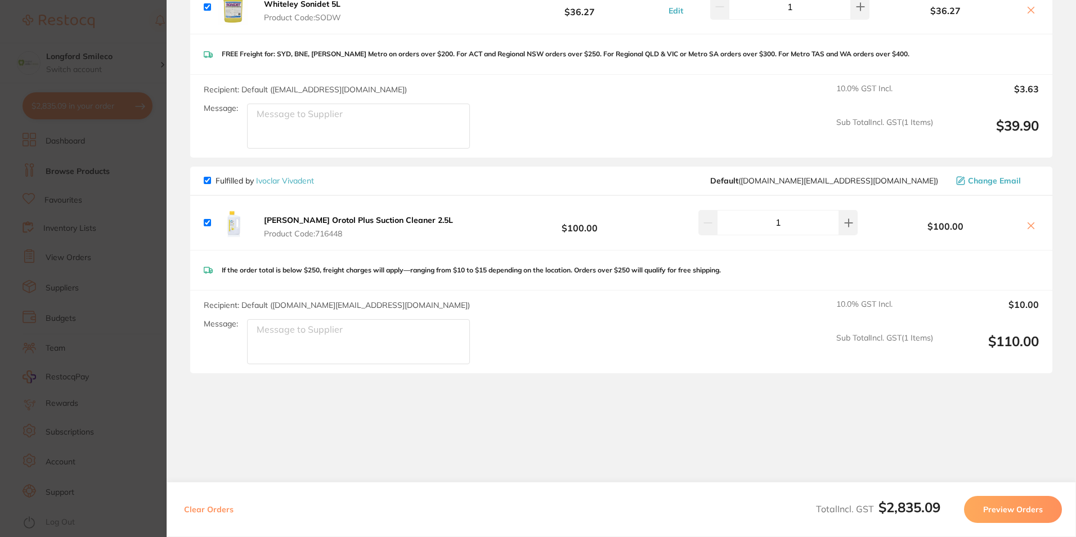
click at [136, 220] on section "Update RRP Set your pre negotiated price for this item. Item Agreed RRP (excl. …" at bounding box center [538, 268] width 1076 height 537
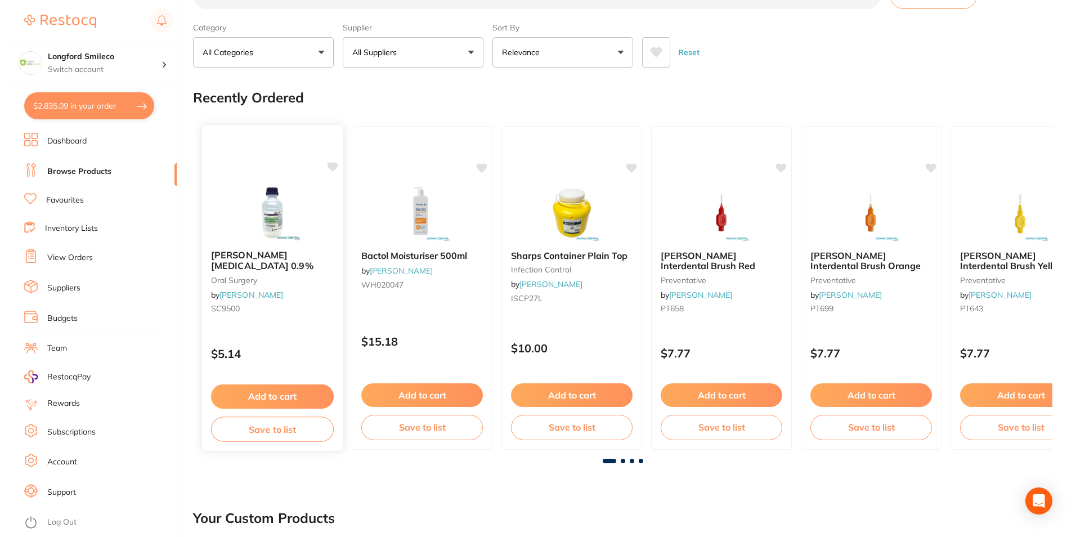
scroll to position [0, 0]
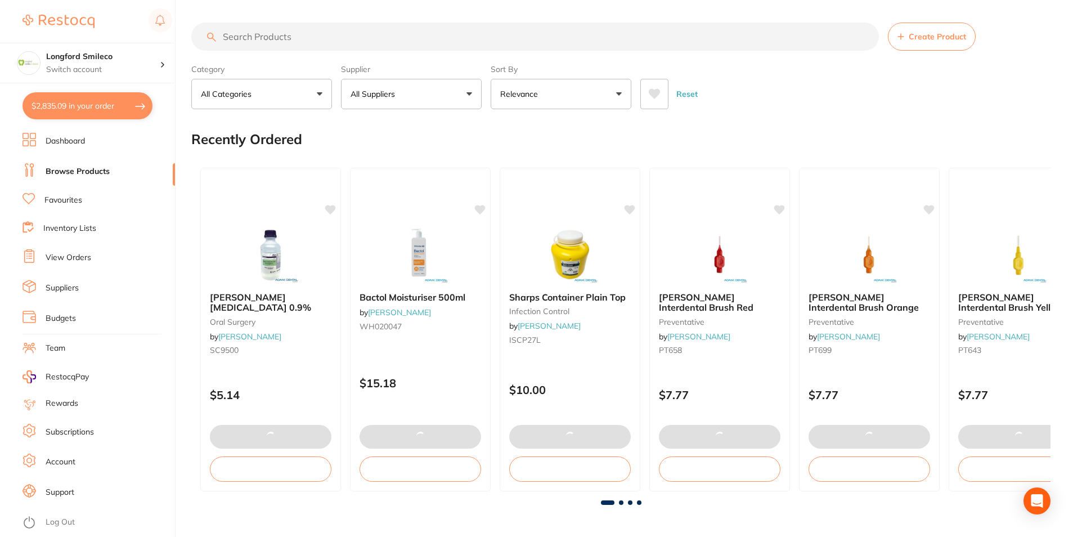
click at [287, 41] on input "search" at bounding box center [535, 37] width 688 height 28
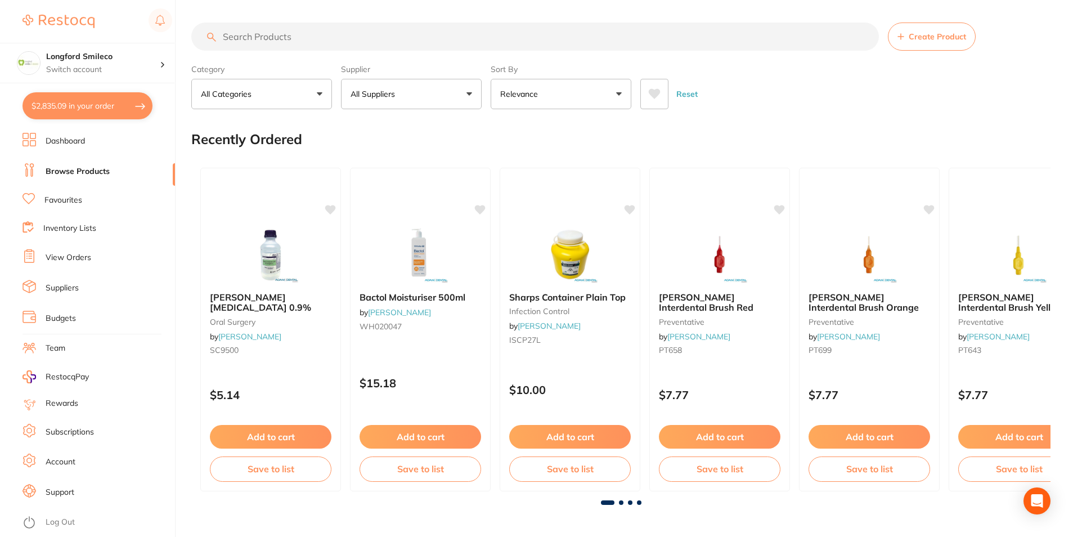
click at [70, 203] on link "Favourites" at bounding box center [63, 200] width 38 height 11
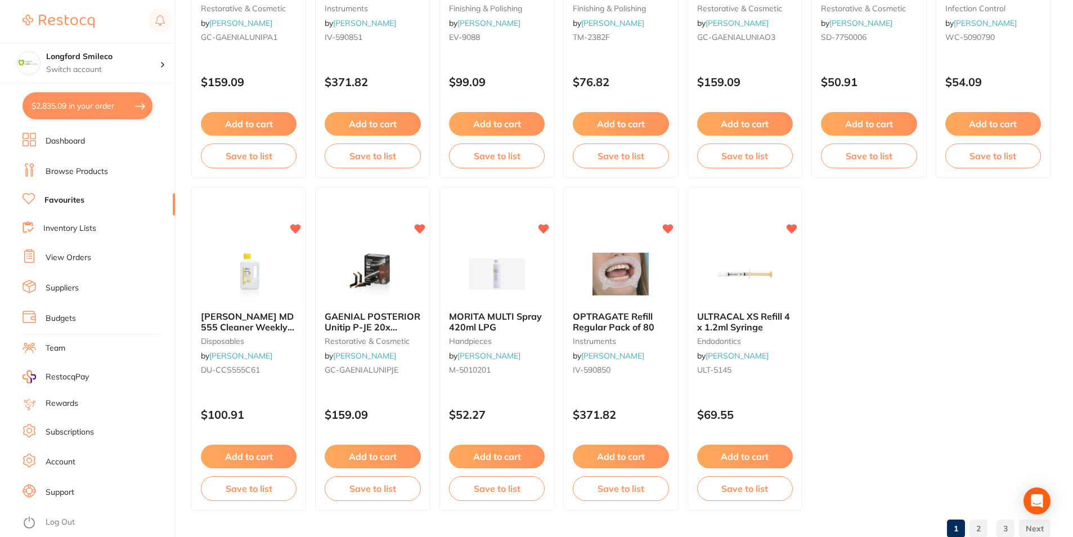
scroll to position [2306, 0]
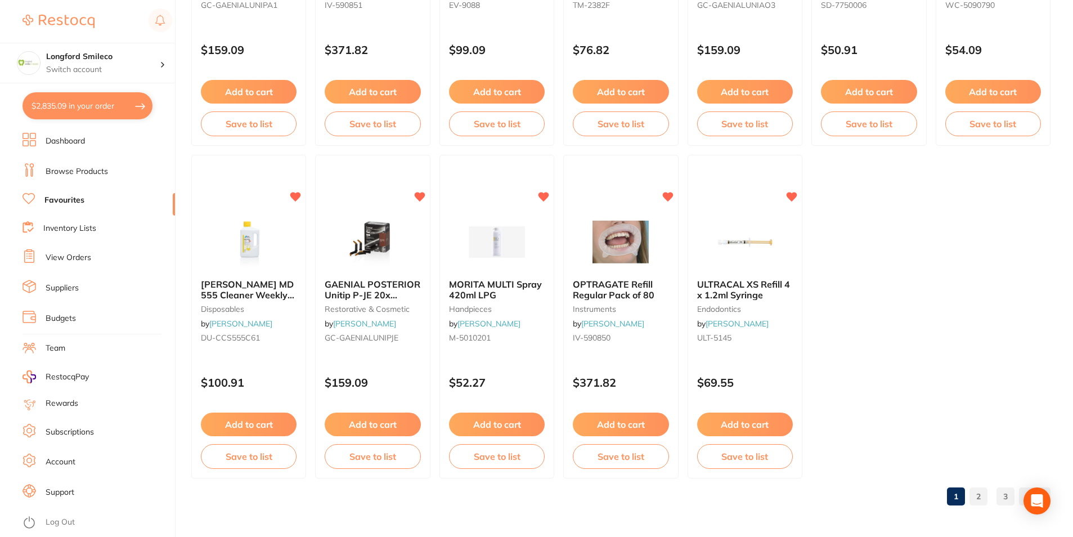
click at [978, 500] on link "2" at bounding box center [979, 496] width 18 height 23
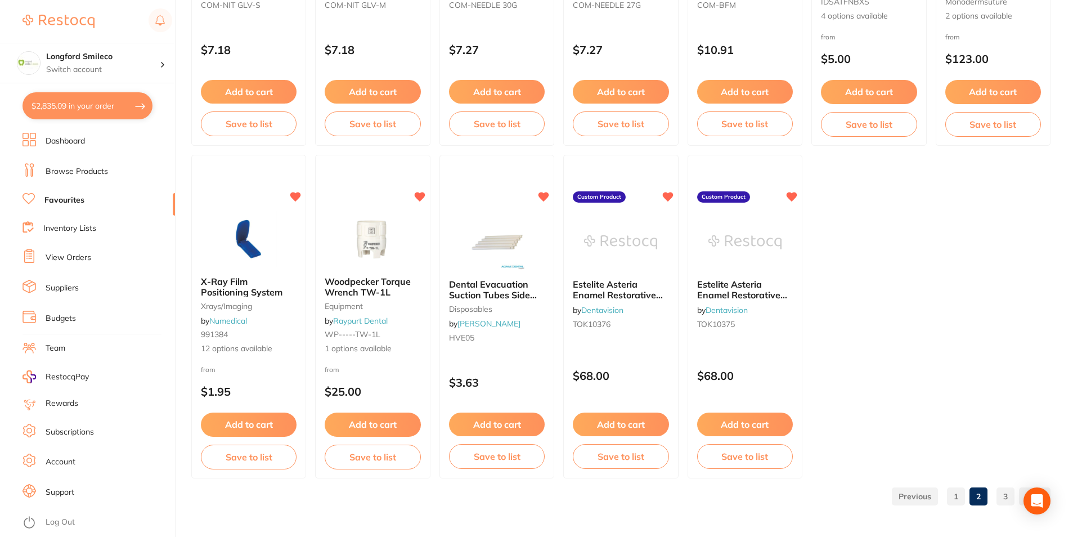
click at [1003, 496] on link "3" at bounding box center [1006, 496] width 18 height 23
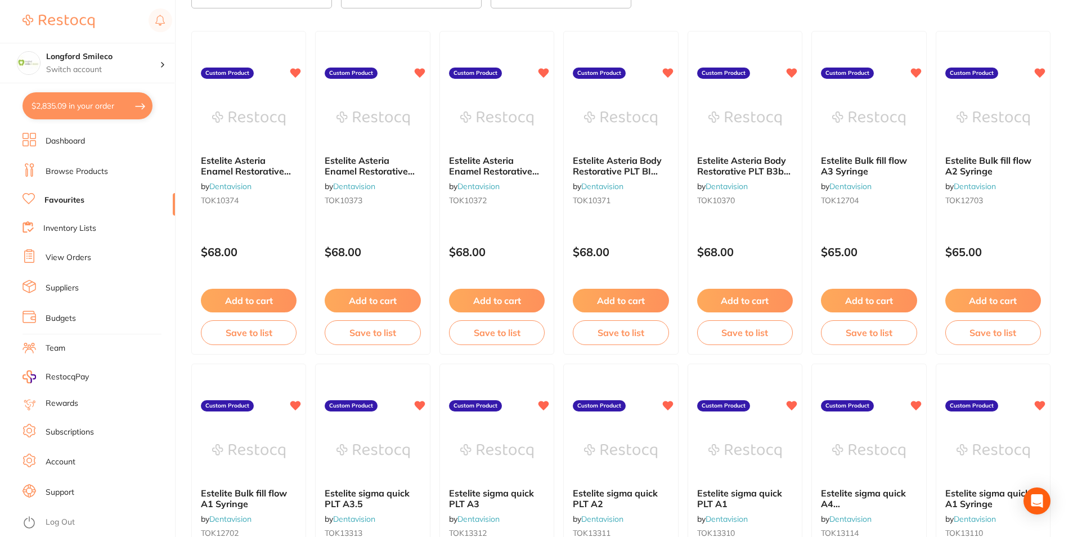
scroll to position [120, 0]
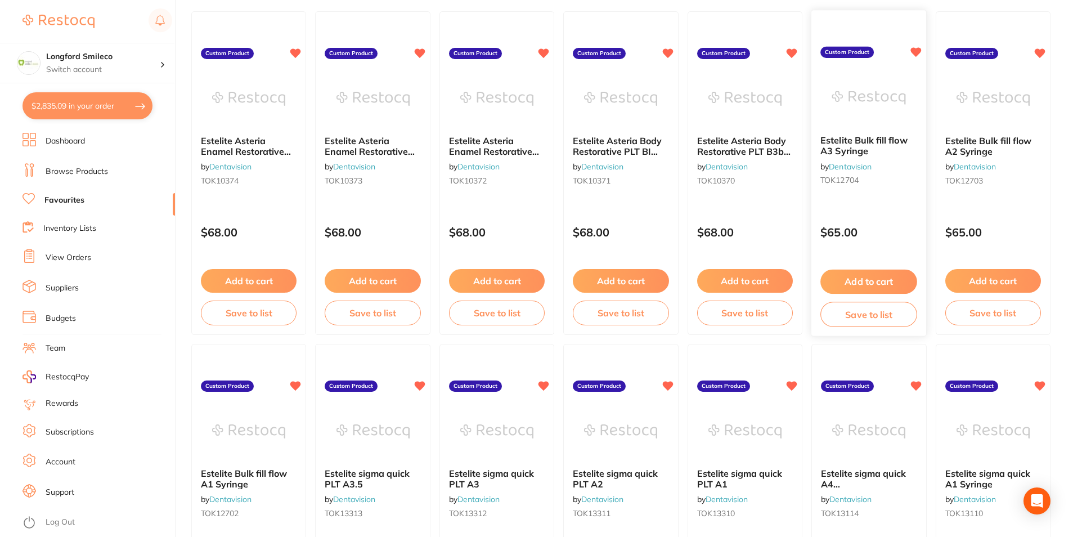
click at [863, 160] on div "Estelite Bulk fill flow A3 Syringe by Dentavision TOK12704" at bounding box center [869, 163] width 115 height 73
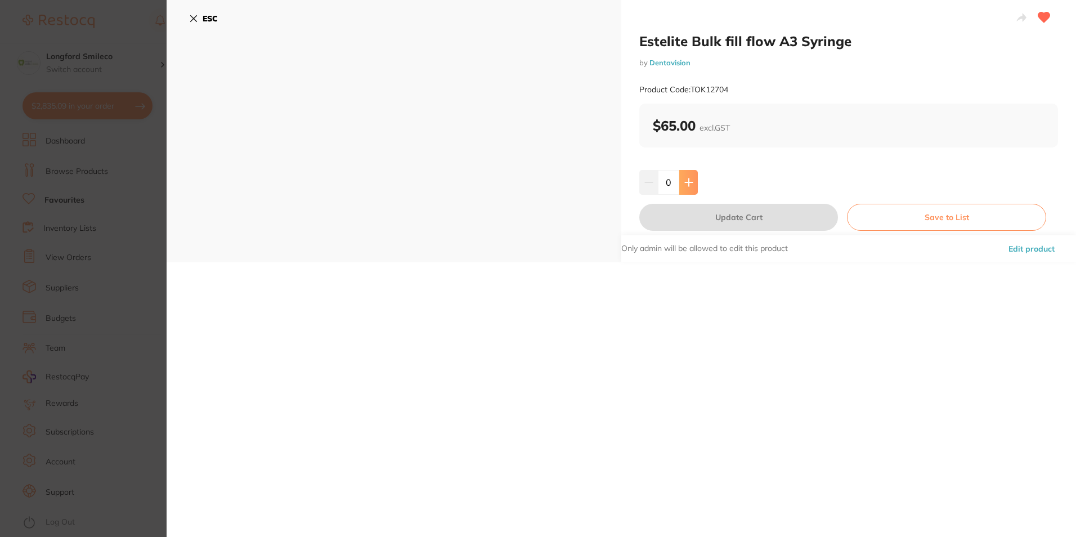
click at [687, 179] on icon at bounding box center [688, 181] width 7 height 7
type input "1"
click at [691, 214] on button "Update Cart" at bounding box center [738, 217] width 199 height 27
checkbox input "true"
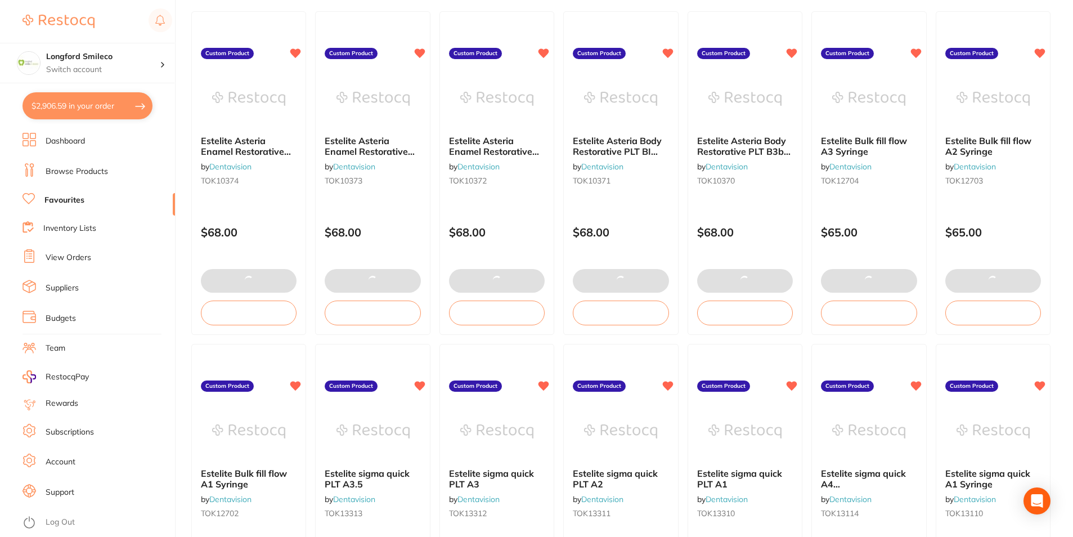
scroll to position [1036, 0]
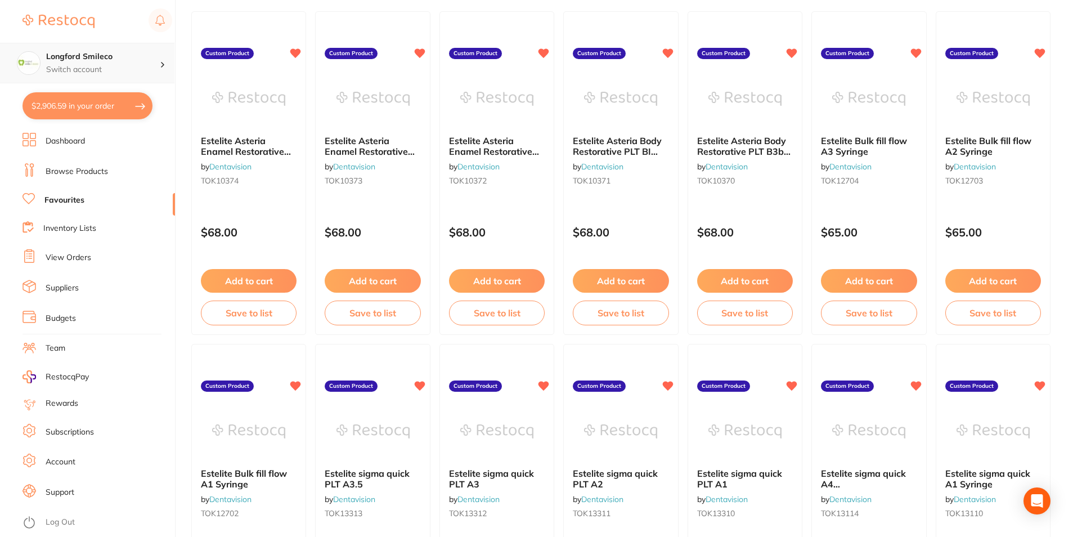
click at [111, 64] on p "Switch account" at bounding box center [103, 69] width 114 height 11
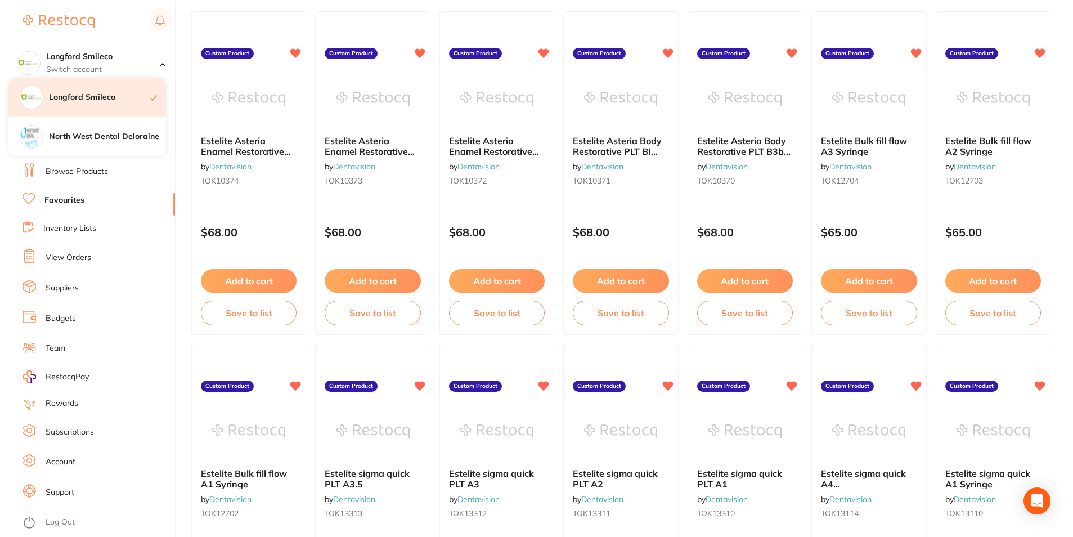
click at [108, 92] on h4 "Longford Smileco" at bounding box center [99, 97] width 101 height 11
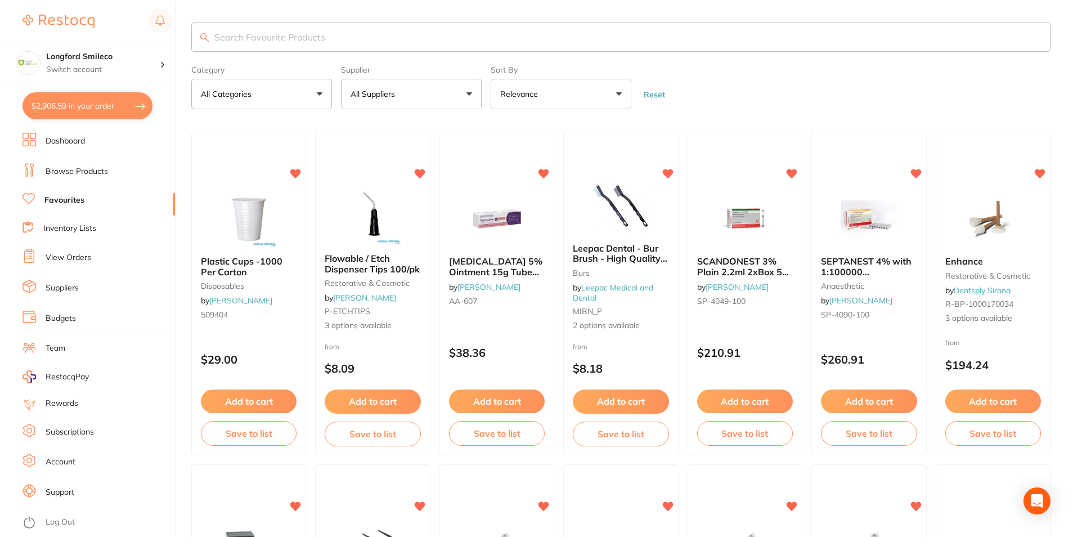
click at [125, 100] on button "$2,906.59 in your order" at bounding box center [88, 105] width 130 height 27
checkbox input "true"
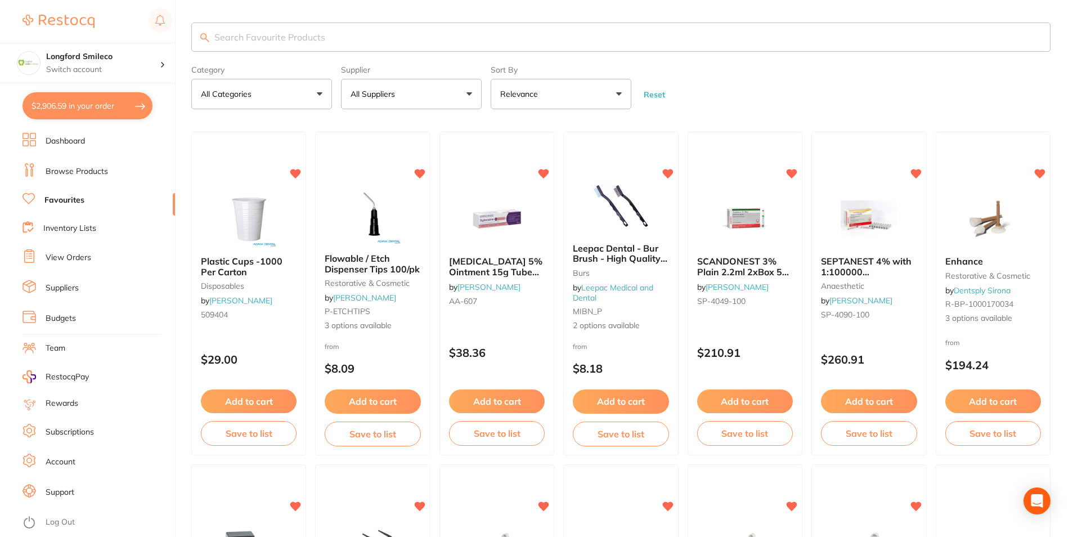
checkbox input "true"
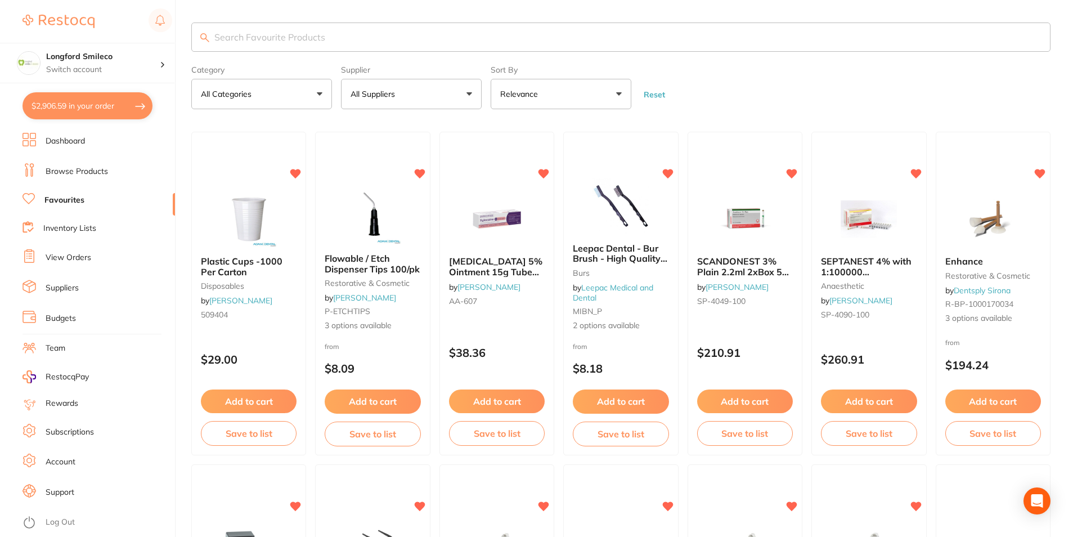
checkbox input "true"
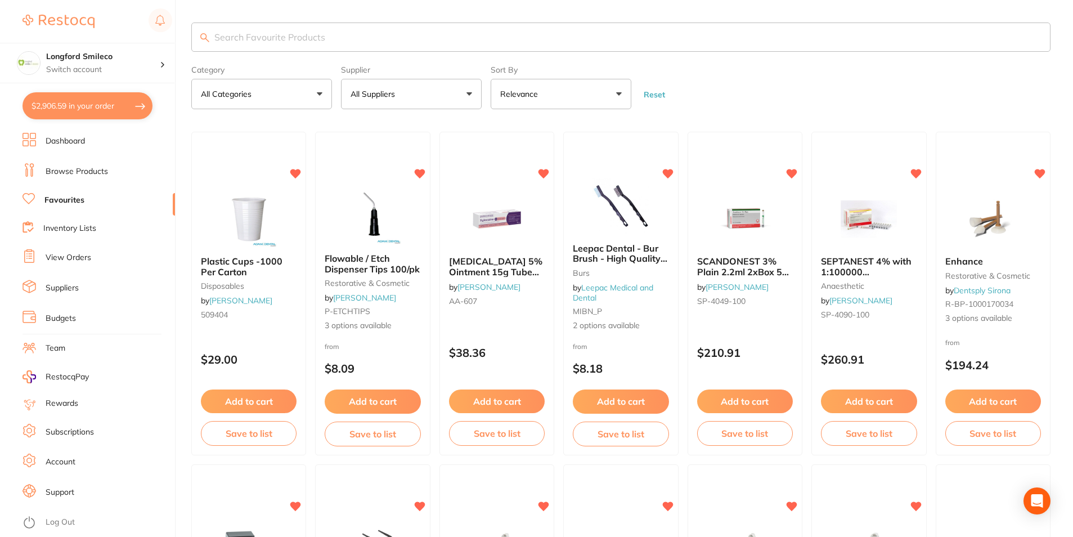
checkbox input "true"
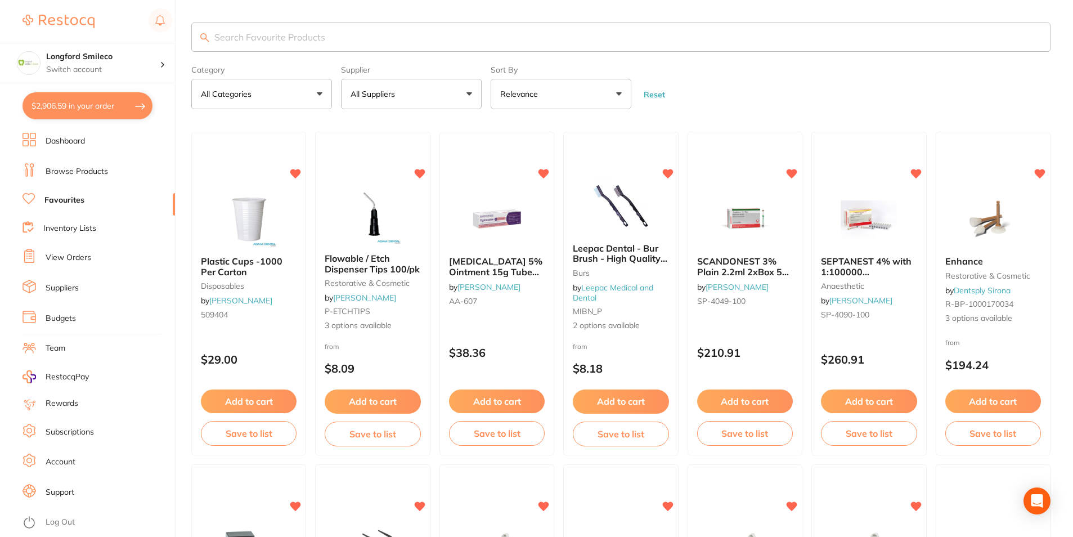
checkbox input "true"
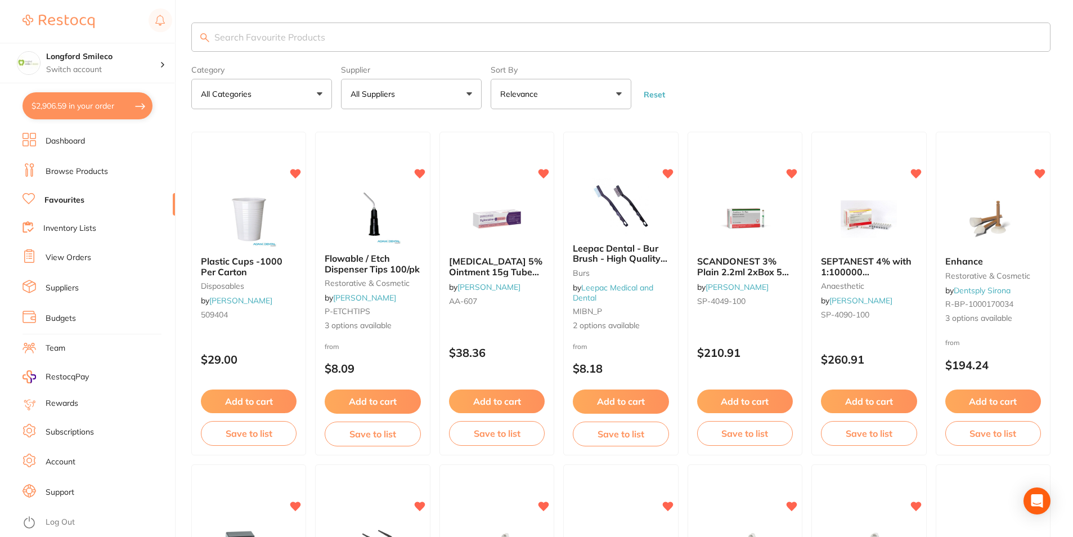
checkbox input "true"
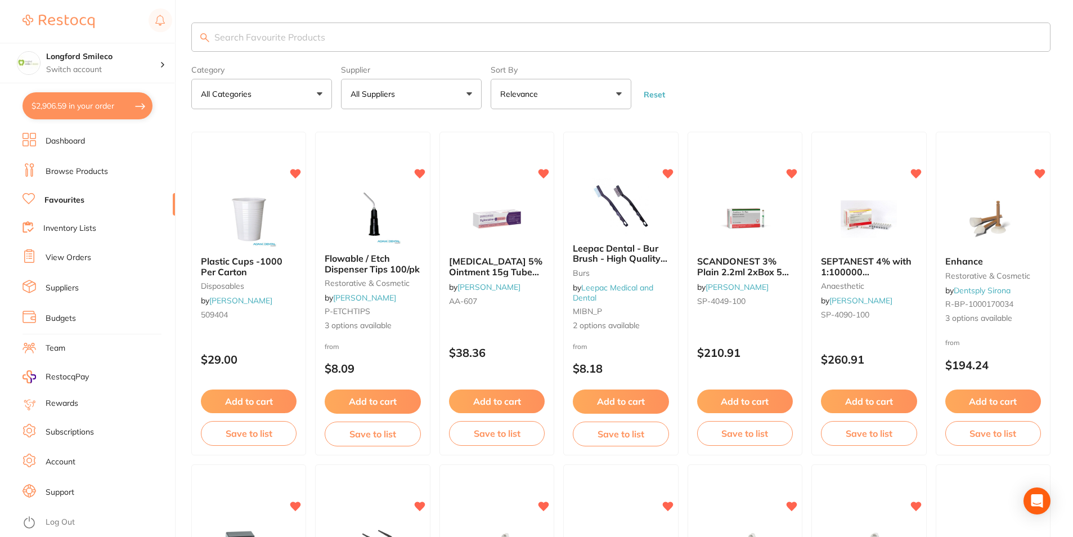
checkbox input "true"
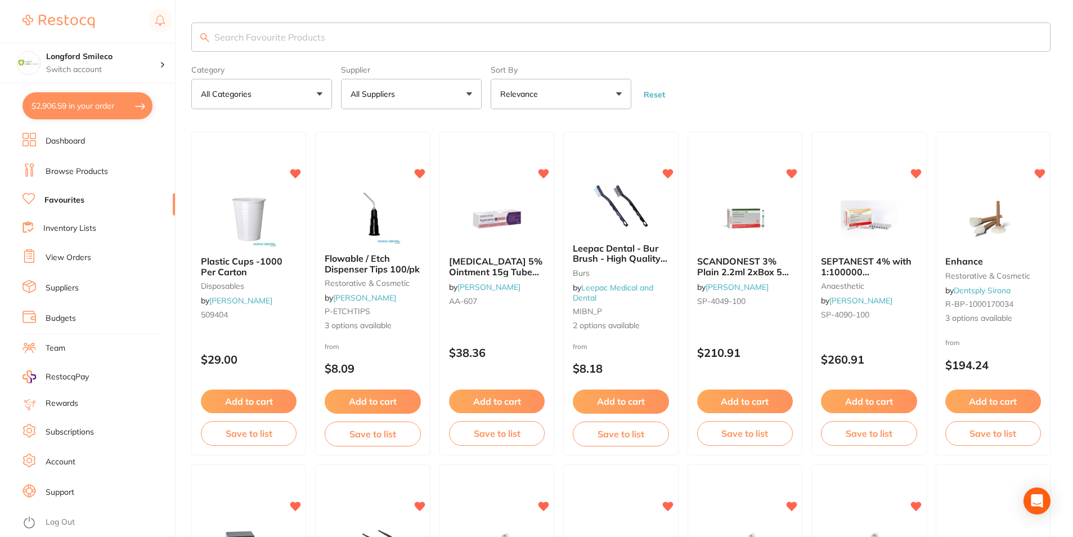
checkbox input "true"
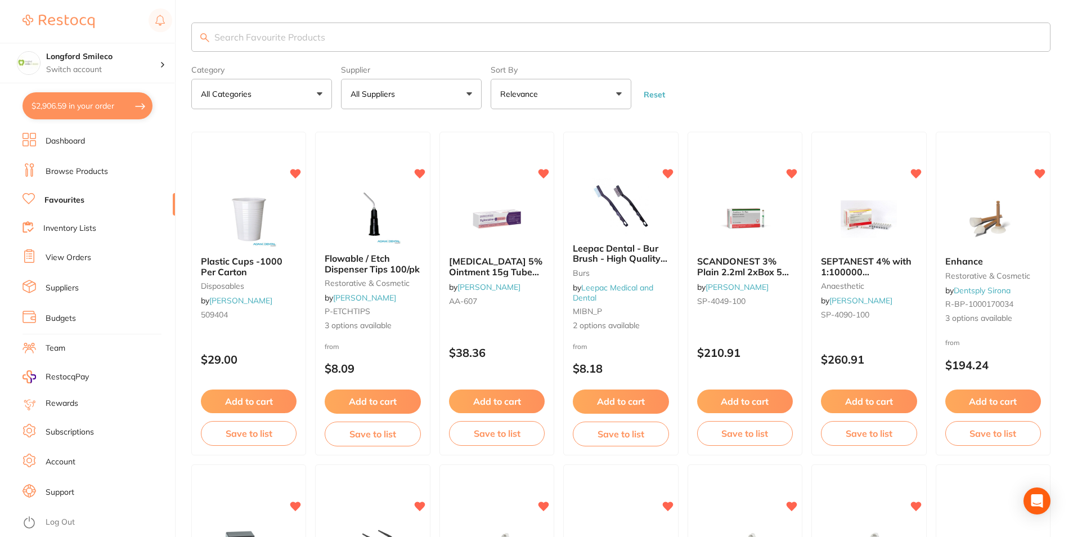
checkbox input "true"
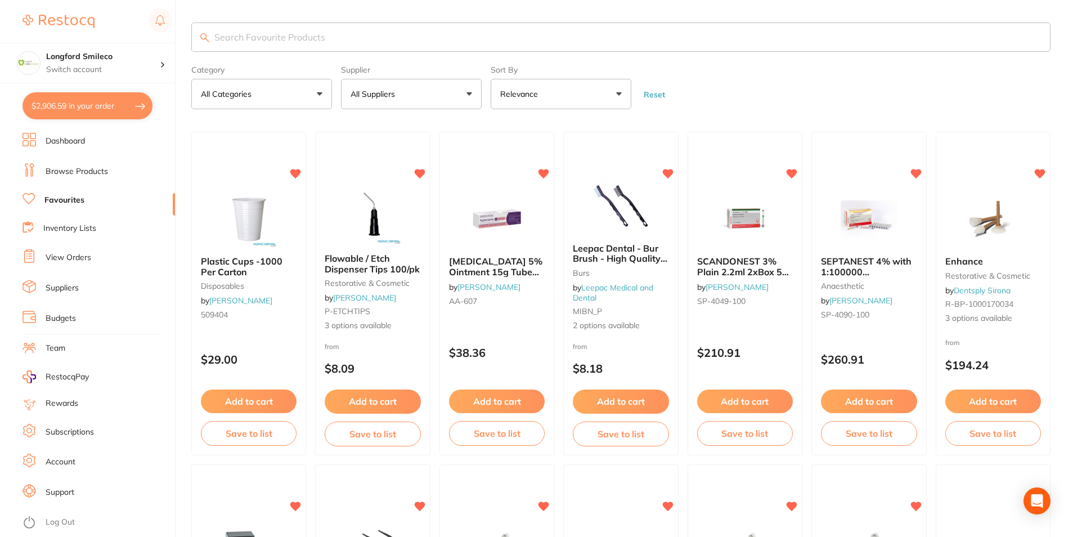
checkbox input "true"
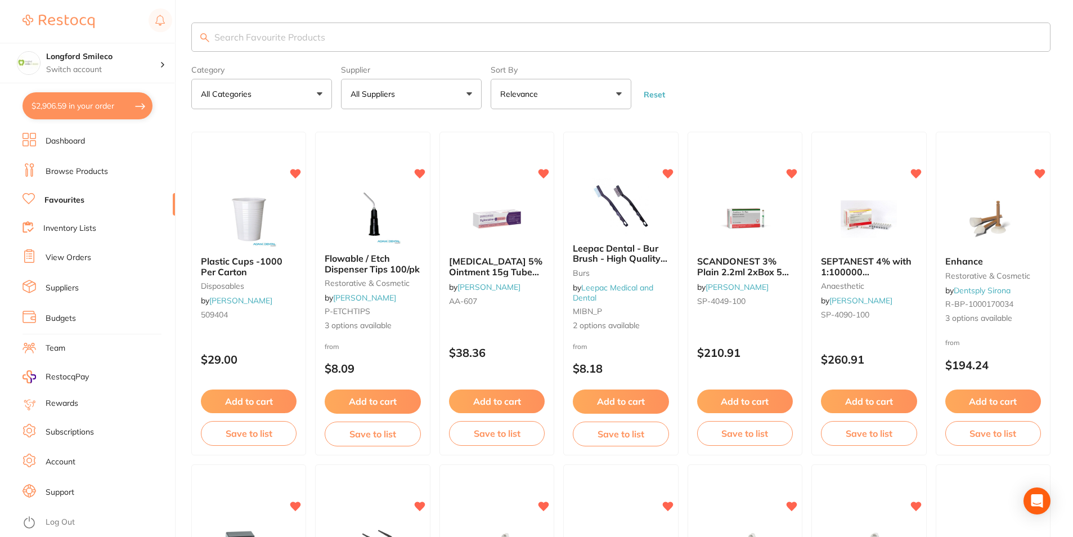
checkbox input "true"
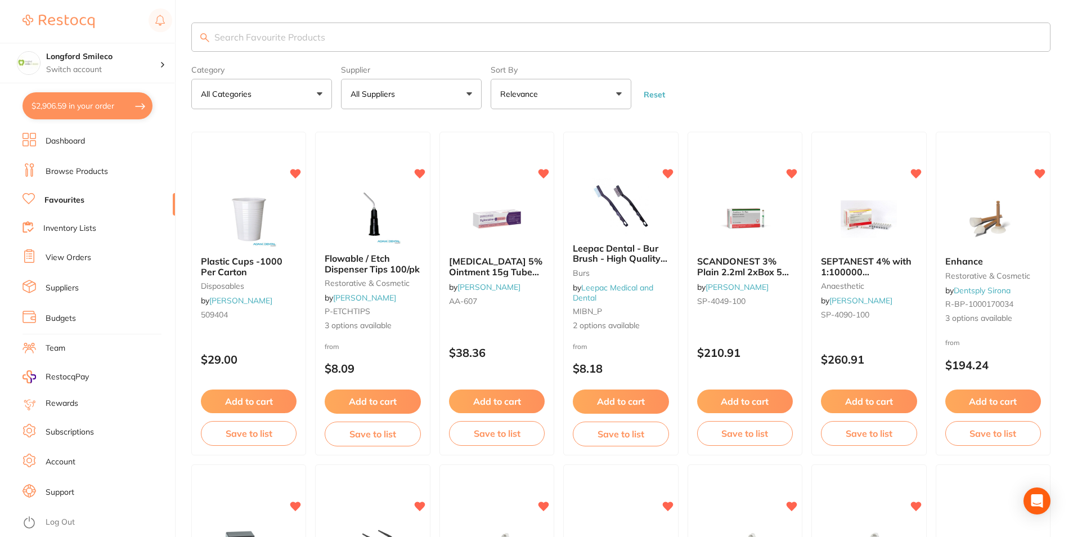
checkbox input "true"
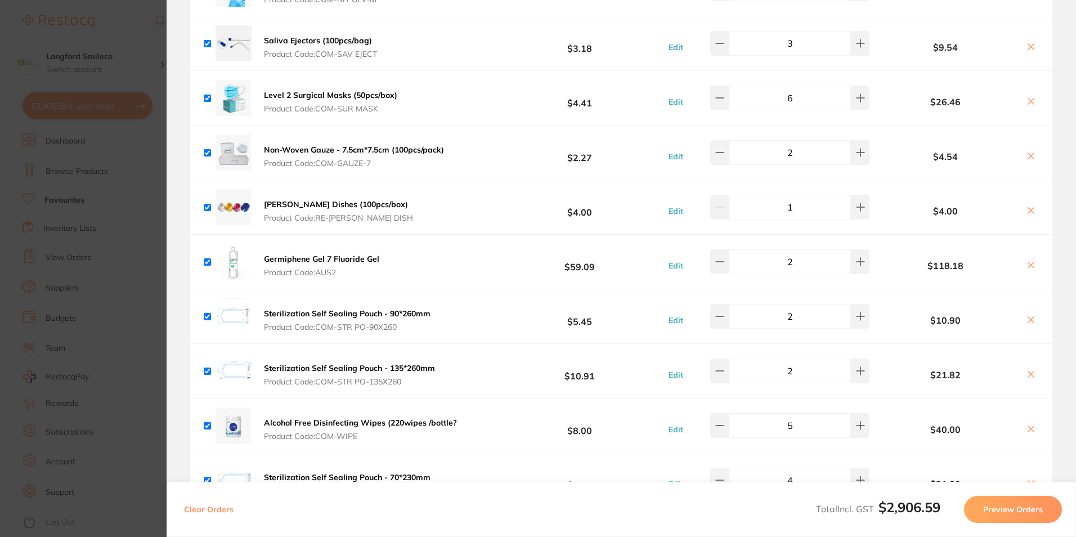
scroll to position [1689, 0]
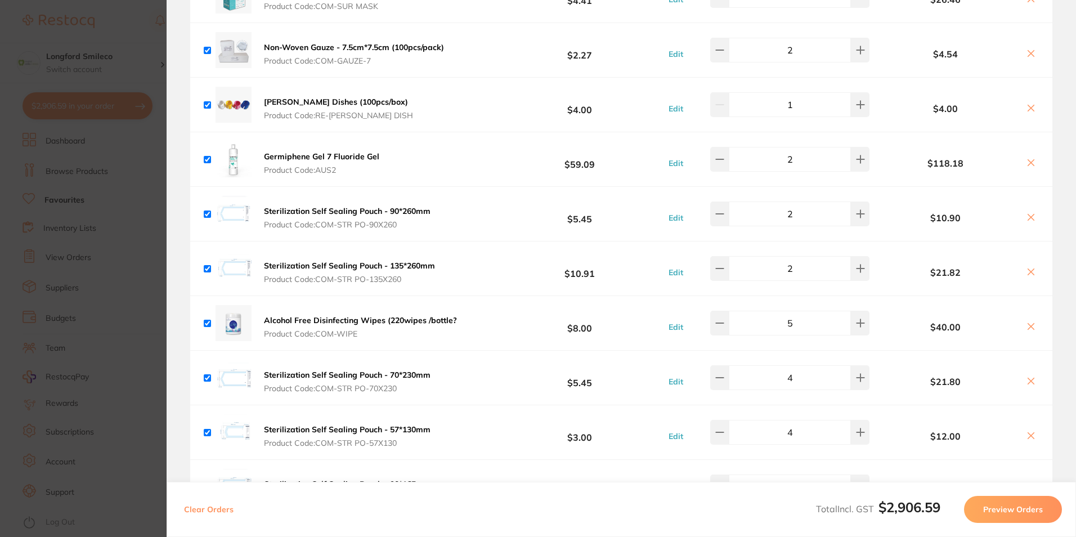
click at [96, 211] on section "Update RRP Set your pre negotiated price for this item. Item Agreed RRP (excl. …" at bounding box center [538, 268] width 1076 height 537
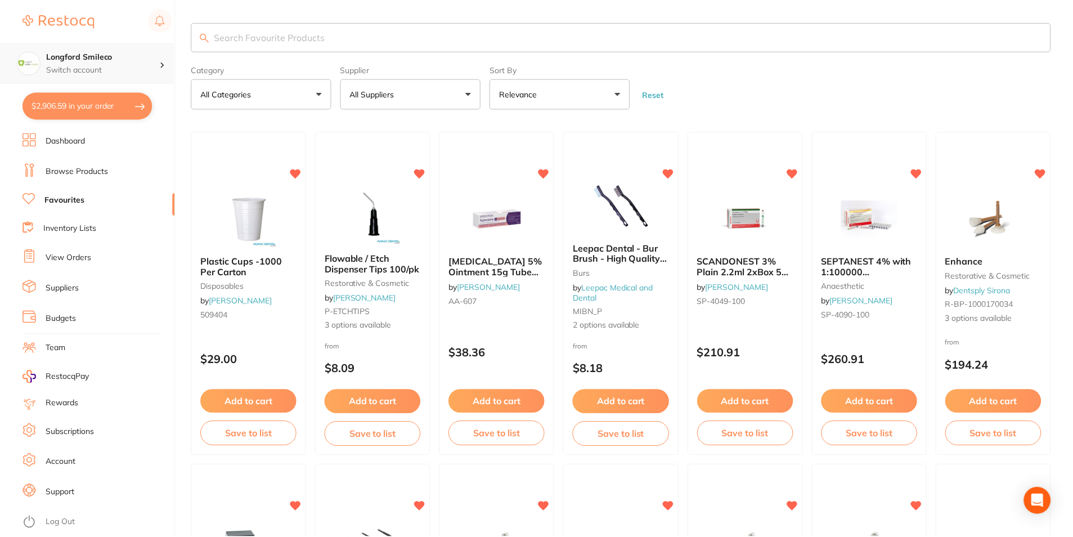
scroll to position [120, 0]
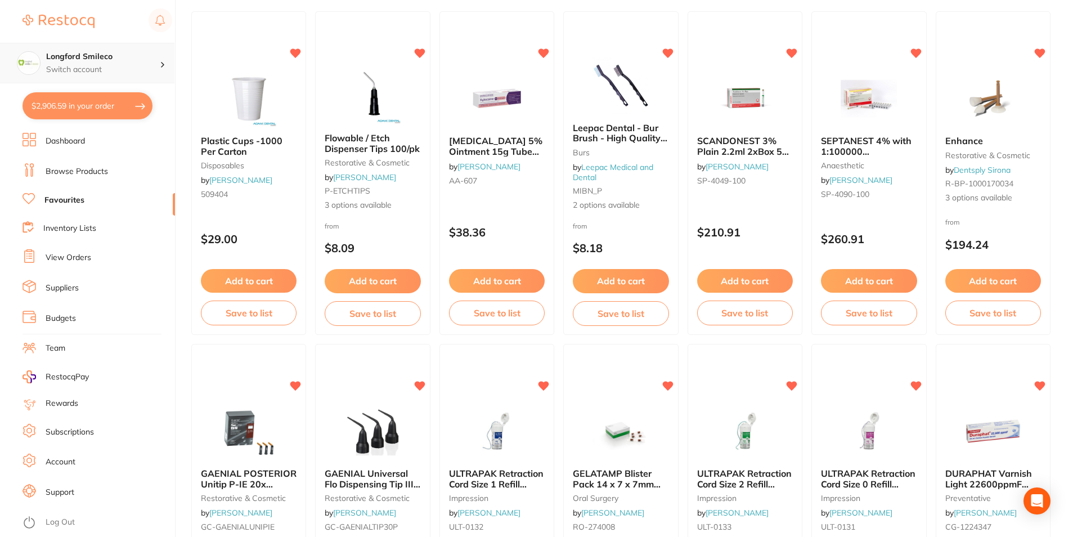
click at [86, 62] on h4 "Longford Smileco" at bounding box center [103, 56] width 114 height 11
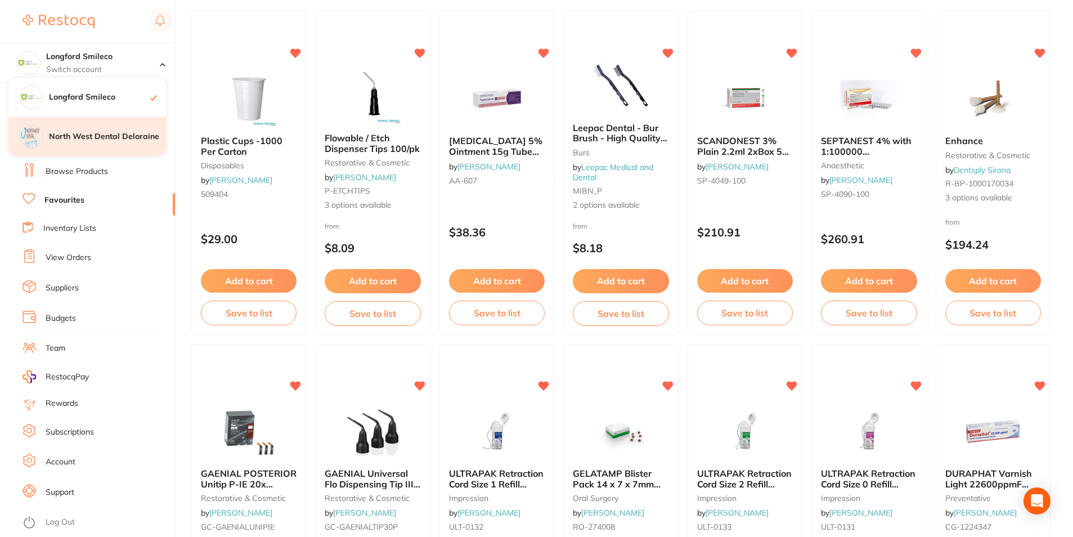
click at [84, 136] on h4 "North West Dental Deloraine" at bounding box center [107, 136] width 117 height 11
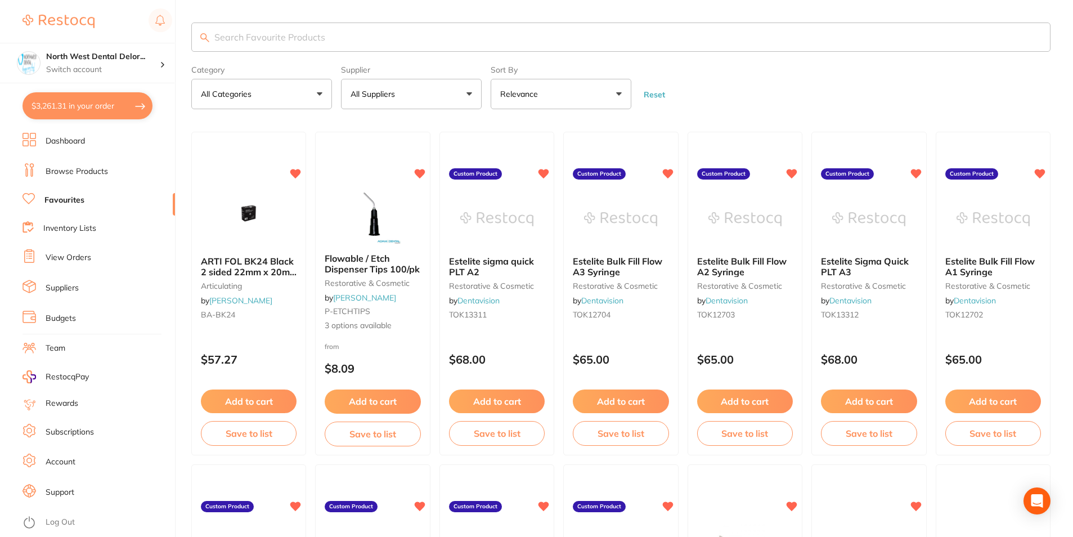
click at [109, 117] on button "$3,261.31 in your order" at bounding box center [88, 105] width 130 height 27
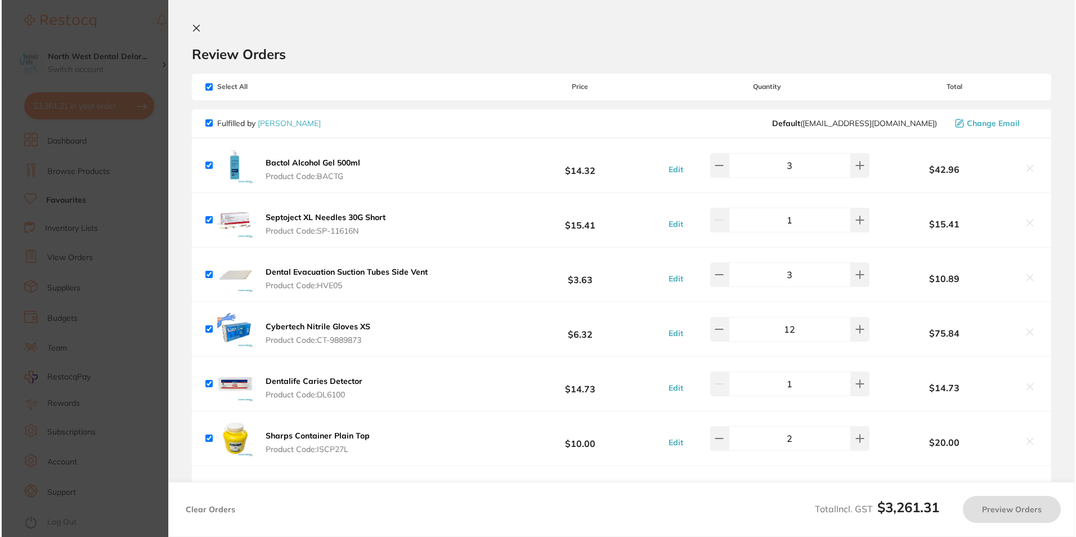
checkbox input "true"
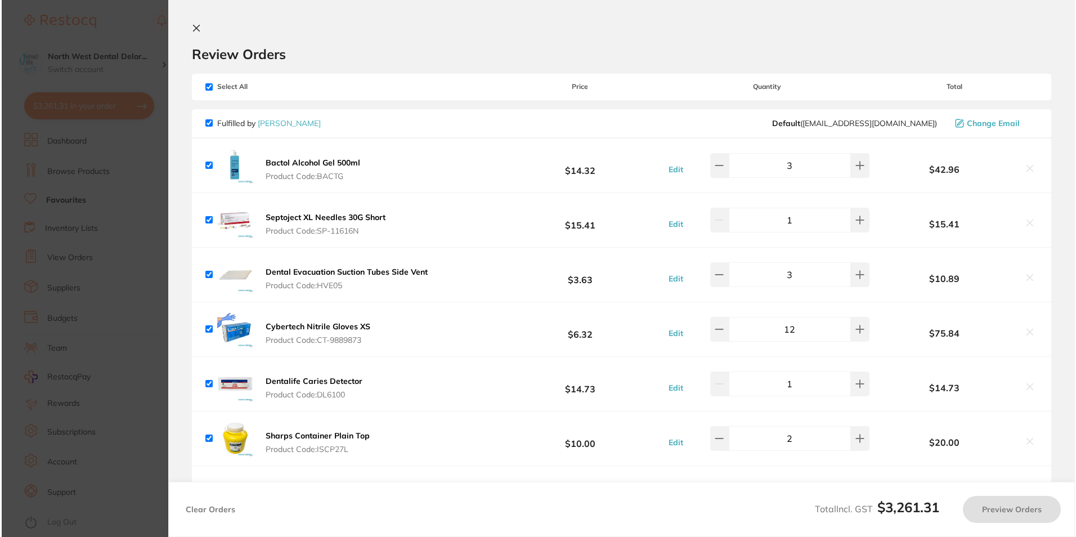
checkbox input "true"
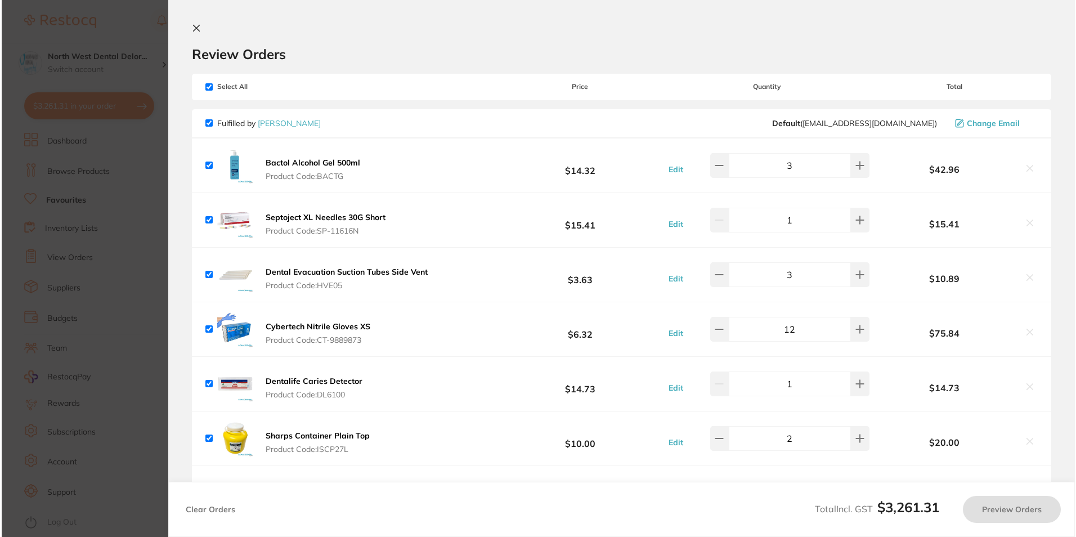
checkbox input "true"
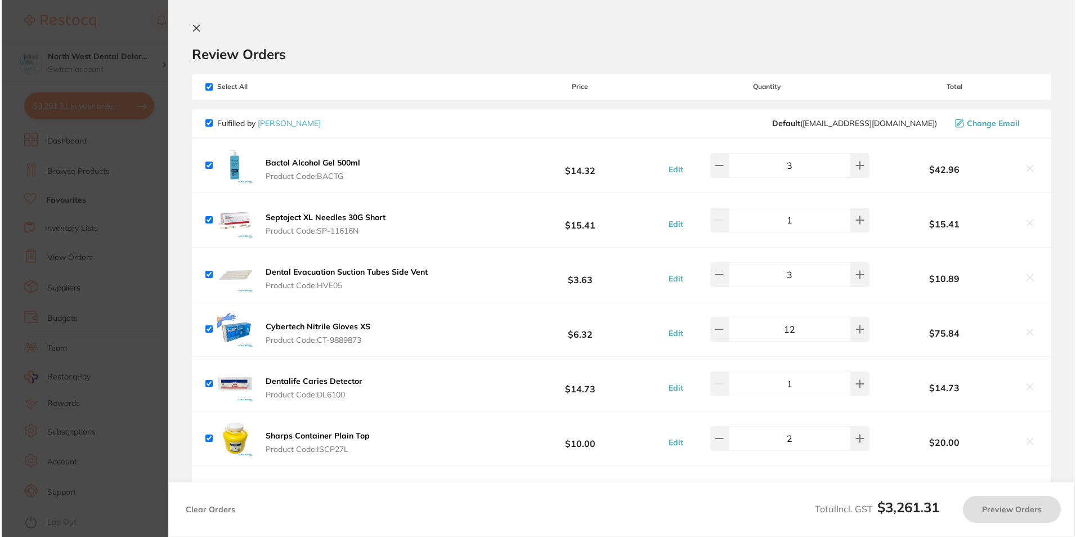
checkbox input "true"
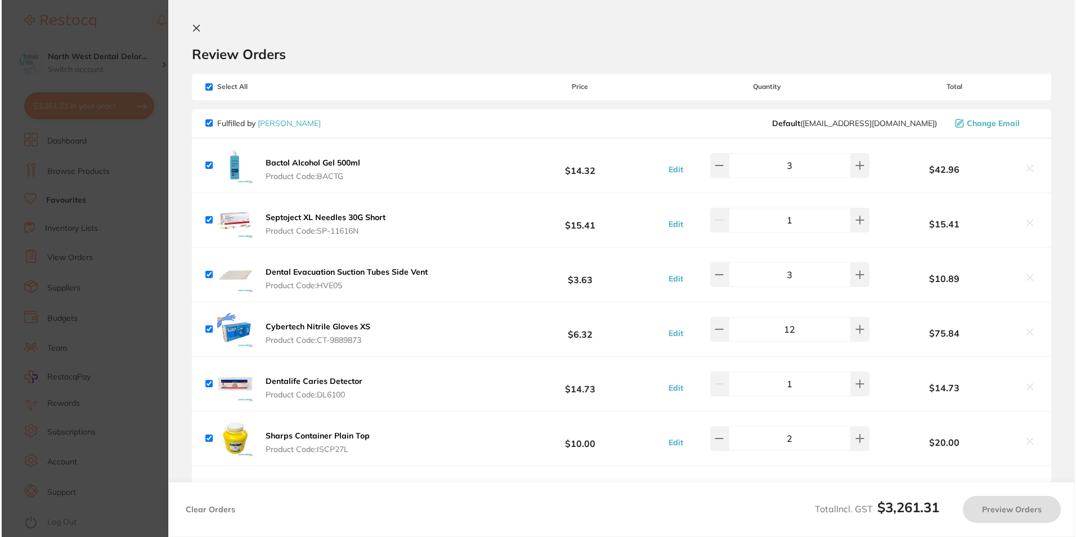
checkbox input "true"
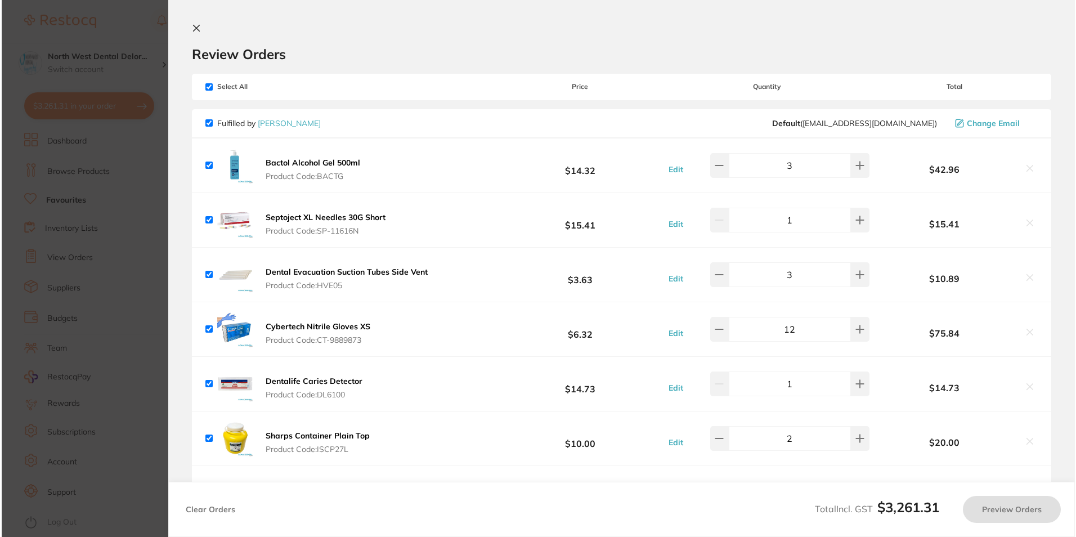
checkbox input "true"
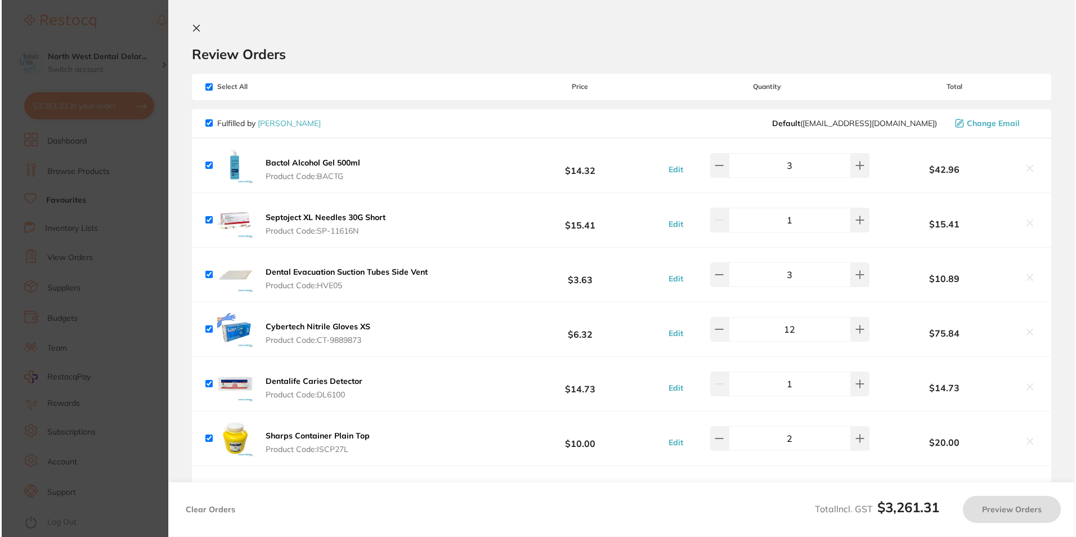
checkbox input "true"
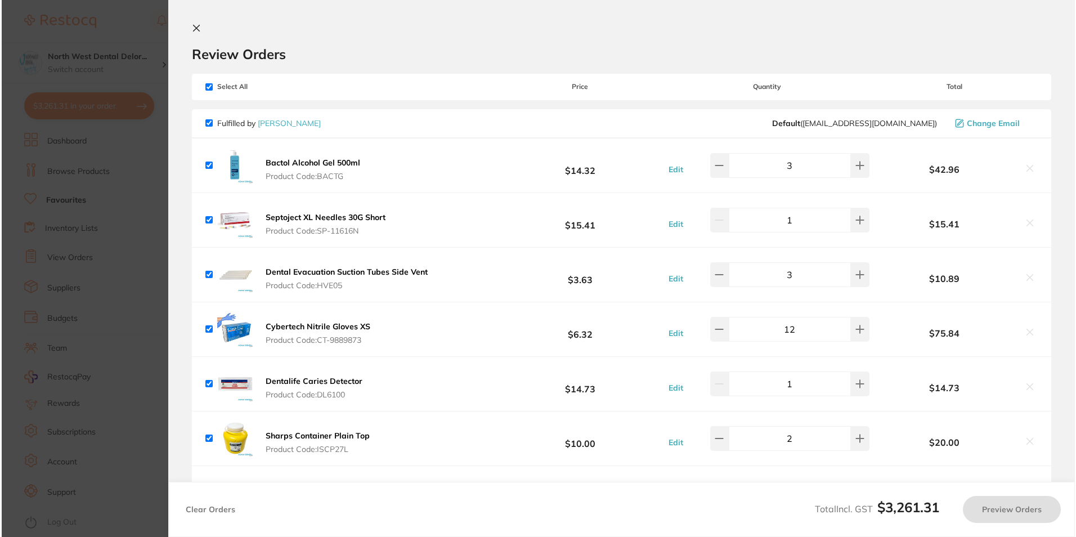
checkbox input "true"
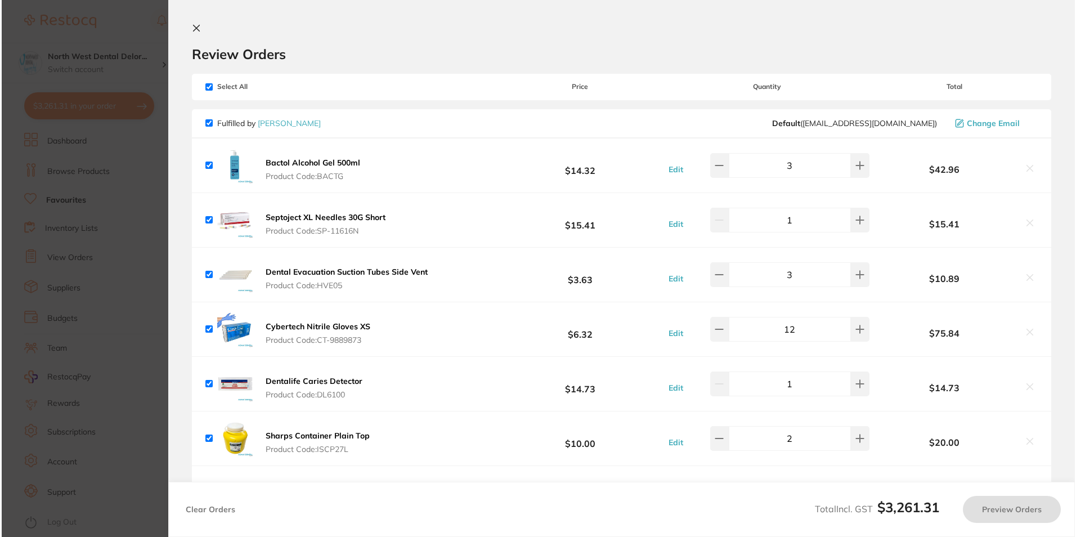
checkbox input "true"
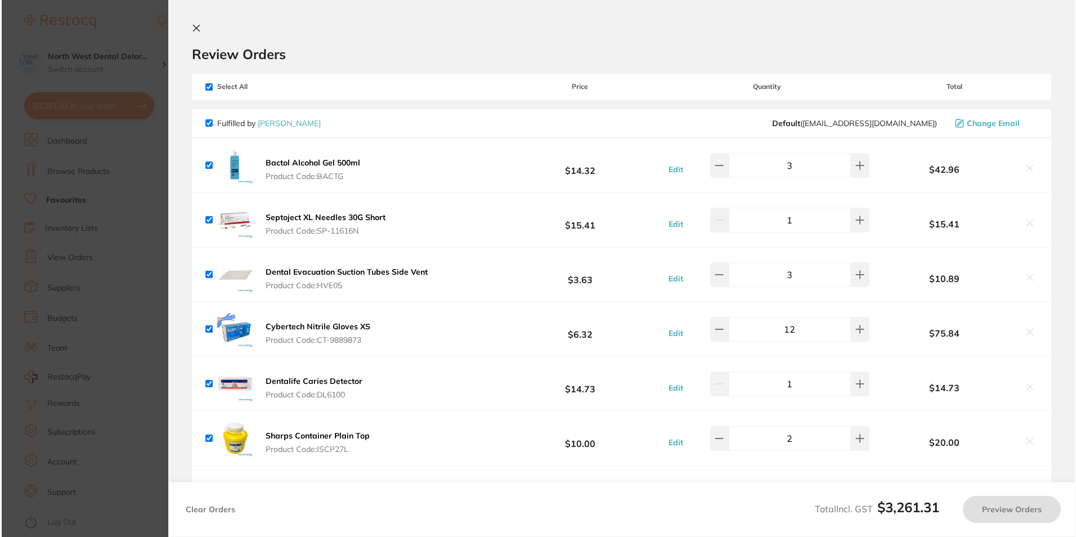
checkbox input "true"
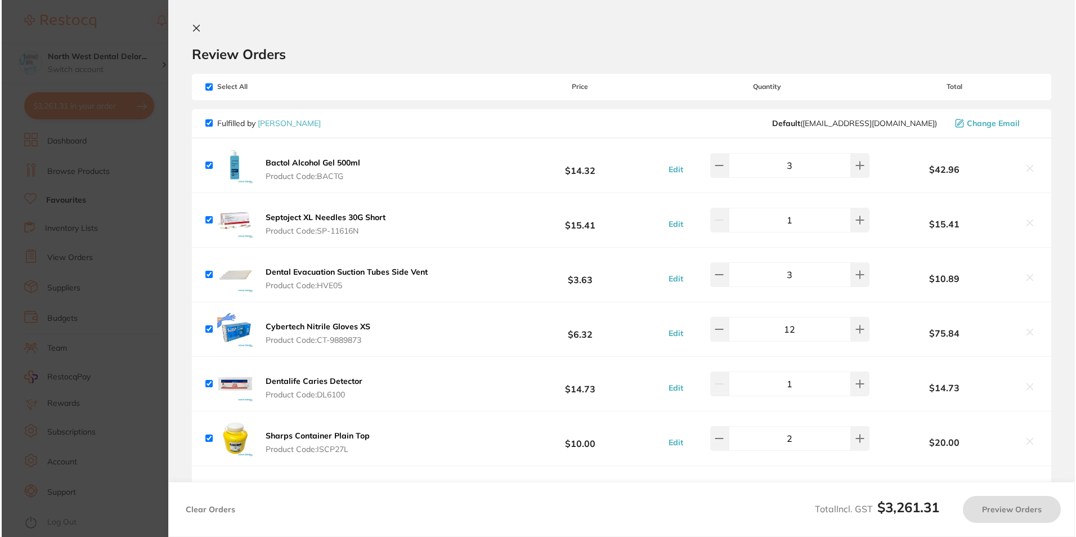
checkbox input "true"
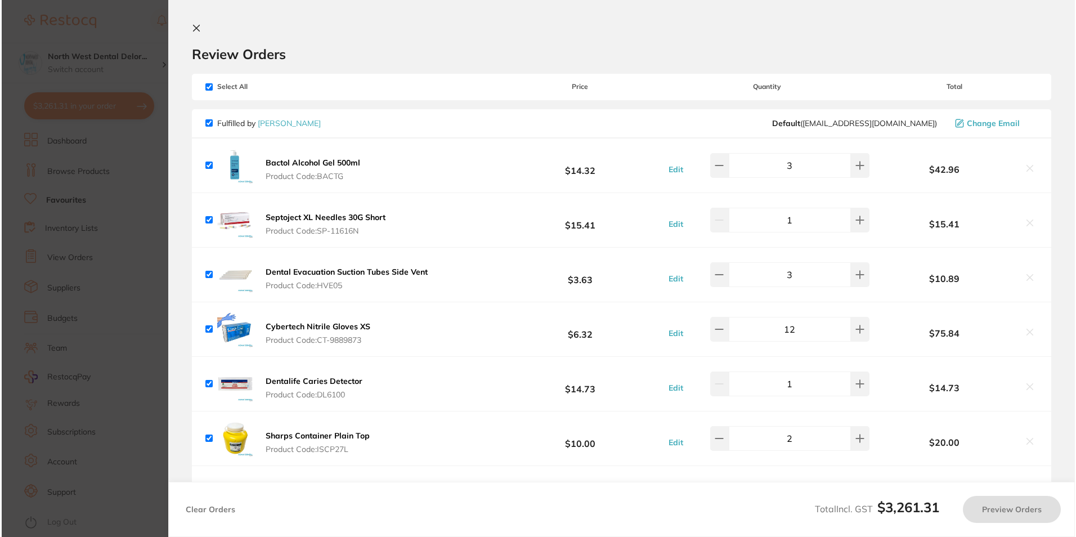
checkbox input "true"
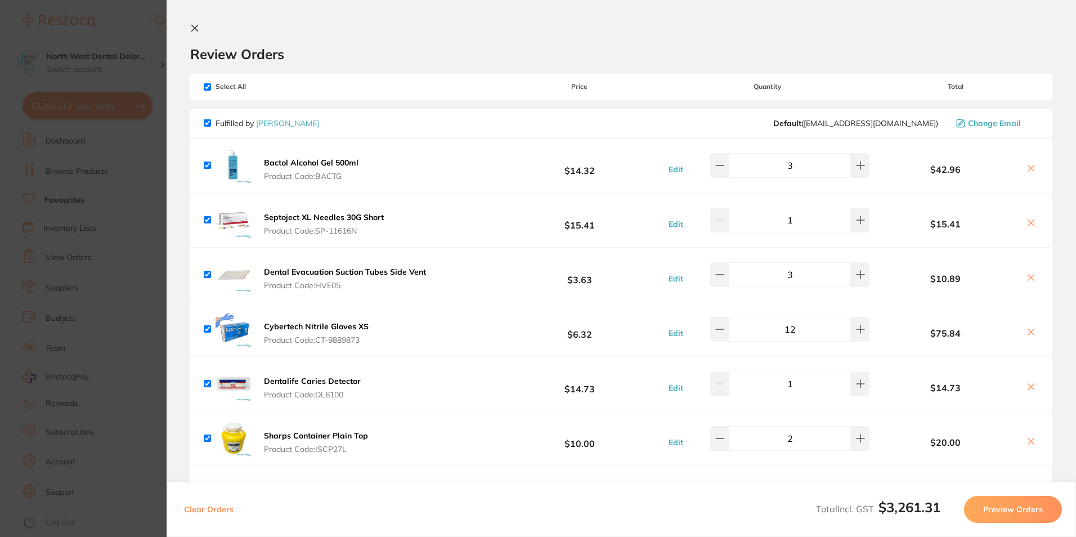
click at [91, 242] on section "Update RRP Set your pre negotiated price for this item. Item Agreed RRP (excl. …" at bounding box center [538, 268] width 1076 height 537
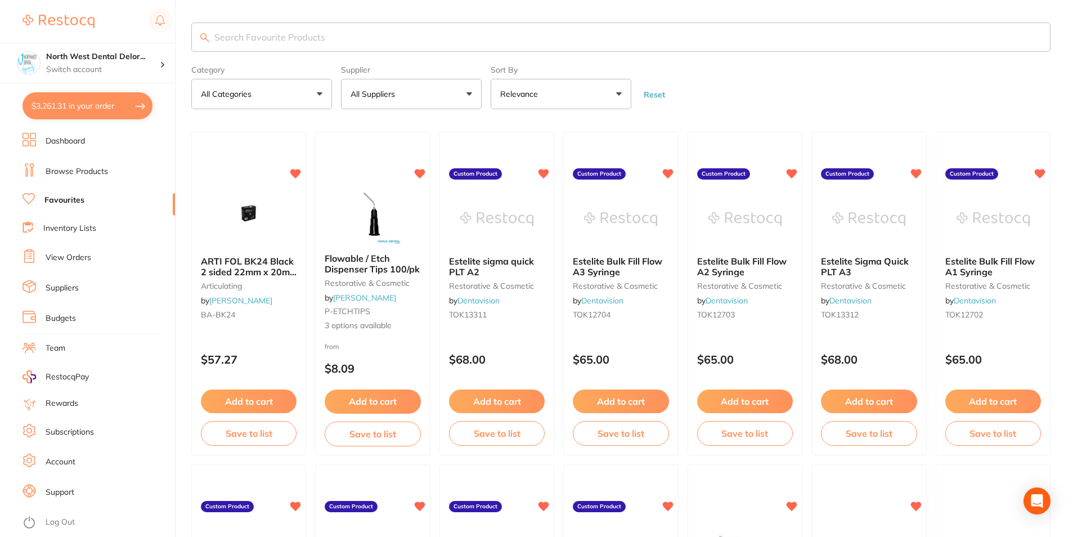
click at [276, 47] on input "search" at bounding box center [621, 37] width 860 height 29
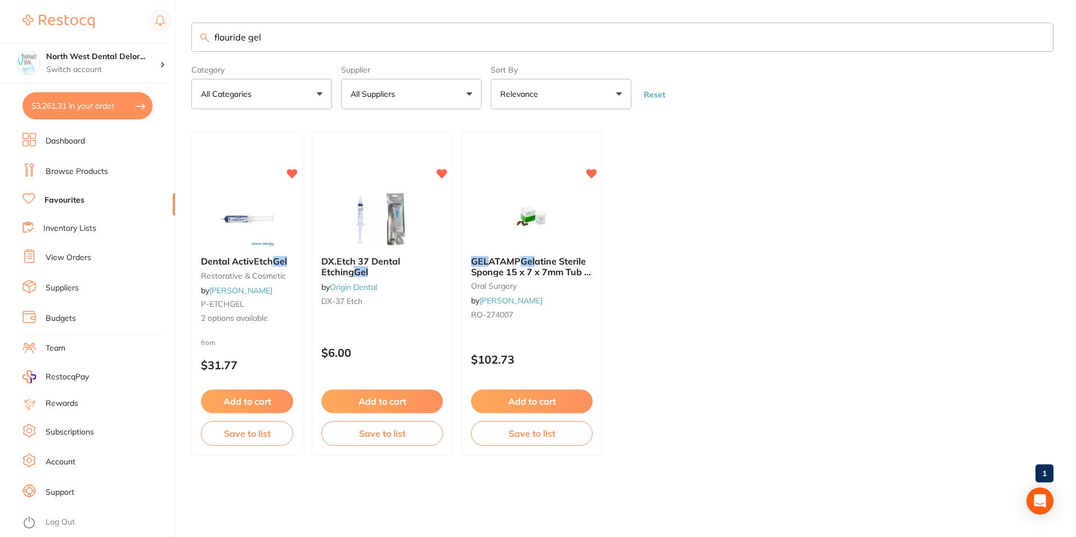
type input "flouride gel"
click at [66, 174] on link "Browse Products" at bounding box center [77, 171] width 62 height 11
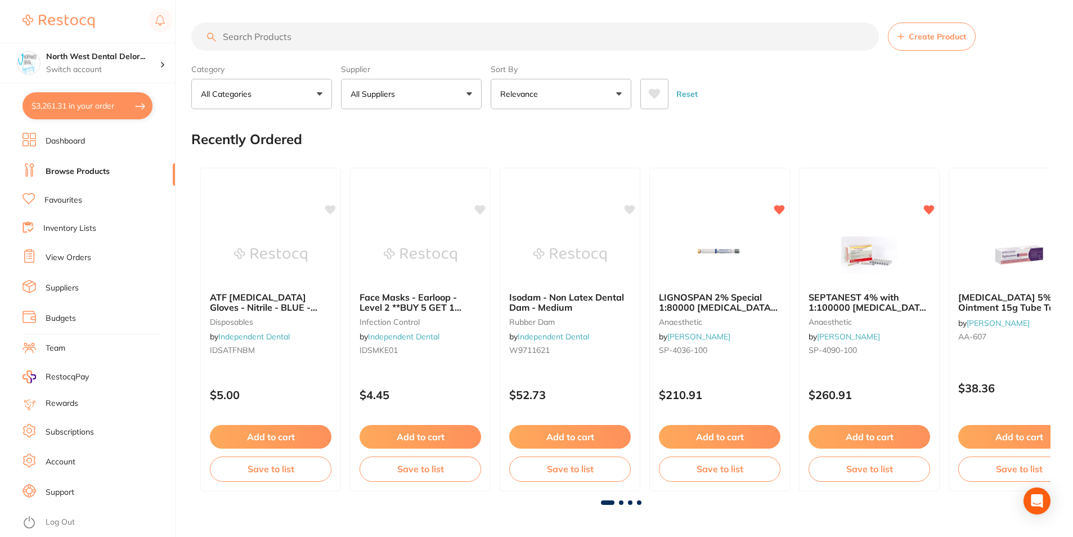
click at [260, 36] on input "search" at bounding box center [535, 37] width 688 height 28
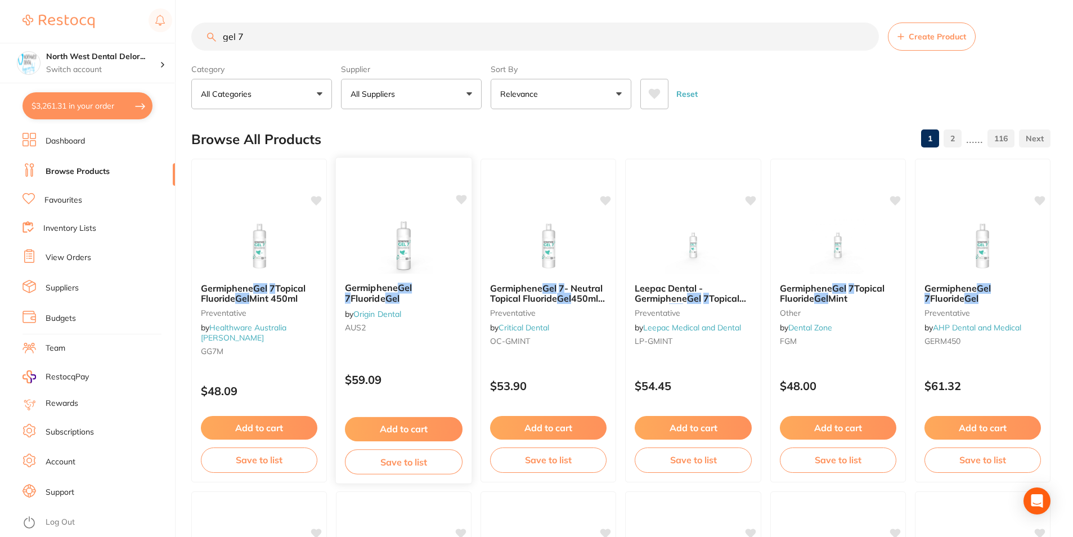
type input "gel 7"
click at [411, 243] on img at bounding box center [404, 245] width 74 height 57
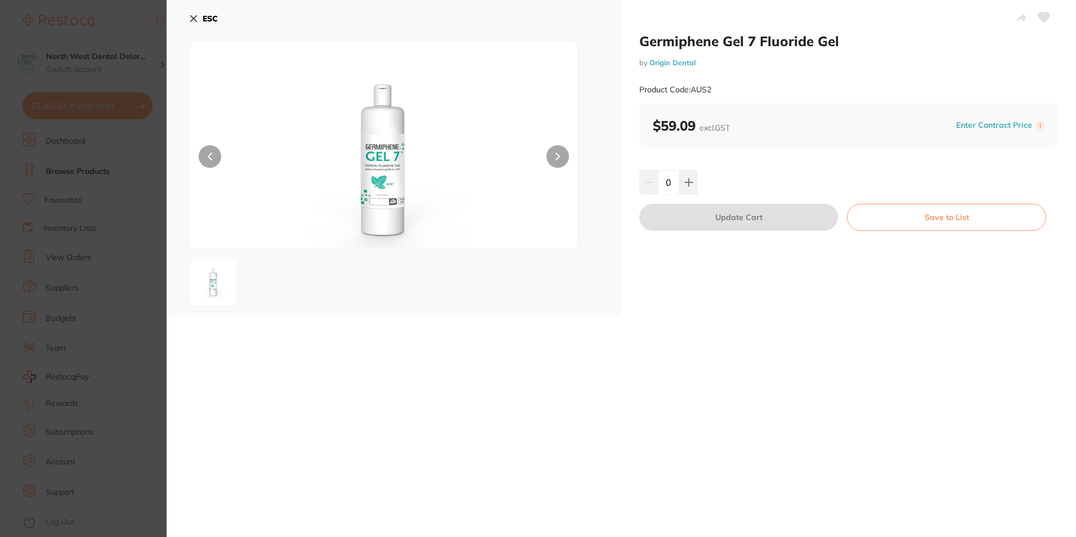
click at [699, 187] on div "0" at bounding box center [848, 182] width 419 height 25
click at [691, 186] on button at bounding box center [688, 182] width 19 height 25
click at [691, 186] on icon at bounding box center [688, 182] width 9 height 9
type input "2"
click at [684, 216] on button "Update Cart" at bounding box center [738, 217] width 199 height 27
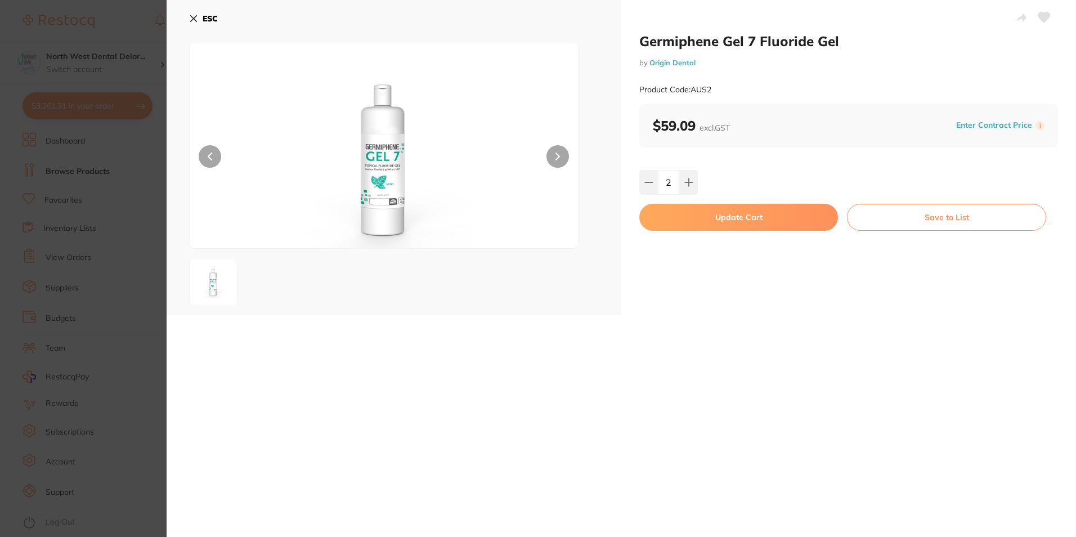
checkbox input "false"
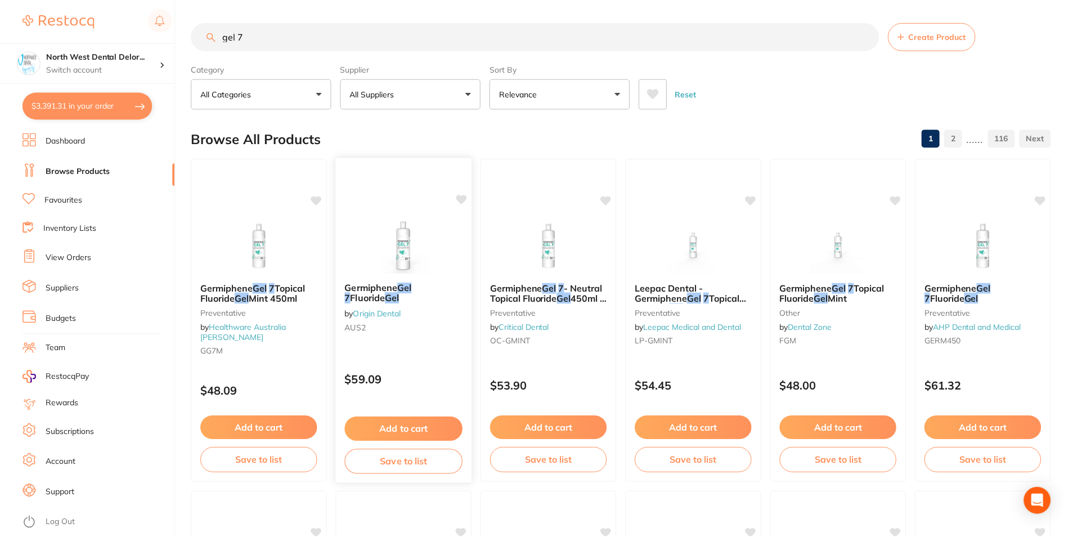
scroll to position [1, 0]
click at [119, 66] on p "Switch account" at bounding box center [103, 69] width 114 height 11
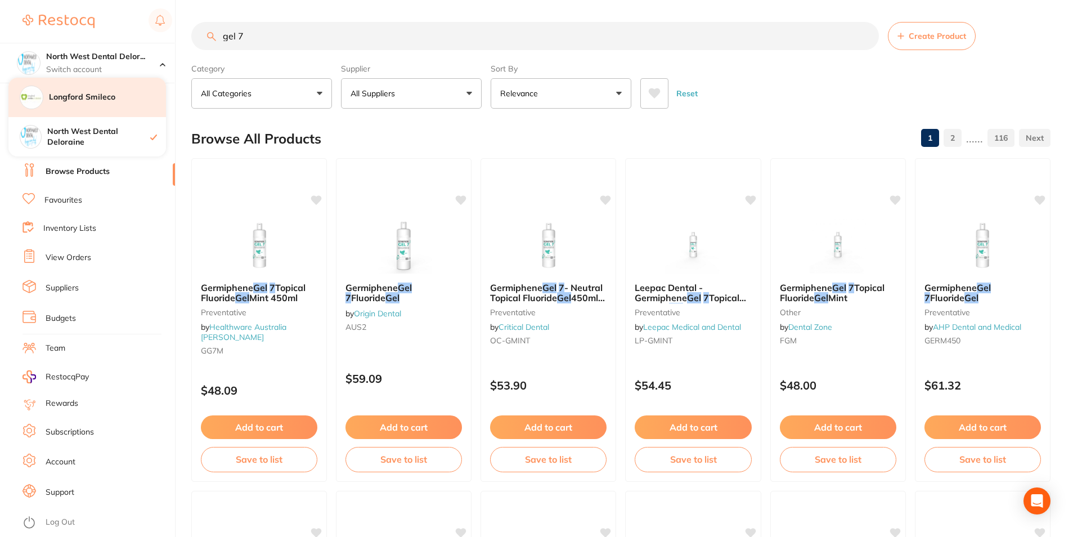
click at [104, 106] on div "Longford Smileco" at bounding box center [87, 97] width 158 height 39
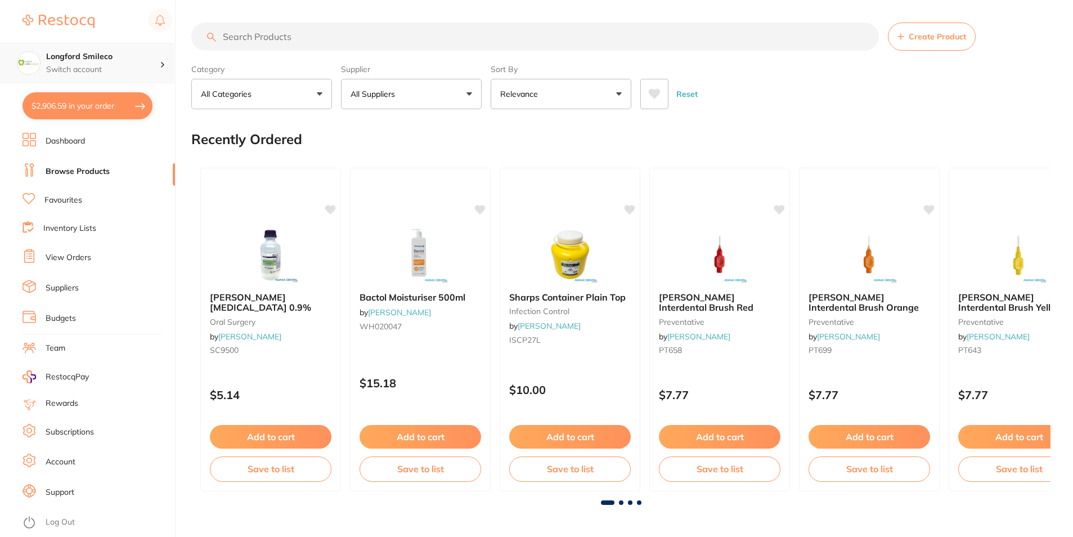
click at [135, 73] on p "Switch account" at bounding box center [103, 69] width 114 height 11
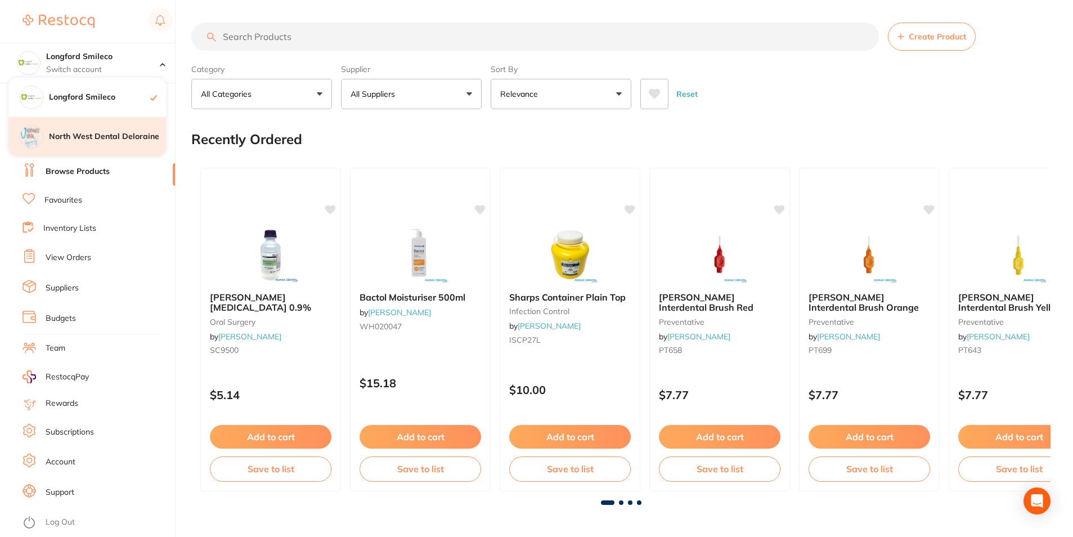
click at [109, 126] on div "North West Dental Deloraine" at bounding box center [87, 136] width 158 height 39
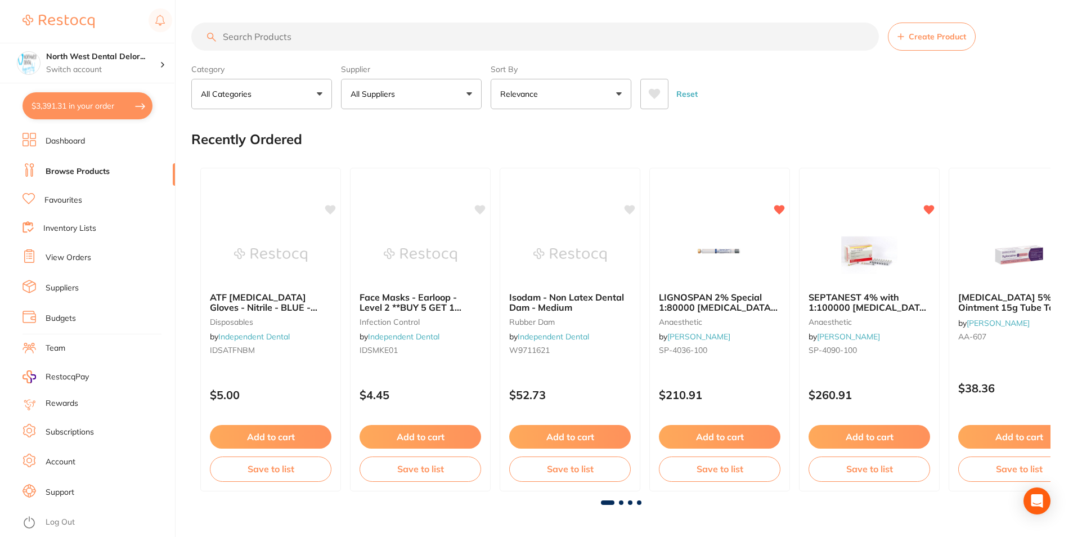
click at [113, 111] on button "$3,391.31 in your order" at bounding box center [88, 105] width 130 height 27
checkbox input "true"
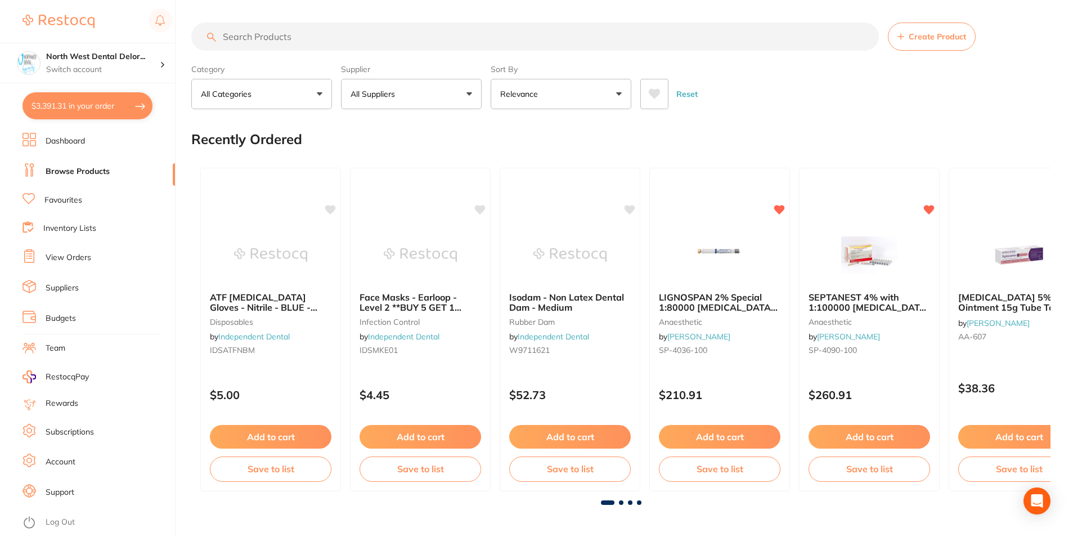
checkbox input "true"
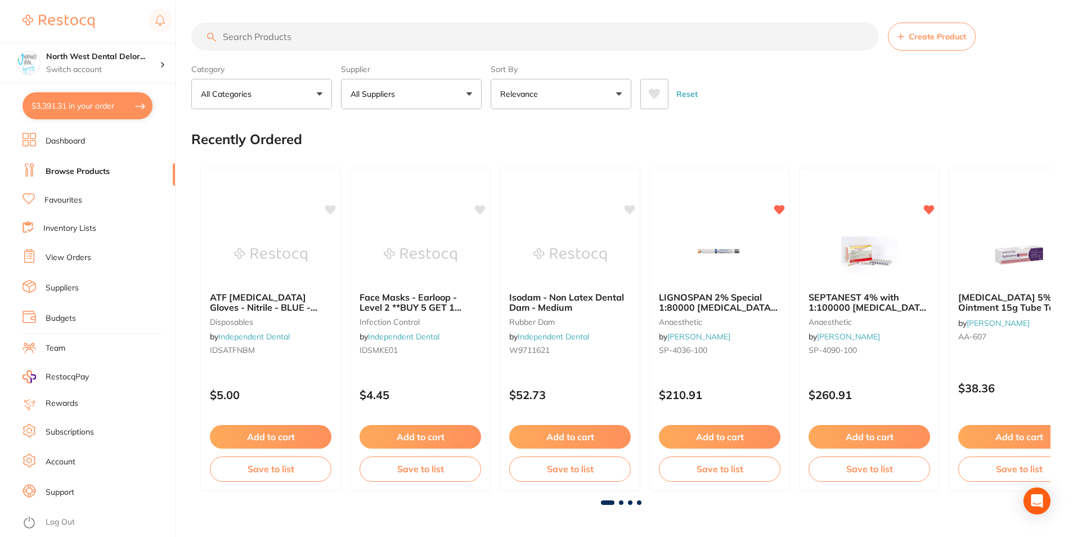
checkbox input "true"
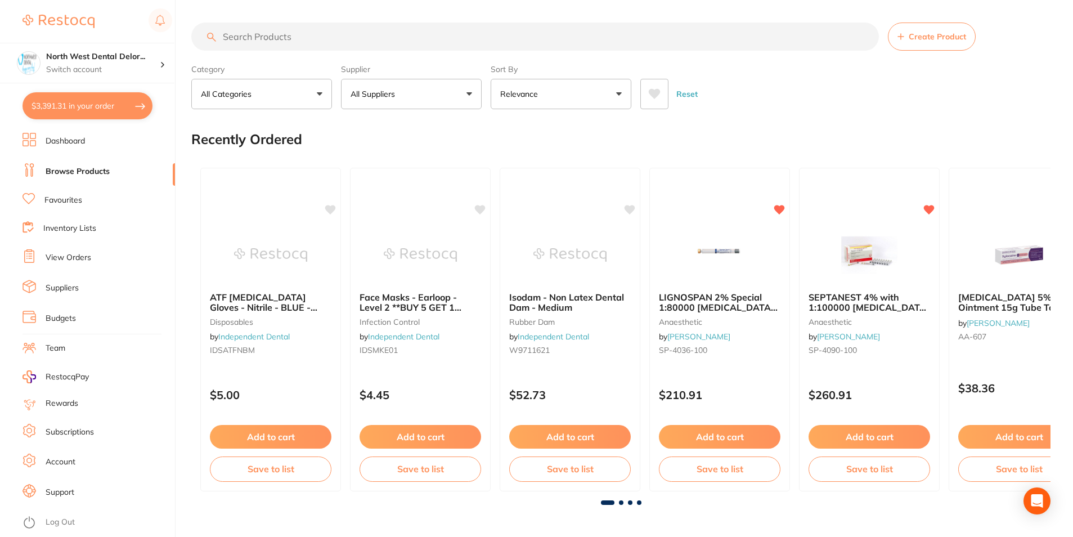
checkbox input "true"
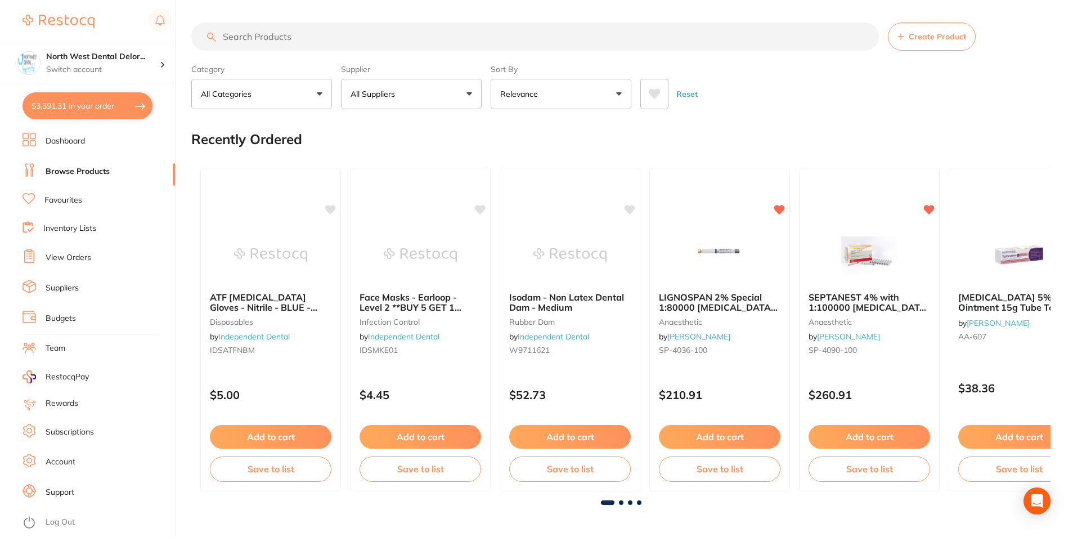
checkbox input "true"
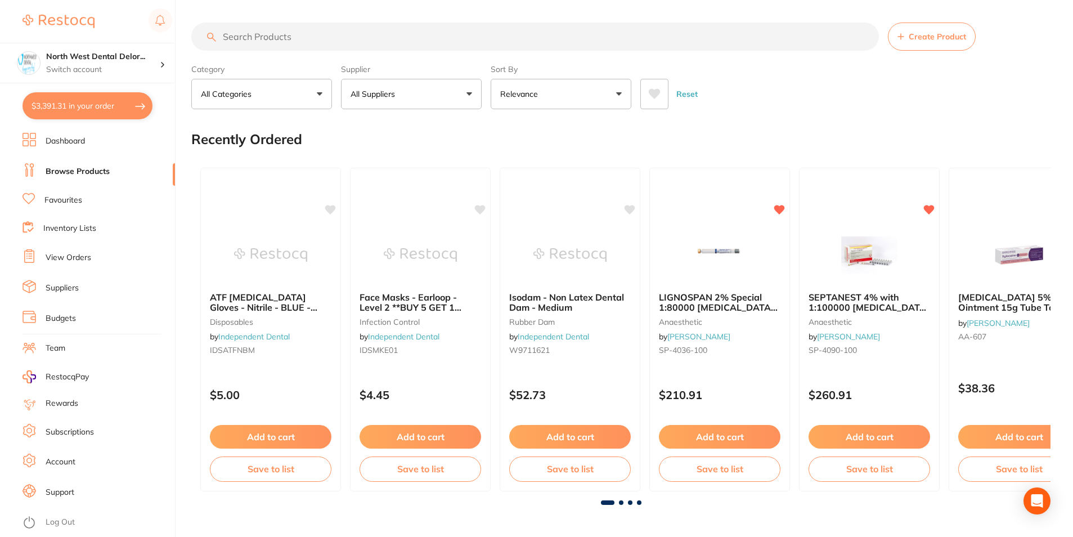
checkbox input "true"
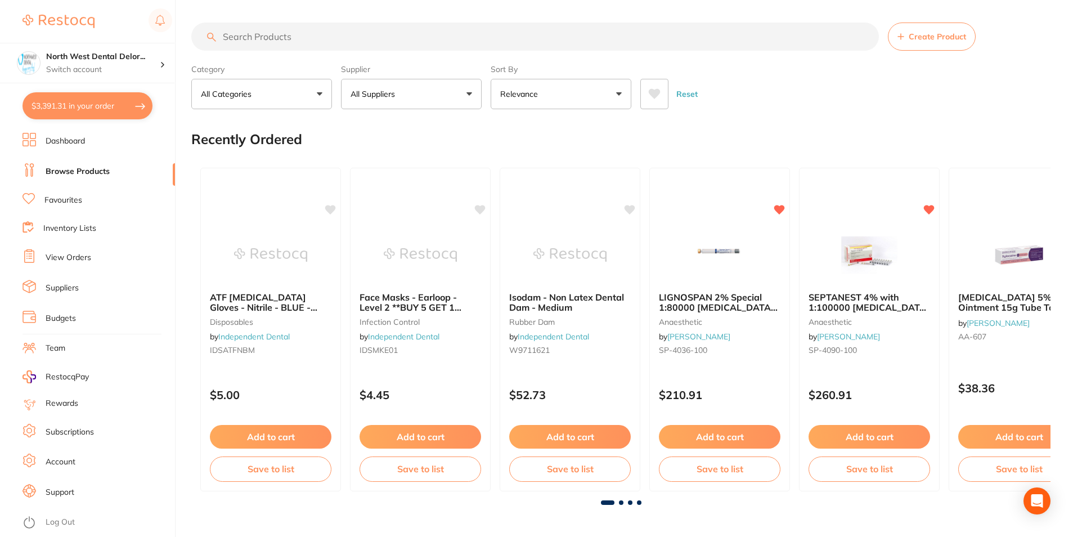
checkbox input "true"
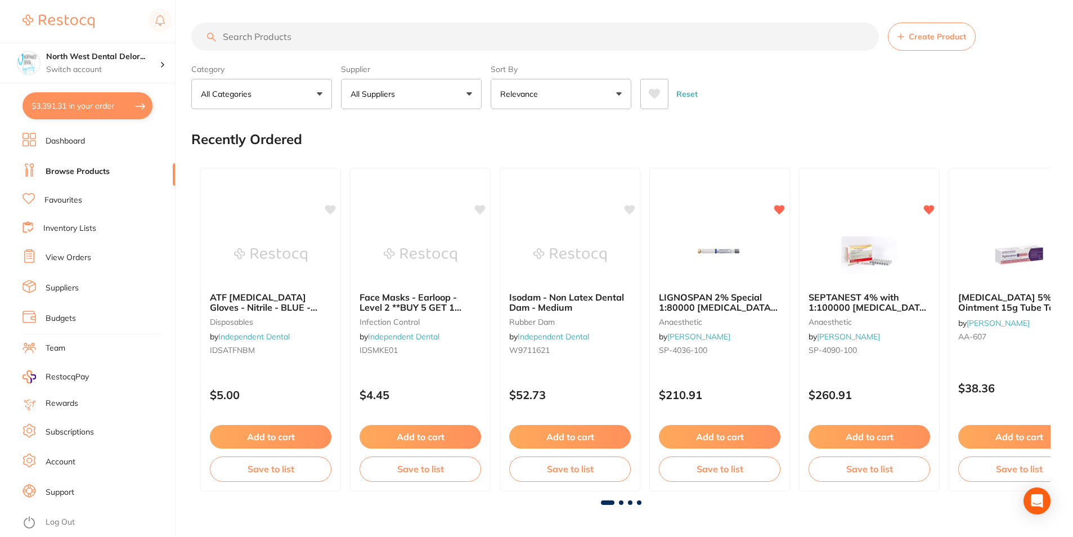
checkbox input "true"
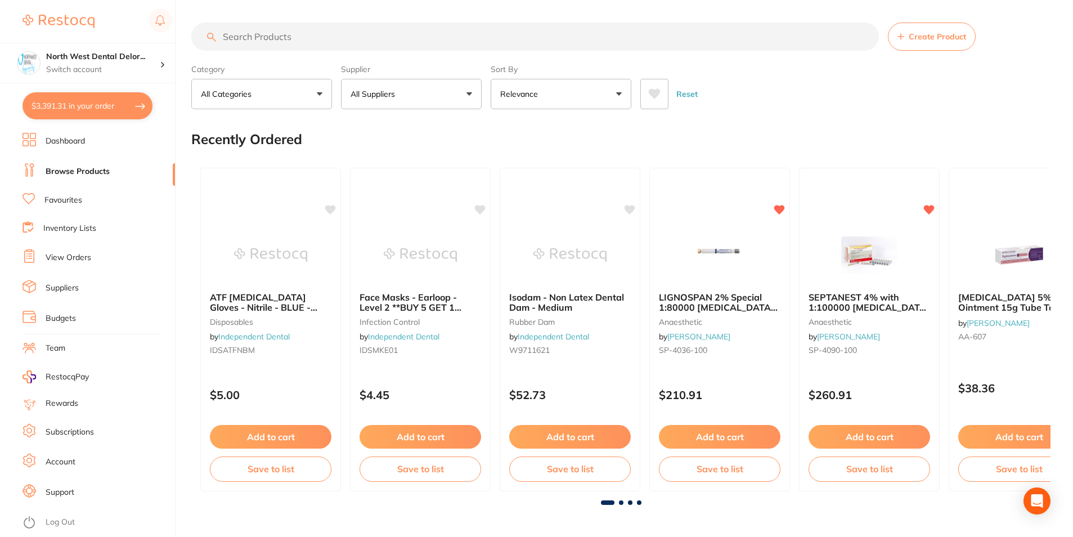
checkbox input "true"
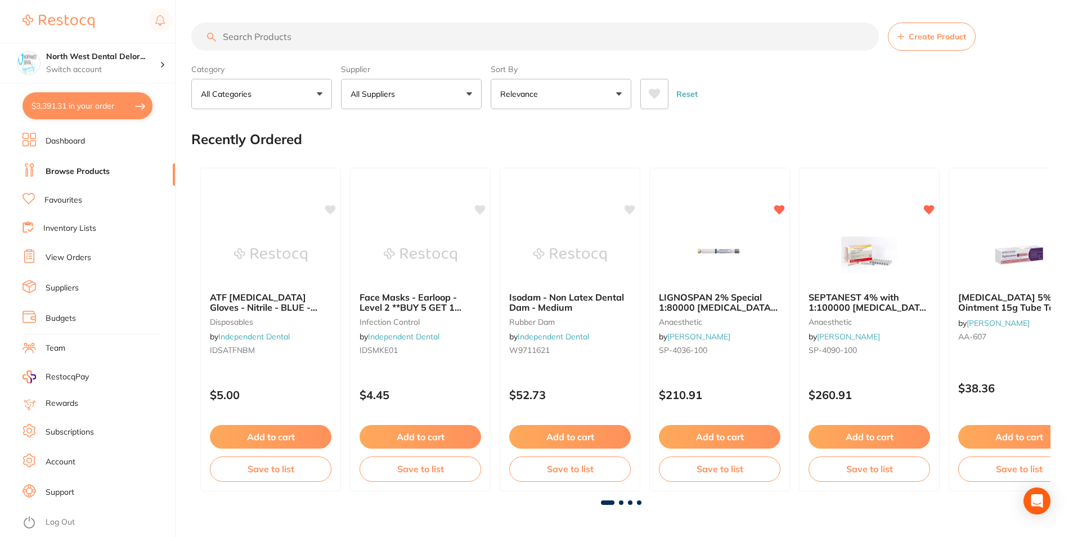
checkbox input "true"
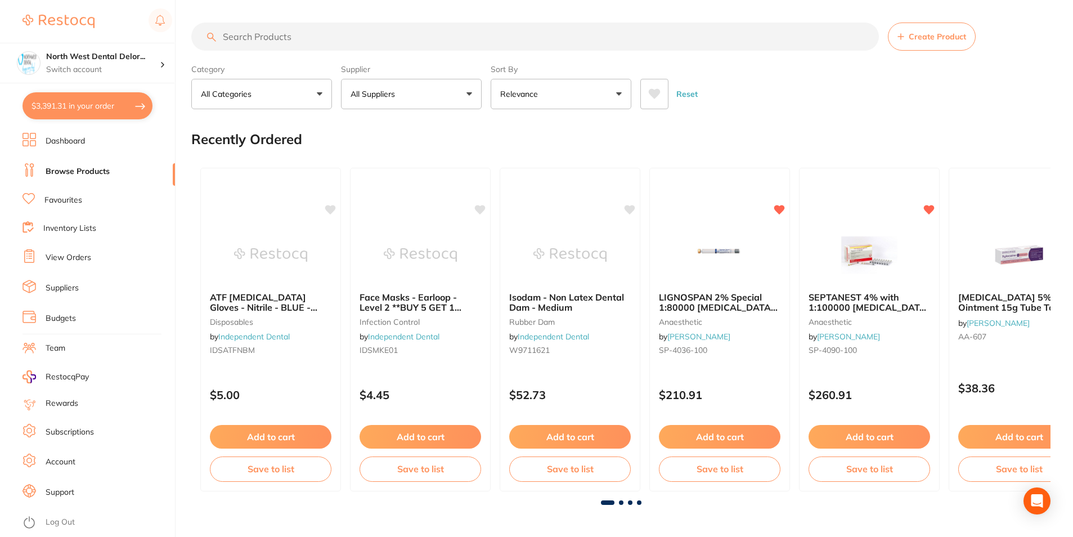
checkbox input "true"
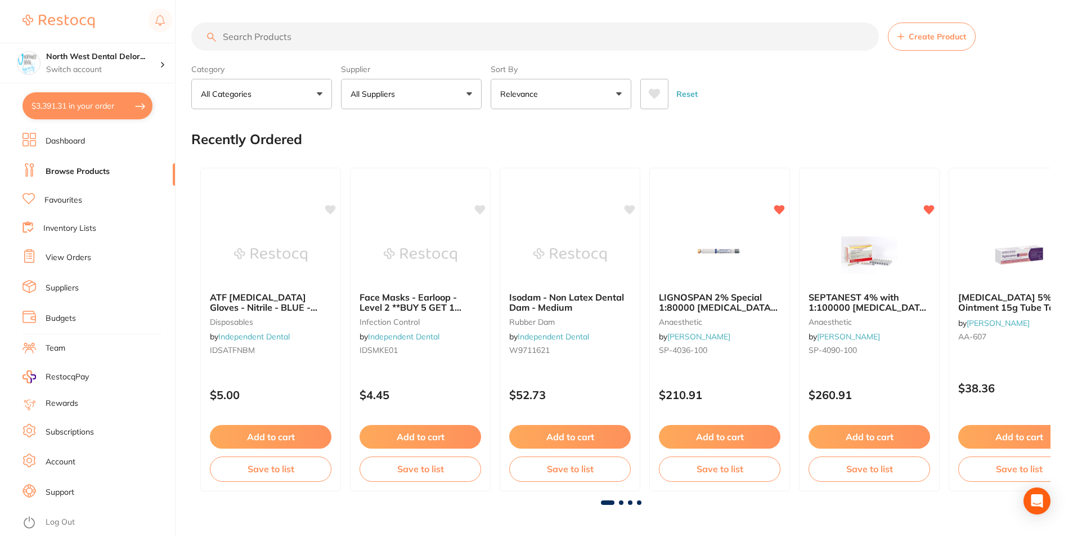
checkbox input "true"
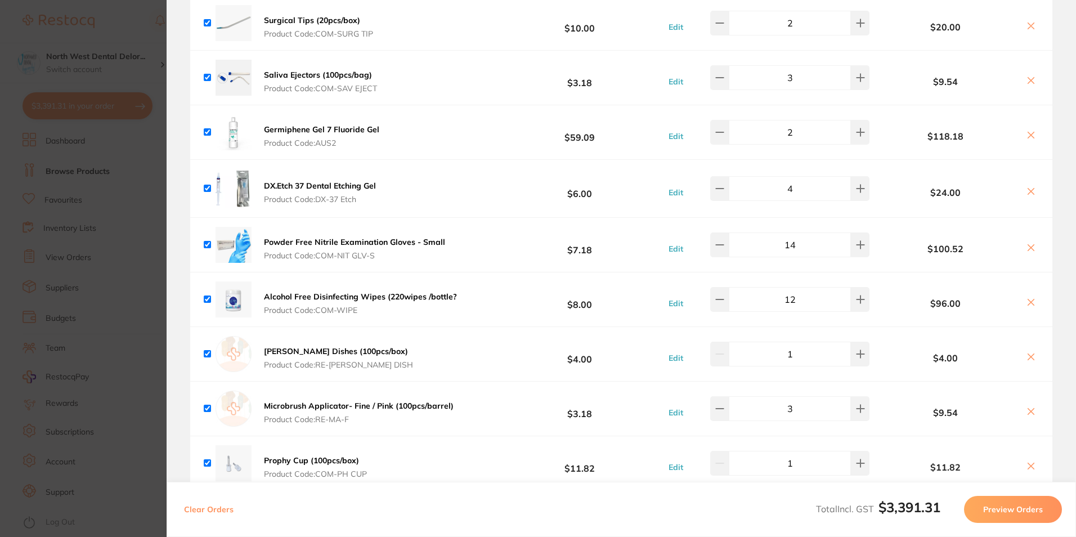
scroll to position [2927, 0]
click at [150, 203] on section "Update RRP Set your pre negotiated price for this item. Item Agreed RRP (excl. …" at bounding box center [538, 268] width 1076 height 537
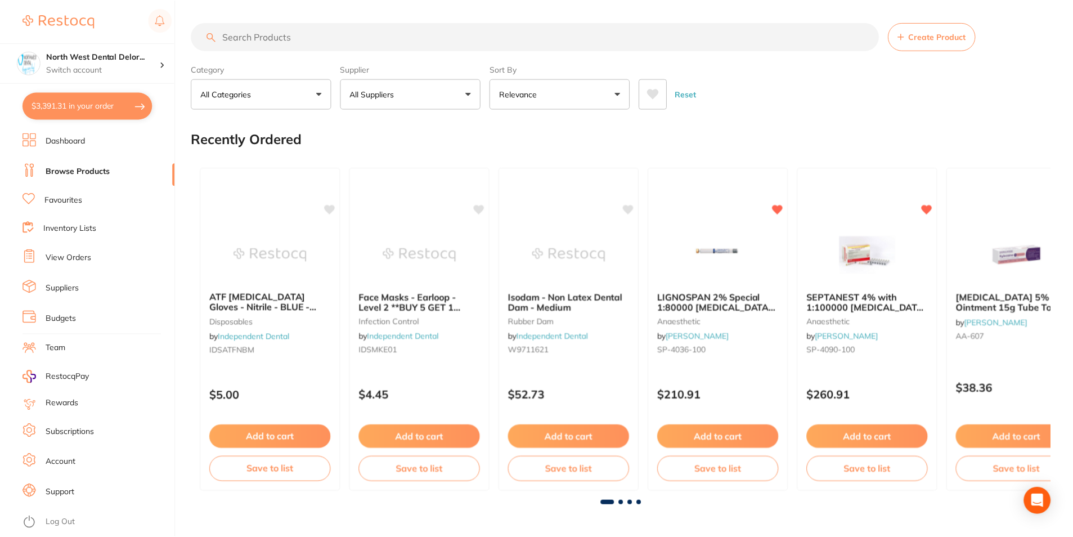
scroll to position [1, 0]
click at [105, 65] on p "Switch account" at bounding box center [103, 69] width 114 height 11
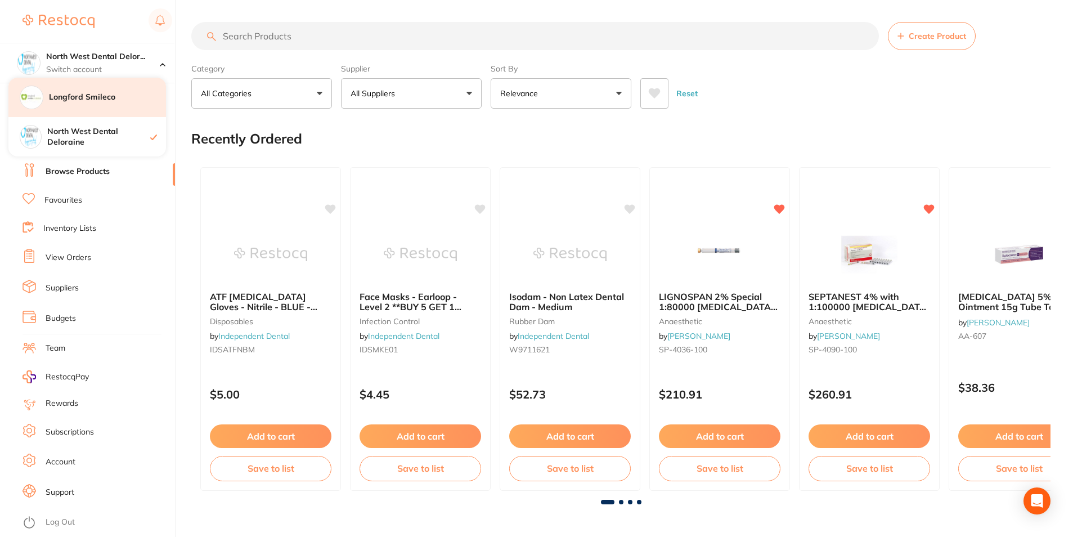
click at [110, 106] on div "Longford Smileco" at bounding box center [87, 97] width 158 height 39
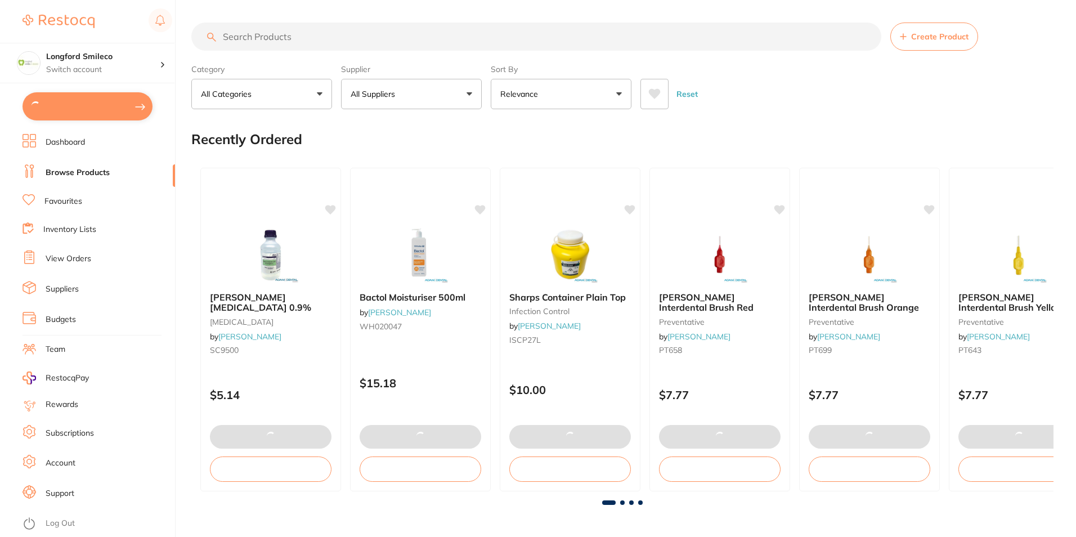
click at [110, 109] on button at bounding box center [88, 106] width 130 height 28
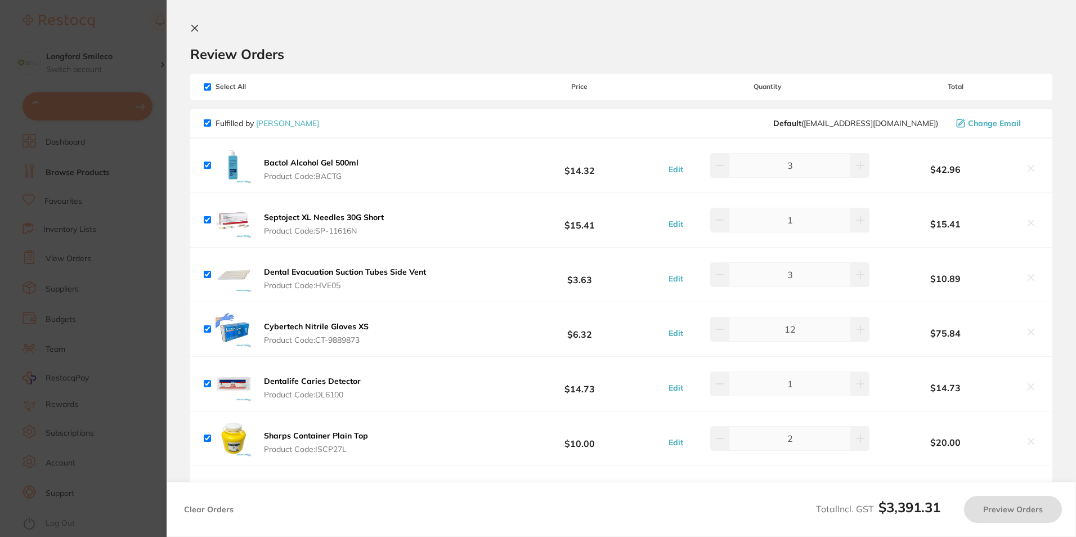
checkbox input "true"
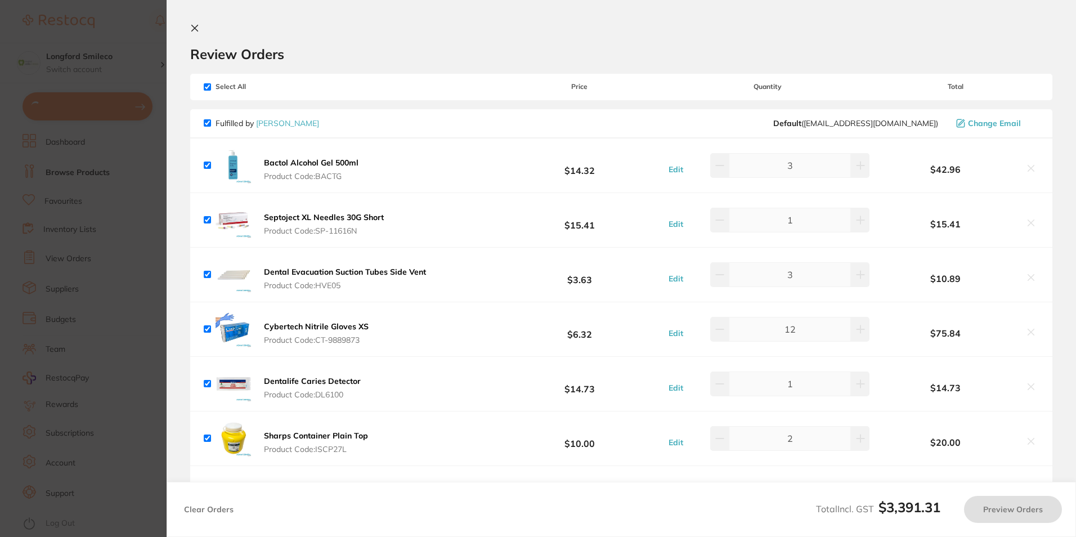
checkbox input "true"
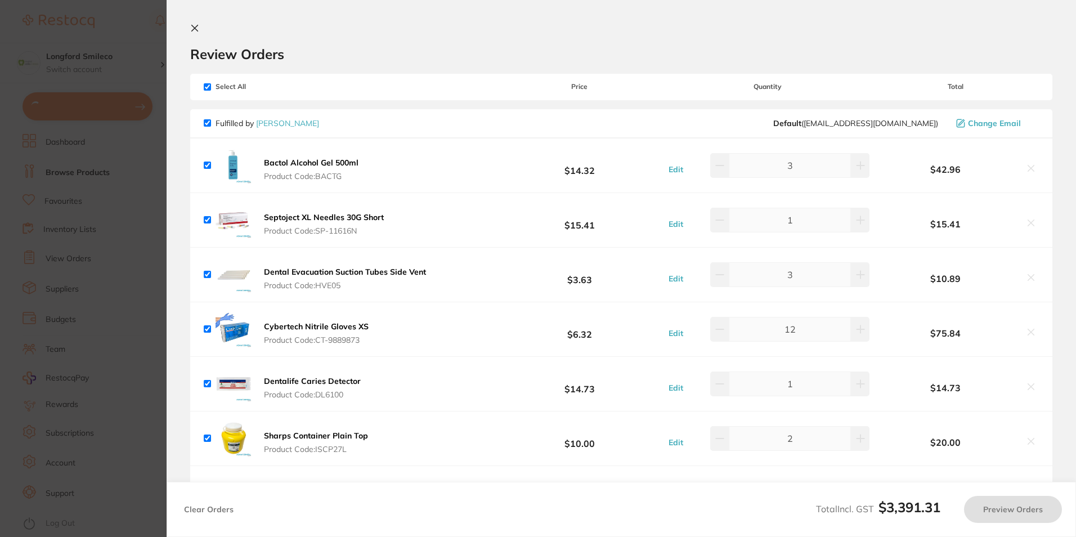
checkbox input "true"
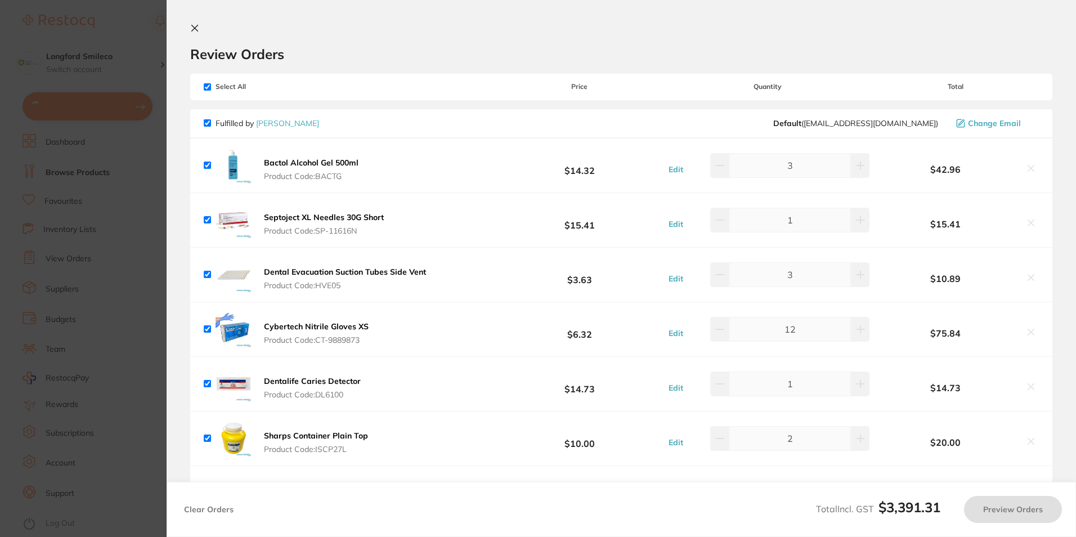
checkbox input "true"
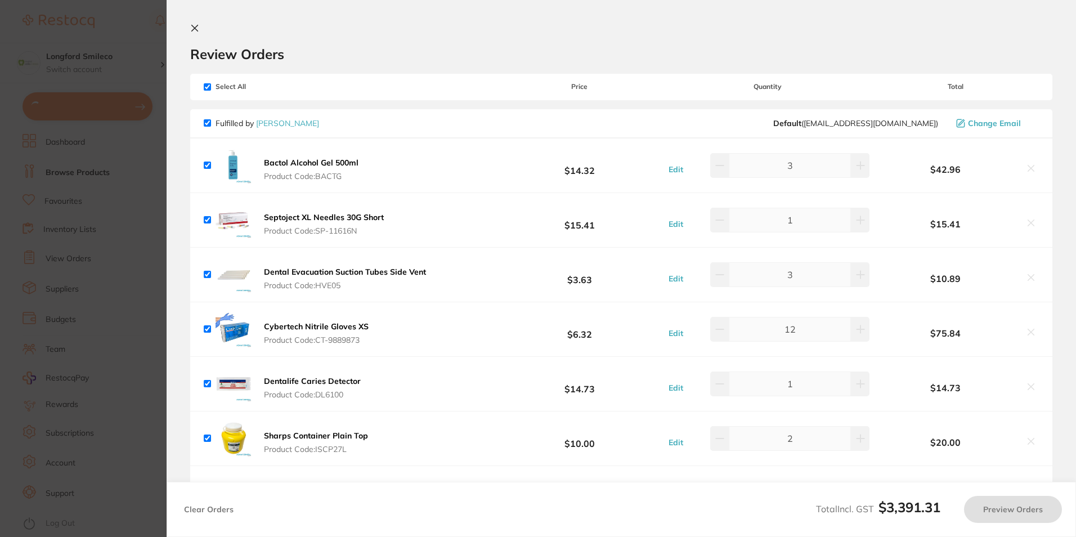
checkbox input "true"
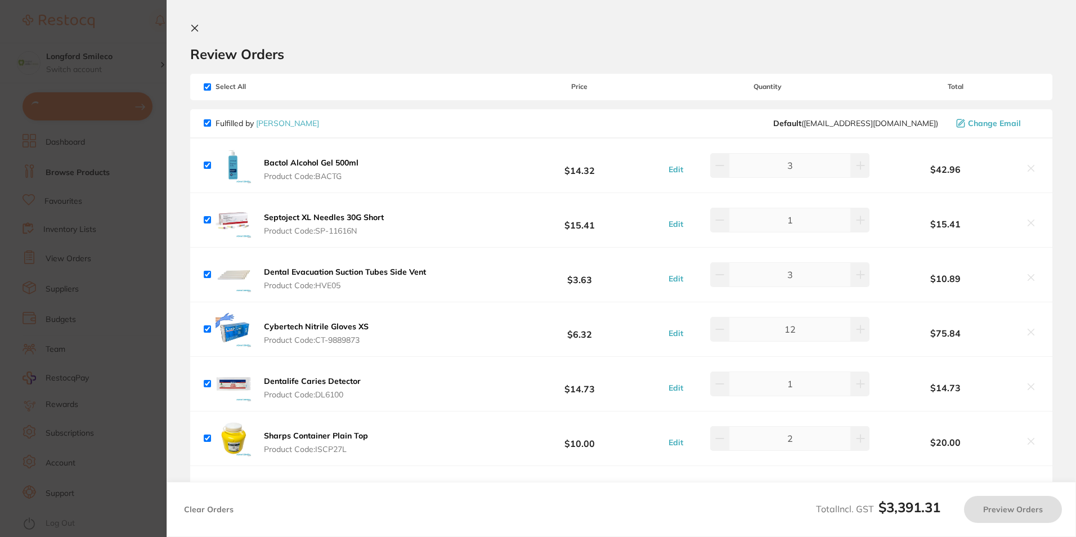
checkbox input "true"
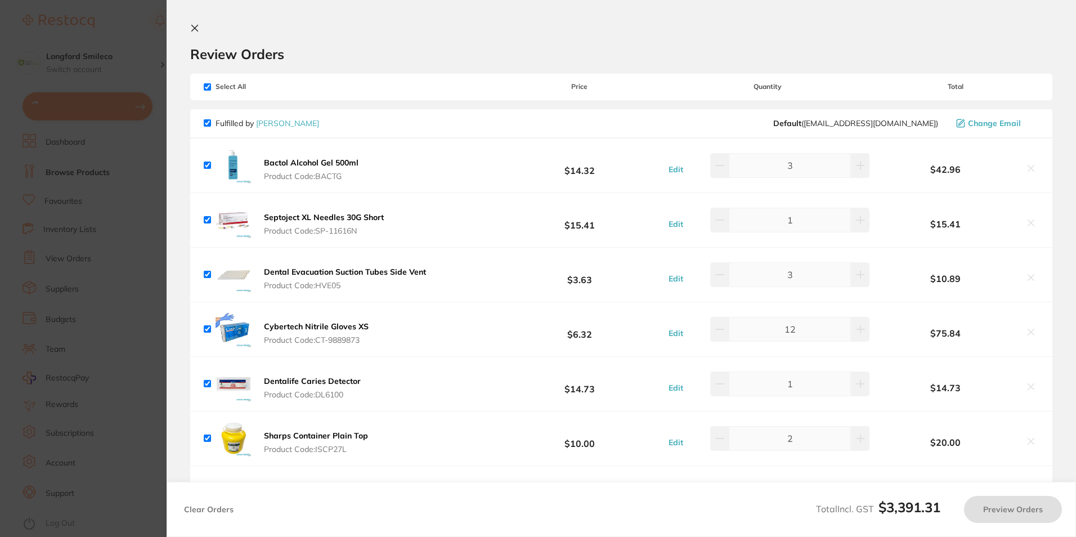
checkbox input "true"
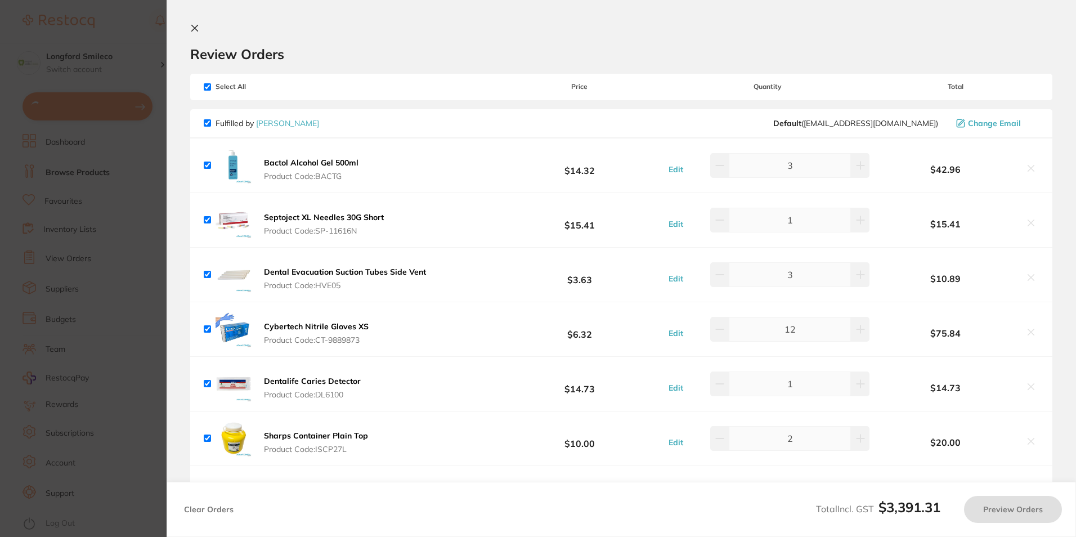
checkbox input "true"
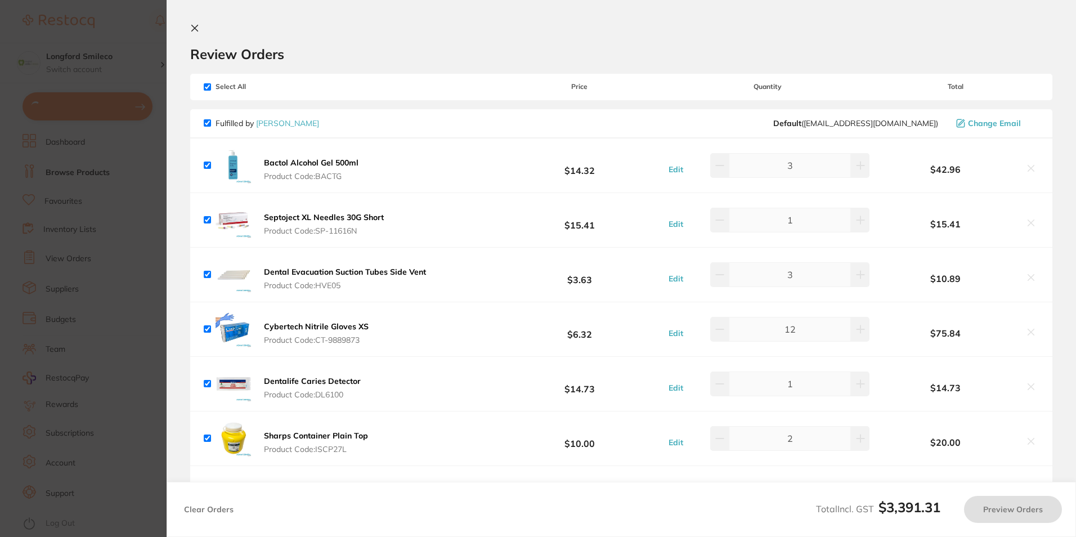
checkbox input "true"
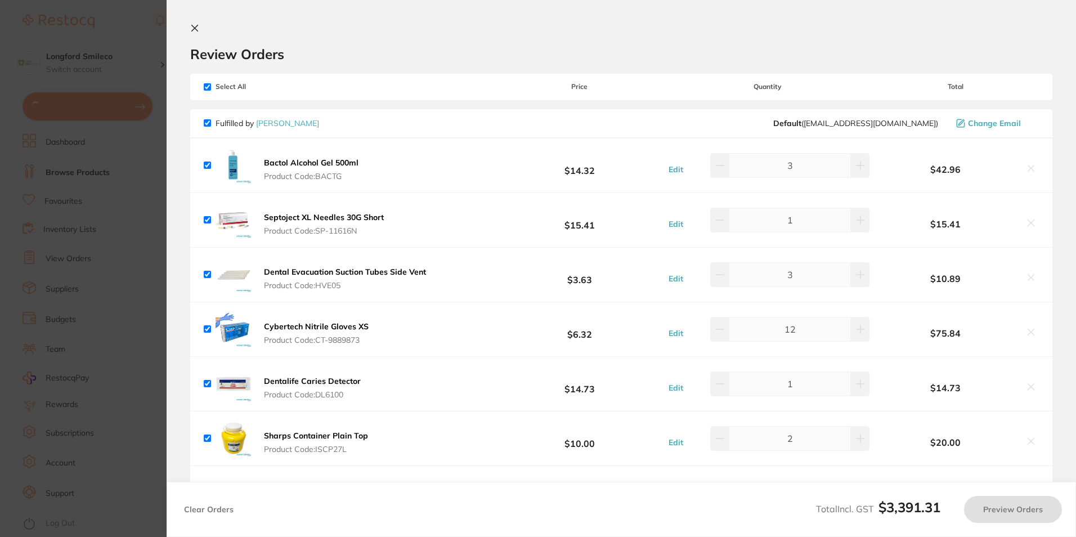
checkbox input "true"
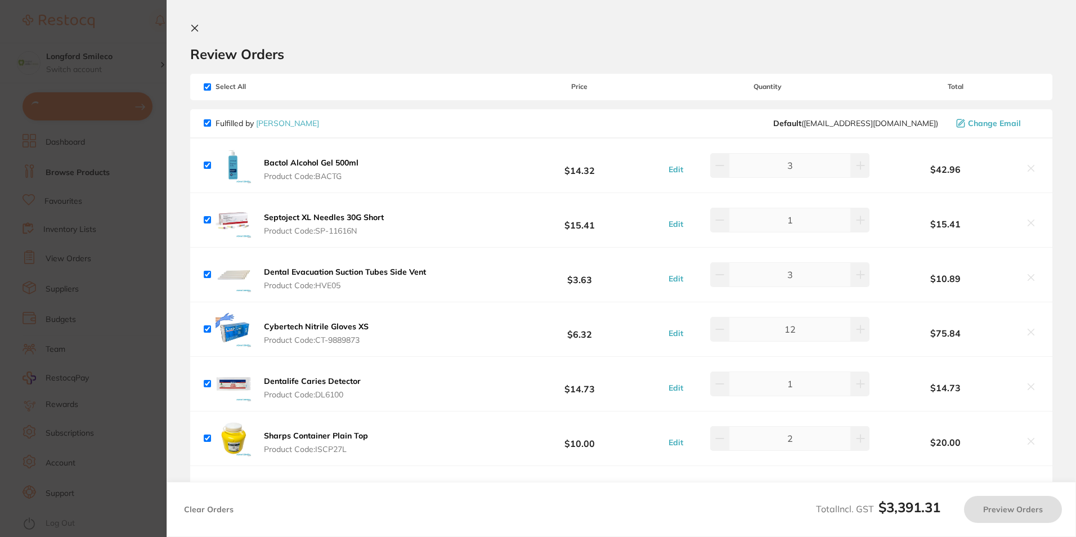
checkbox input "true"
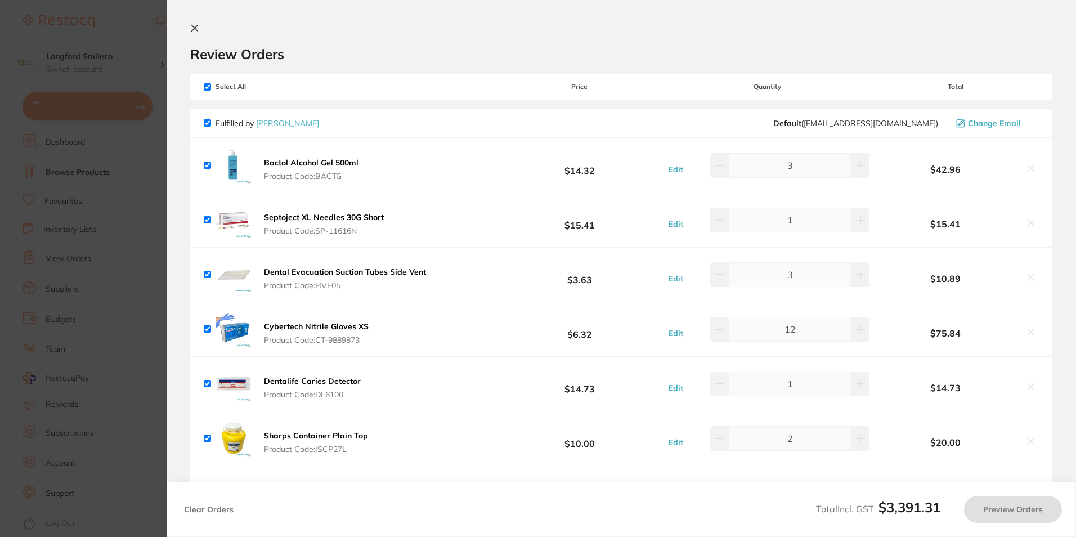
checkbox input "true"
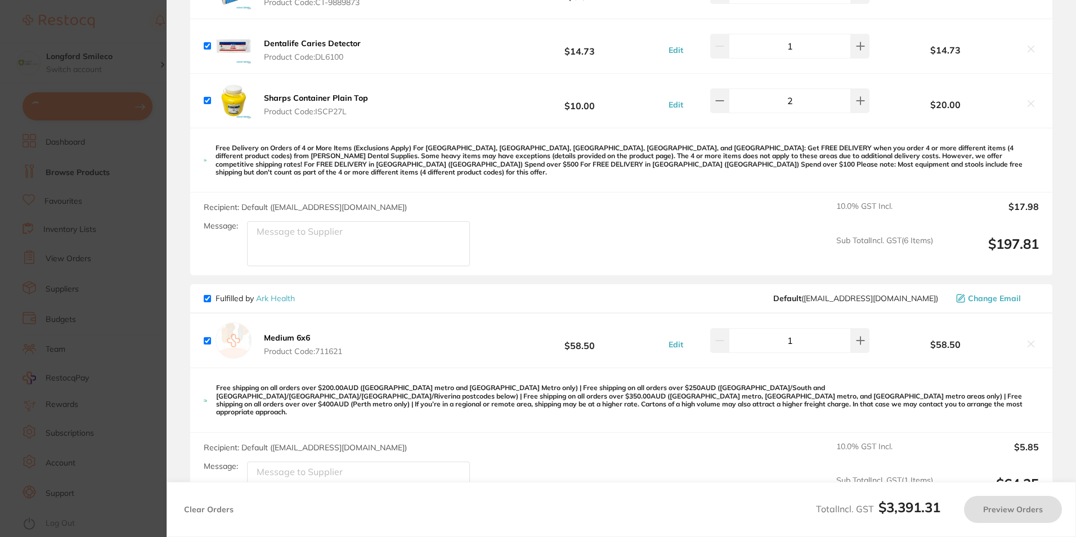
scroll to position [732, 0]
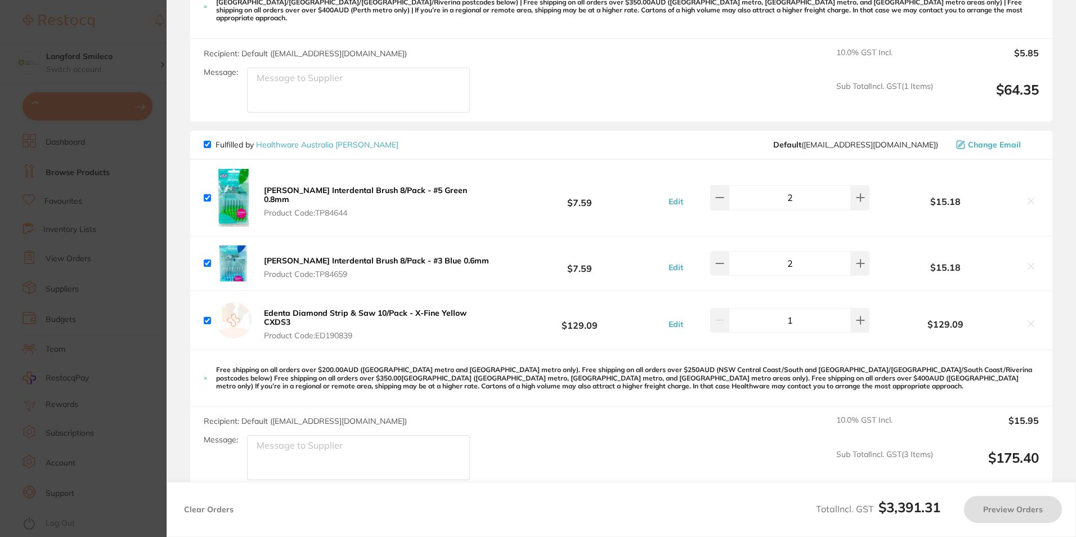
checkbox input "true"
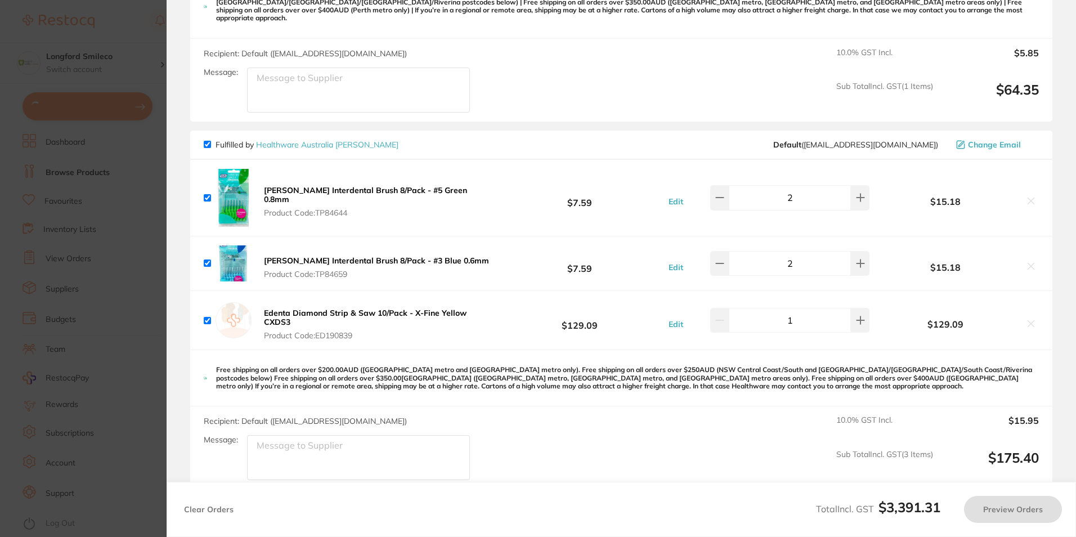
checkbox input "true"
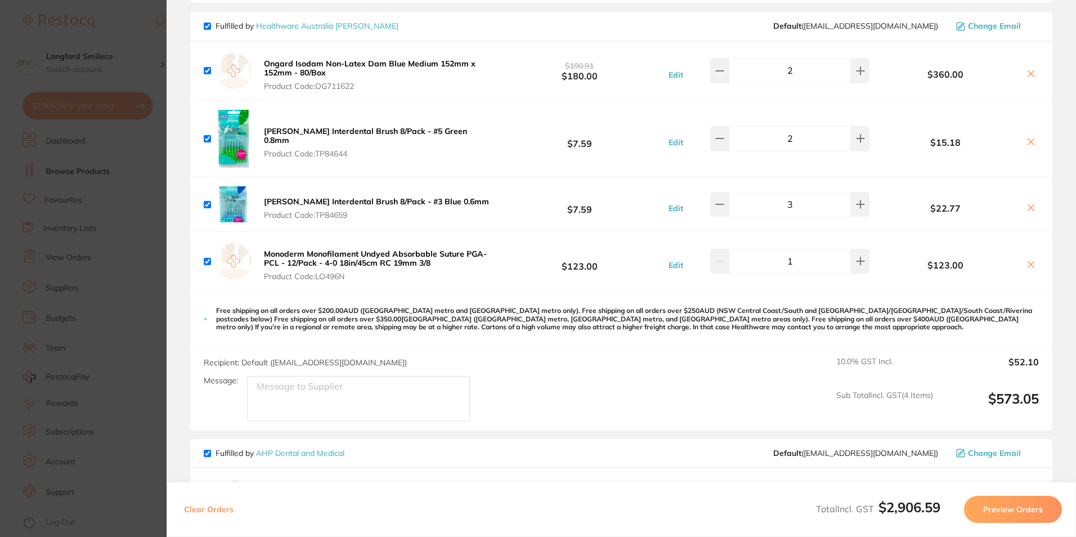
scroll to position [2927, 0]
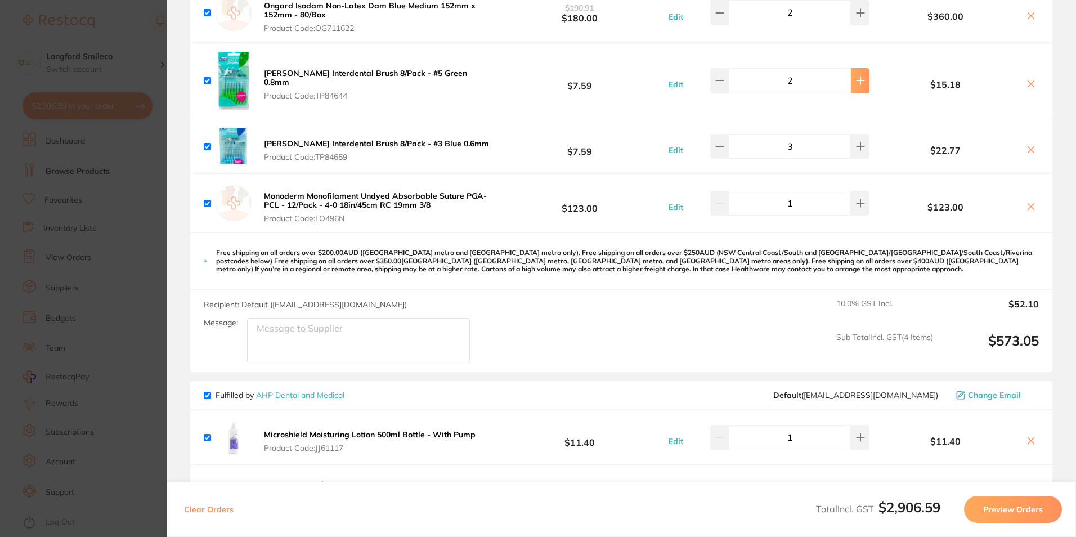
click at [856, 76] on icon at bounding box center [860, 80] width 9 height 9
type input "4"
click at [1030, 145] on icon at bounding box center [1031, 149] width 9 height 9
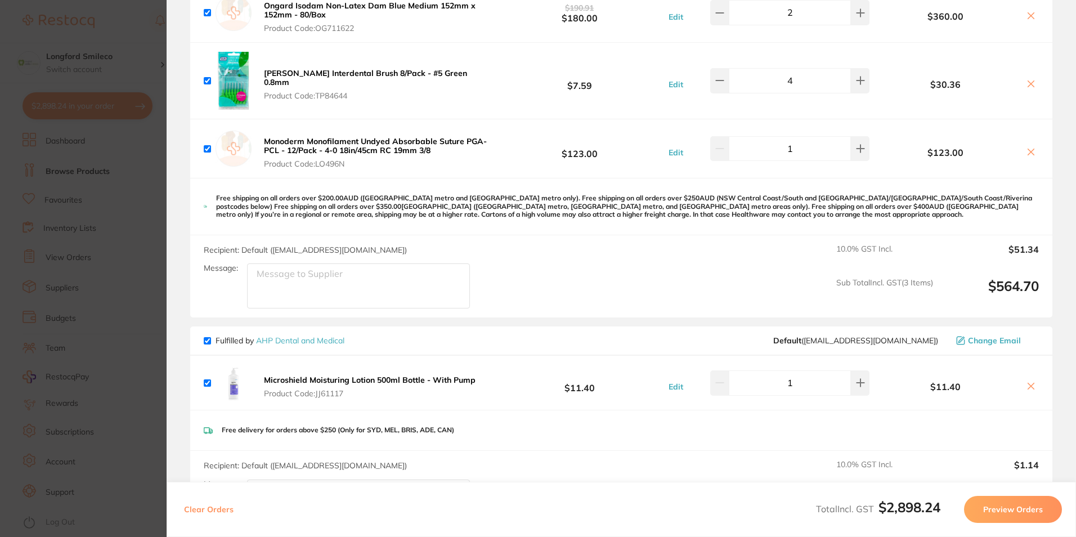
click at [288, 68] on b "[PERSON_NAME] Interdental Brush 8/Pack - #5 Green 0.8mm" at bounding box center [365, 77] width 203 height 19
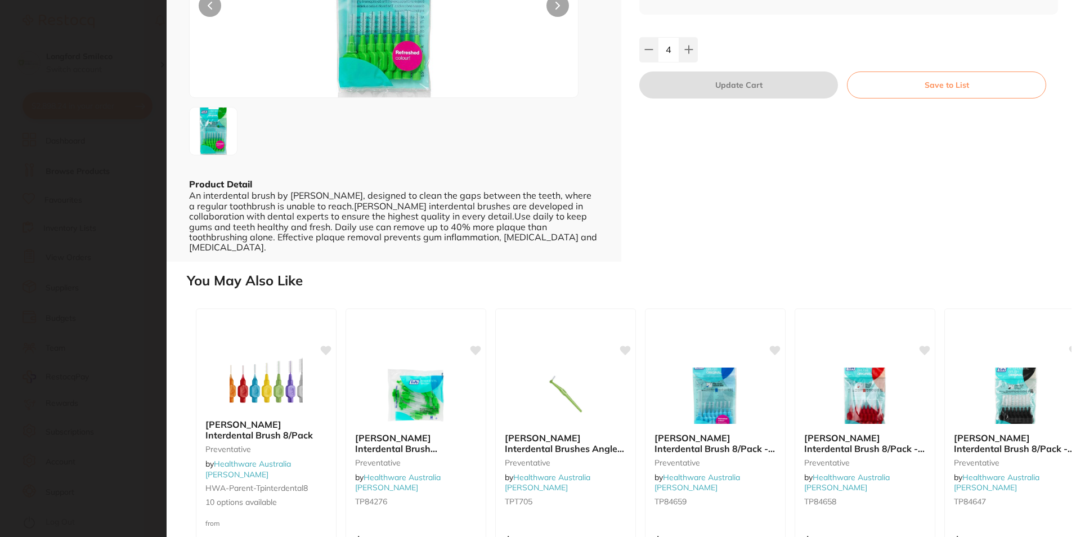
scroll to position [249, 0]
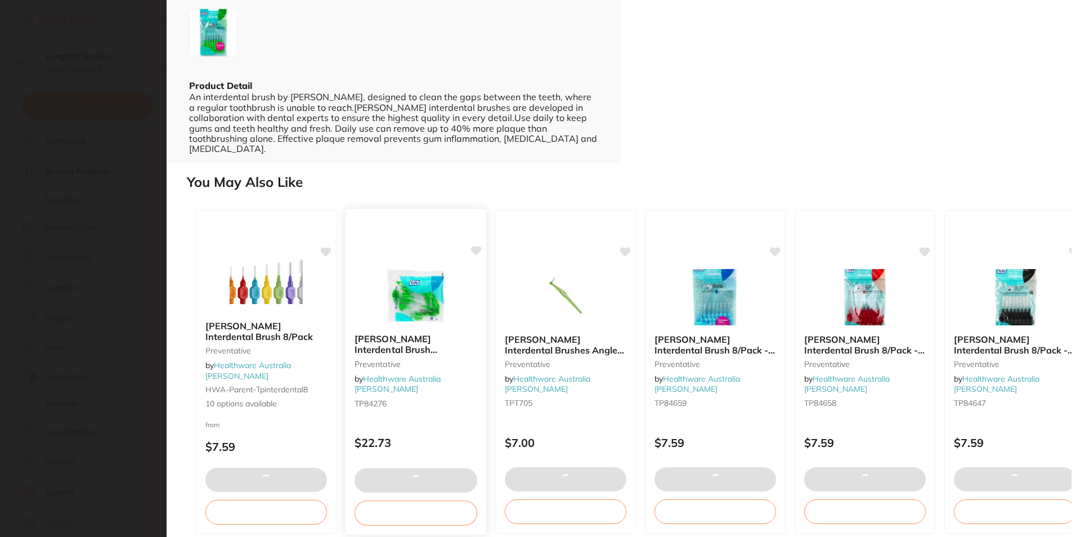
checkbox input "true"
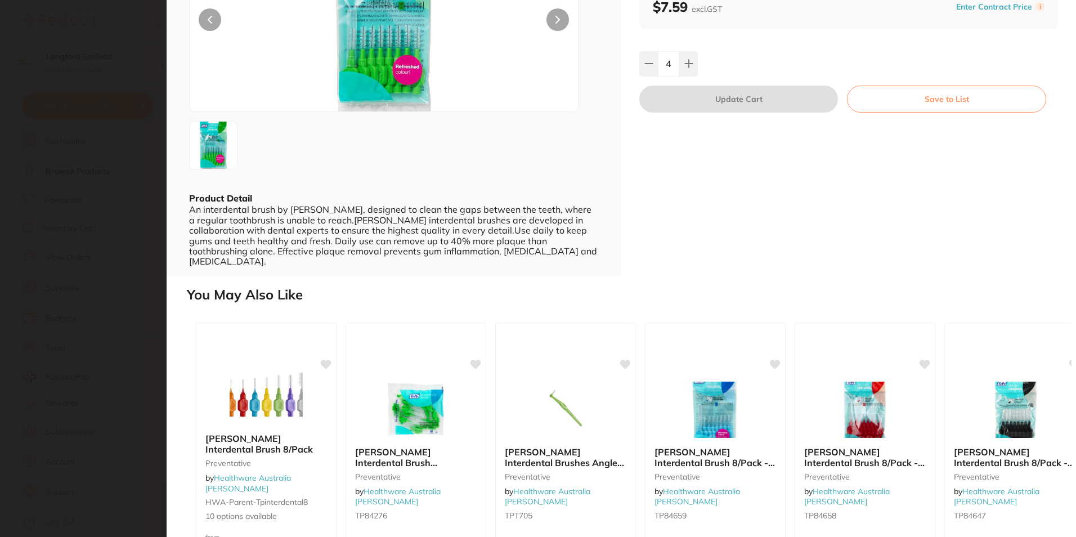
scroll to position [0, 0]
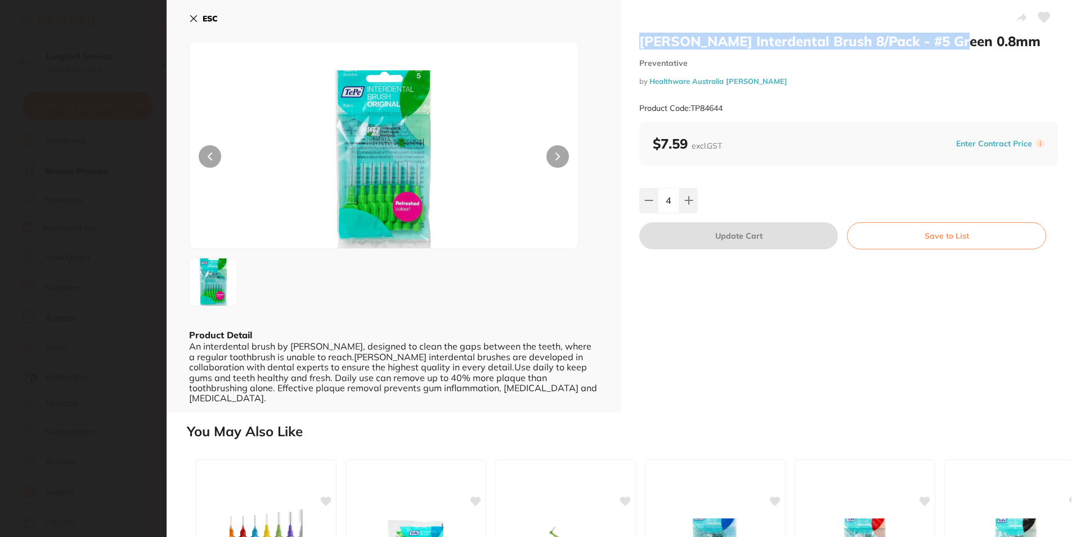
drag, startPoint x: 791, startPoint y: 39, endPoint x: 953, endPoint y: 42, distance: 162.1
click at [953, 42] on div "[PERSON_NAME] Interdental Brush 8/Pack - #5 Green 0.8mm Preventative by Healthw…" at bounding box center [848, 206] width 455 height 413
copy h2 "[PERSON_NAME] Interdental Brush 8/Pack - #5 Green 0.8mm"
click at [193, 20] on icon at bounding box center [194, 19] width 6 height 6
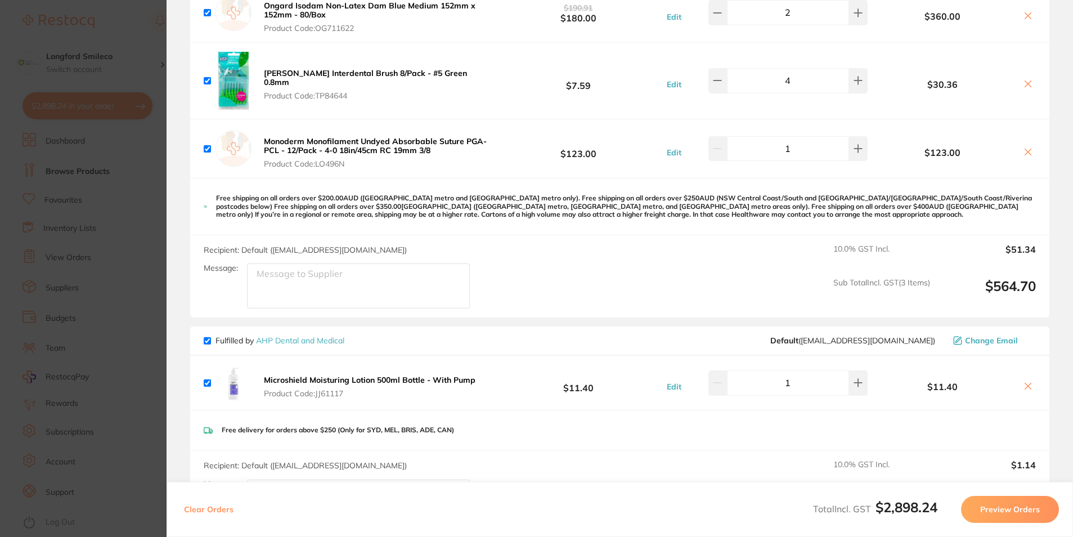
scroll to position [2477, 0]
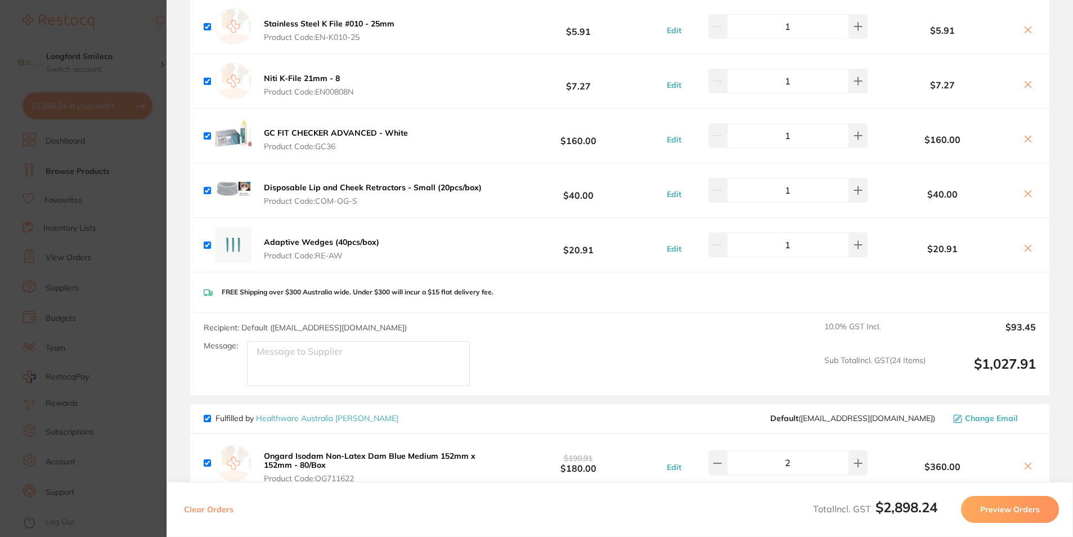
click at [68, 77] on section "Update RRP Set your pre negotiated price for this item. Item Agreed RRP (excl. …" at bounding box center [536, 268] width 1073 height 537
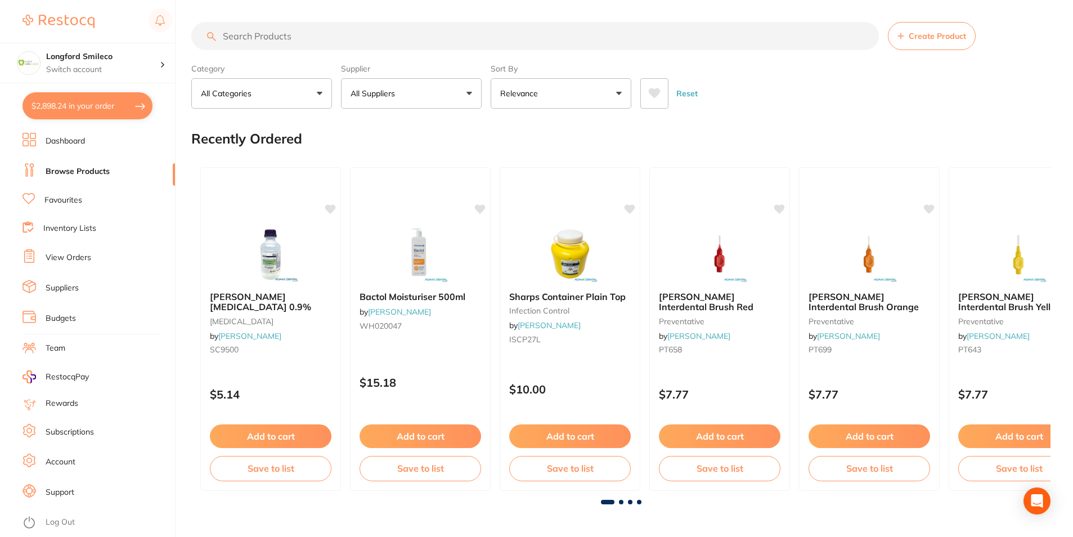
click at [281, 48] on input "search" at bounding box center [535, 36] width 688 height 28
paste input "[PERSON_NAME] Interdental Brush 8/Pack - #5 Green 0.8mm"
type input "[PERSON_NAME] Interdental Brush 8/Pack - #5 Green 0.8mm"
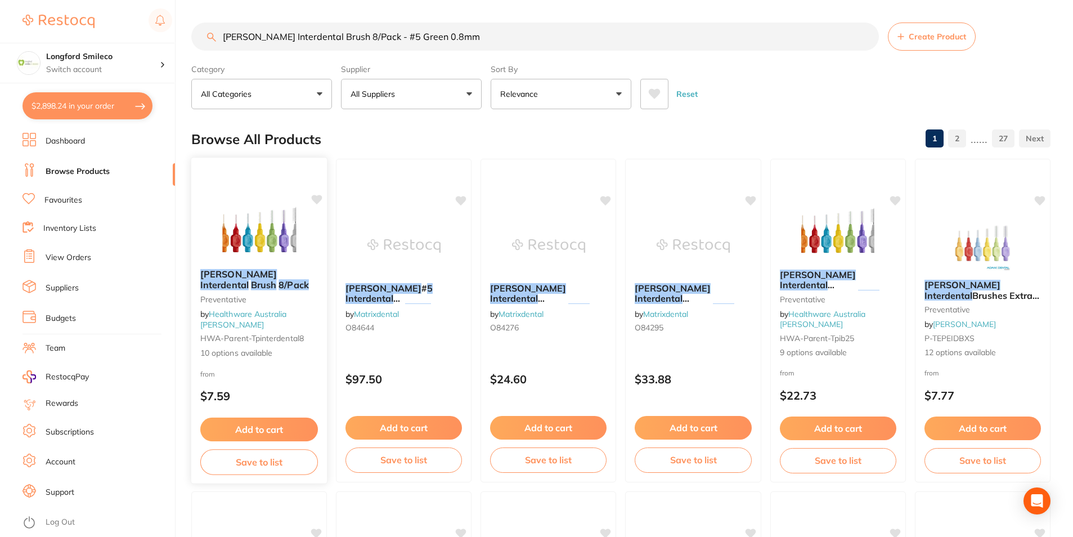
click at [276, 260] on img at bounding box center [259, 231] width 74 height 57
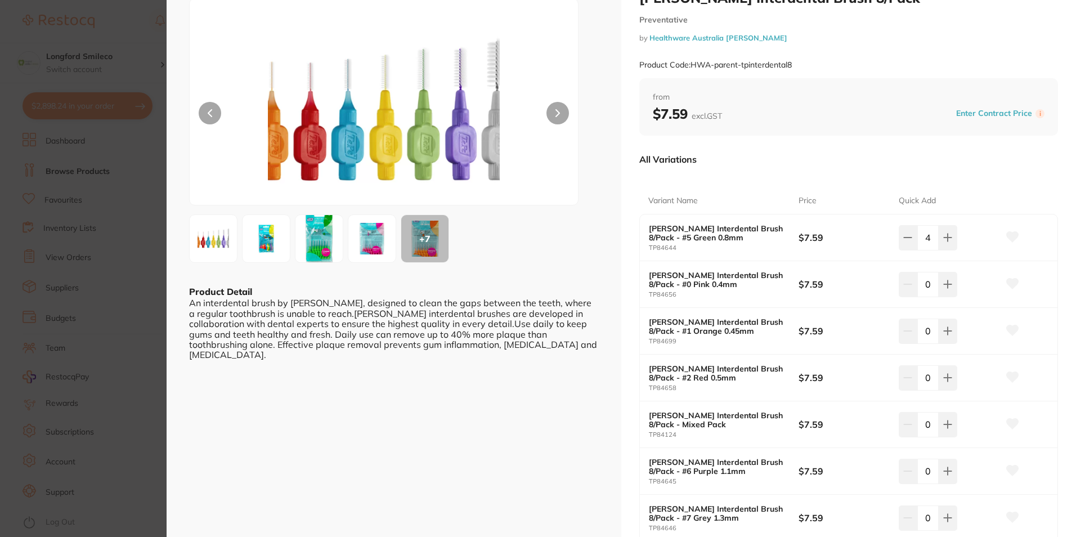
scroll to position [113, 0]
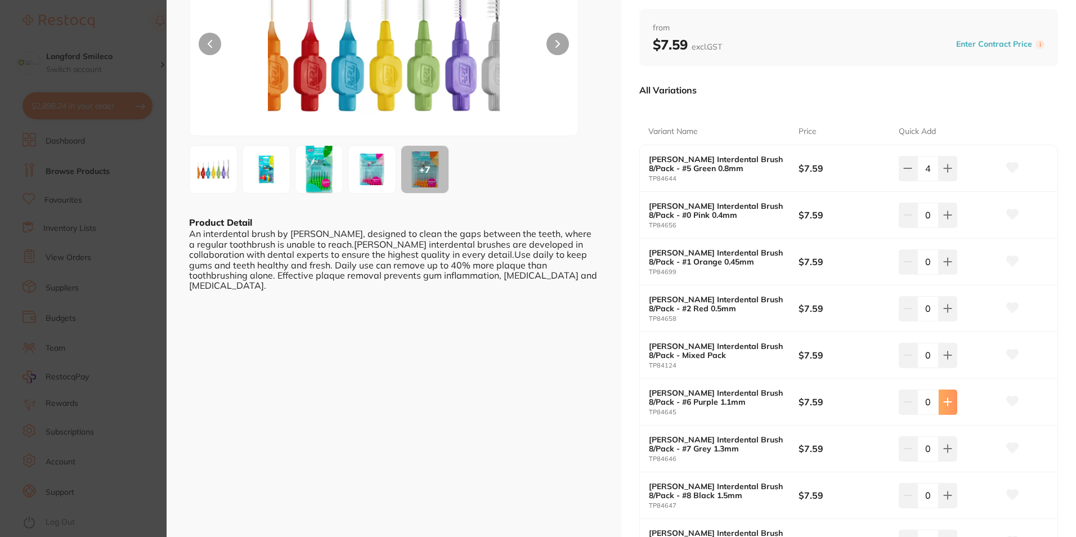
click at [942, 407] on button at bounding box center [948, 402] width 19 height 25
type input "3"
click at [943, 221] on button at bounding box center [948, 215] width 19 height 25
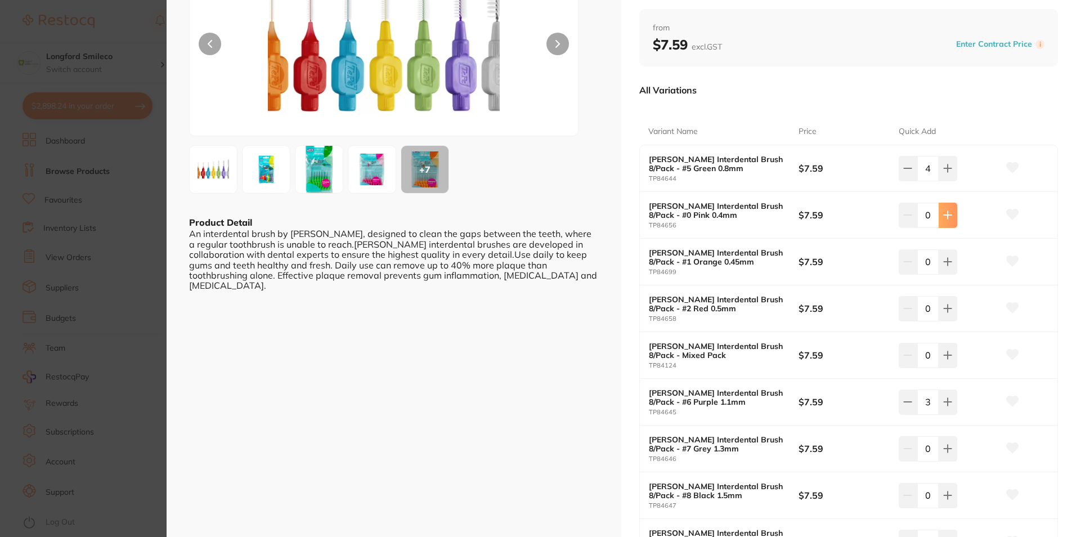
type input "1"
click at [946, 309] on icon at bounding box center [948, 308] width 7 height 7
type input "1"
click at [945, 250] on button at bounding box center [948, 261] width 19 height 25
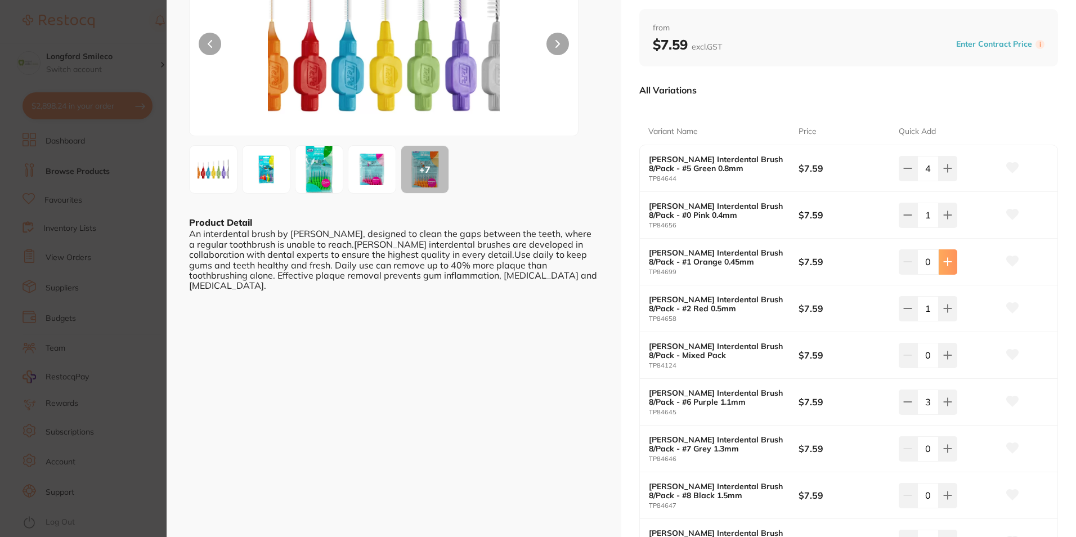
type input "2"
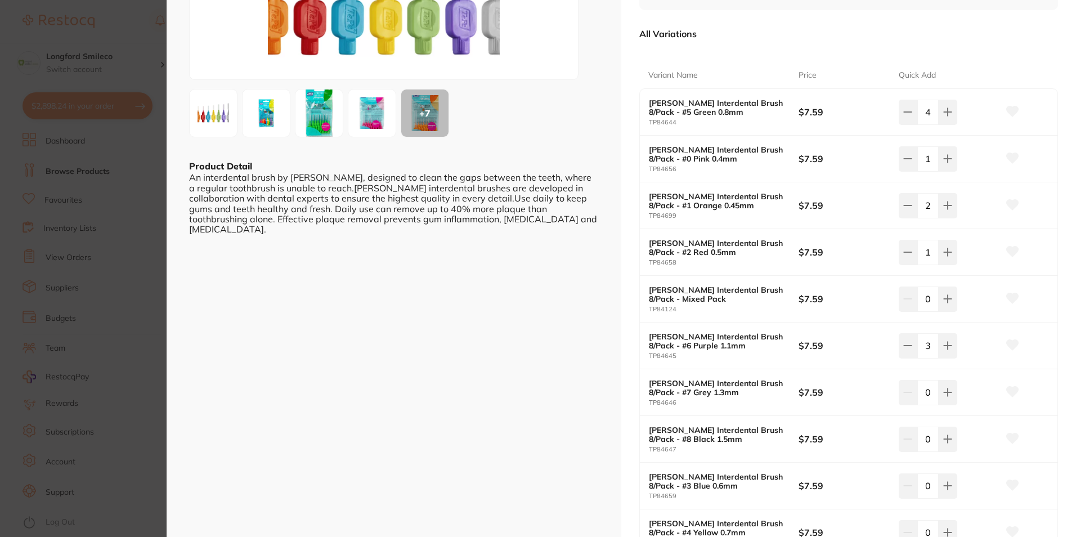
scroll to position [225, 0]
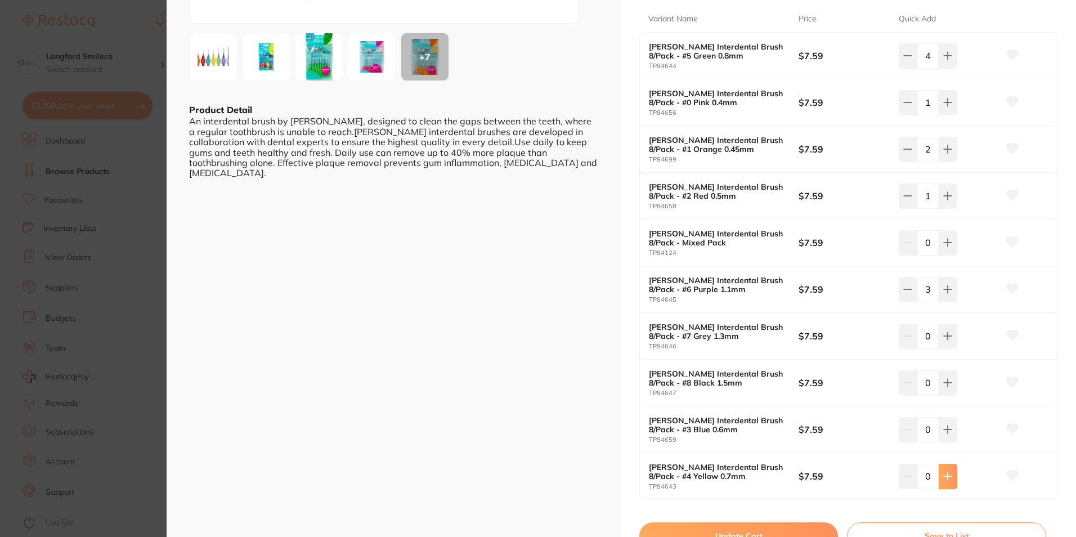
click at [950, 482] on button at bounding box center [948, 476] width 19 height 25
type input "1"
click at [771, 523] on button "Update Cart" at bounding box center [738, 535] width 199 height 27
checkbox input "false"
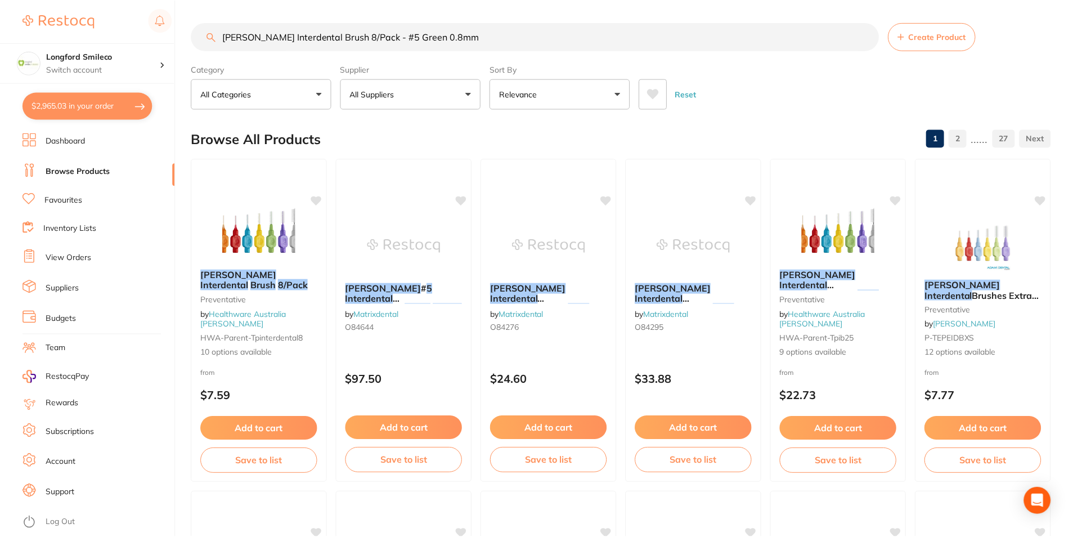
scroll to position [1, 0]
click at [117, 105] on button "$2,965.03 in your order" at bounding box center [88, 105] width 130 height 27
checkbox input "true"
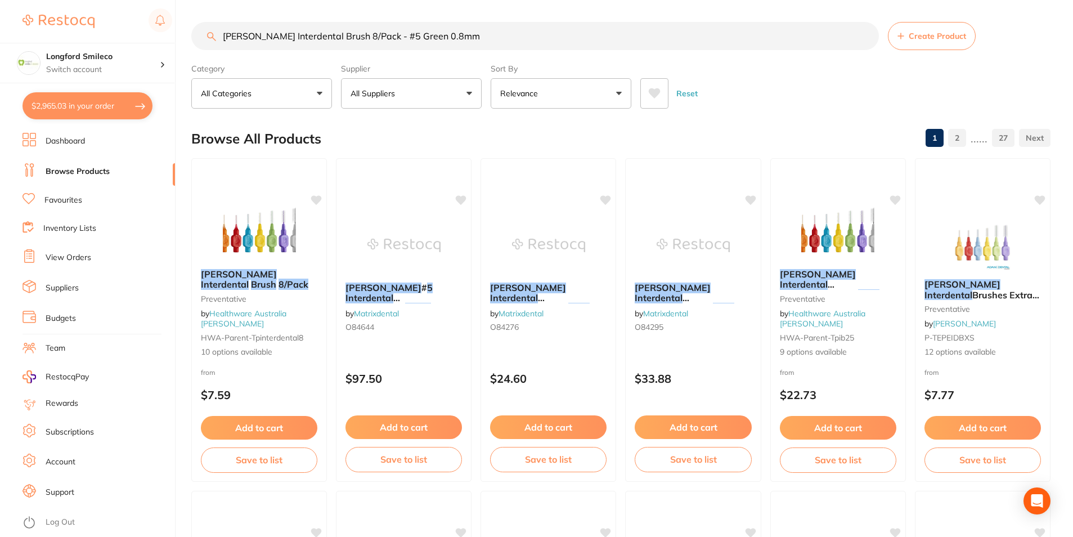
checkbox input "true"
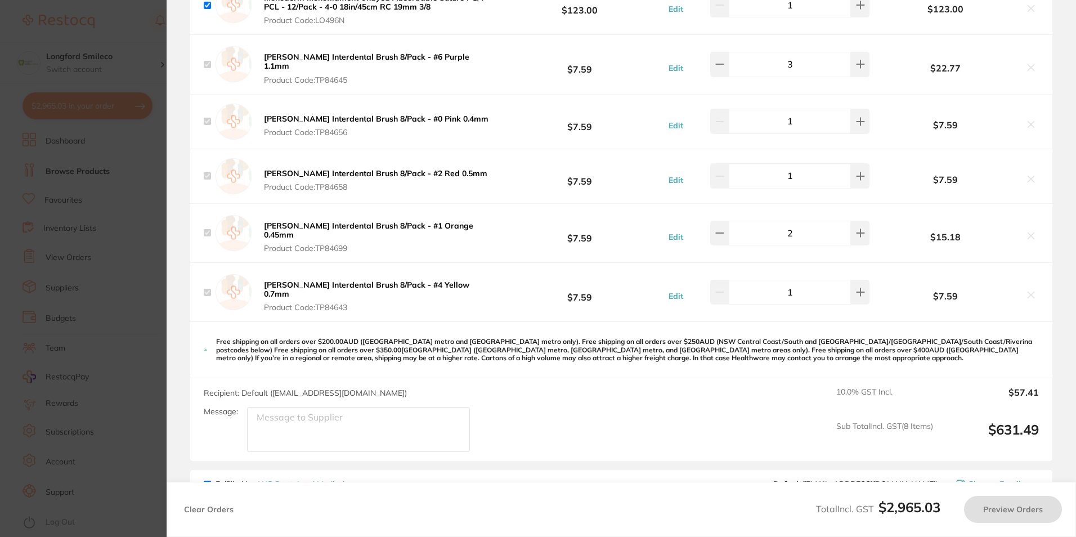
scroll to position [2983, 0]
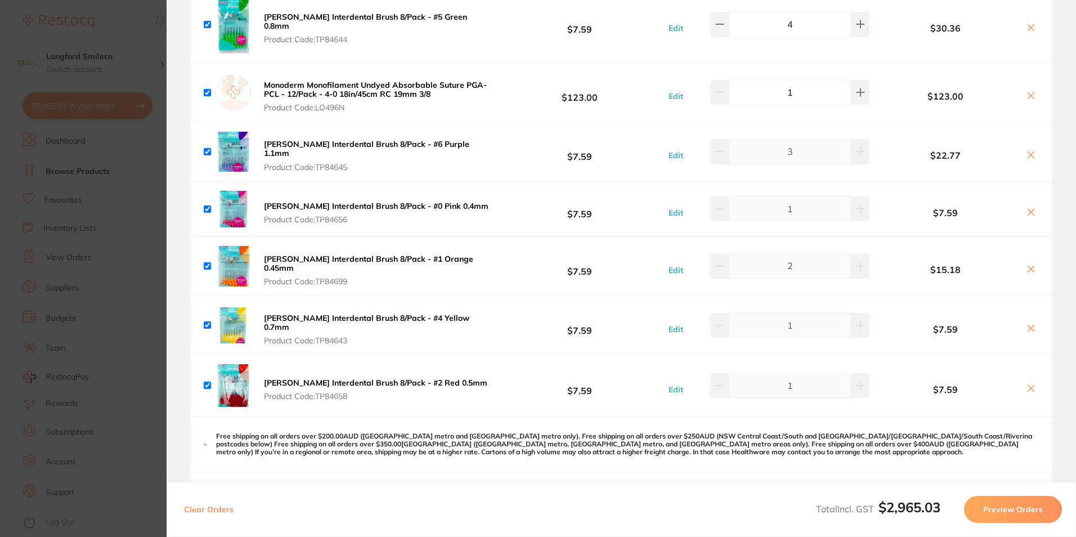
checkbox input "true"
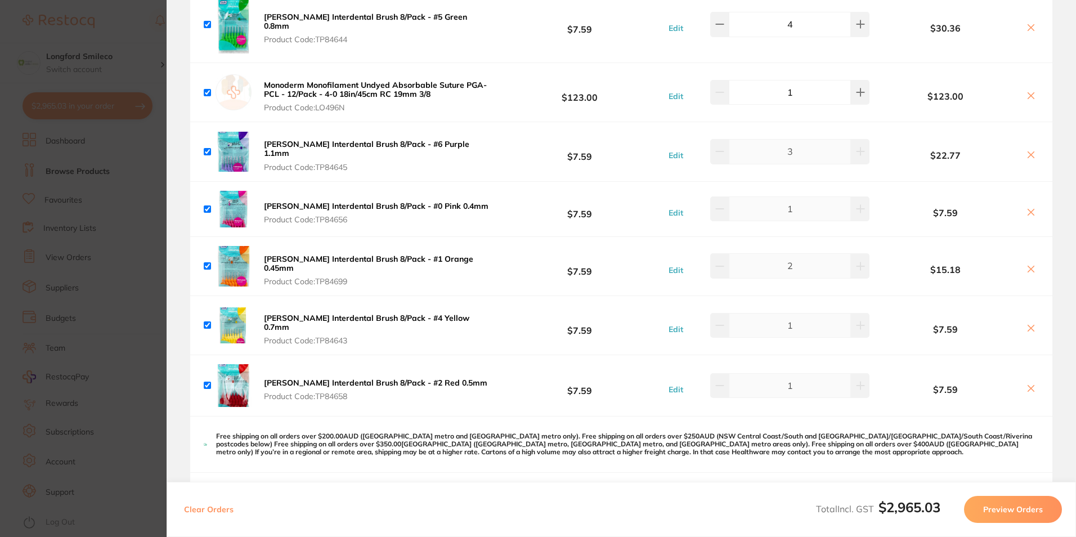
checkbox input "true"
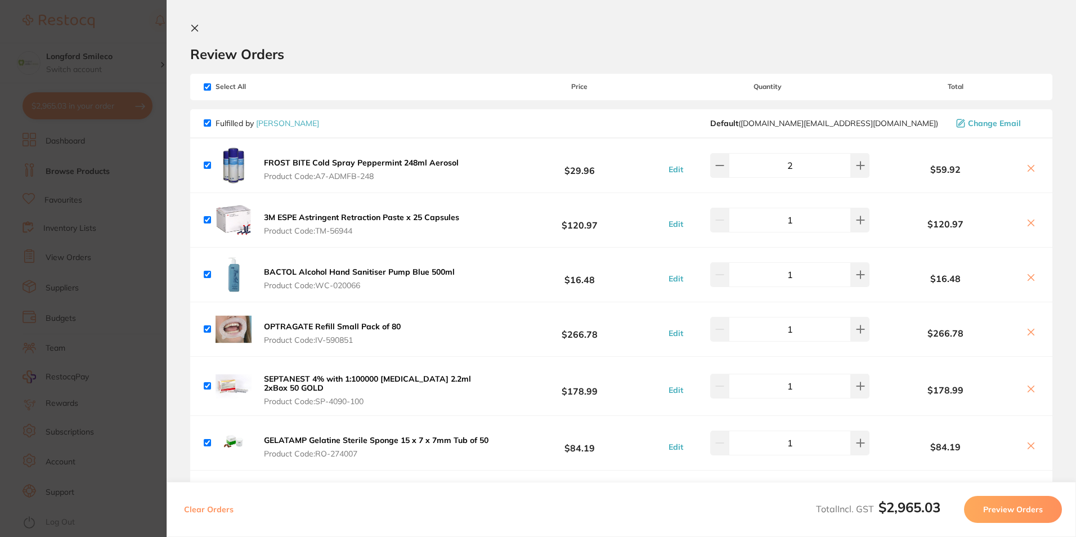
scroll to position [56, 0]
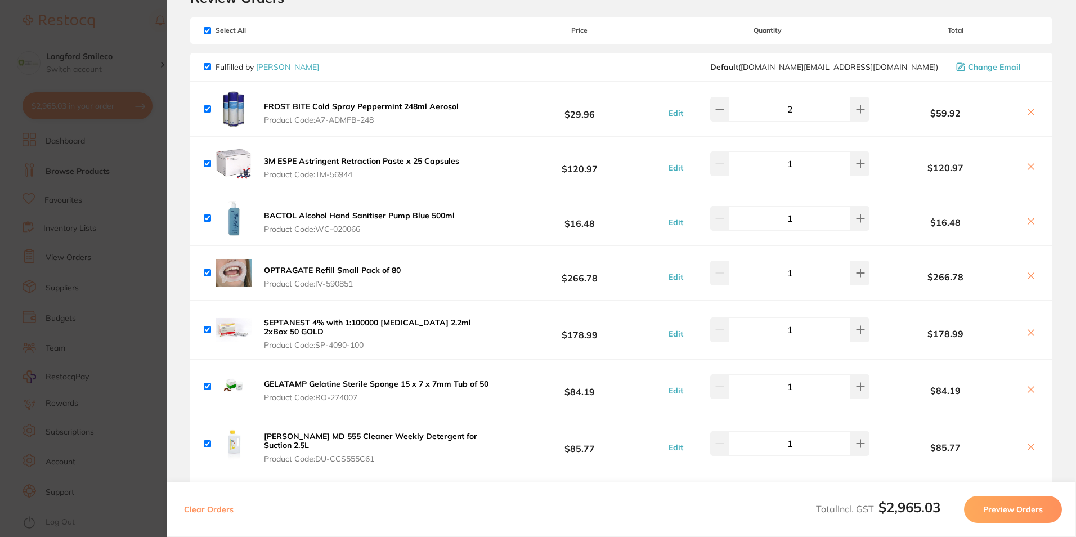
click at [1028, 388] on icon at bounding box center [1031, 389] width 9 height 9
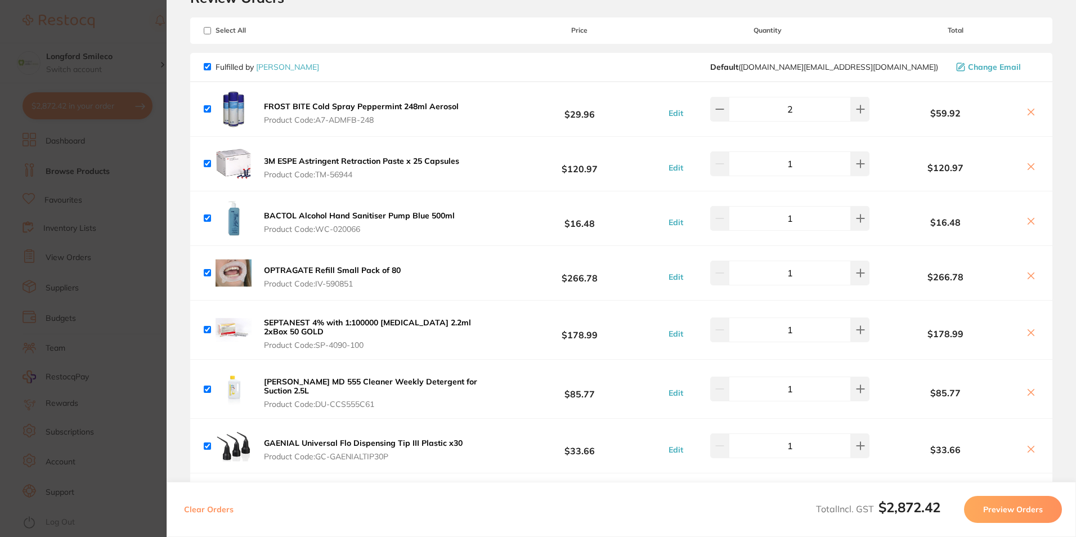
scroll to position [0, 0]
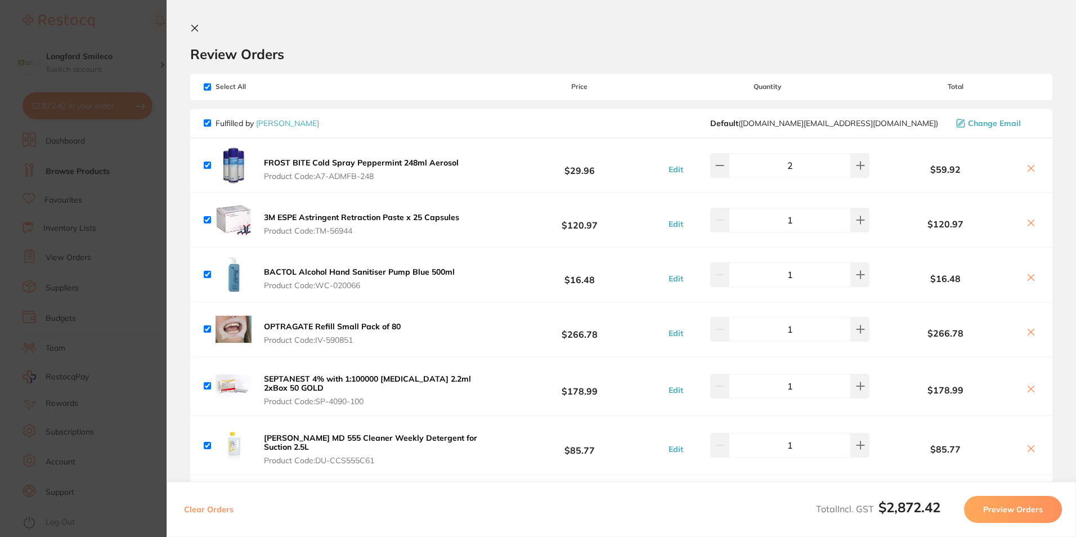
checkbox input "true"
click at [46, 171] on section "Update RRP Set your pre negotiated price for this item. Item Agreed RRP (excl. …" at bounding box center [538, 268] width 1076 height 537
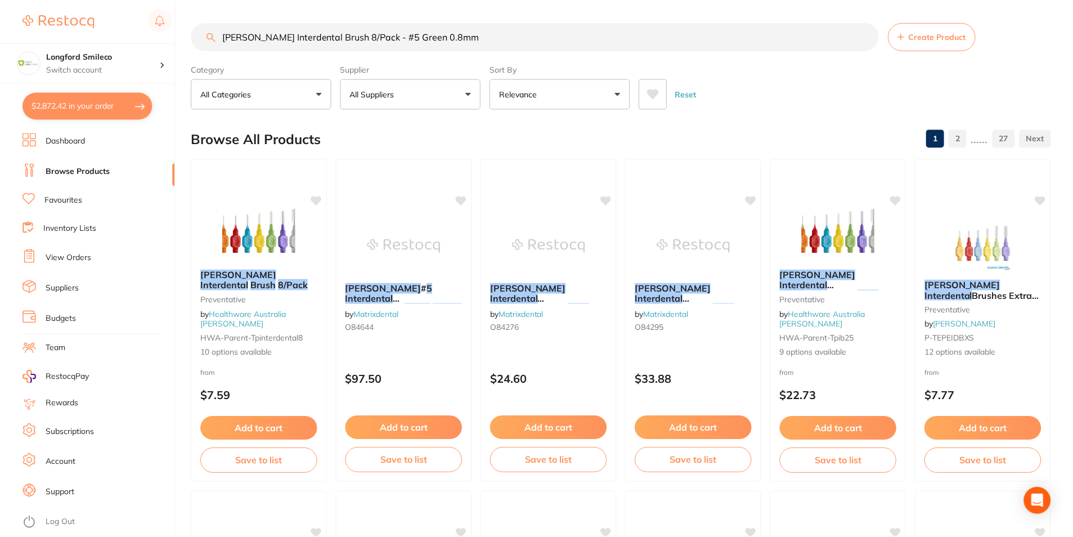
scroll to position [1, 0]
click at [128, 103] on button "$2,872.42 in your order" at bounding box center [88, 105] width 130 height 27
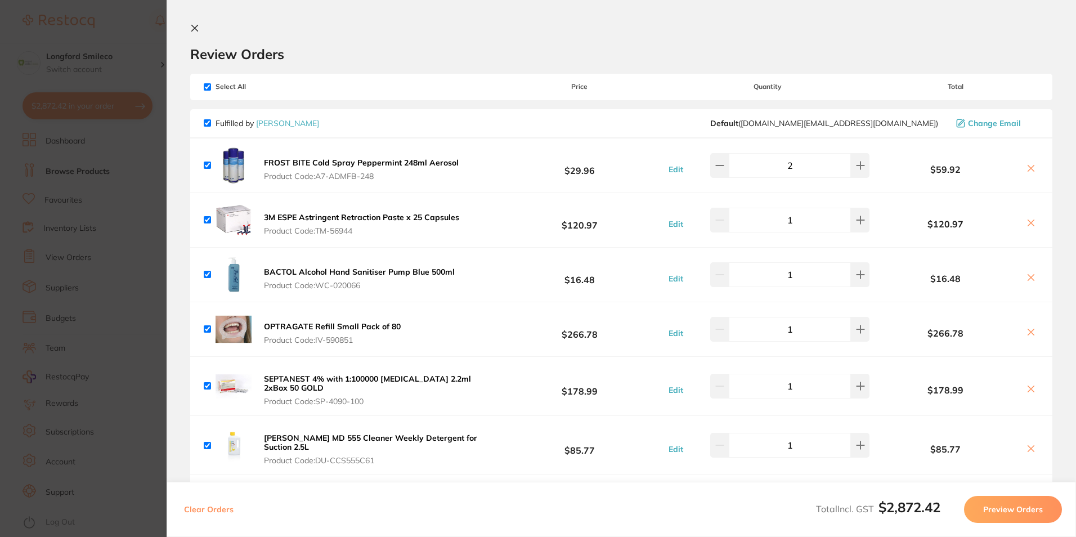
click at [738, 164] on input "2" at bounding box center [790, 165] width 122 height 25
click at [718, 168] on button at bounding box center [719, 165] width 19 height 25
type input "1"
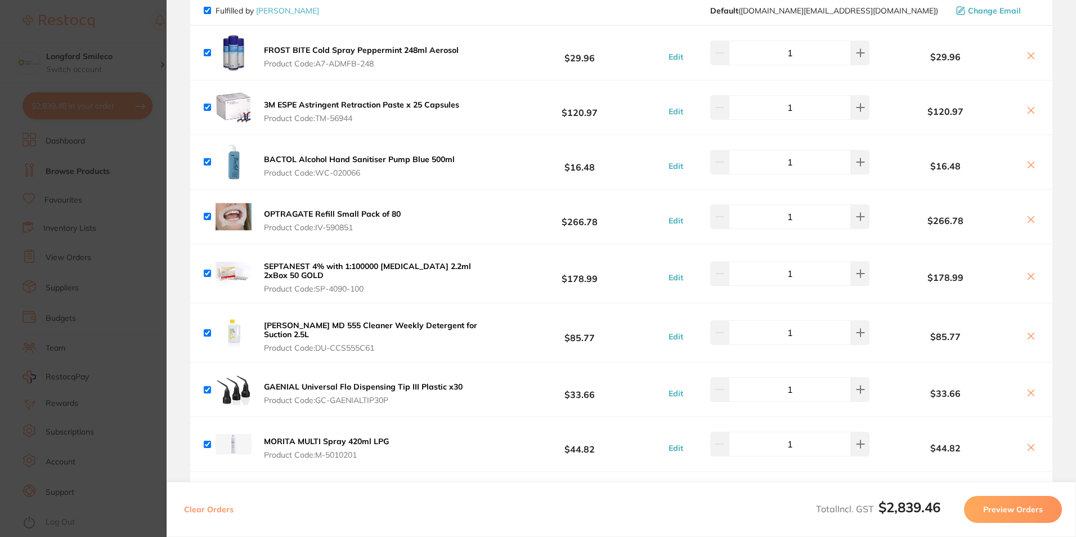
click at [1027, 217] on icon at bounding box center [1031, 219] width 9 height 9
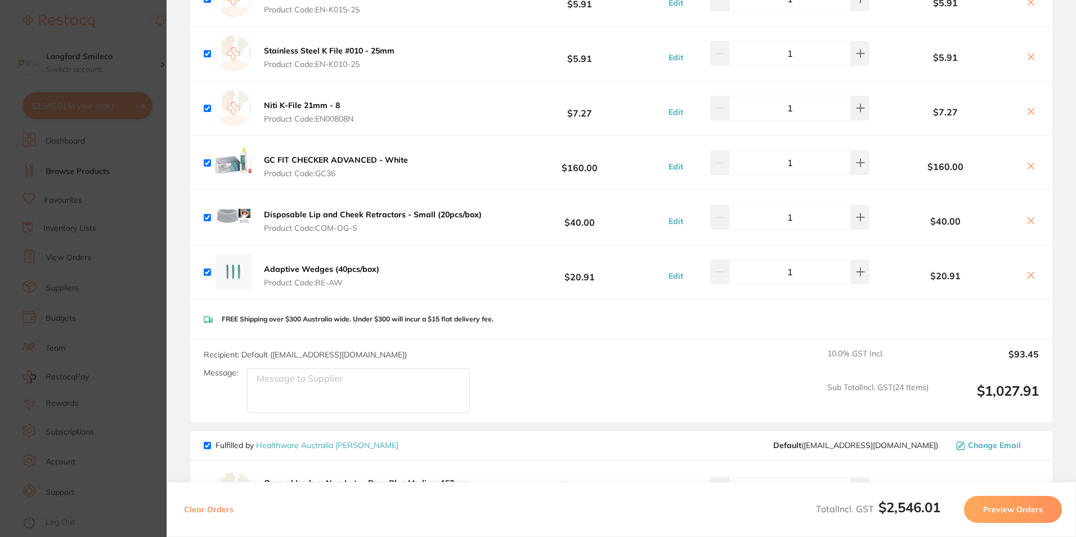
scroll to position [2420, 0]
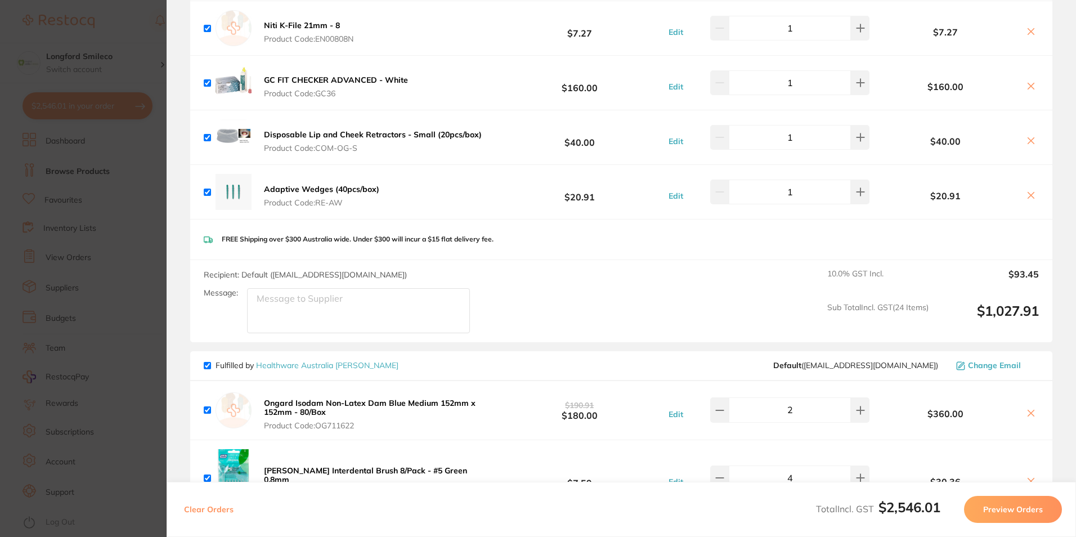
click at [1032, 82] on icon at bounding box center [1031, 86] width 9 height 9
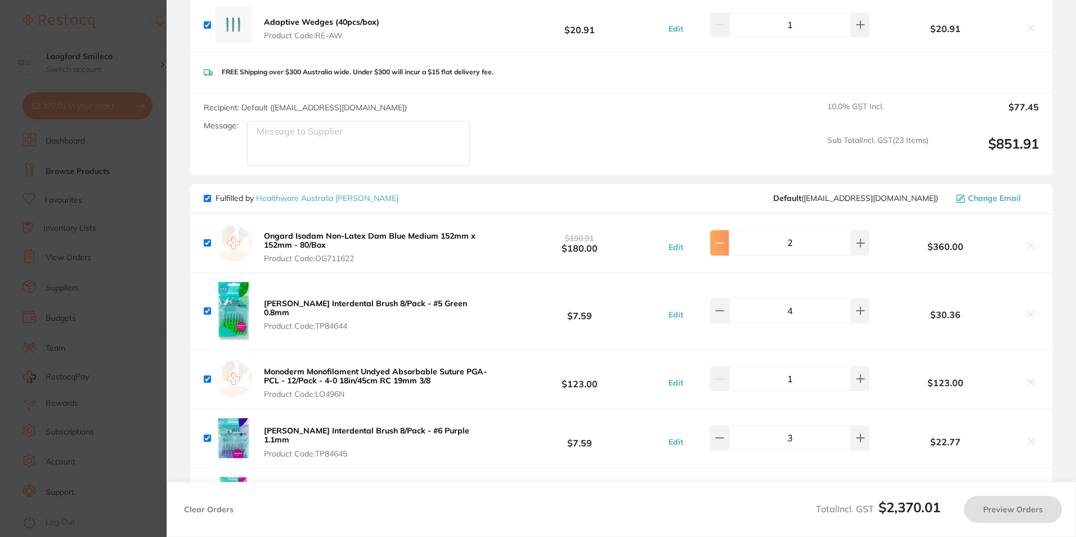
checkbox input "true"
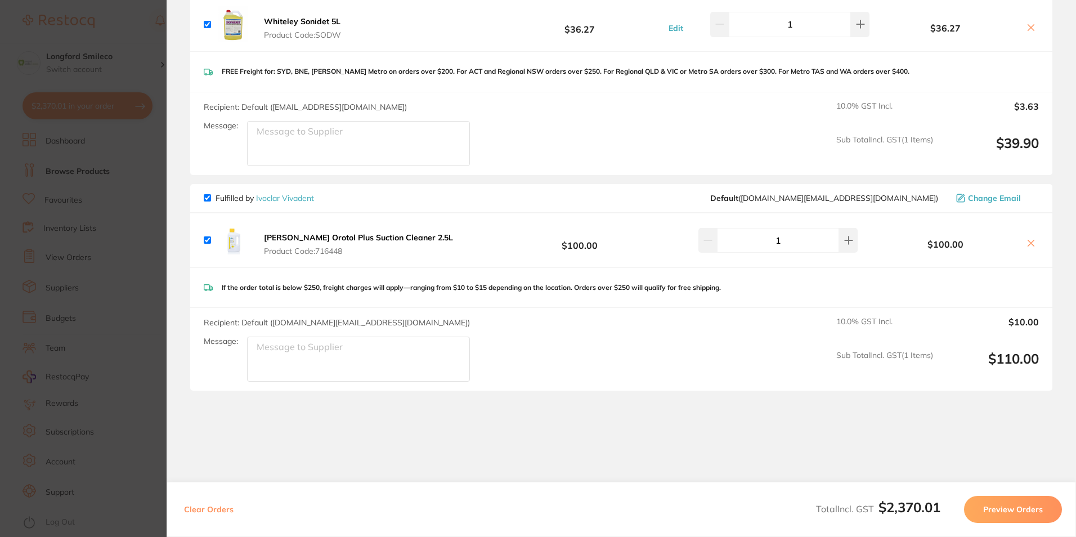
scroll to position [3883, 0]
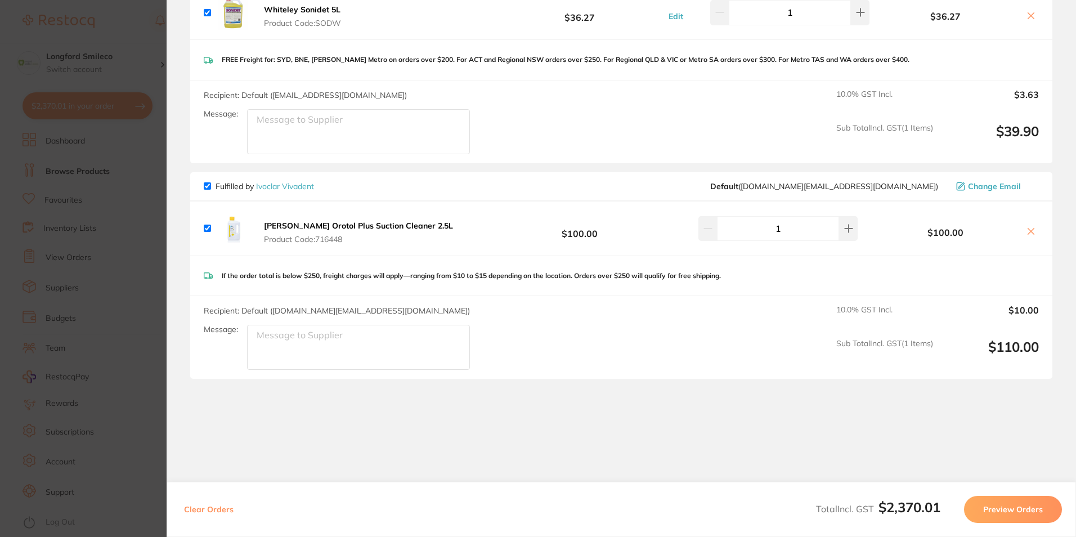
click at [118, 287] on section "Update RRP Set your pre negotiated price for this item. Item Agreed RRP (excl. …" at bounding box center [538, 268] width 1076 height 537
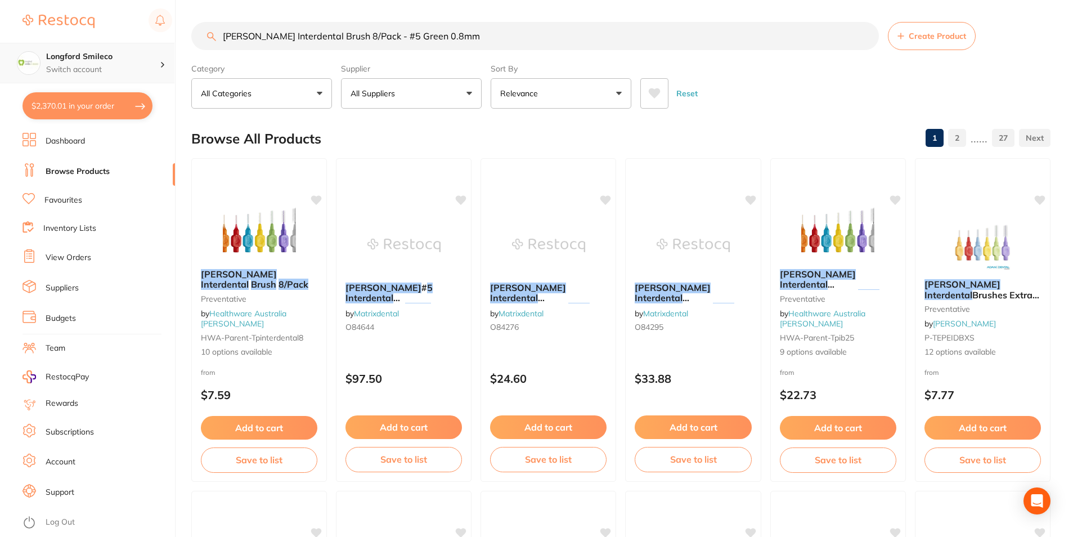
click at [118, 69] on p "Switch account" at bounding box center [103, 69] width 114 height 11
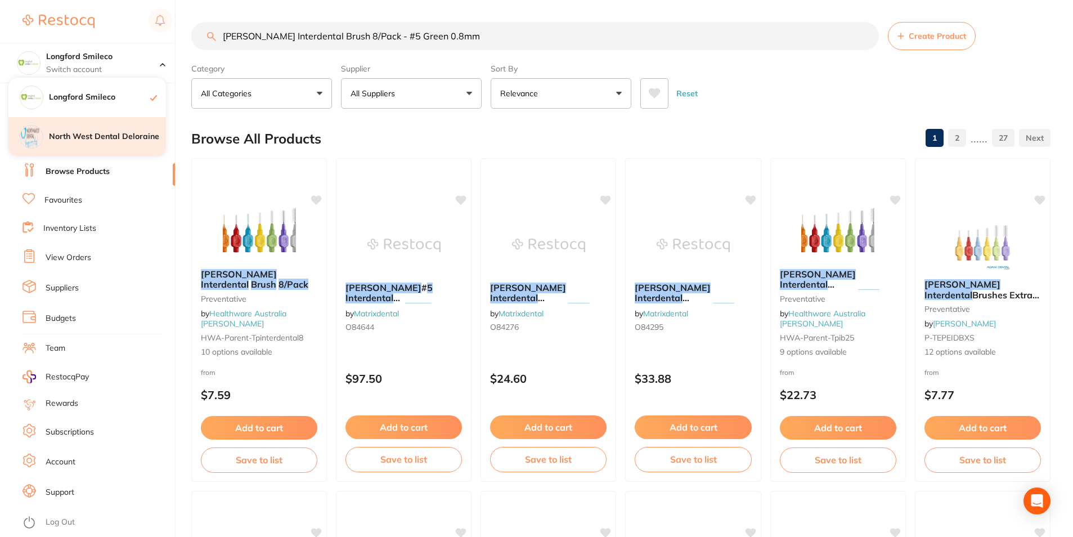
click at [113, 137] on h4 "North West Dental Deloraine" at bounding box center [107, 136] width 117 height 11
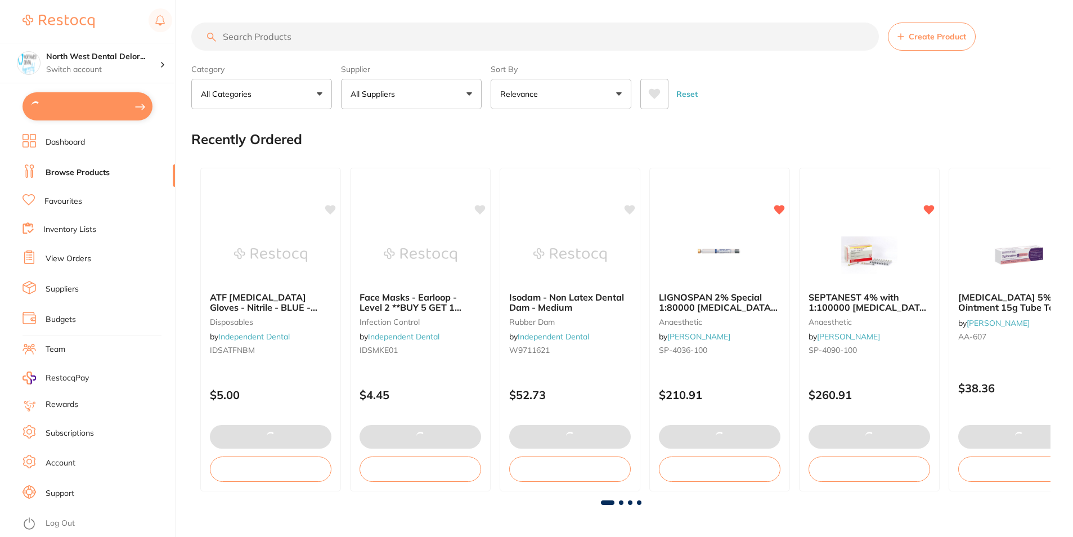
click at [133, 106] on button at bounding box center [88, 106] width 130 height 28
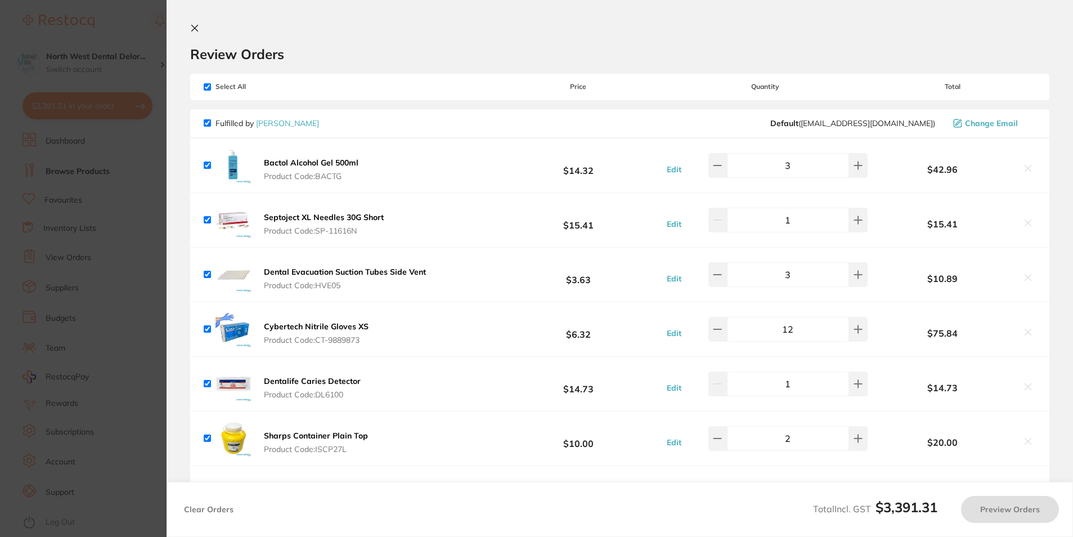
checkbox input "true"
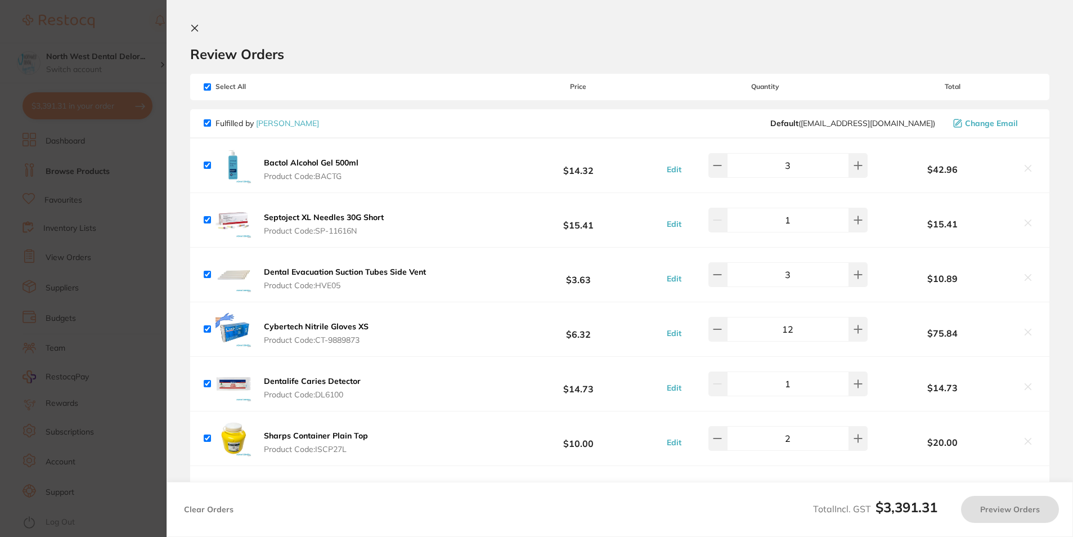
checkbox input "true"
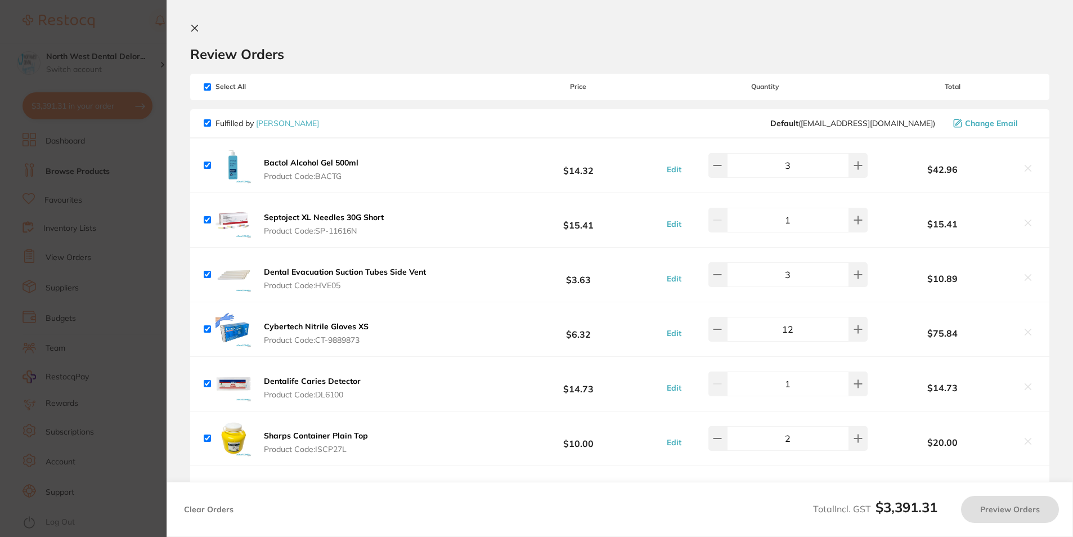
checkbox input "true"
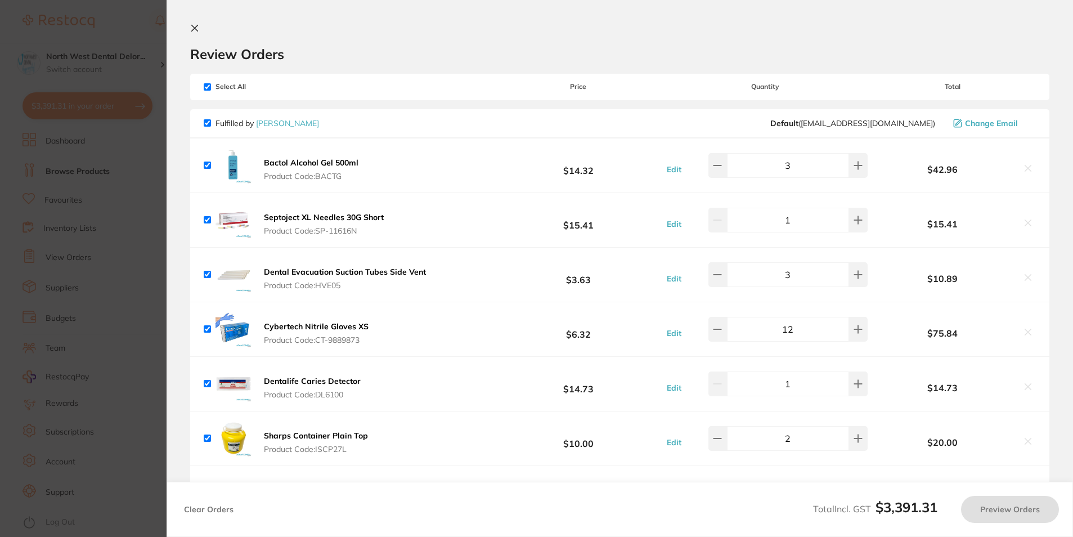
checkbox input "true"
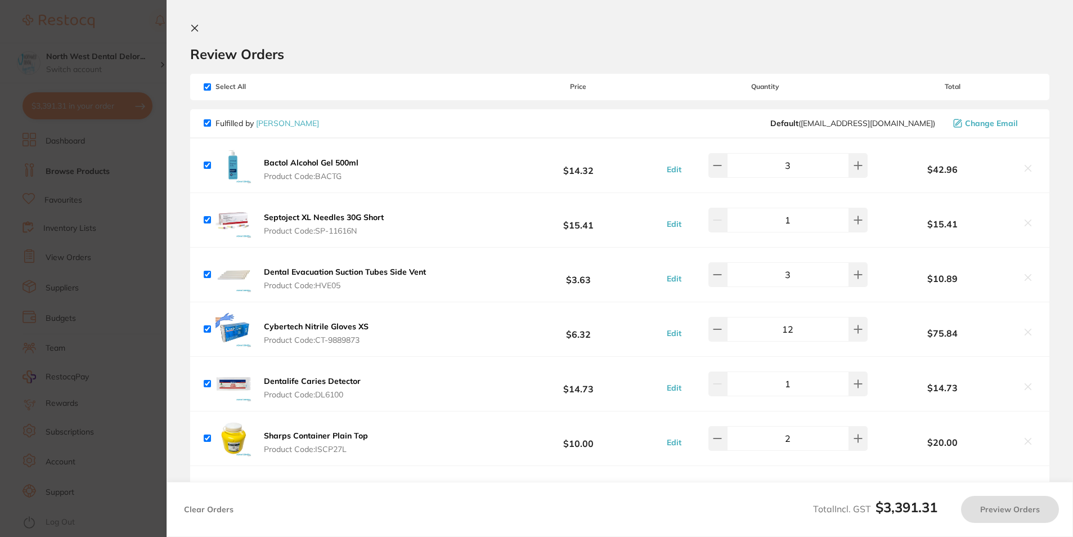
checkbox input "true"
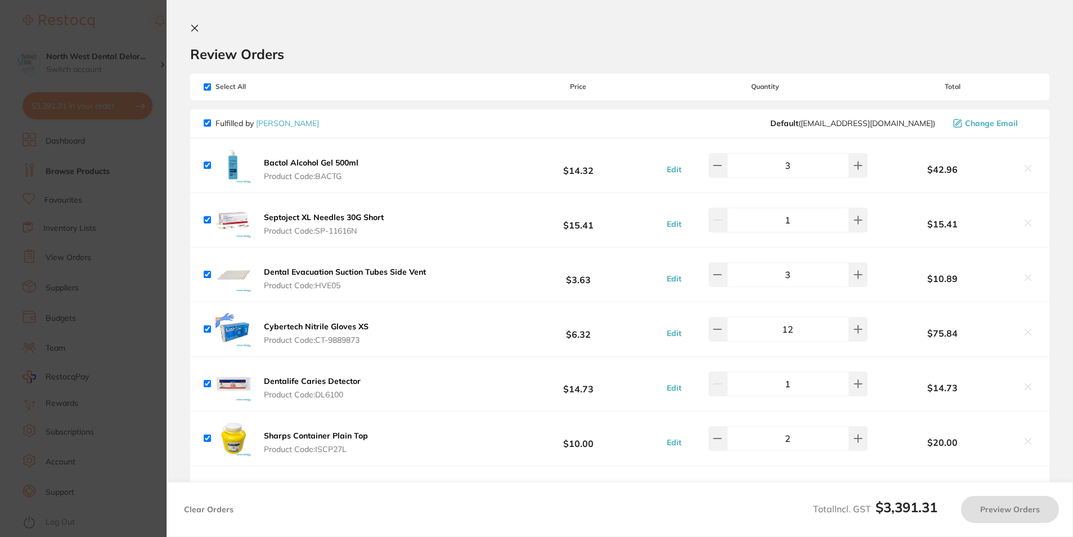
checkbox input "true"
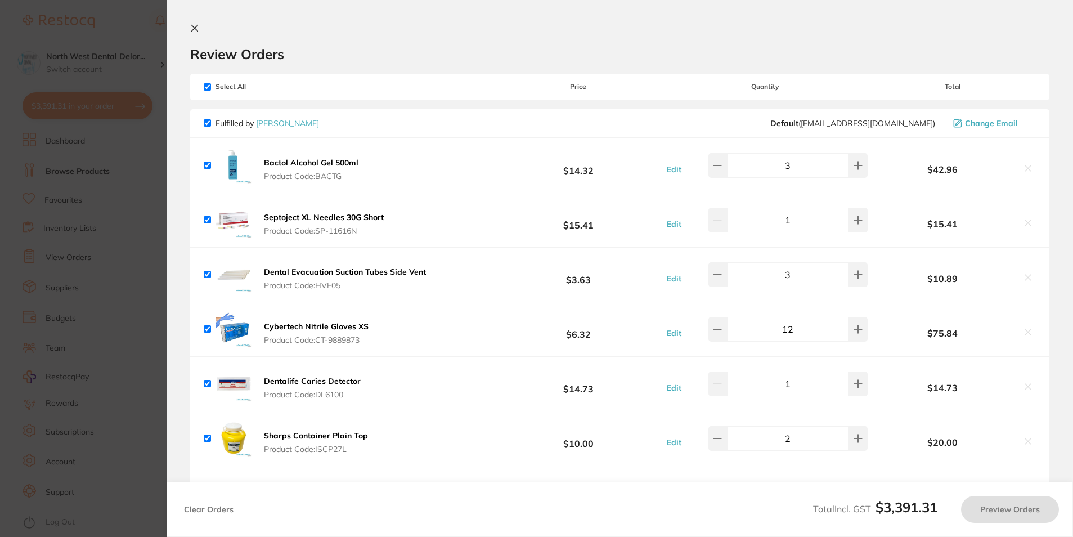
checkbox input "true"
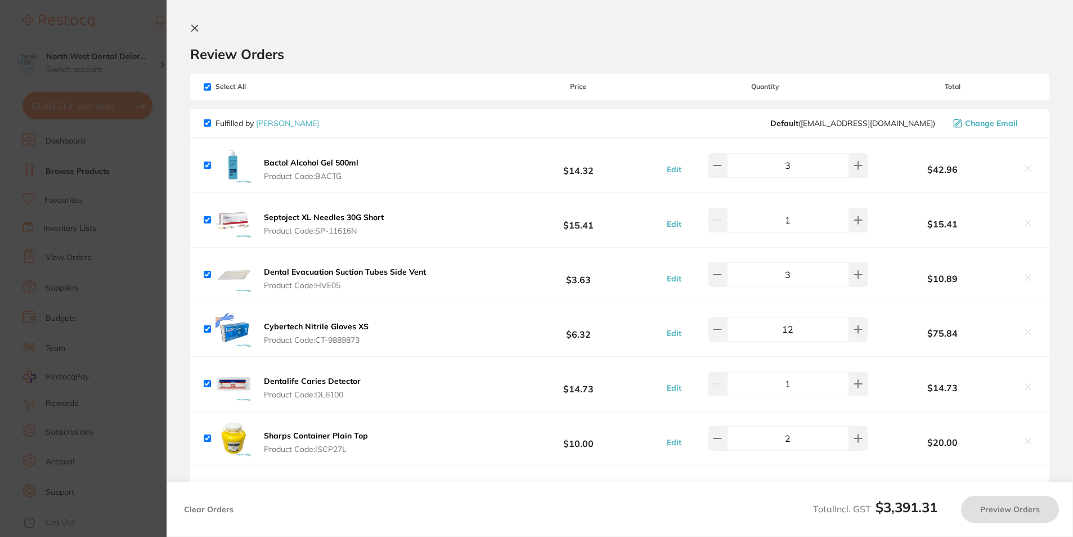
checkbox input "true"
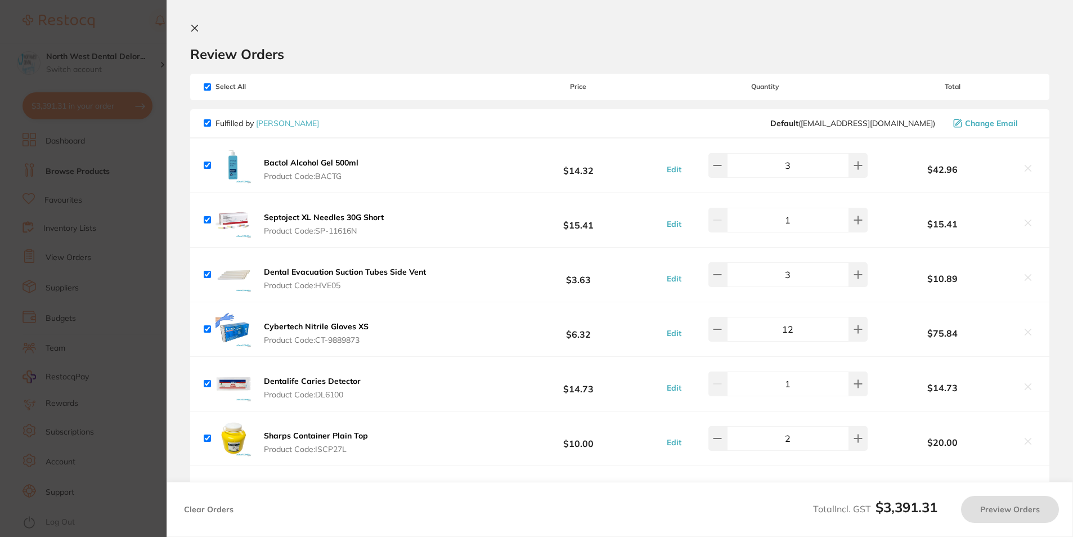
checkbox input "true"
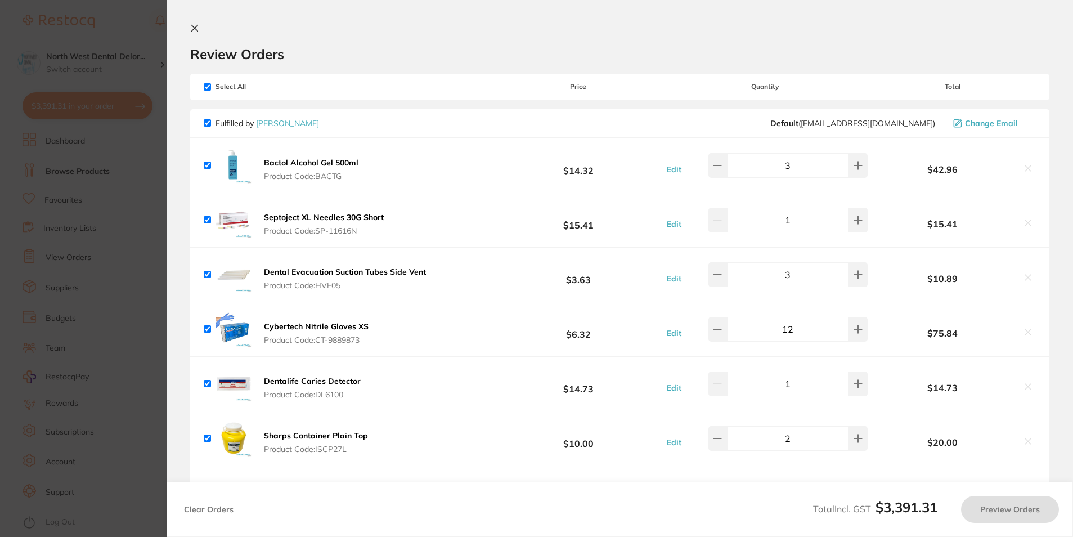
checkbox input "true"
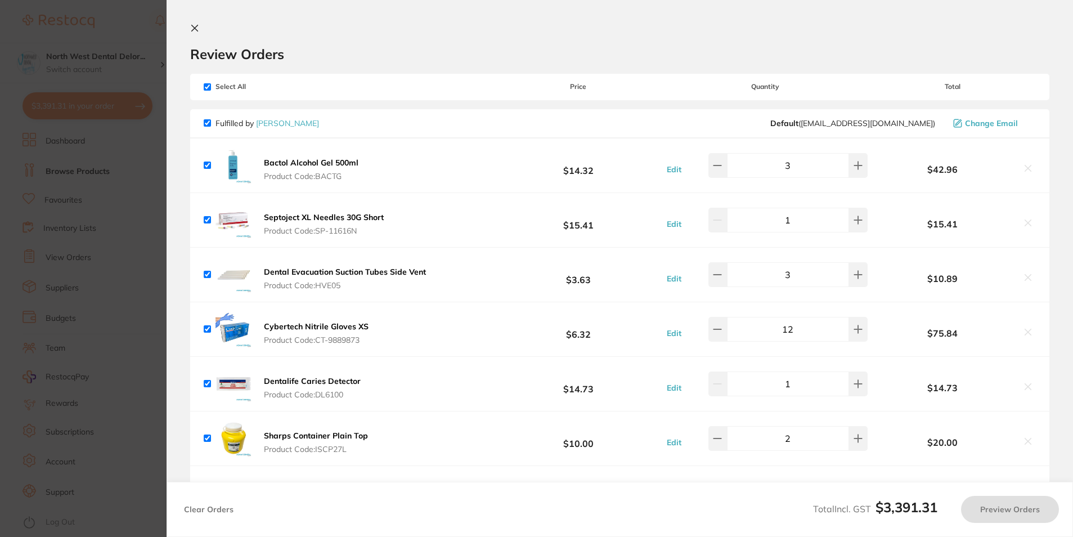
checkbox input "true"
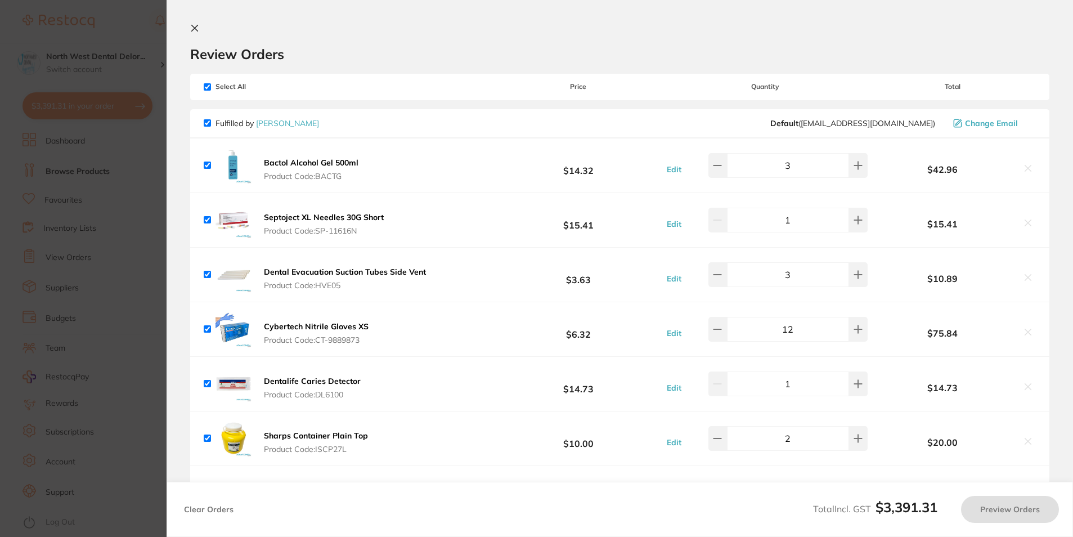
checkbox input "true"
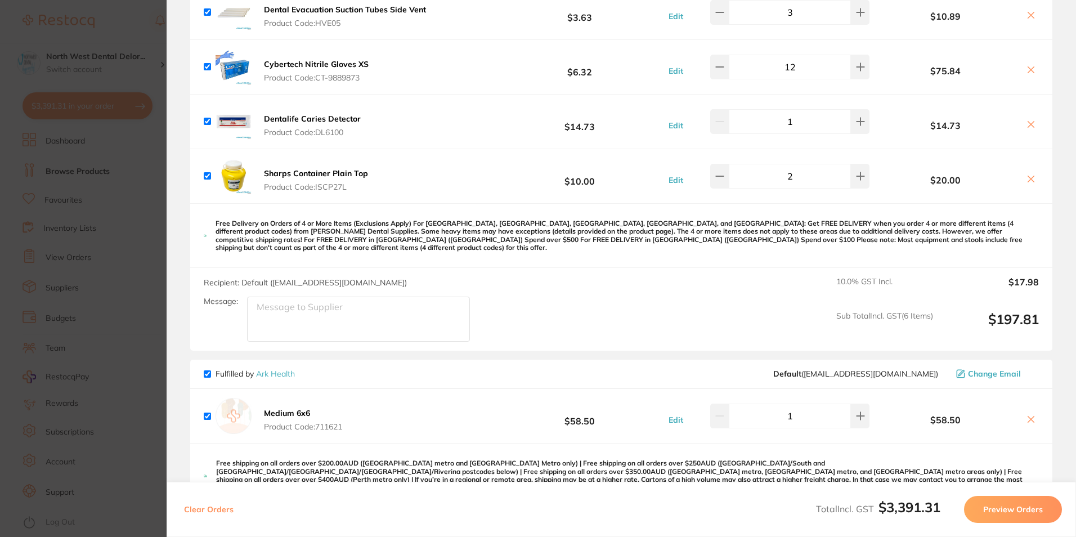
scroll to position [281, 0]
